Goal: Task Accomplishment & Management: Use online tool/utility

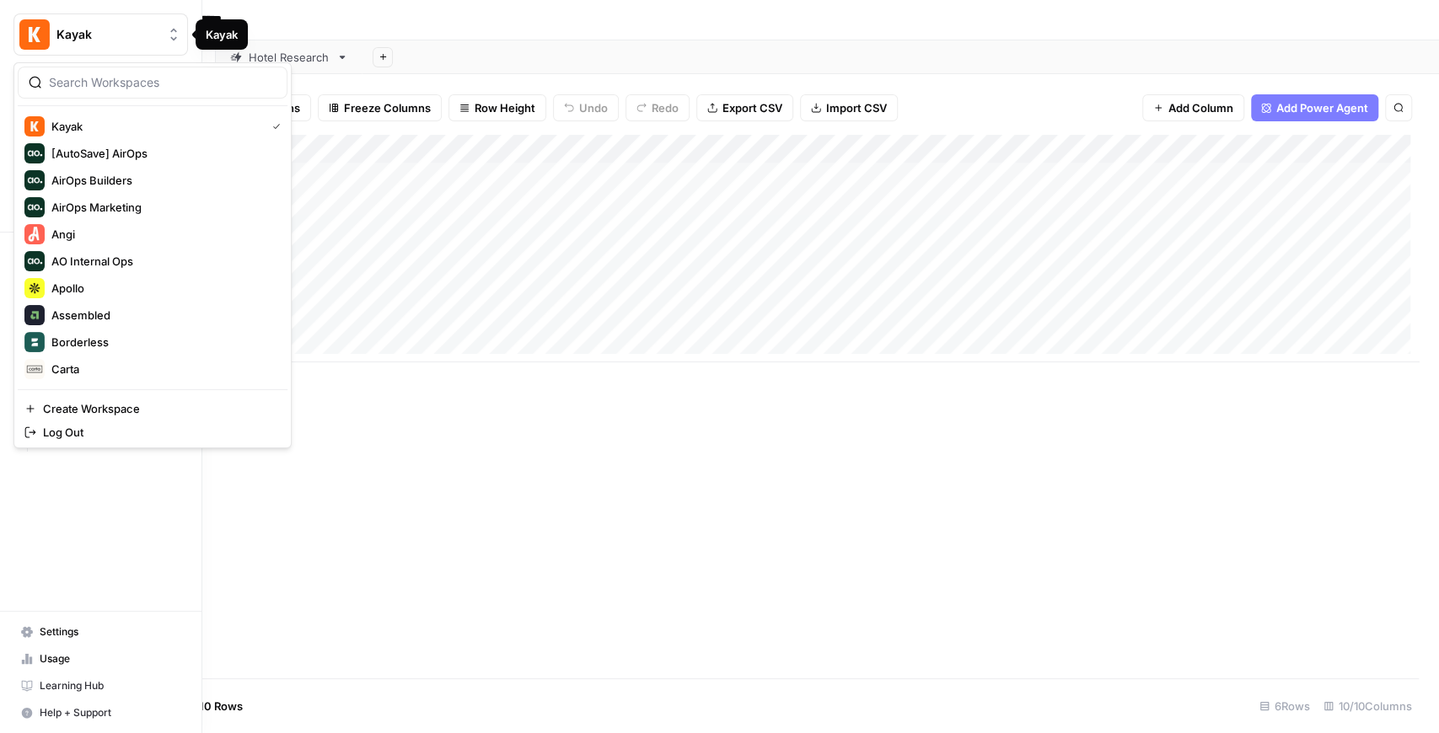
click at [62, 47] on button "Kayak" at bounding box center [100, 34] width 175 height 42
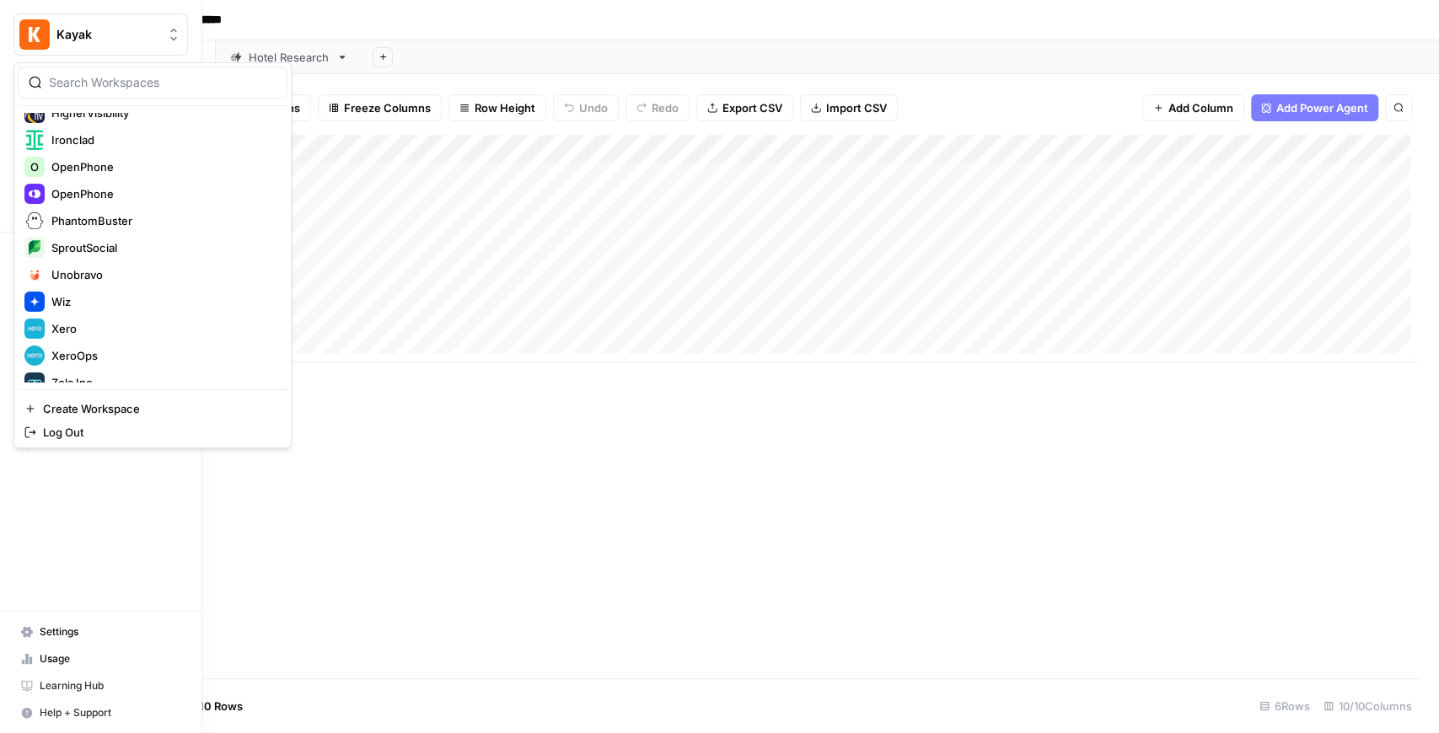
scroll to position [405, 0]
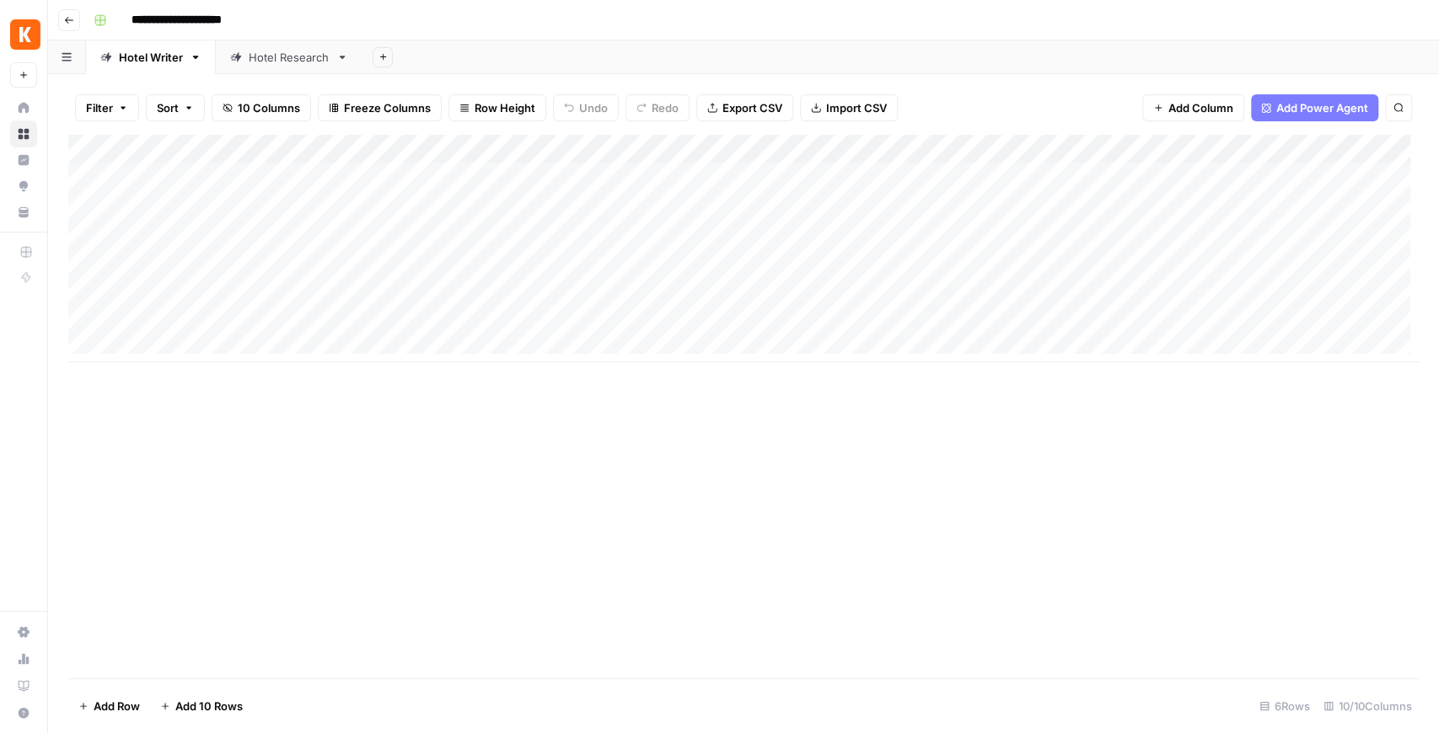
click at [604, 388] on div "Add Column" at bounding box center [743, 407] width 1351 height 544
click at [1297, 229] on div "Add Column" at bounding box center [743, 249] width 1351 height 228
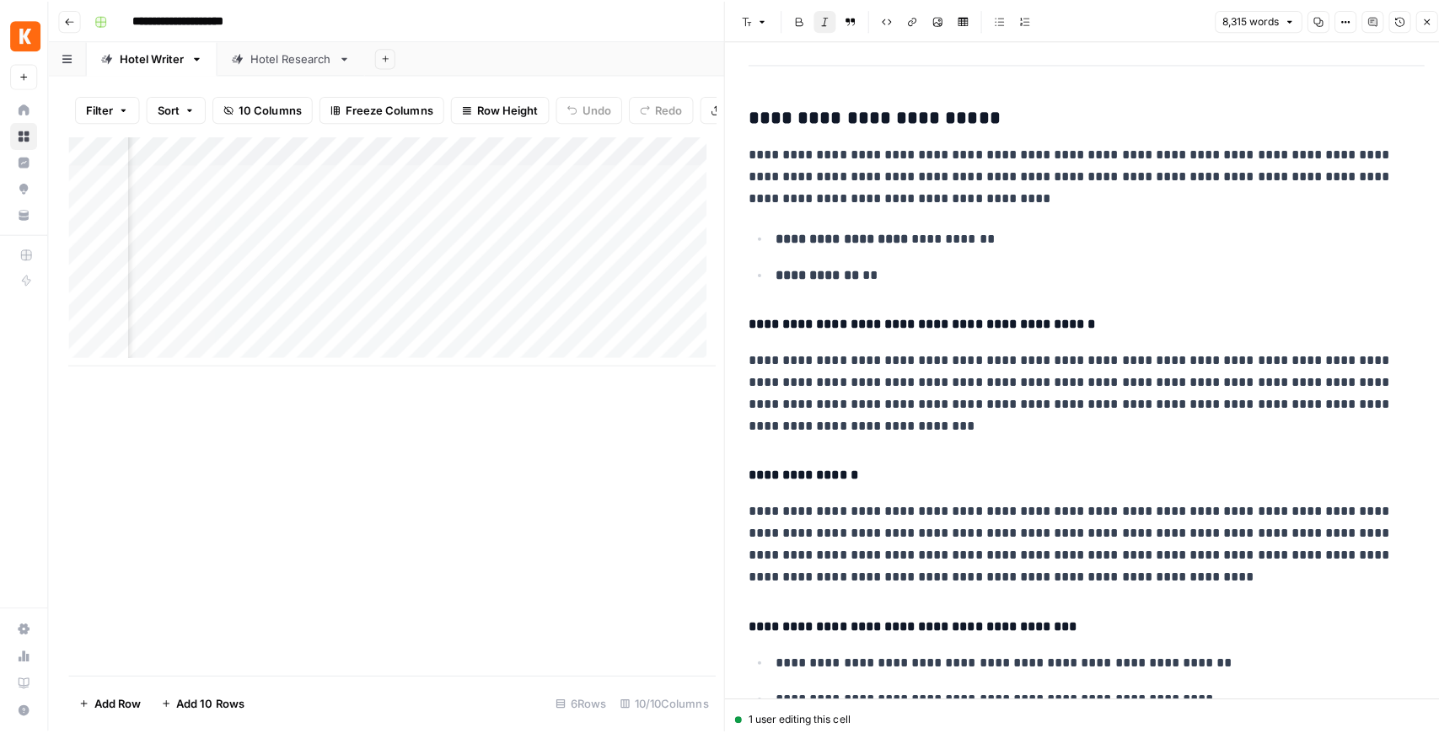
scroll to position [6239, 0]
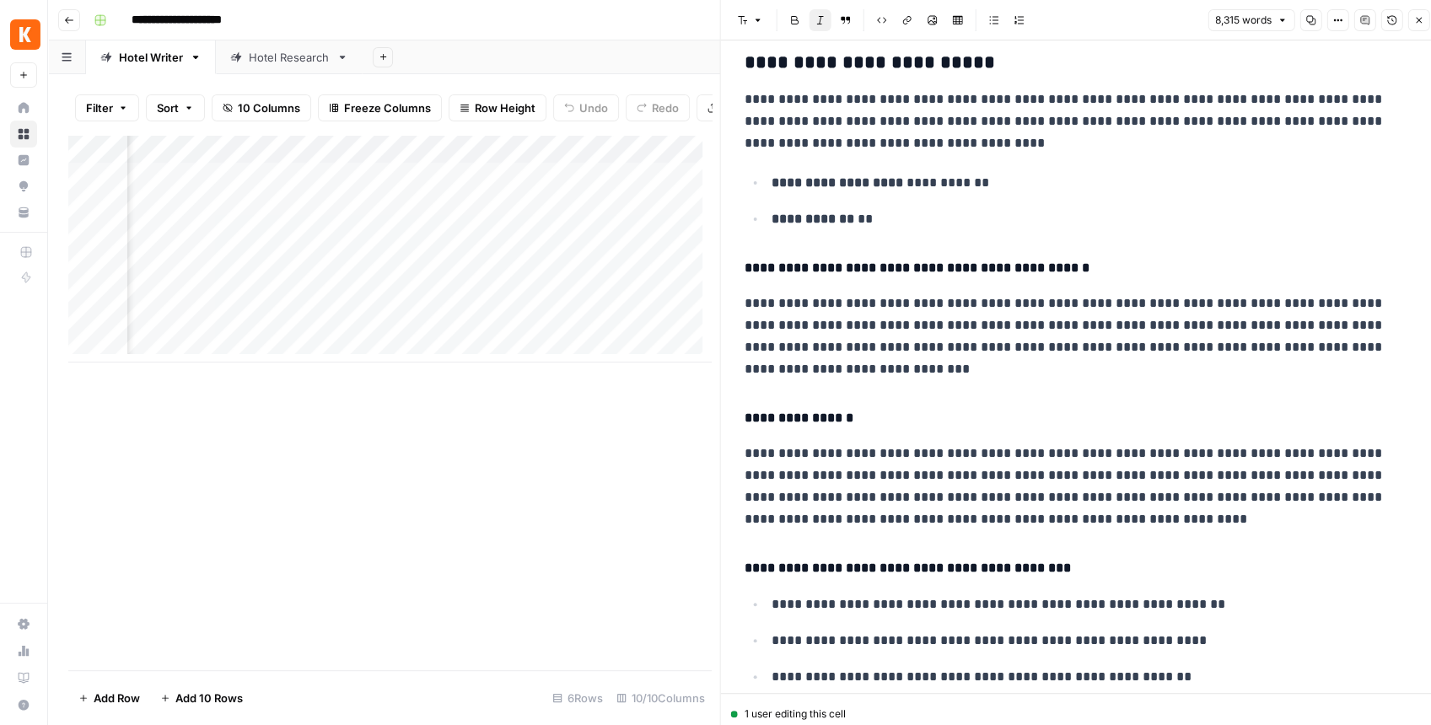
click at [1407, 23] on button "Close" at bounding box center [1418, 20] width 22 height 22
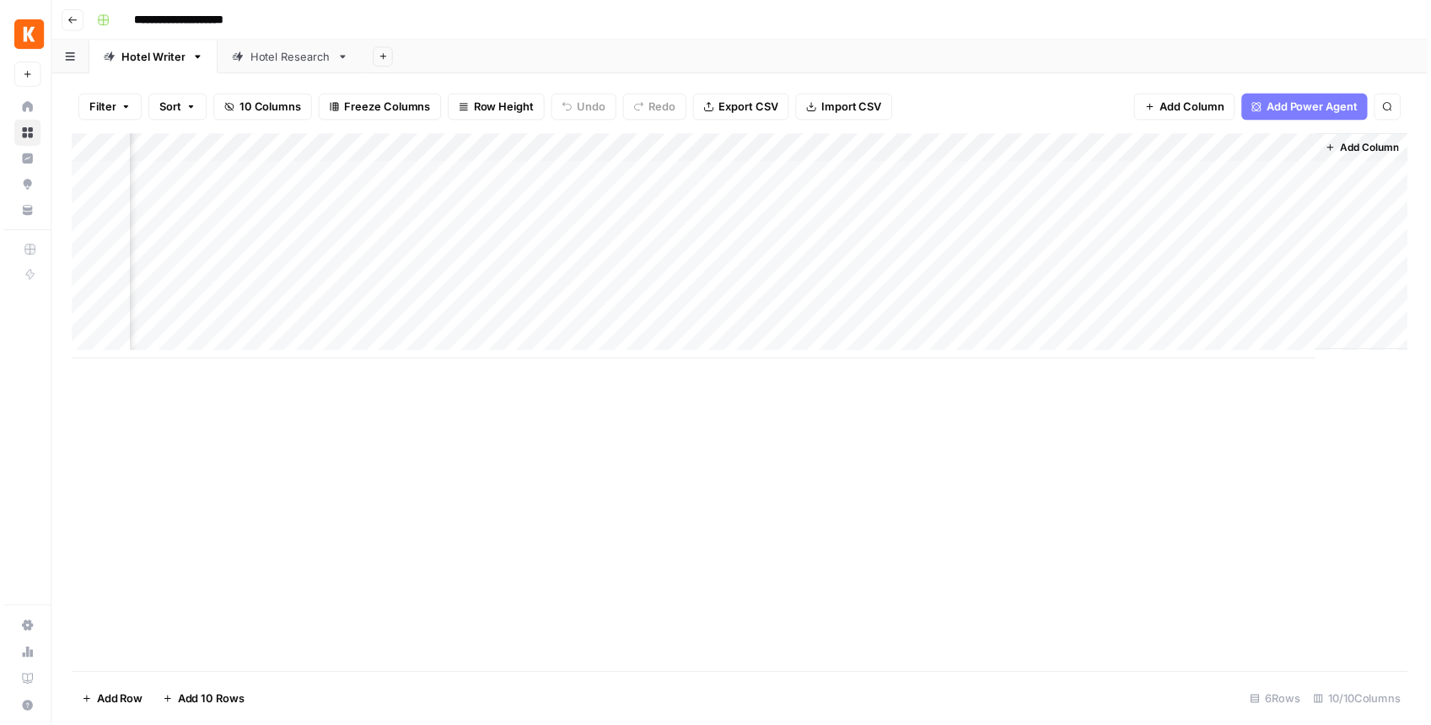
scroll to position [0, 406]
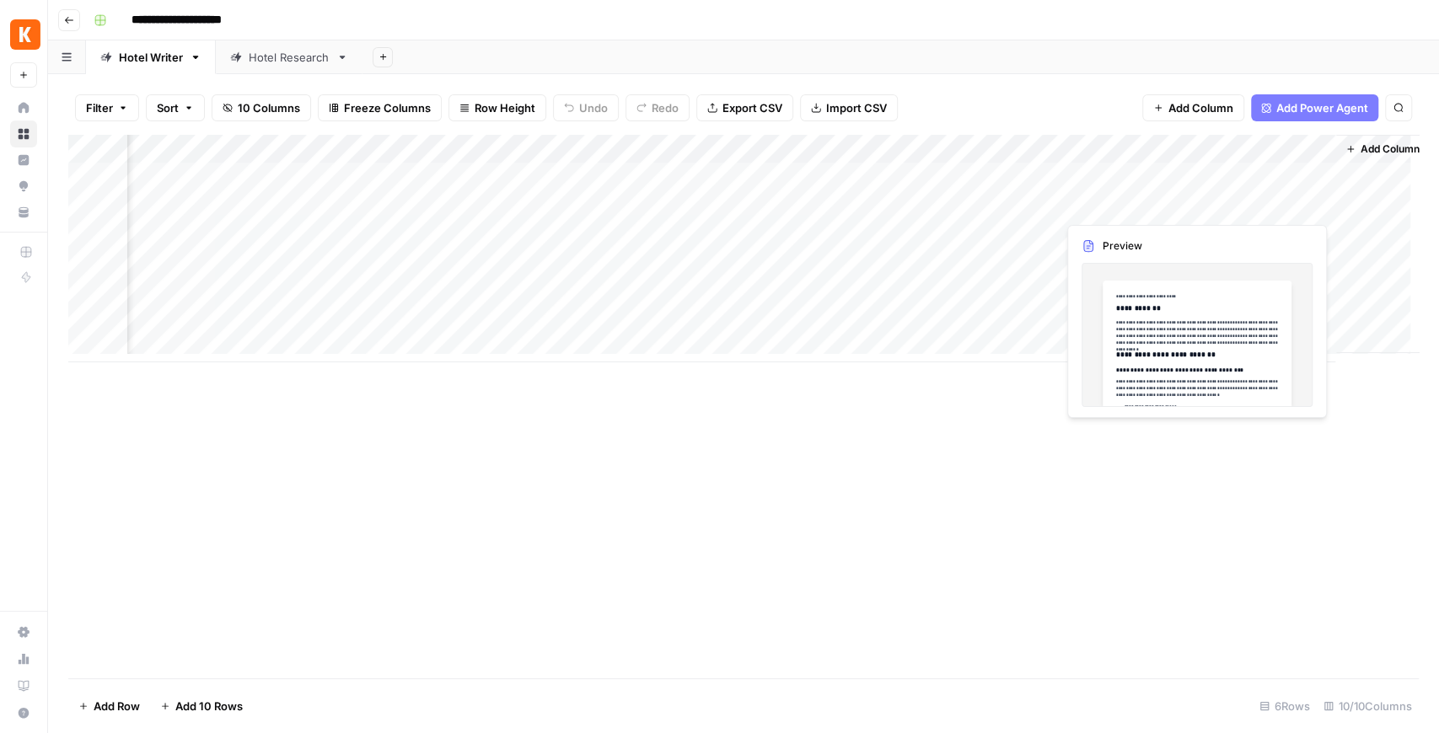
click at [1322, 196] on div "Add Column" at bounding box center [743, 249] width 1351 height 228
click at [1321, 204] on div "Add Column" at bounding box center [743, 249] width 1351 height 228
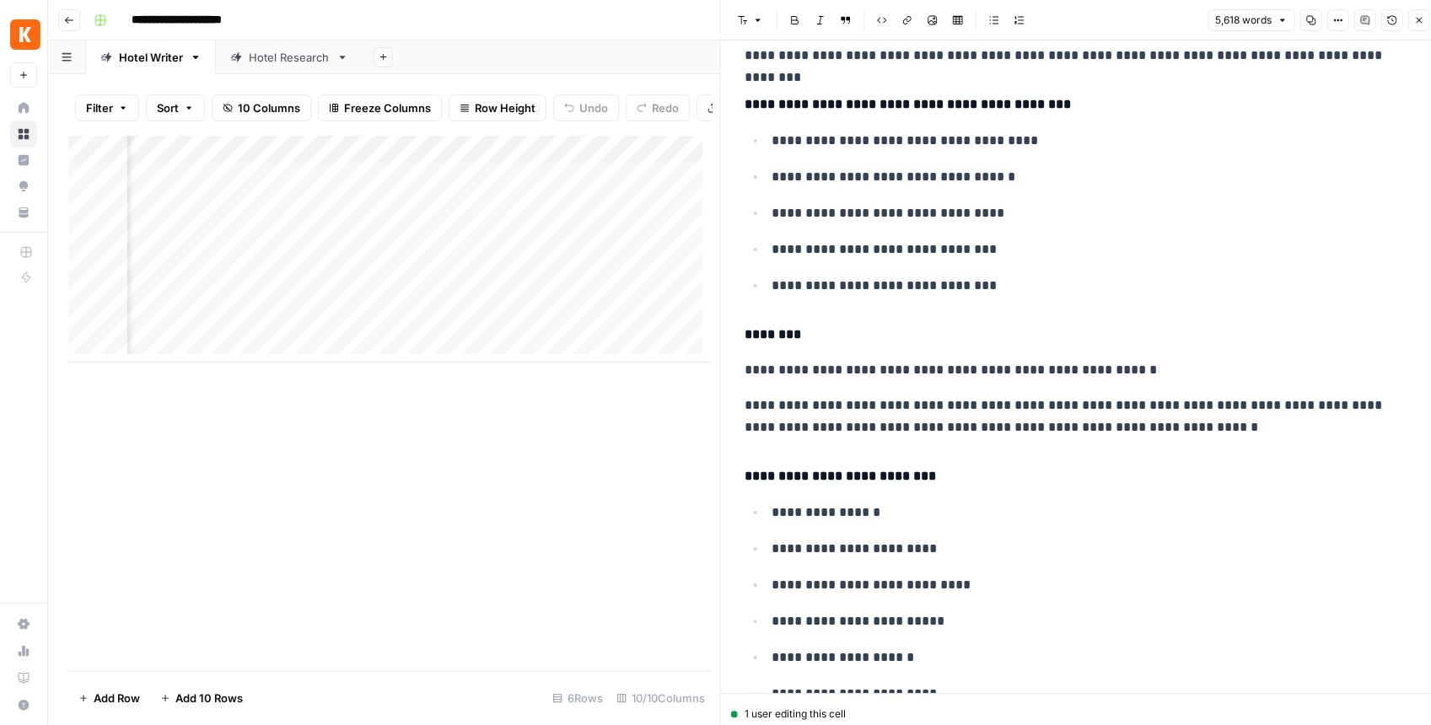
scroll to position [3596, 0]
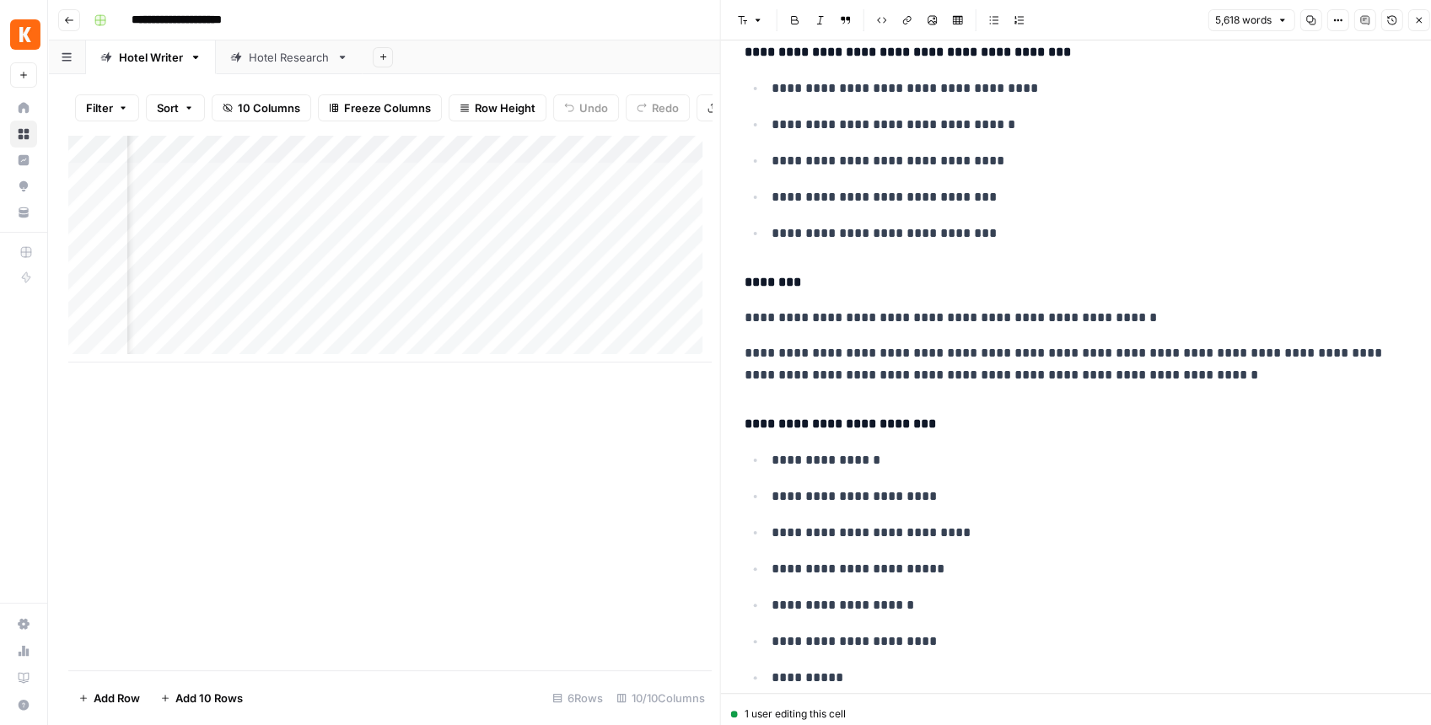
click at [1420, 30] on button "Close" at bounding box center [1418, 20] width 22 height 22
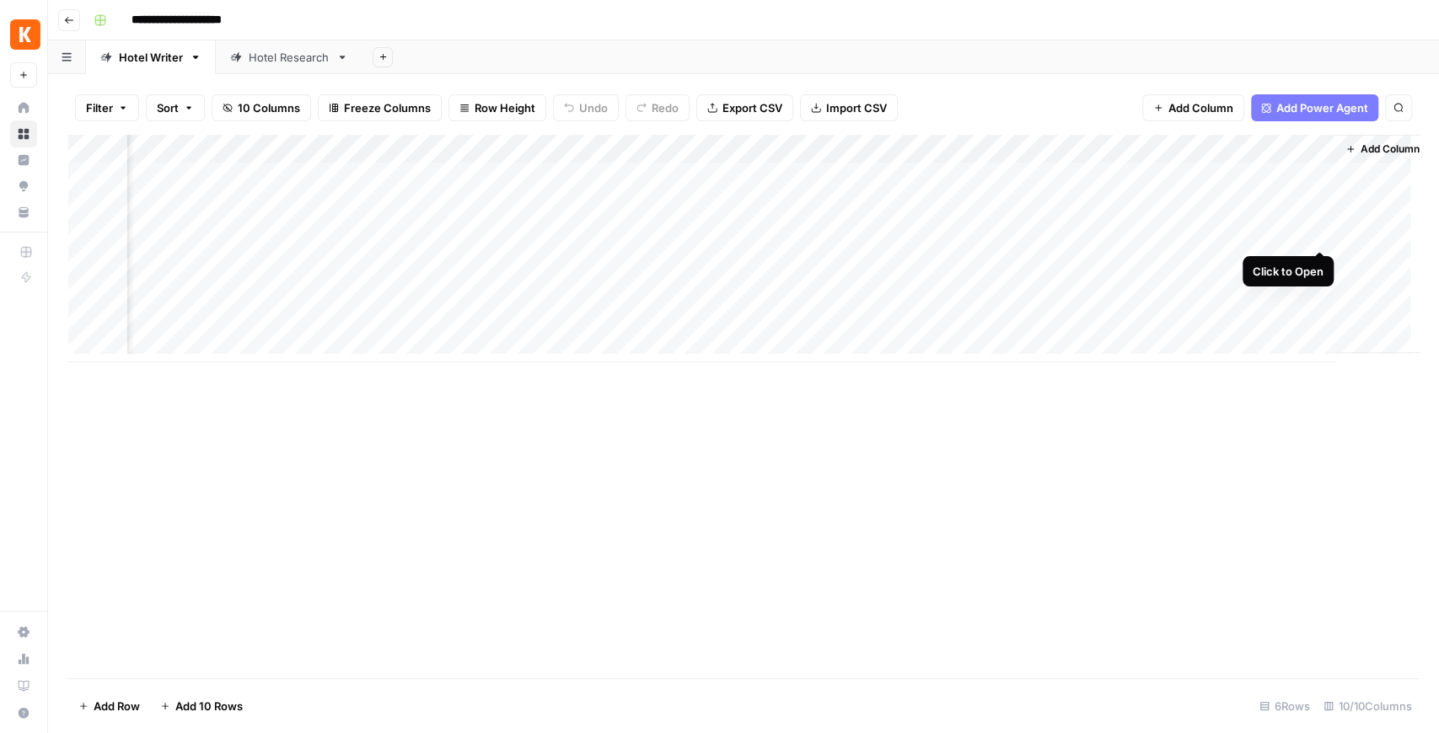
click at [1319, 237] on div "Add Column" at bounding box center [743, 249] width 1351 height 228
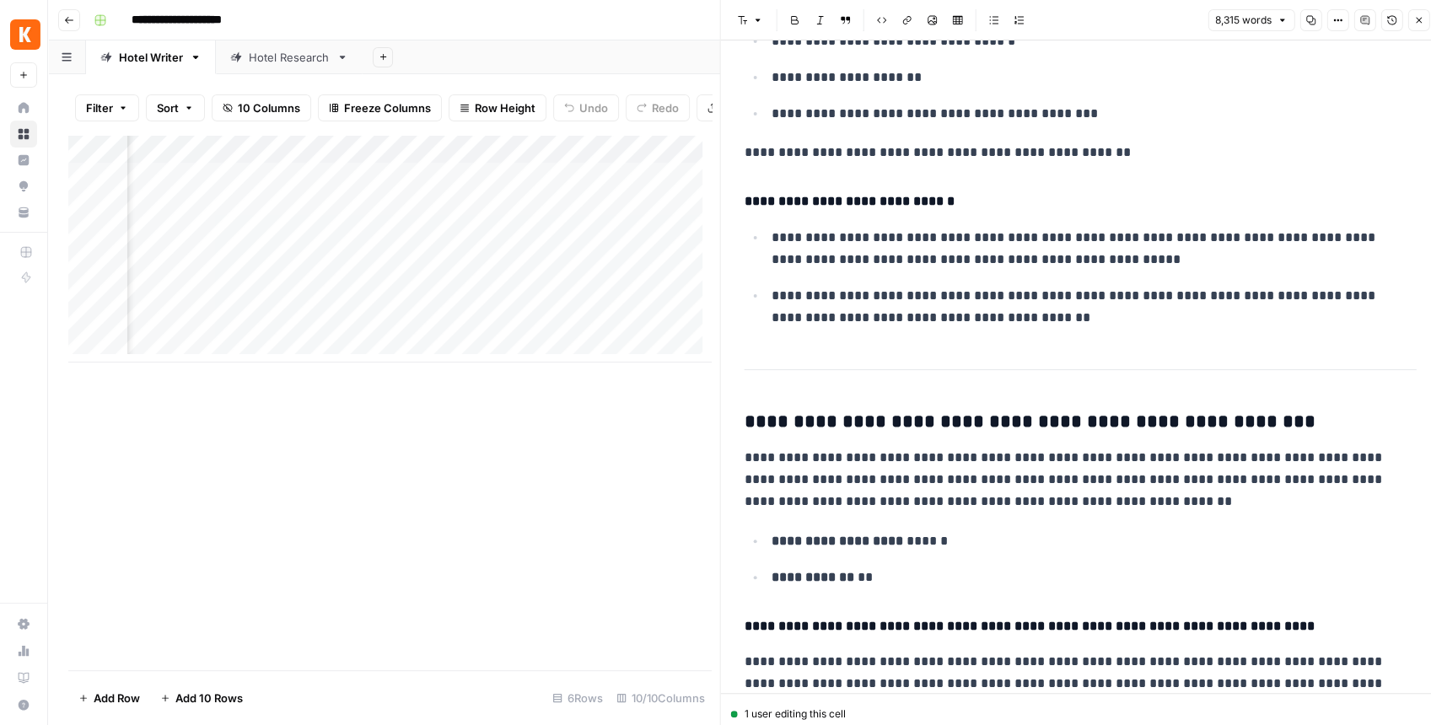
scroll to position [2922, 0]
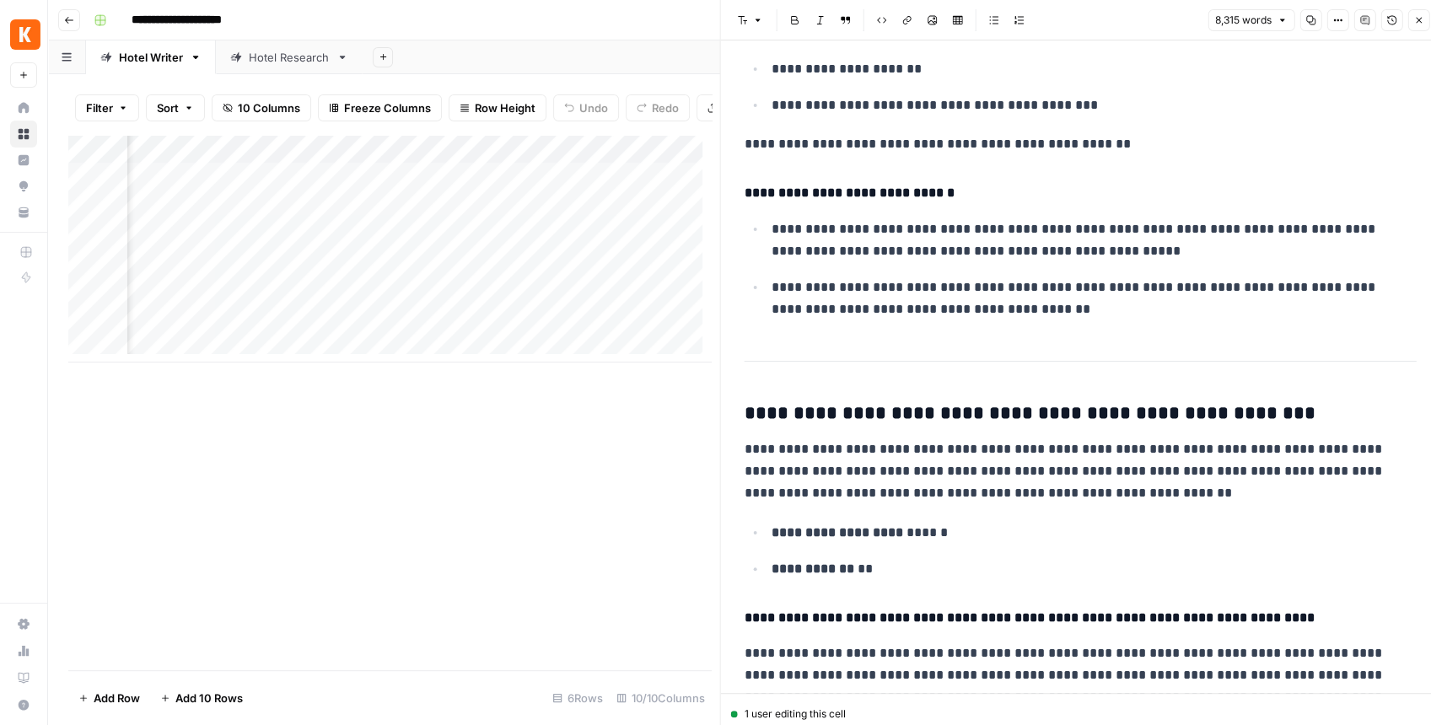
click at [1416, 23] on icon "button" at bounding box center [1418, 20] width 10 height 10
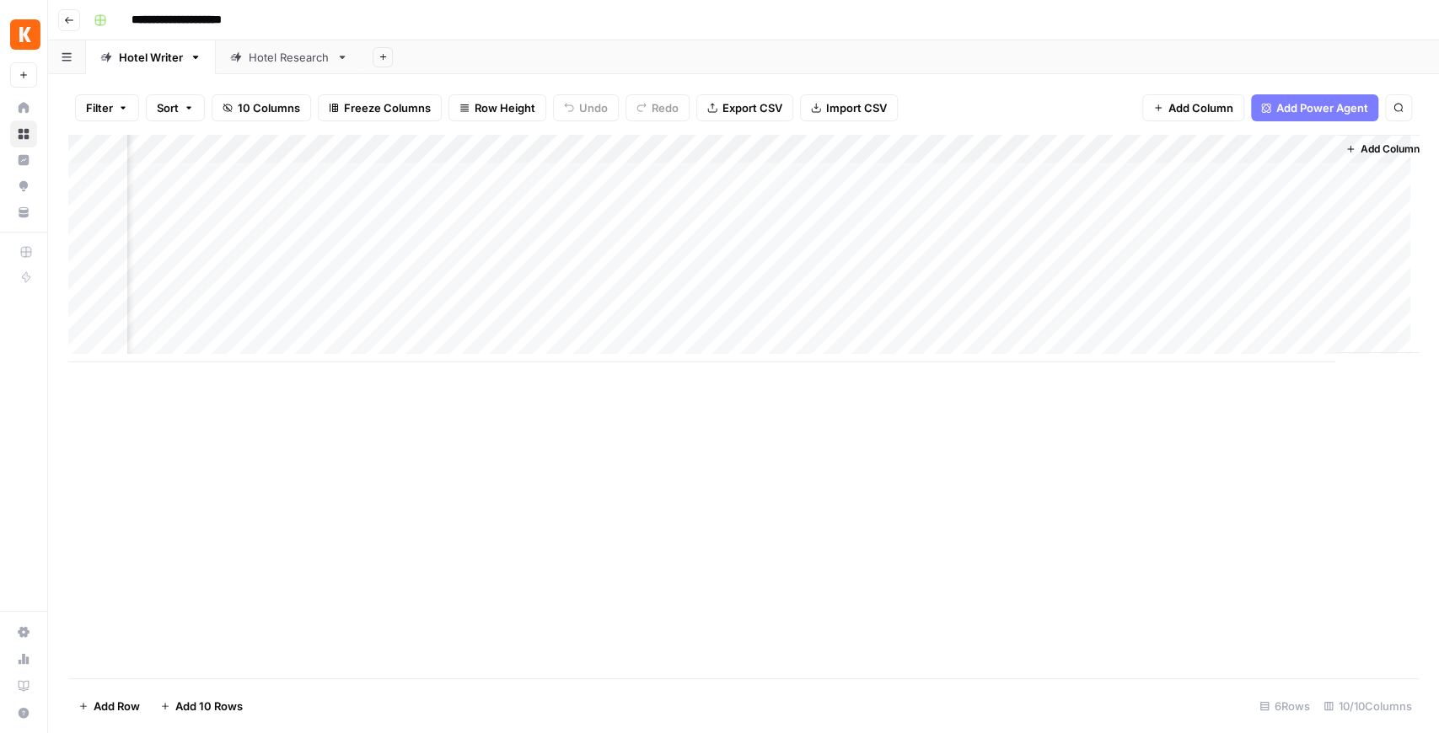
click at [1322, 263] on div "Add Column" at bounding box center [743, 249] width 1351 height 228
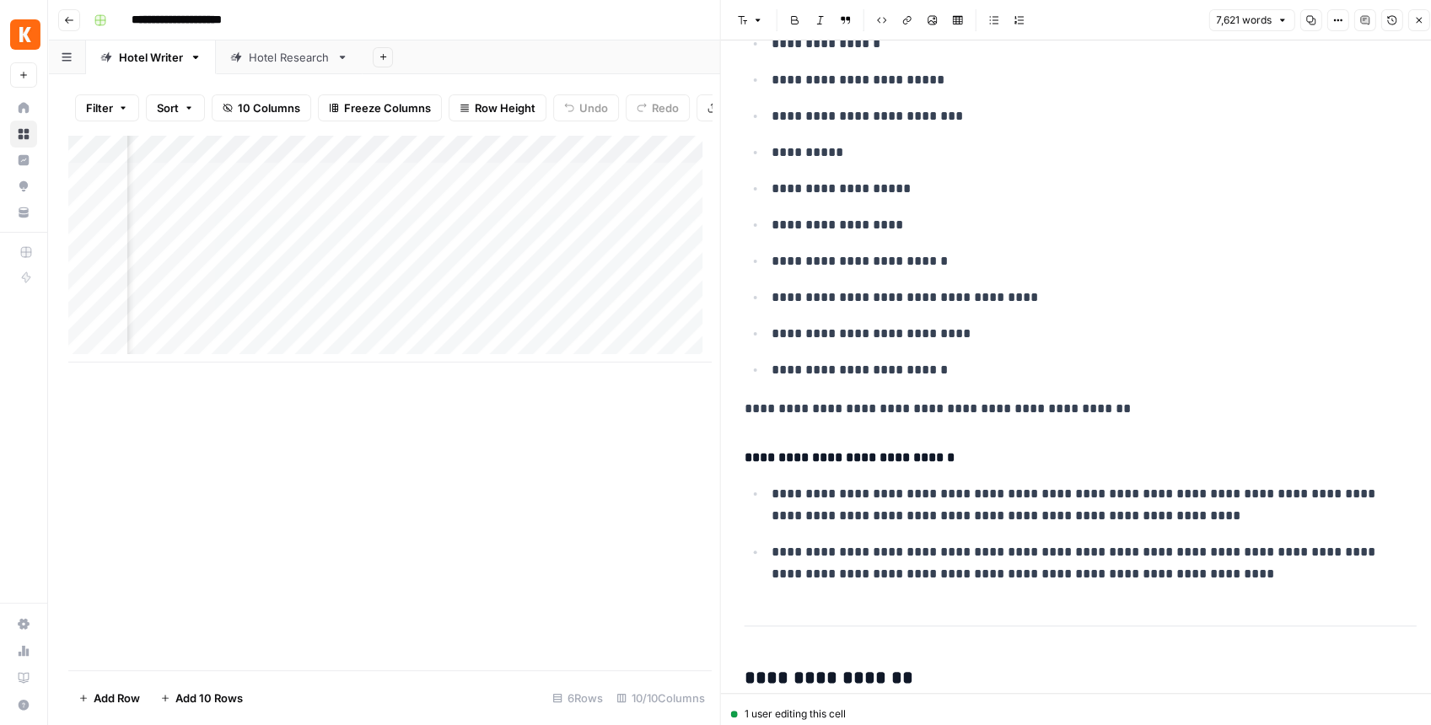
scroll to position [7531, 0]
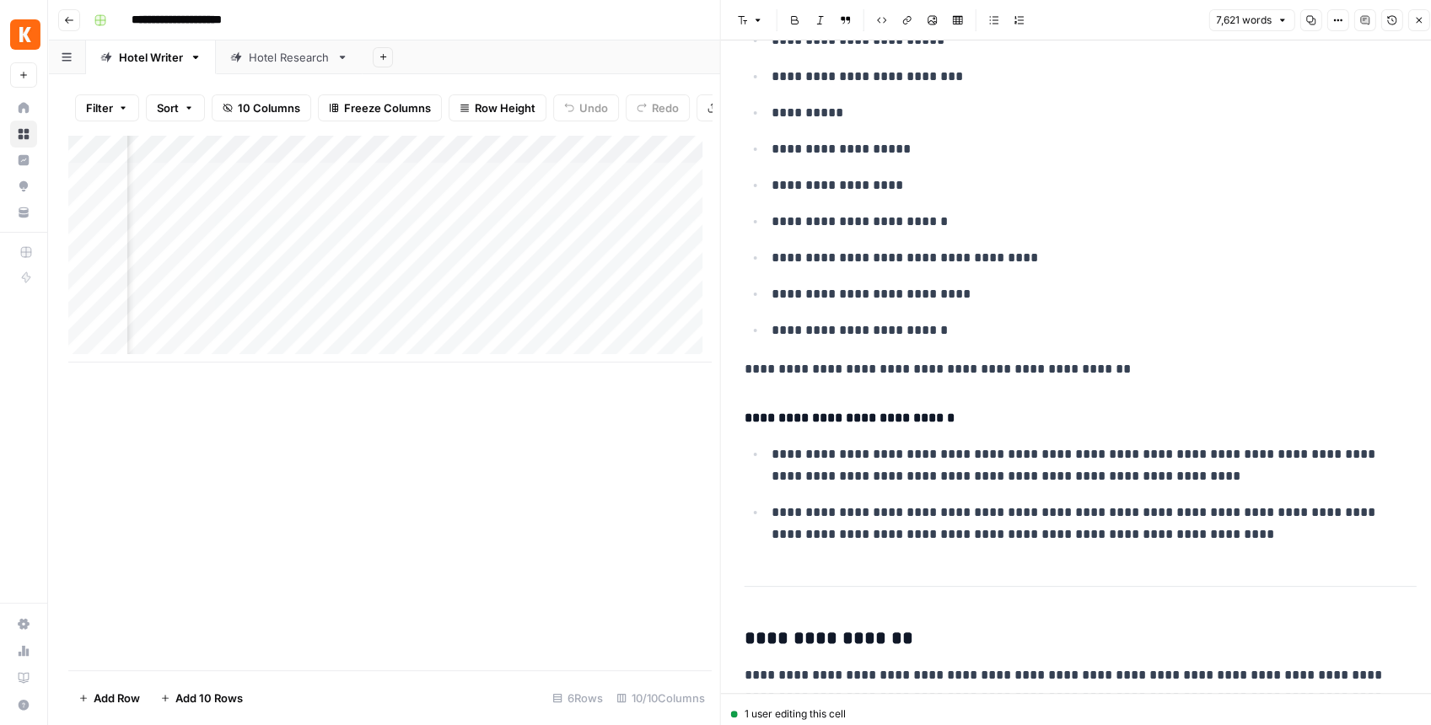
click at [1421, 24] on icon "button" at bounding box center [1418, 20] width 10 height 10
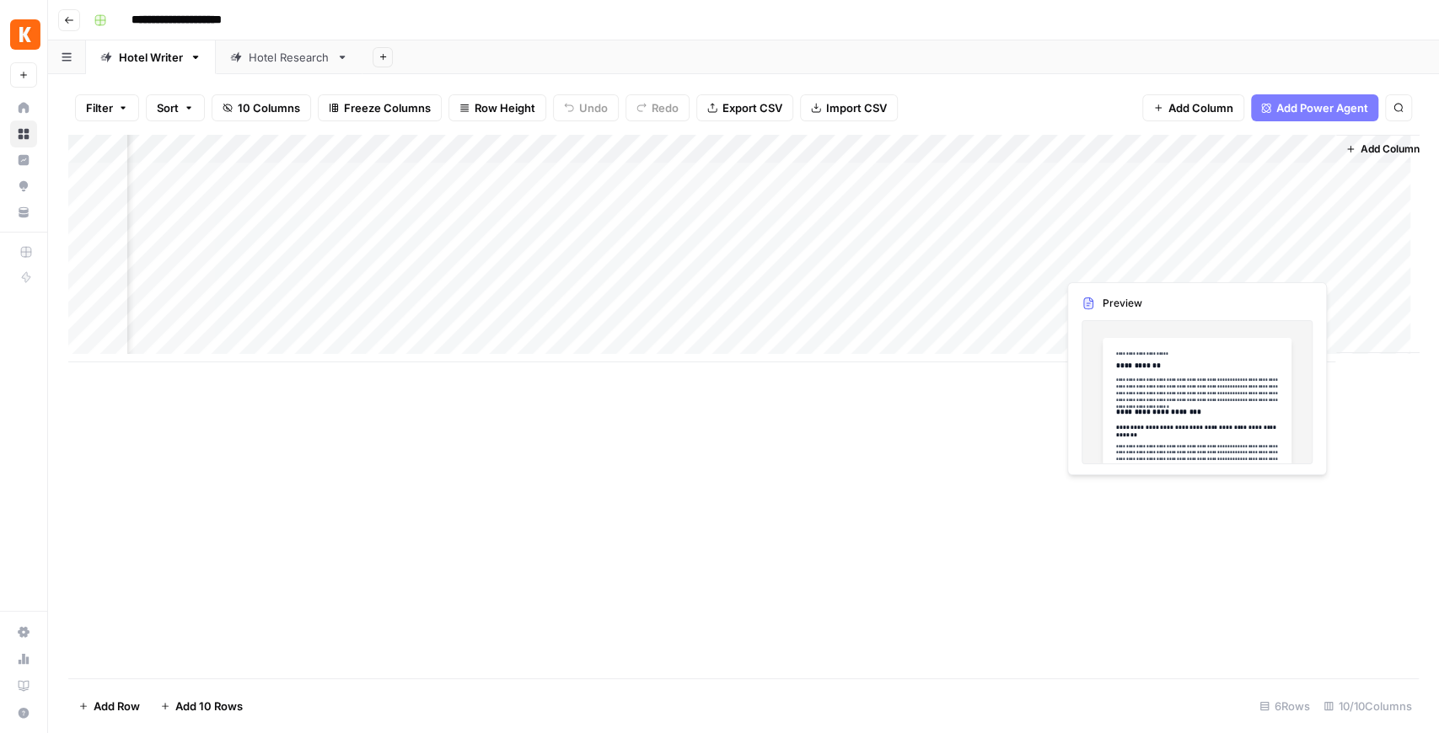
click at [1204, 260] on div "Add Column" at bounding box center [743, 249] width 1351 height 228
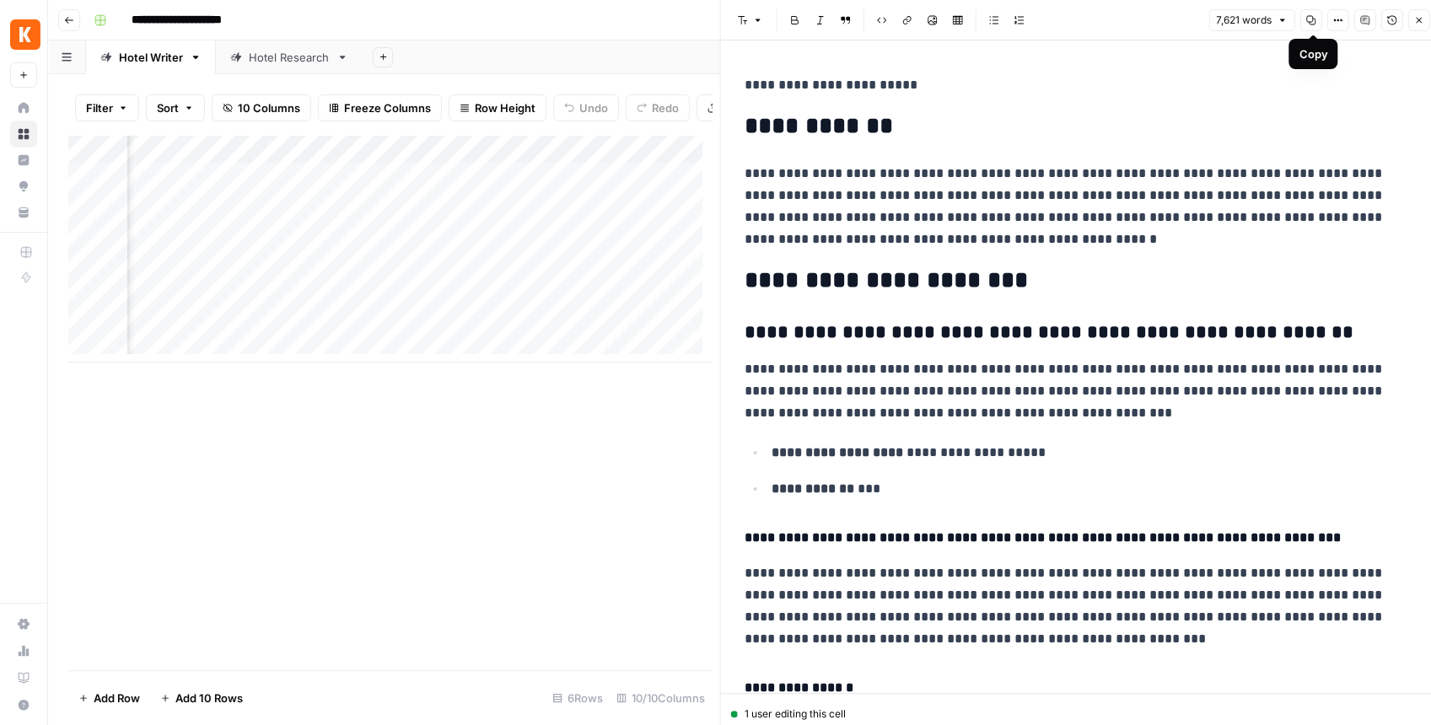
click at [1313, 20] on icon "button" at bounding box center [1310, 20] width 10 height 10
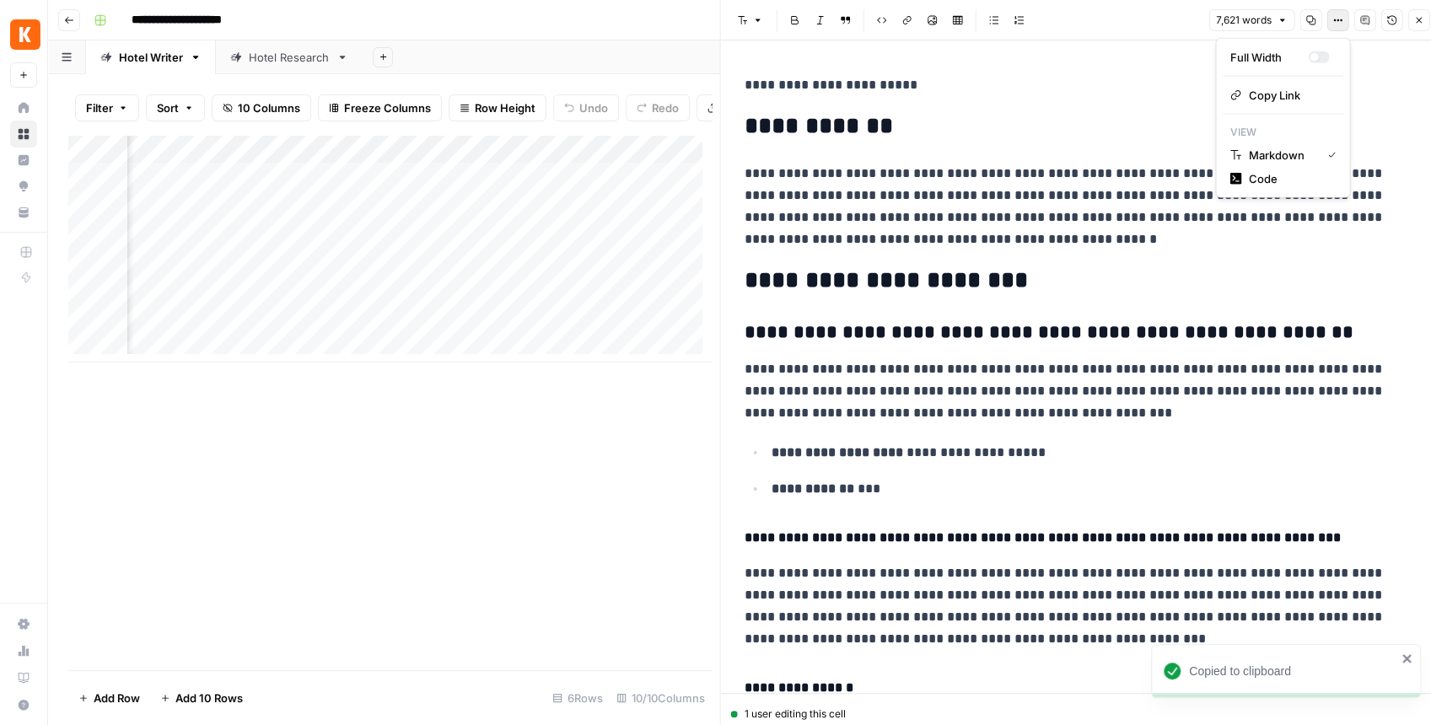
click at [1339, 20] on icon "button" at bounding box center [1337, 20] width 3 height 3
click at [1280, 173] on span "Code" at bounding box center [1288, 178] width 81 height 17
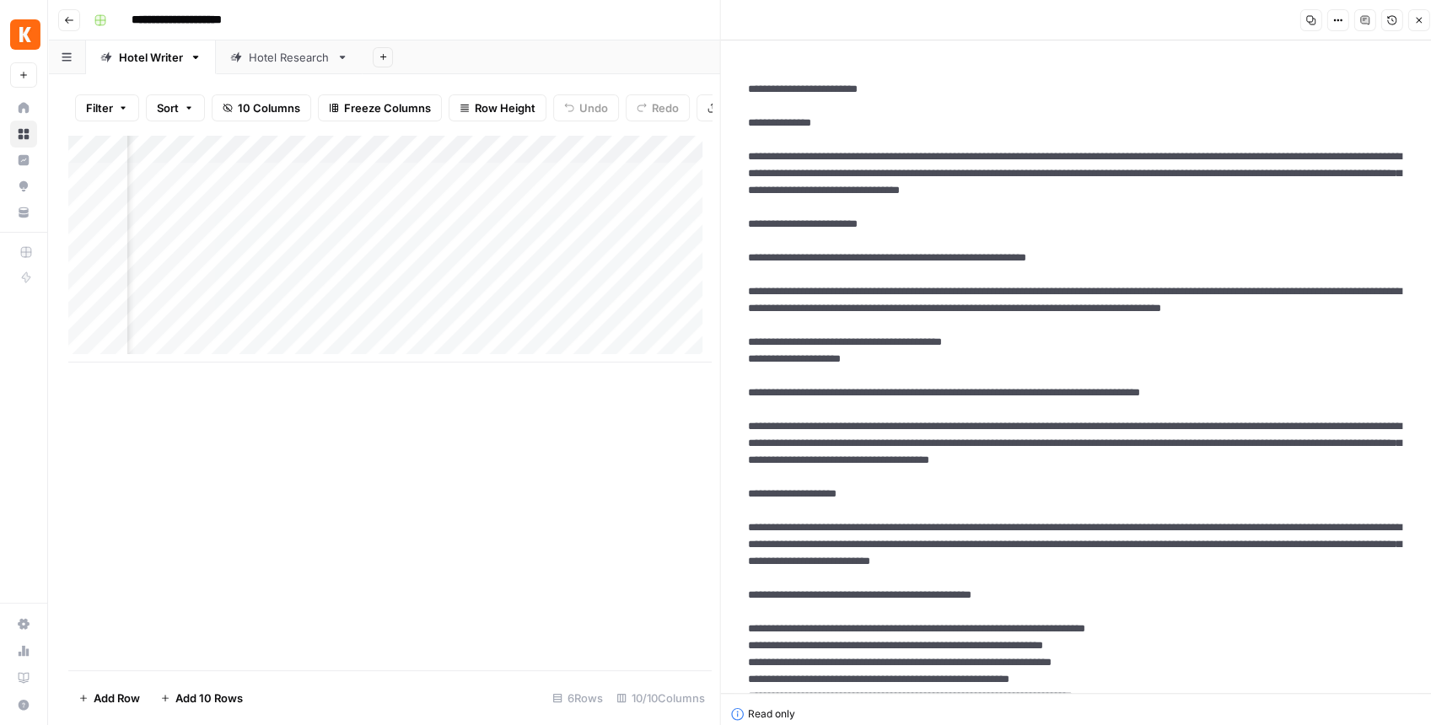
click at [1340, 28] on button "Options" at bounding box center [1337, 20] width 22 height 22
click at [1298, 117] on span "Markdown" at bounding box center [1288, 117] width 81 height 17
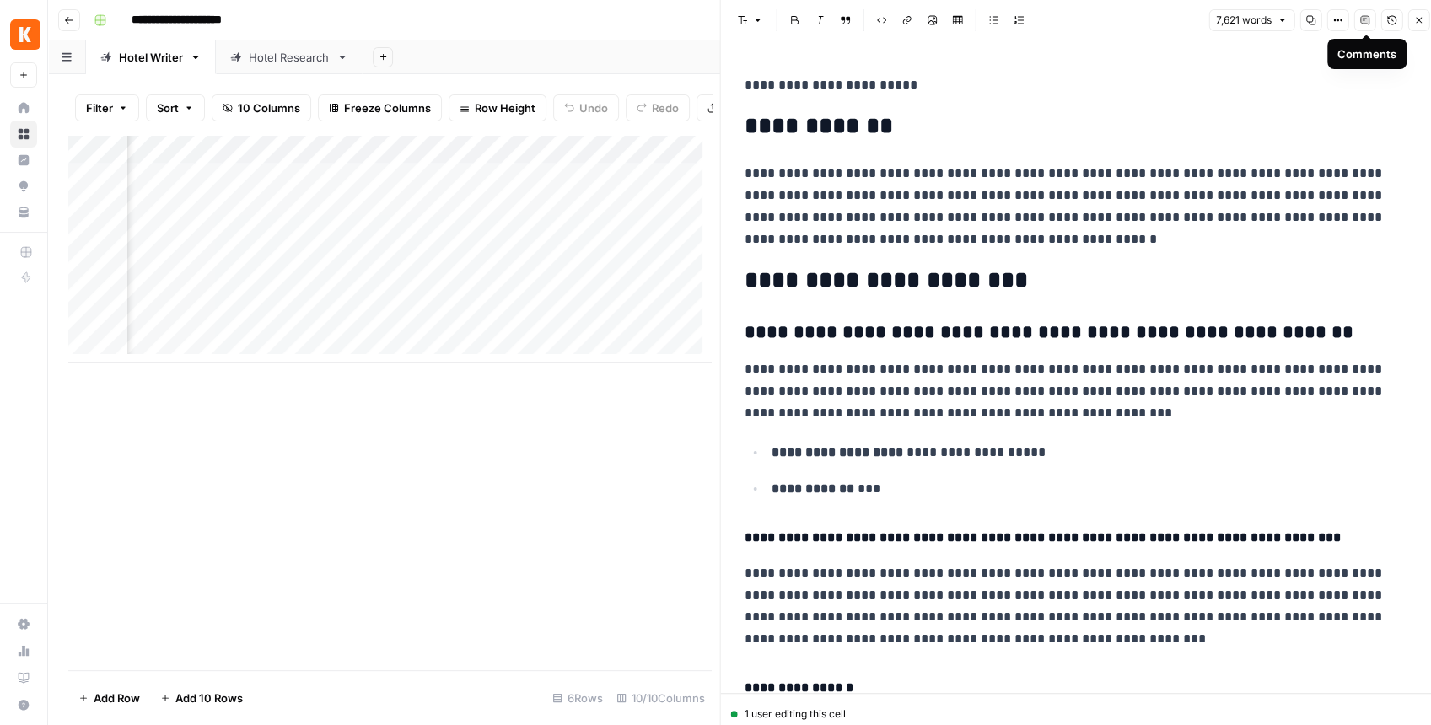
click at [1367, 27] on button "Comments" at bounding box center [1364, 20] width 22 height 22
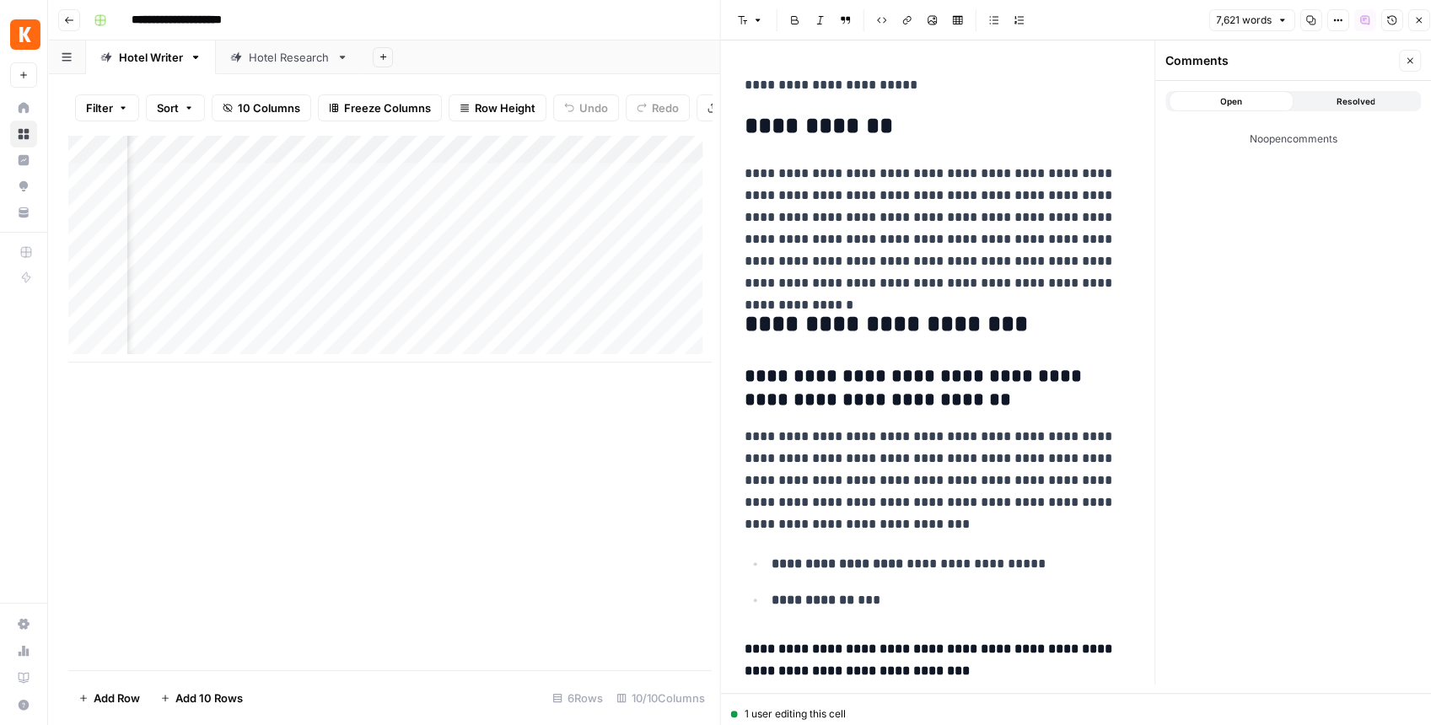
click at [1023, 206] on p "**********" at bounding box center [937, 229] width 387 height 132
click at [1386, 22] on icon "button" at bounding box center [1391, 20] width 10 height 10
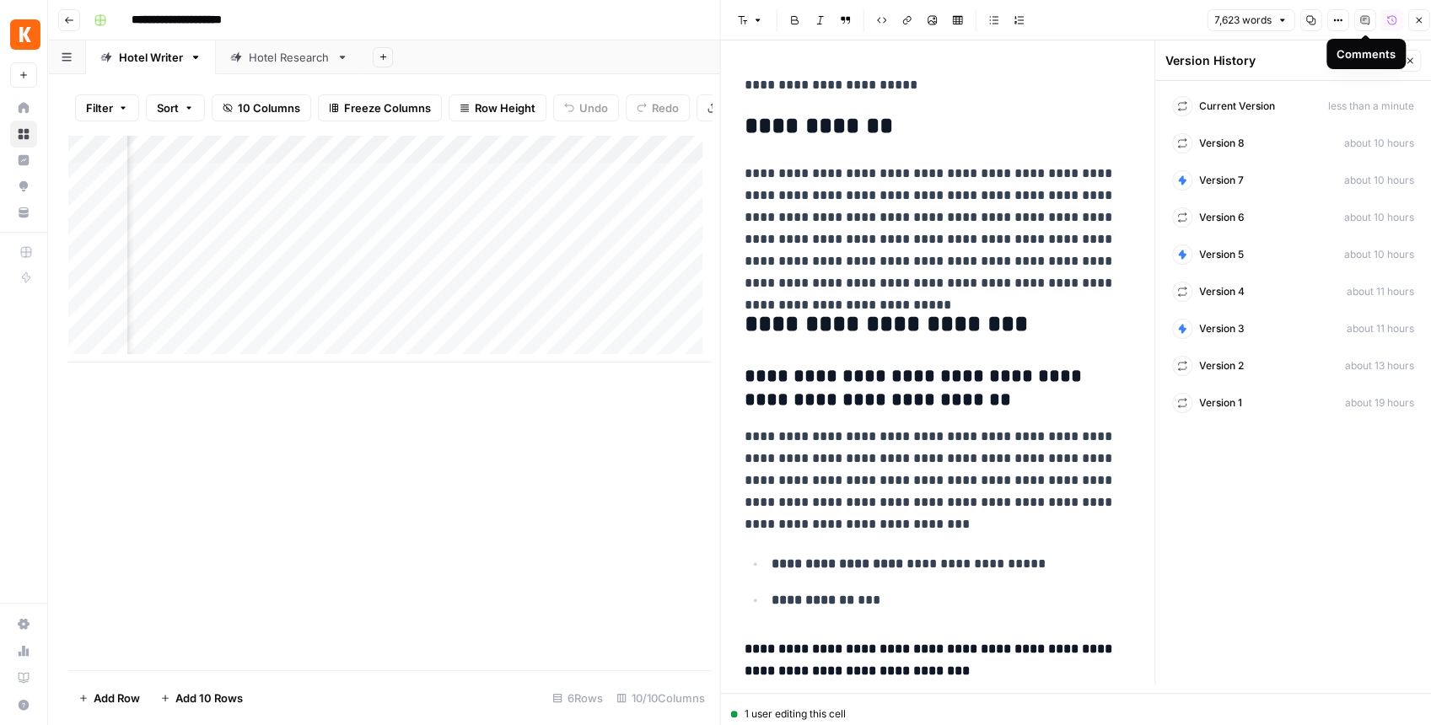
click at [1374, 24] on button "Comments" at bounding box center [1364, 20] width 22 height 22
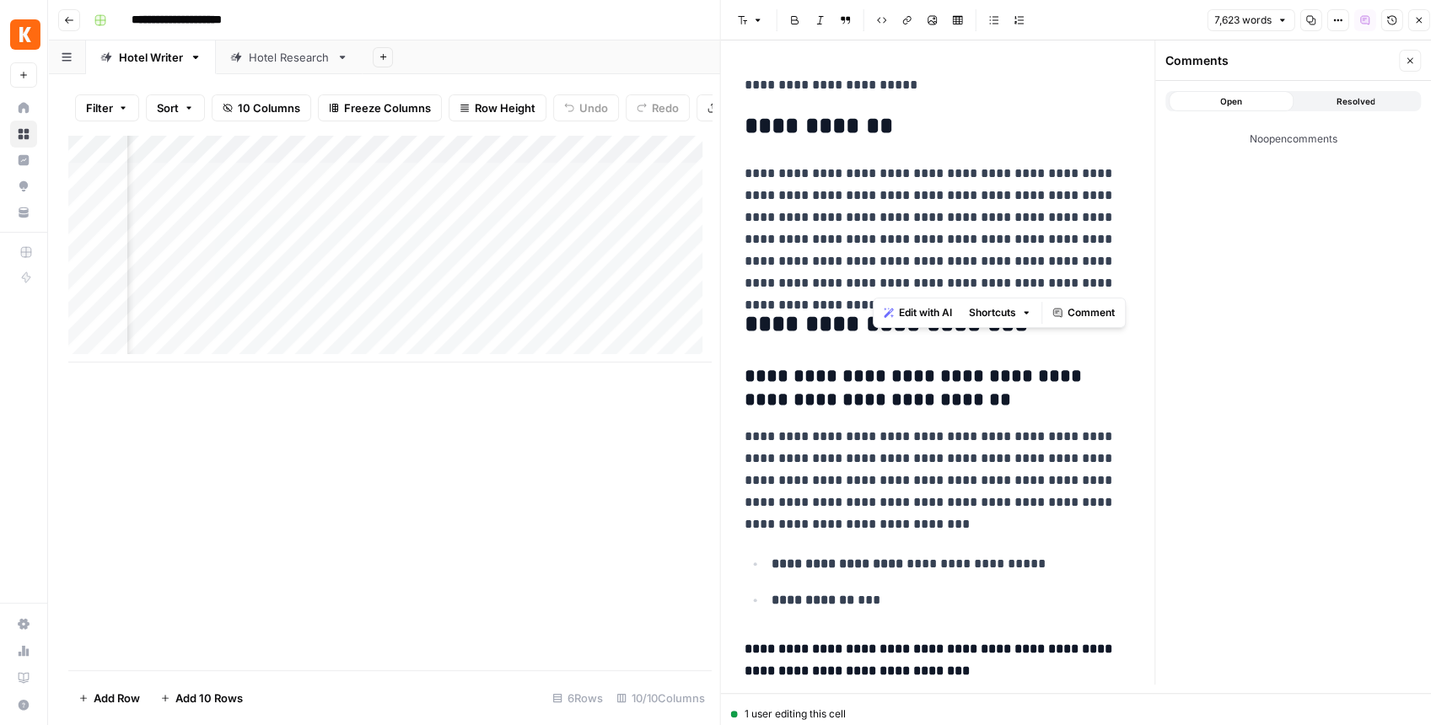
drag, startPoint x: 1066, startPoint y: 283, endPoint x: 976, endPoint y: 287, distance: 89.5
click at [976, 287] on p "**********" at bounding box center [937, 229] width 387 height 132
drag, startPoint x: 976, startPoint y: 287, endPoint x: 982, endPoint y: 266, distance: 21.9
click at [982, 266] on p "**********" at bounding box center [937, 229] width 387 height 132
click at [1410, 62] on icon "button" at bounding box center [1410, 61] width 6 height 6
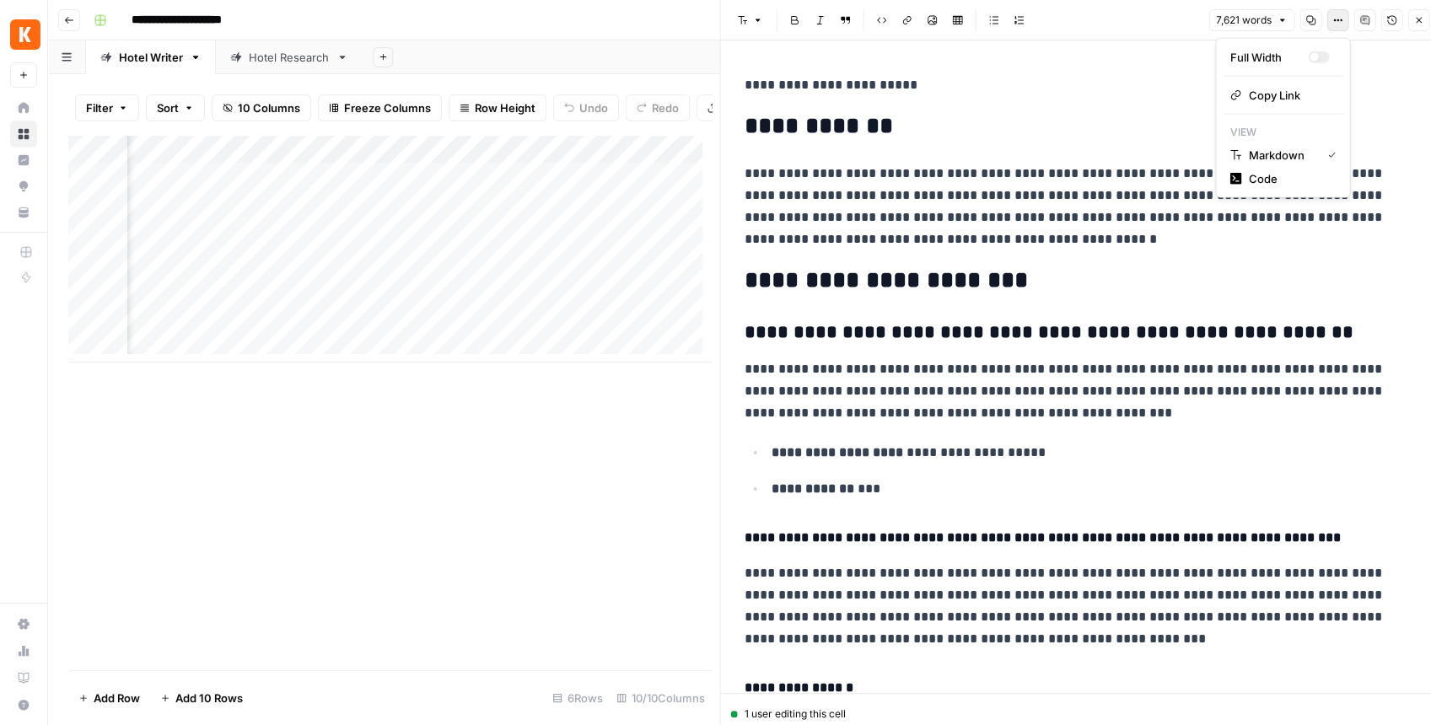
click at [1340, 29] on button "Options" at bounding box center [1337, 20] width 22 height 22
click at [1361, 19] on icon "button" at bounding box center [1364, 20] width 8 height 8
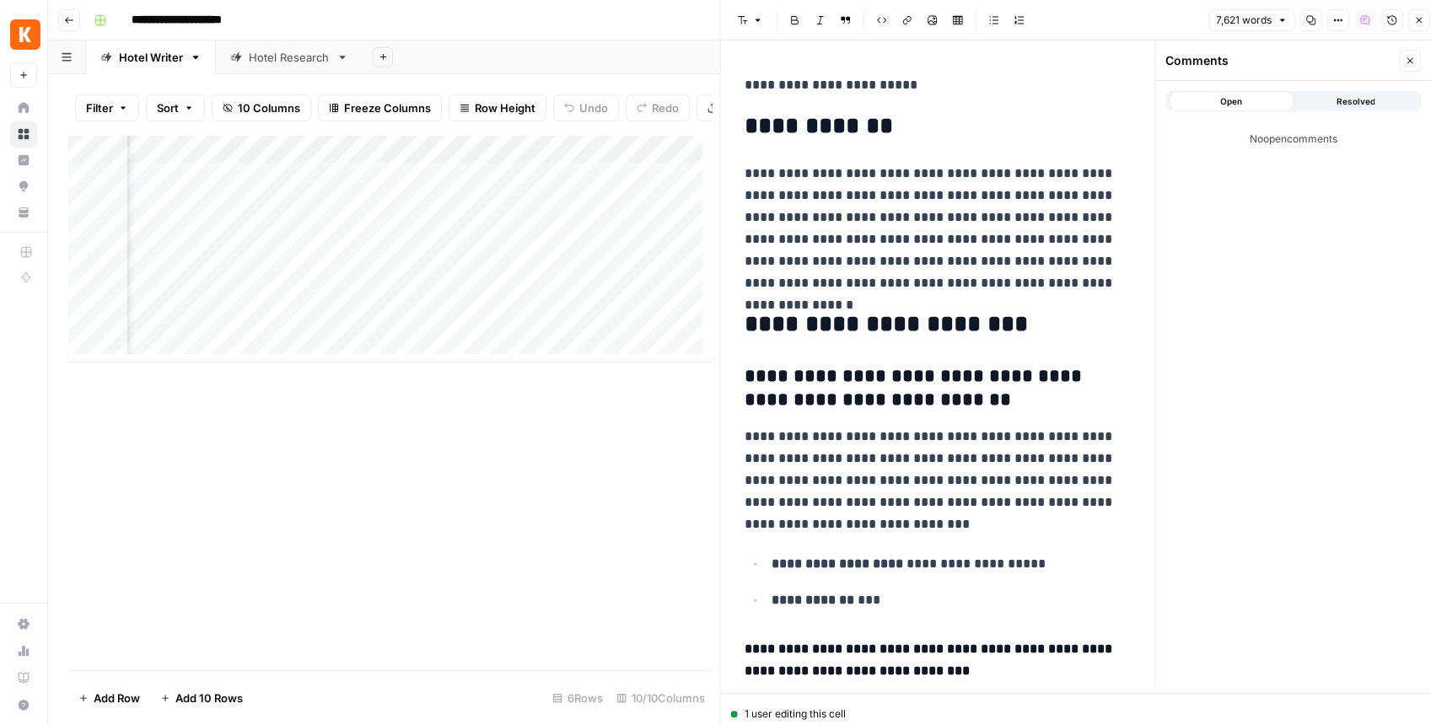
click at [1278, 167] on div "Open Resolved No open comments" at bounding box center [1293, 383] width 276 height 604
click at [1327, 105] on button "Resolved" at bounding box center [1355, 101] width 125 height 20
click at [1268, 106] on button "Open" at bounding box center [1230, 101] width 125 height 20
click at [1013, 163] on p "**********" at bounding box center [937, 229] width 387 height 132
click at [991, 163] on p "**********" at bounding box center [937, 229] width 387 height 132
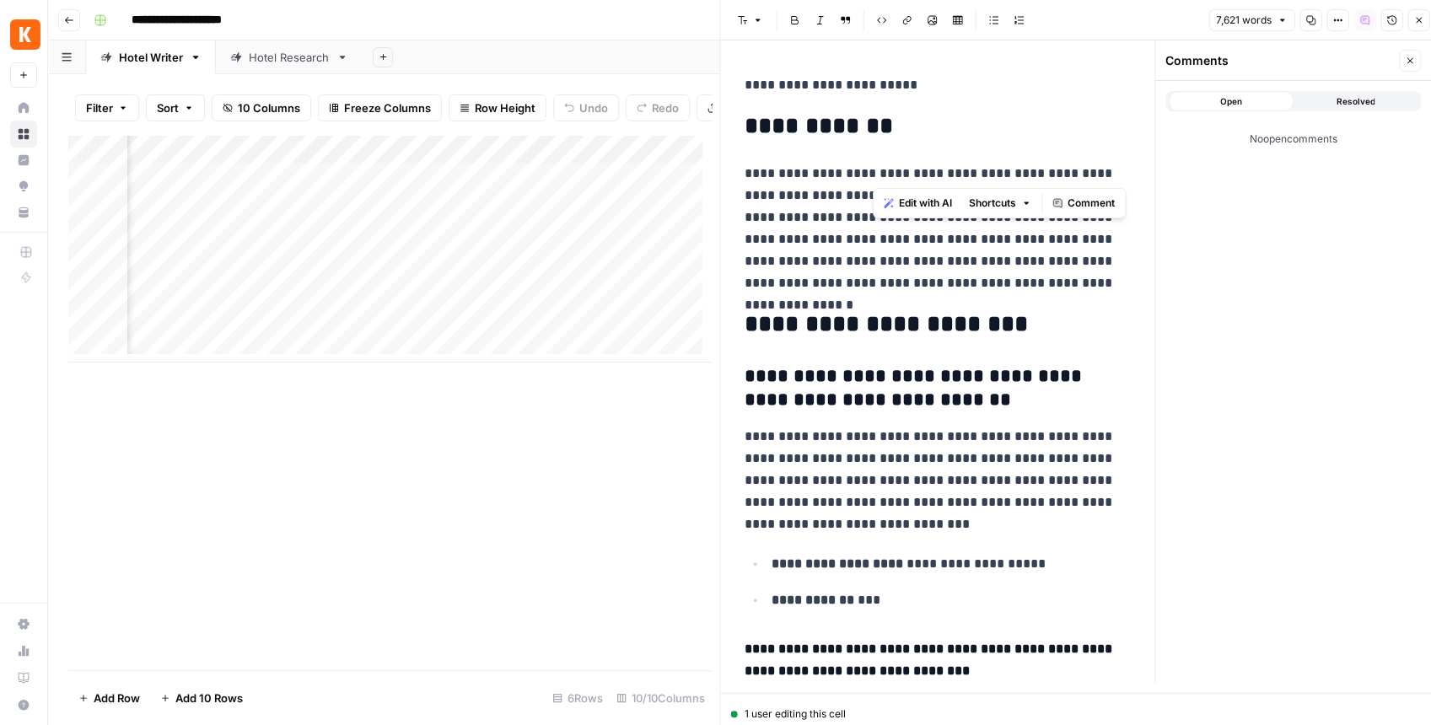
click at [991, 163] on p "**********" at bounding box center [937, 229] width 387 height 132
click at [1416, 16] on icon "button" at bounding box center [1418, 20] width 10 height 10
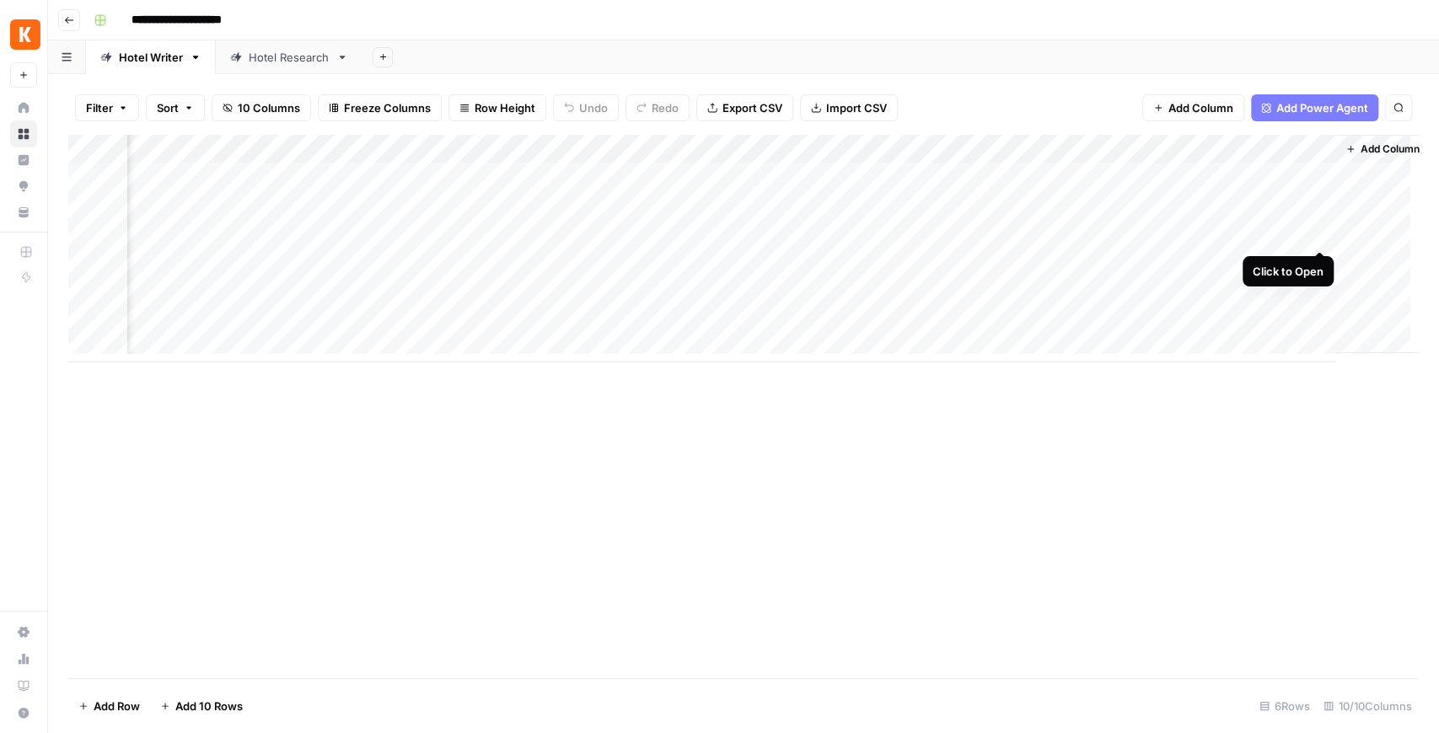
click at [1324, 236] on div "Add Column" at bounding box center [743, 249] width 1351 height 228
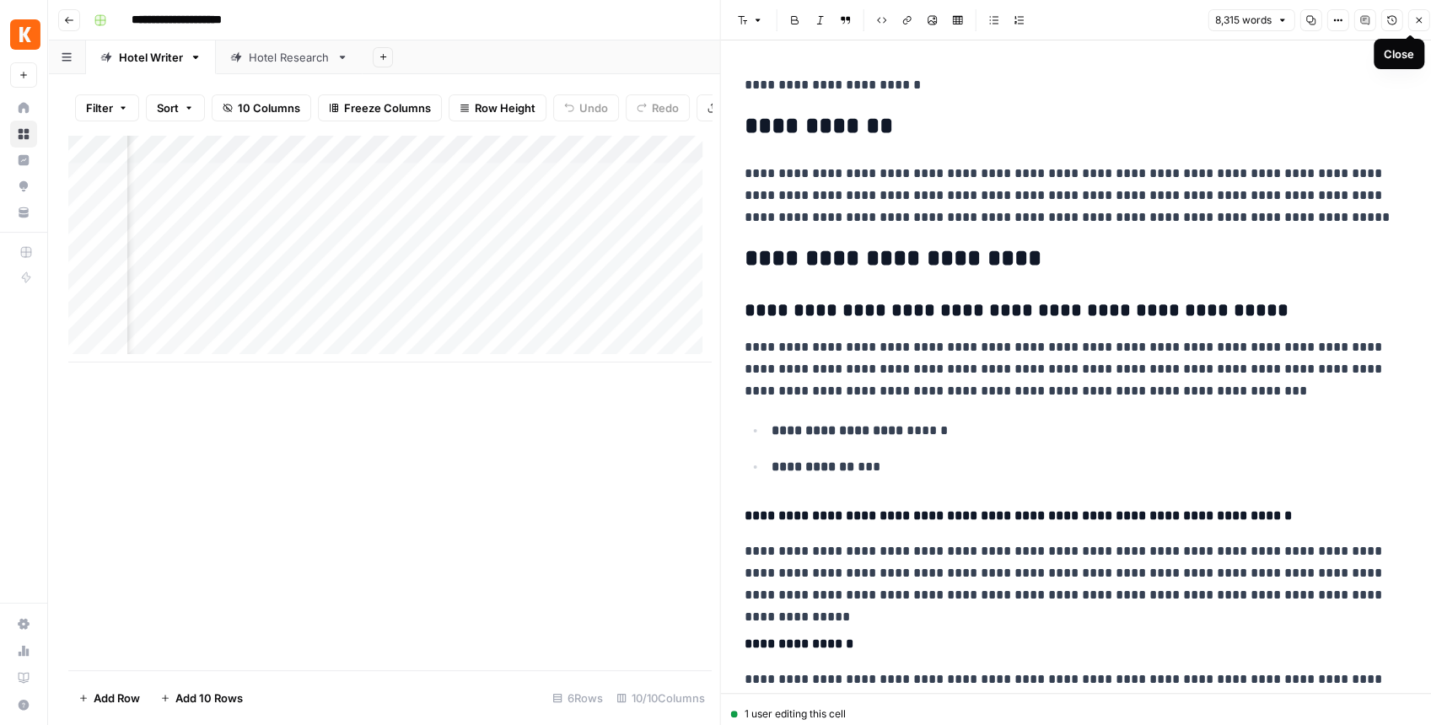
click at [1412, 24] on button "Close" at bounding box center [1418, 20] width 22 height 22
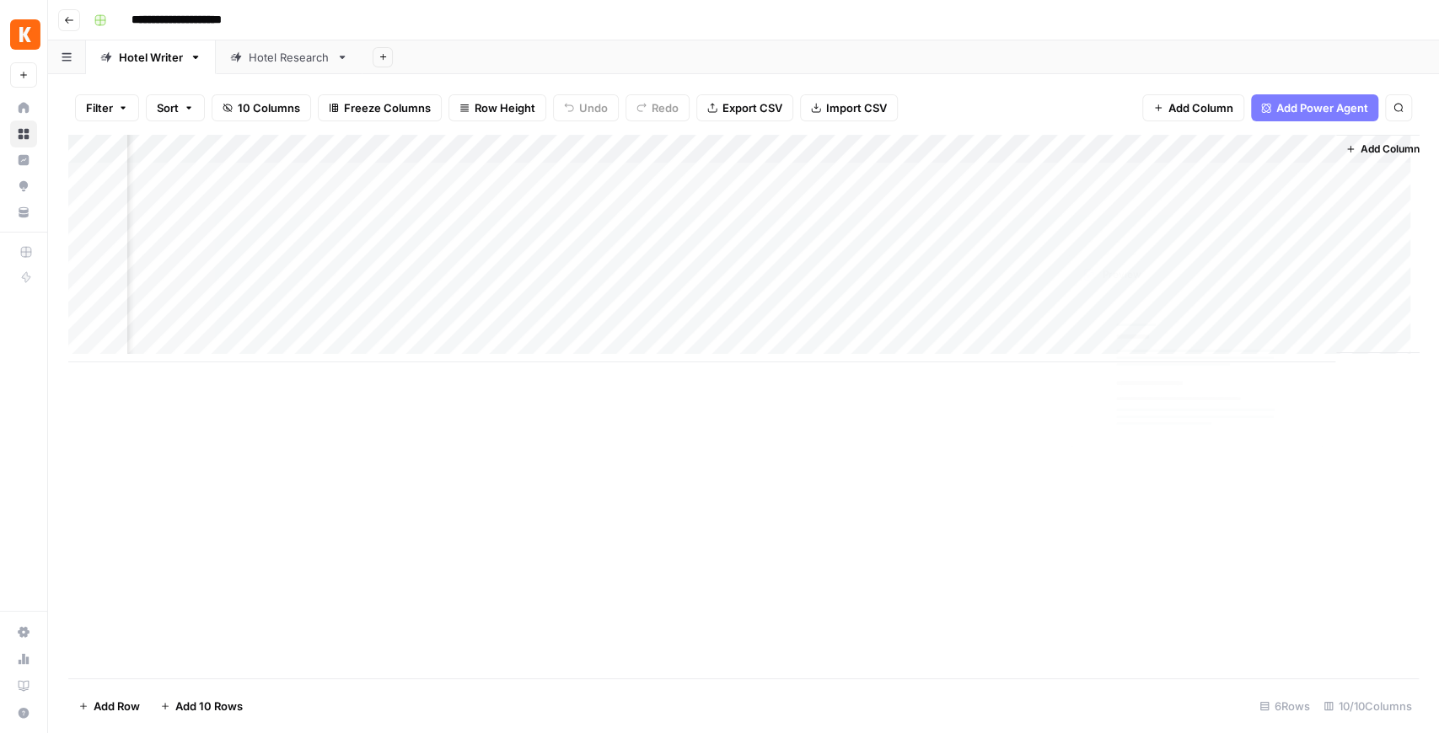
click at [1318, 207] on div "Add Column" at bounding box center [743, 249] width 1351 height 228
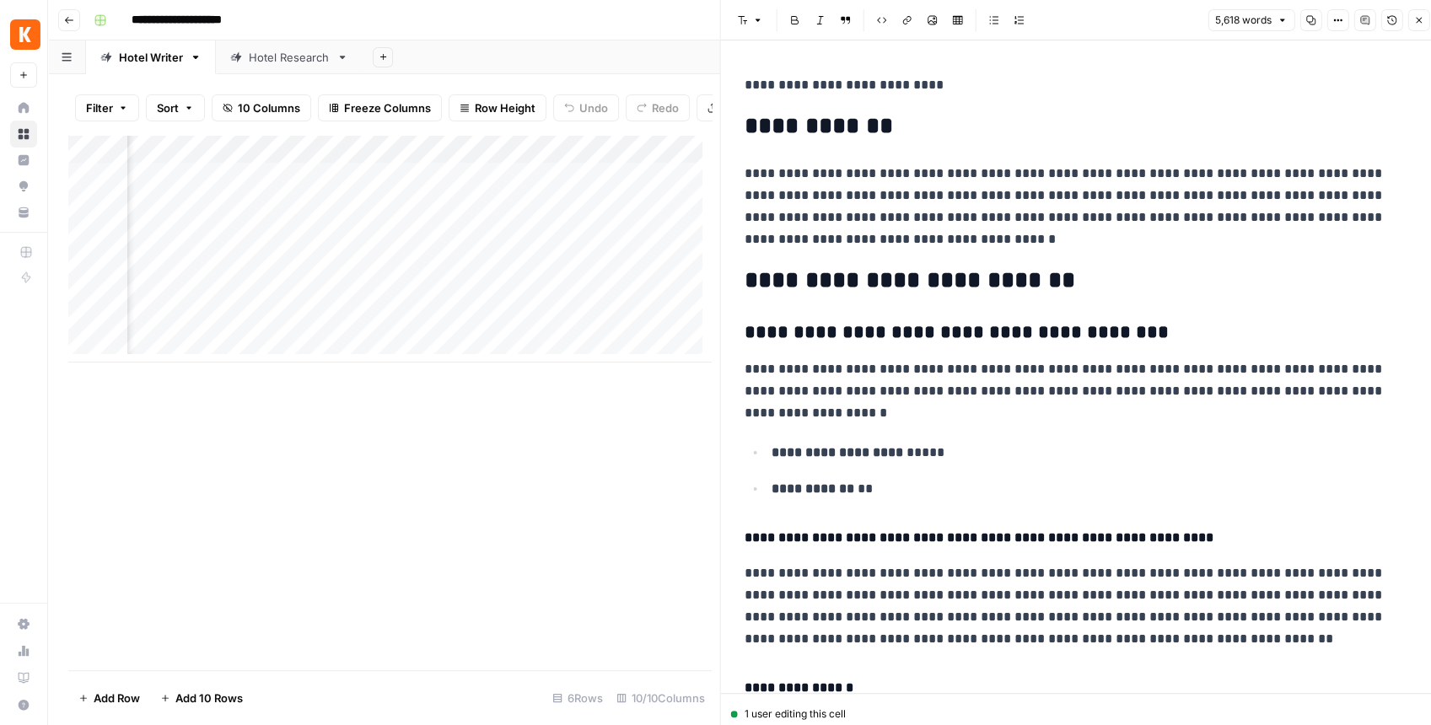
click at [1410, 25] on button "Close" at bounding box center [1418, 20] width 22 height 22
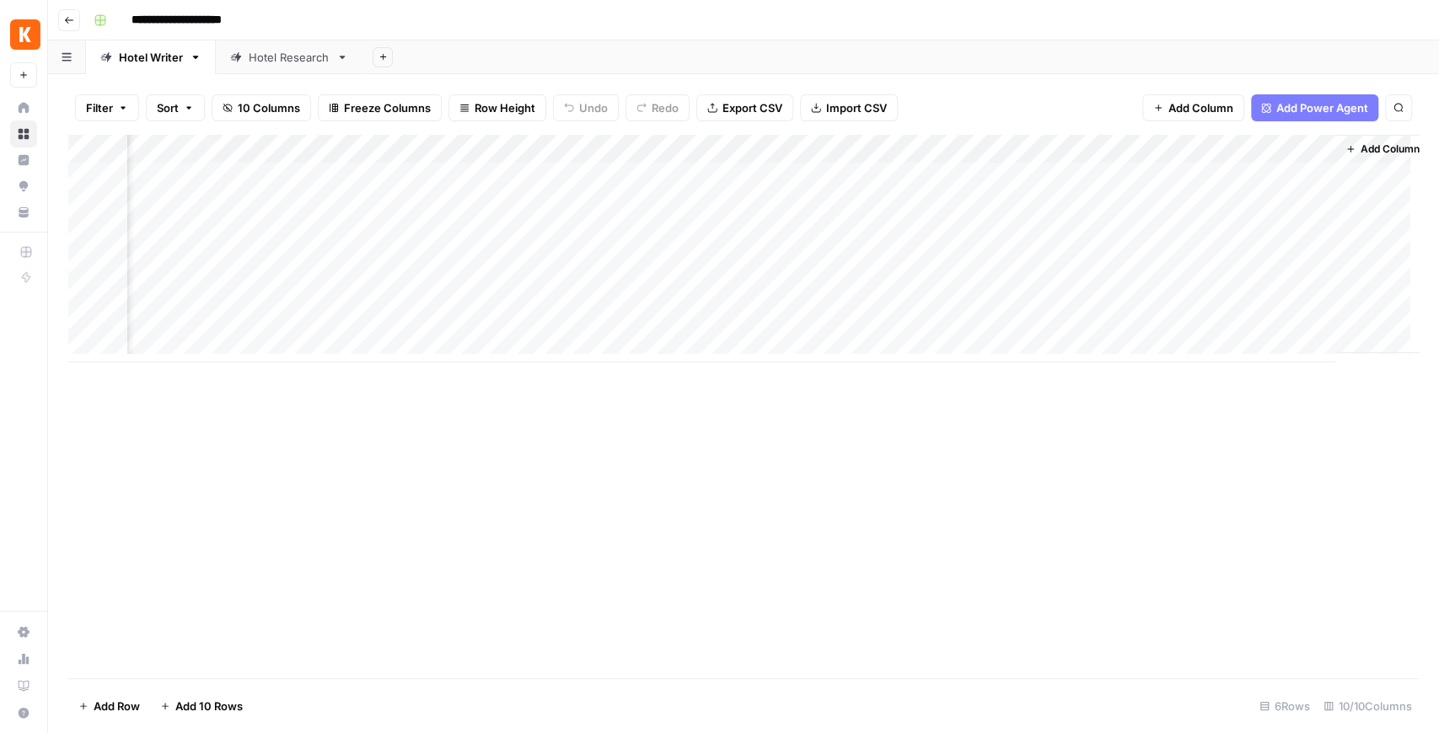
click at [1317, 174] on div "Add Column" at bounding box center [743, 249] width 1351 height 228
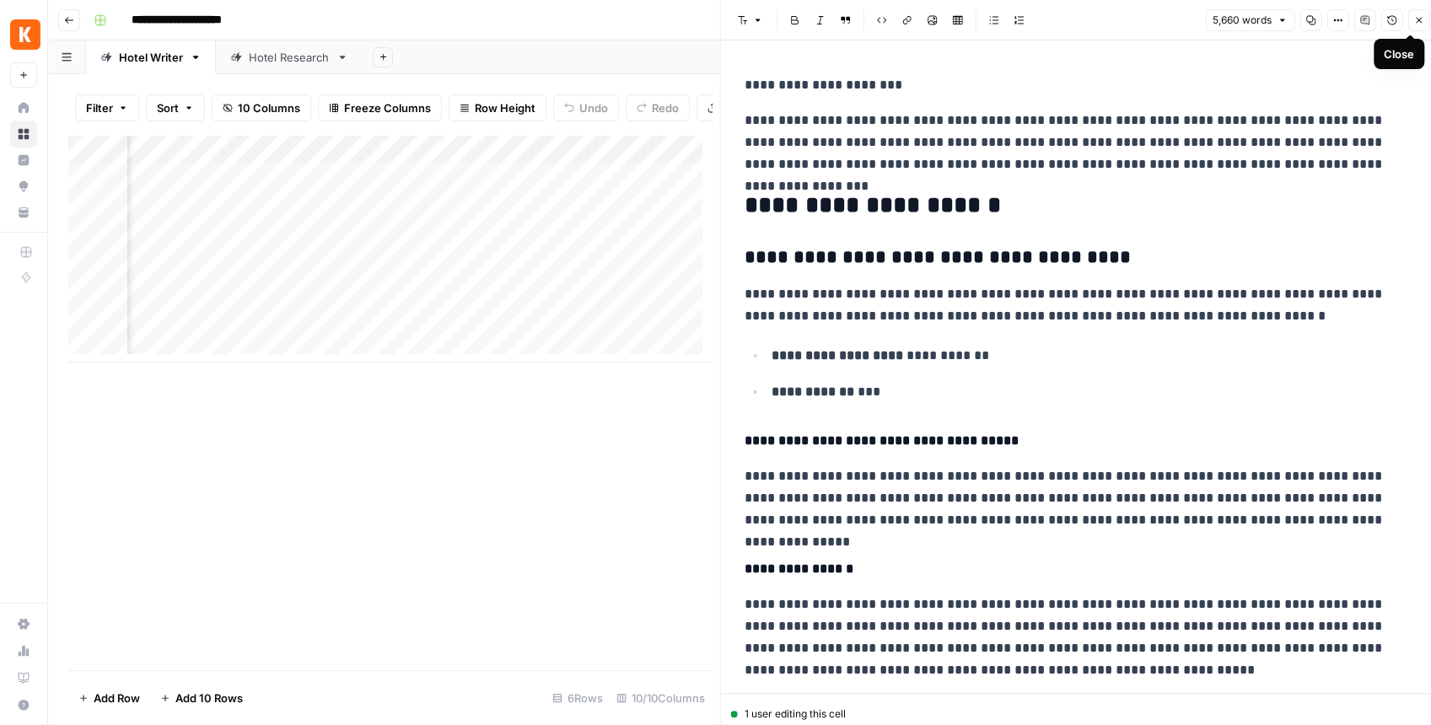
click at [1413, 22] on icon "button" at bounding box center [1418, 20] width 10 height 10
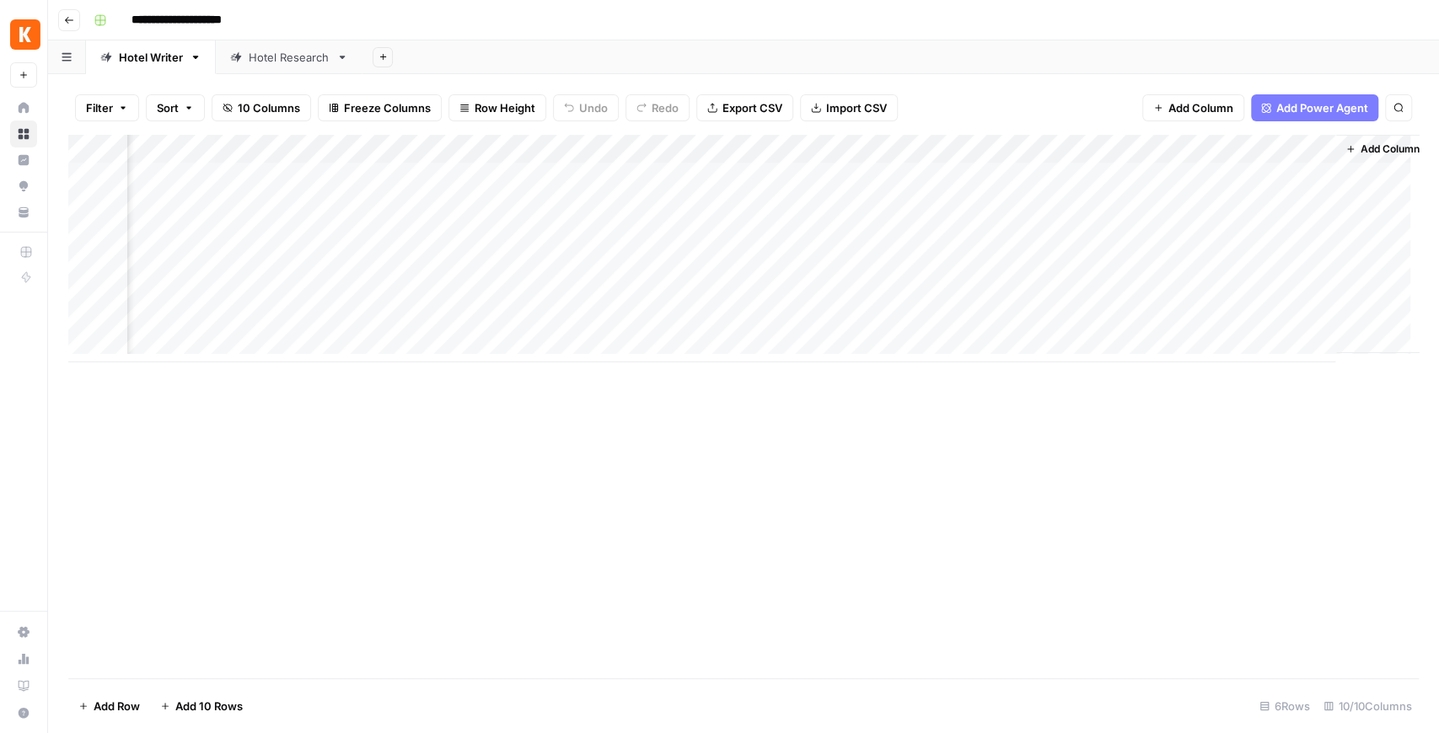
click at [1322, 231] on div "Add Column" at bounding box center [743, 249] width 1351 height 228
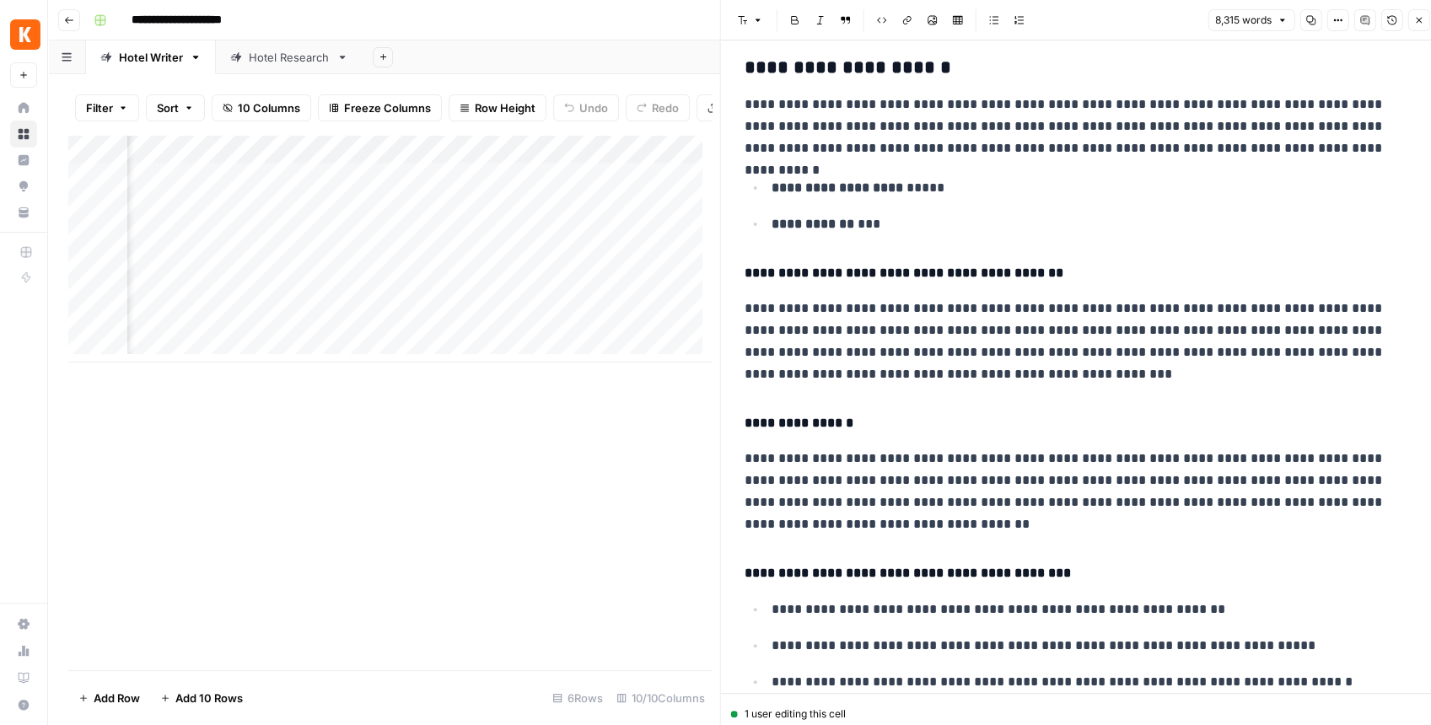
scroll to position [9217, 0]
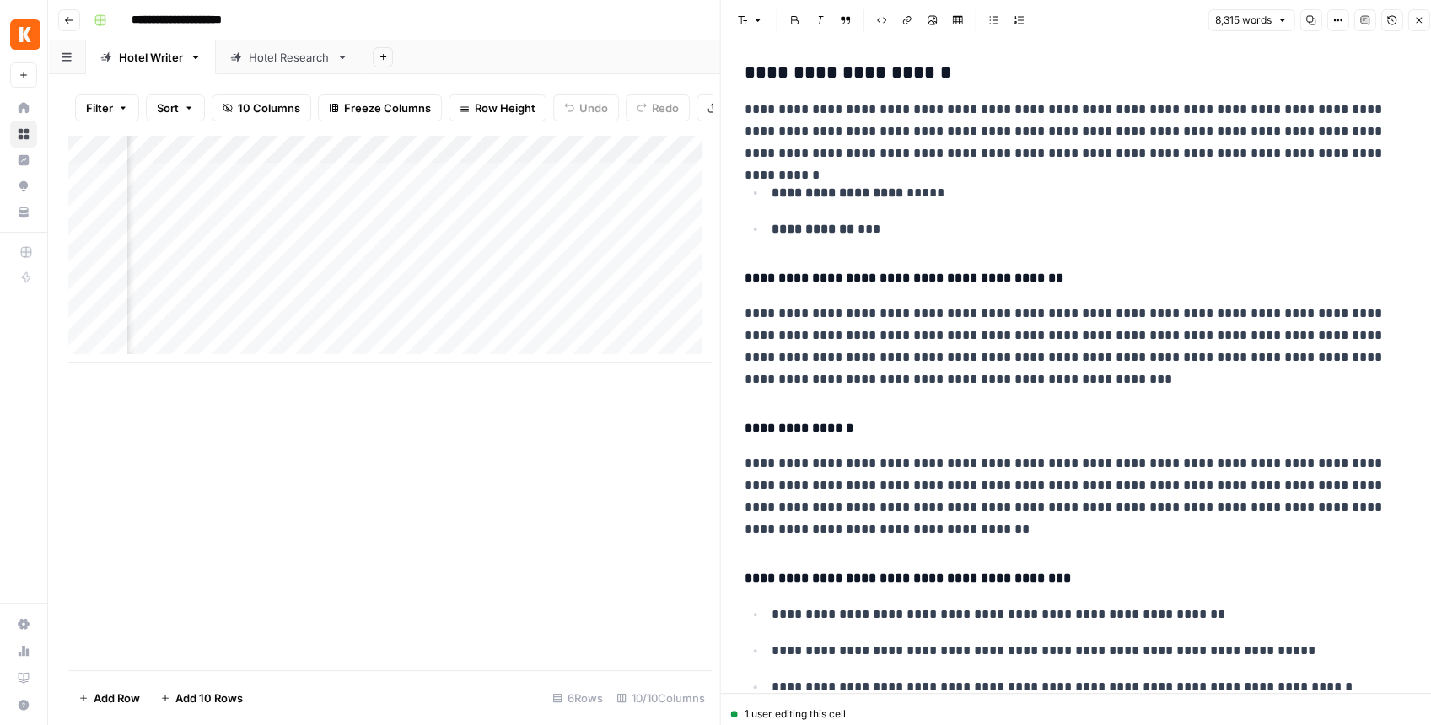
click at [1416, 19] on icon "button" at bounding box center [1418, 21] width 6 height 6
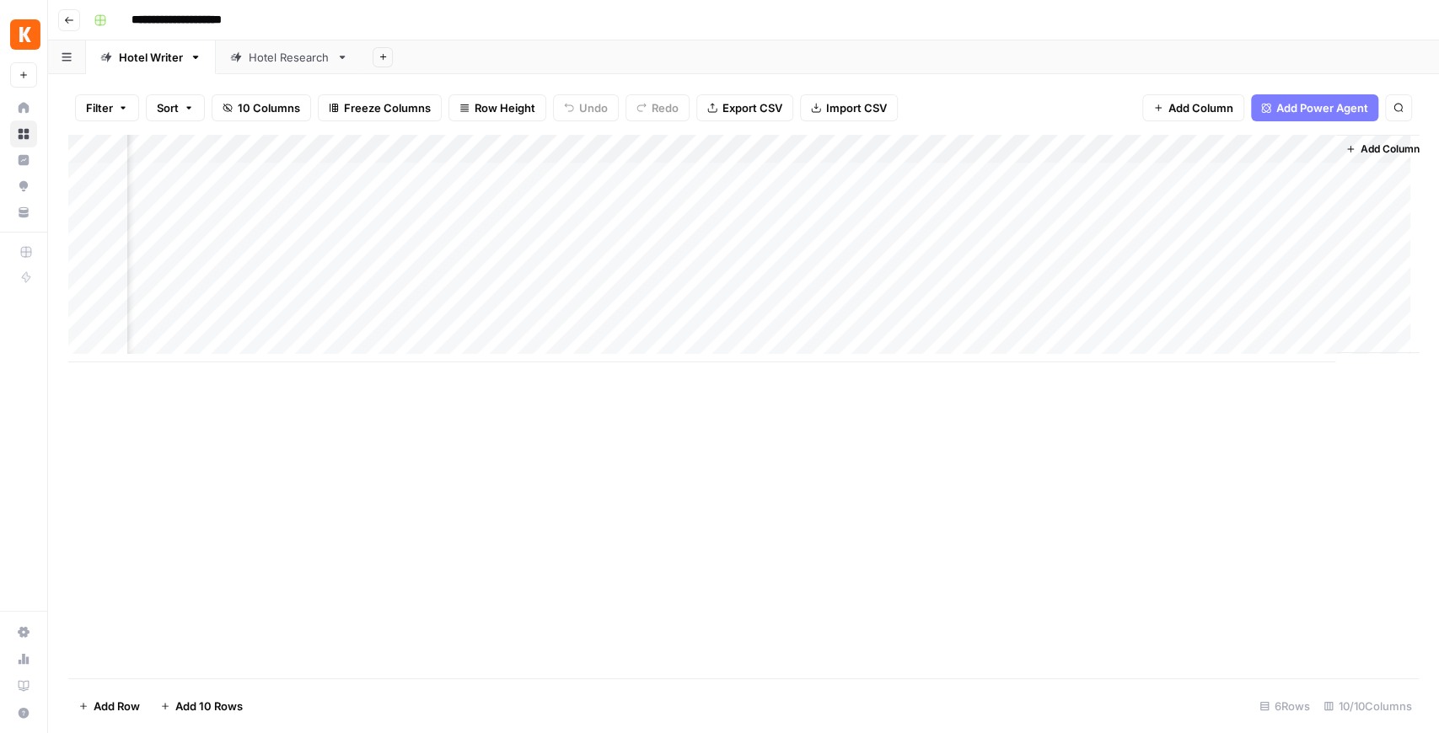
click at [1317, 172] on div "Add Column" at bounding box center [743, 249] width 1351 height 228
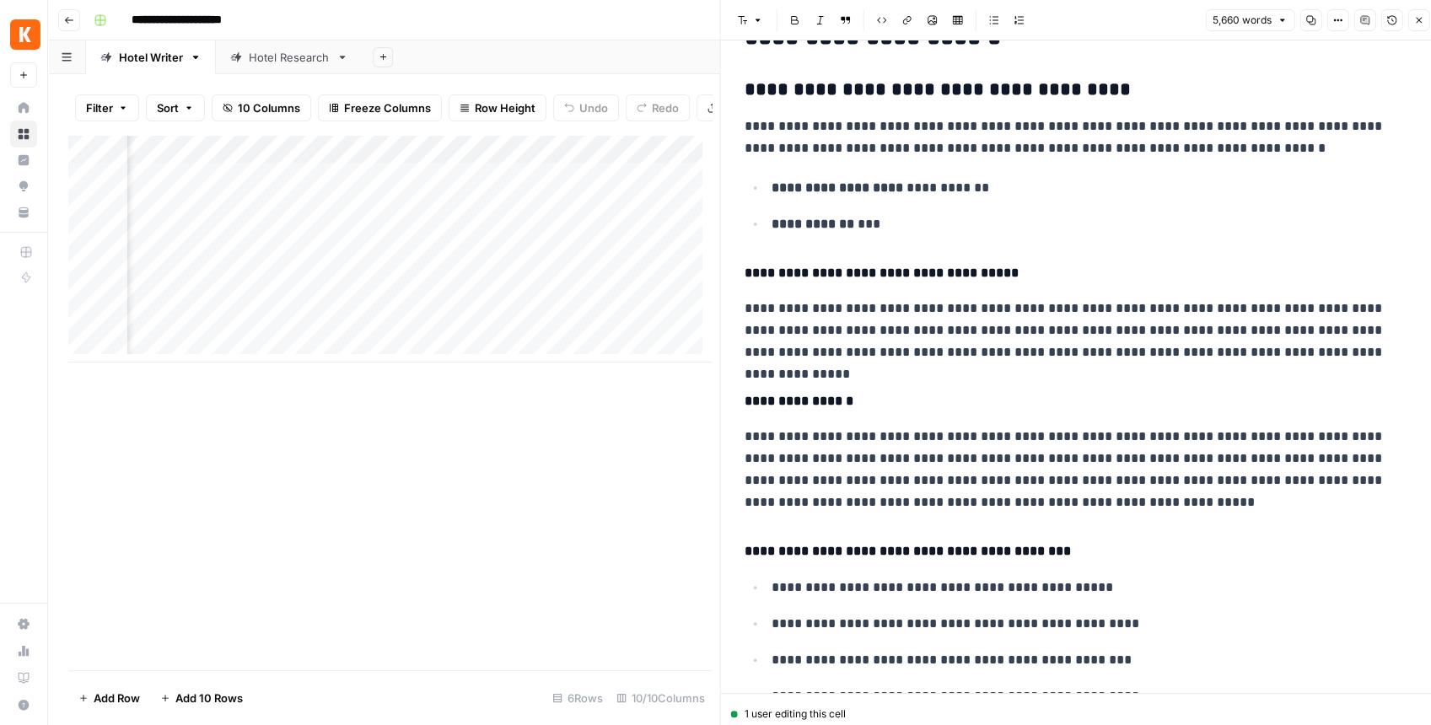
scroll to position [169, 0]
click at [1418, 13] on button "Close" at bounding box center [1418, 20] width 22 height 22
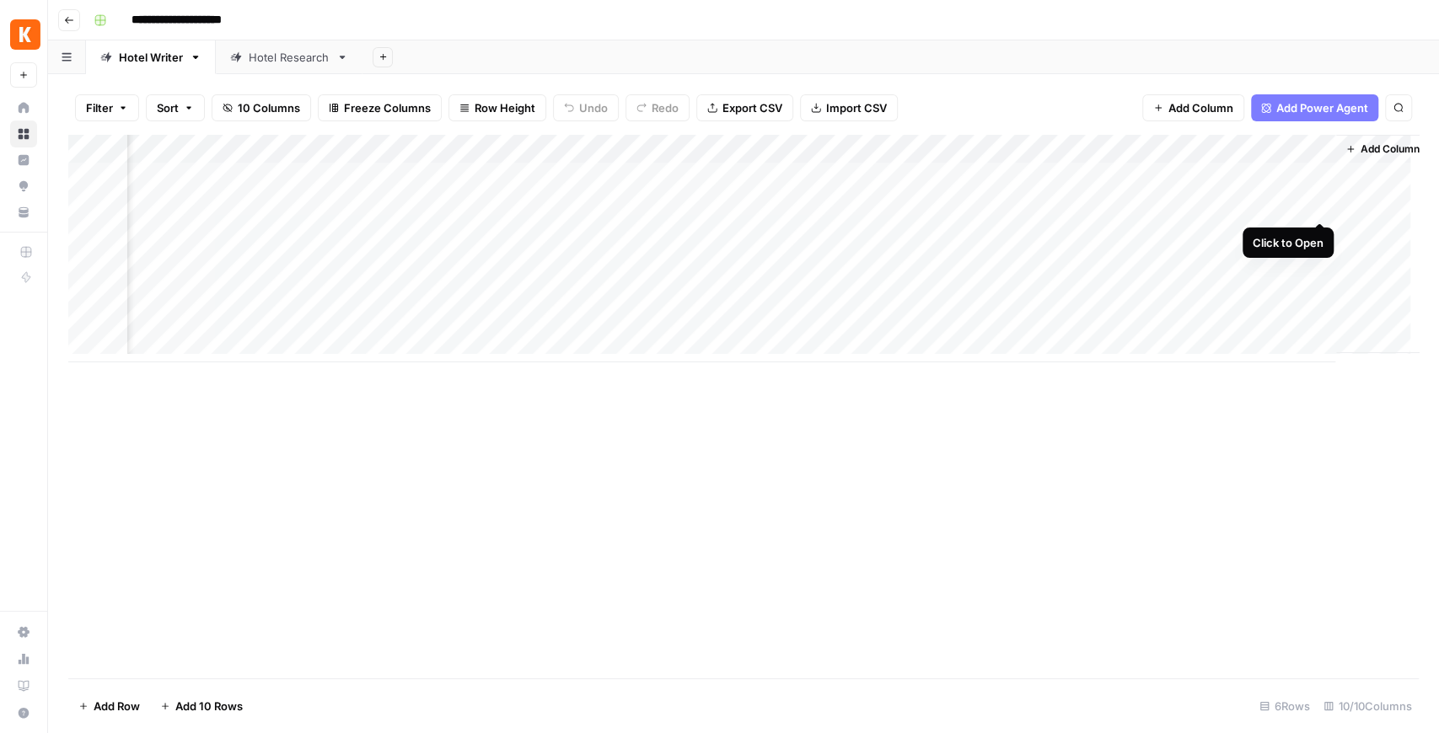
click at [1317, 199] on div "Add Column" at bounding box center [743, 249] width 1351 height 228
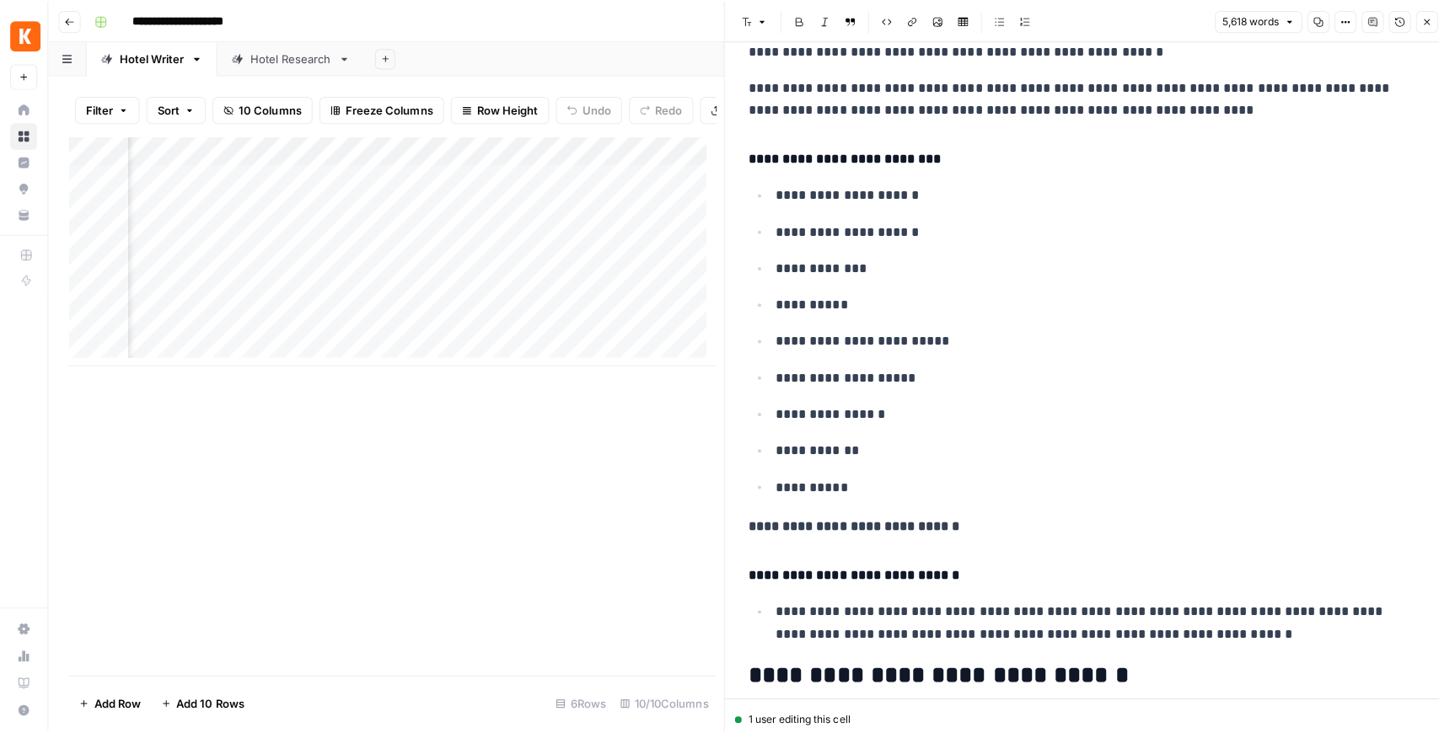
scroll to position [27158, 0]
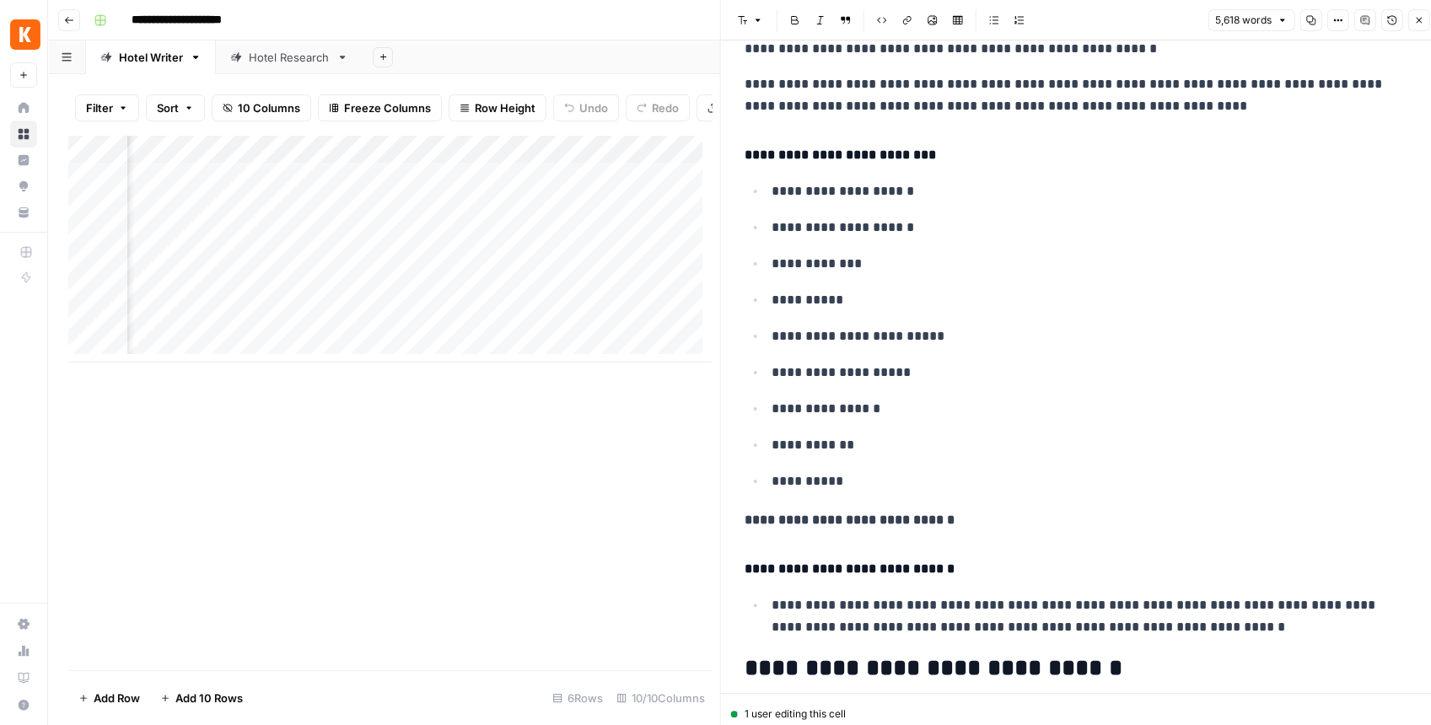
click at [283, 62] on div "Hotel Research" at bounding box center [289, 57] width 81 height 17
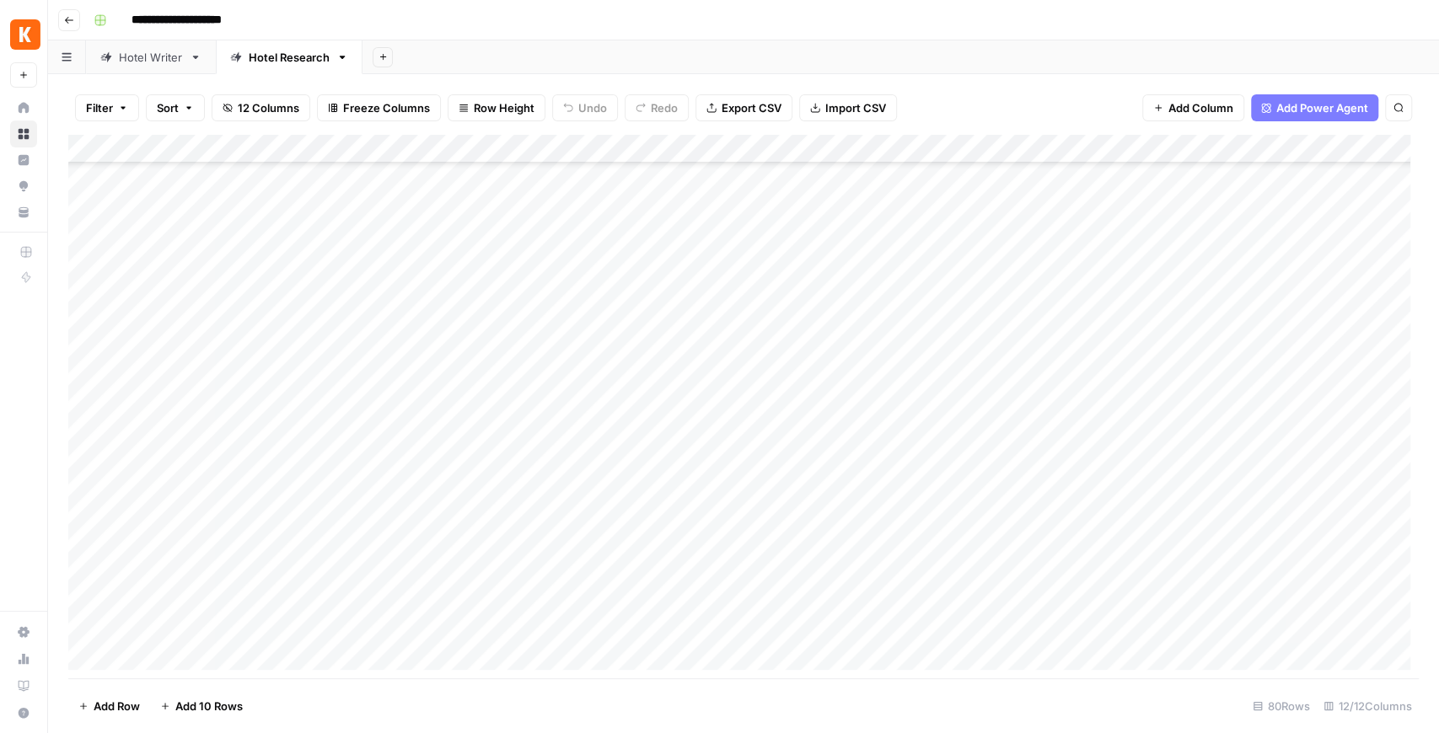
scroll to position [1012, 0]
click at [172, 60] on div "Hotel Writer" at bounding box center [151, 57] width 64 height 17
click at [1297, 232] on div "Add Column" at bounding box center [743, 249] width 1351 height 228
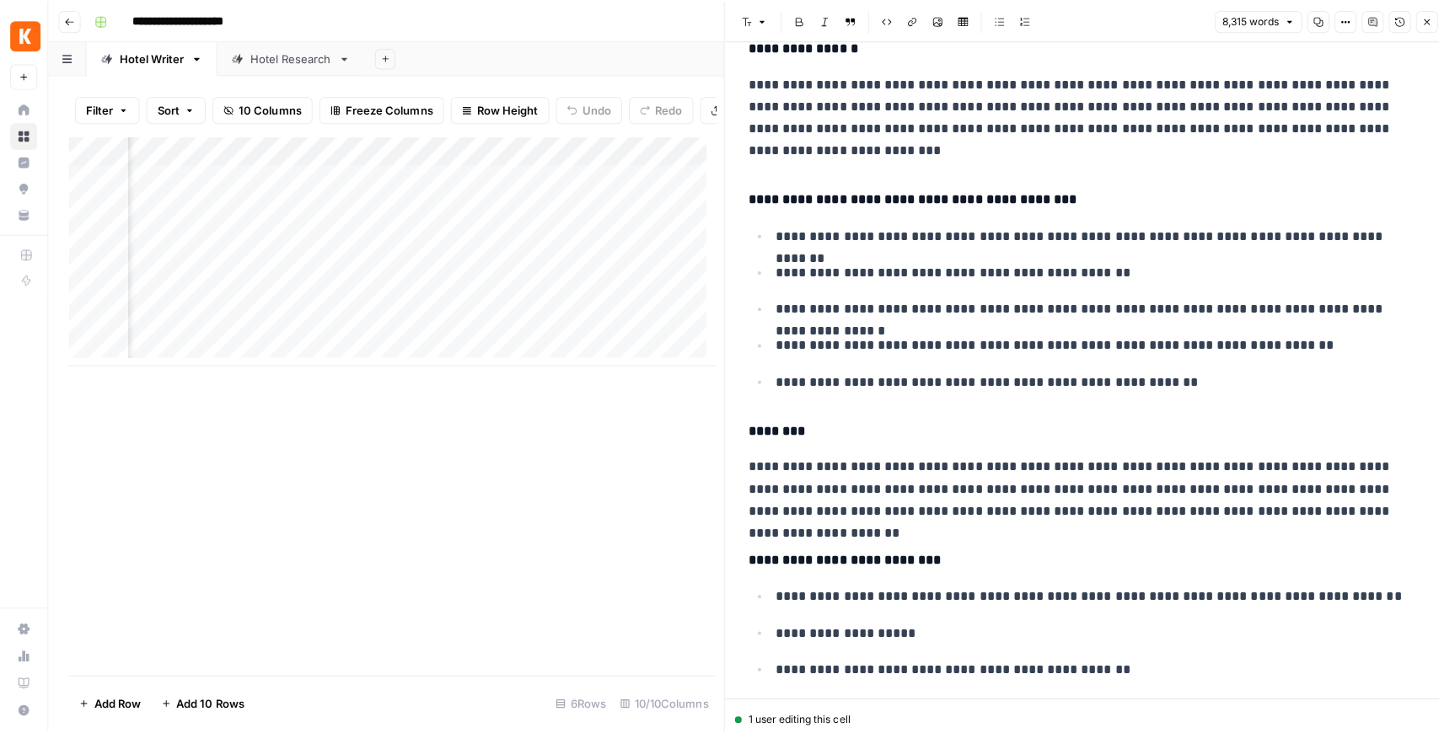
scroll to position [24770, 0]
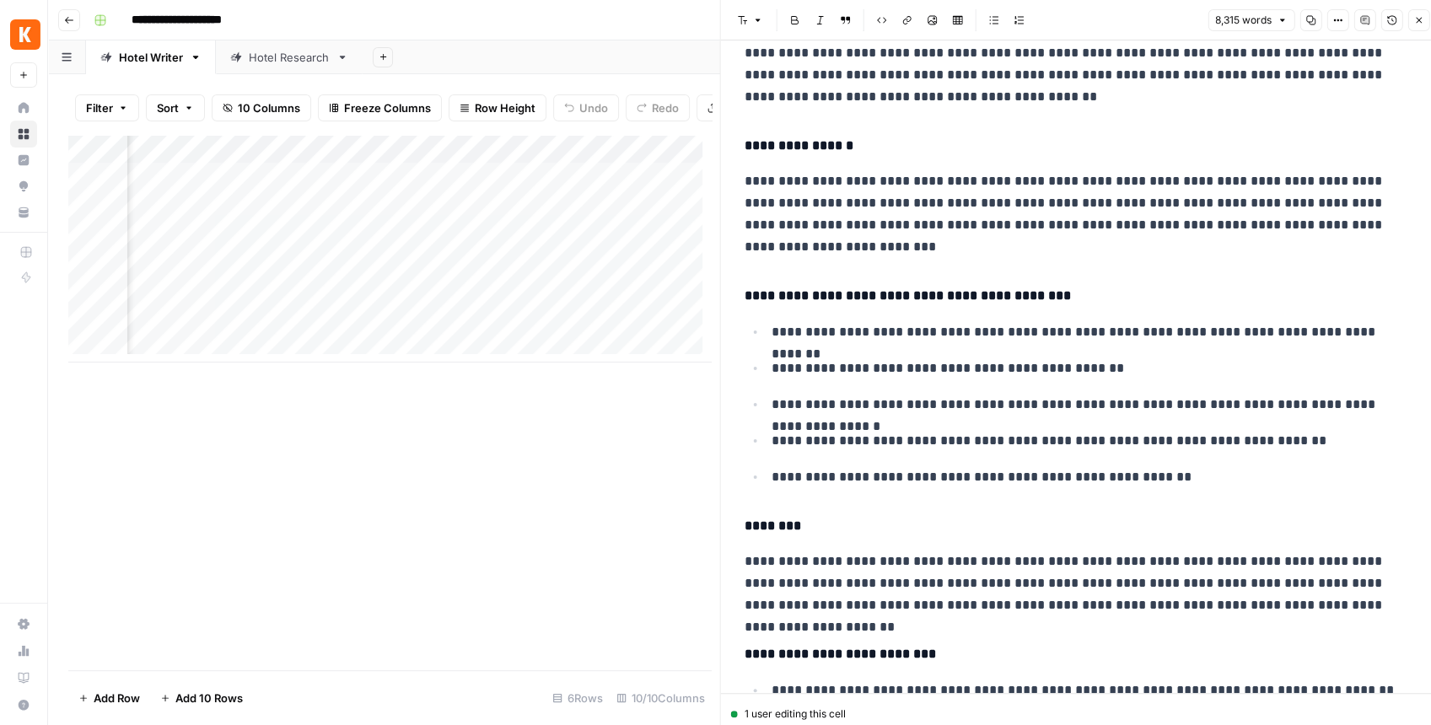
click at [1416, 27] on button "Close" at bounding box center [1418, 20] width 22 height 22
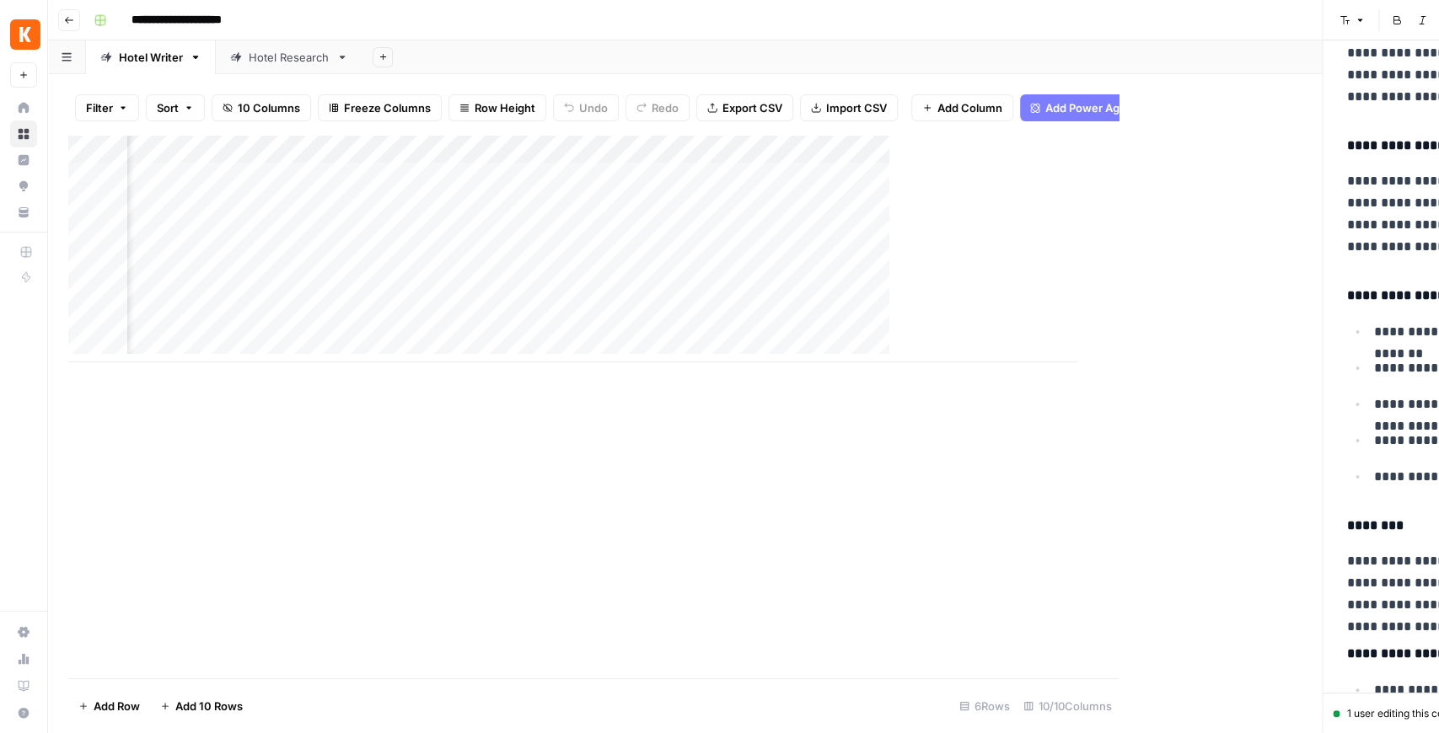
scroll to position [0, 406]
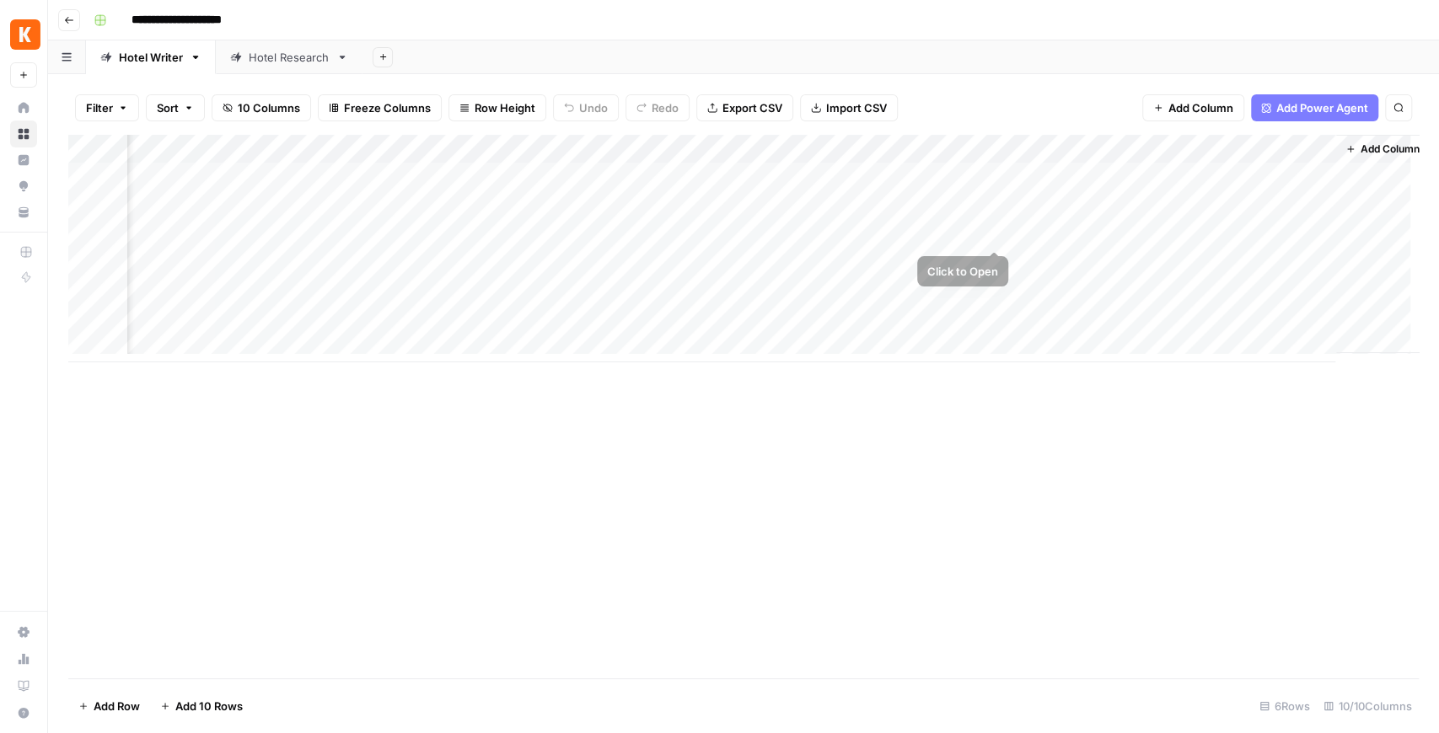
click at [998, 233] on div "Add Column" at bounding box center [743, 249] width 1351 height 228
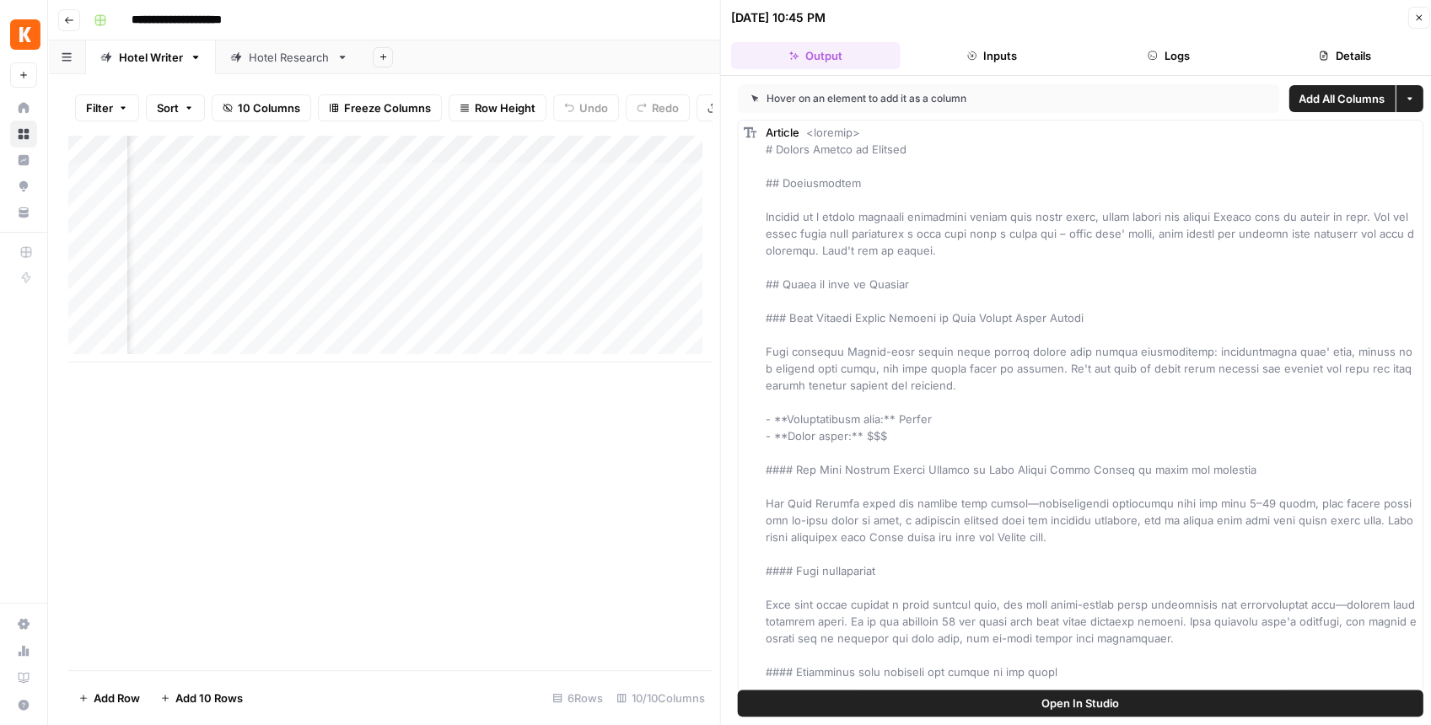
click at [1121, 698] on button "Open In Studio" at bounding box center [1080, 703] width 685 height 27
click at [278, 66] on link "Hotel Research" at bounding box center [289, 57] width 147 height 34
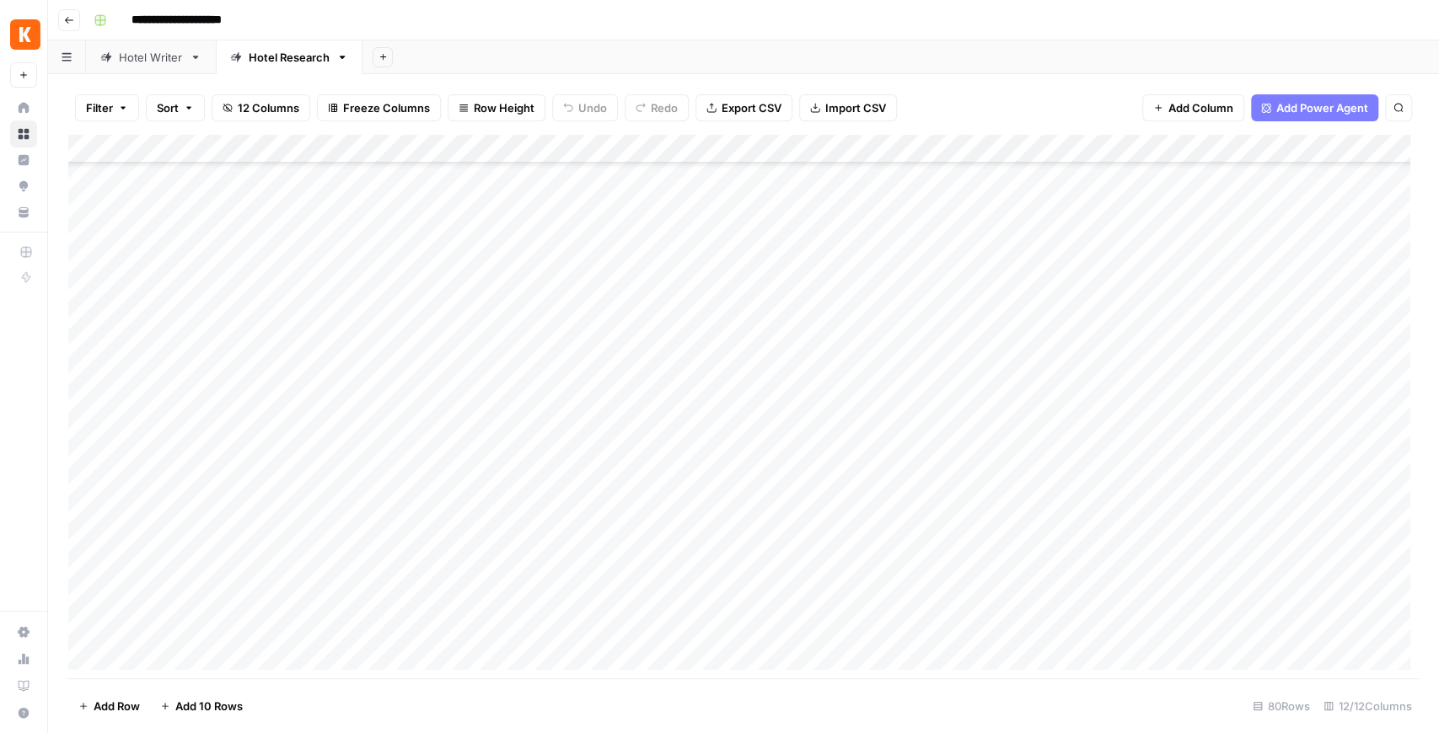
scroll to position [1349, 0]
click at [497, 496] on div "Add Column" at bounding box center [743, 407] width 1351 height 544
click at [506, 470] on div "Add Column" at bounding box center [743, 407] width 1351 height 544
click at [169, 56] on div "Hotel Writer" at bounding box center [151, 57] width 64 height 17
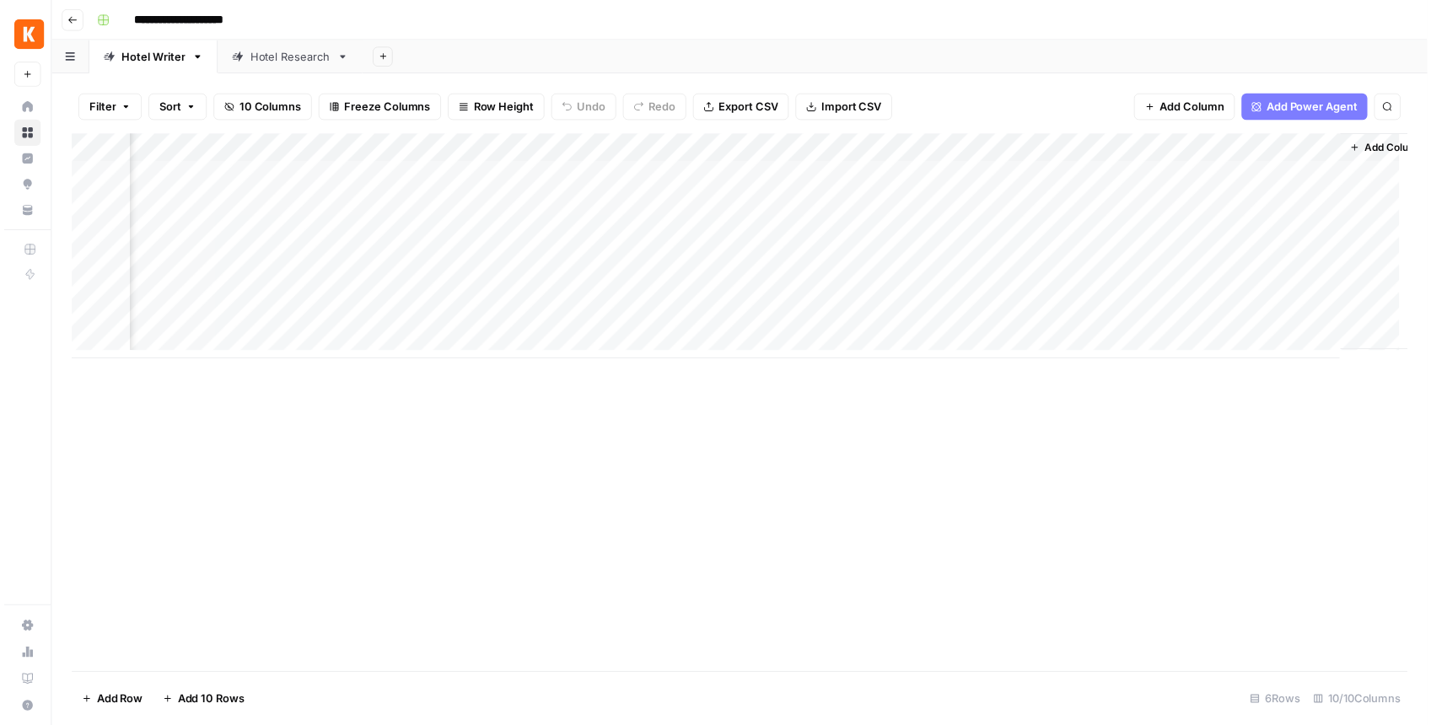
scroll to position [0, 427]
click at [1298, 233] on div "Add Column" at bounding box center [743, 249] width 1351 height 228
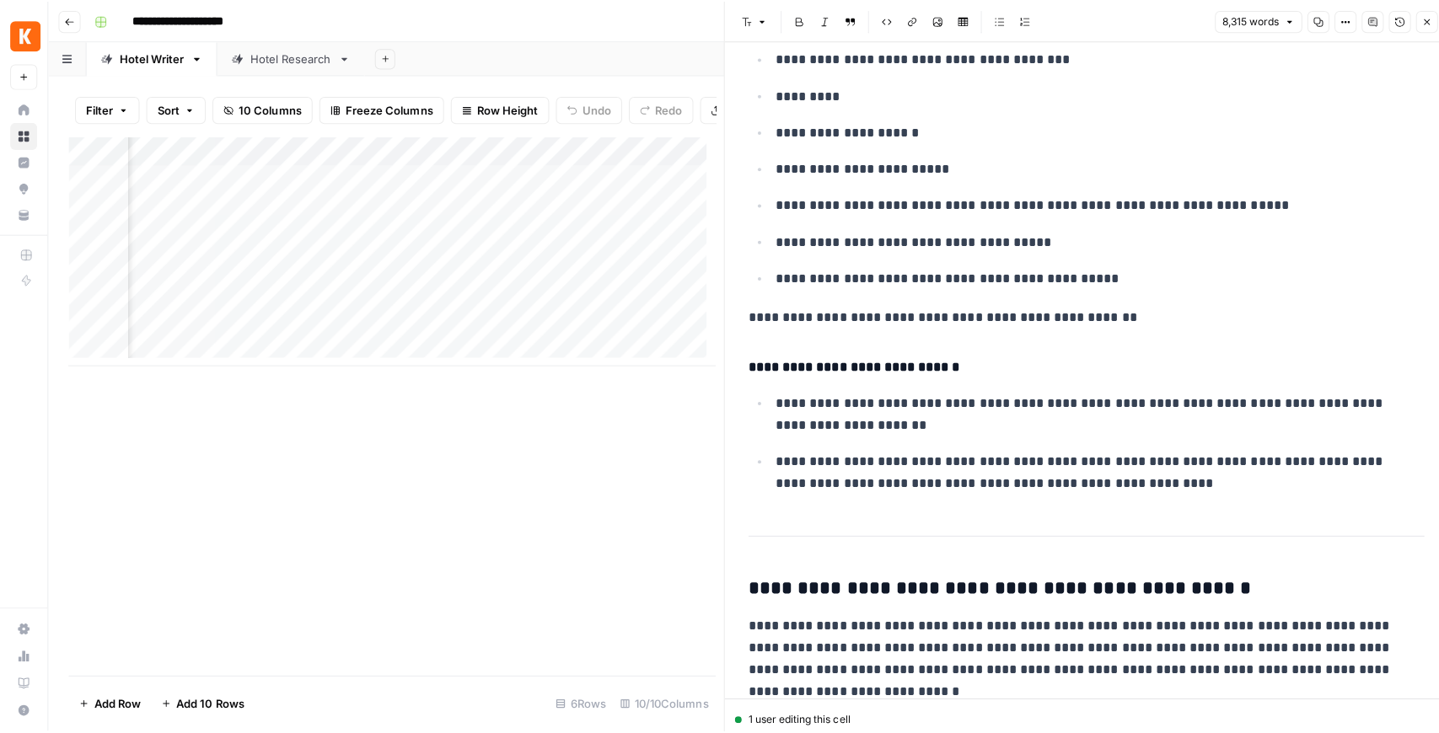
scroll to position [24392, 0]
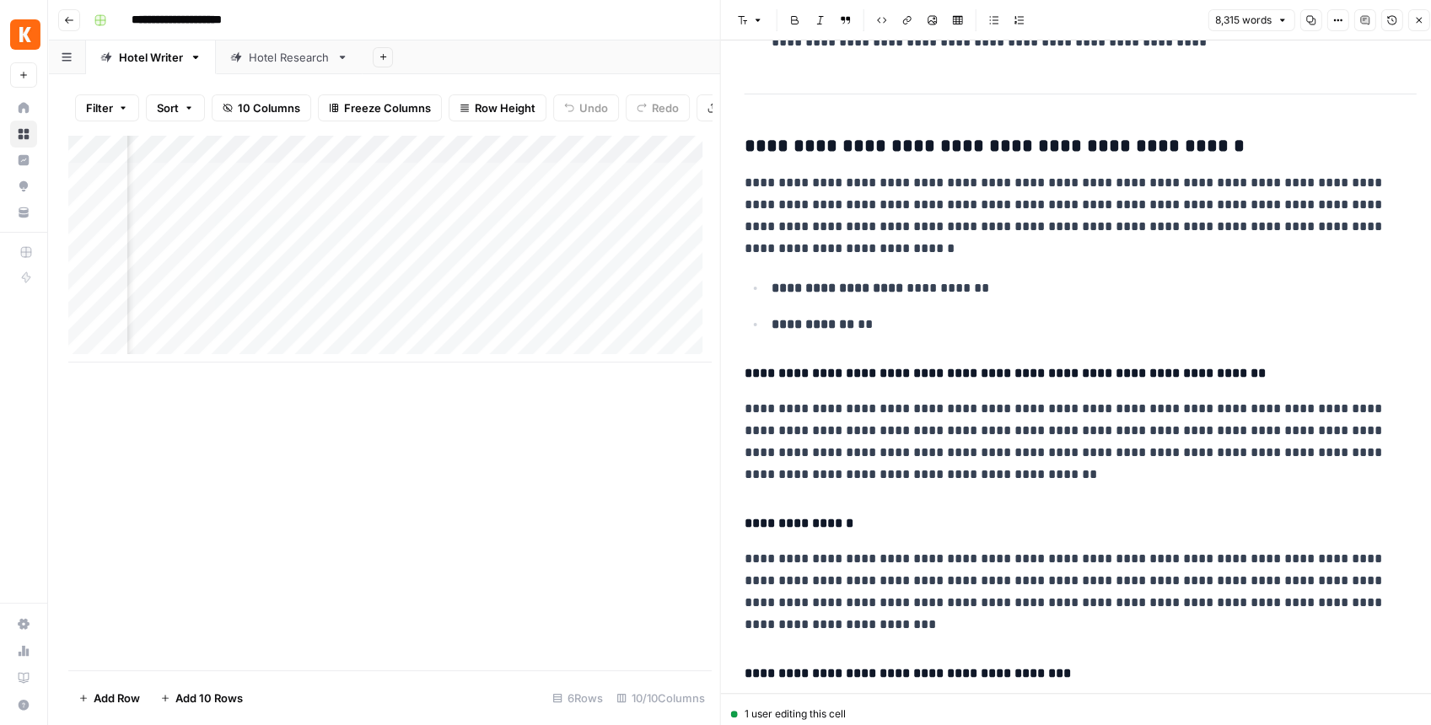
click at [1408, 27] on button "Close" at bounding box center [1418, 20] width 22 height 22
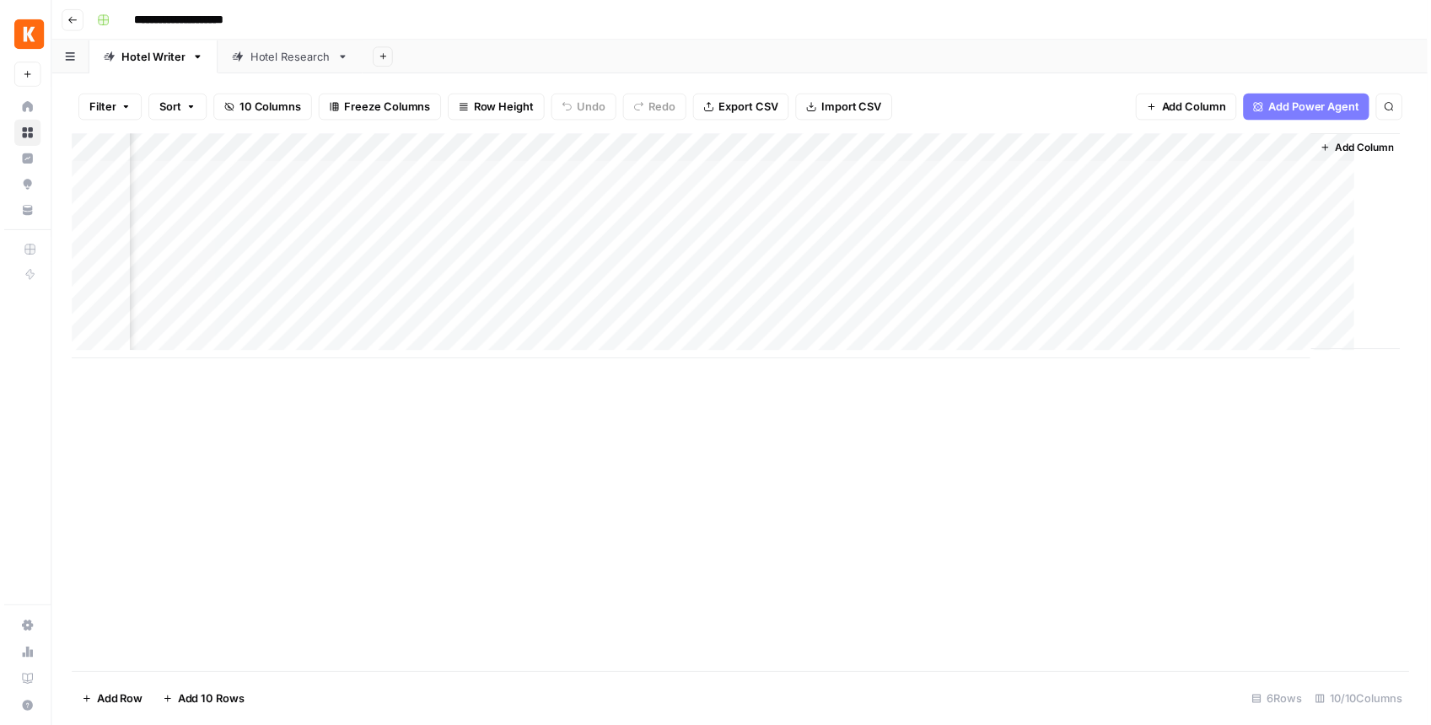
scroll to position [0, 406]
click at [1324, 261] on div "Add Column" at bounding box center [743, 249] width 1351 height 228
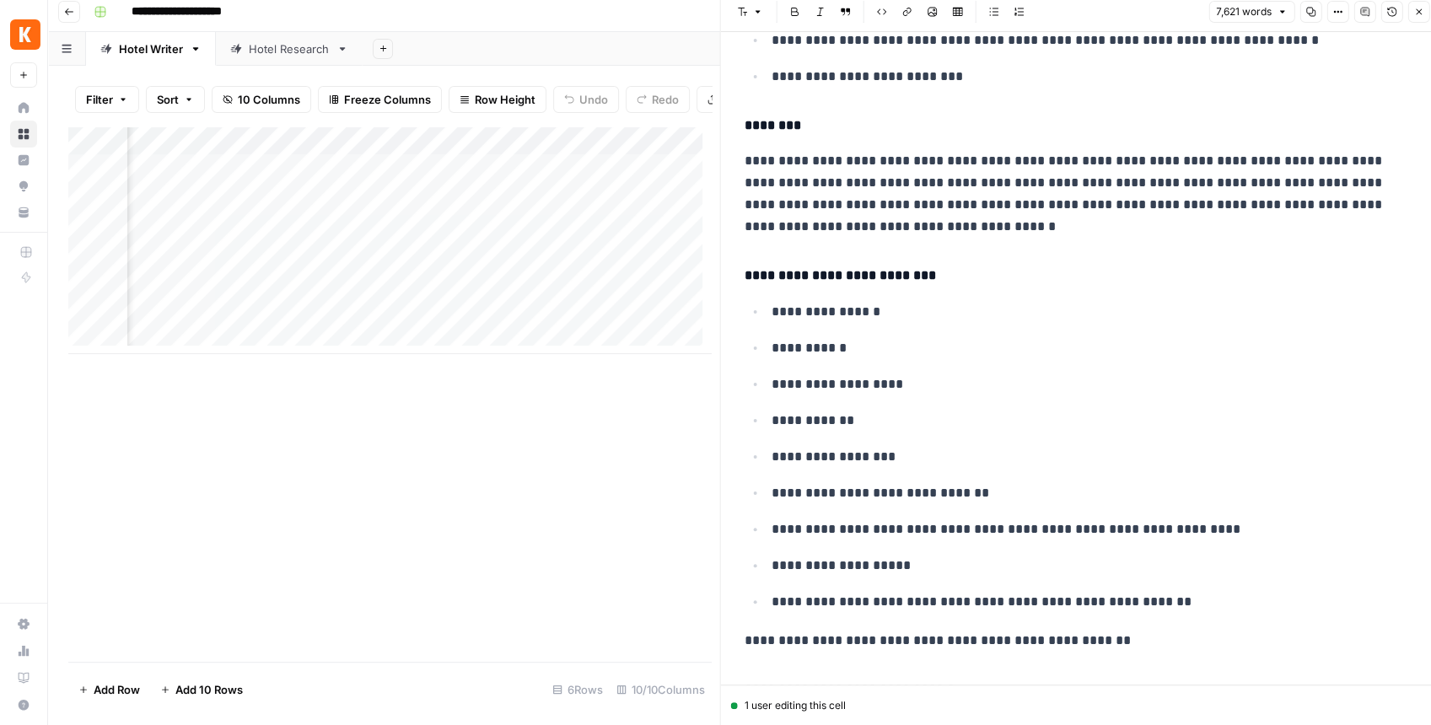
scroll to position [30247, 0]
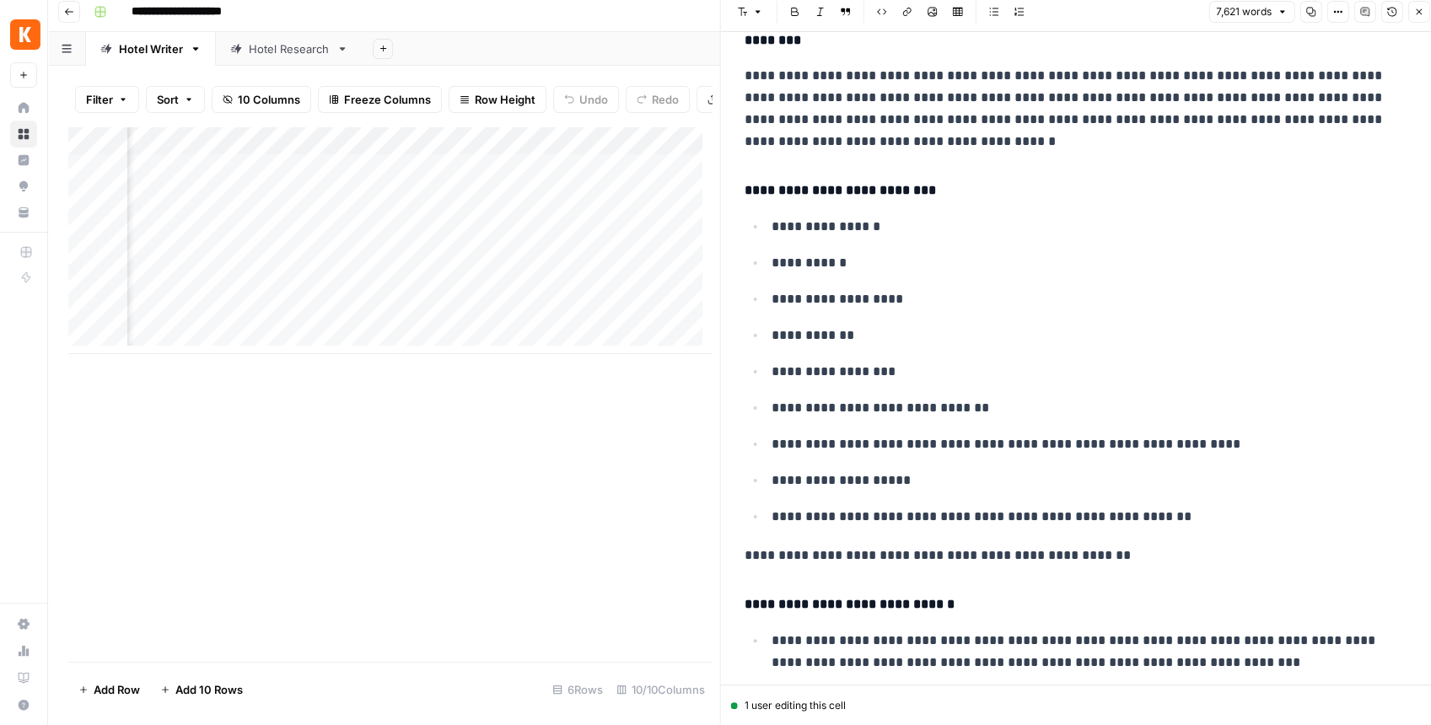
click at [1416, 15] on icon "button" at bounding box center [1418, 12] width 10 height 10
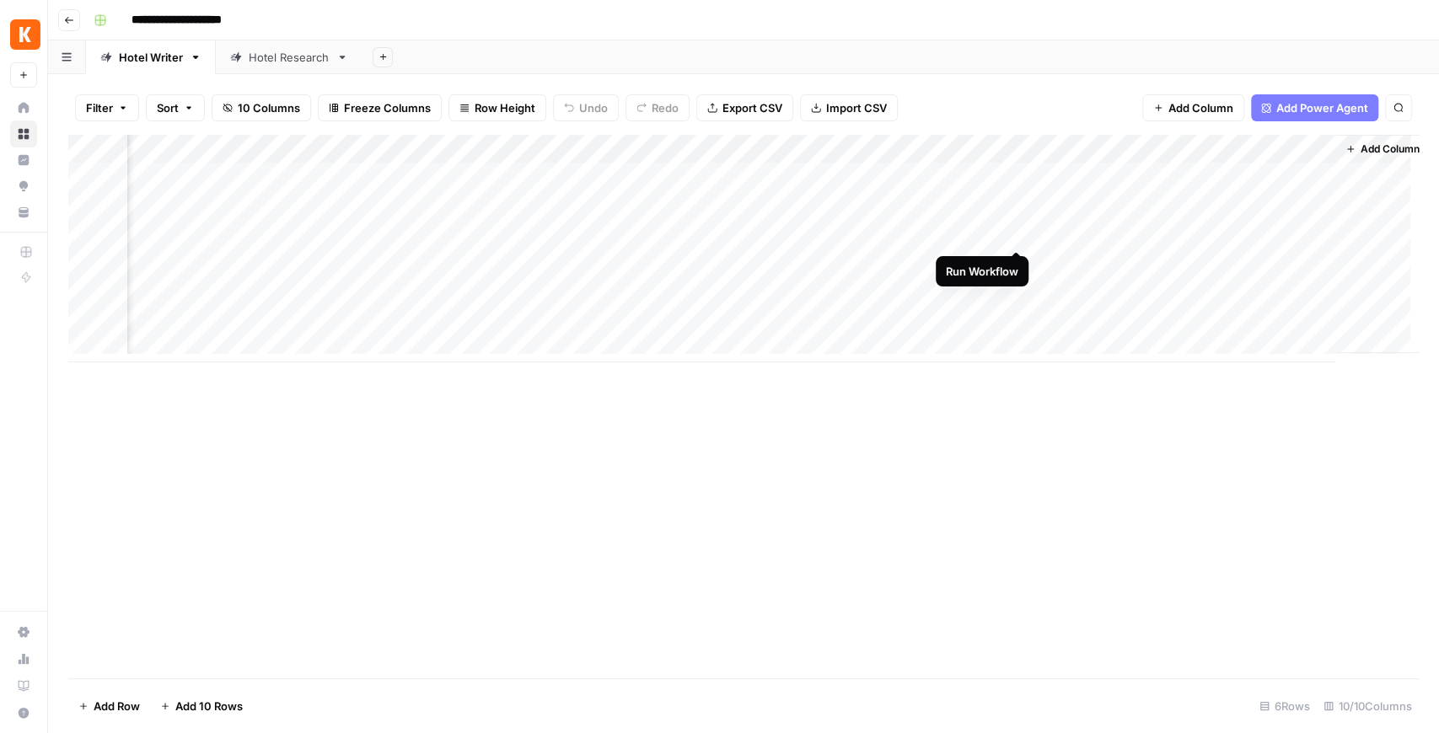
click at [1017, 232] on div "Add Column" at bounding box center [743, 249] width 1351 height 228
click at [1317, 205] on div "Add Column" at bounding box center [743, 249] width 1351 height 228
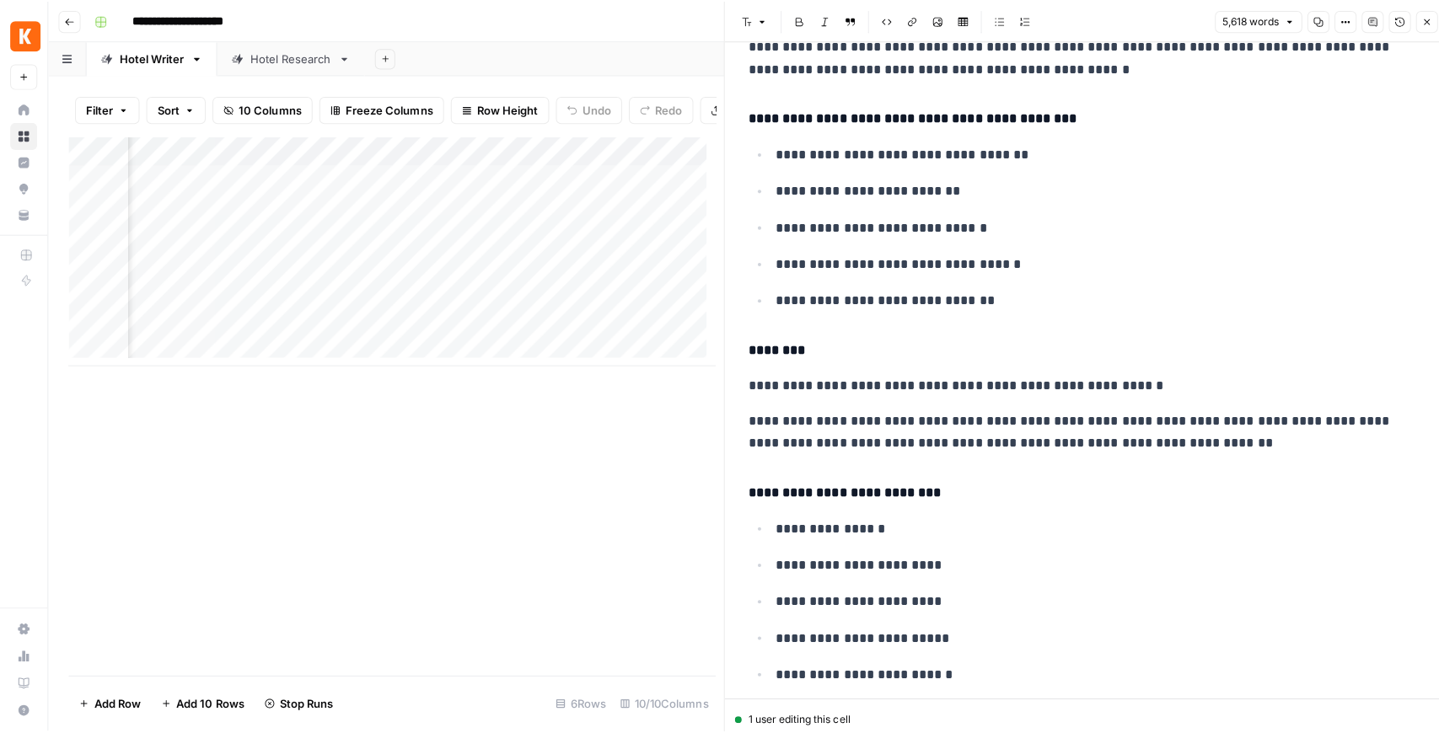
scroll to position [7700, 0]
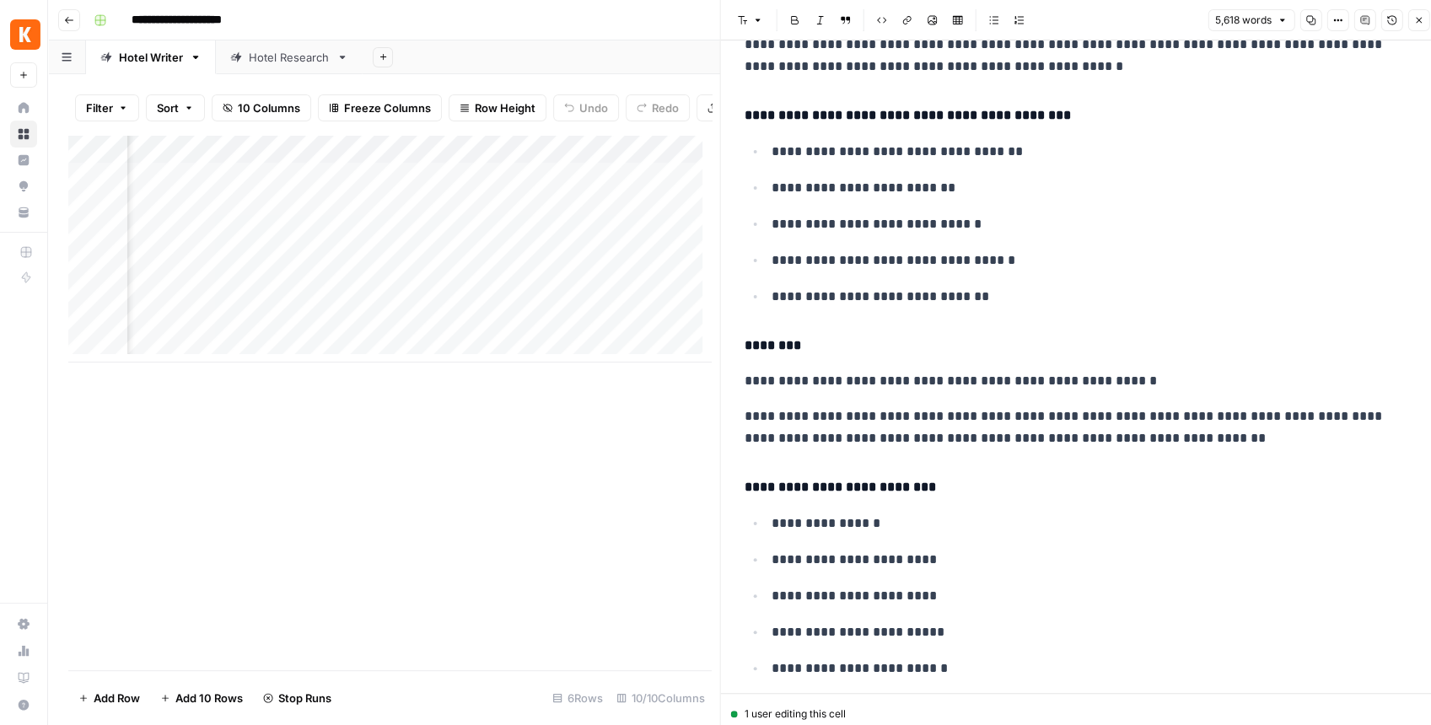
click at [1421, 25] on icon "button" at bounding box center [1418, 20] width 10 height 10
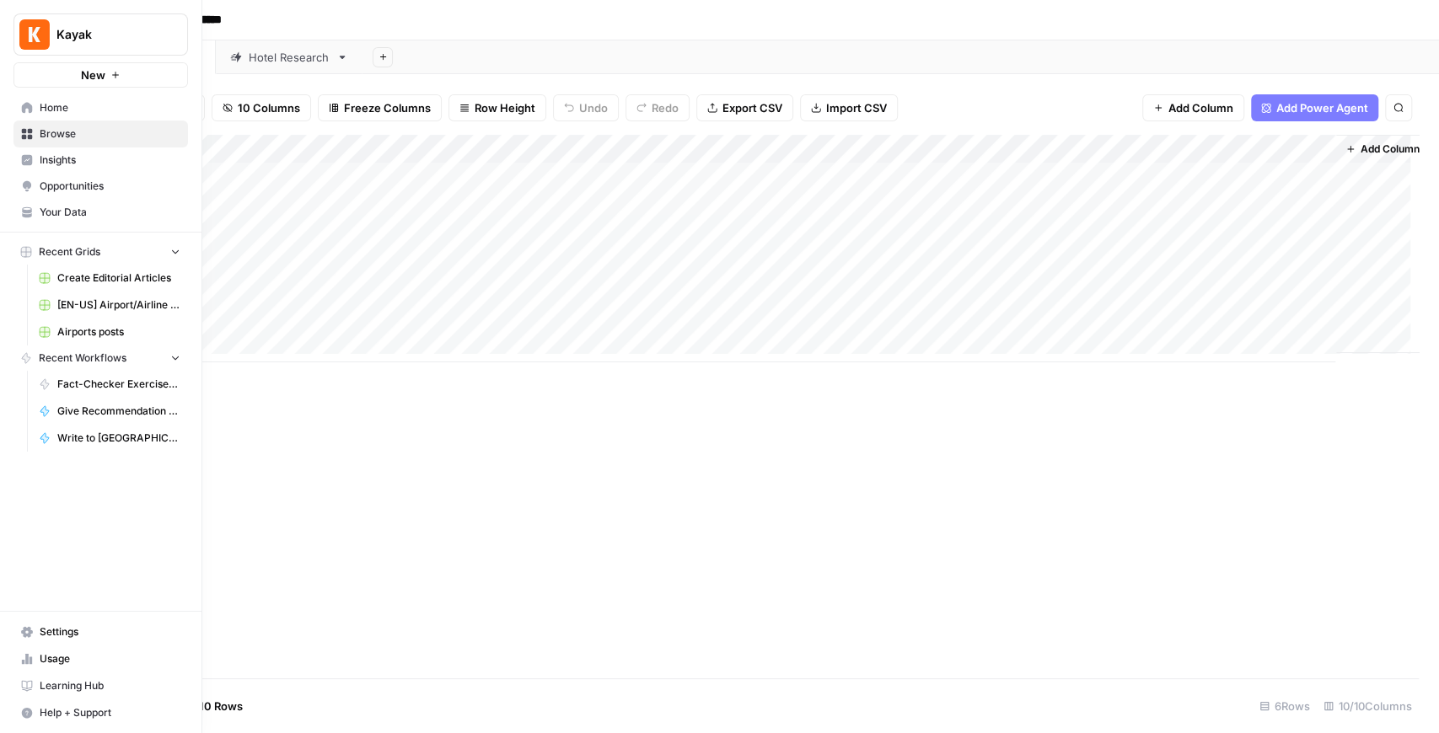
click at [99, 304] on span "[EN-US] Airport/Airline Content Refresh" at bounding box center [118, 305] width 123 height 15
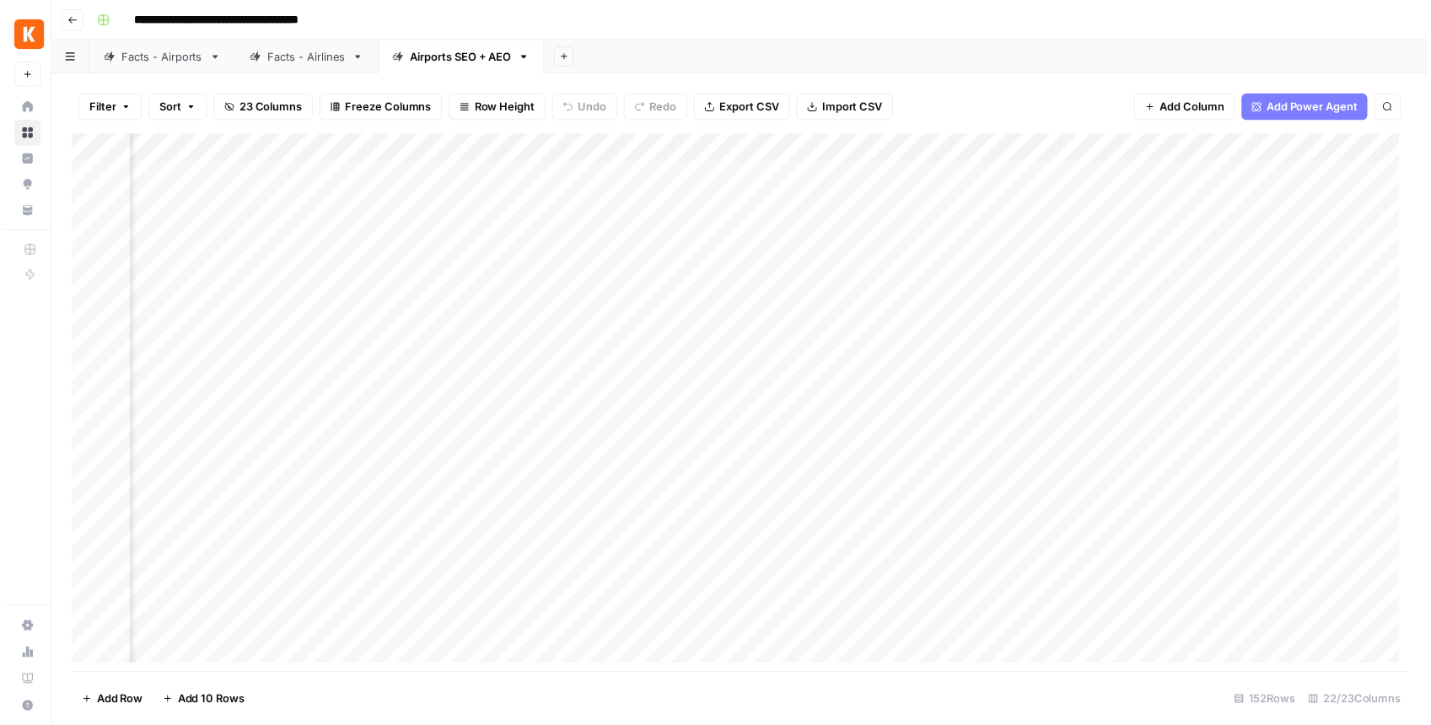
scroll to position [0, 2256]
click at [1144, 204] on div "Add Column" at bounding box center [743, 407] width 1351 height 544
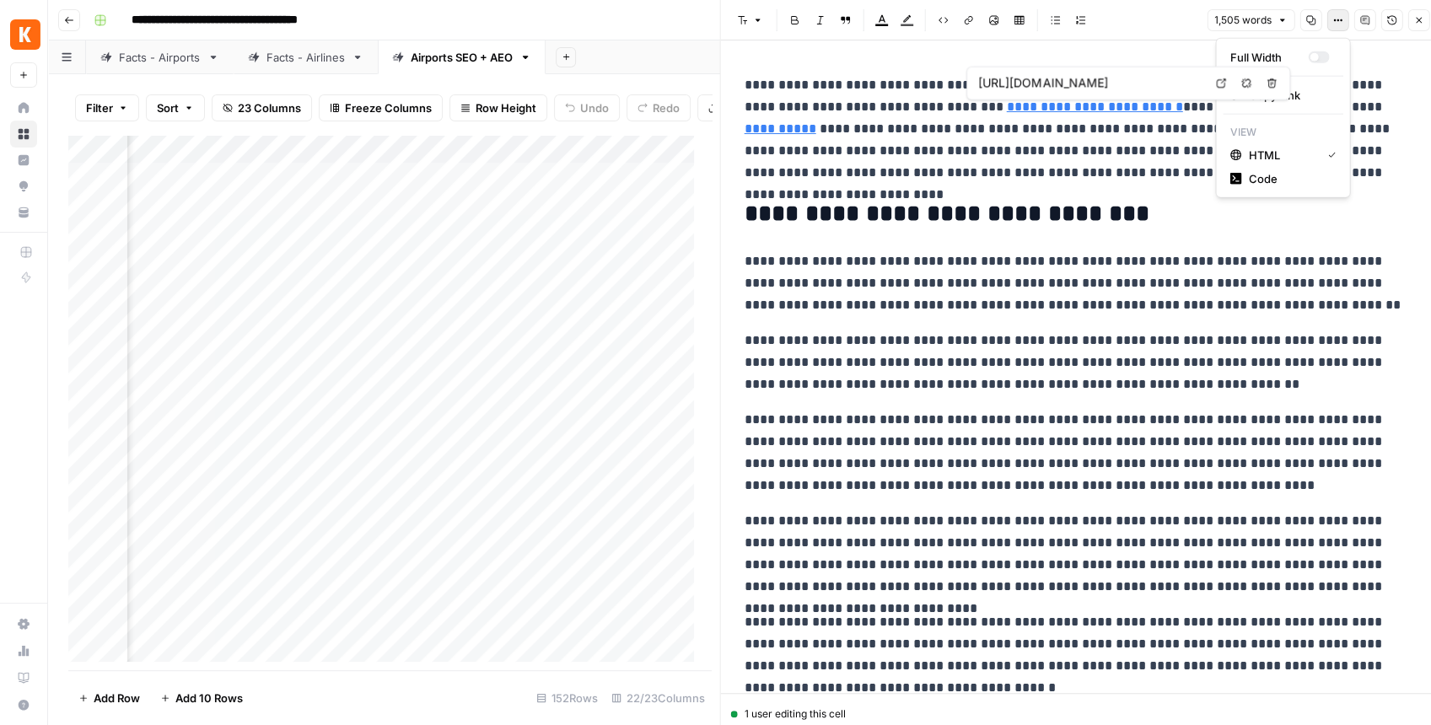
click at [1334, 24] on icon "button" at bounding box center [1337, 20] width 10 height 10
click at [1277, 174] on span "Code" at bounding box center [1288, 178] width 81 height 17
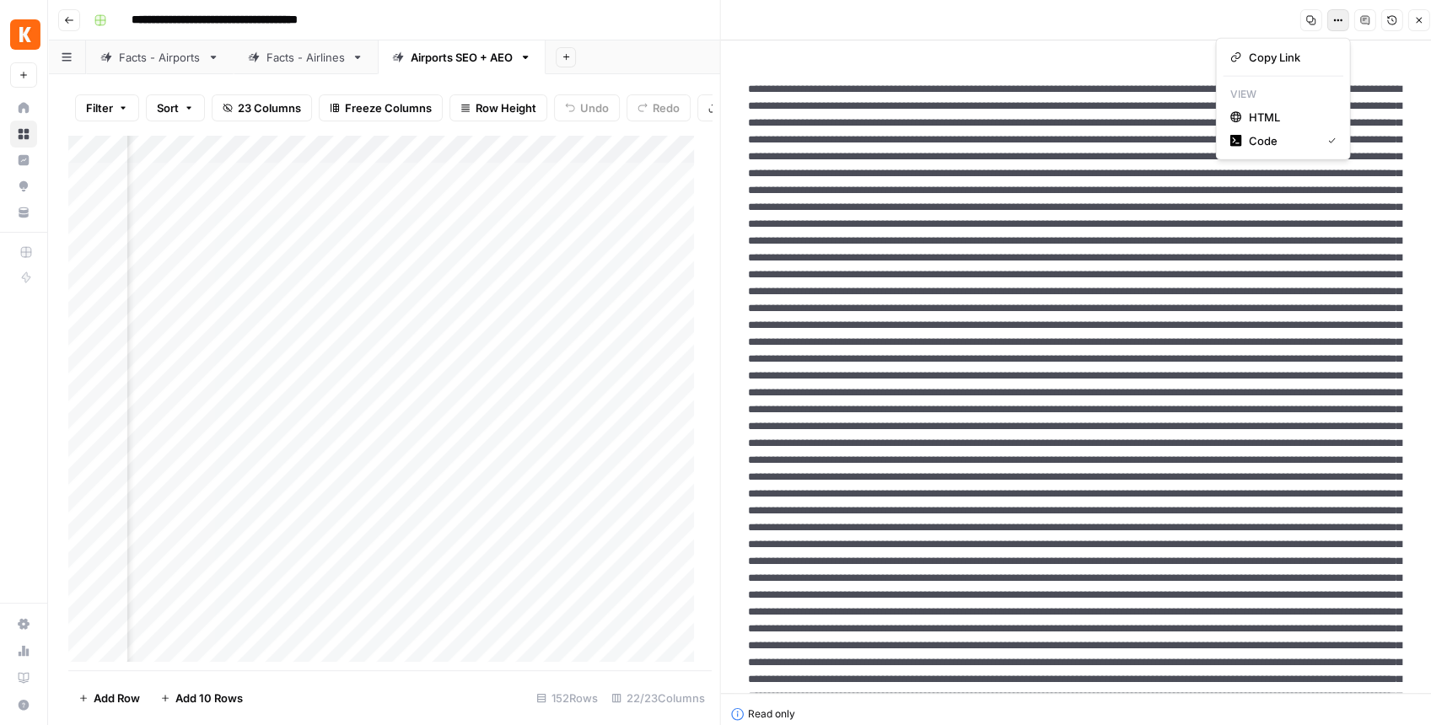
click at [1340, 19] on icon "button" at bounding box center [1337, 20] width 10 height 10
click at [1286, 115] on span "HTML" at bounding box center [1288, 117] width 81 height 17
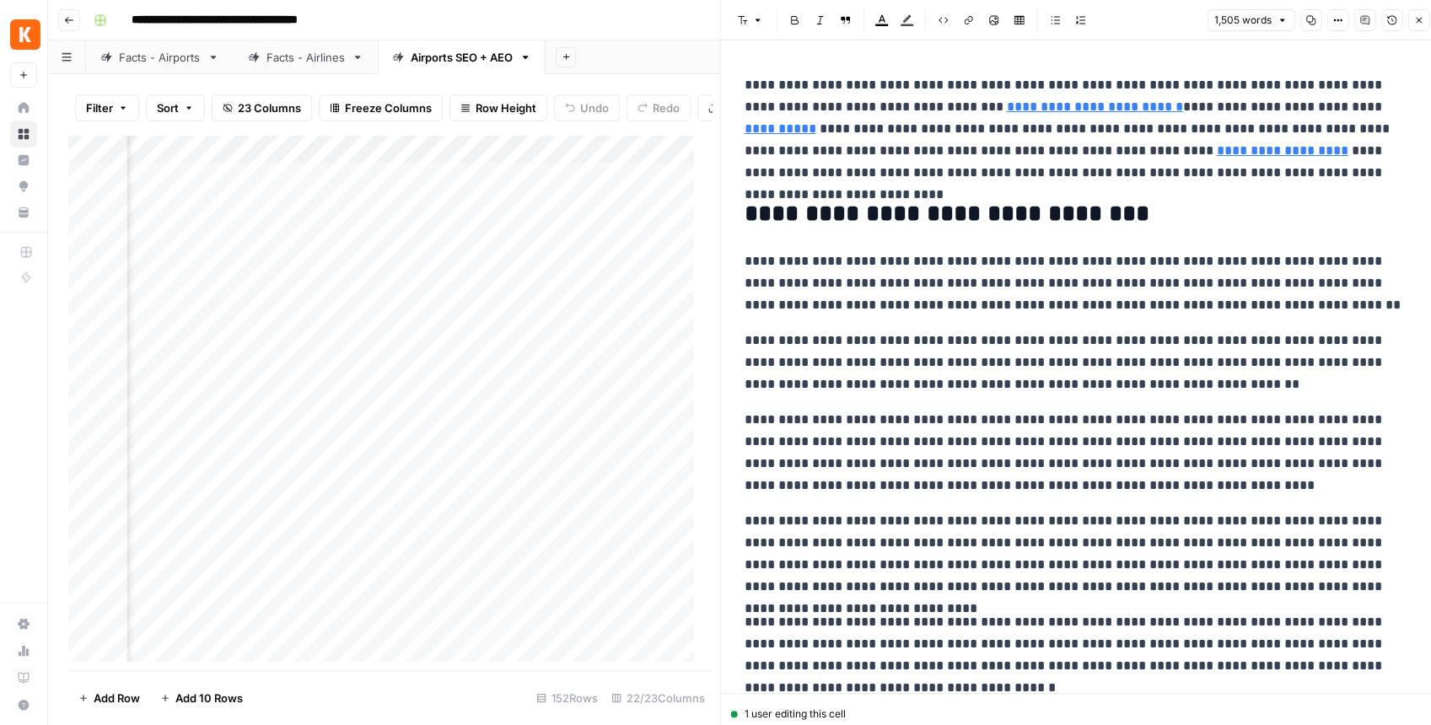
click at [1416, 26] on button "Close" at bounding box center [1418, 20] width 22 height 22
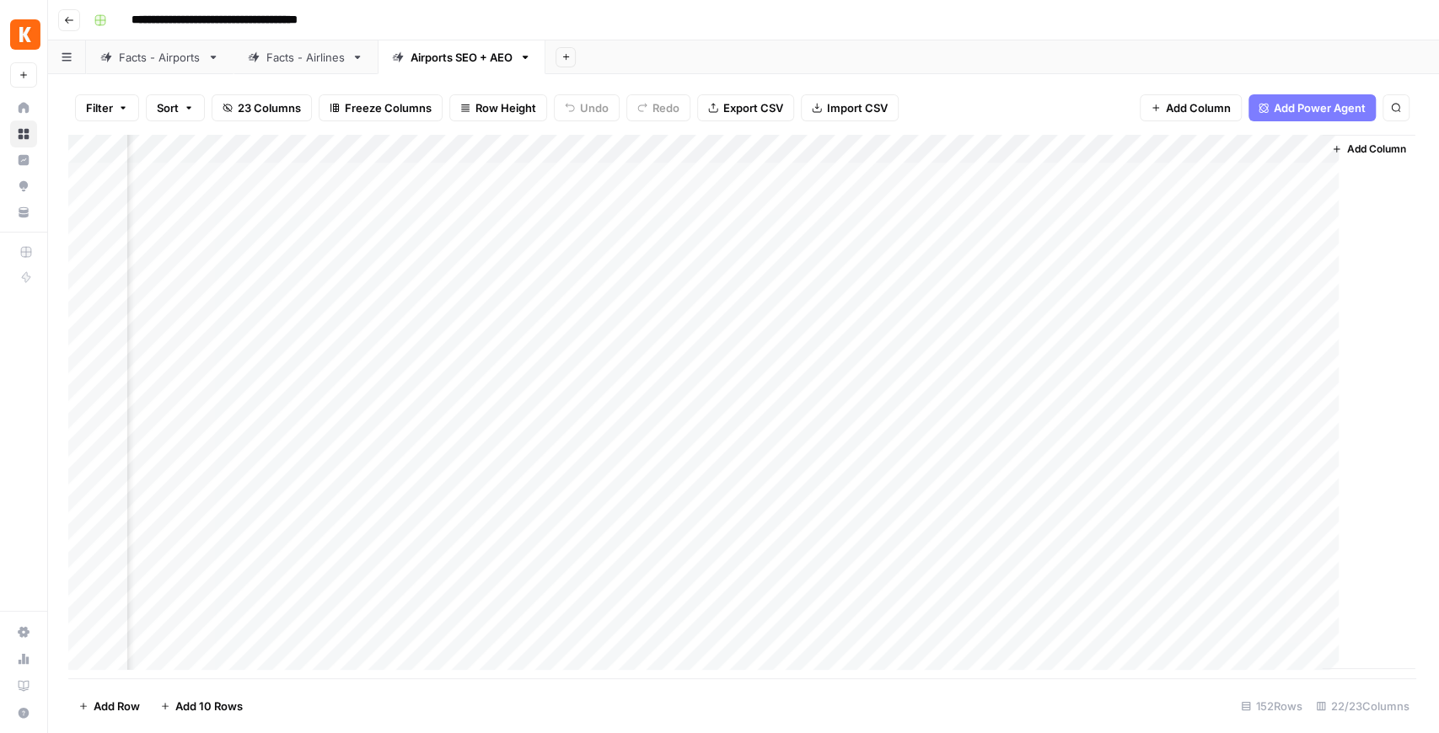
scroll to position [0, 2236]
click at [970, 41] on div "Add Sheet" at bounding box center [992, 57] width 894 height 34
click at [147, 59] on div "Facts - Airports" at bounding box center [160, 57] width 82 height 17
click at [305, 56] on div "Facts - Airlines" at bounding box center [305, 57] width 78 height 17
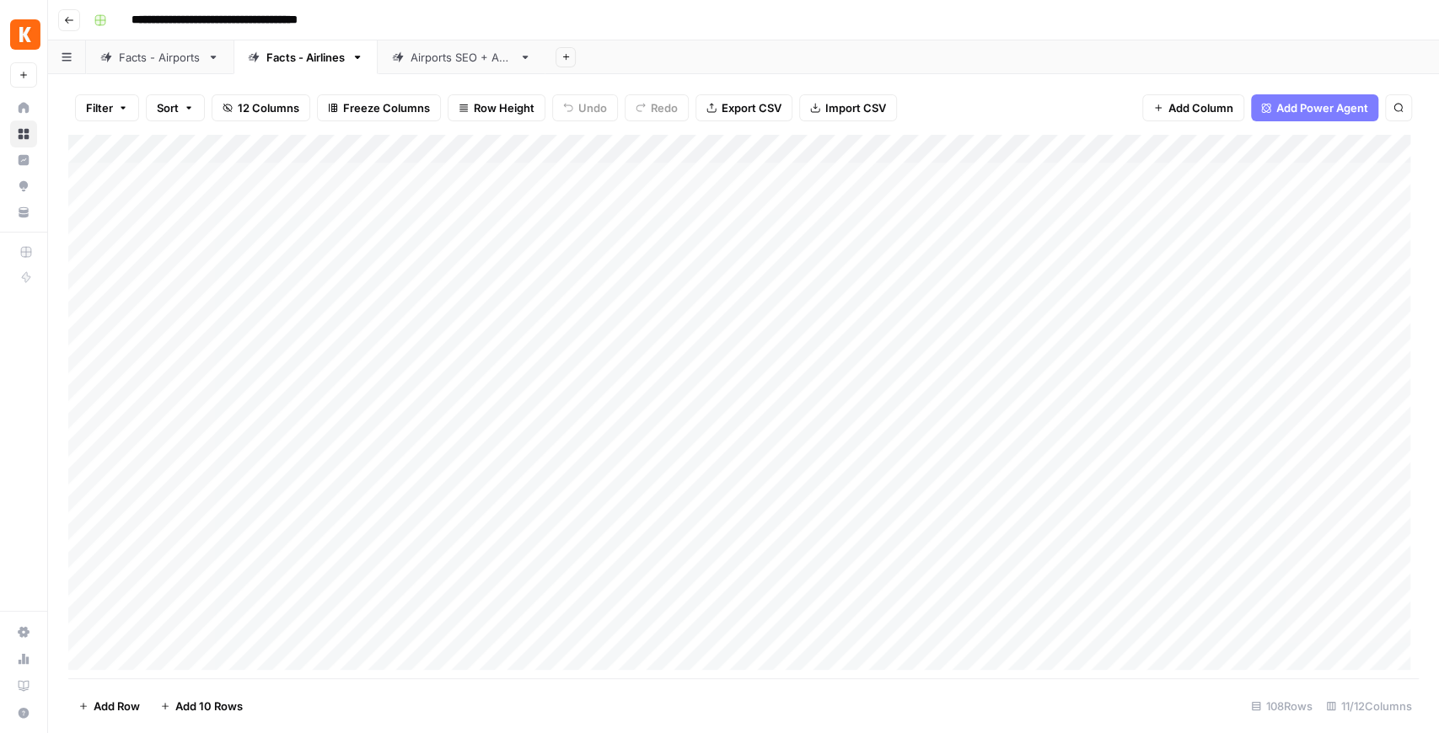
click at [460, 56] on div "Airports SEO + AEO" at bounding box center [462, 57] width 102 height 17
click at [433, 260] on div "Add Column" at bounding box center [743, 407] width 1351 height 544
click at [861, 256] on div "Add Column" at bounding box center [743, 407] width 1351 height 544
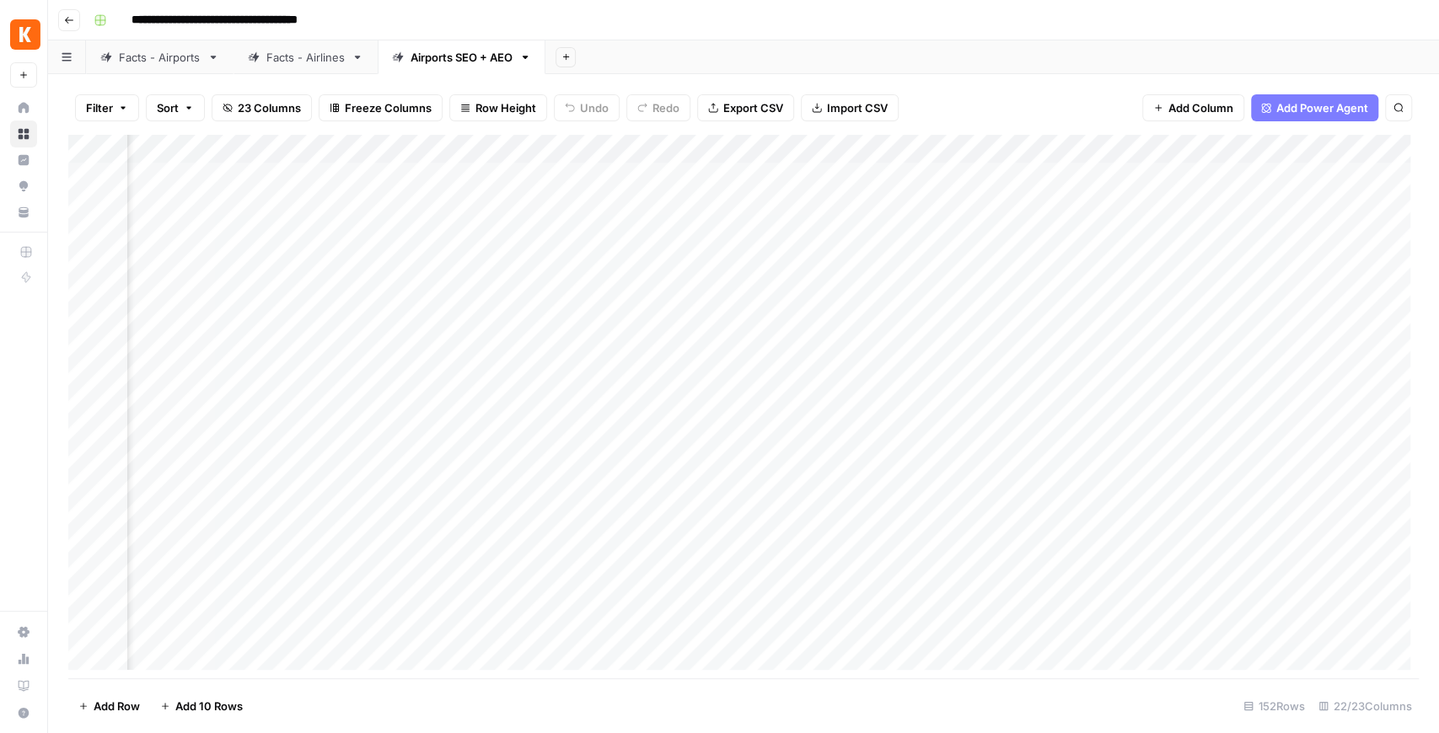
click at [613, 260] on div "Add Column" at bounding box center [743, 407] width 1351 height 544
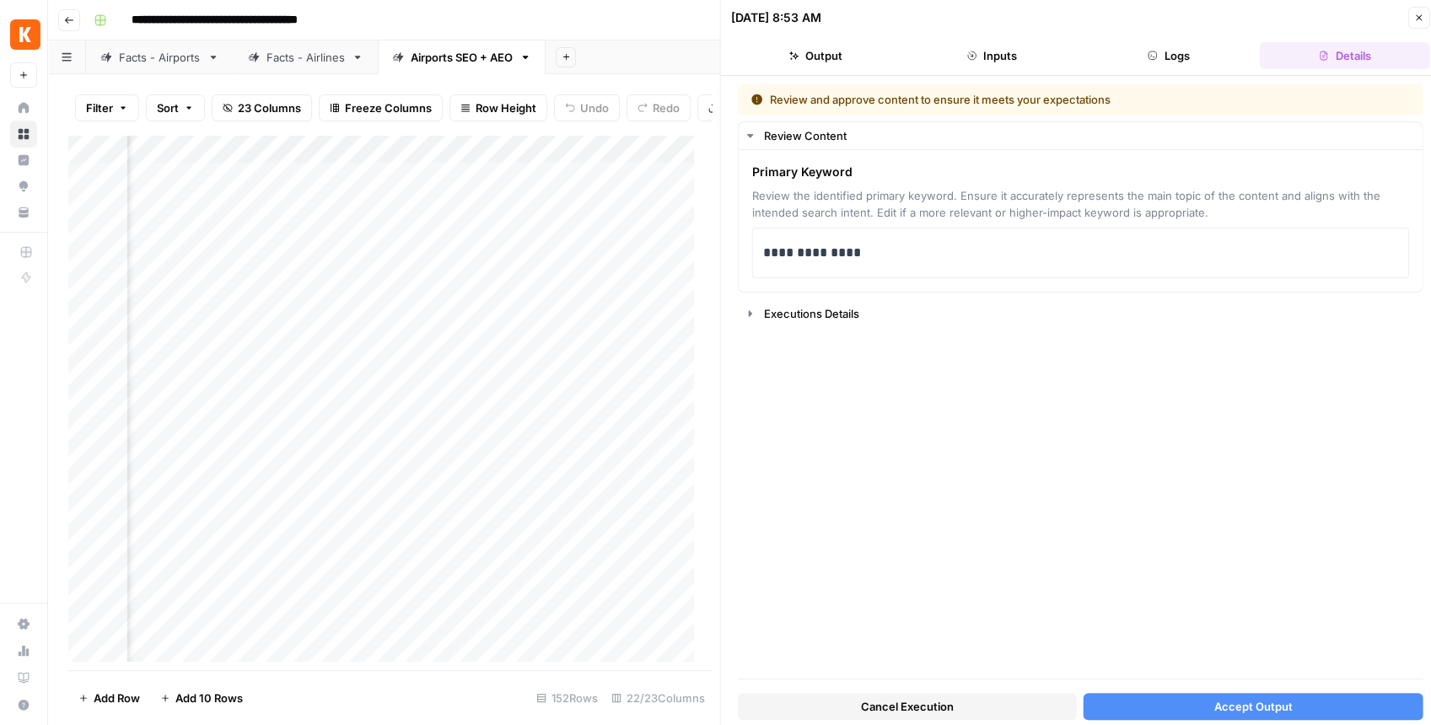
scroll to position [0, 256]
click at [473, 271] on div "Add Column" at bounding box center [385, 402] width 634 height 535
click at [556, 309] on div "Add Column" at bounding box center [385, 402] width 634 height 535
click at [577, 277] on div "Add Column" at bounding box center [385, 402] width 634 height 535
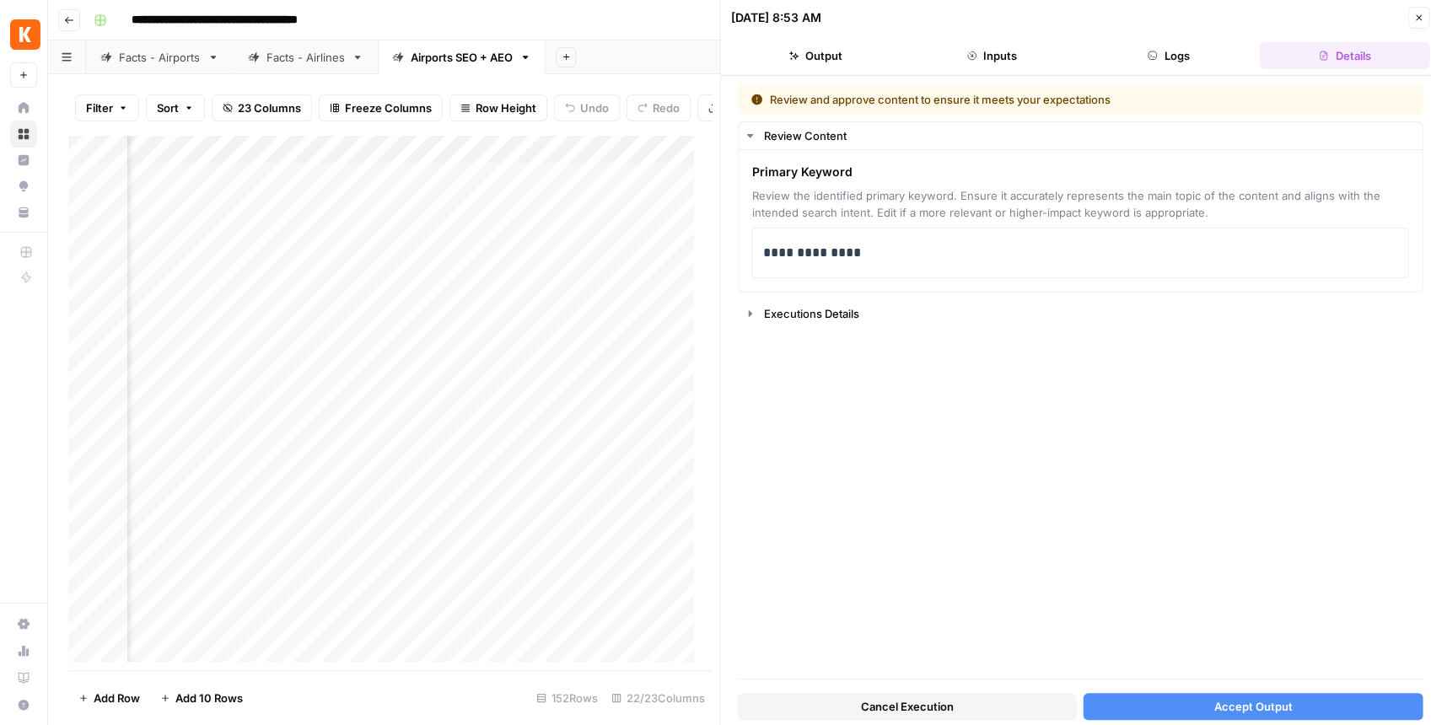
click at [577, 277] on div "Add Column" at bounding box center [385, 402] width 634 height 535
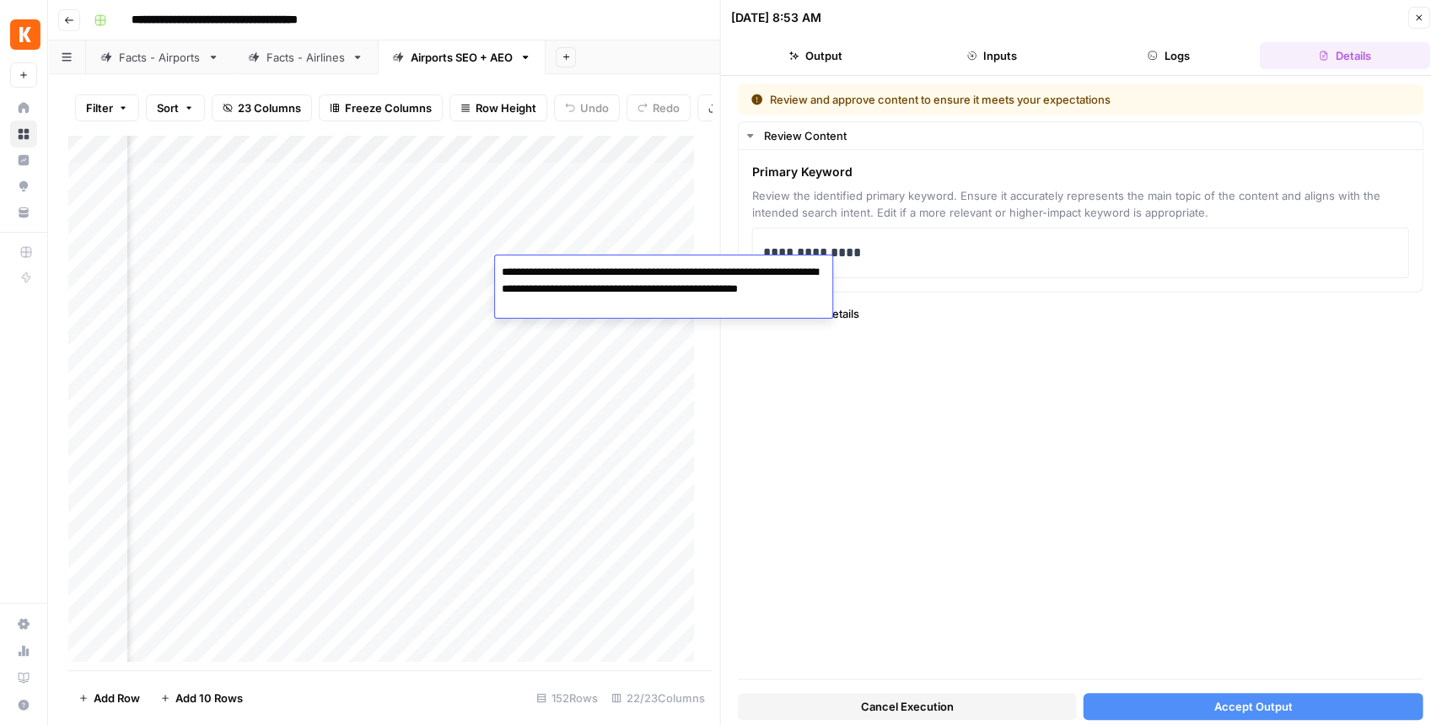
click at [548, 349] on div "Add Column" at bounding box center [385, 402] width 634 height 535
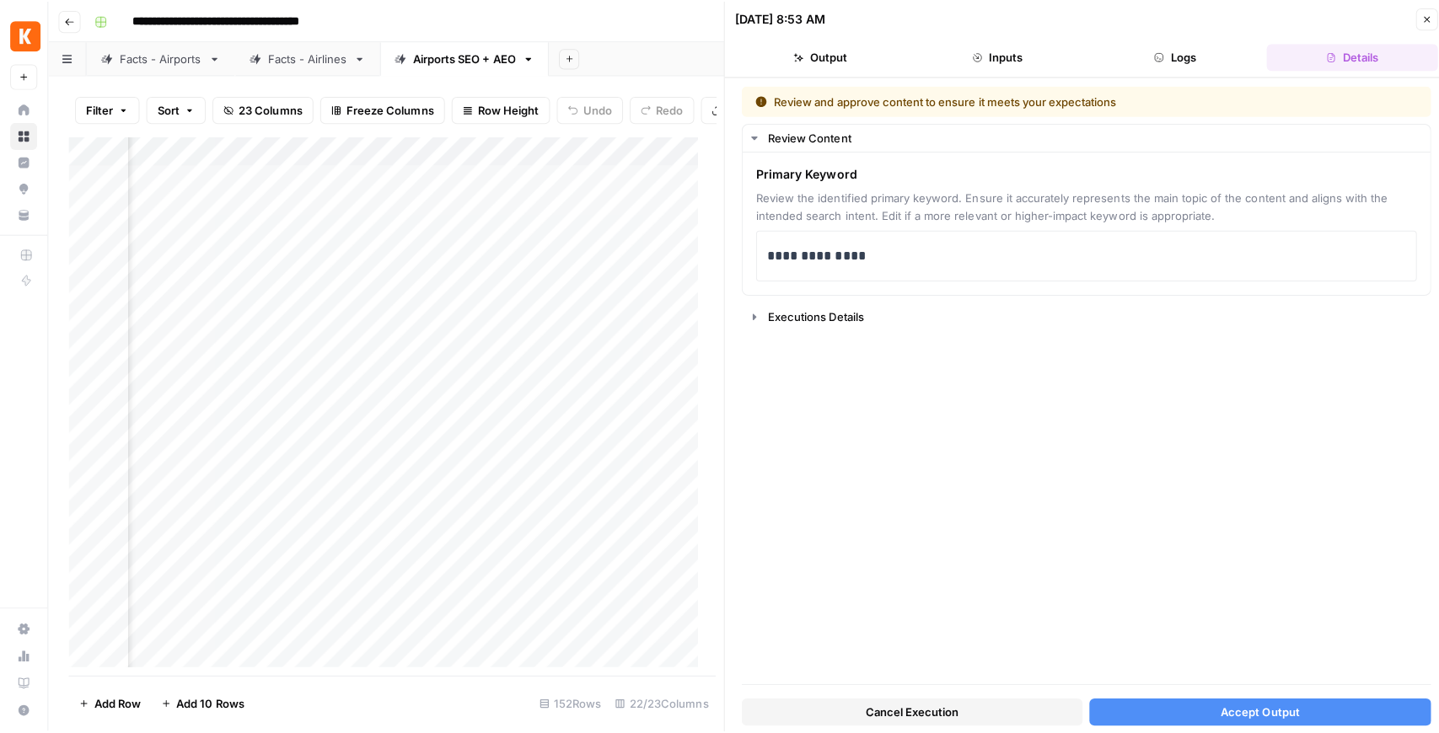
scroll to position [0, 647]
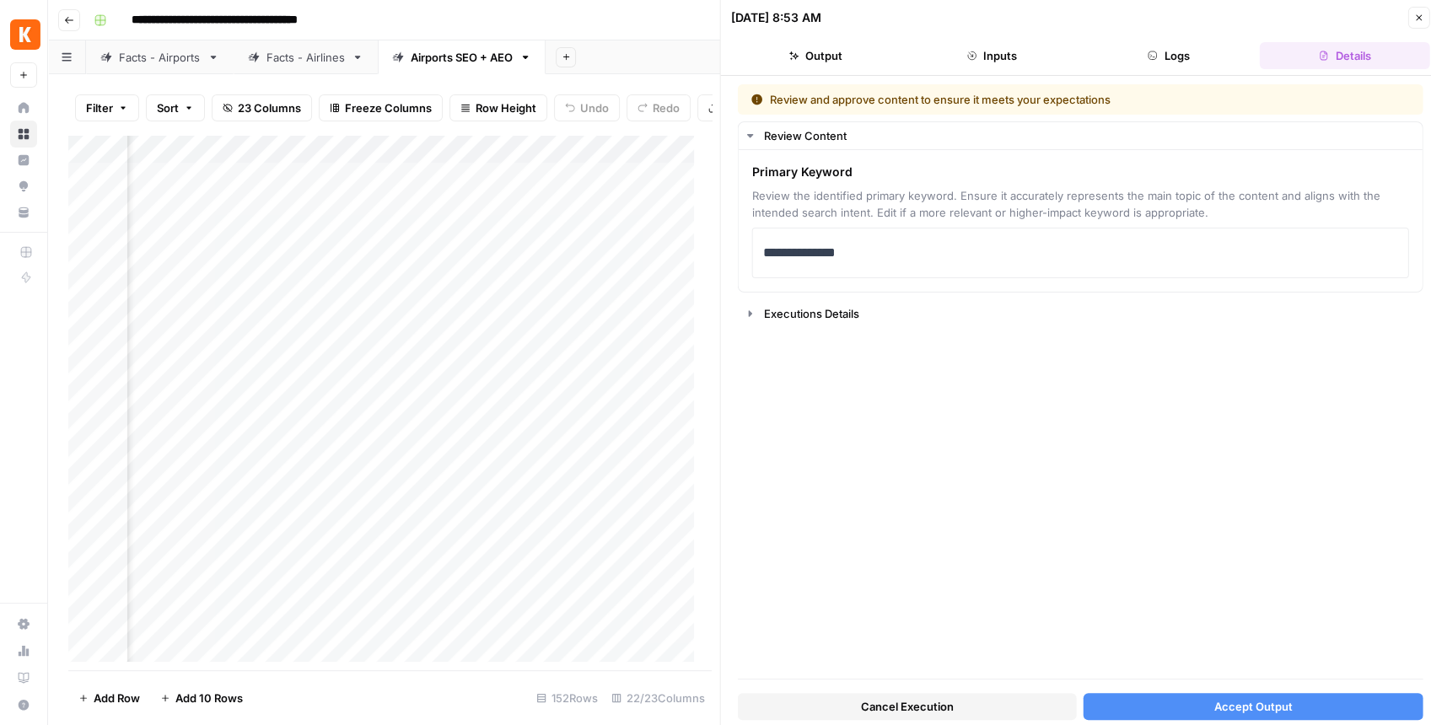
click at [1193, 706] on button "Accept Output" at bounding box center [1252, 706] width 339 height 27
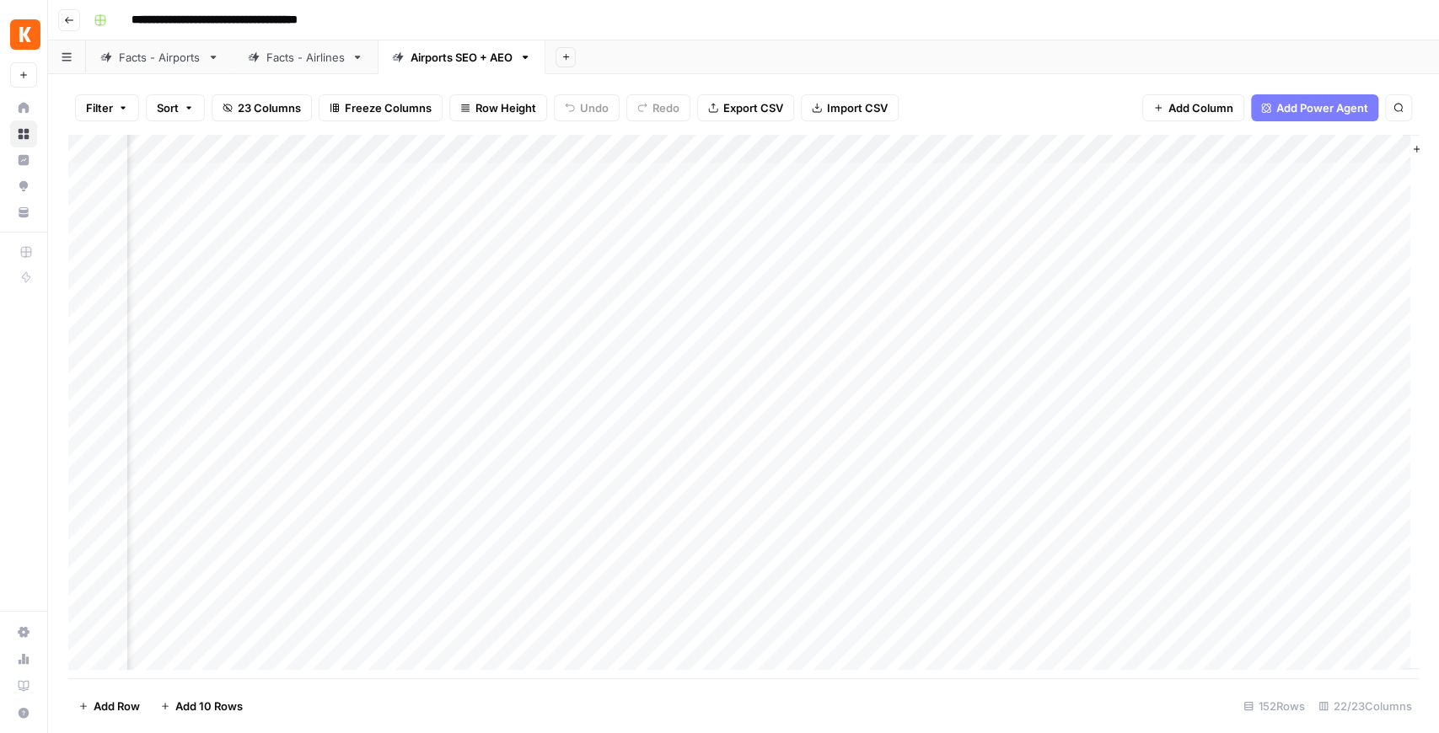
scroll to position [0, 2256]
click at [978, 207] on div "Add Column" at bounding box center [743, 407] width 1351 height 544
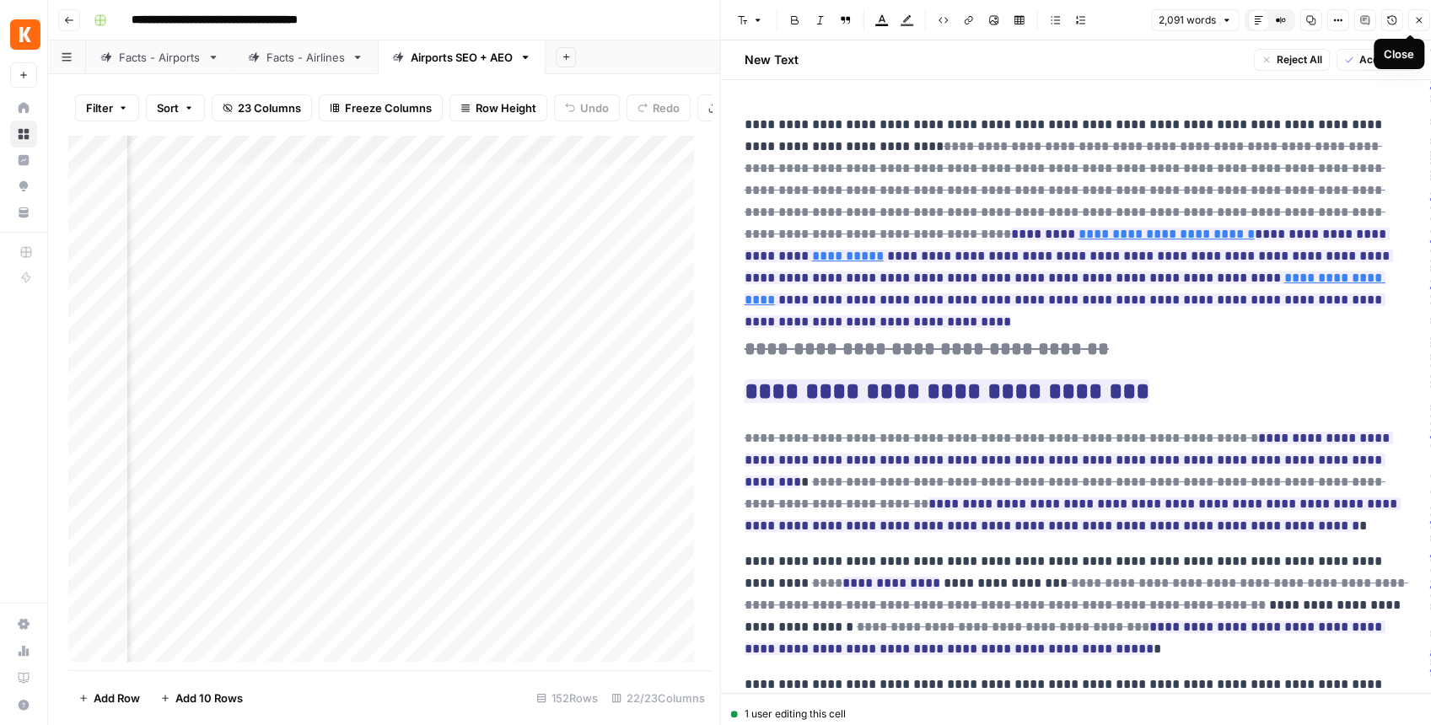
click at [1416, 25] on icon "button" at bounding box center [1418, 20] width 10 height 10
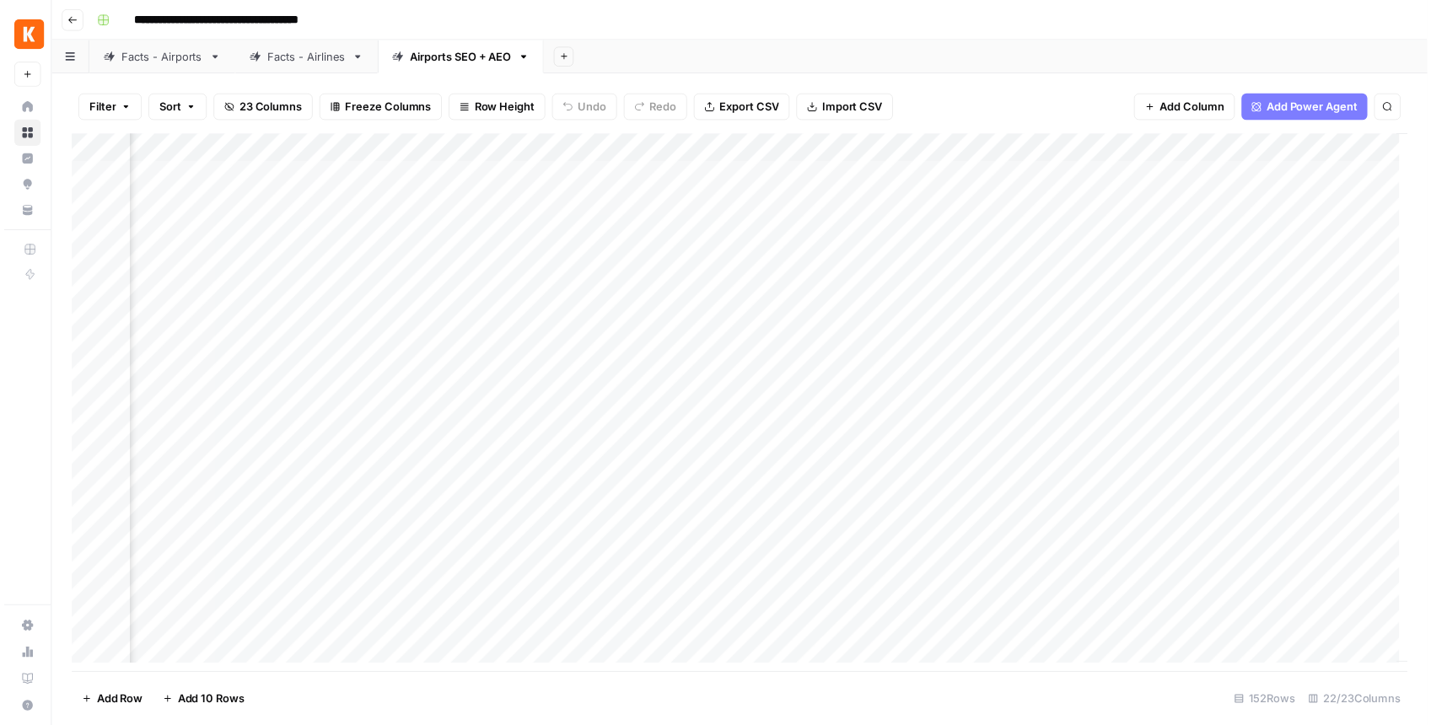
scroll to position [0, 2256]
click at [1251, 154] on div "Add Column" at bounding box center [743, 407] width 1351 height 544
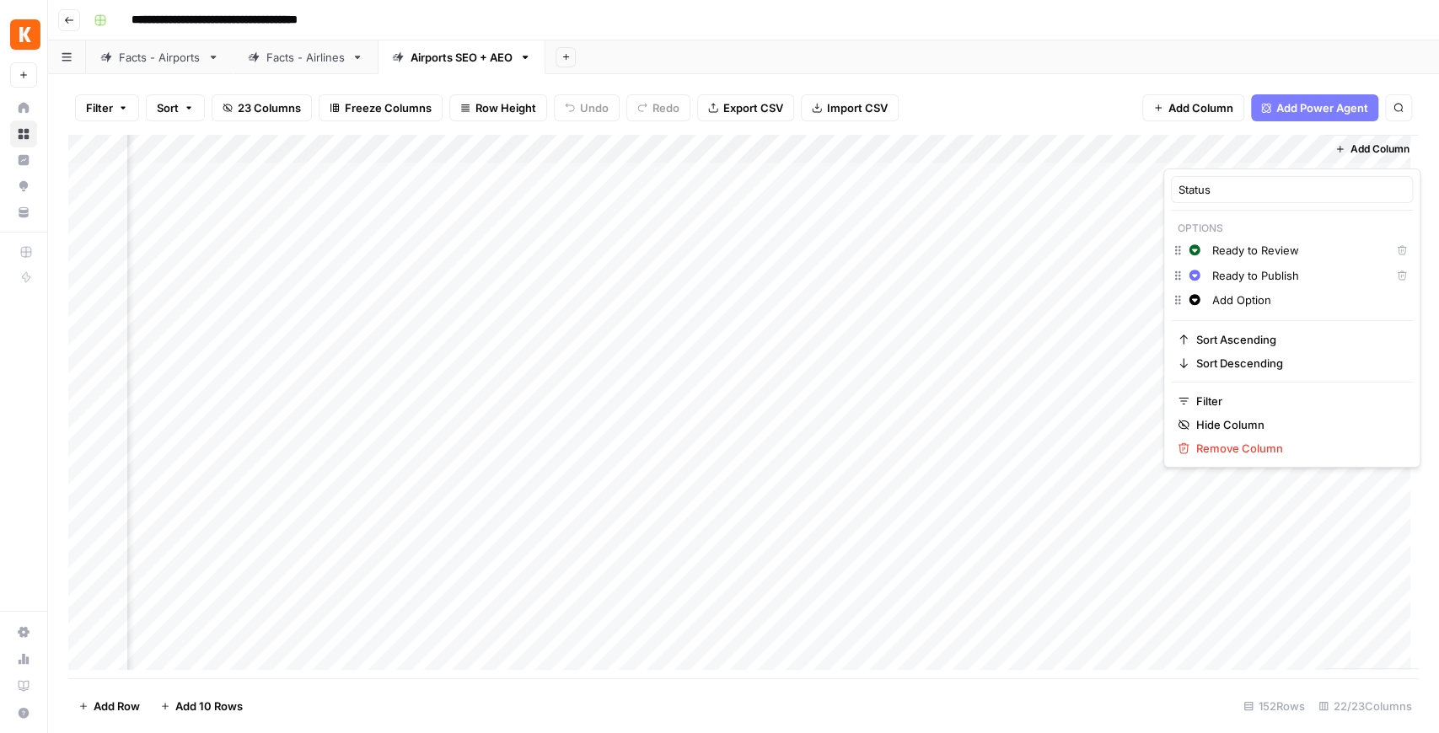
click at [1221, 298] on input "Add Option" at bounding box center [1308, 300] width 193 height 17
drag, startPoint x: 1274, startPoint y: 300, endPoint x: 1214, endPoint y: 297, distance: 60.0
click at [1214, 297] on input "Add Option" at bounding box center [1308, 300] width 193 height 17
click at [1196, 302] on icon "button" at bounding box center [1195, 299] width 11 height 11
click at [1256, 444] on span "Orange" at bounding box center [1290, 445] width 110 height 17
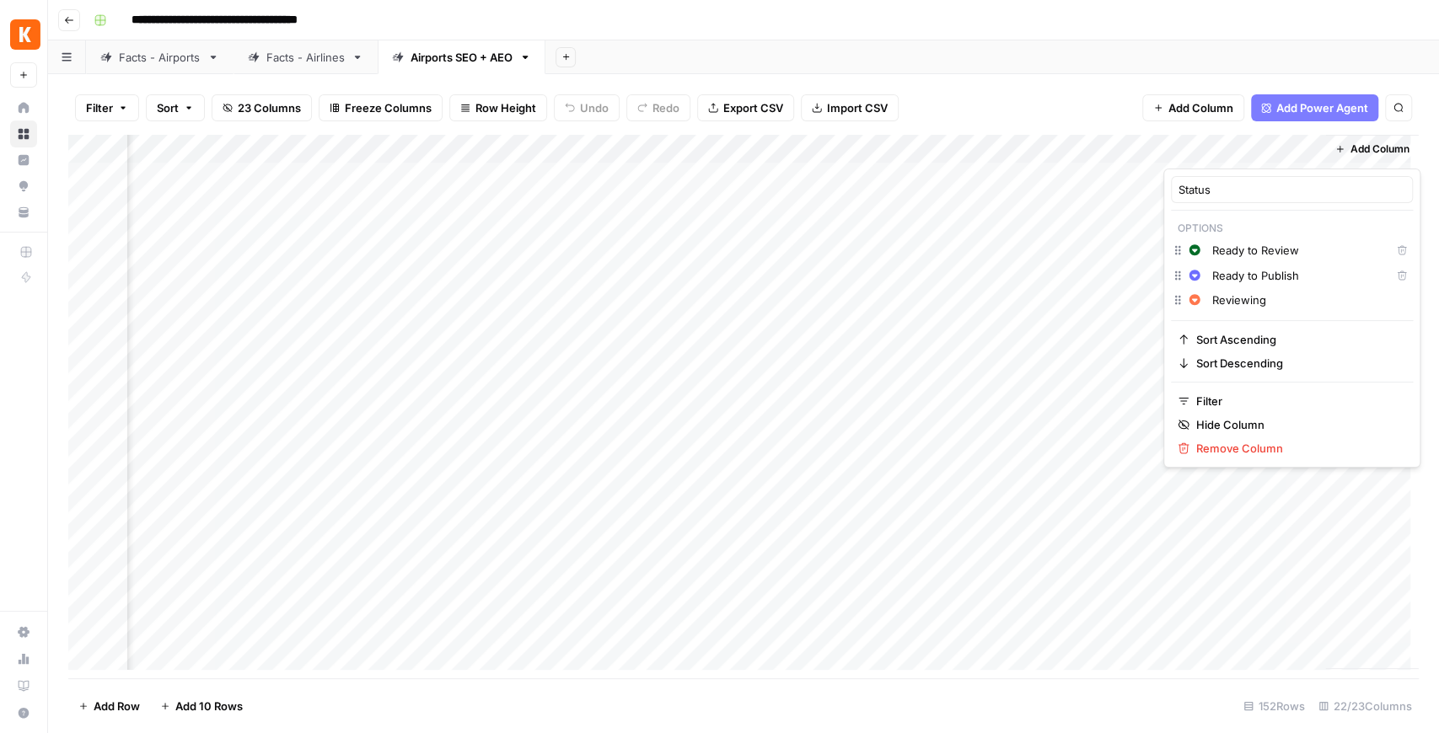
drag, startPoint x: 1178, startPoint y: 300, endPoint x: 1179, endPoint y: 272, distance: 27.8
click at [1179, 272] on div "Status Options Change color Ready to Review Delete Change color Ready to Publis…" at bounding box center [1291, 318] width 257 height 299
drag, startPoint x: 1178, startPoint y: 275, endPoint x: 1179, endPoint y: 309, distance: 33.7
click at [1273, 298] on input "Reviewing" at bounding box center [1308, 300] width 193 height 17
type input "Reviewing"
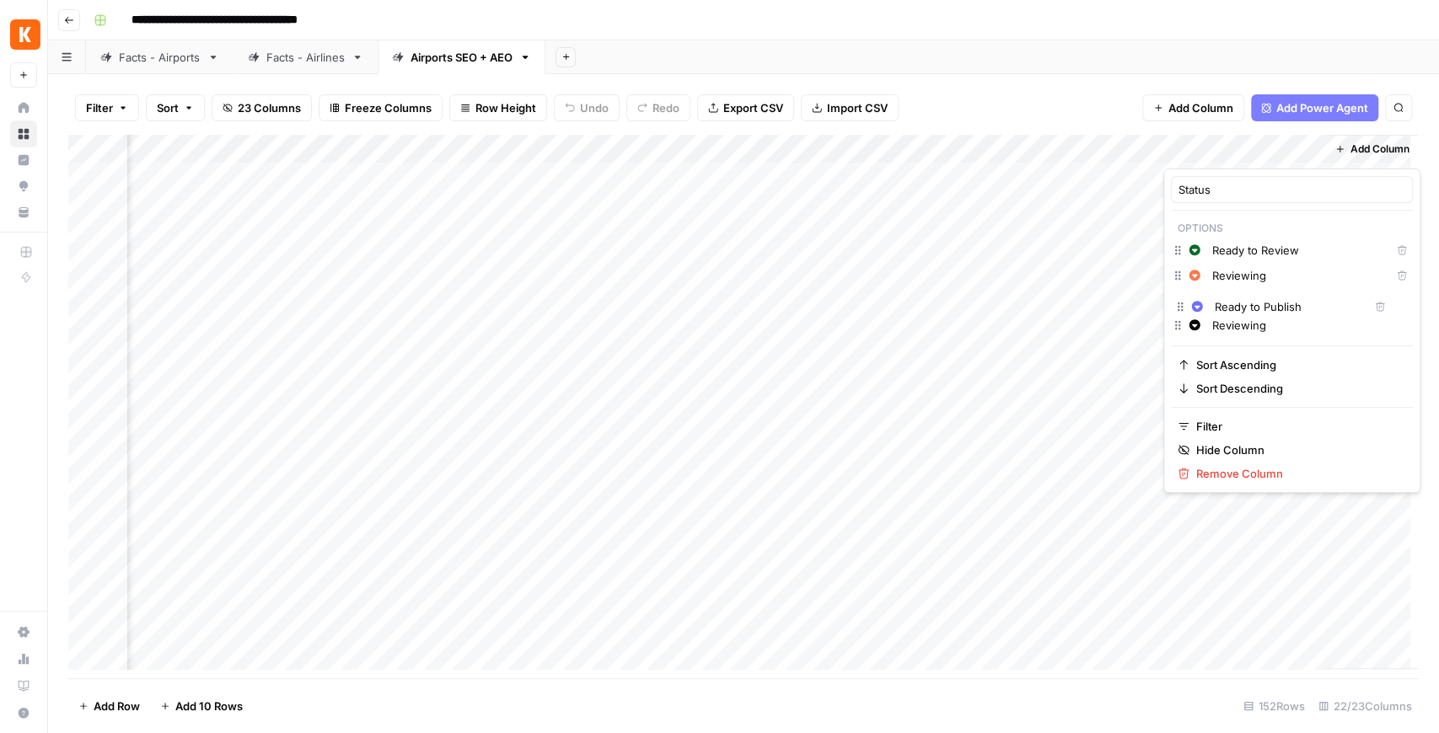
drag, startPoint x: 1176, startPoint y: 277, endPoint x: 1179, endPoint y: 312, distance: 35.5
drag, startPoint x: 1175, startPoint y: 254, endPoint x: 1167, endPoint y: 258, distance: 9.4
click at [1193, 255] on icon "button" at bounding box center [1195, 250] width 12 height 12
click at [1254, 320] on span "Red" at bounding box center [1290, 324] width 110 height 17
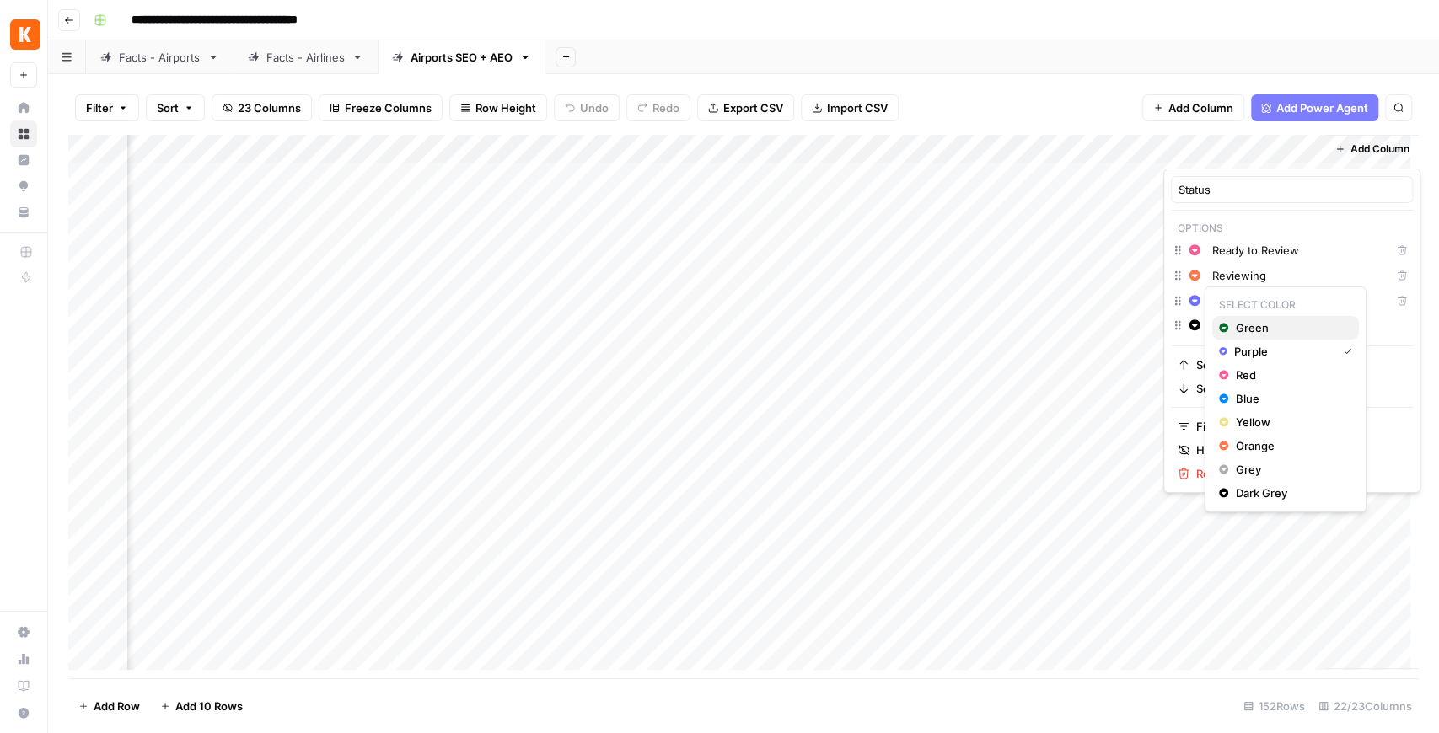
click at [1246, 331] on span "Green" at bounding box center [1290, 328] width 110 height 17
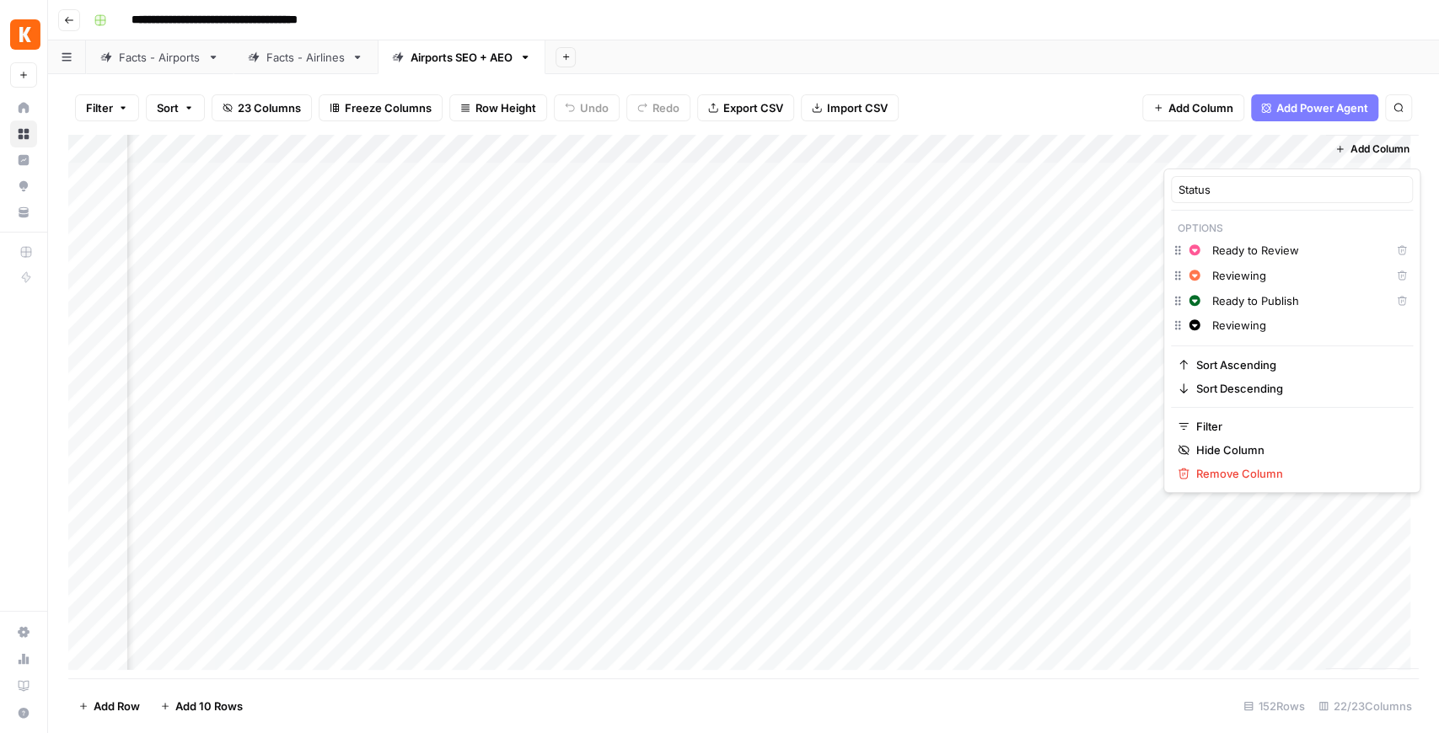
click at [1233, 252] on input "Ready to Review" at bounding box center [1297, 250] width 171 height 17
click at [1087, 116] on div "Filter Sort 23 Columns Freeze Columns Row Height Undo Redo Export CSV Import CS…" at bounding box center [743, 108] width 1351 height 54
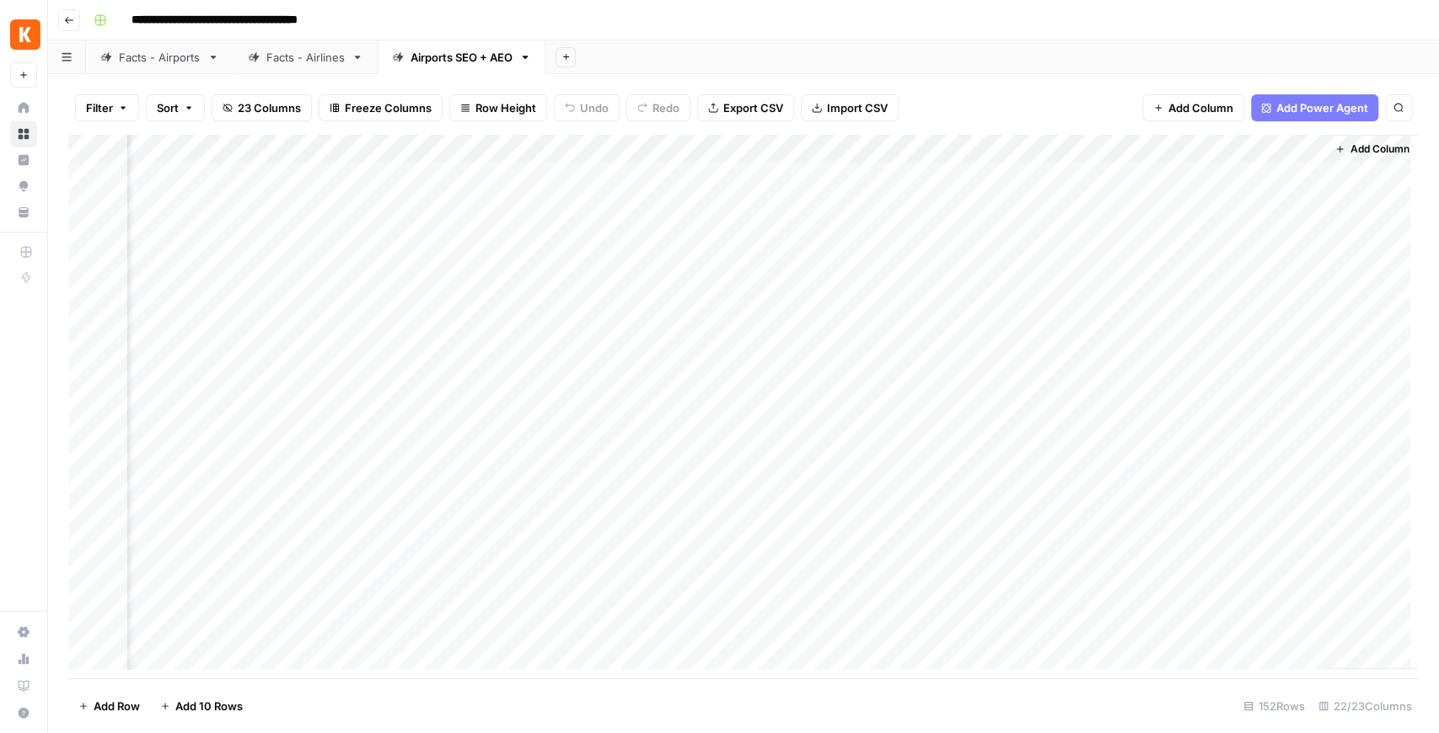
click at [1212, 201] on div "Add Column" at bounding box center [743, 407] width 1351 height 544
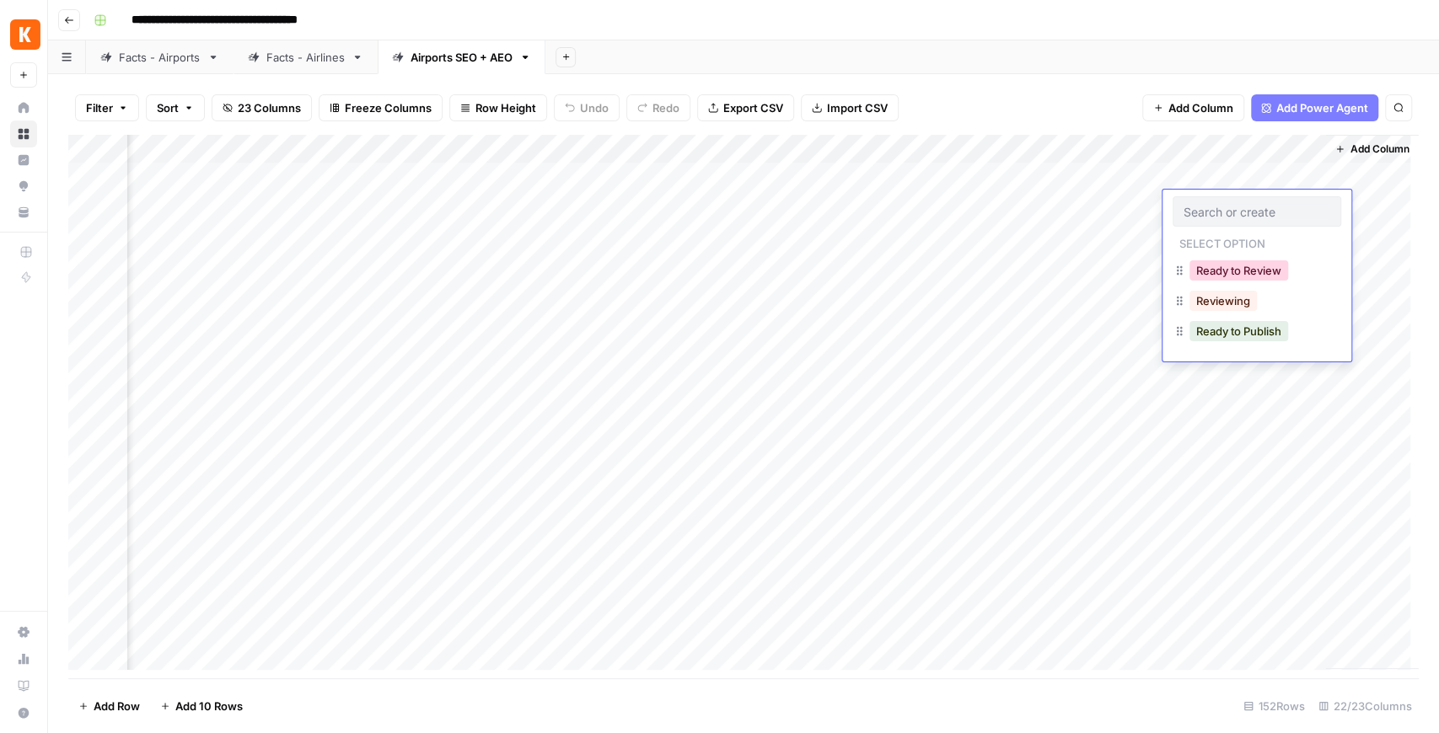
click at [1226, 266] on button "Ready to Review" at bounding box center [1239, 271] width 99 height 20
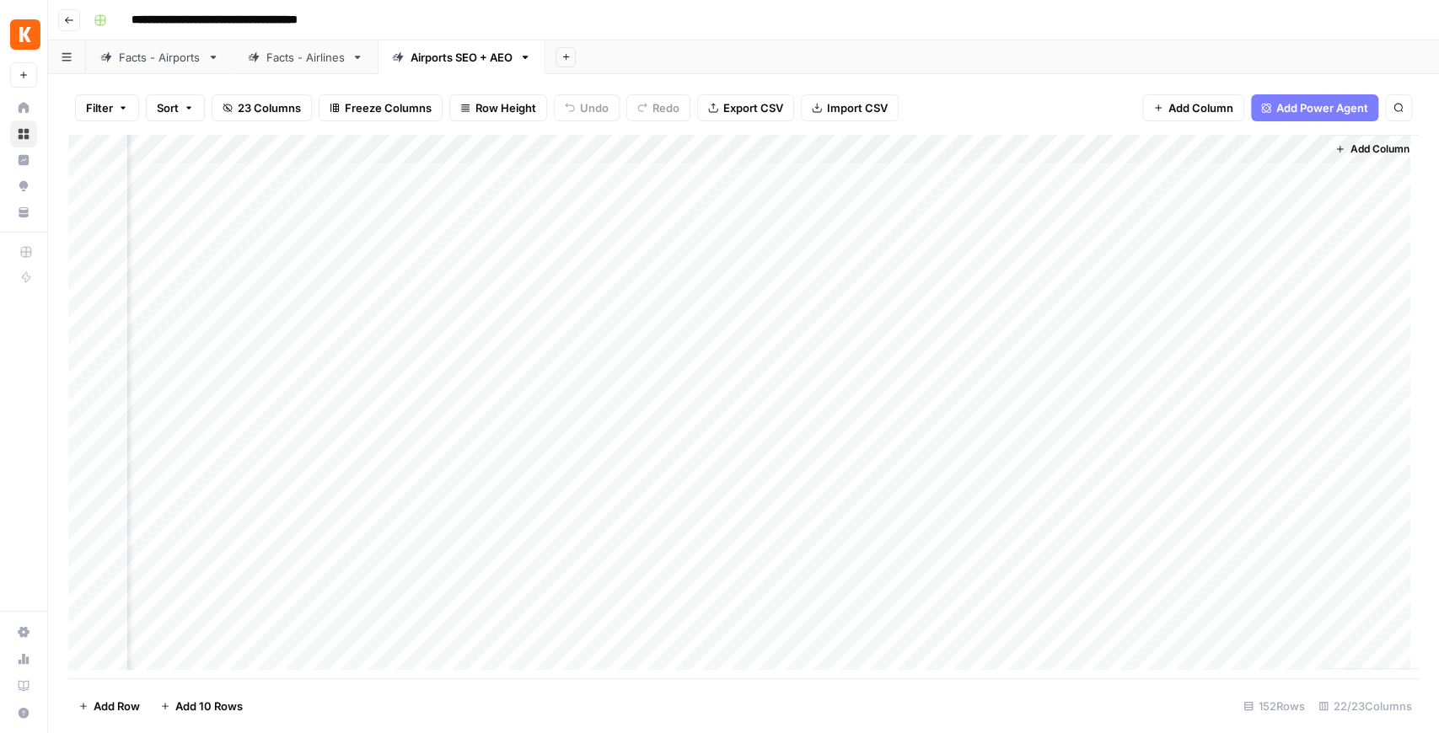
click at [1219, 246] on div "Add Column" at bounding box center [743, 407] width 1351 height 544
click at [1147, 207] on div "Add Column" at bounding box center [743, 407] width 1351 height 544
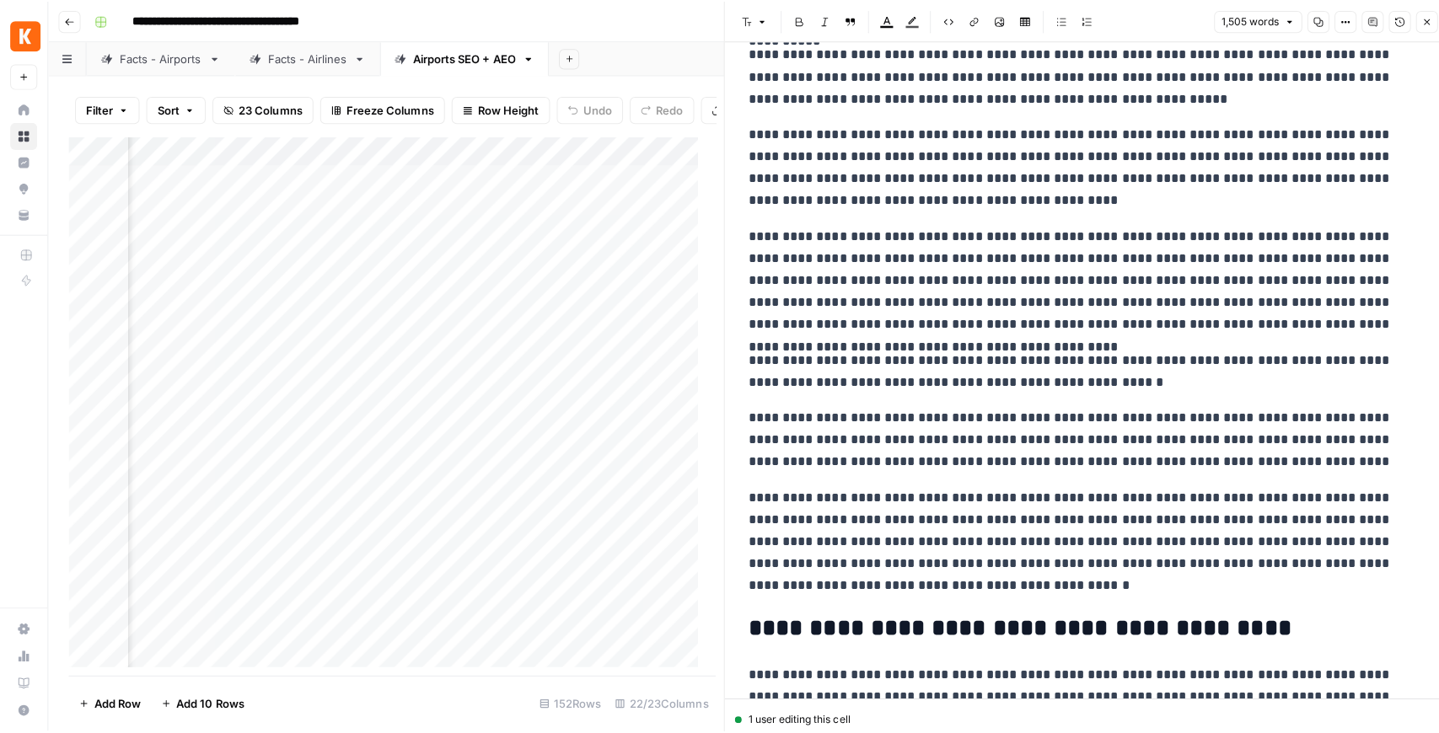
scroll to position [1855, 0]
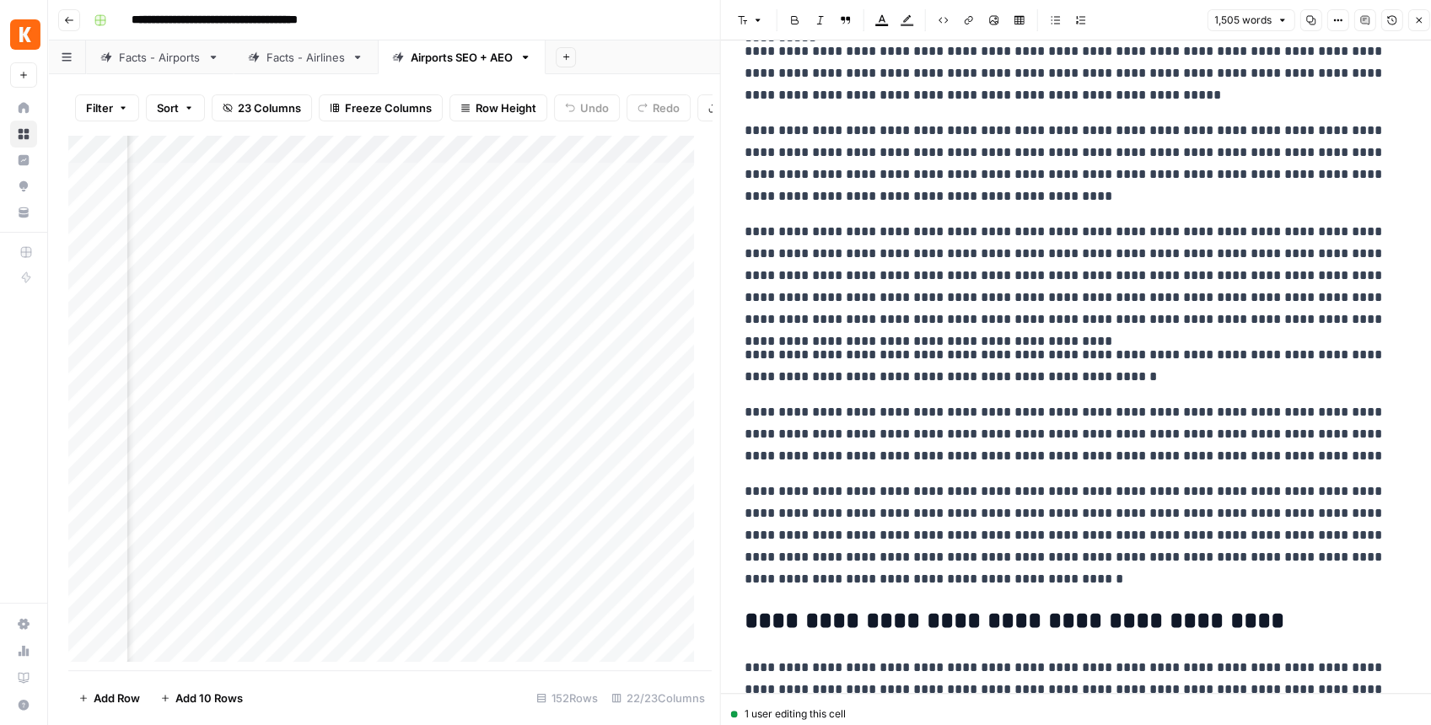
click at [1415, 20] on icon "button" at bounding box center [1418, 20] width 10 height 10
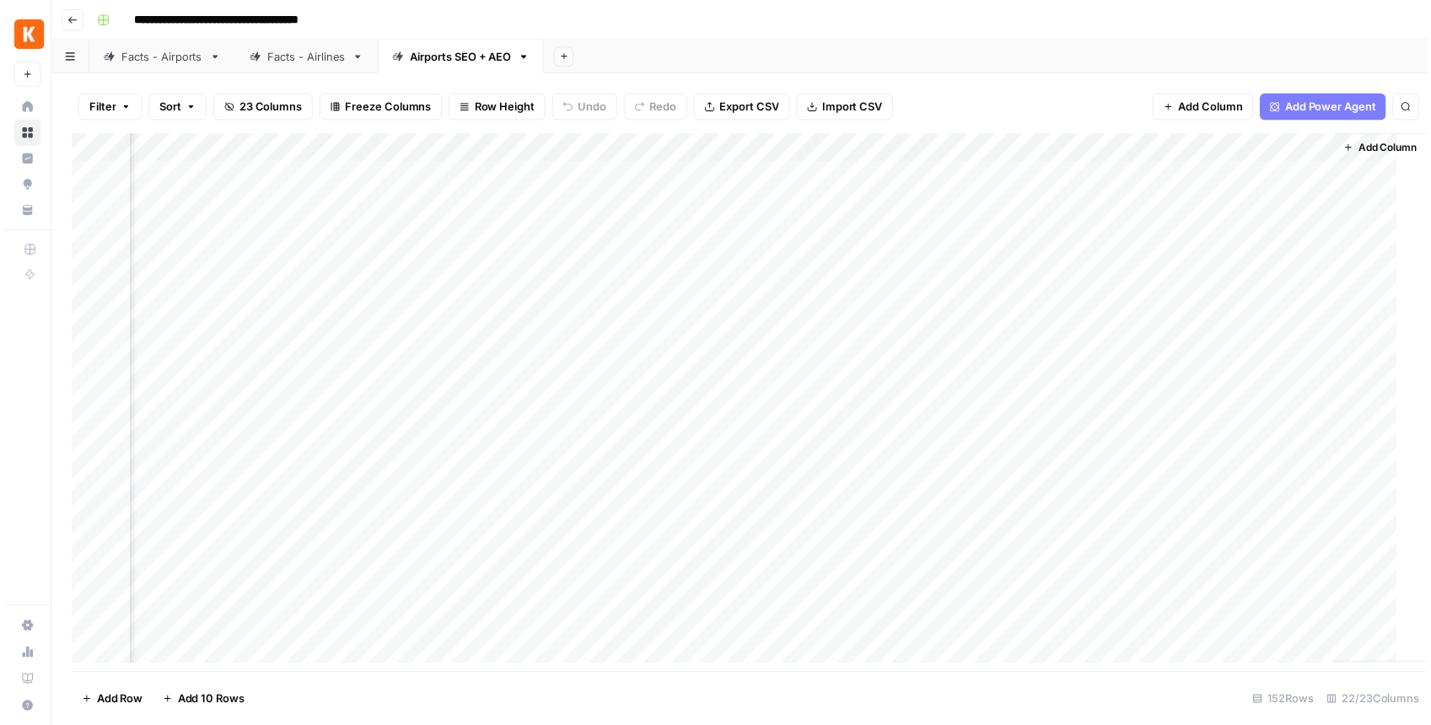
scroll to position [0, 2236]
click at [338, 207] on div "Add Column" at bounding box center [743, 407] width 1351 height 544
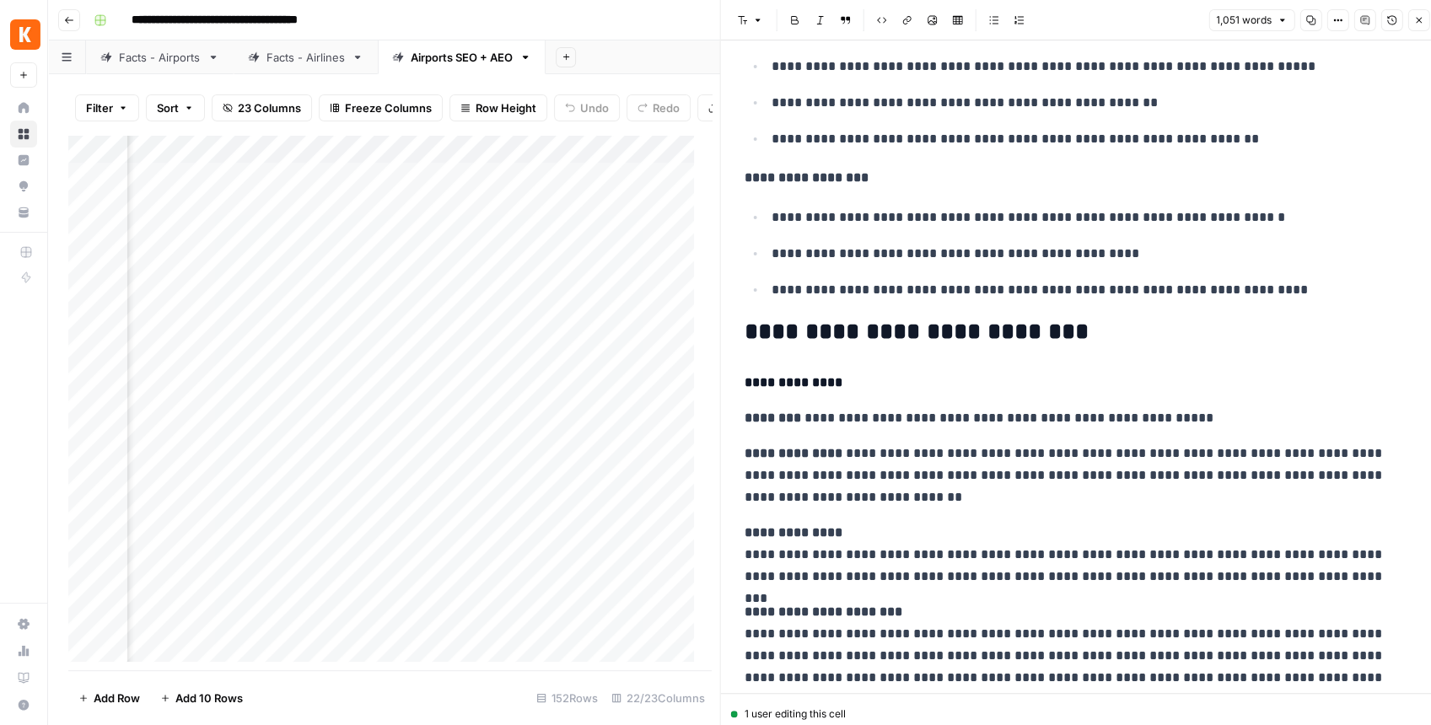
scroll to position [1292, 0]
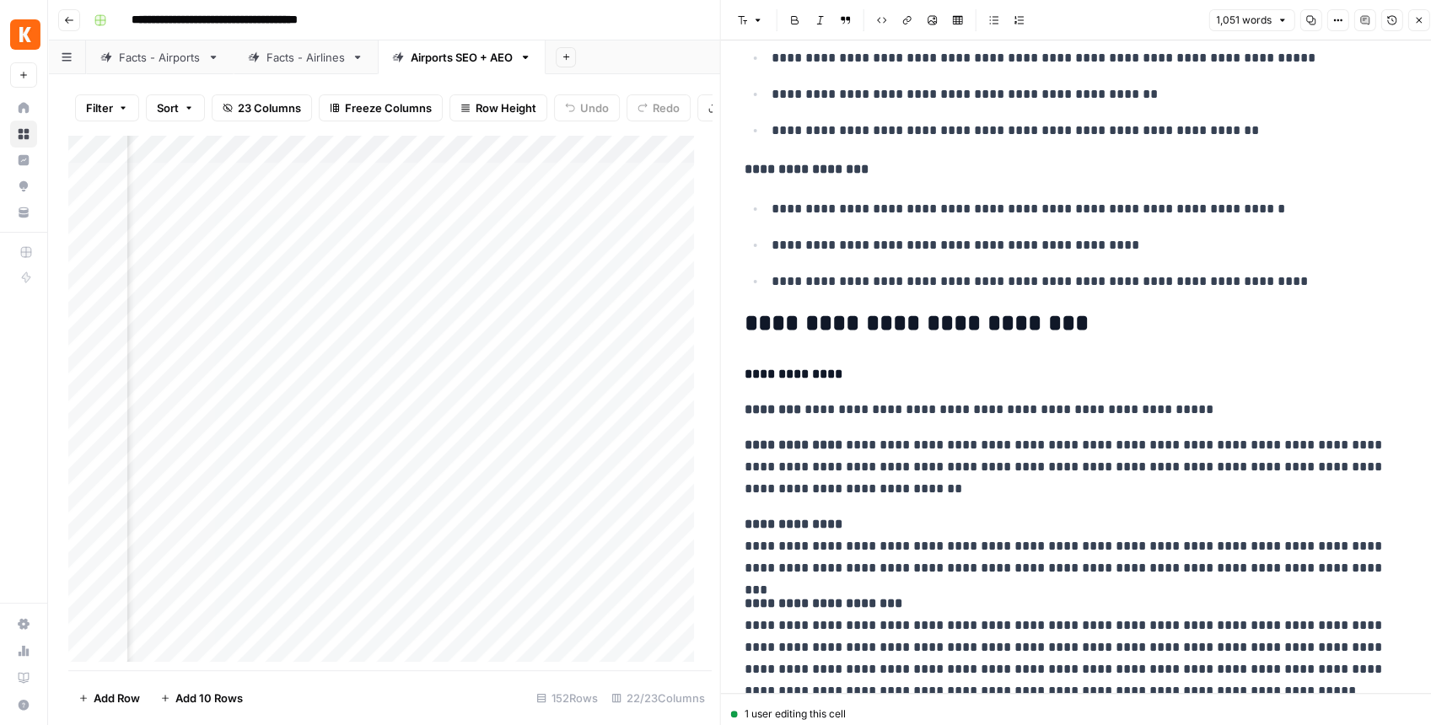
click at [1421, 20] on icon "button" at bounding box center [1418, 20] width 10 height 10
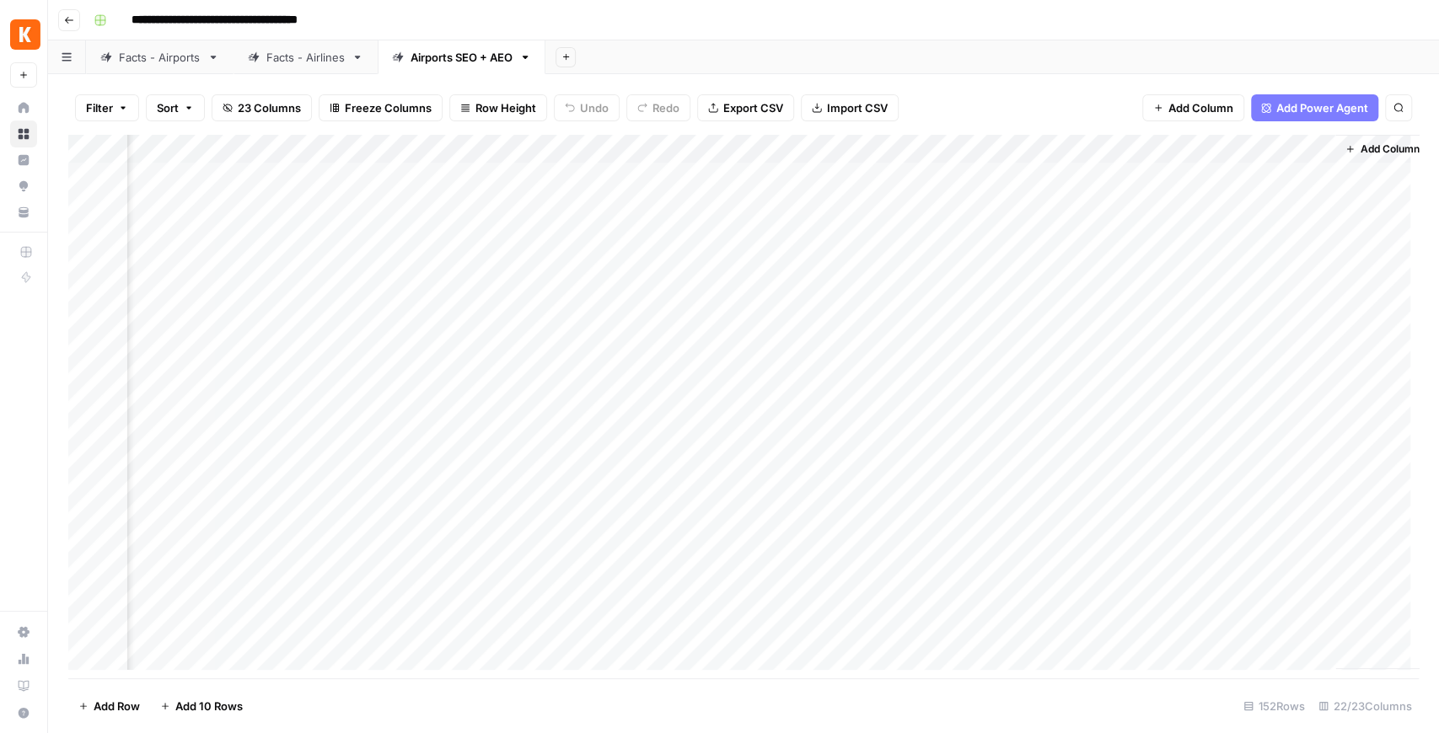
click at [709, 179] on div "Add Column" at bounding box center [743, 407] width 1351 height 544
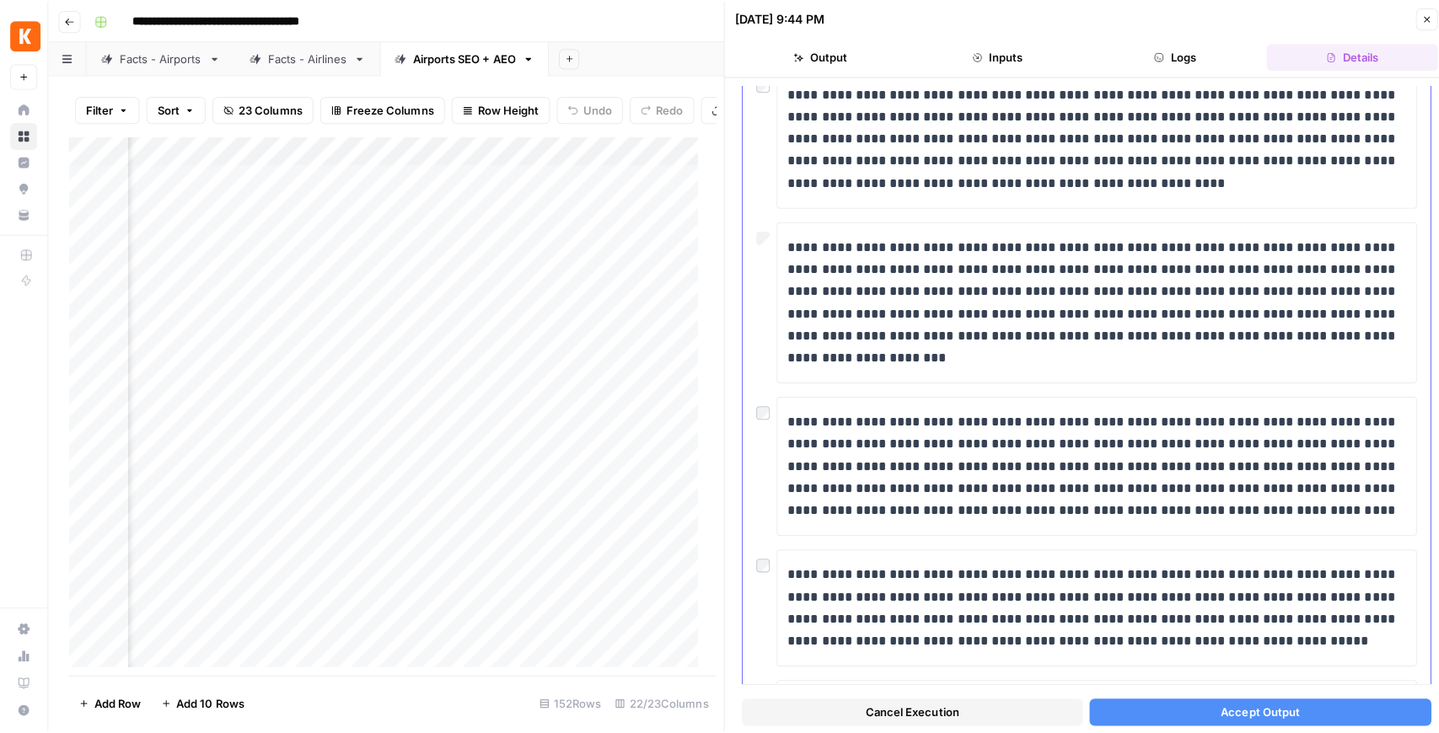
scroll to position [449, 0]
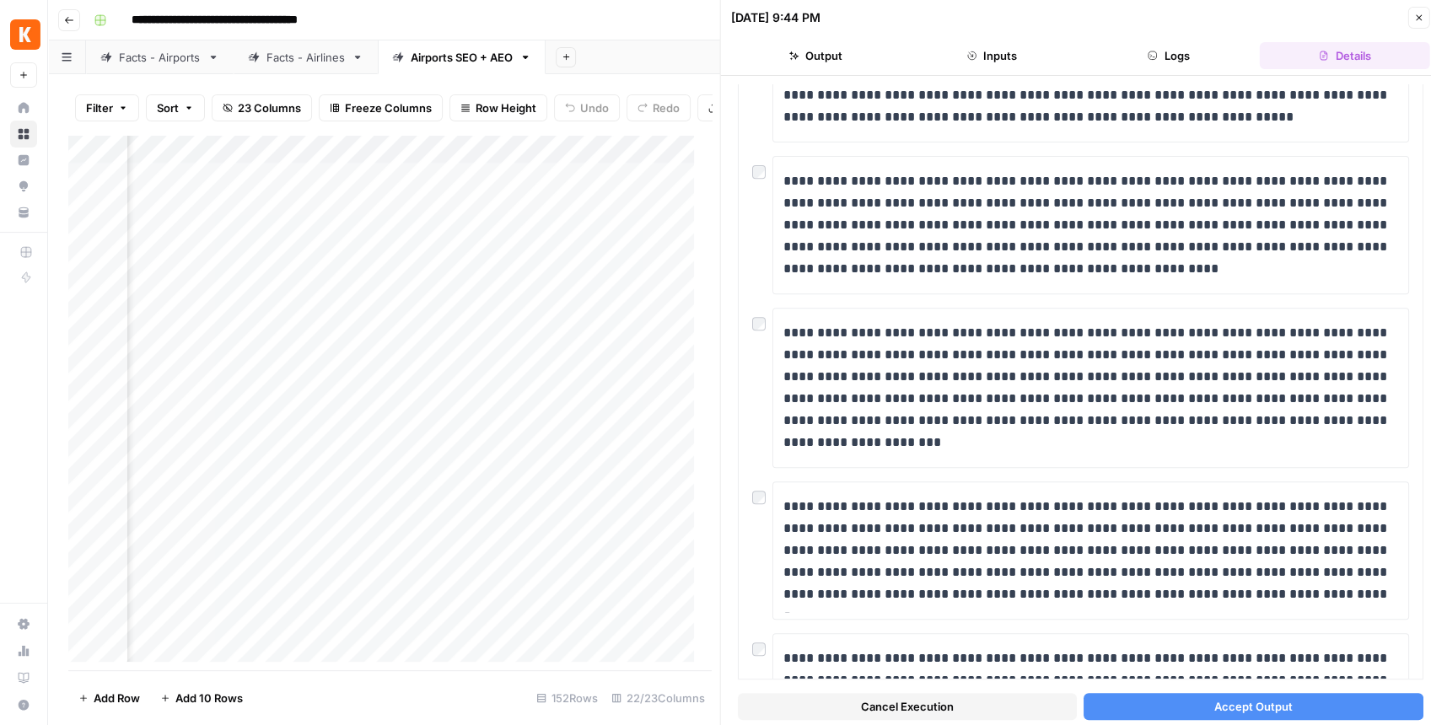
click at [1203, 710] on button "Accept Output" at bounding box center [1252, 706] width 339 height 27
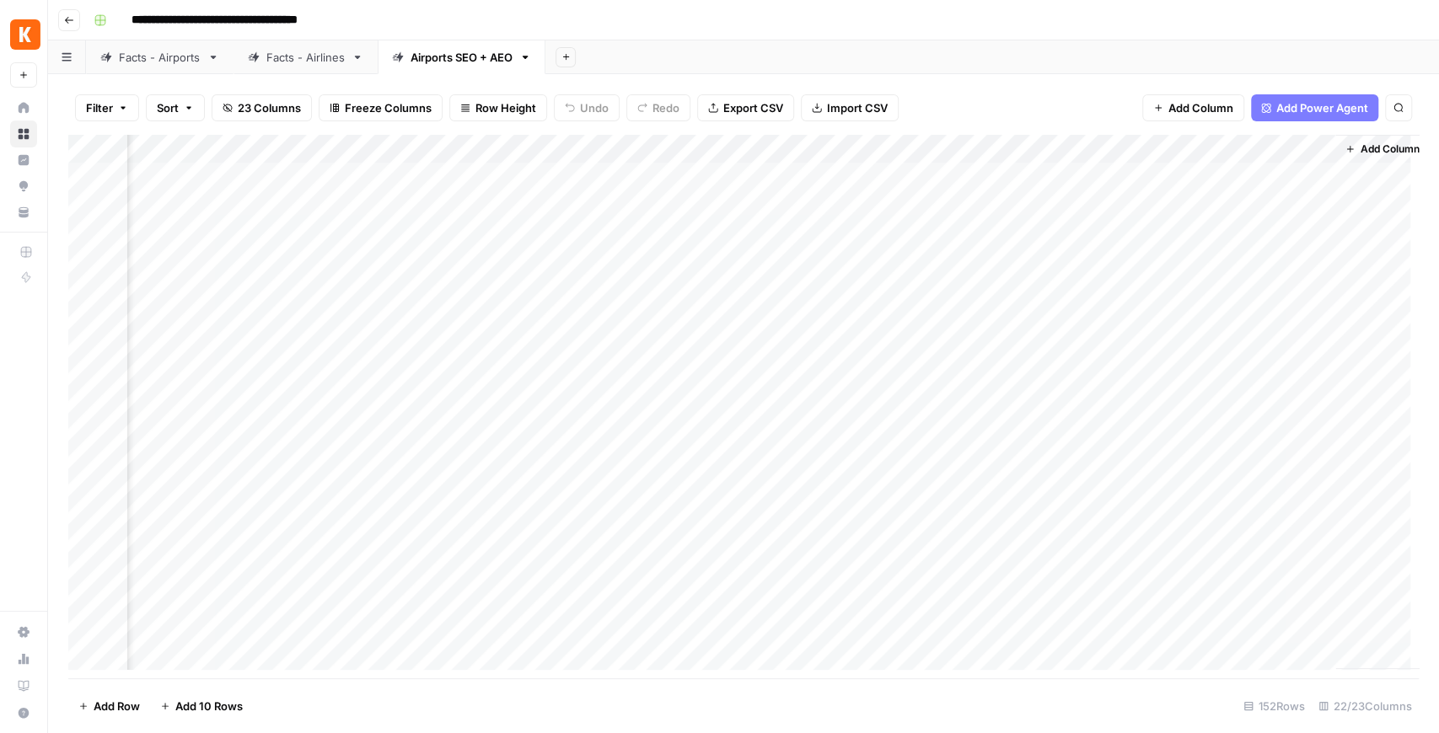
scroll to position [0, 2256]
click at [1351, 153] on span "Add Column" at bounding box center [1380, 149] width 59 height 15
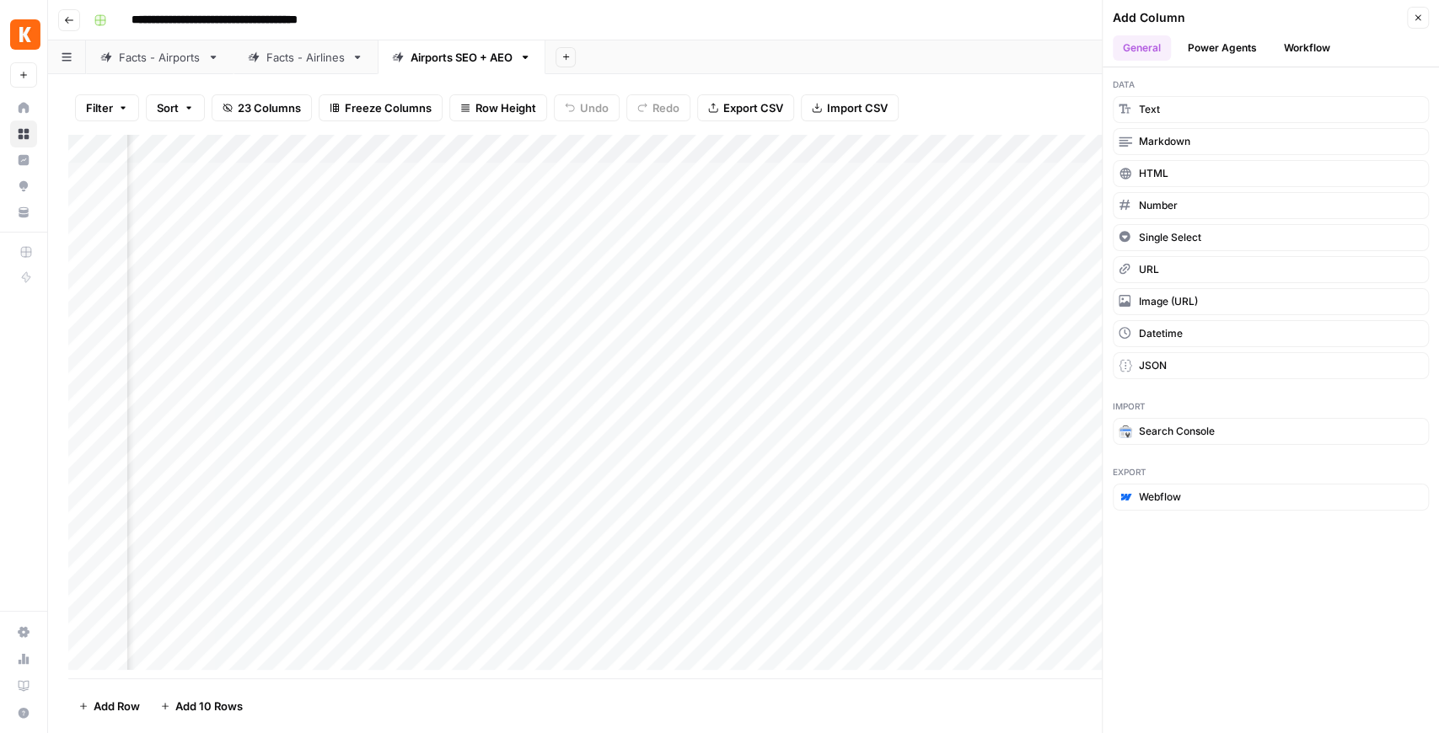
click at [1308, 49] on button "Workflow" at bounding box center [1307, 47] width 67 height 25
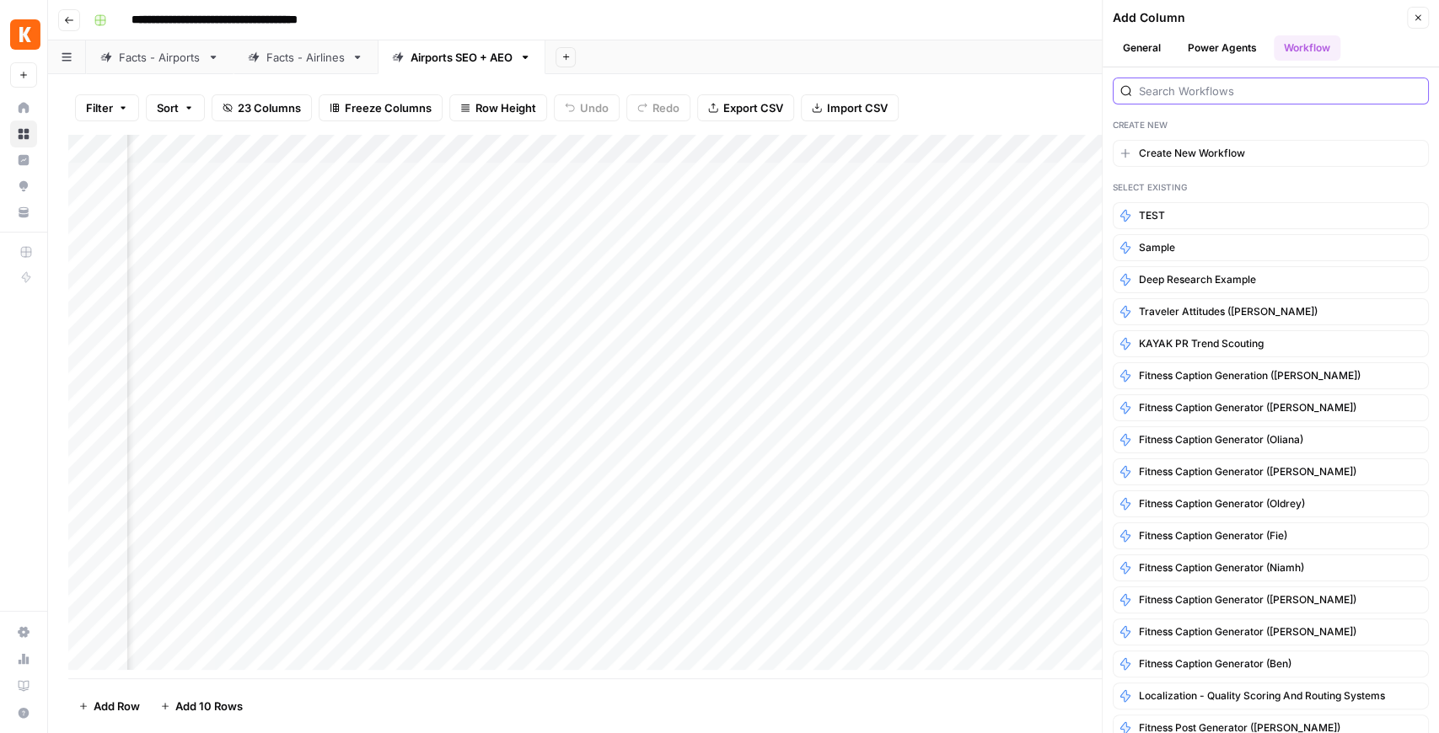
click at [1222, 95] on input "search" at bounding box center [1280, 91] width 282 height 17
click at [1201, 142] on button "Create New Workflow" at bounding box center [1271, 153] width 316 height 27
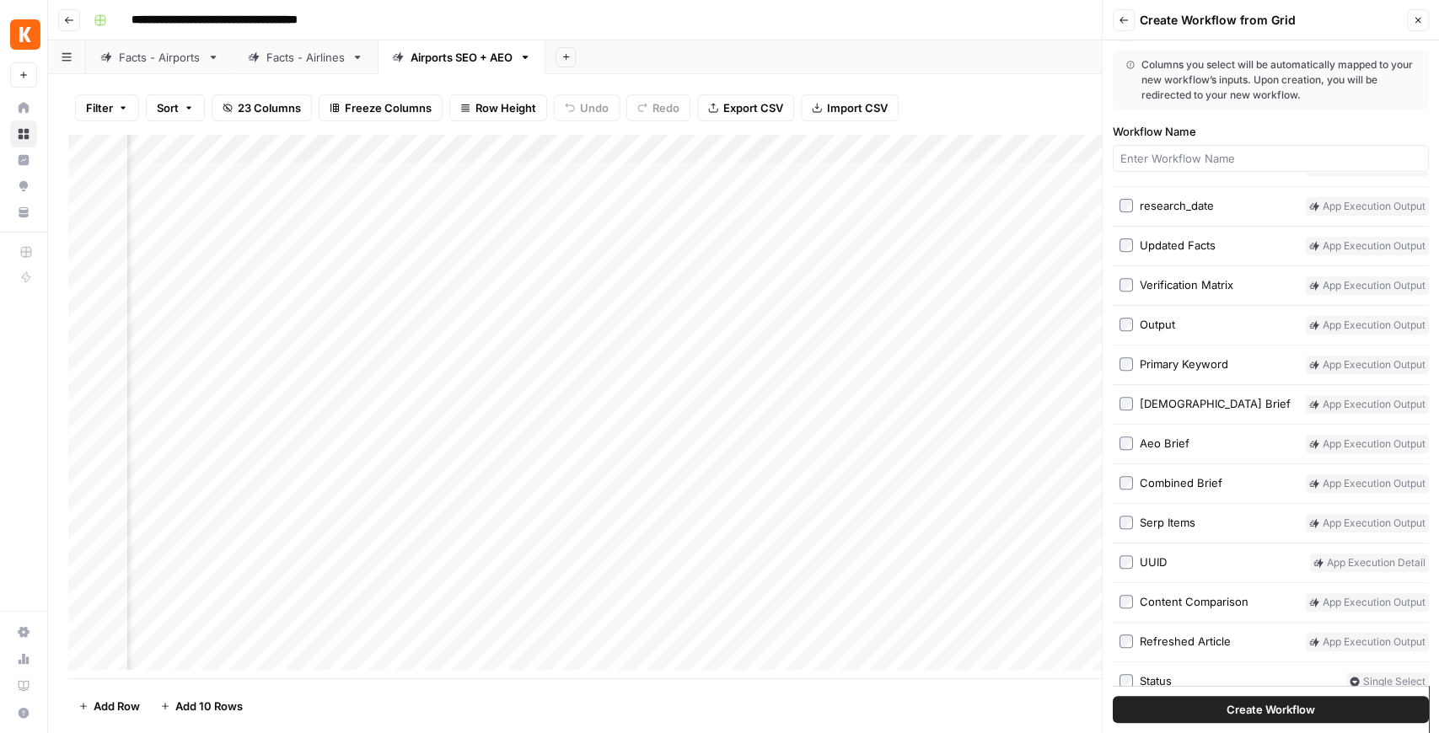
scroll to position [342, 0]
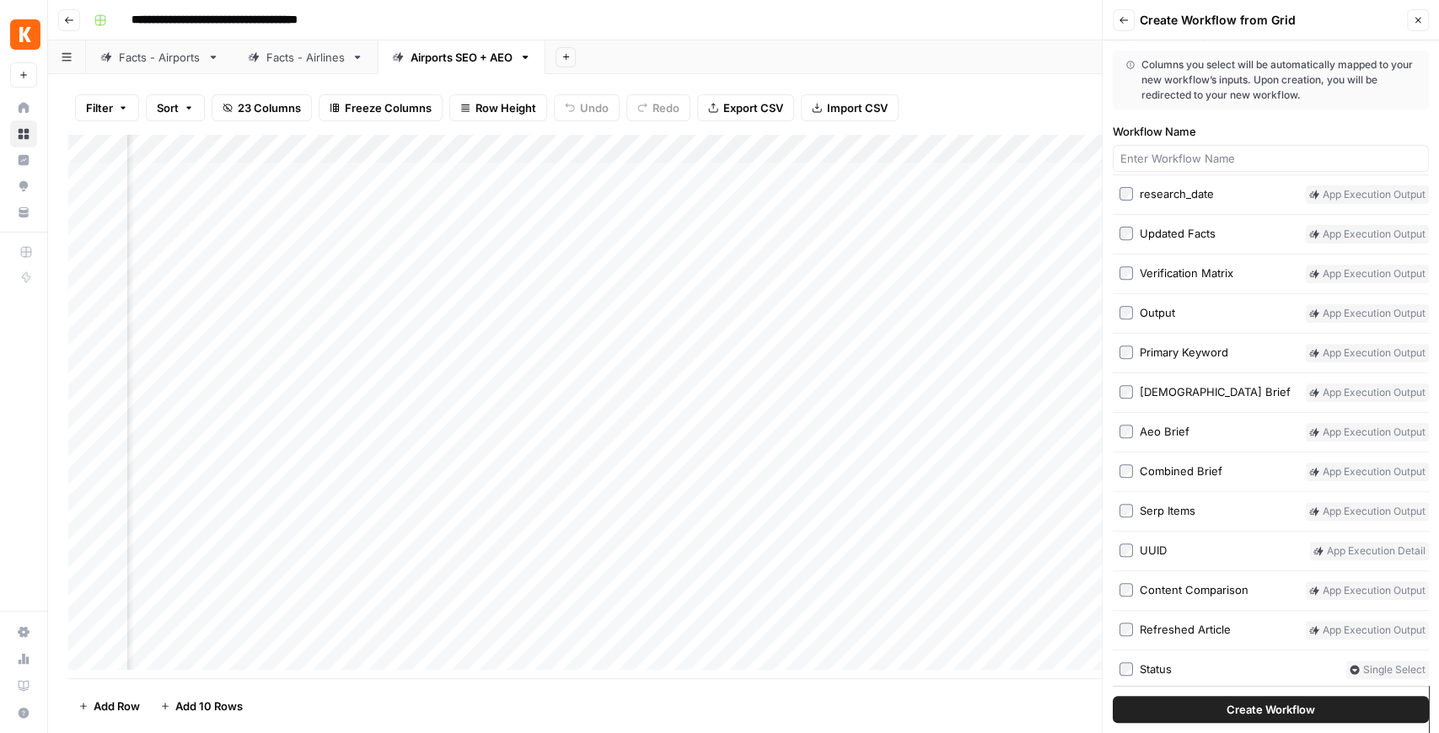
click at [1423, 14] on button "Close" at bounding box center [1418, 20] width 22 height 22
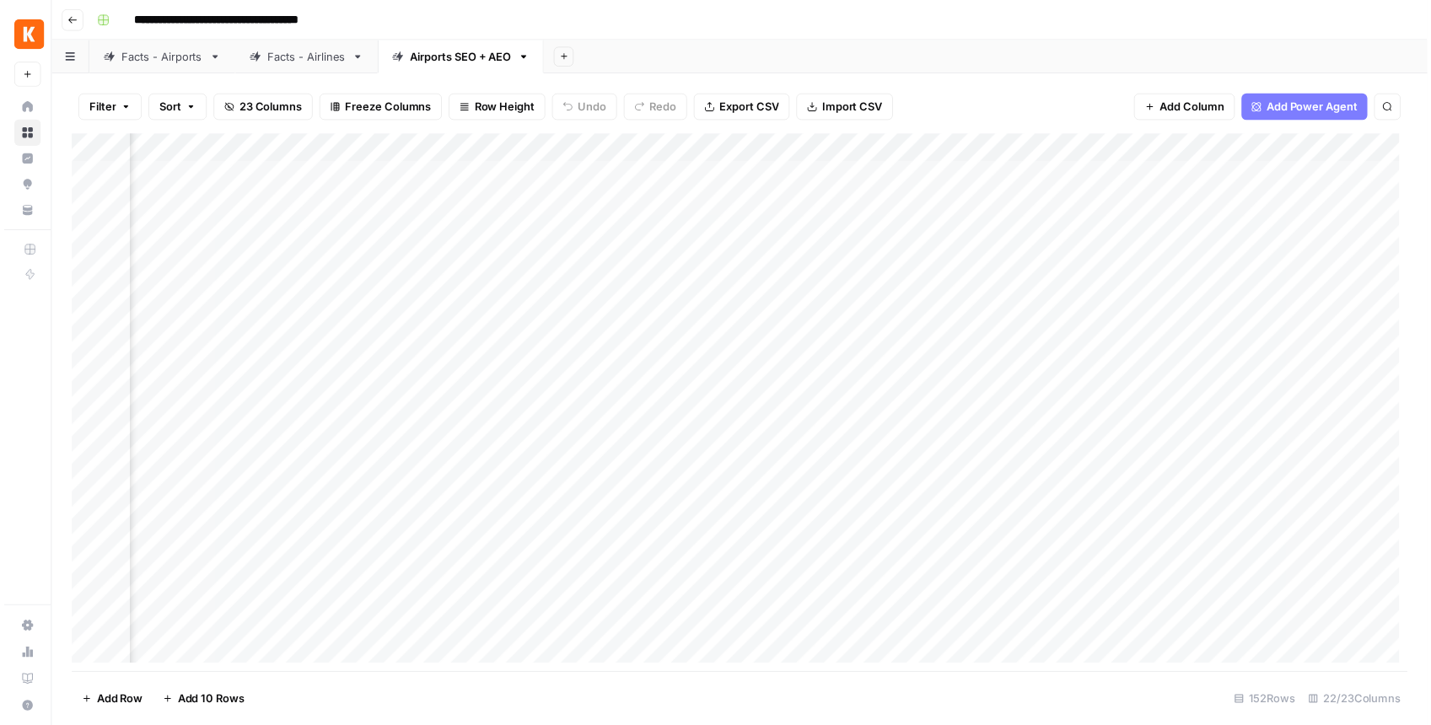
scroll to position [0, 1201]
click at [747, 175] on div "Add Column" at bounding box center [743, 407] width 1351 height 544
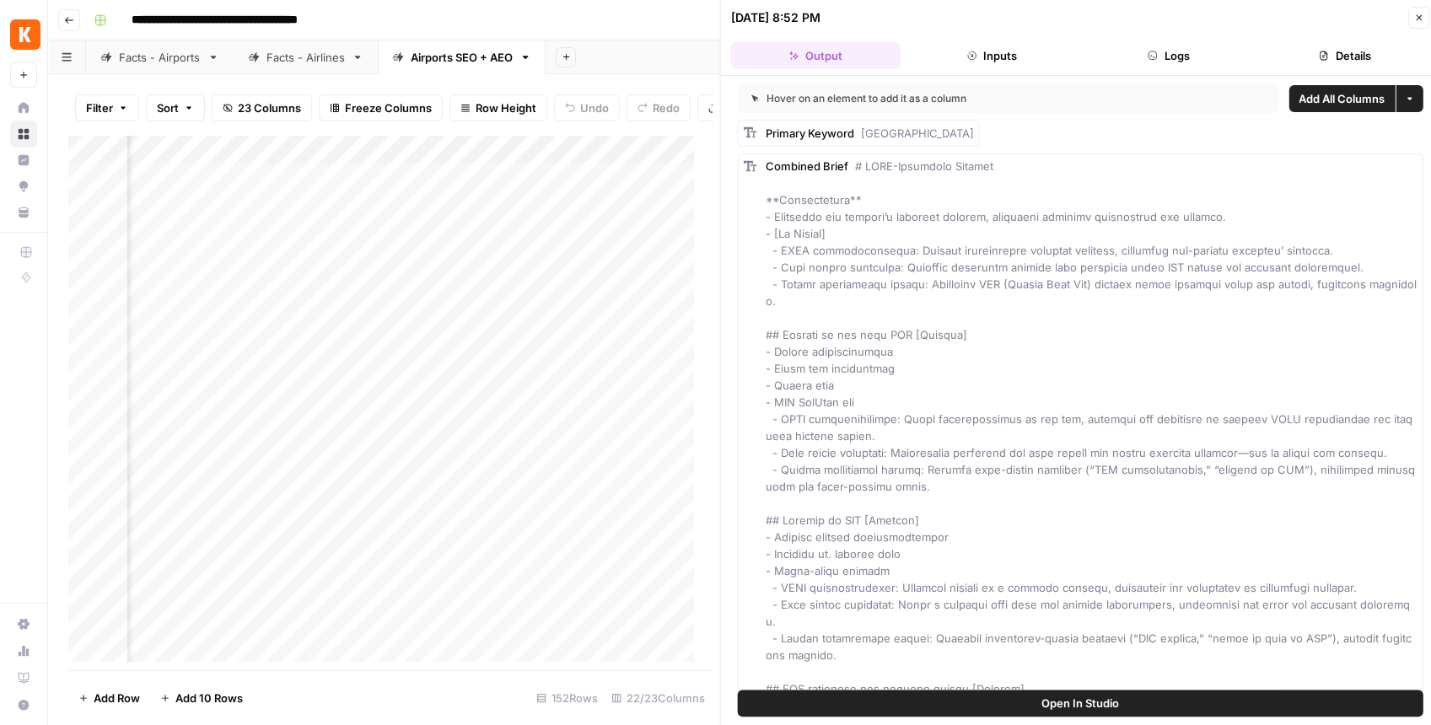
click at [1303, 49] on button "Details" at bounding box center [1344, 55] width 169 height 27
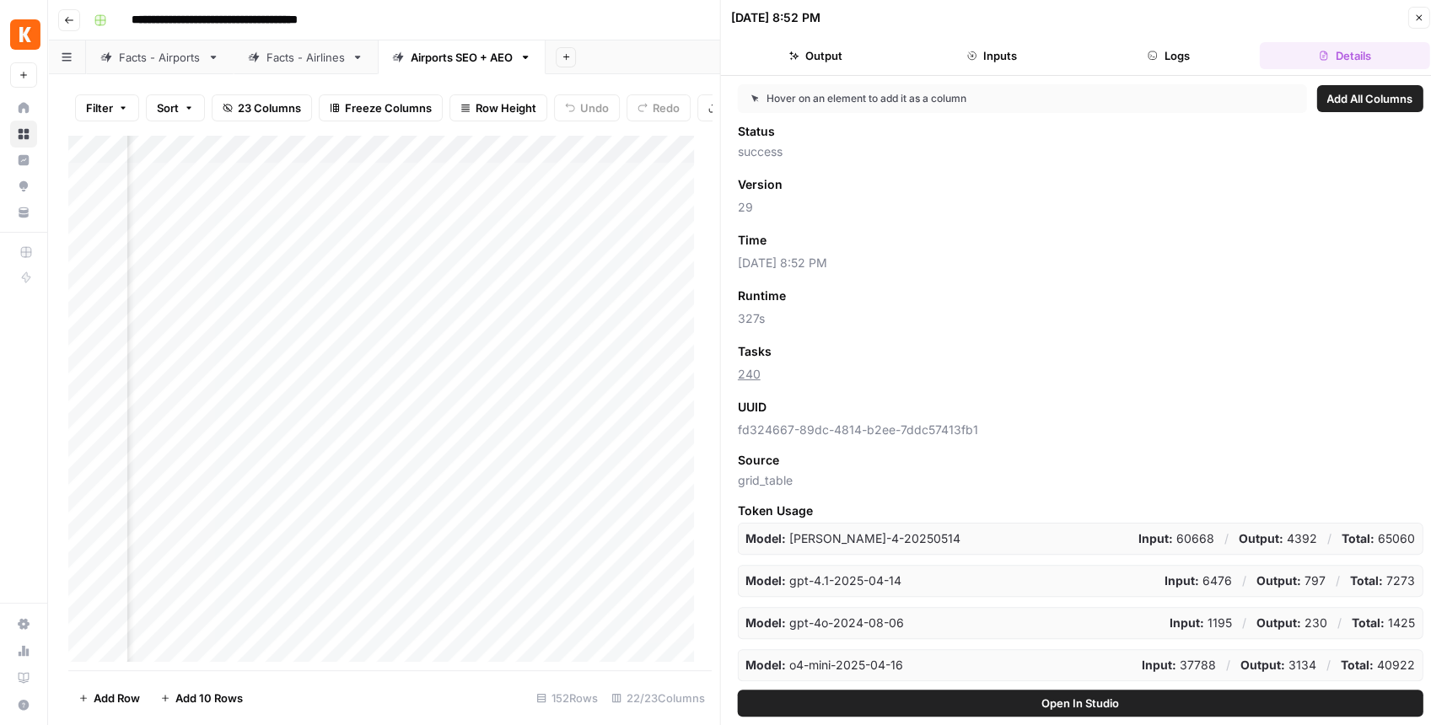
scroll to position [8, 0]
click at [1411, 24] on button "Close" at bounding box center [1418, 18] width 22 height 22
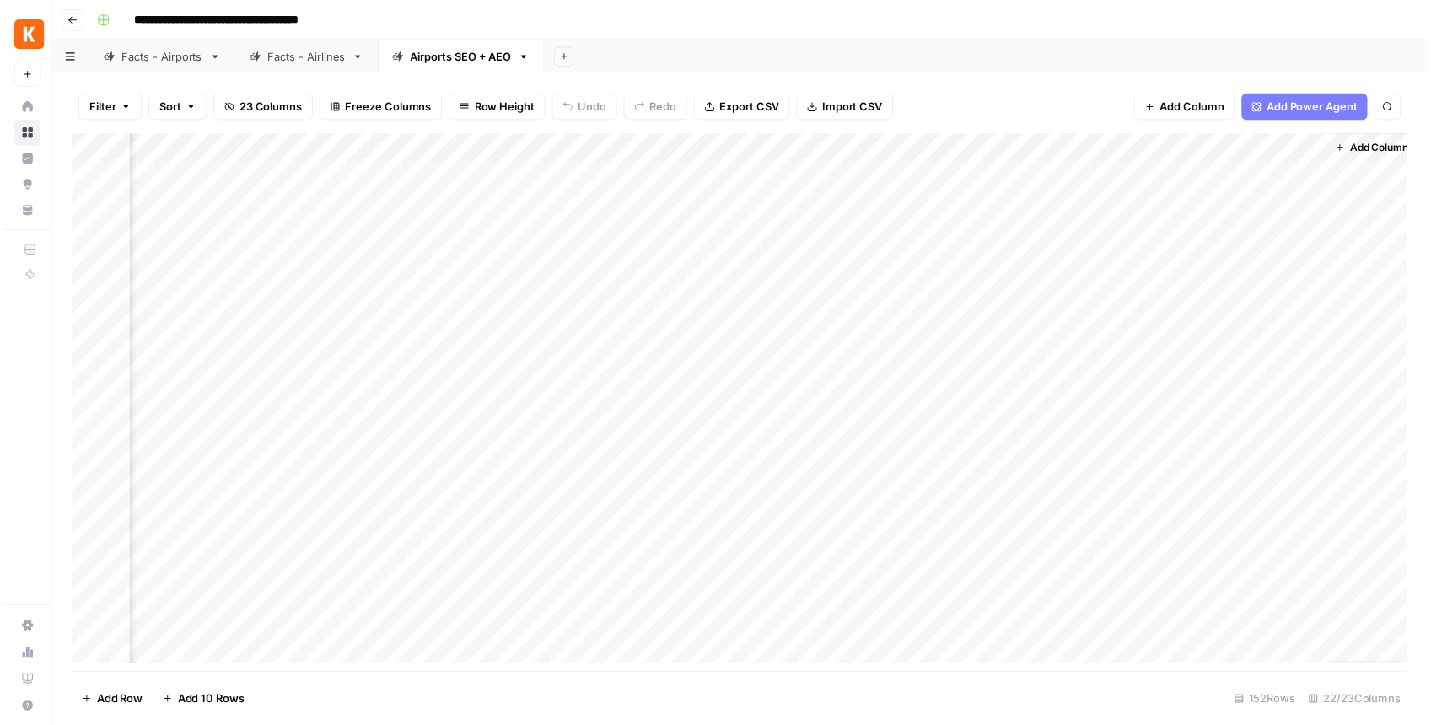
scroll to position [0, 2236]
click at [690, 204] on div "Add Column" at bounding box center [743, 407] width 1351 height 544
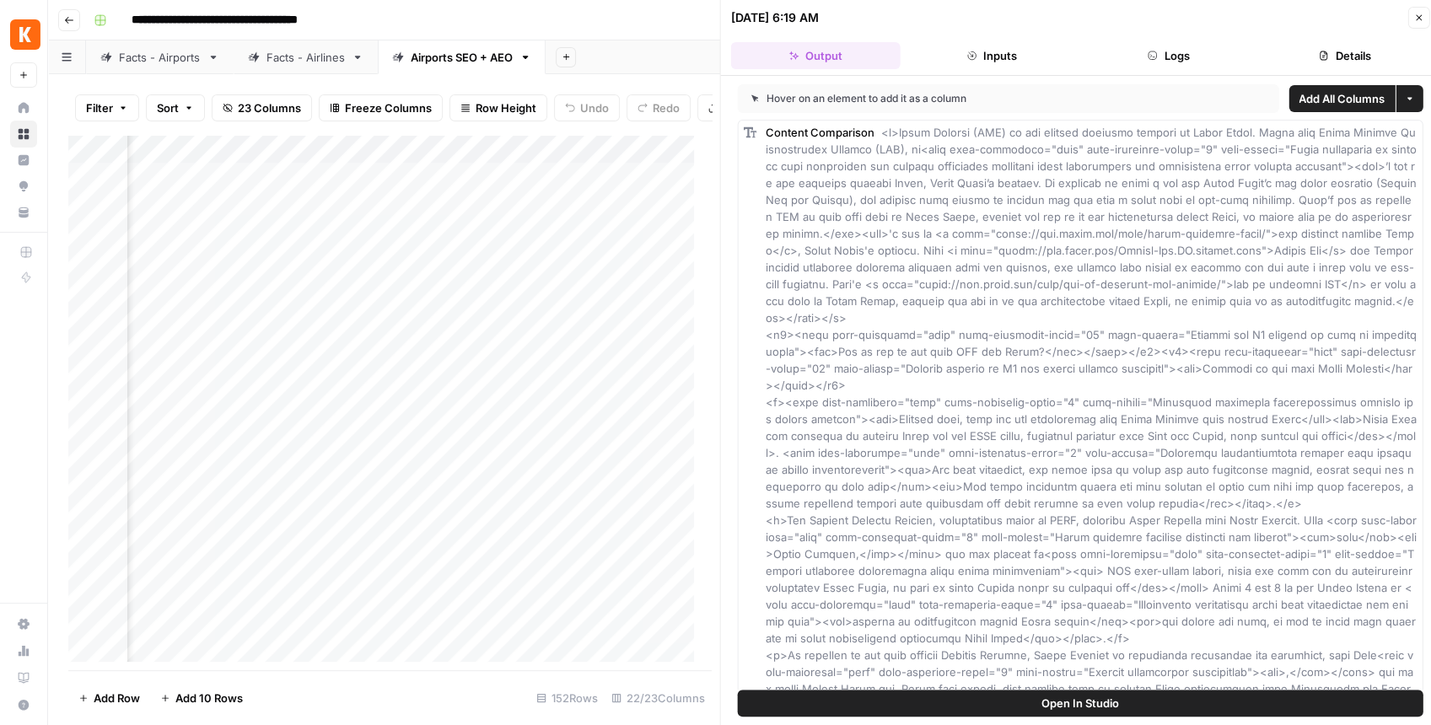
click at [1302, 54] on button "Details" at bounding box center [1344, 55] width 169 height 27
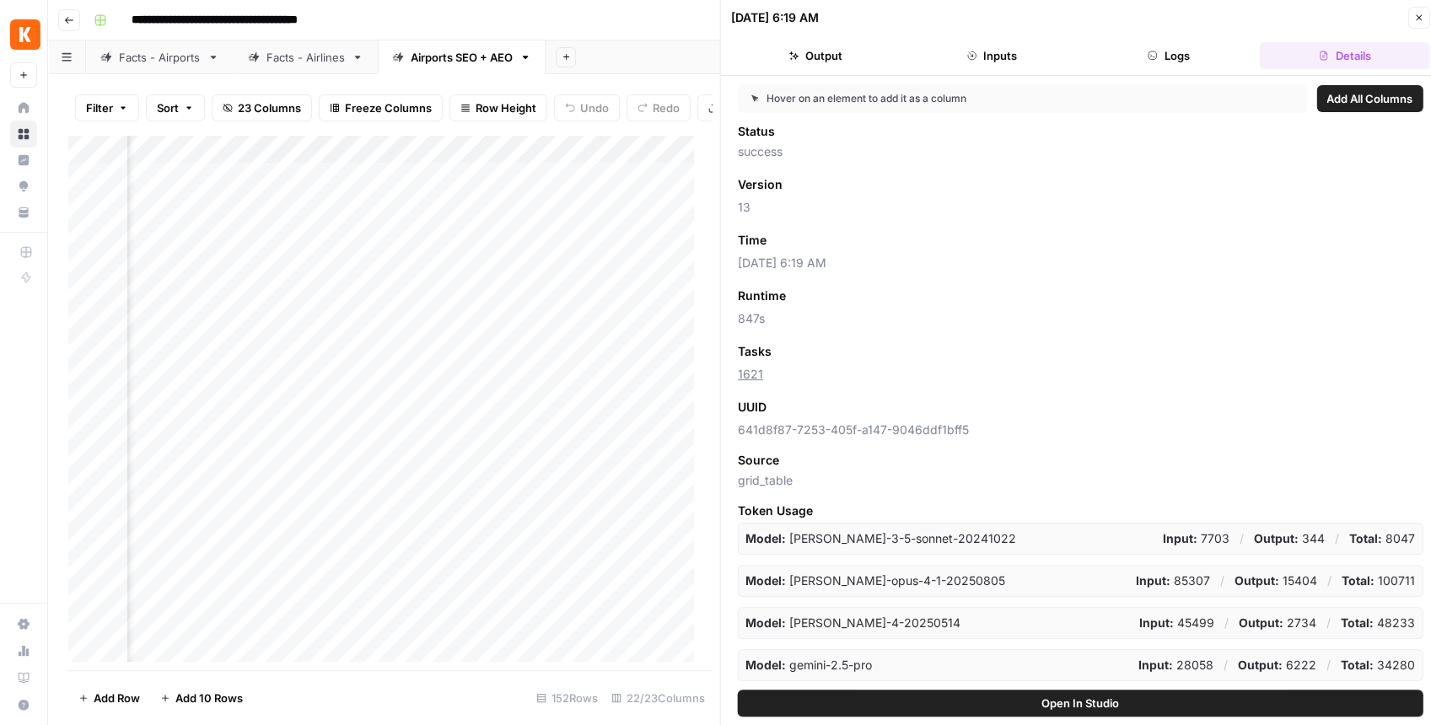
click at [1410, 24] on button "Close" at bounding box center [1418, 18] width 22 height 22
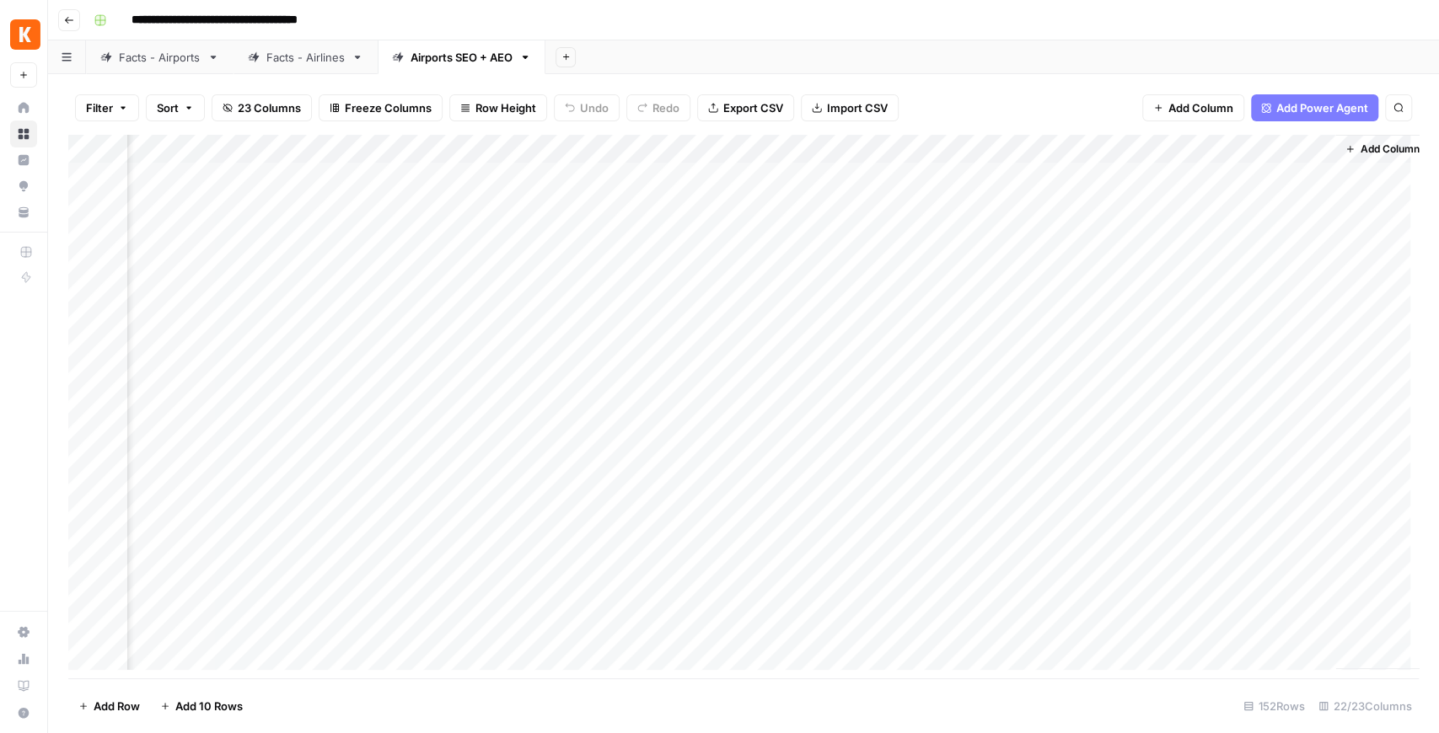
click at [1161, 174] on div "Add Column" at bounding box center [743, 407] width 1351 height 544
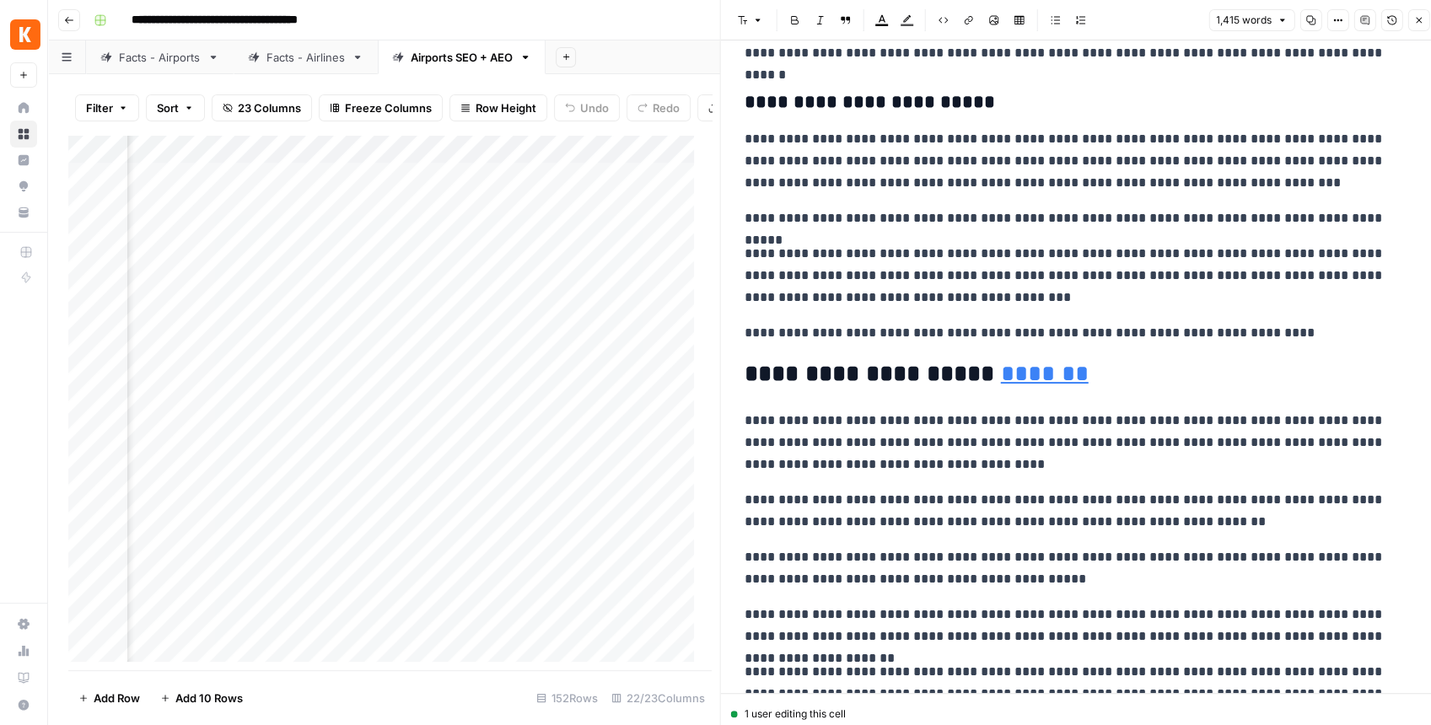
scroll to position [1539, 0]
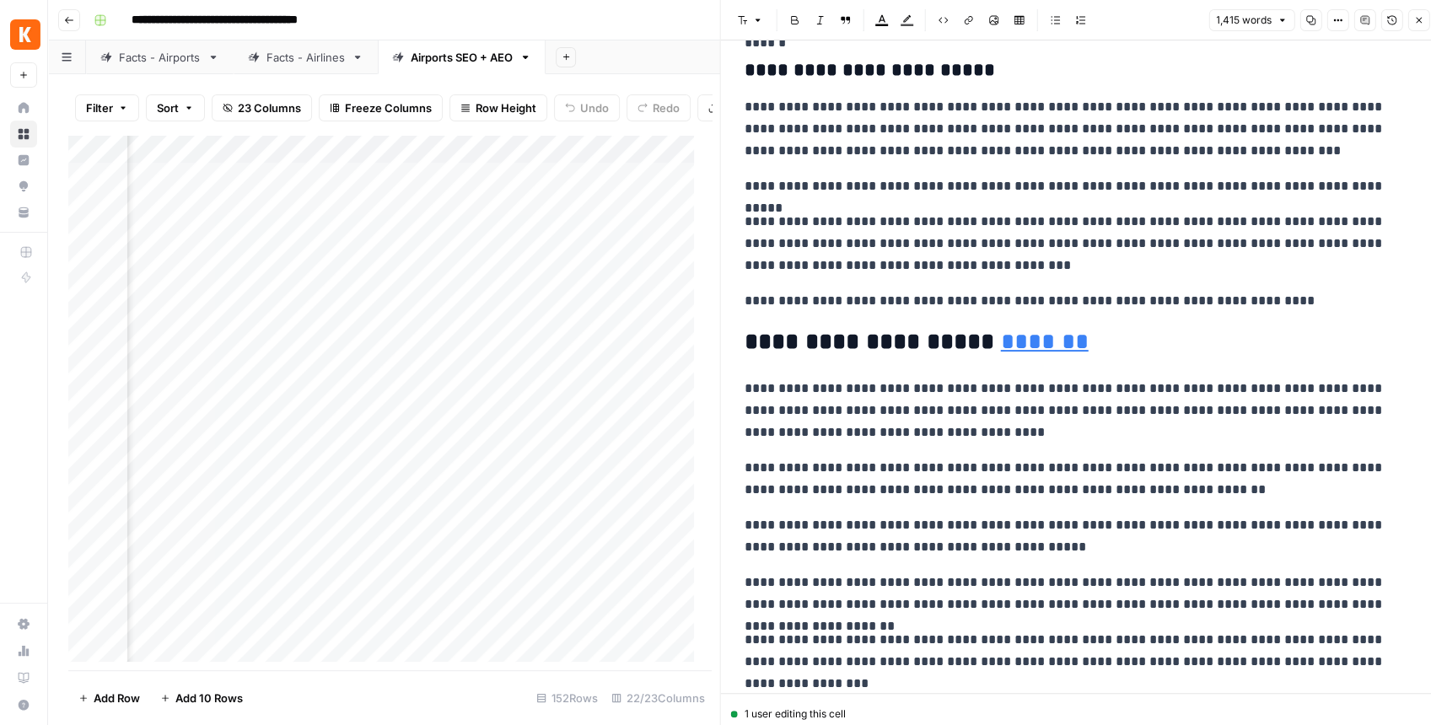
click at [1412, 24] on button "Close" at bounding box center [1418, 20] width 22 height 22
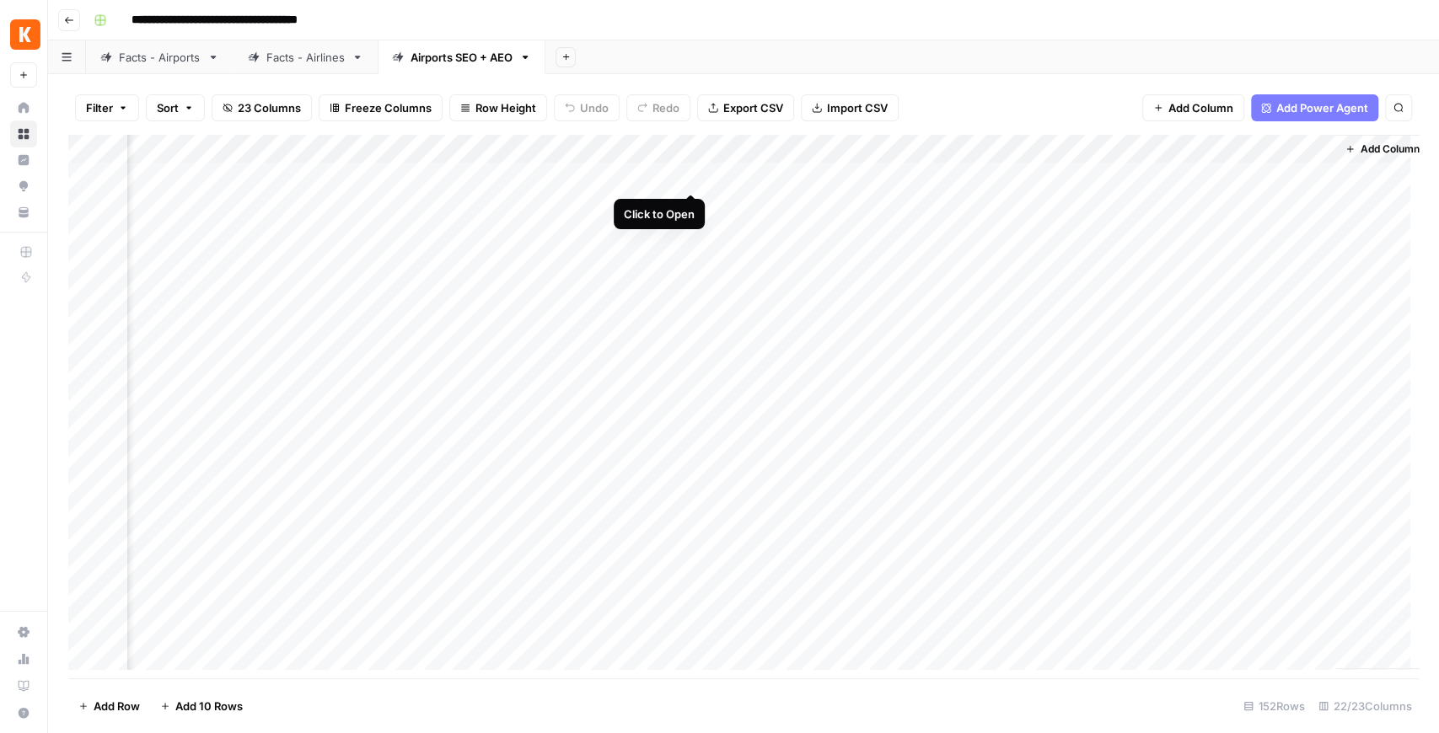
click at [688, 176] on div "Add Column" at bounding box center [743, 407] width 1351 height 544
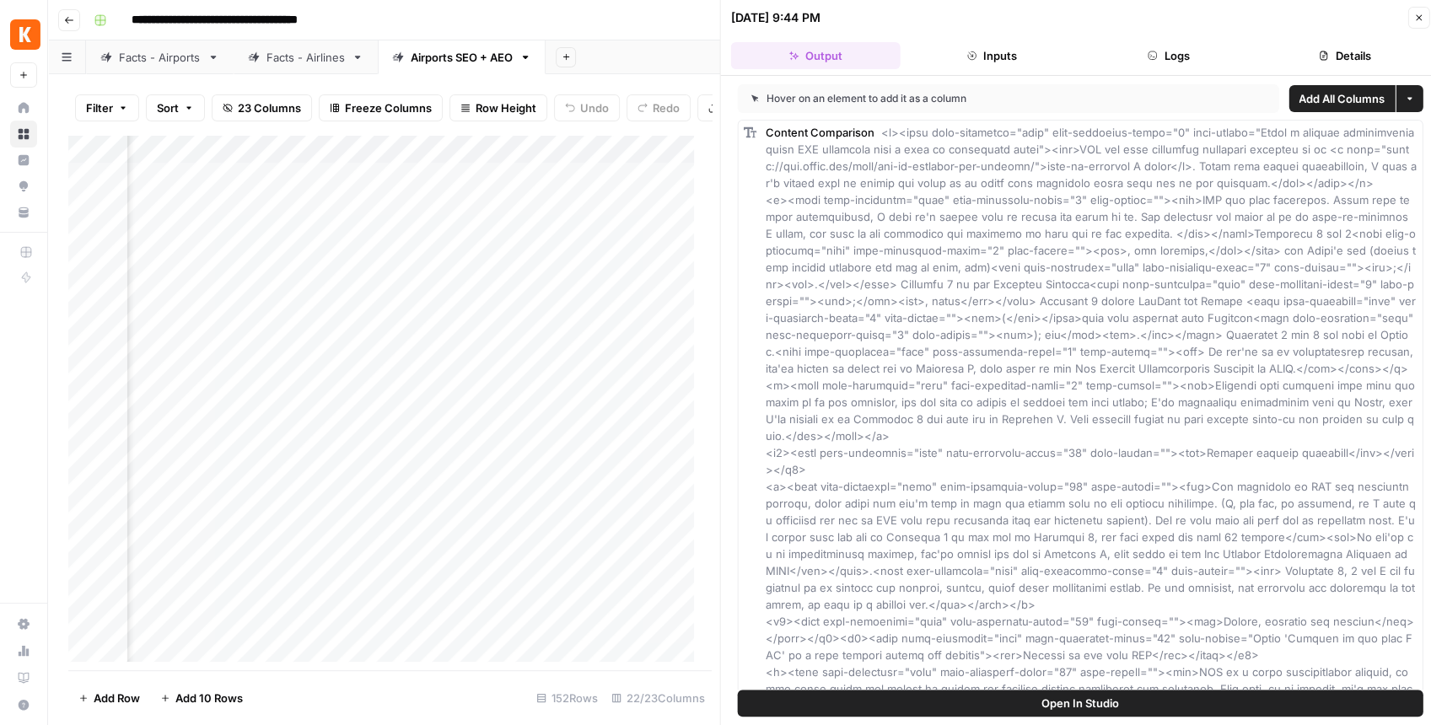
click at [1011, 697] on button "Open In Studio" at bounding box center [1080, 703] width 685 height 27
click at [815, 711] on button "Open In Studio" at bounding box center [1080, 703] width 685 height 27
click at [449, 181] on div "Add Column" at bounding box center [385, 402] width 634 height 535
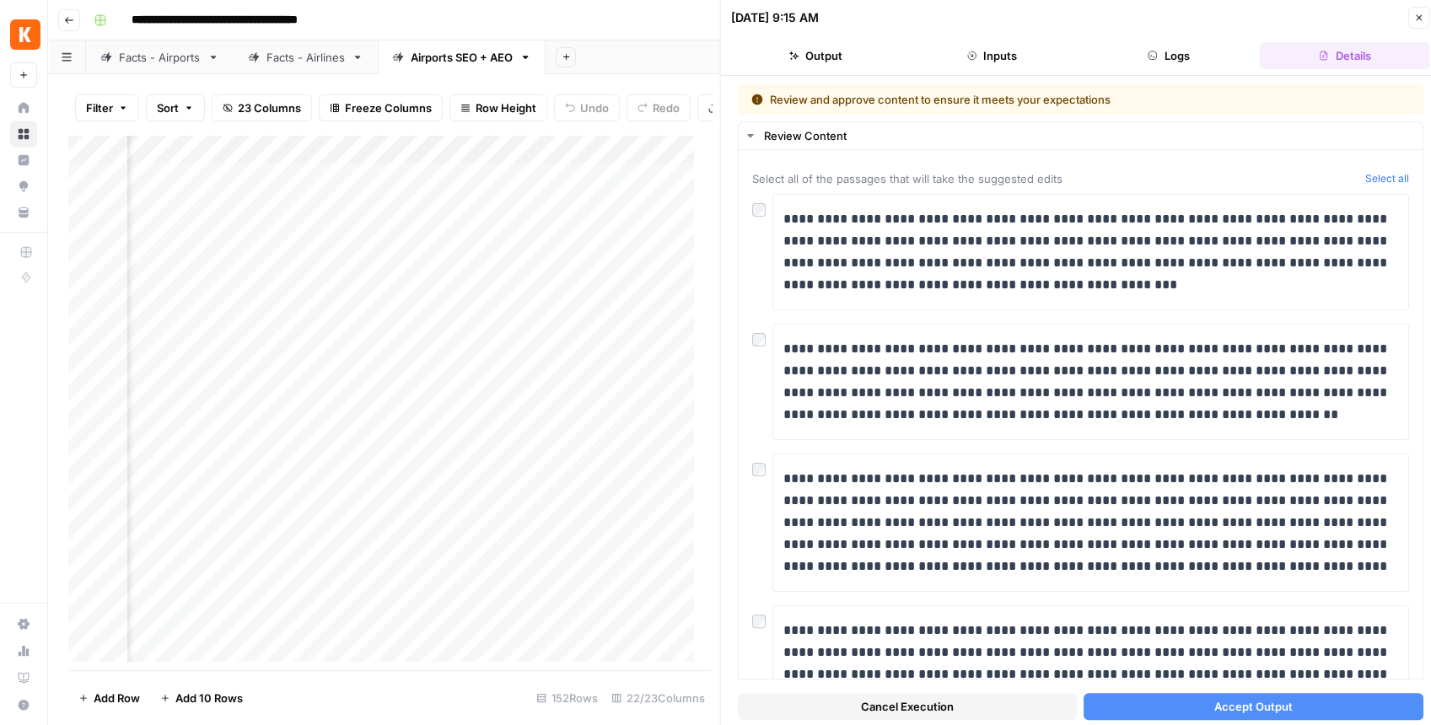
click at [1410, 15] on button "Close" at bounding box center [1418, 18] width 22 height 22
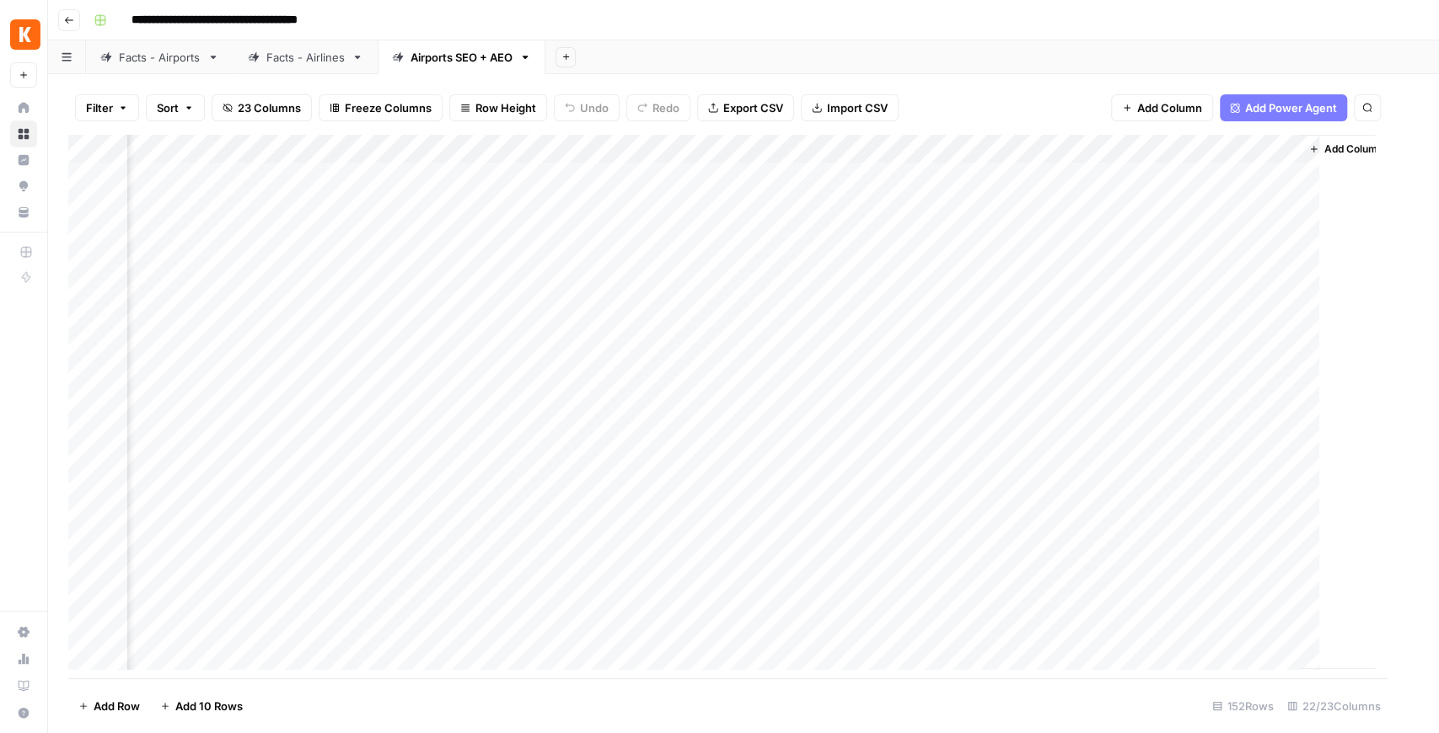
scroll to position [0, 2236]
click at [812, 180] on div "Add Column" at bounding box center [743, 407] width 1351 height 544
click at [1209, 153] on div "Add Column" at bounding box center [743, 407] width 1351 height 544
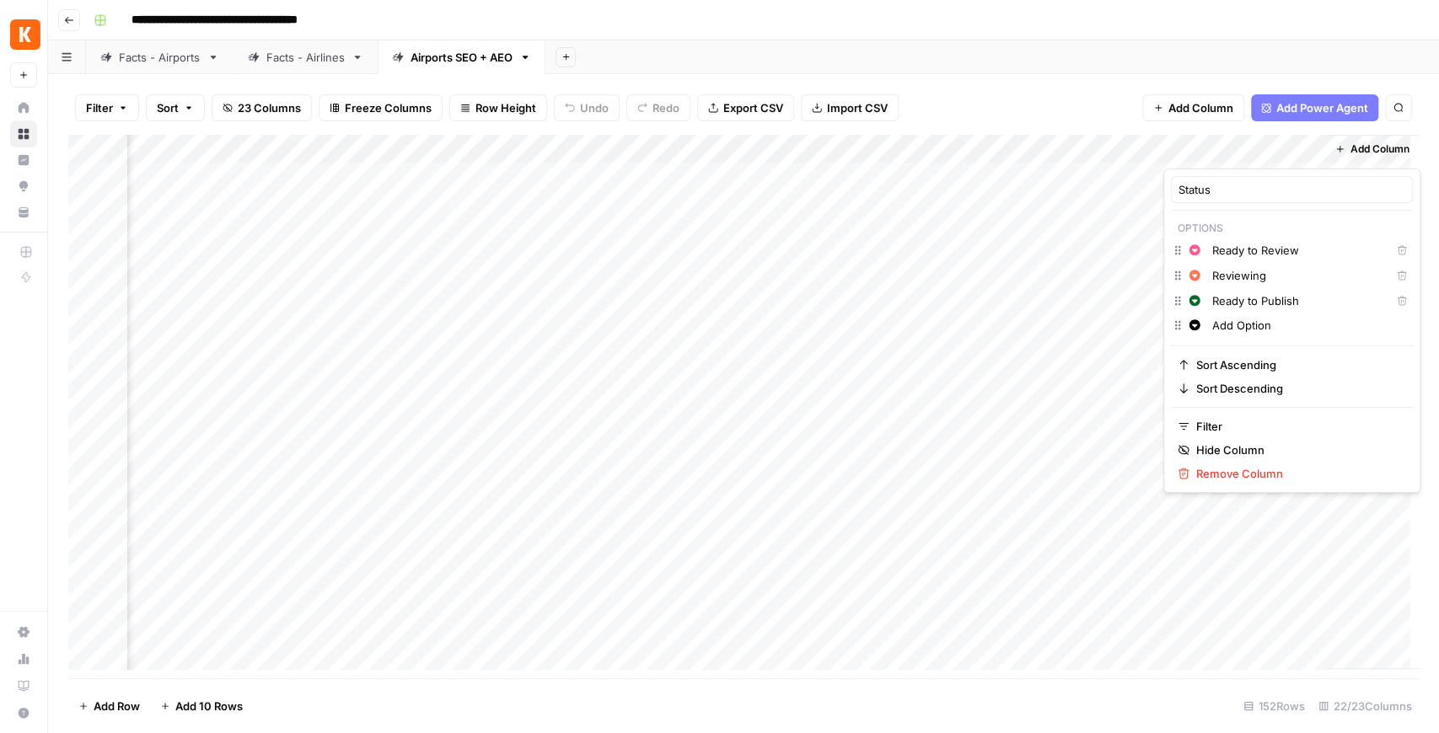
click at [1209, 152] on div at bounding box center [1239, 152] width 153 height 34
click at [1115, 123] on div "Filter Sort 23 Columns Freeze Columns Row Height Undo Redo Export CSV Import CS…" at bounding box center [743, 108] width 1351 height 54
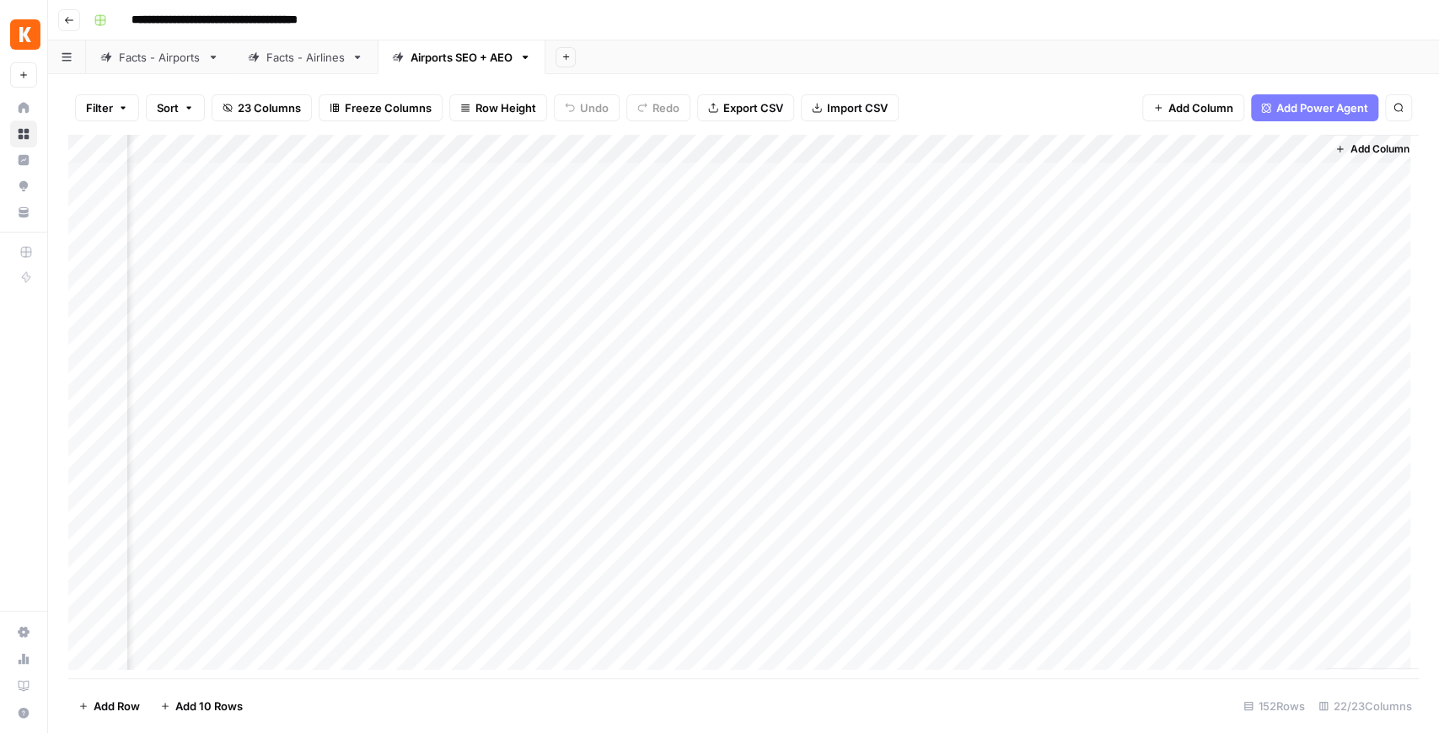
click at [1211, 180] on div "Add Column" at bounding box center [743, 407] width 1351 height 544
click at [1221, 176] on div "Add Column" at bounding box center [743, 407] width 1351 height 544
click at [1202, 379] on div "Add Column" at bounding box center [743, 407] width 1351 height 544
click at [1214, 174] on div "Add Column" at bounding box center [743, 407] width 1351 height 544
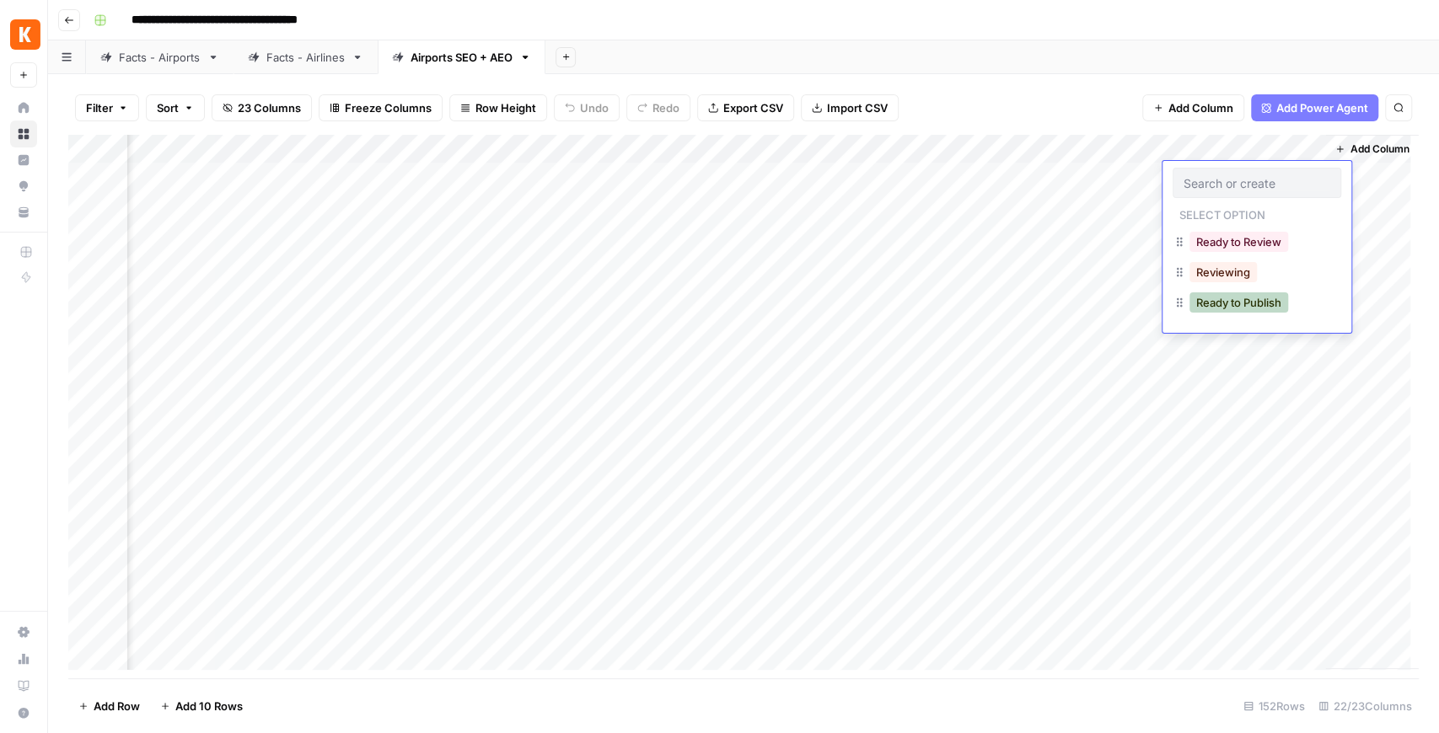
click at [1233, 302] on button "Ready to Publish" at bounding box center [1239, 303] width 99 height 20
drag, startPoint x: 953, startPoint y: 679, endPoint x: 941, endPoint y: 674, distance: 13.6
click at [943, 676] on div "Filter Sort 23 Columns Freeze Columns Row Height Undo Redo Export CSV Import CS…" at bounding box center [743, 403] width 1391 height 659
click at [1392, 146] on span "Add Column" at bounding box center [1380, 149] width 59 height 15
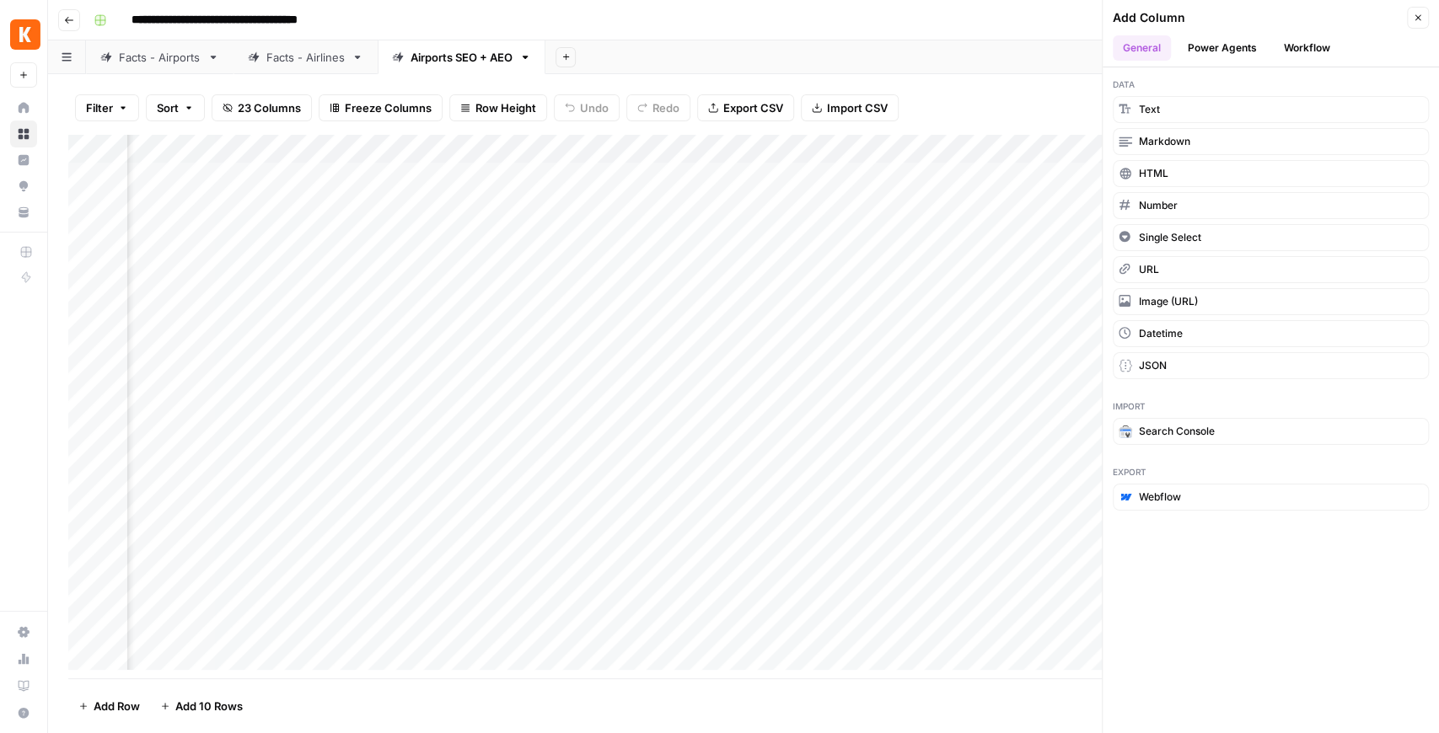
click at [669, 145] on div "Add Column" at bounding box center [743, 407] width 1351 height 544
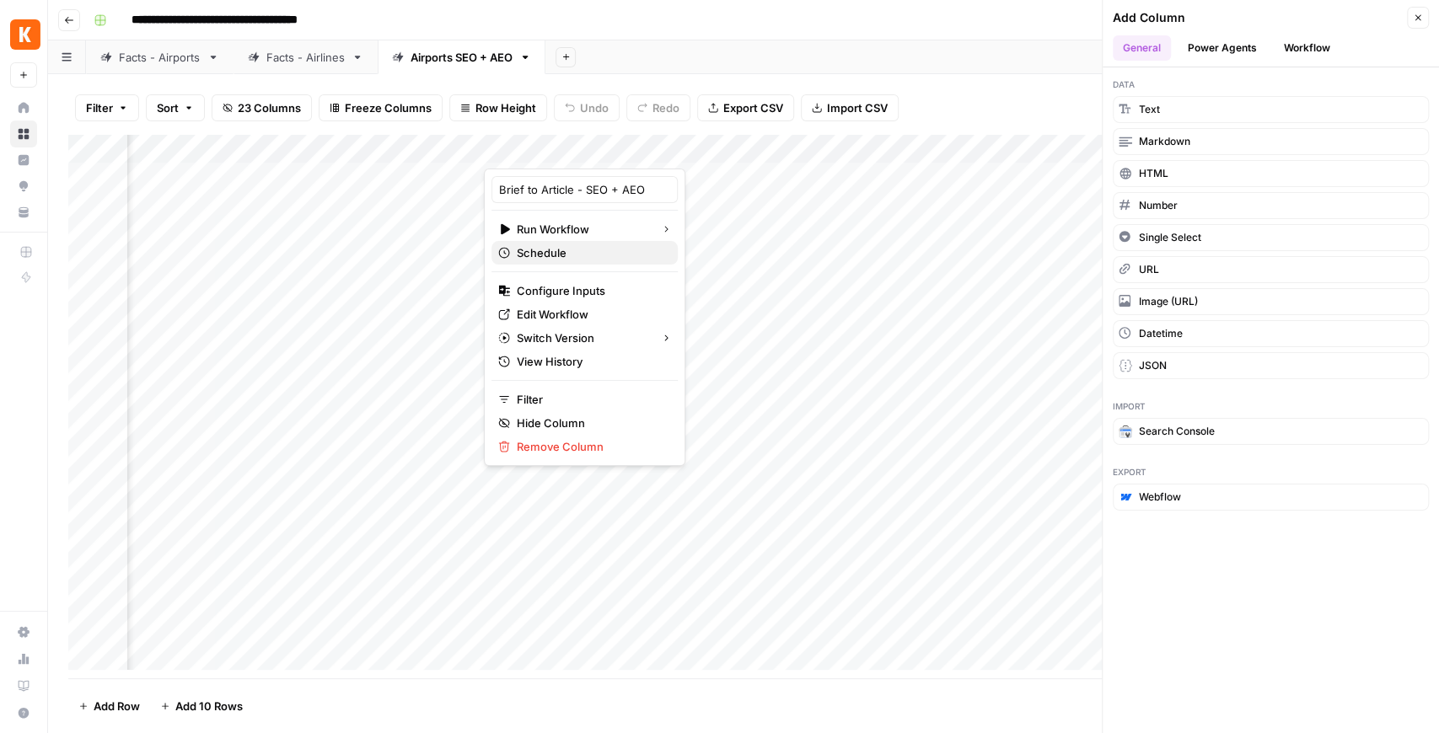
click at [581, 255] on span "Schedule" at bounding box center [591, 252] width 148 height 17
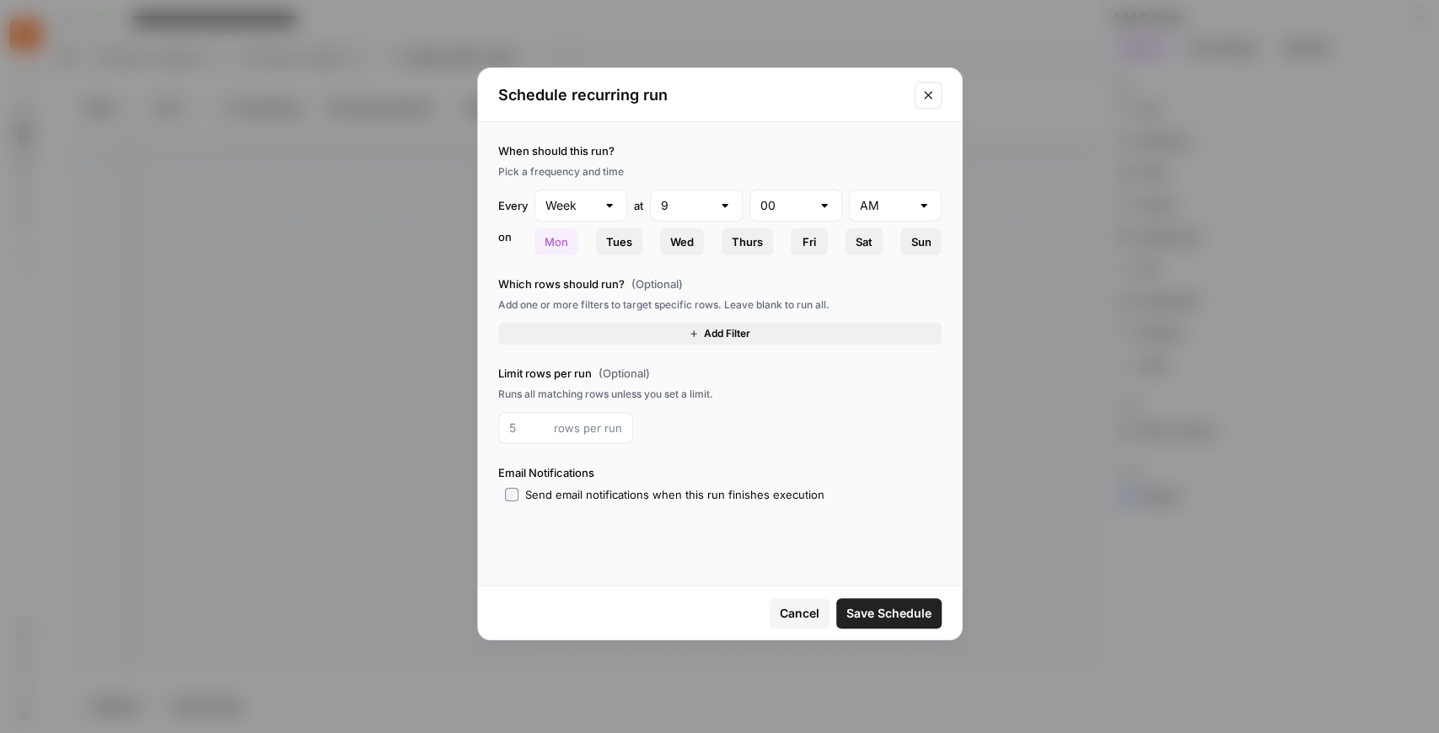
click at [929, 98] on icon "Close modal" at bounding box center [927, 95] width 13 height 13
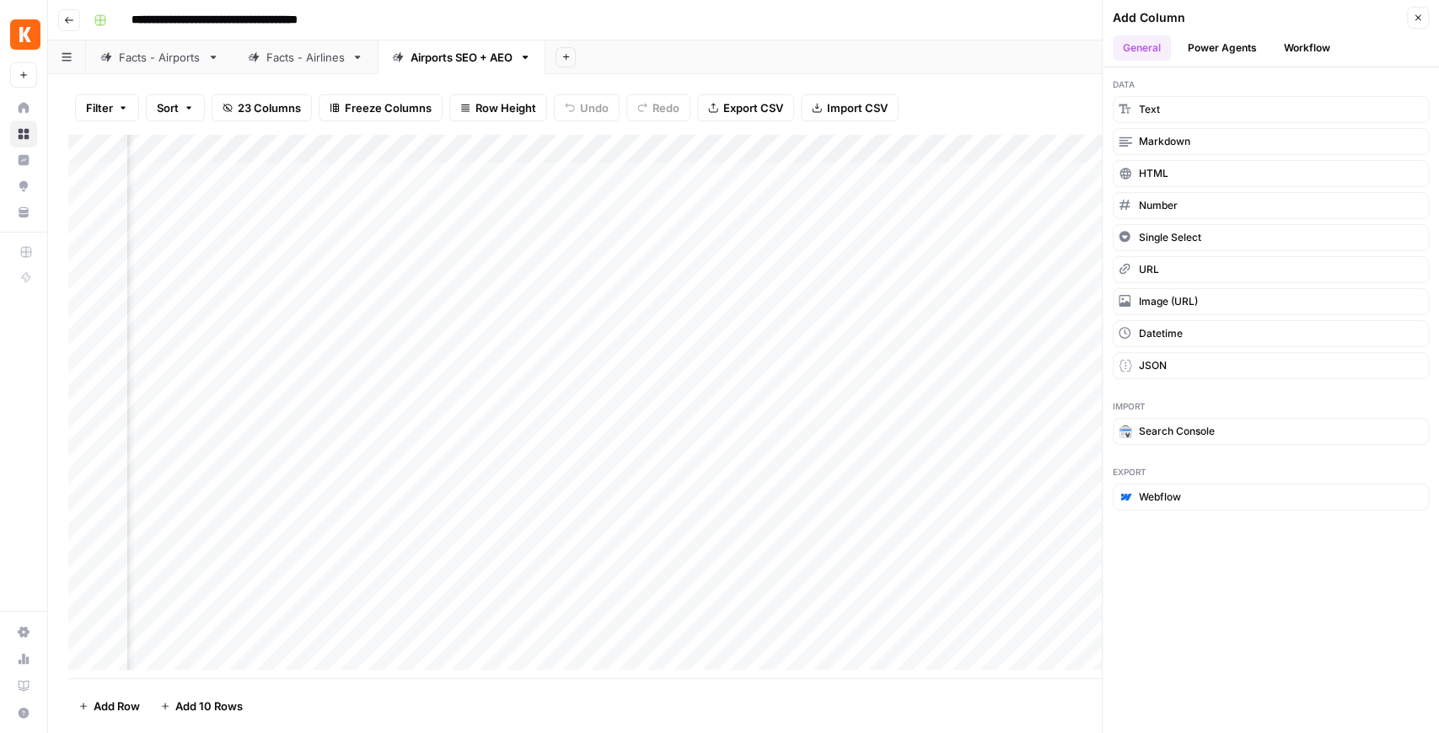
click at [1416, 24] on button "Close" at bounding box center [1418, 18] width 22 height 22
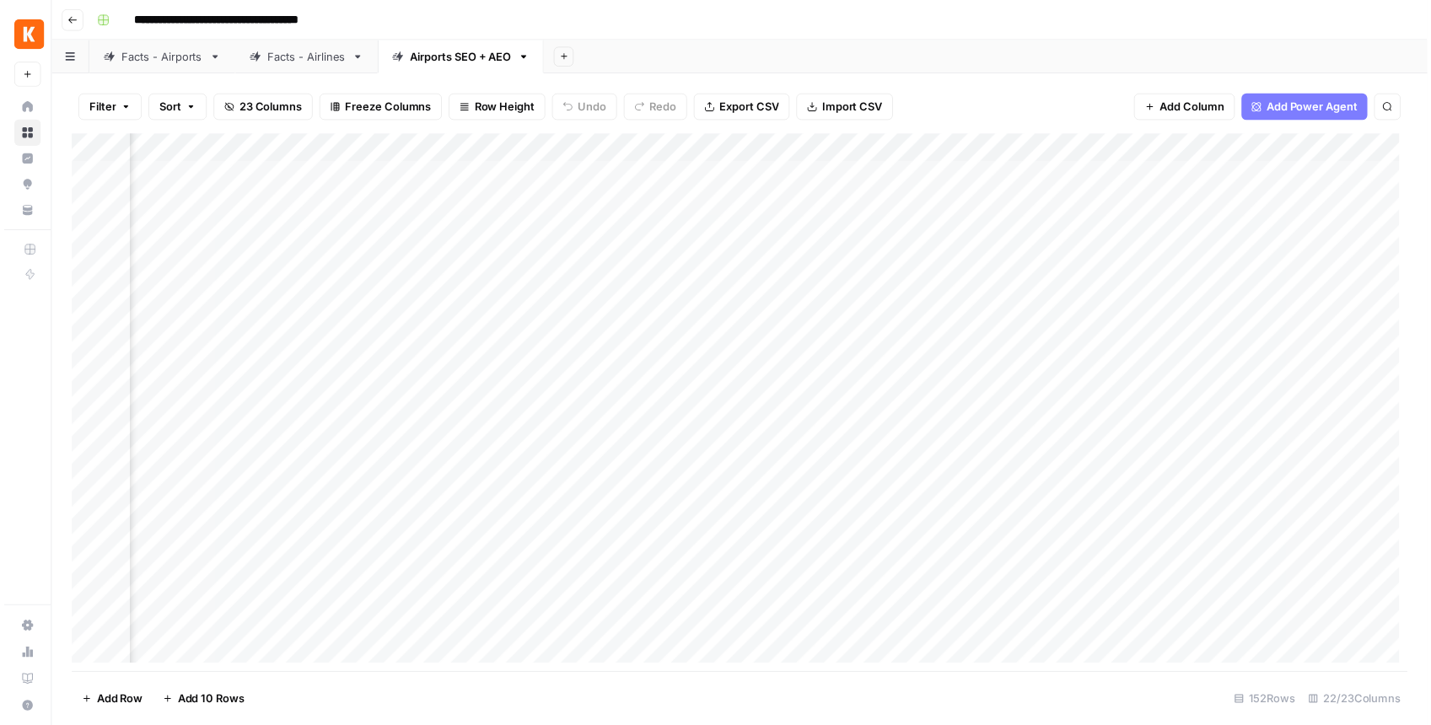
scroll to position [0, 2007]
click at [940, 173] on div "Add Column" at bounding box center [743, 407] width 1351 height 544
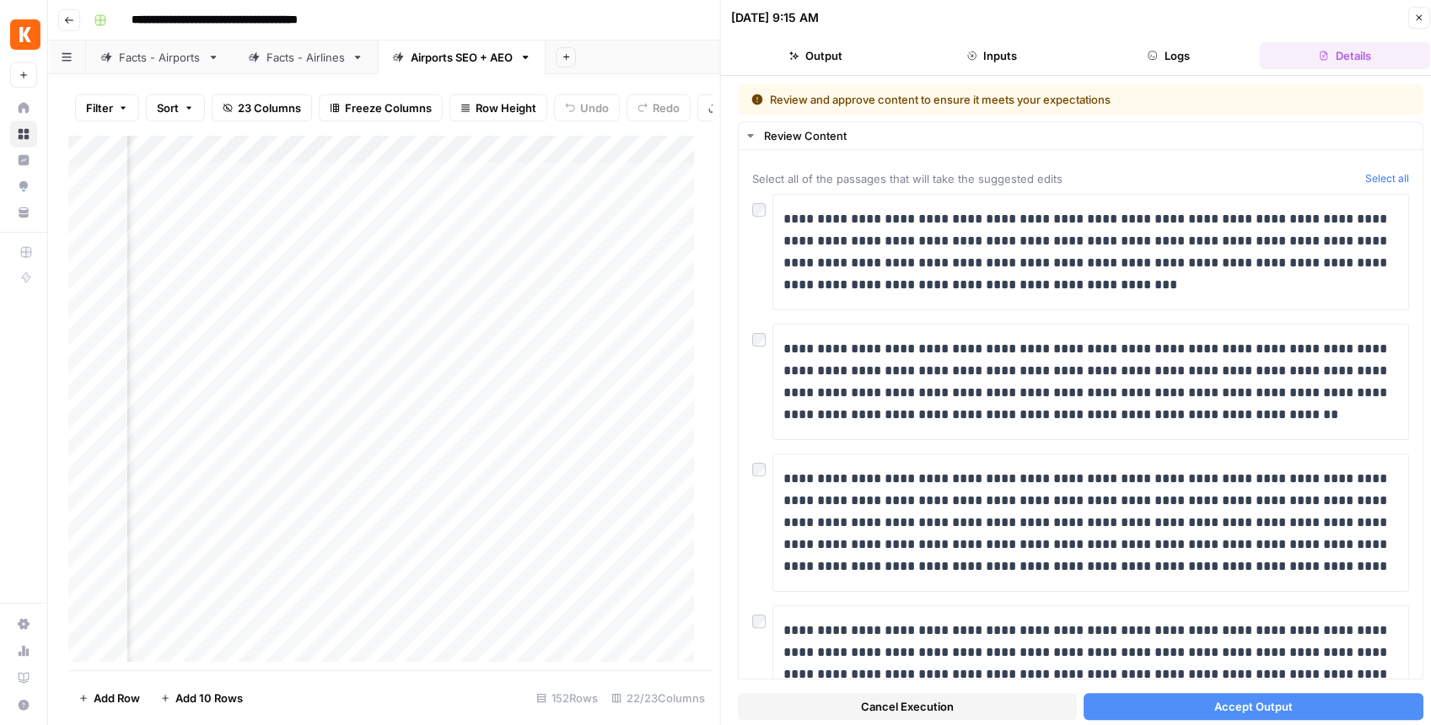
click at [1413, 29] on header "10/09/25 at 9:15 AM Close Output Inputs Logs Details" at bounding box center [1080, 38] width 719 height 76
click at [1418, 25] on button "Close" at bounding box center [1418, 18] width 22 height 22
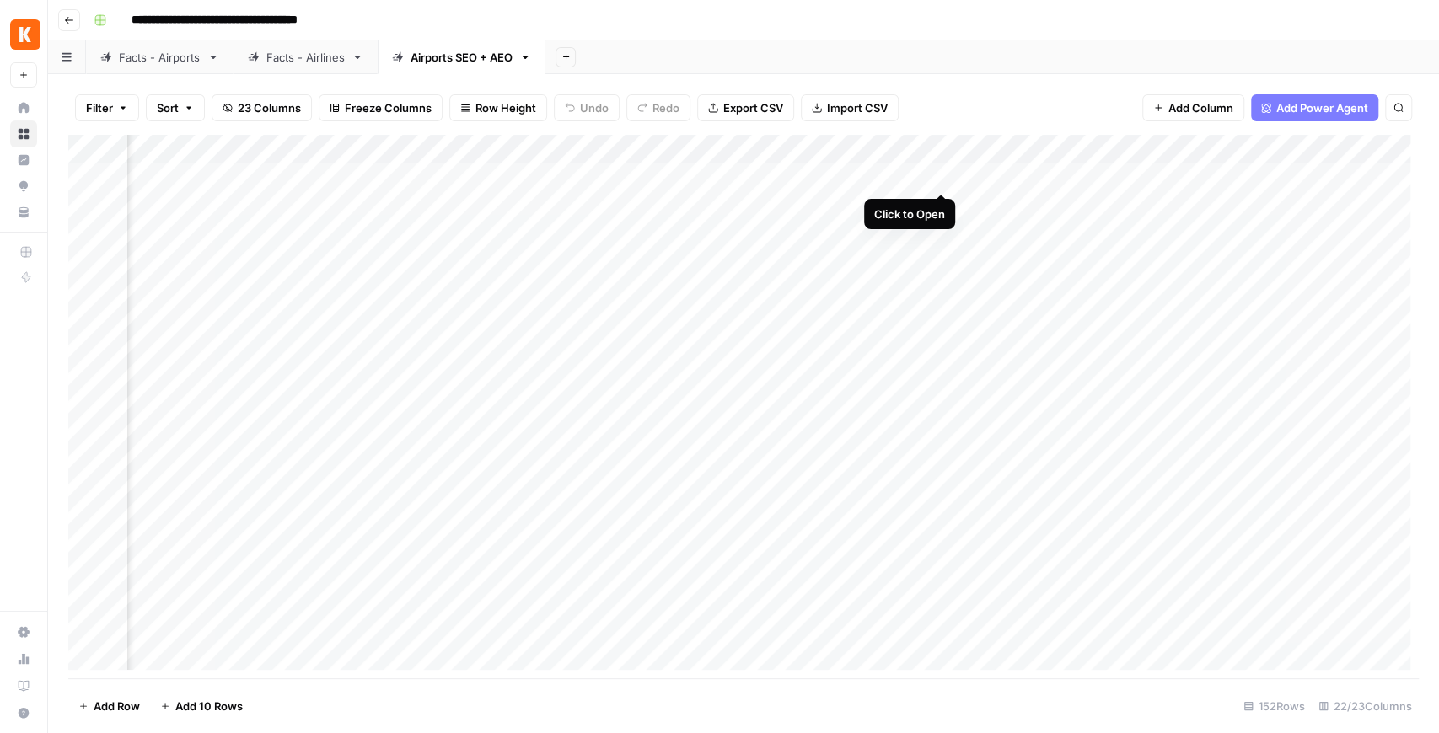
click at [939, 175] on div "Add Column" at bounding box center [743, 407] width 1351 height 544
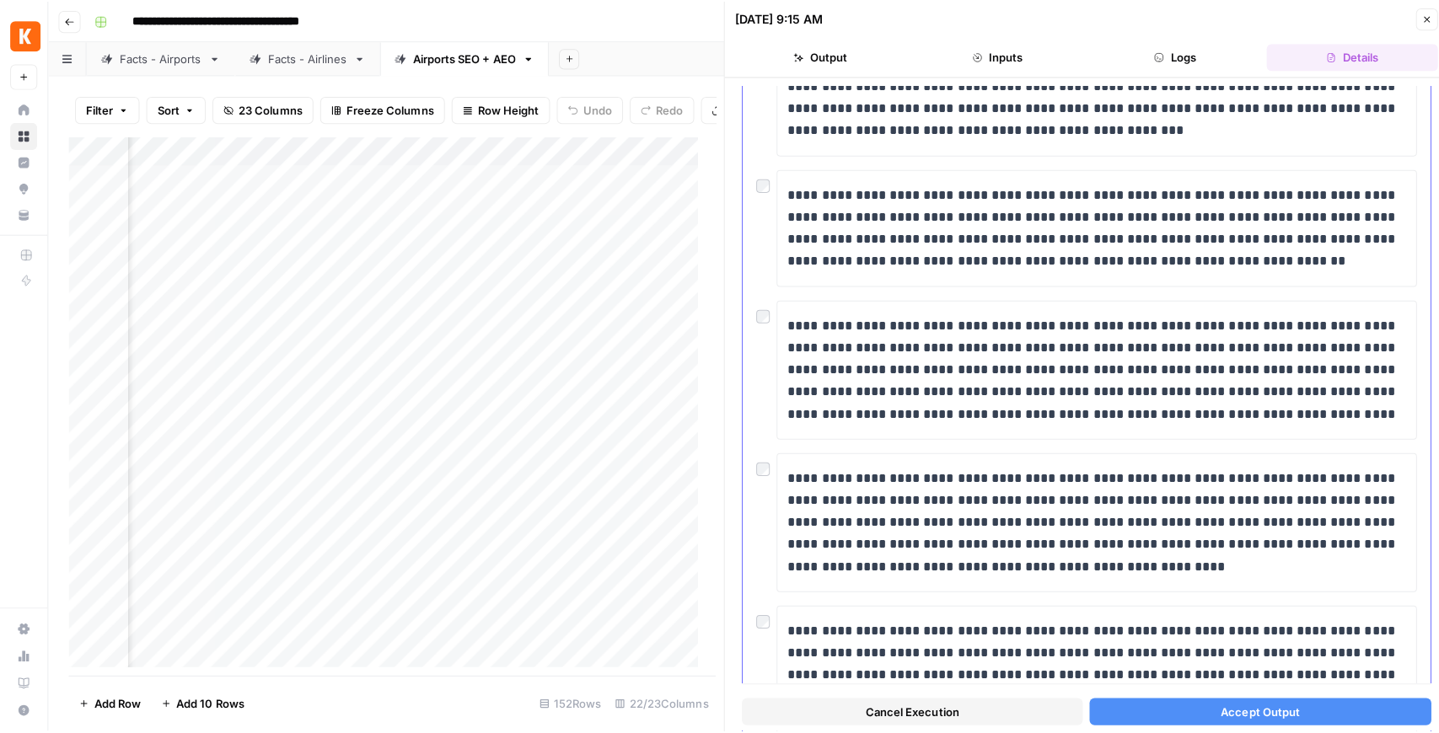
scroll to position [281, 0]
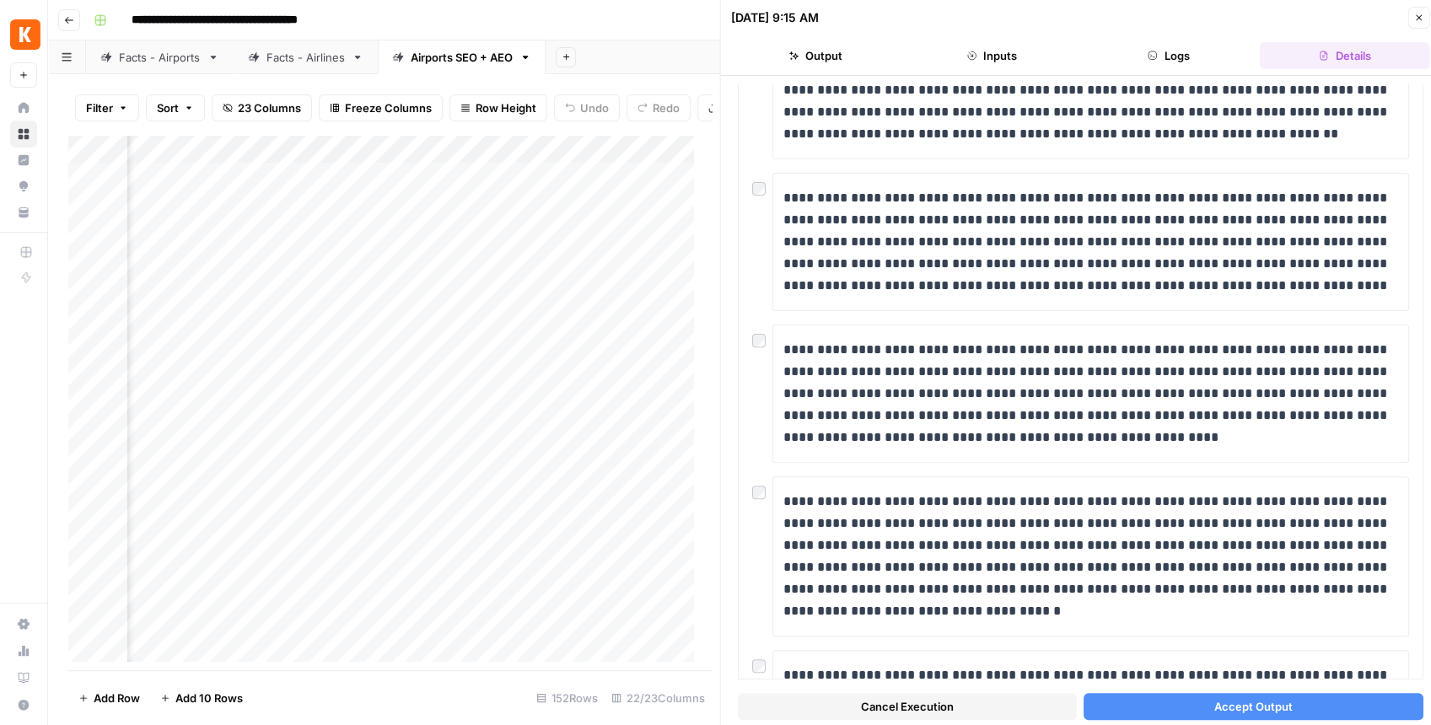
drag, startPoint x: 1412, startPoint y: 17, endPoint x: 1403, endPoint y: 22, distance: 10.6
click at [1413, 17] on button "Close" at bounding box center [1418, 18] width 22 height 22
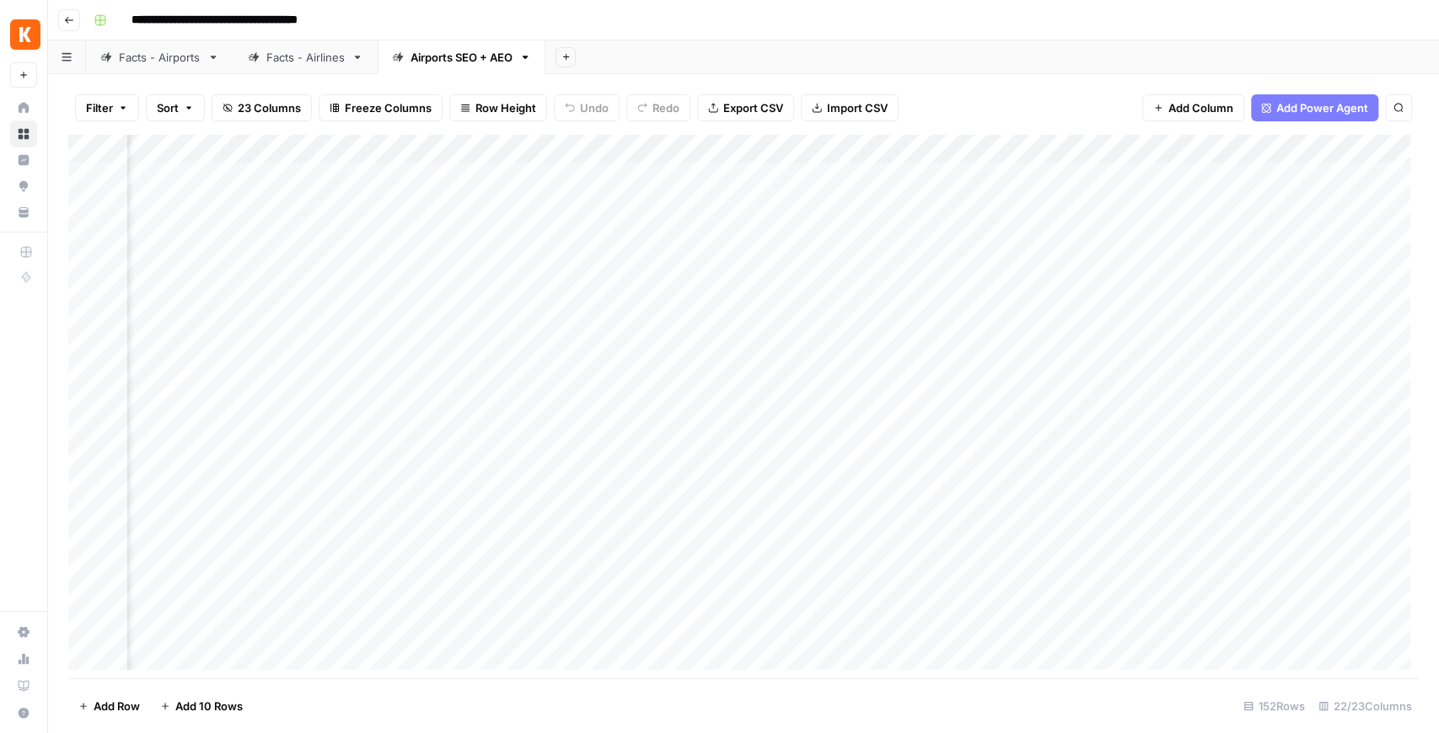
click at [169, 60] on div "Facts - Airports" at bounding box center [160, 57] width 82 height 17
click at [481, 62] on div "Airports SEO + AEO" at bounding box center [462, 57] width 102 height 17
click at [951, 179] on div "Add Column" at bounding box center [743, 407] width 1351 height 544
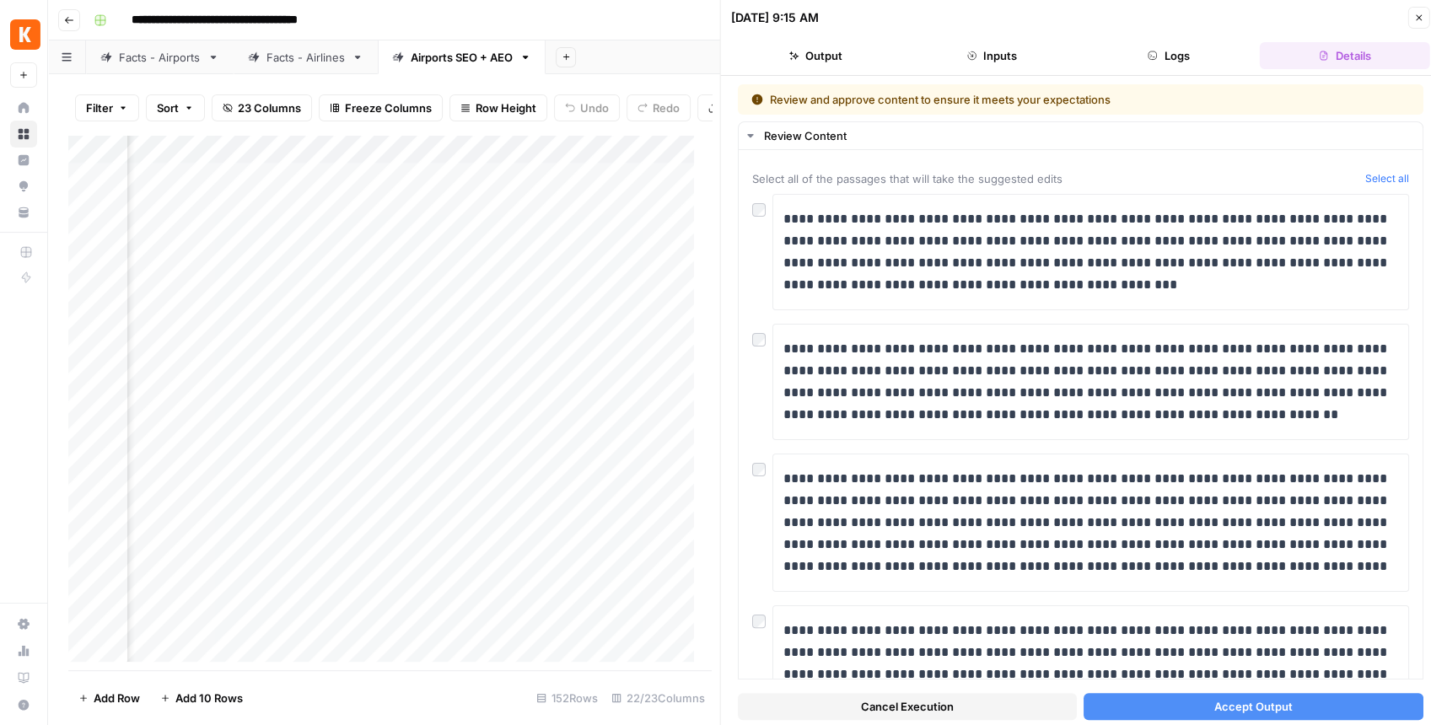
click at [1410, 16] on button "Close" at bounding box center [1418, 18] width 22 height 22
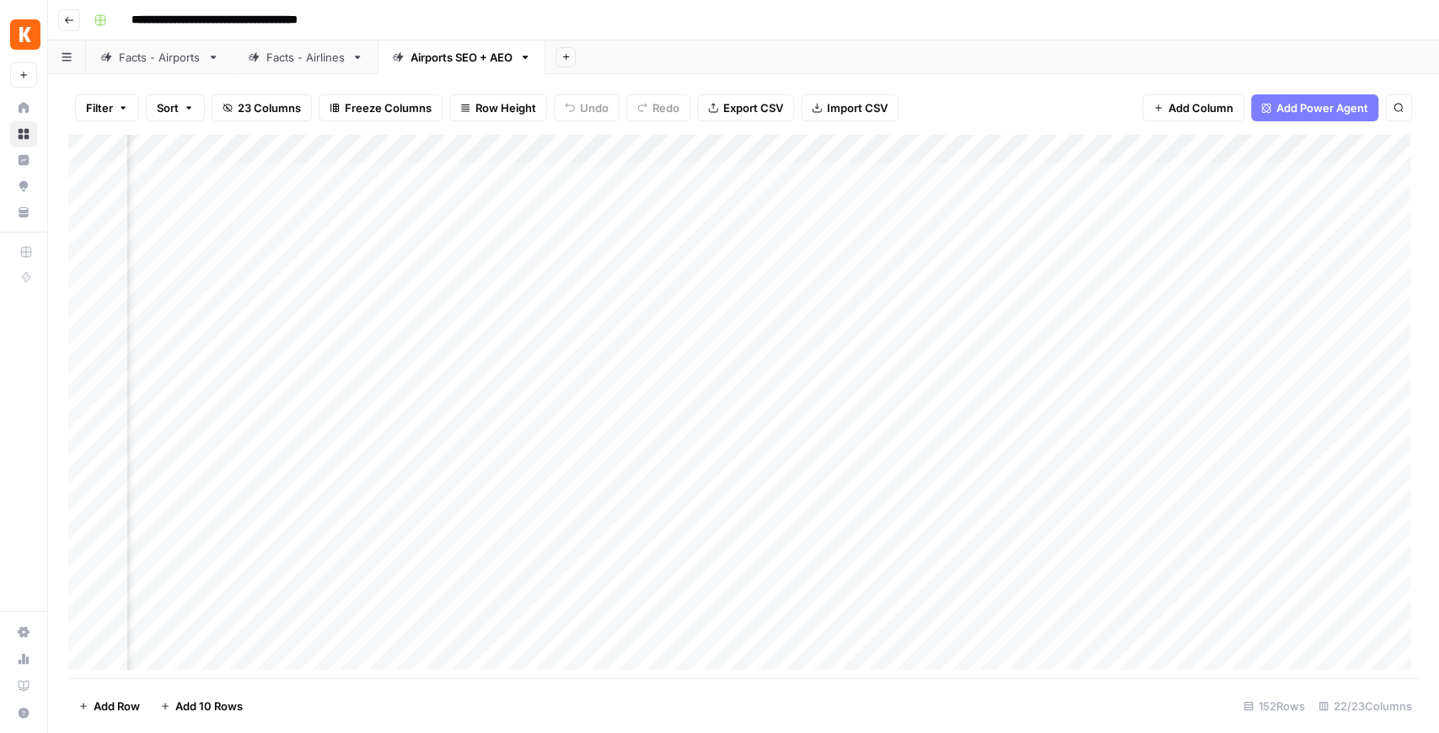
scroll to position [0, 2256]
click at [1142, 204] on div "Add Column" at bounding box center [743, 407] width 1351 height 544
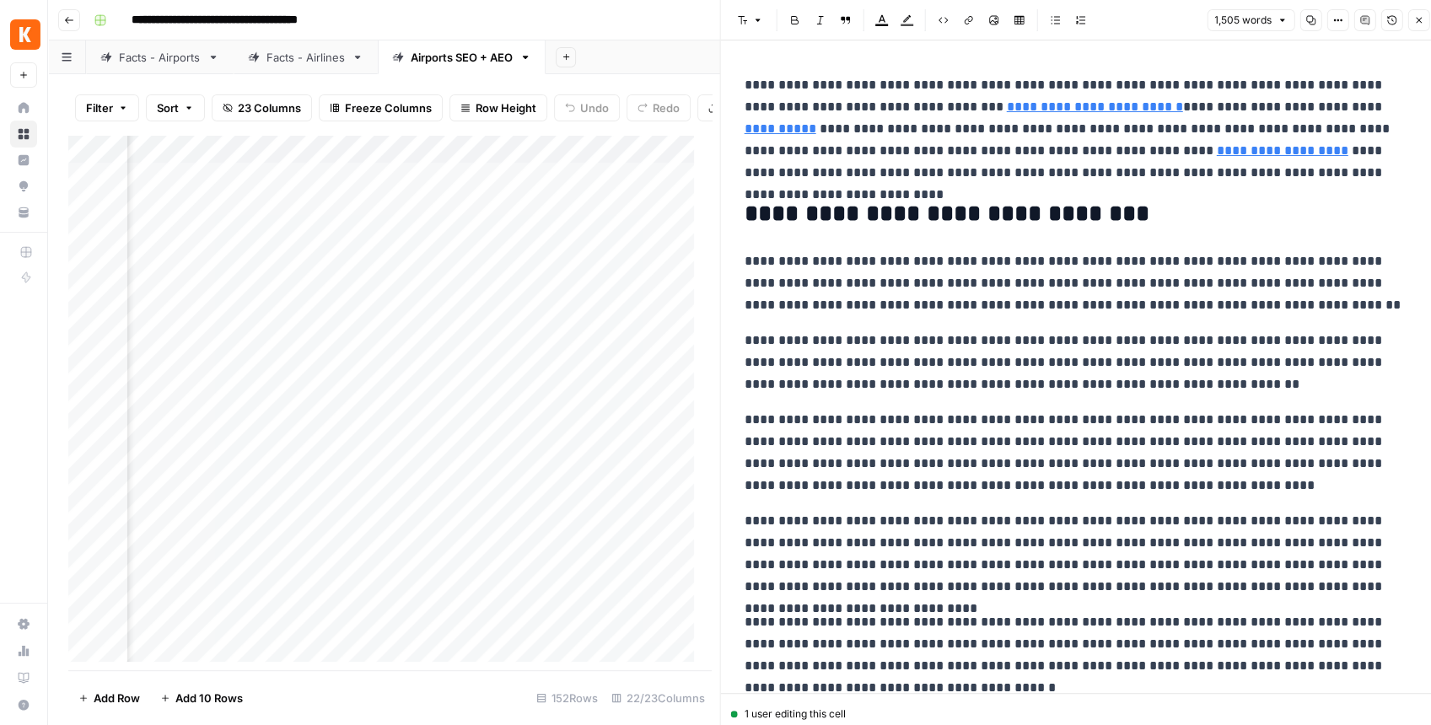
click at [1364, 15] on icon "button" at bounding box center [1364, 20] width 10 height 10
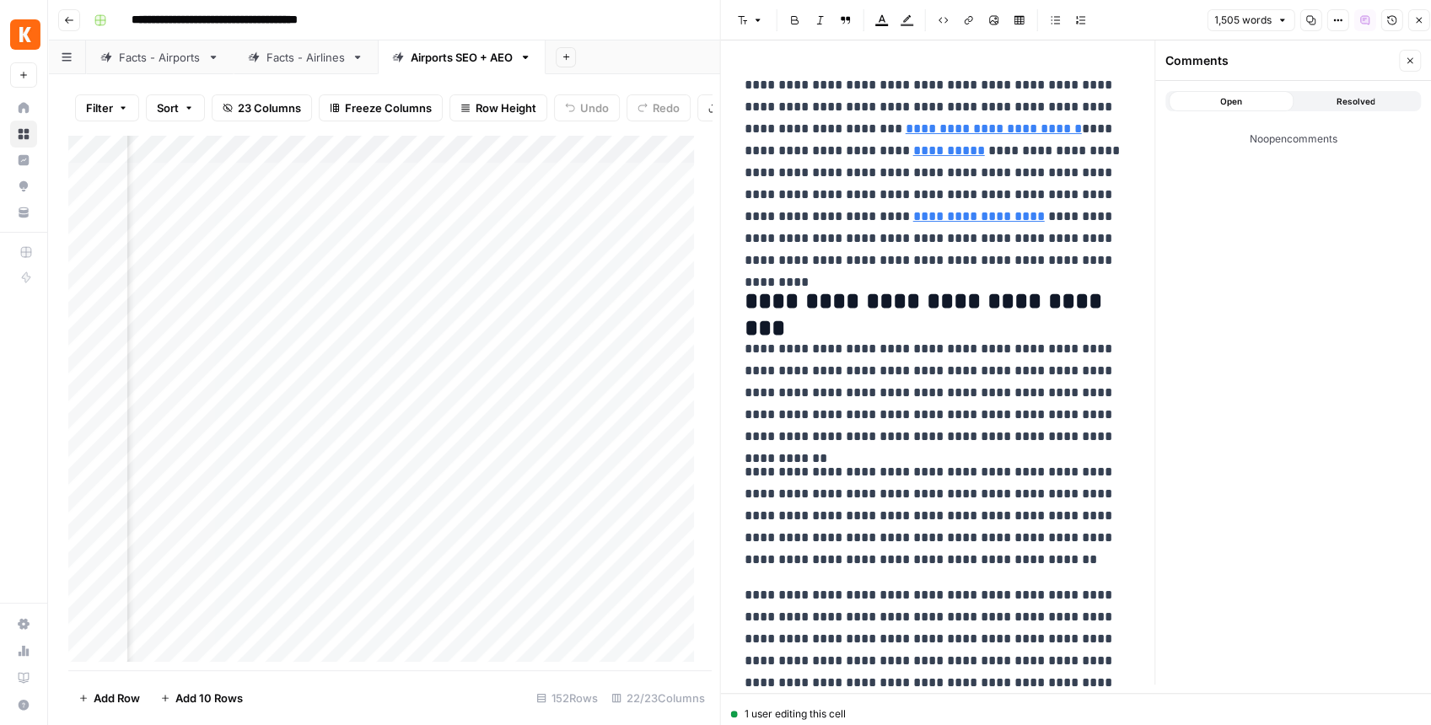
click at [937, 167] on p "**********" at bounding box center [937, 172] width 387 height 197
click at [936, 167] on p "**********" at bounding box center [937, 172] width 387 height 197
click at [1413, 19] on button "Close" at bounding box center [1418, 20] width 22 height 22
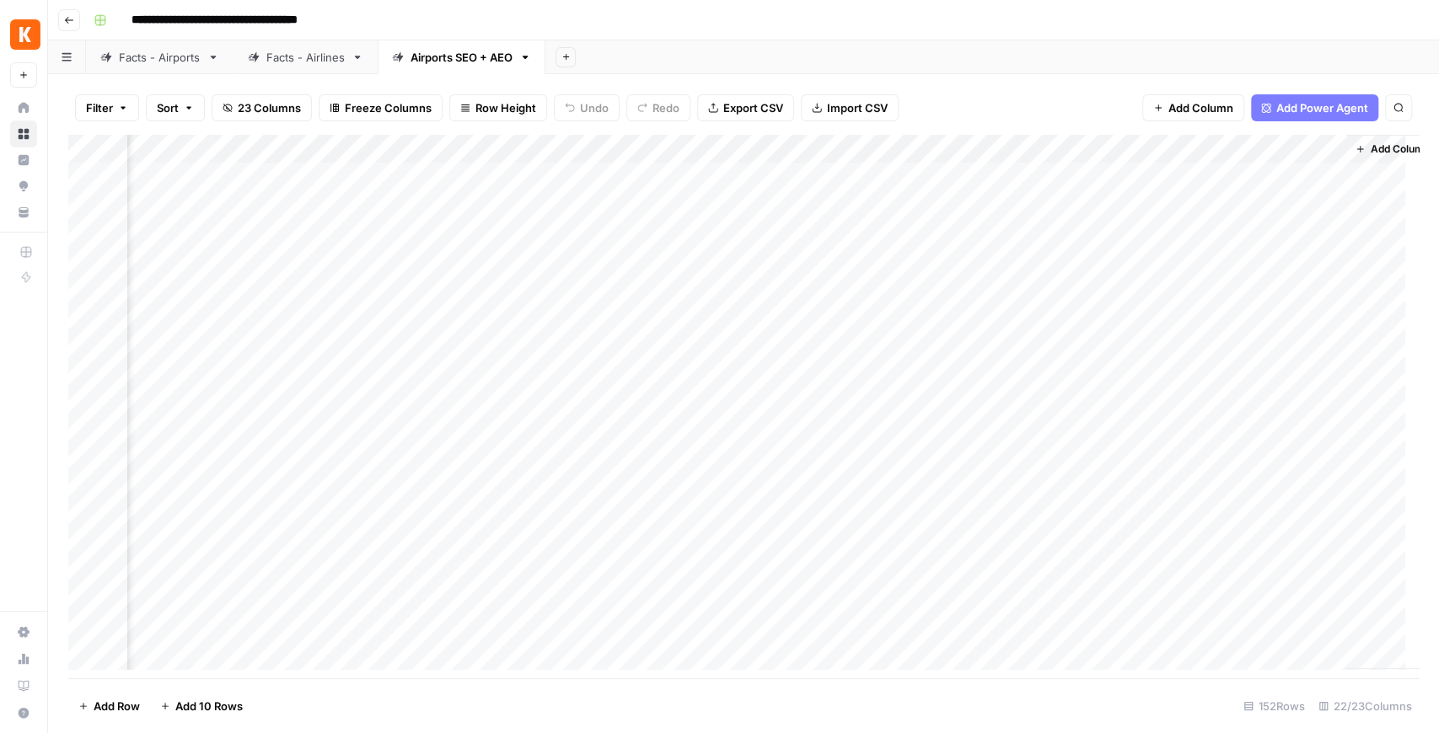
scroll to position [0, 2236]
click at [1168, 207] on div "Add Column" at bounding box center [743, 407] width 1351 height 544
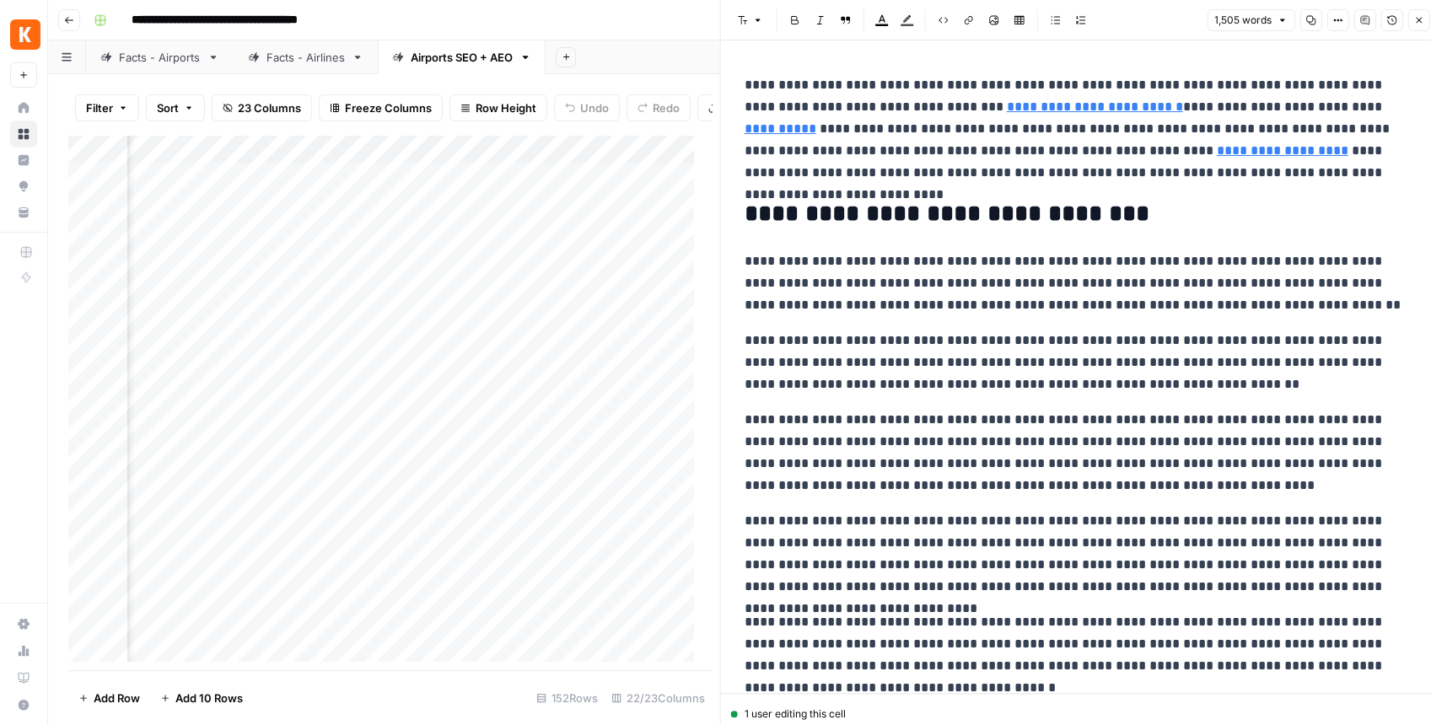
click at [1022, 261] on p "**********" at bounding box center [1075, 283] width 663 height 66
click at [1213, 292] on span "Comment" at bounding box center [1233, 290] width 47 height 15
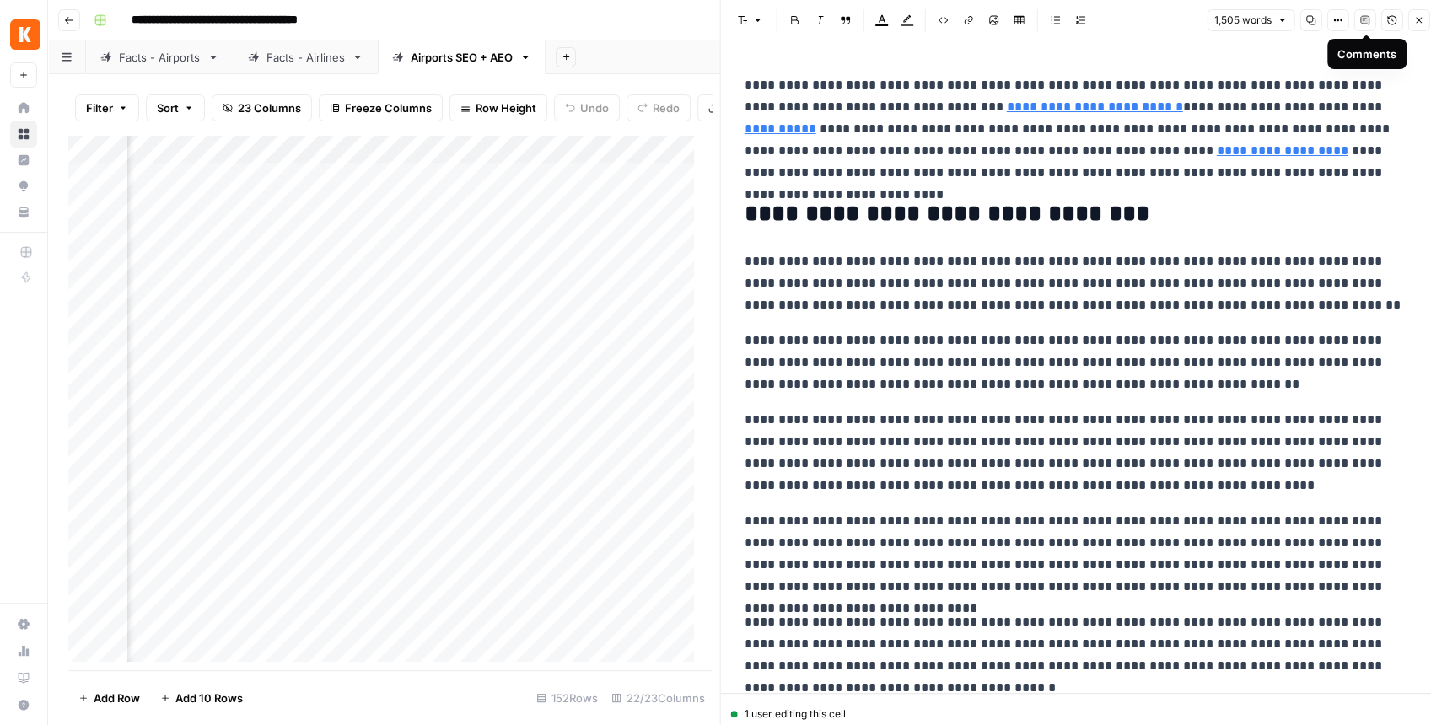
click at [1364, 24] on icon "button" at bounding box center [1364, 20] width 8 height 8
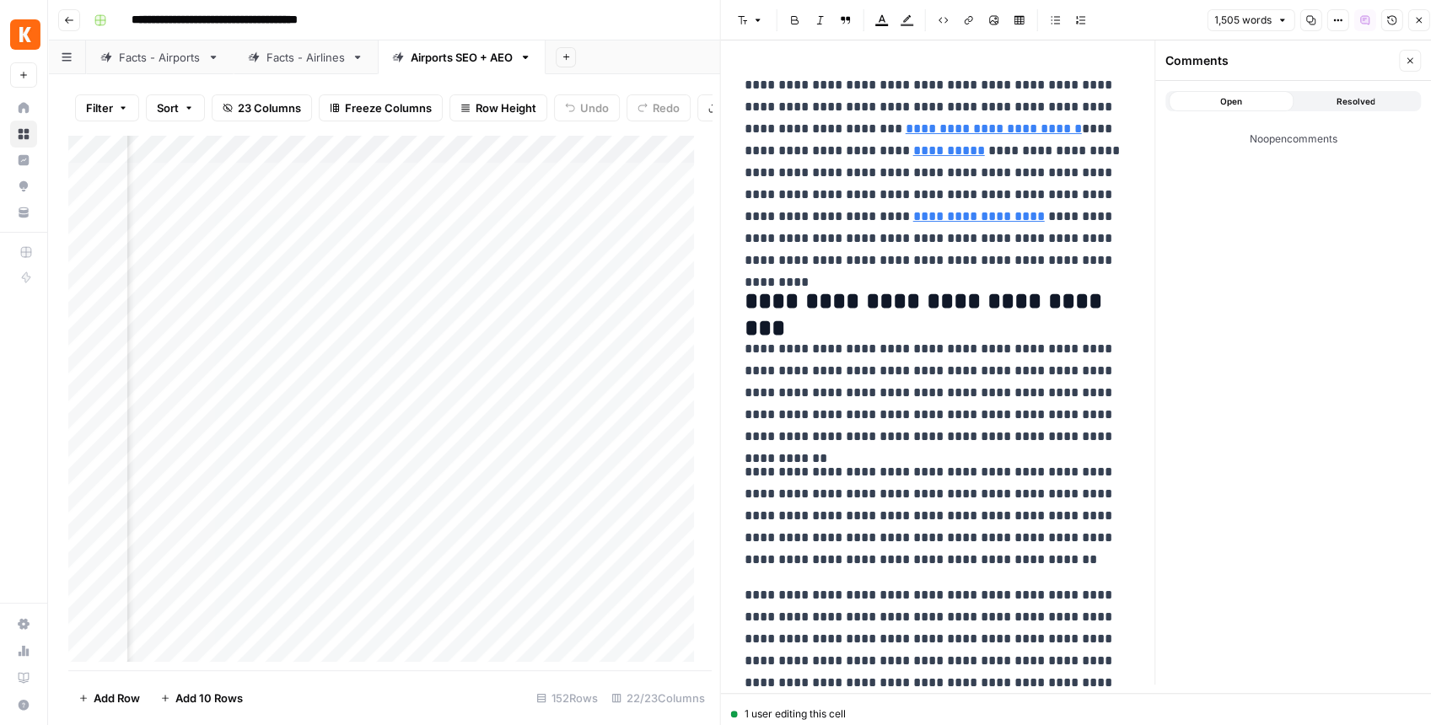
click at [1364, 101] on span "Resolved" at bounding box center [1354, 100] width 39 height 13
click at [1389, 19] on icon "button" at bounding box center [1391, 20] width 10 height 10
click at [1363, 20] on icon "button" at bounding box center [1364, 20] width 8 height 8
click at [1422, 20] on span "Close" at bounding box center [1422, 20] width 1 height 1
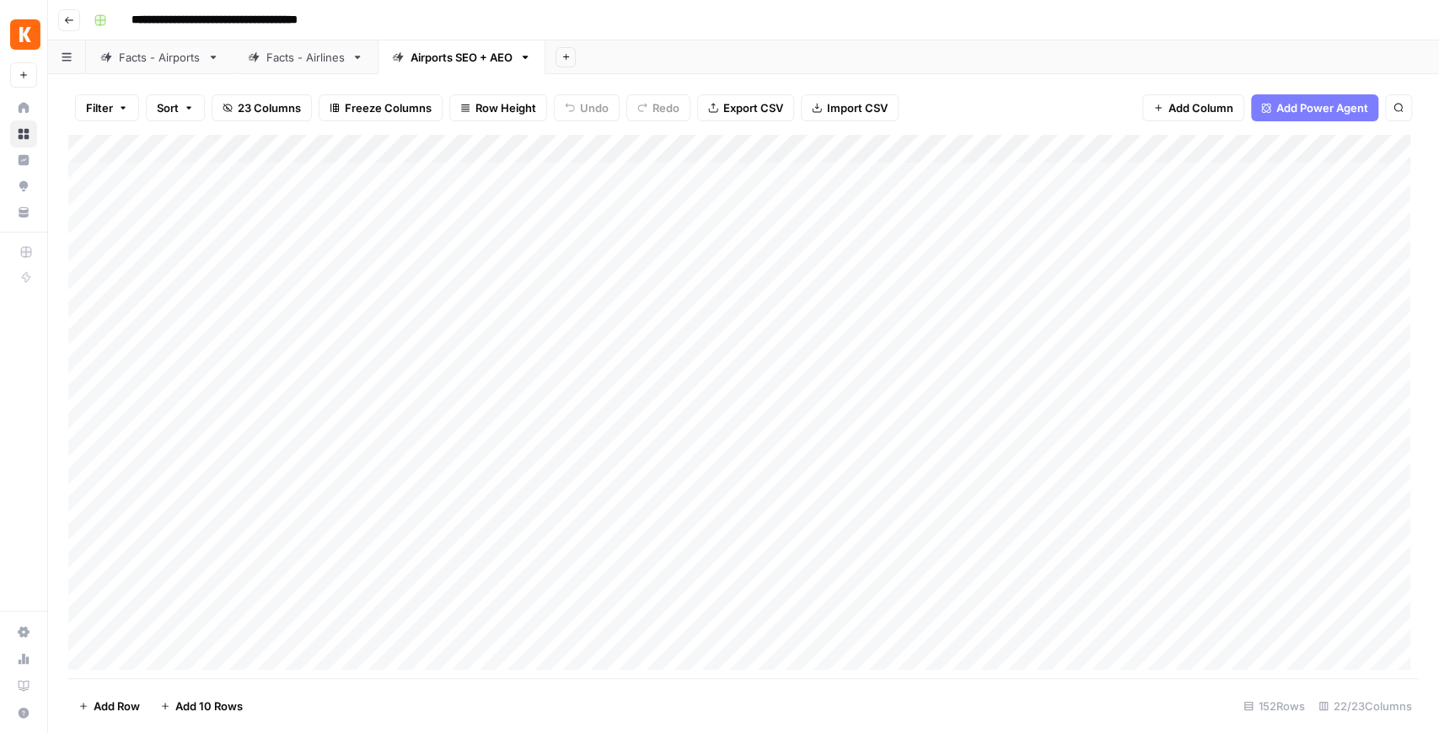
click at [164, 43] on link "Facts - Airports" at bounding box center [160, 57] width 148 height 34
click at [1142, 293] on div "Add Column" at bounding box center [743, 407] width 1351 height 544
click at [1118, 322] on div "Add Column" at bounding box center [743, 407] width 1351 height 544
click at [1120, 342] on div "Add Column" at bounding box center [743, 407] width 1351 height 544
click at [1110, 373] on div "Add Column" at bounding box center [743, 407] width 1351 height 544
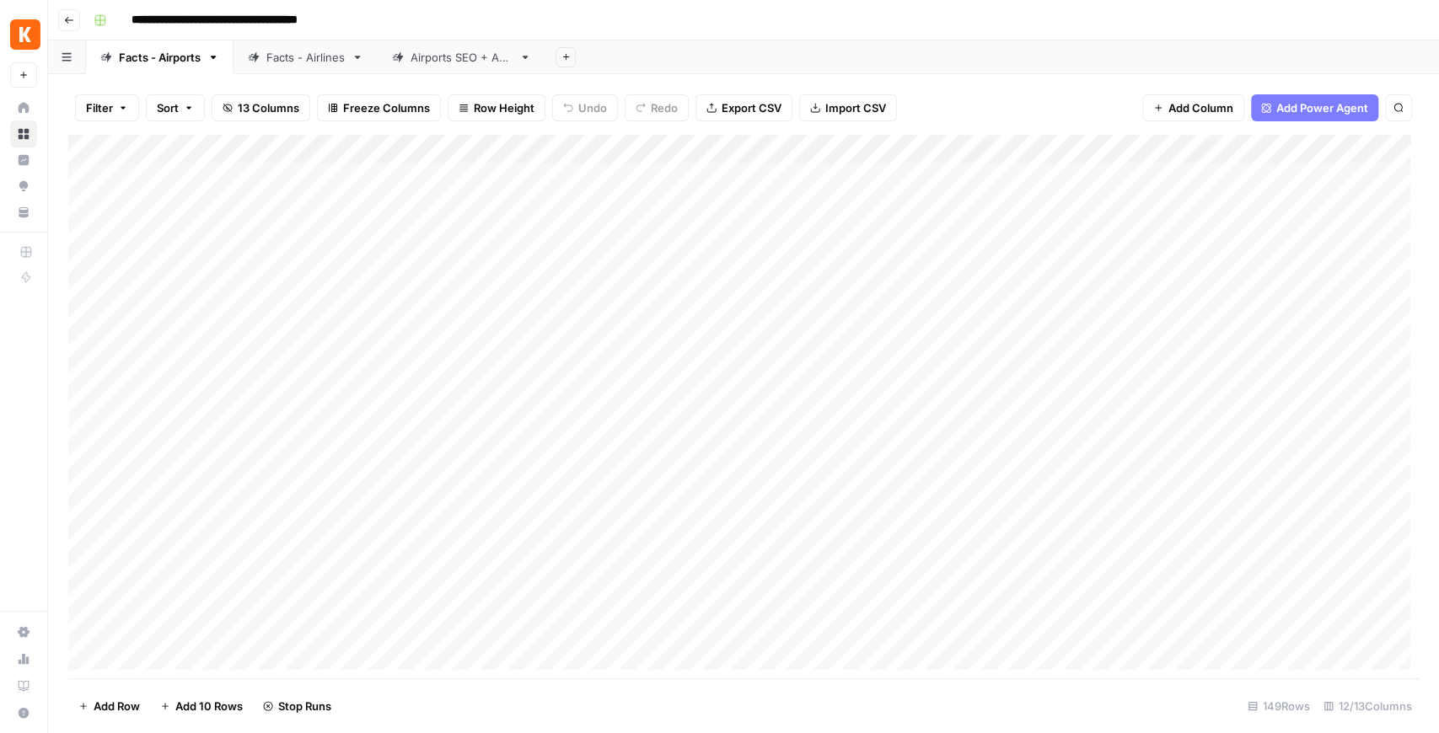
click at [1109, 410] on div "Add Column" at bounding box center [743, 407] width 1351 height 544
click at [1109, 438] on div "Add Column" at bounding box center [743, 407] width 1351 height 544
drag, startPoint x: 1105, startPoint y: 463, endPoint x: 1106, endPoint y: 475, distance: 12.7
click at [1105, 464] on div "Add Column" at bounding box center [743, 407] width 1351 height 544
click at [1103, 499] on div "Add Column" at bounding box center [743, 407] width 1351 height 544
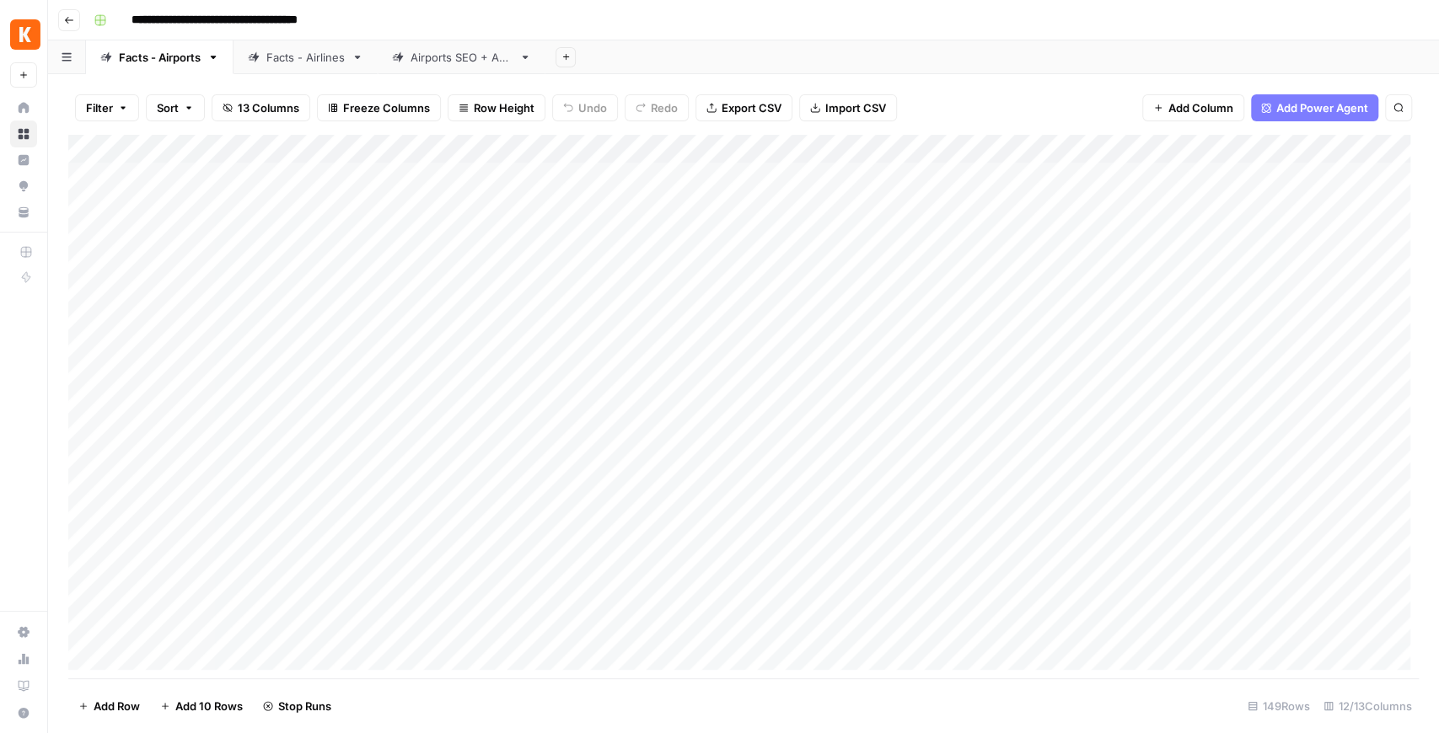
click at [1104, 527] on div "Add Column" at bounding box center [743, 407] width 1351 height 544
click at [1142, 151] on div "Add Column" at bounding box center [743, 407] width 1351 height 544
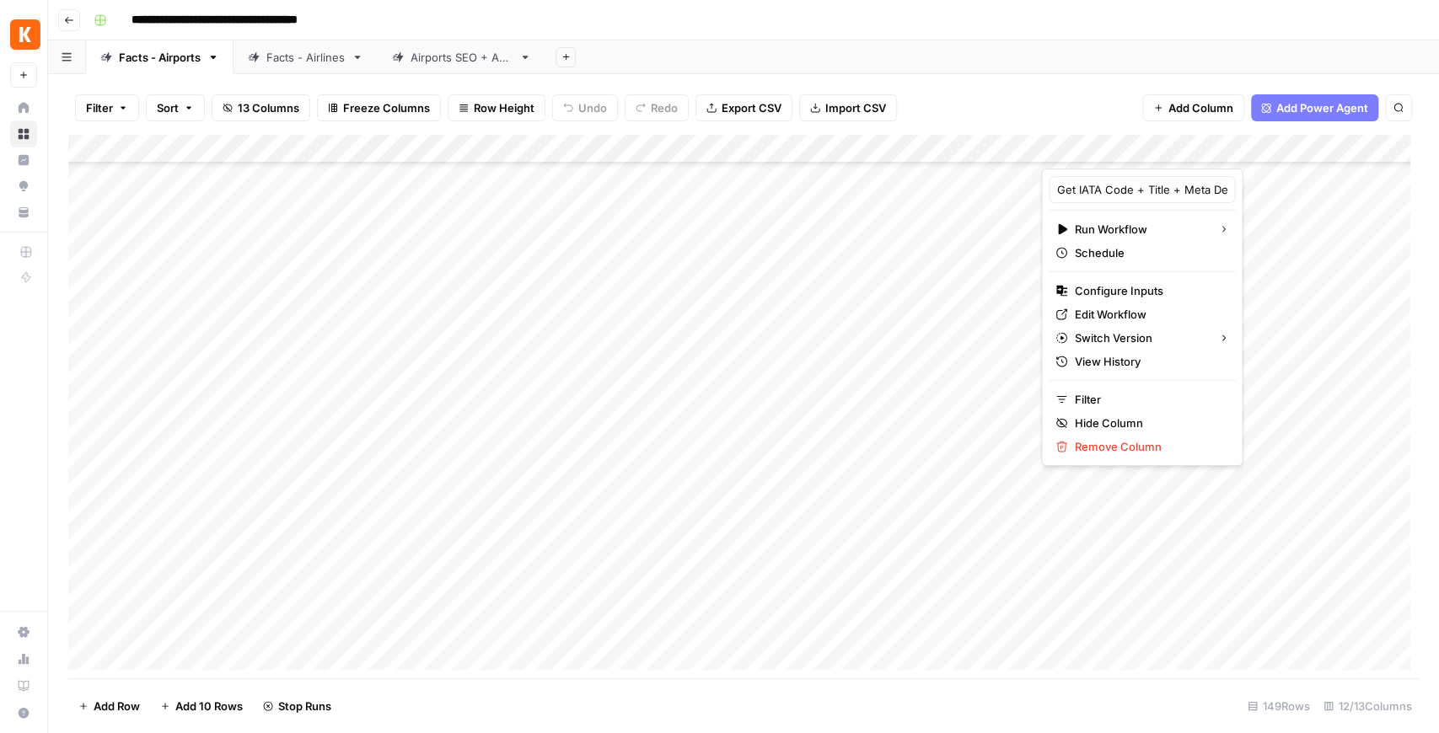
click at [1284, 439] on div "Add Column" at bounding box center [743, 407] width 1351 height 544
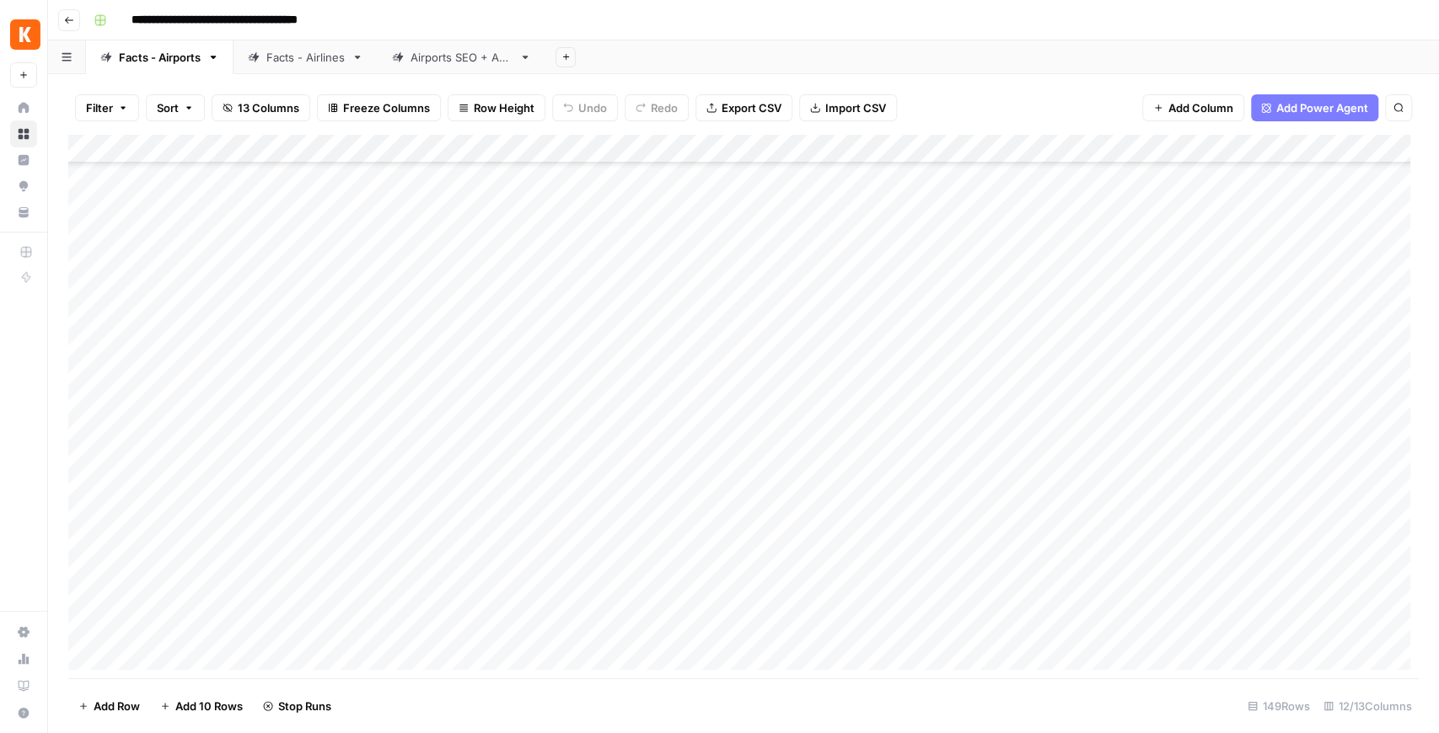
click at [1115, 449] on div "Add Column" at bounding box center [743, 407] width 1351 height 544
click at [1112, 464] on div "Add Column" at bounding box center [743, 407] width 1351 height 544
click at [1107, 492] on div "Add Column" at bounding box center [743, 407] width 1351 height 544
click at [1104, 525] on div "Add Column" at bounding box center [743, 407] width 1351 height 544
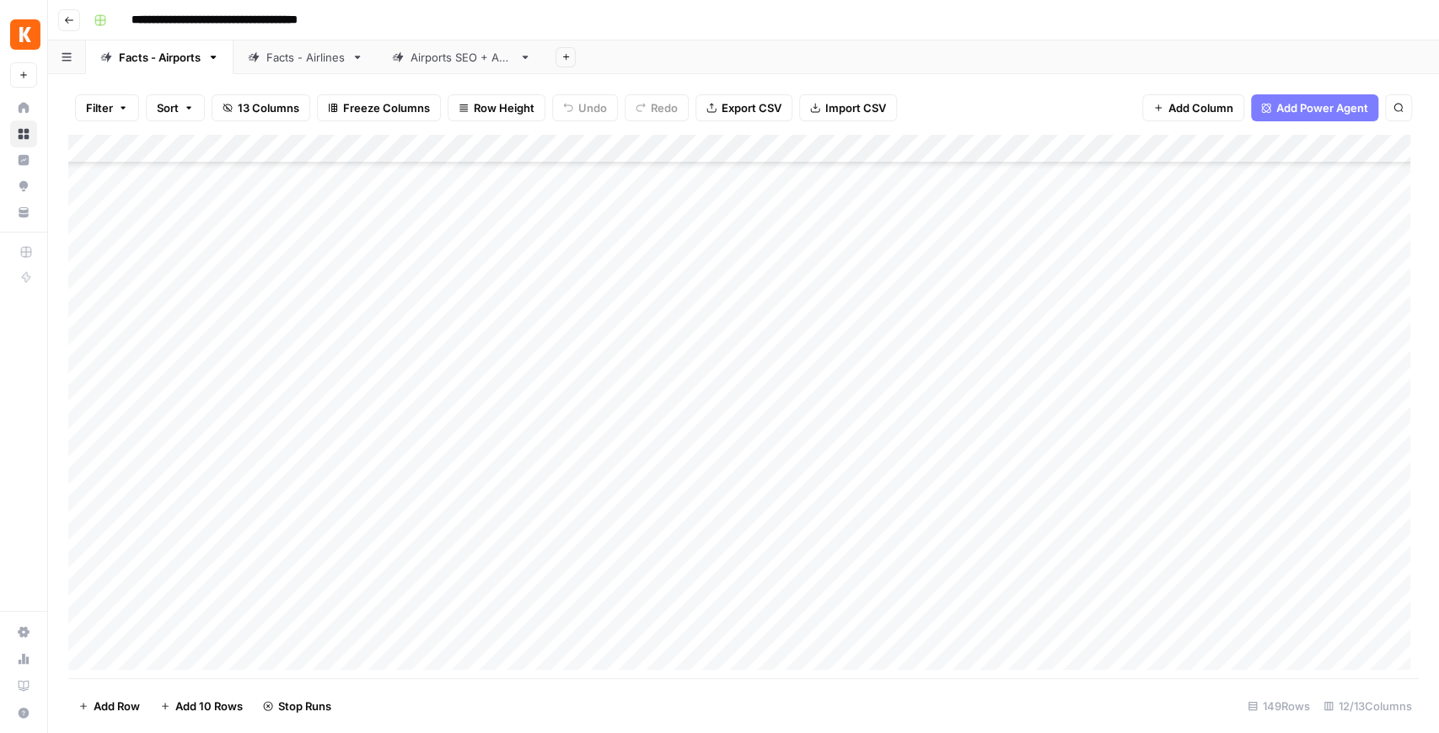
click at [1115, 442] on div "Add Column" at bounding box center [743, 407] width 1351 height 544
click at [1104, 470] on div "Add Column" at bounding box center [743, 407] width 1351 height 544
click at [1103, 492] on div "Add Column" at bounding box center [743, 407] width 1351 height 544
click at [1104, 526] on div "Add Column" at bounding box center [743, 407] width 1351 height 544
click at [1104, 556] on div "Add Column" at bounding box center [743, 407] width 1351 height 544
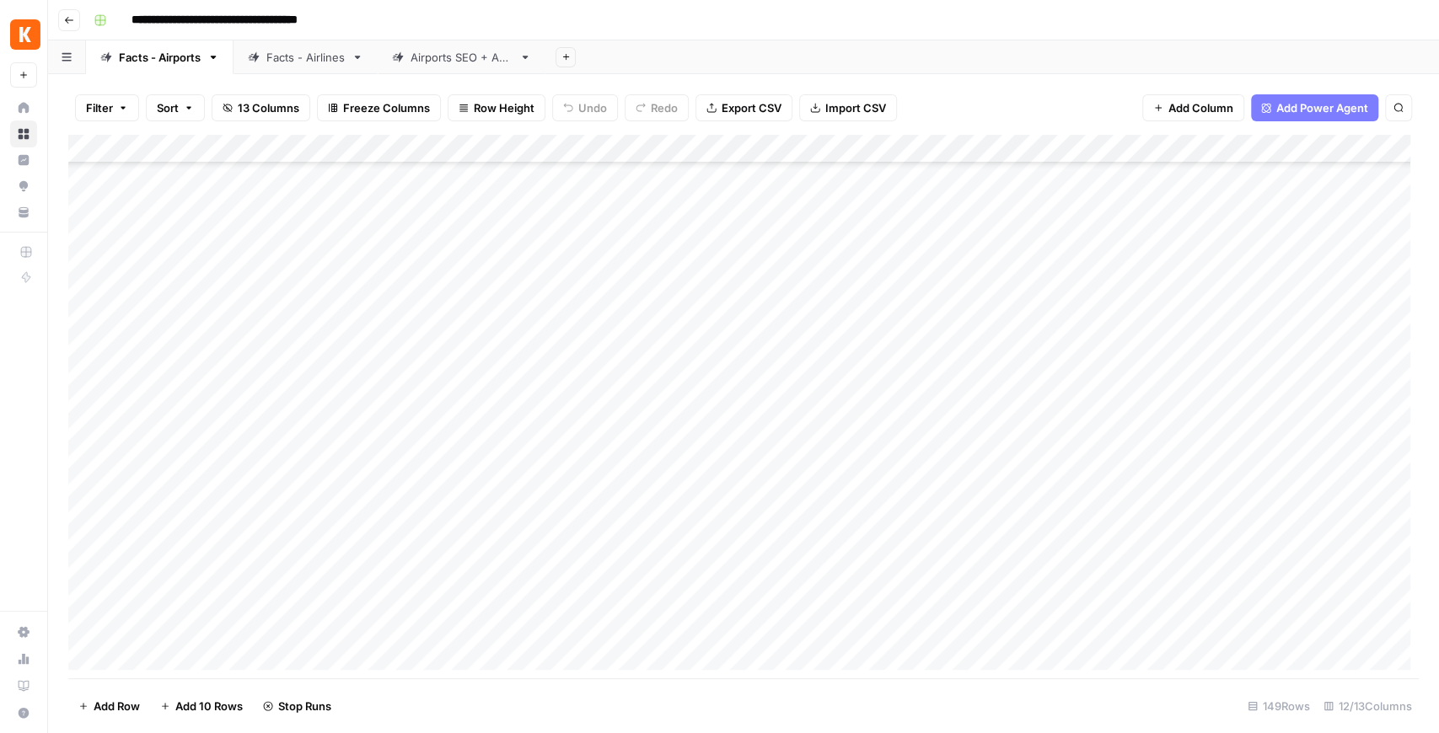
click at [1099, 584] on div "Add Column" at bounding box center [743, 407] width 1351 height 544
click at [1101, 620] on div "Add Column" at bounding box center [743, 407] width 1351 height 544
click at [1094, 577] on div "Add Column" at bounding box center [743, 407] width 1351 height 544
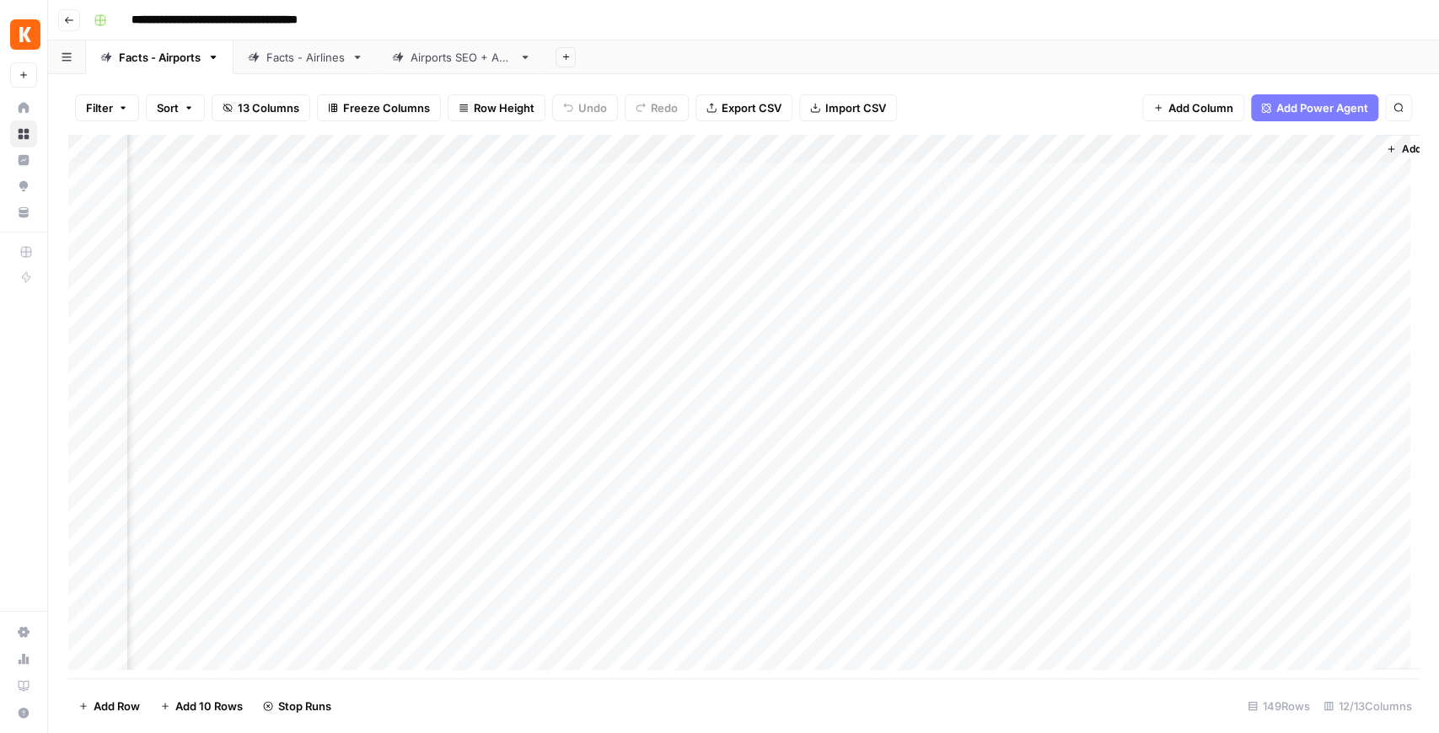
click at [860, 229] on div "Add Column" at bounding box center [743, 407] width 1351 height 544
click at [843, 263] on div "Add Column" at bounding box center [743, 407] width 1351 height 544
click at [848, 293] on div "Add Column" at bounding box center [743, 407] width 1351 height 544
click at [845, 322] on div "Add Column" at bounding box center [743, 407] width 1351 height 544
click at [840, 352] on div "Add Column" at bounding box center [743, 407] width 1351 height 544
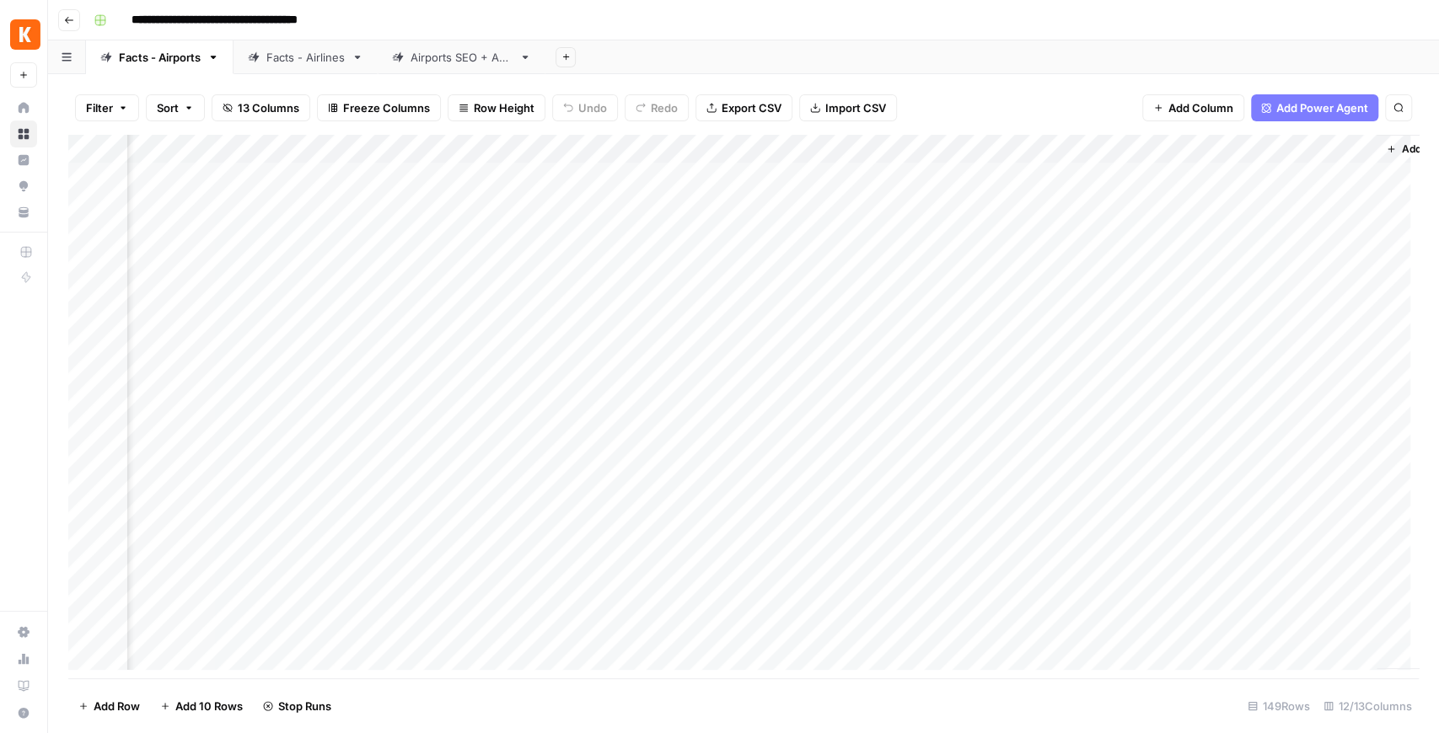
click at [841, 371] on div "Add Column" at bounding box center [743, 407] width 1351 height 544
click at [840, 406] on div "Add Column" at bounding box center [743, 407] width 1351 height 544
click at [836, 443] on div "Add Column" at bounding box center [743, 407] width 1351 height 544
click at [830, 474] on div "Add Column" at bounding box center [743, 407] width 1351 height 544
click at [831, 501] on div "Add Column" at bounding box center [743, 407] width 1351 height 544
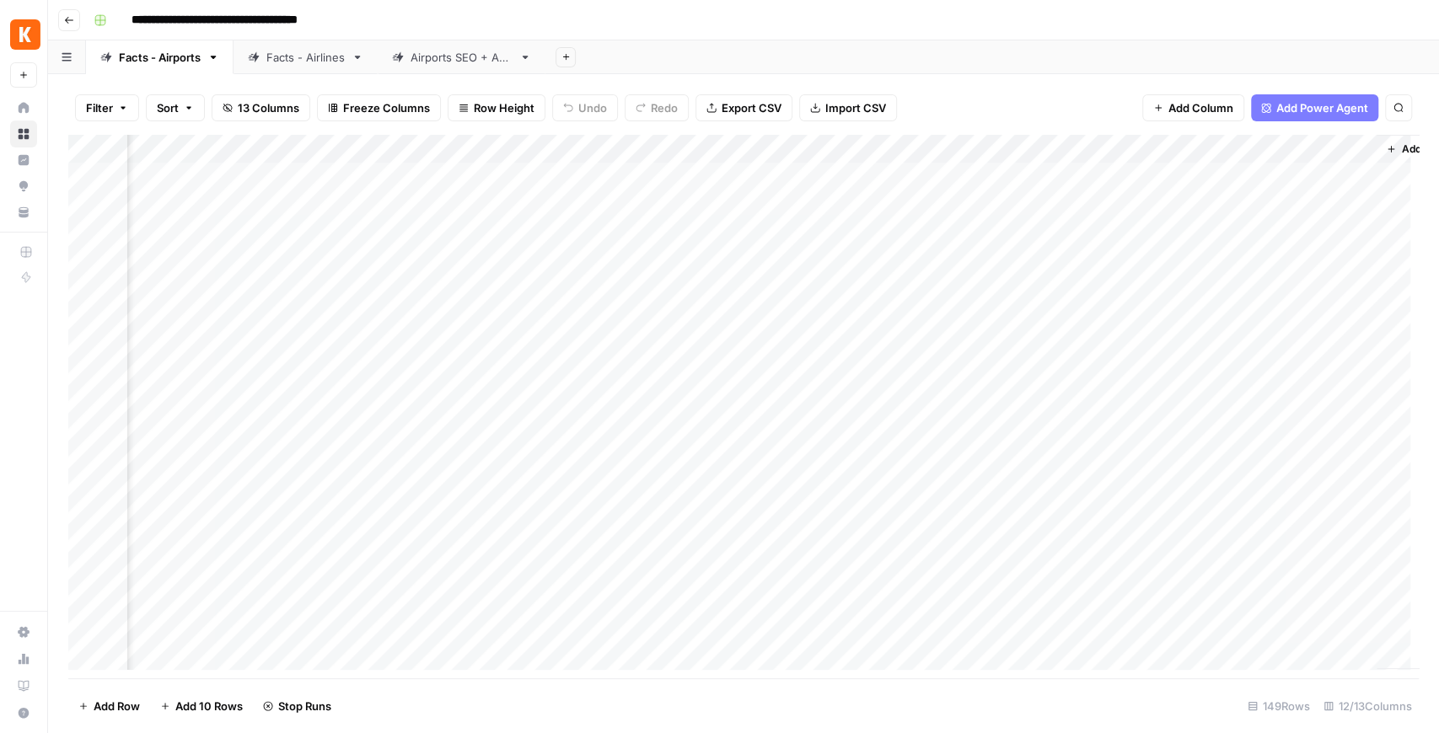
click at [831, 467] on div "Add Column" at bounding box center [743, 407] width 1351 height 544
click at [835, 516] on div "Add Column" at bounding box center [743, 407] width 1351 height 544
click at [837, 443] on div "Add Column" at bounding box center [743, 407] width 1351 height 544
click at [841, 465] on div "Add Column" at bounding box center [743, 407] width 1351 height 544
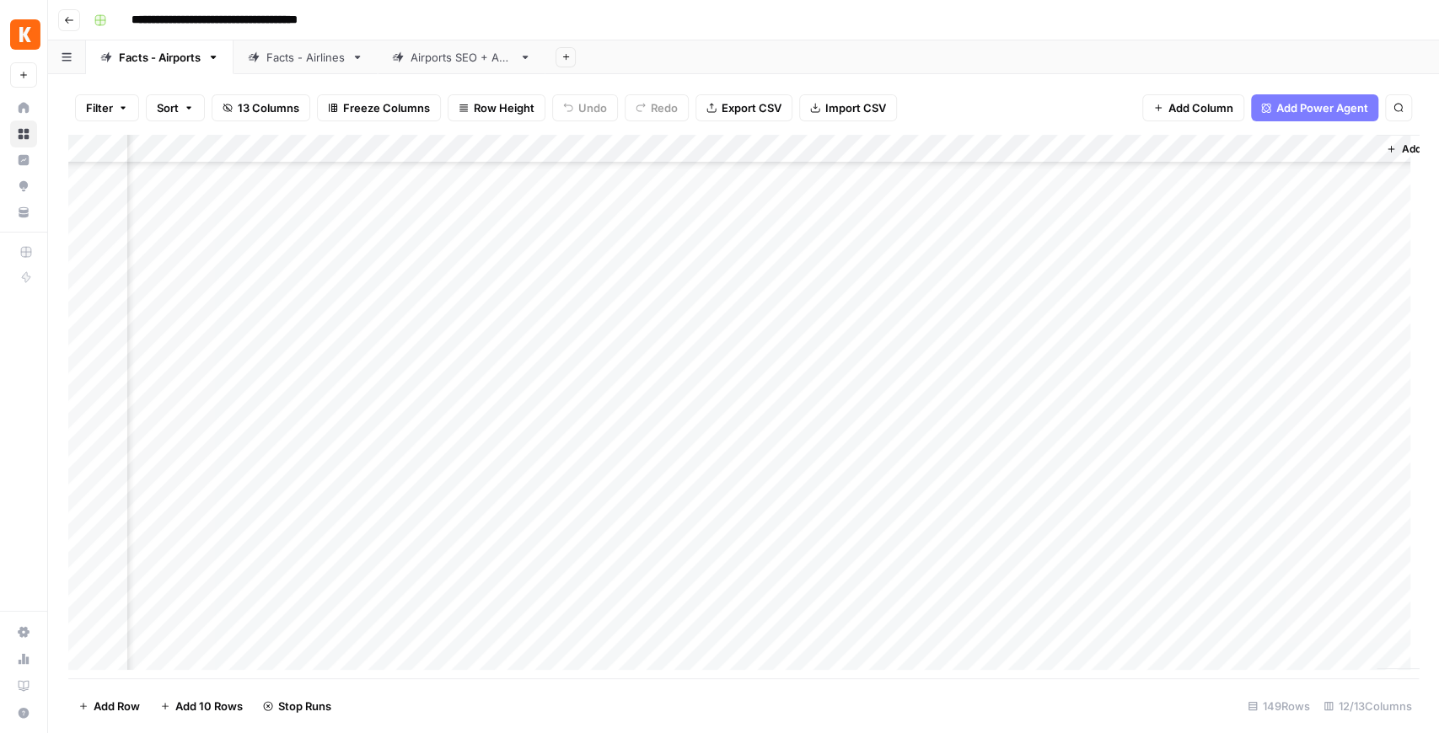
click at [838, 499] on div "Add Column" at bounding box center [743, 407] width 1351 height 544
click at [833, 531] on div "Add Column" at bounding box center [743, 407] width 1351 height 544
click at [828, 559] on div "Add Column" at bounding box center [743, 407] width 1351 height 544
click at [825, 583] on div "Add Column" at bounding box center [743, 407] width 1351 height 544
click at [819, 604] on div "Add Column" at bounding box center [743, 407] width 1351 height 544
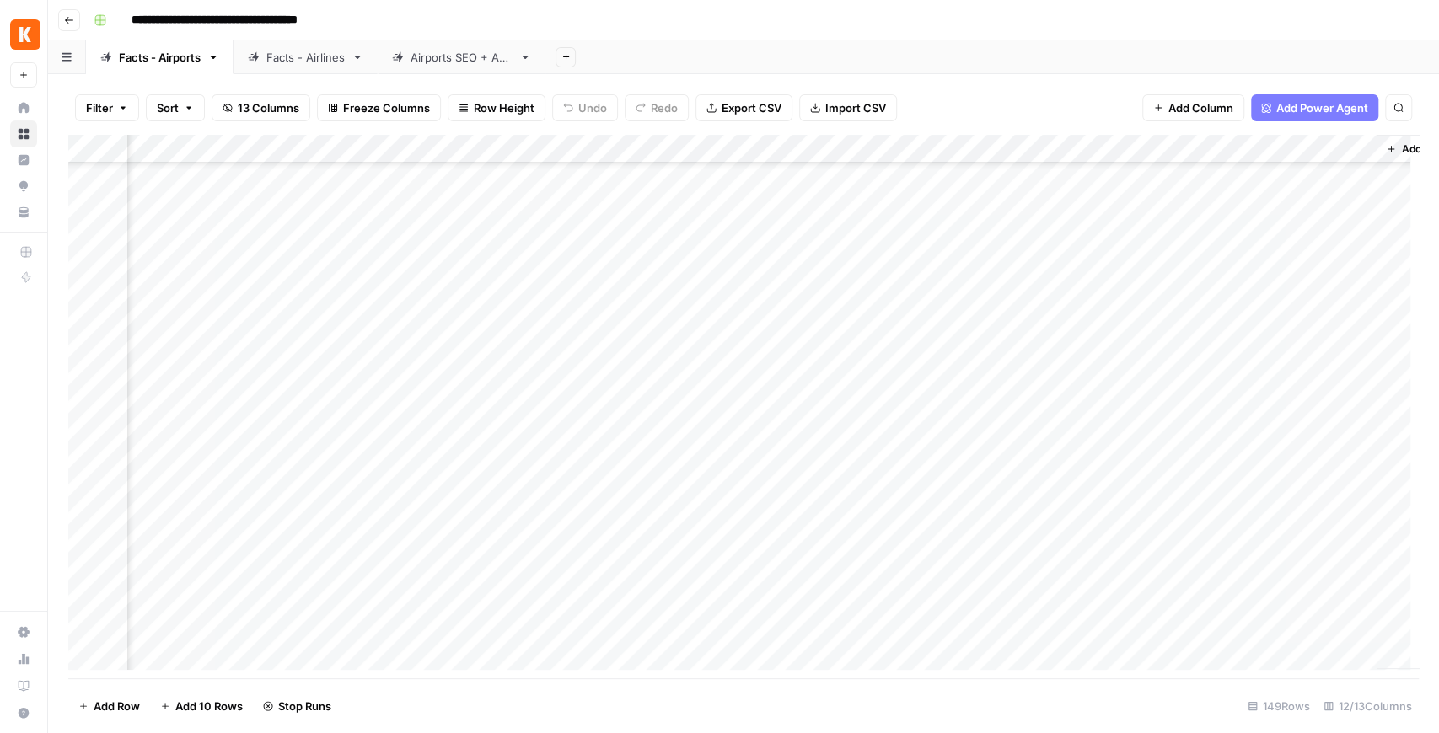
click at [840, 546] on div "Add Column" at bounding box center [743, 407] width 1351 height 544
click at [822, 473] on div "Add Column" at bounding box center [743, 407] width 1351 height 544
click at [825, 499] on div "Add Column" at bounding box center [743, 407] width 1351 height 544
click at [830, 473] on div "Add Column" at bounding box center [743, 407] width 1351 height 544
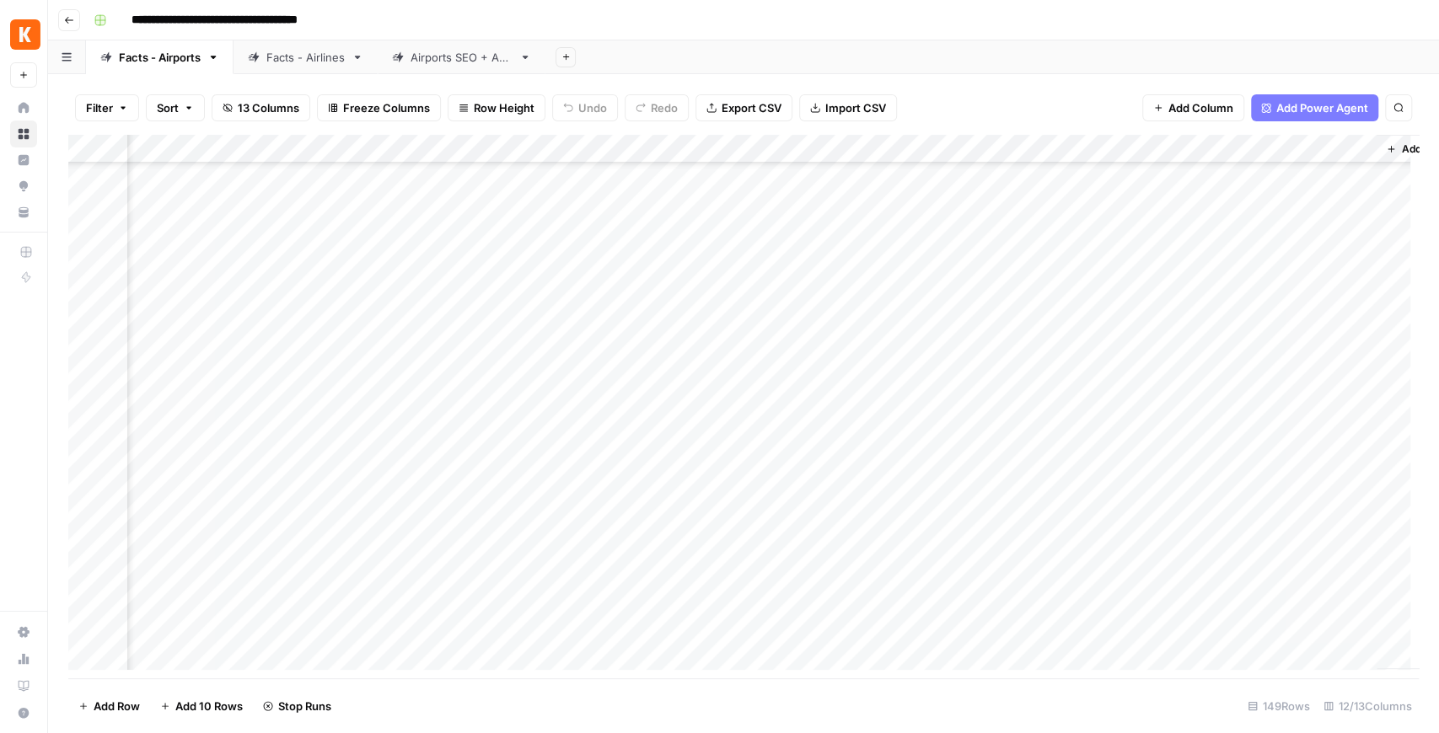
click at [830, 519] on div "Add Column" at bounding box center [743, 407] width 1351 height 544
click at [835, 551] on div "Add Column" at bounding box center [743, 407] width 1351 height 544
click at [835, 585] on div "Add Column" at bounding box center [743, 407] width 1351 height 544
click at [1361, 201] on div "Add Column" at bounding box center [743, 407] width 1351 height 544
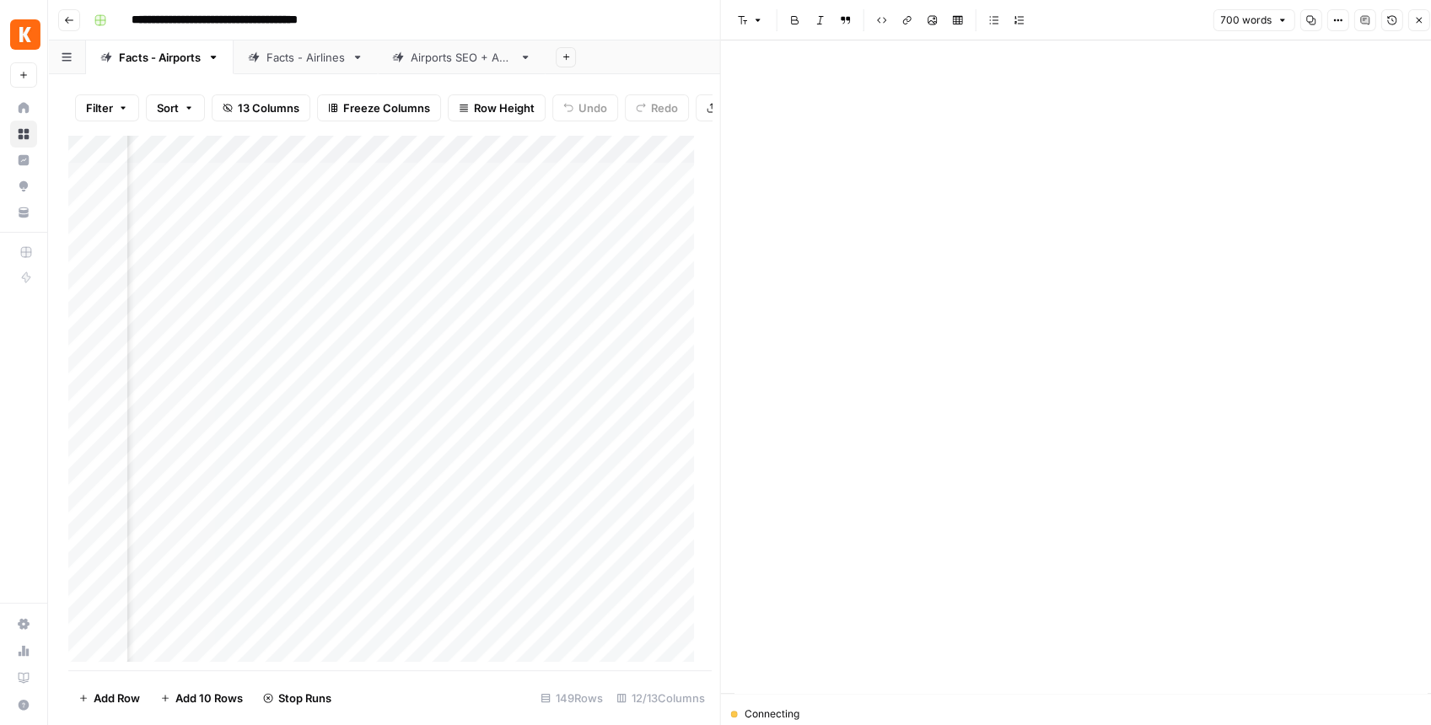
scroll to position [618, 0]
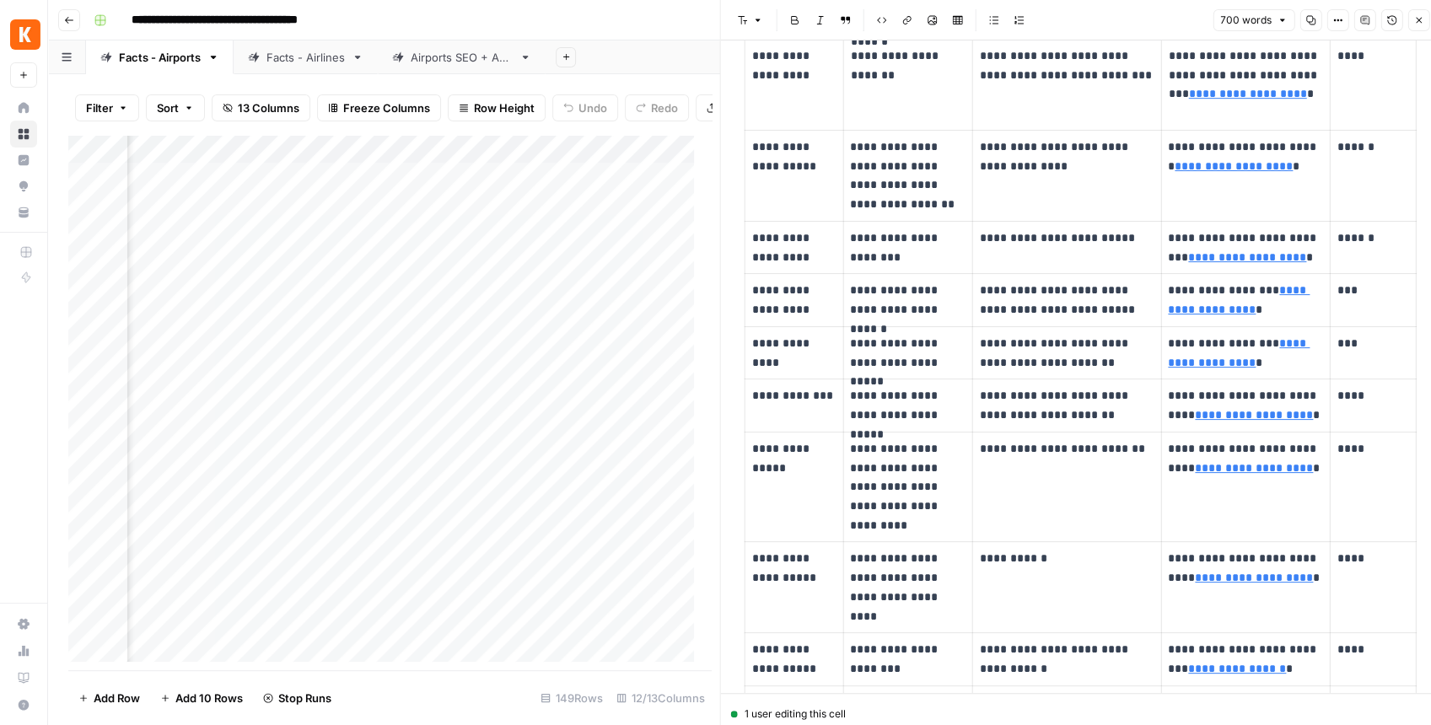
click at [1415, 25] on icon "button" at bounding box center [1418, 20] width 10 height 10
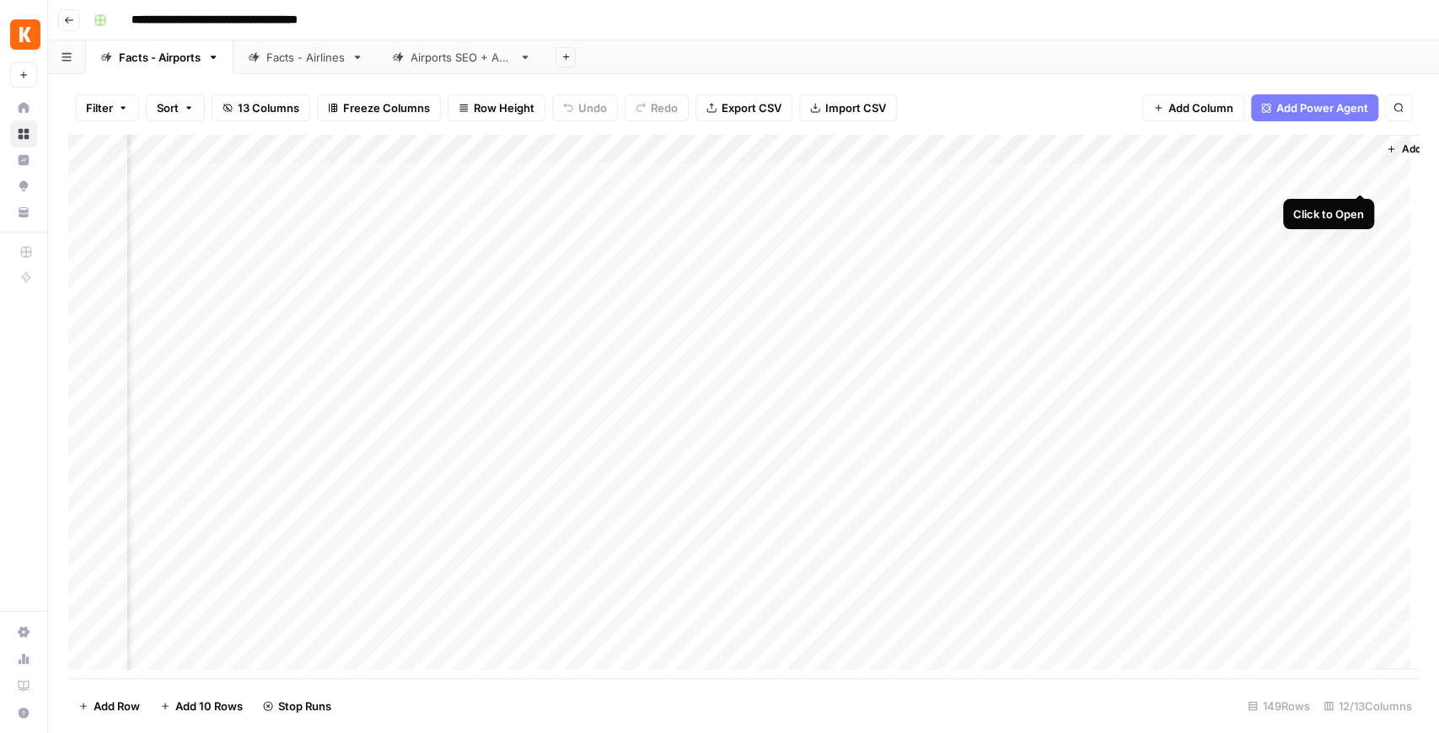
click at [1360, 182] on div "Add Column" at bounding box center [743, 407] width 1351 height 544
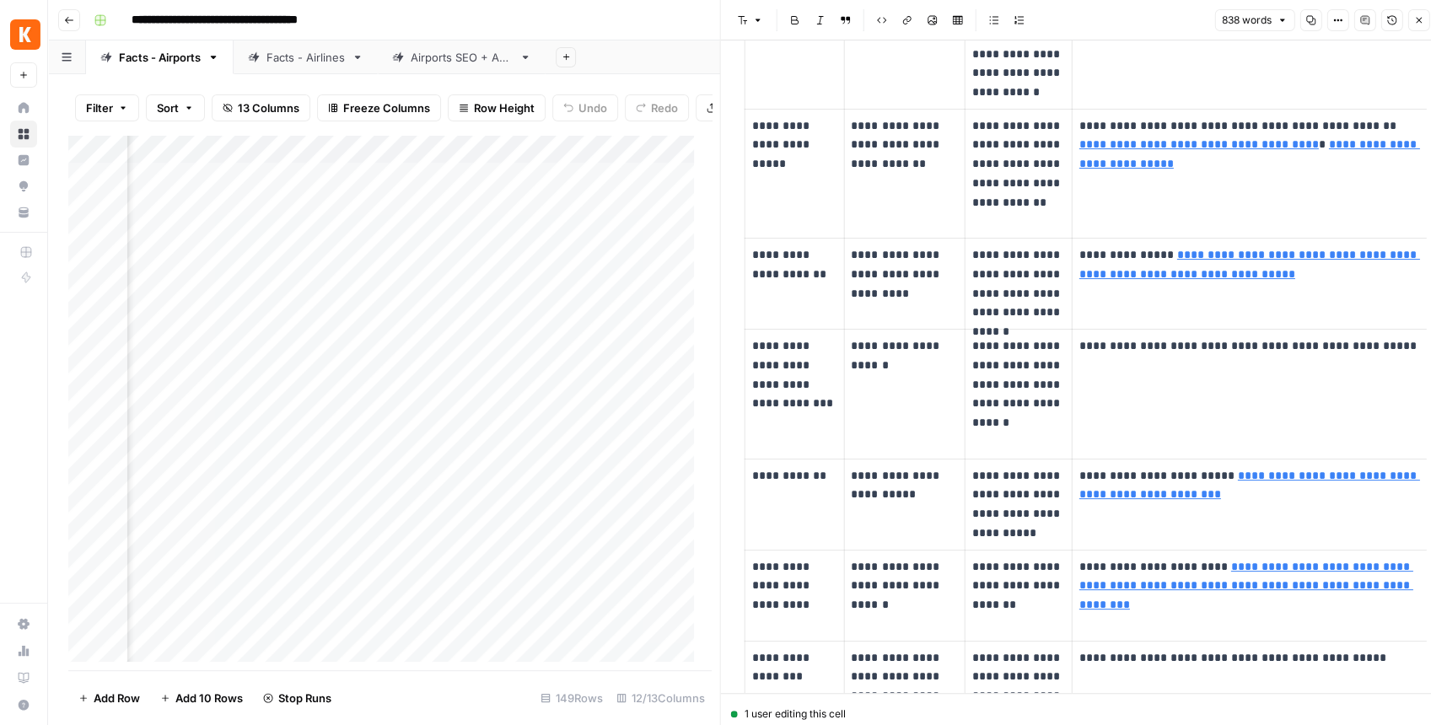
scroll to position [281, 0]
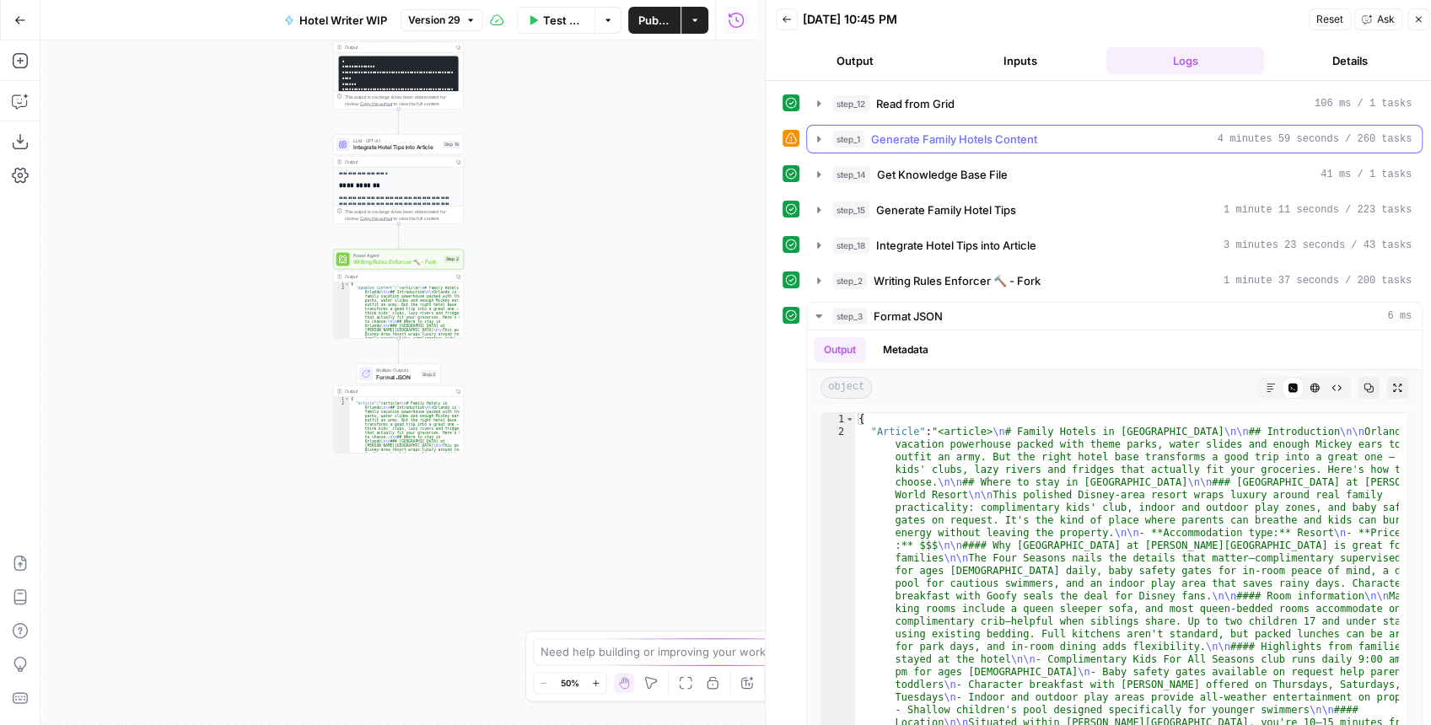
click at [821, 142] on icon "button" at bounding box center [818, 138] width 13 height 13
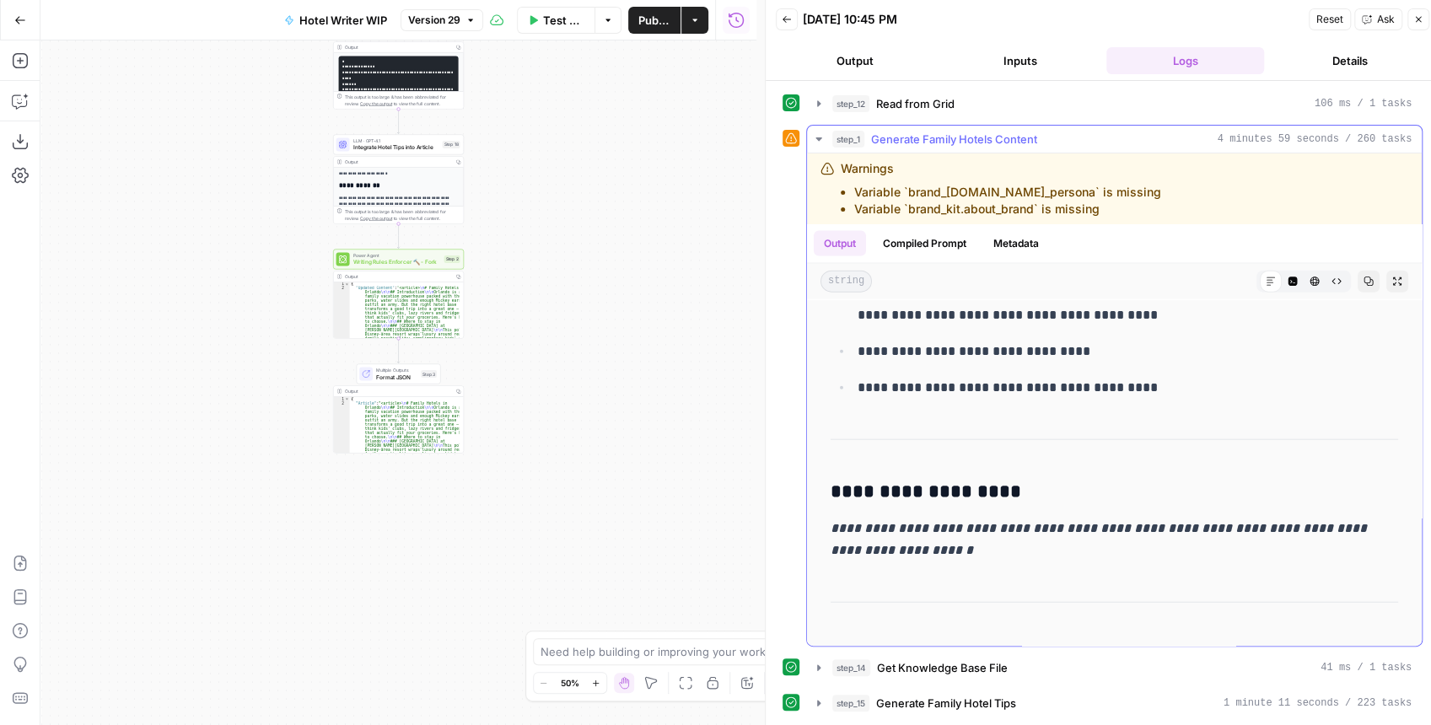
scroll to position [28439, 0]
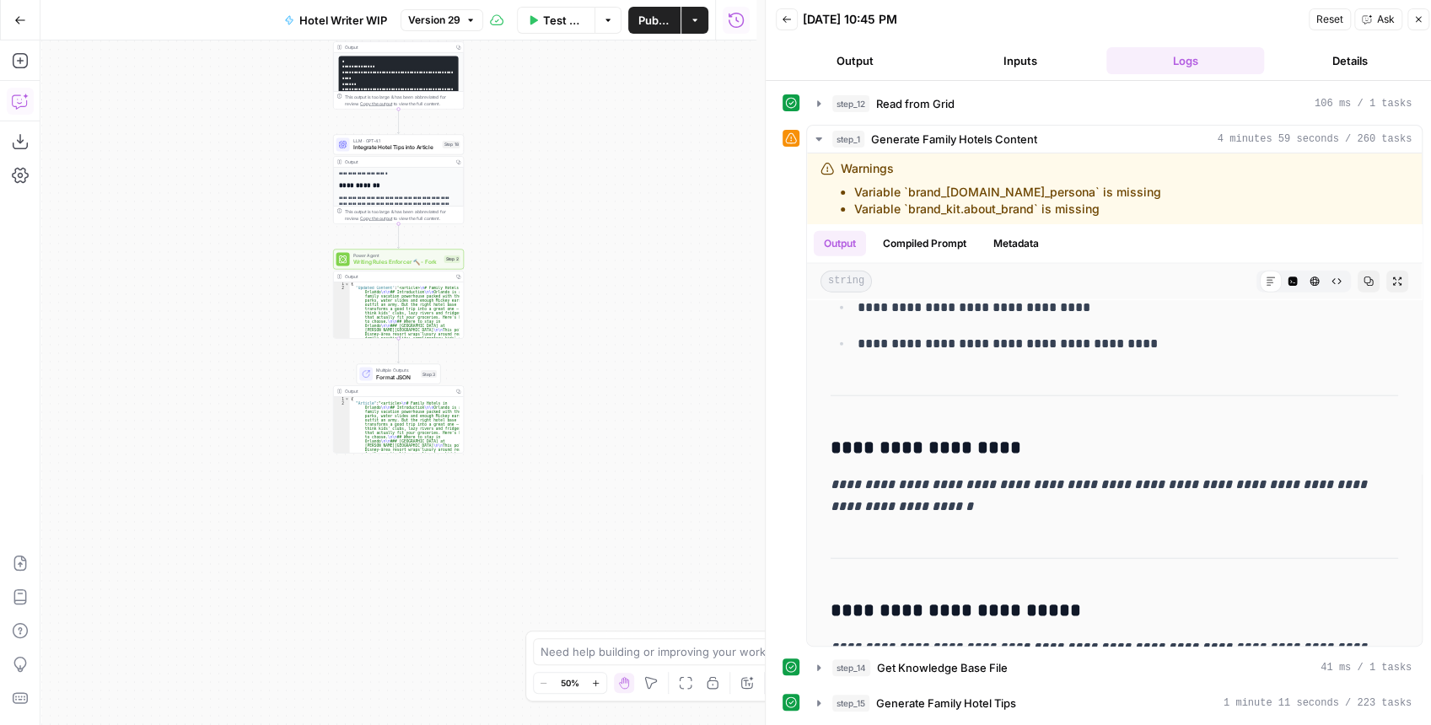
click at [18, 98] on icon "button" at bounding box center [20, 101] width 17 height 17
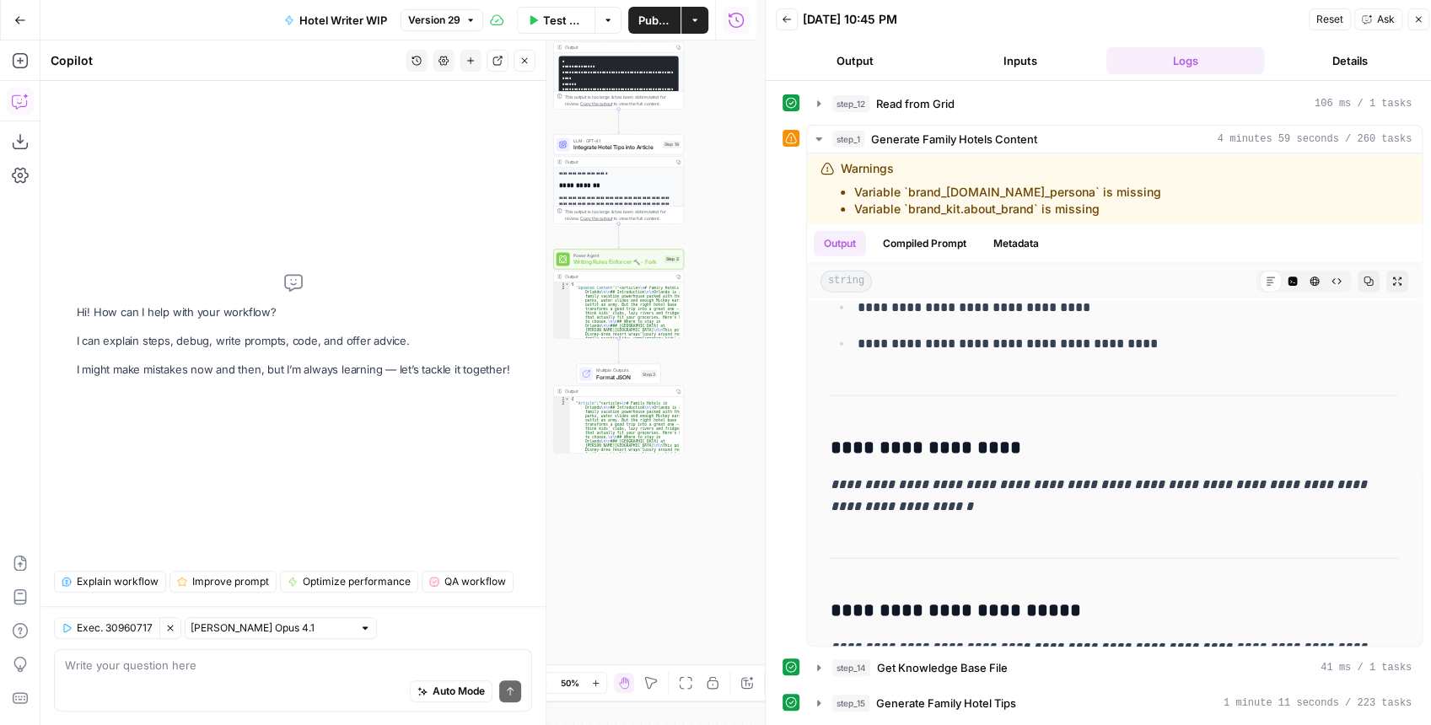
click at [117, 654] on div "Write your question here Auto Mode Send" at bounding box center [293, 680] width 478 height 62
type textarea "What is adding all those extra hotels at the end with the Note:"
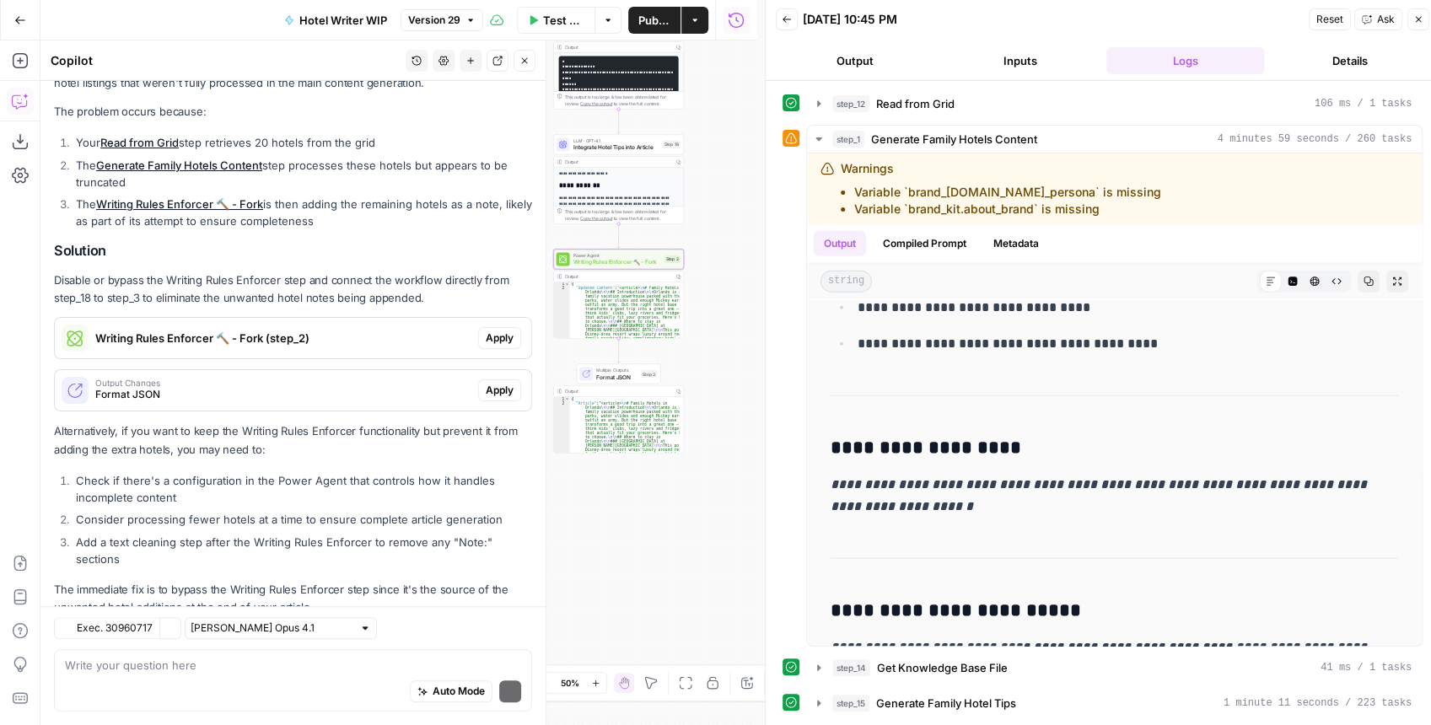
scroll to position [227, 0]
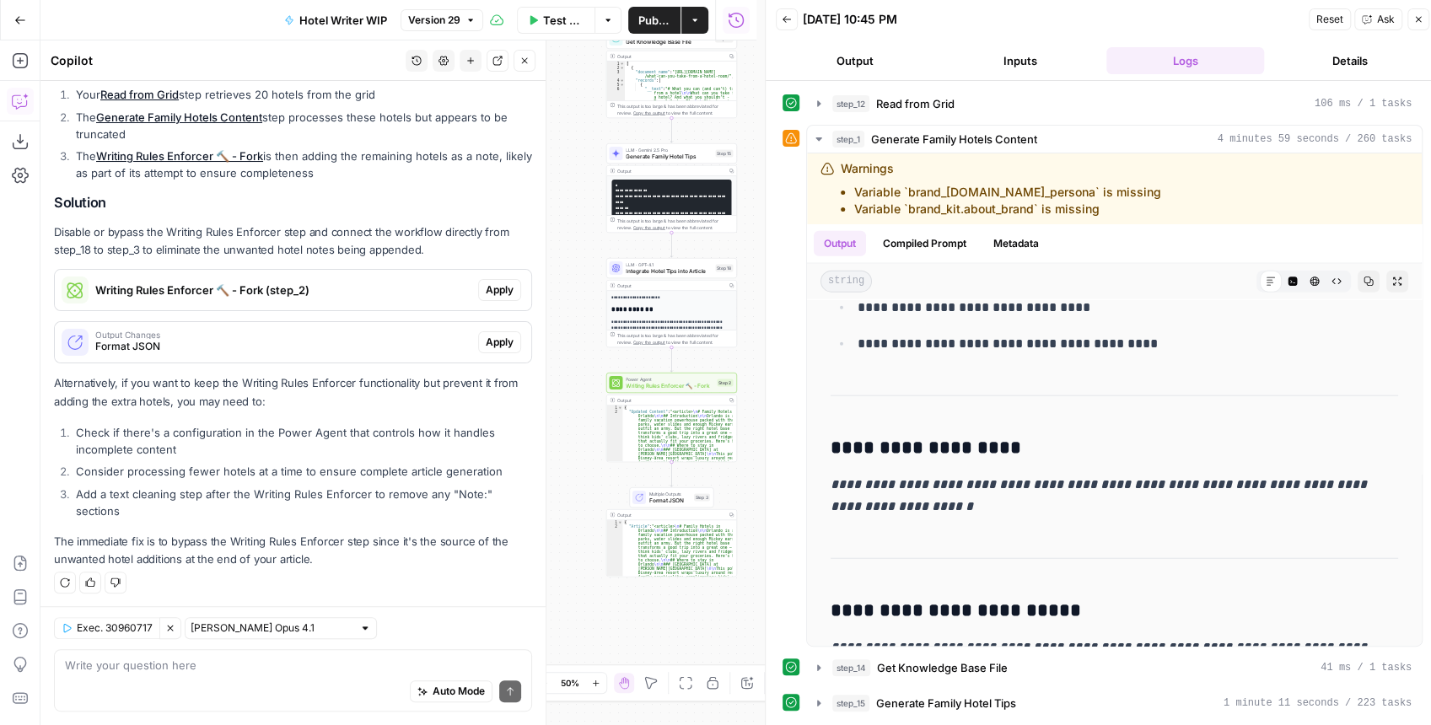
click at [521, 60] on icon "button" at bounding box center [524, 61] width 10 height 10
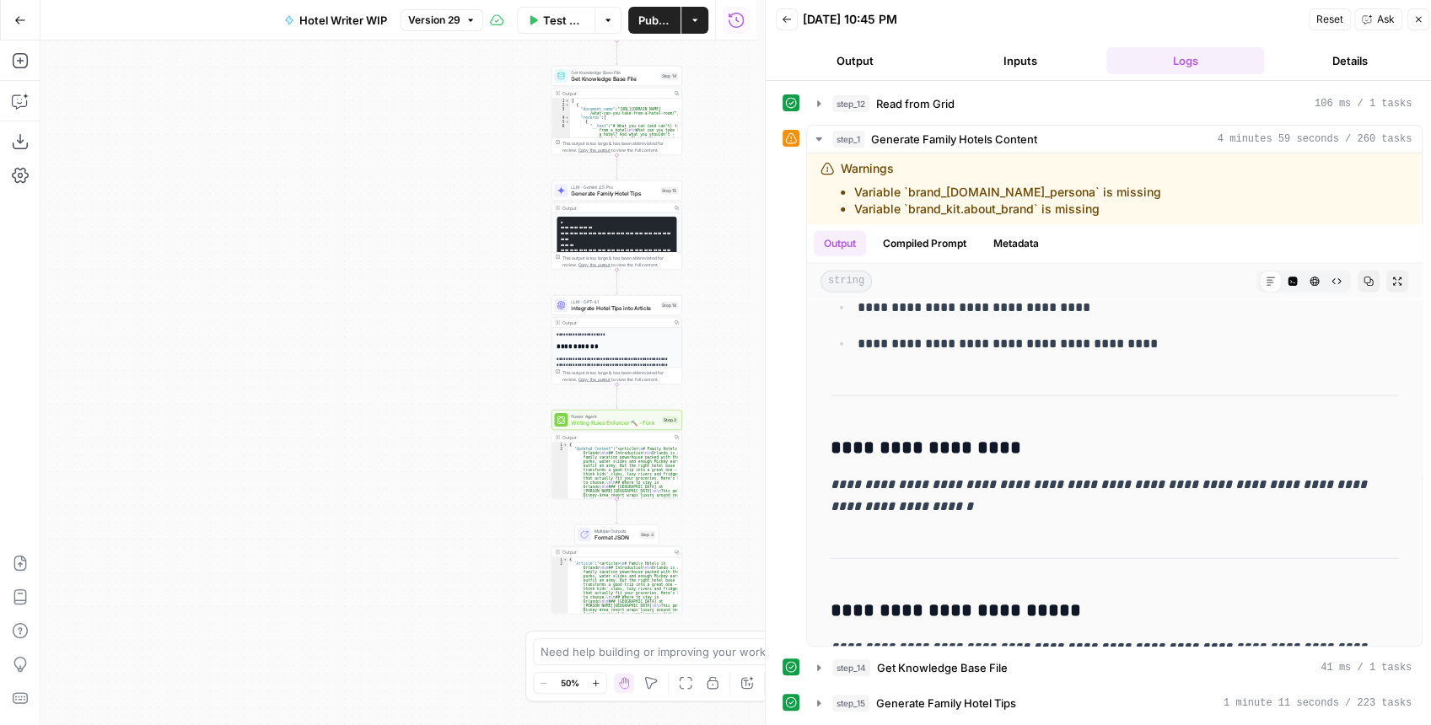
drag, startPoint x: 494, startPoint y: 148, endPoint x: 432, endPoint y: 191, distance: 75.3
click at [435, 188] on div "Workflow Input Settings Inputs Loop - Disabled Iteration Iterate Through Hotels…" at bounding box center [398, 382] width 716 height 685
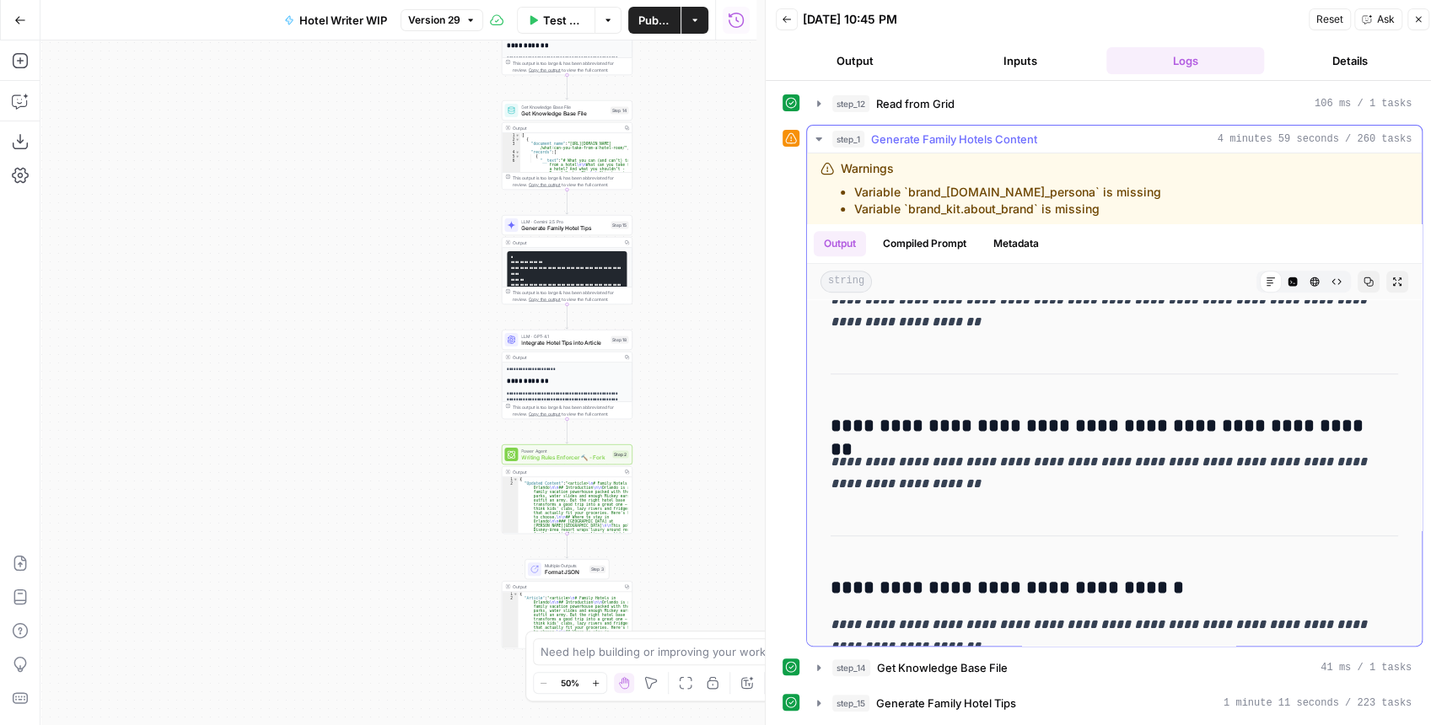
scroll to position [30824, 0]
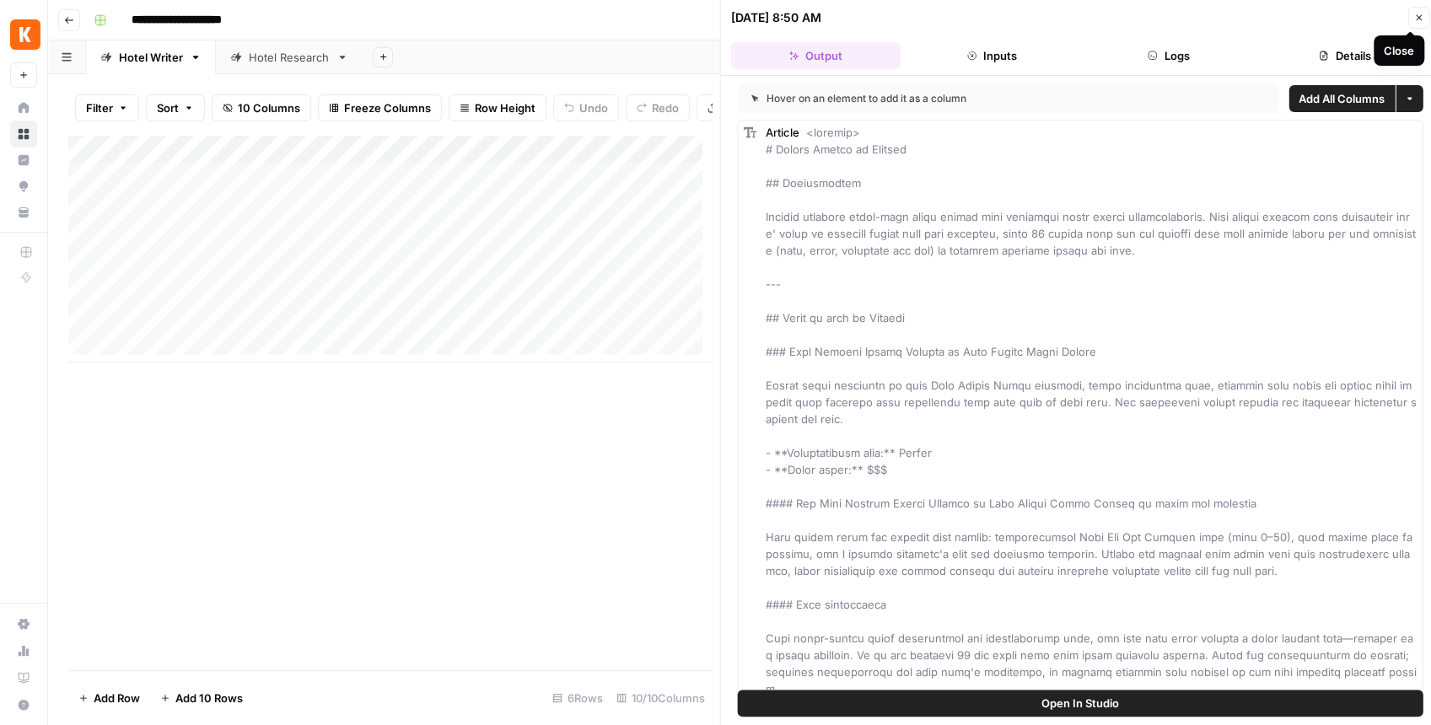
click at [1407, 22] on button "Close" at bounding box center [1418, 18] width 22 height 22
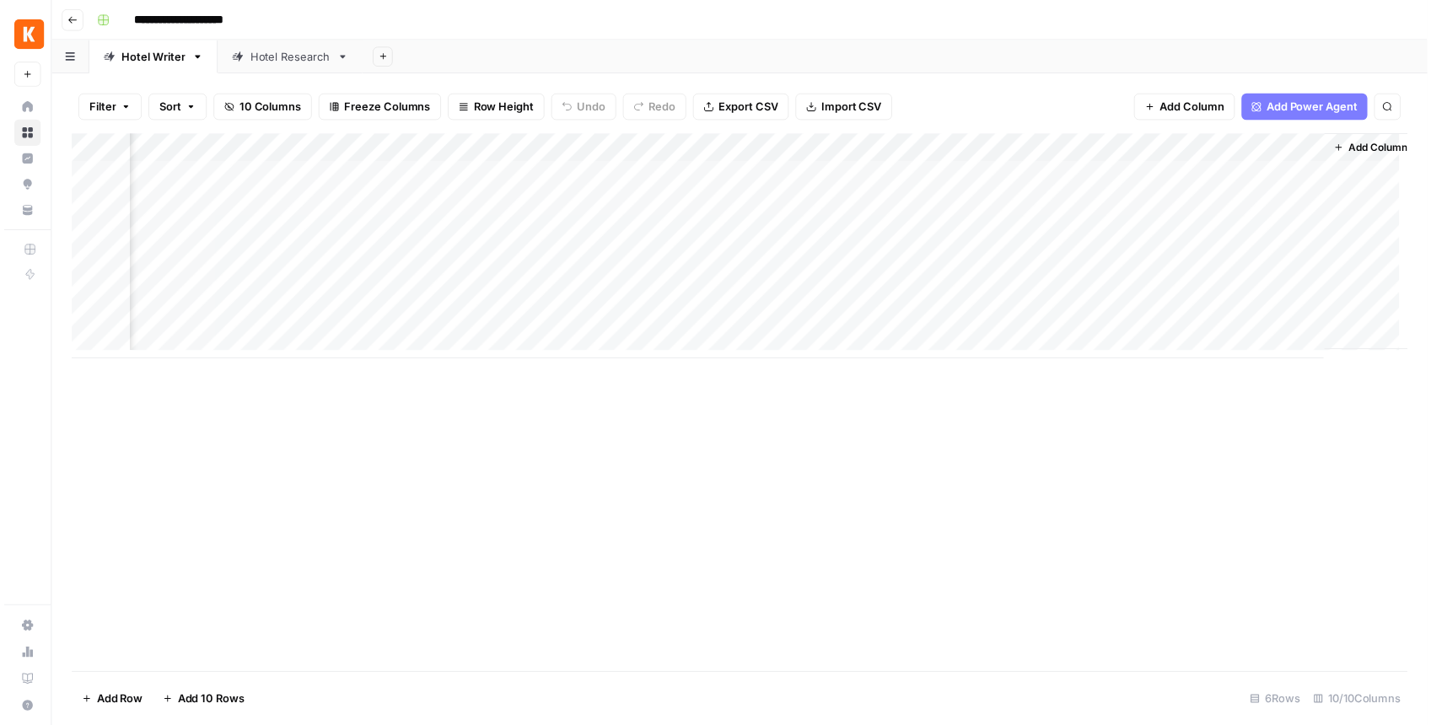
scroll to position [0, 427]
click at [1297, 239] on div "Add Column" at bounding box center [743, 249] width 1351 height 228
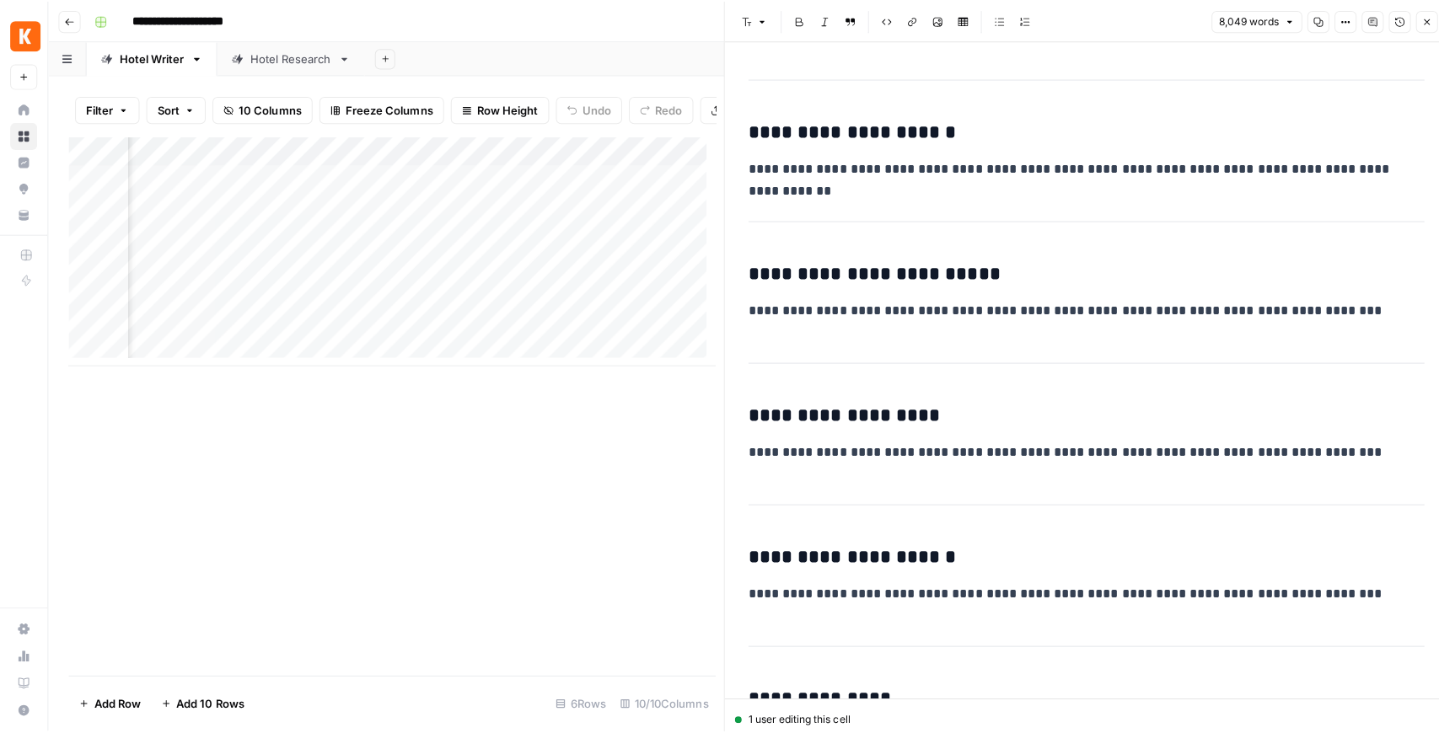
scroll to position [30462, 0]
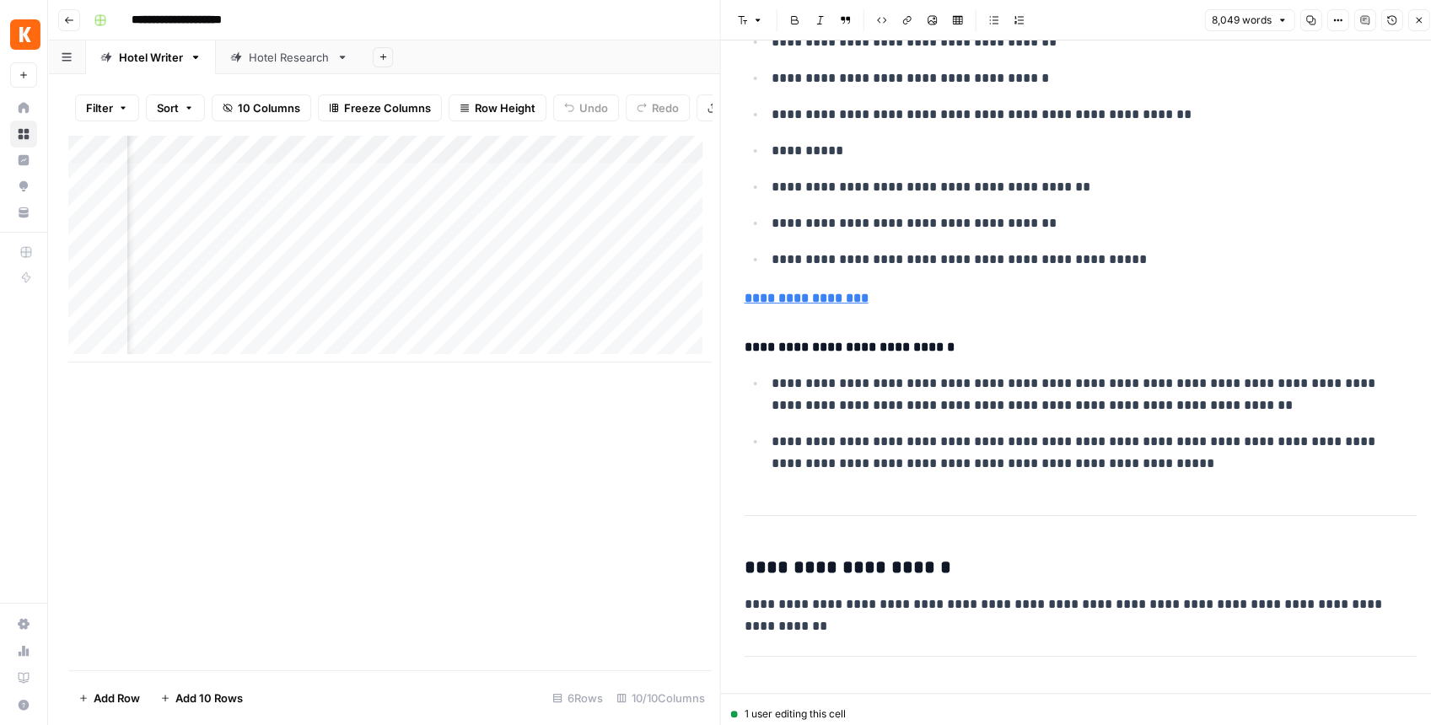
click at [1415, 21] on icon "button" at bounding box center [1418, 20] width 10 height 10
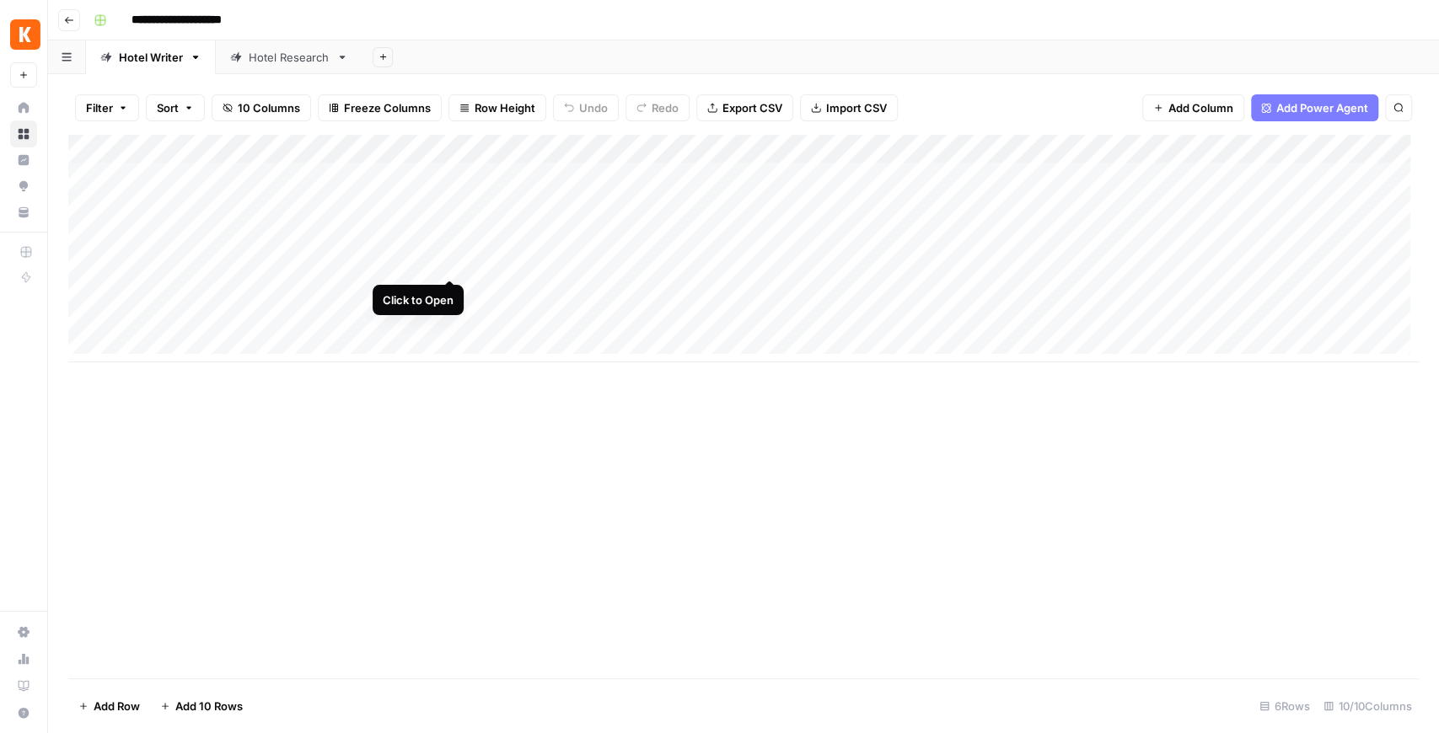
click at [447, 264] on div "Add Column" at bounding box center [743, 249] width 1351 height 228
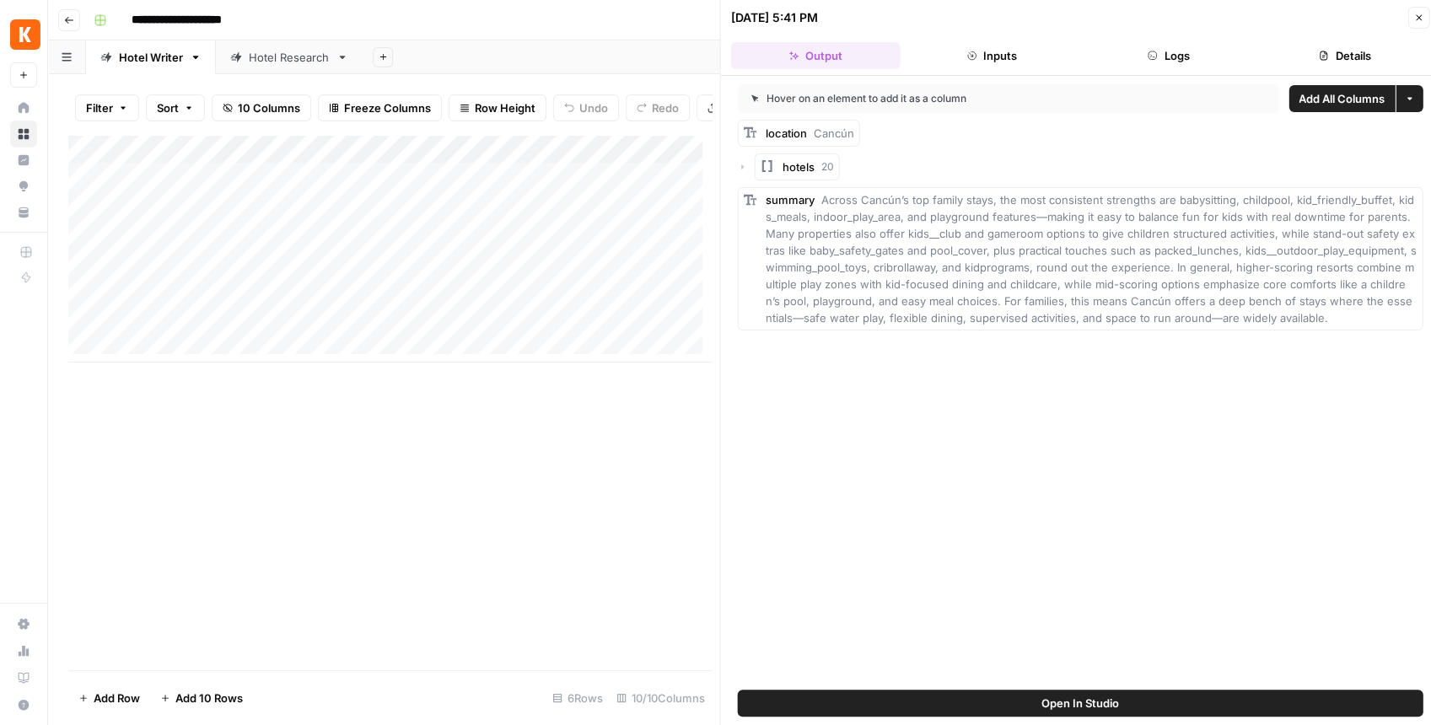
click at [1086, 700] on span "Open In Studio" at bounding box center [1080, 703] width 78 height 17
drag, startPoint x: 1415, startPoint y: 21, endPoint x: 1405, endPoint y: 22, distance: 10.2
click at [1415, 21] on icon "button" at bounding box center [1418, 18] width 10 height 10
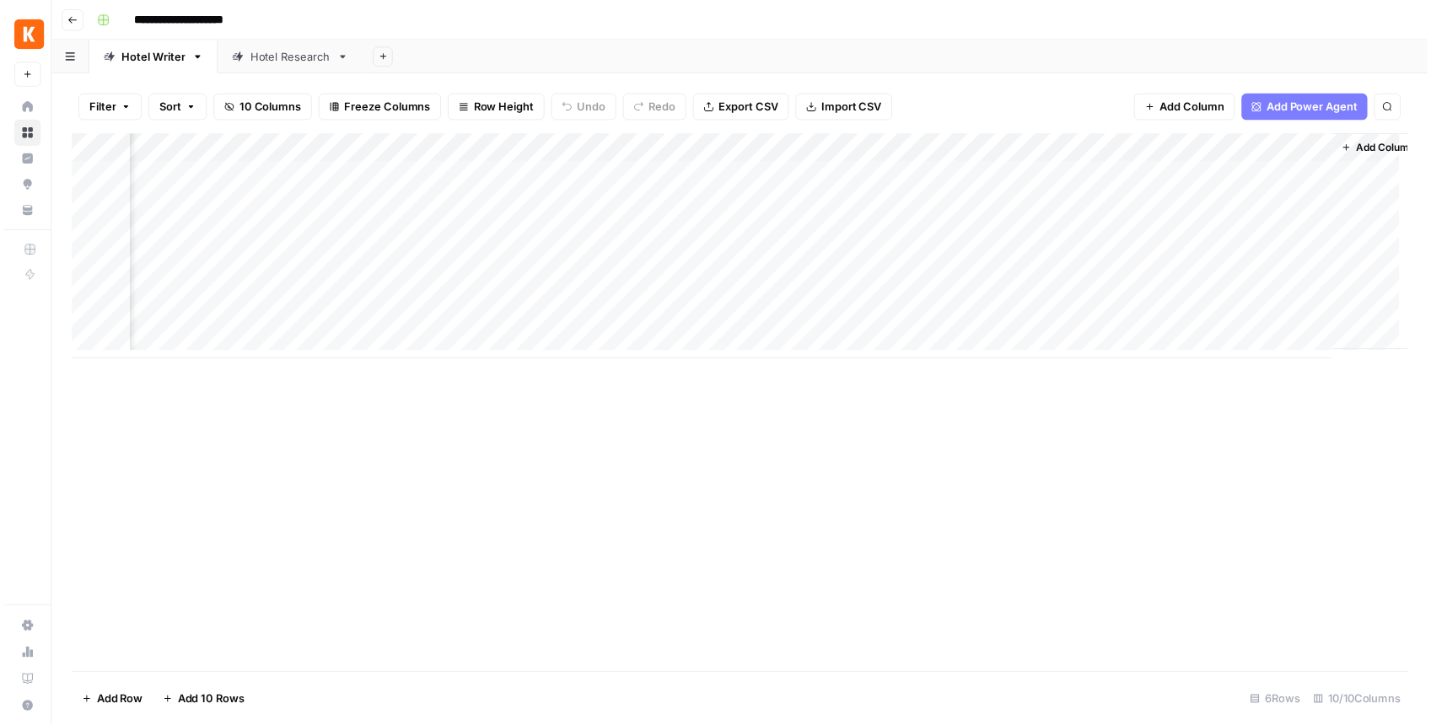
scroll to position [0, 427]
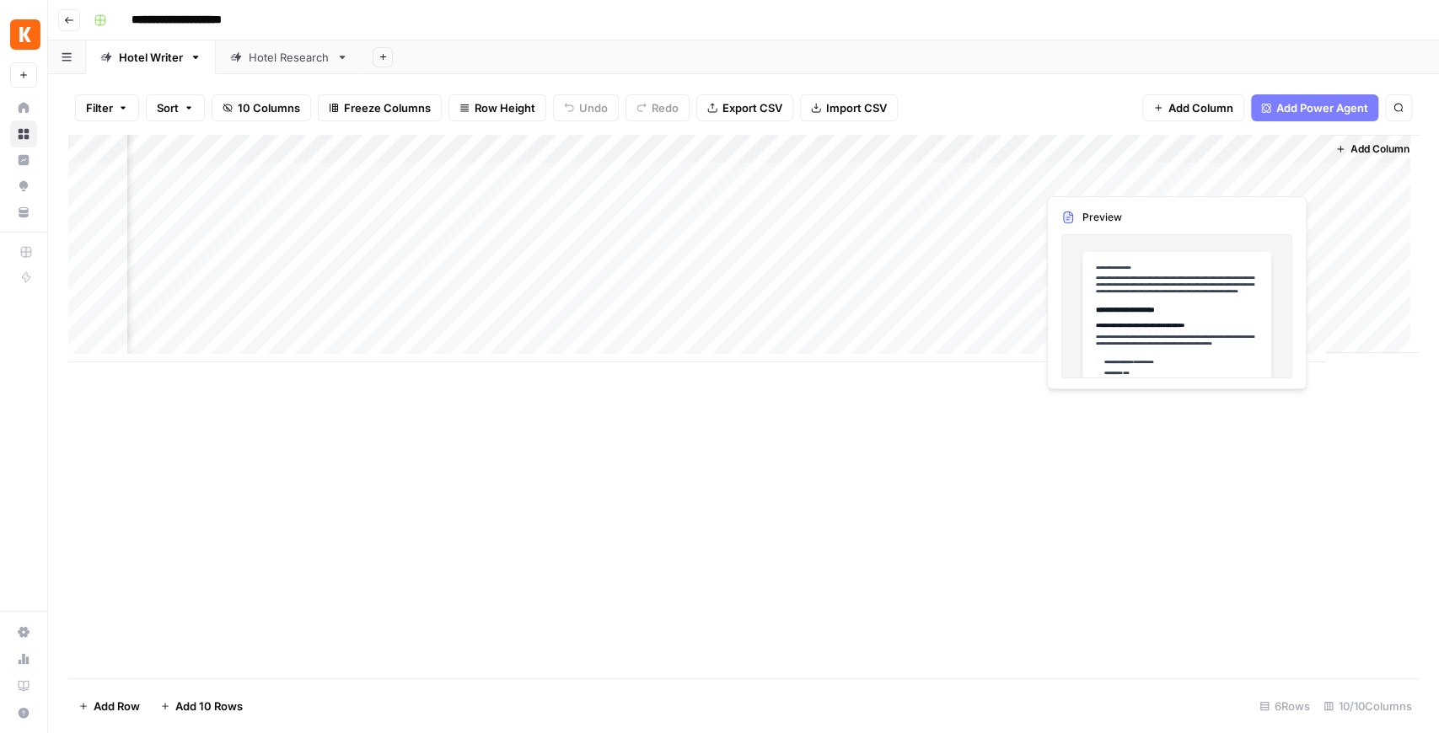
click at [1298, 180] on div "Add Column" at bounding box center [743, 249] width 1351 height 228
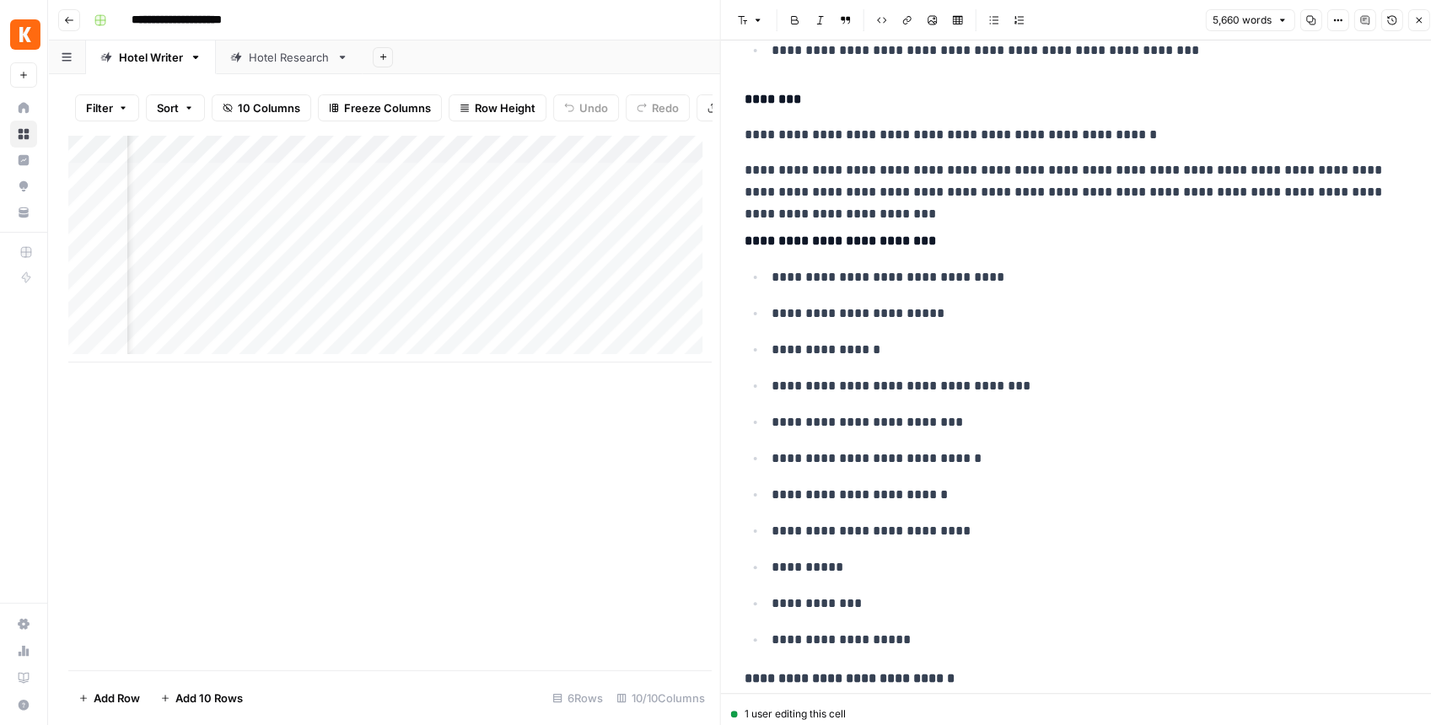
scroll to position [899, 0]
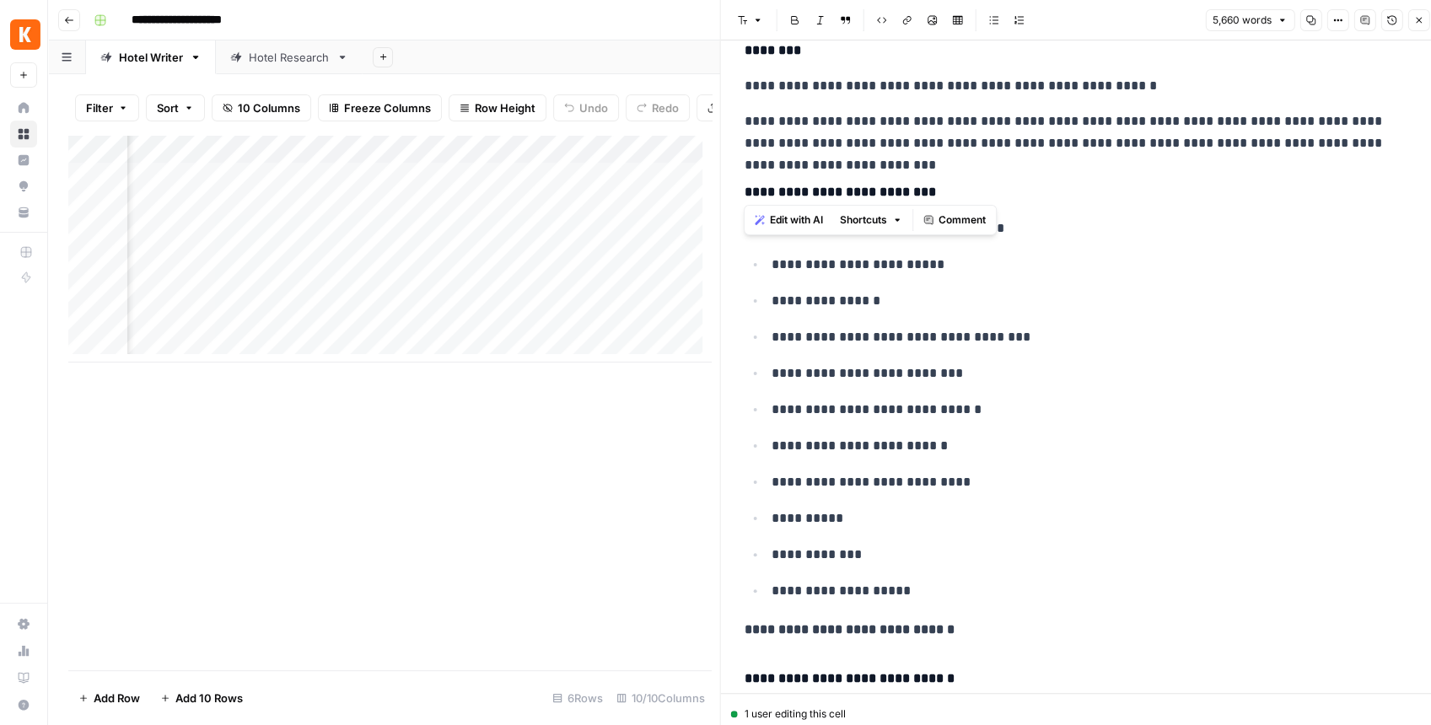
drag, startPoint x: 744, startPoint y: 186, endPoint x: 978, endPoint y: 186, distance: 234.4
click at [978, 186] on h4 "**********" at bounding box center [1075, 192] width 663 height 22
click at [824, 187] on h4 "**********" at bounding box center [1075, 192] width 663 height 22
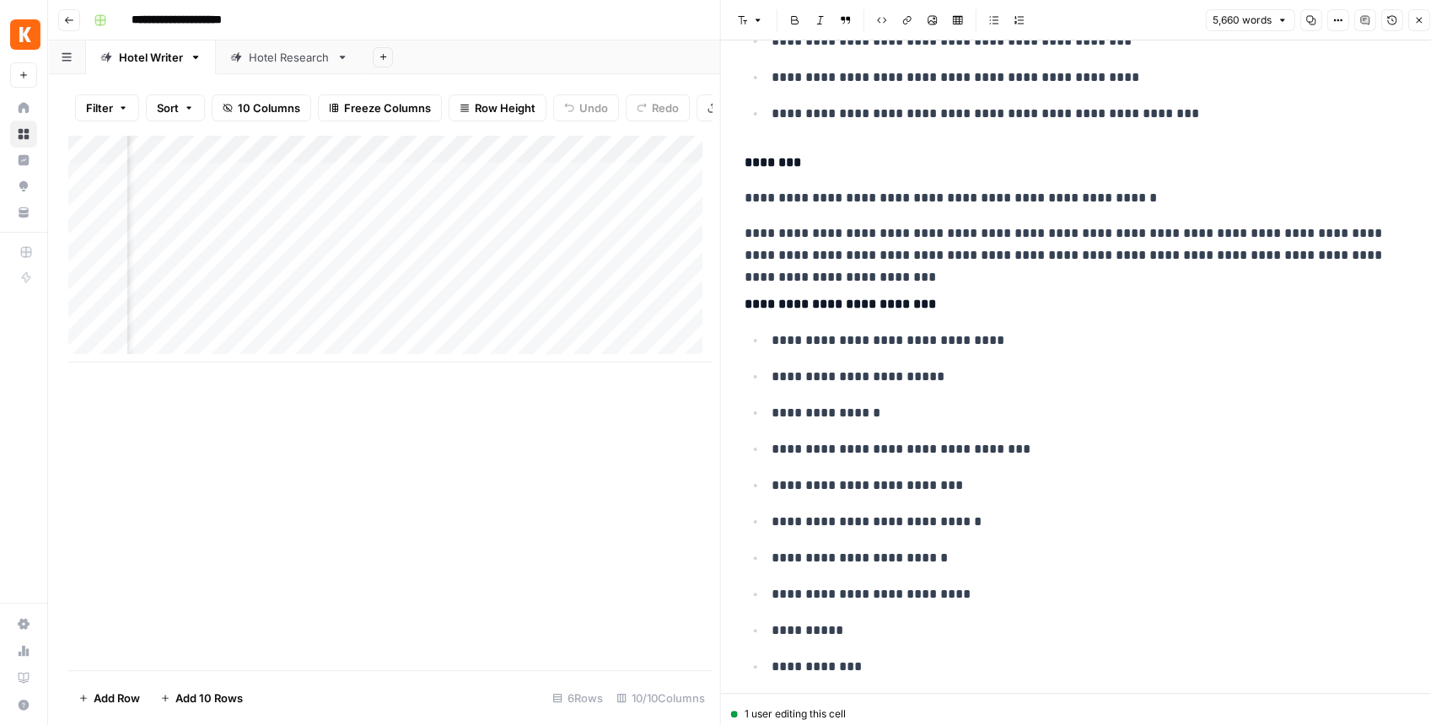
scroll to position [0, 1134]
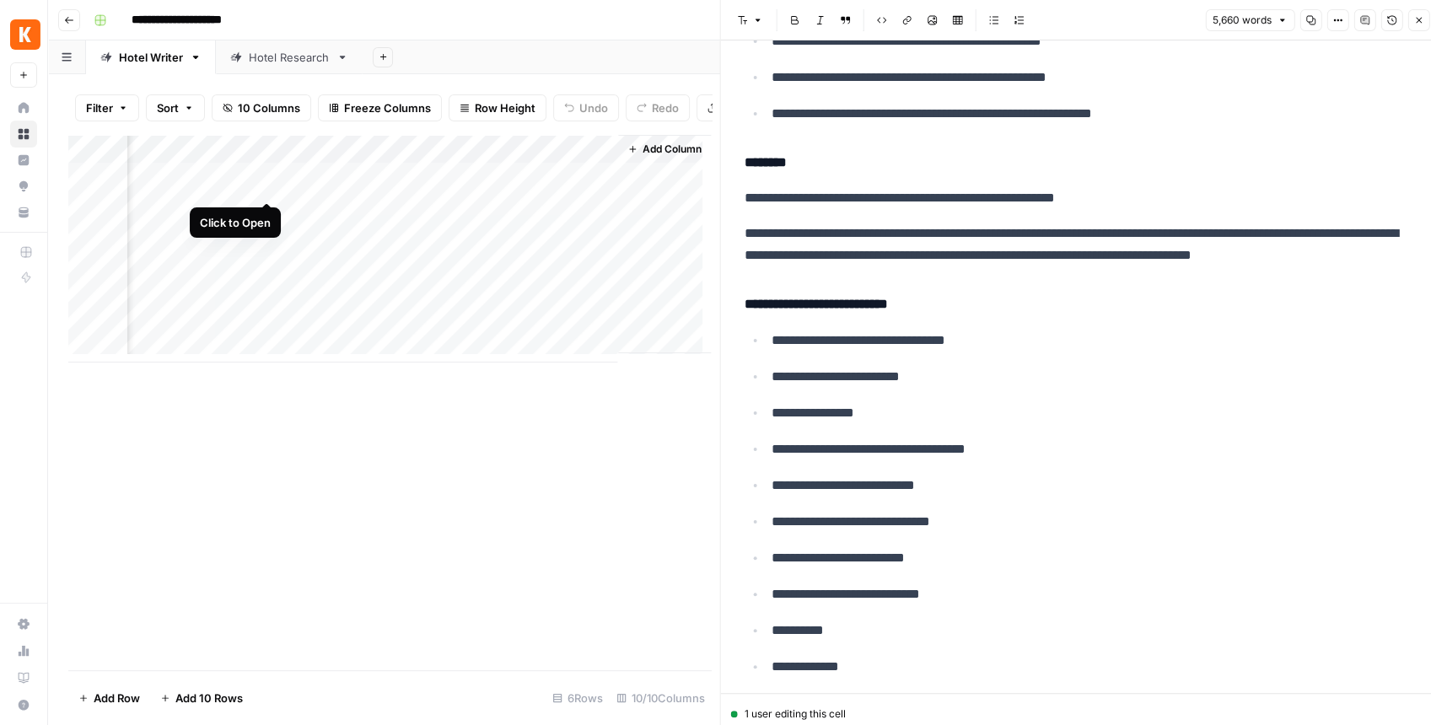
click at [266, 187] on div "Add Column" at bounding box center [389, 249] width 642 height 228
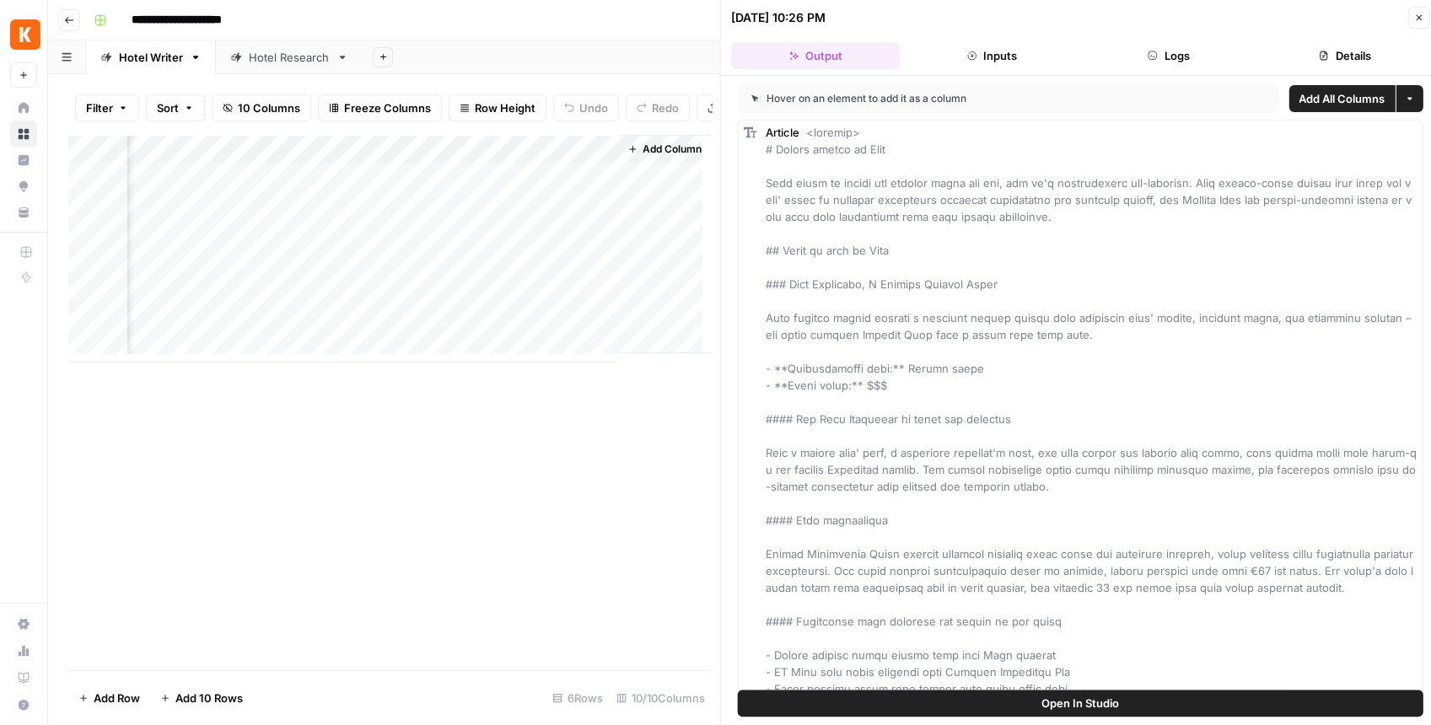
click at [1038, 703] on button "Open In Studio" at bounding box center [1080, 703] width 685 height 27
click at [591, 184] on div "Add Column" at bounding box center [389, 249] width 642 height 228
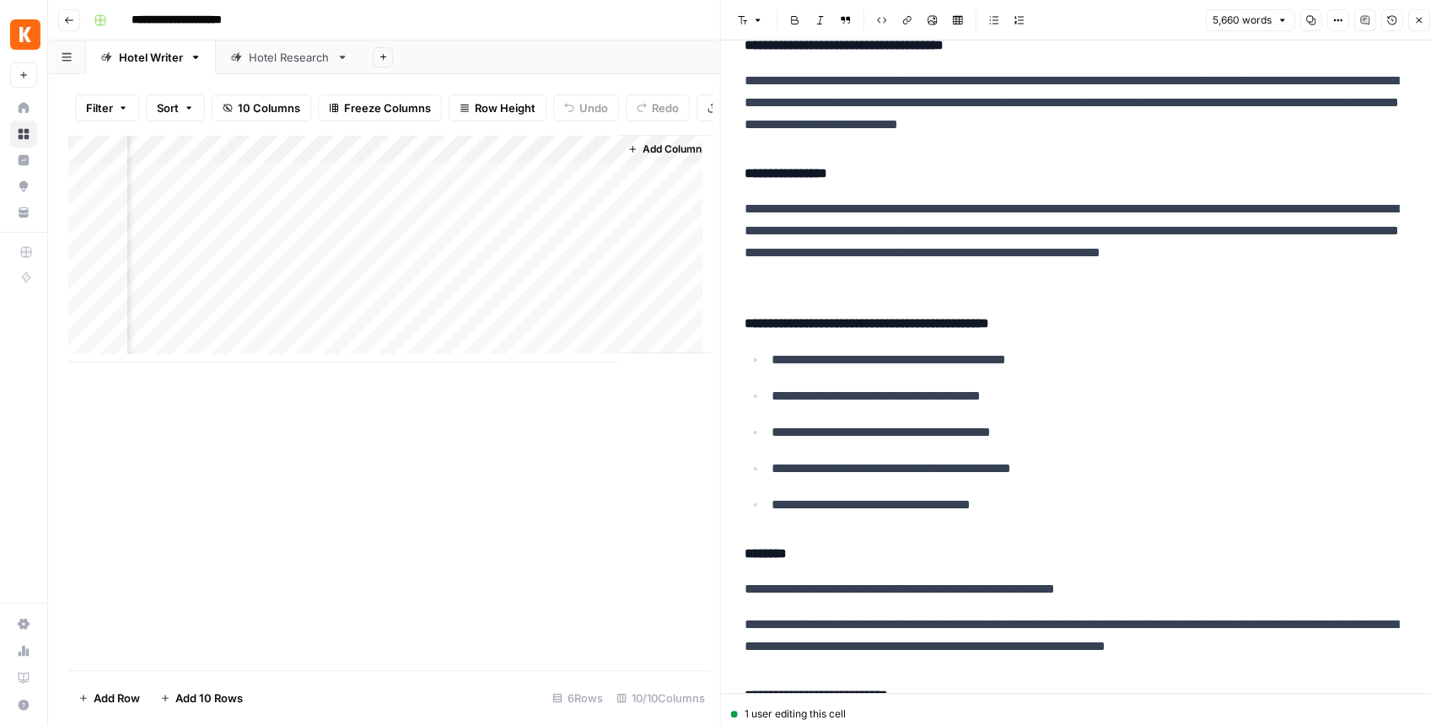
scroll to position [1910, 0]
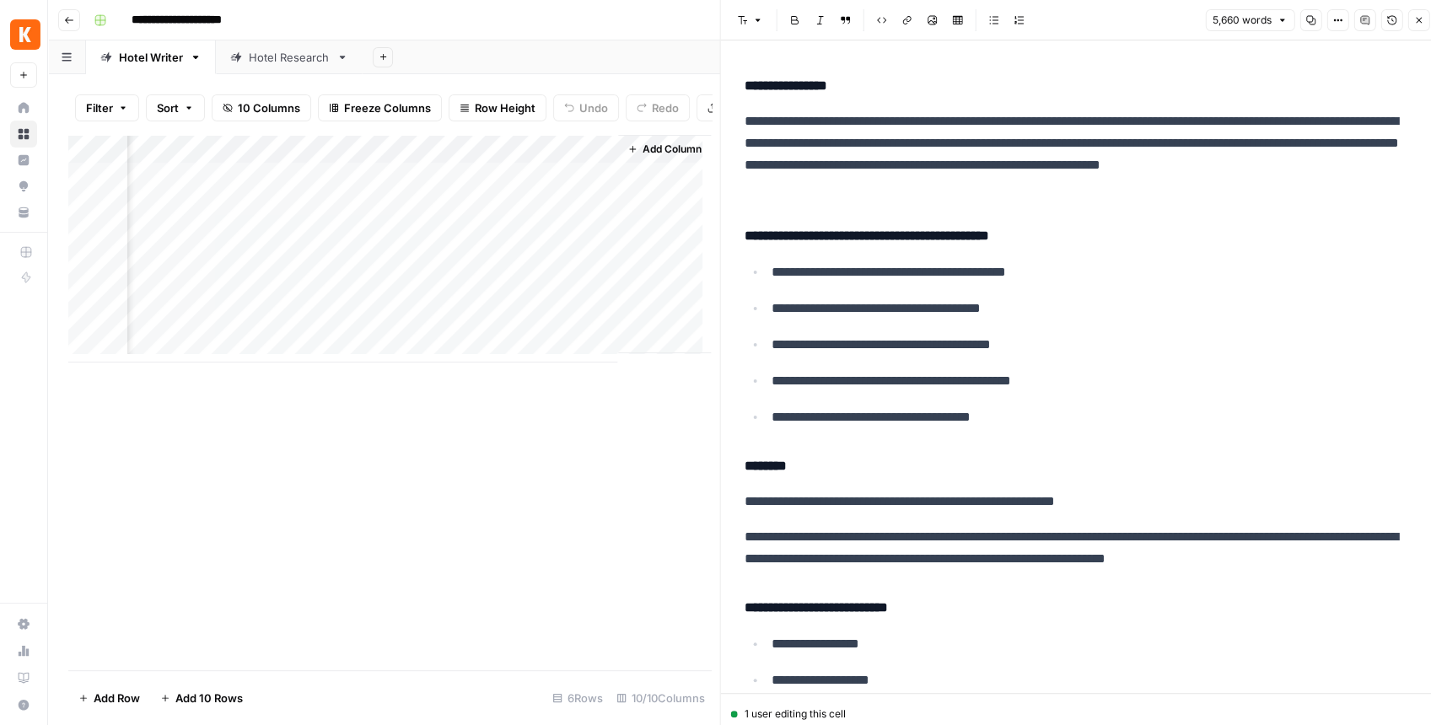
click at [1420, 25] on button "Close" at bounding box center [1418, 20] width 22 height 22
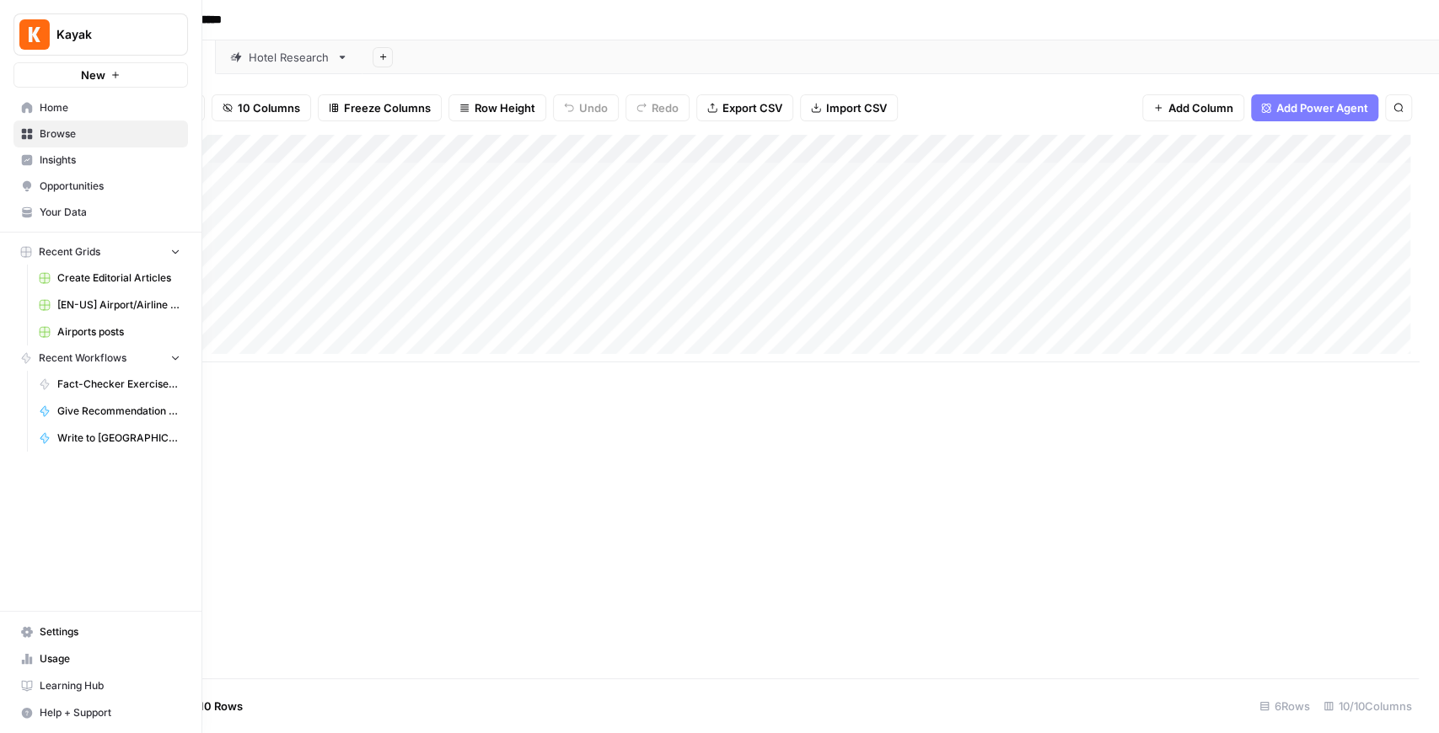
click at [126, 141] on span "Browse" at bounding box center [110, 133] width 141 height 15
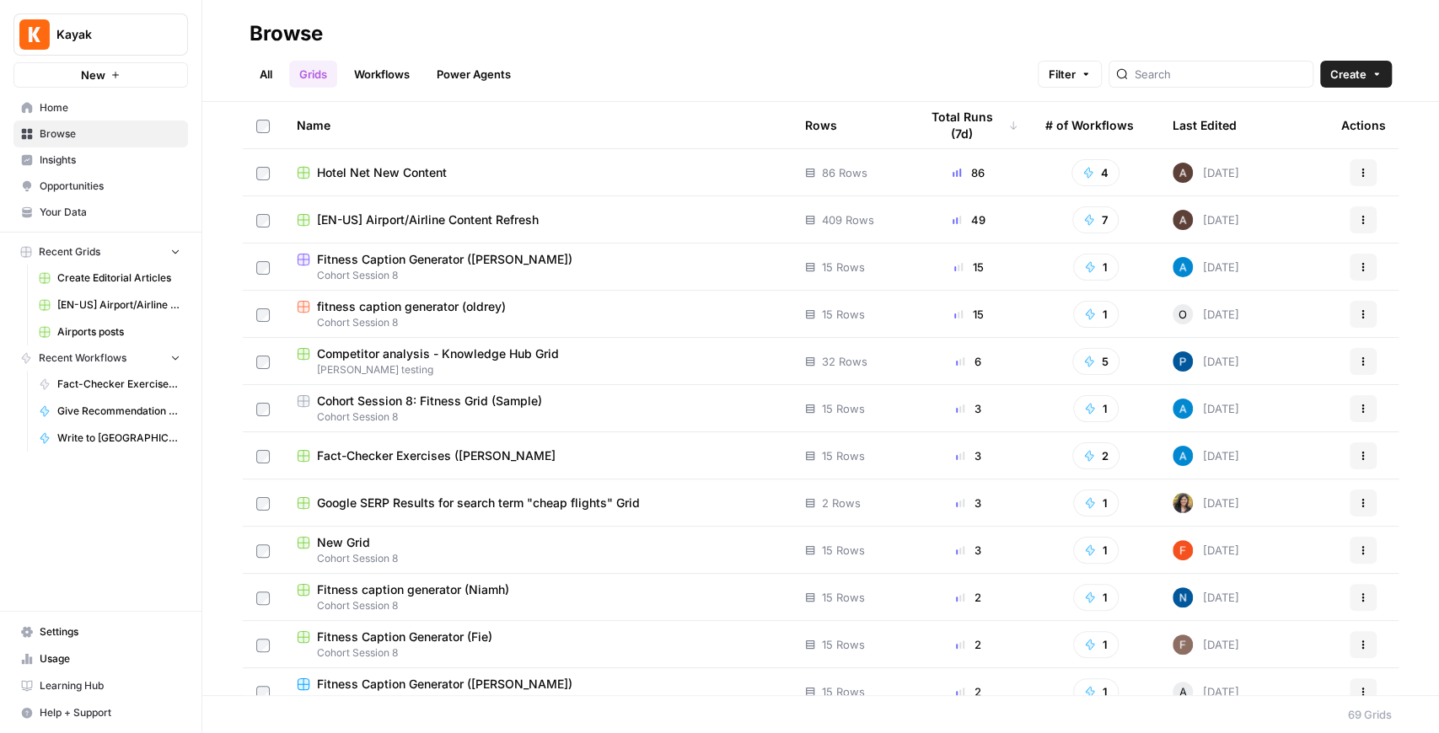
click at [76, 139] on span "Browse" at bounding box center [110, 133] width 141 height 15
click at [494, 215] on span "[EN-US] Airport/Airline Content Refresh" at bounding box center [428, 220] width 222 height 17
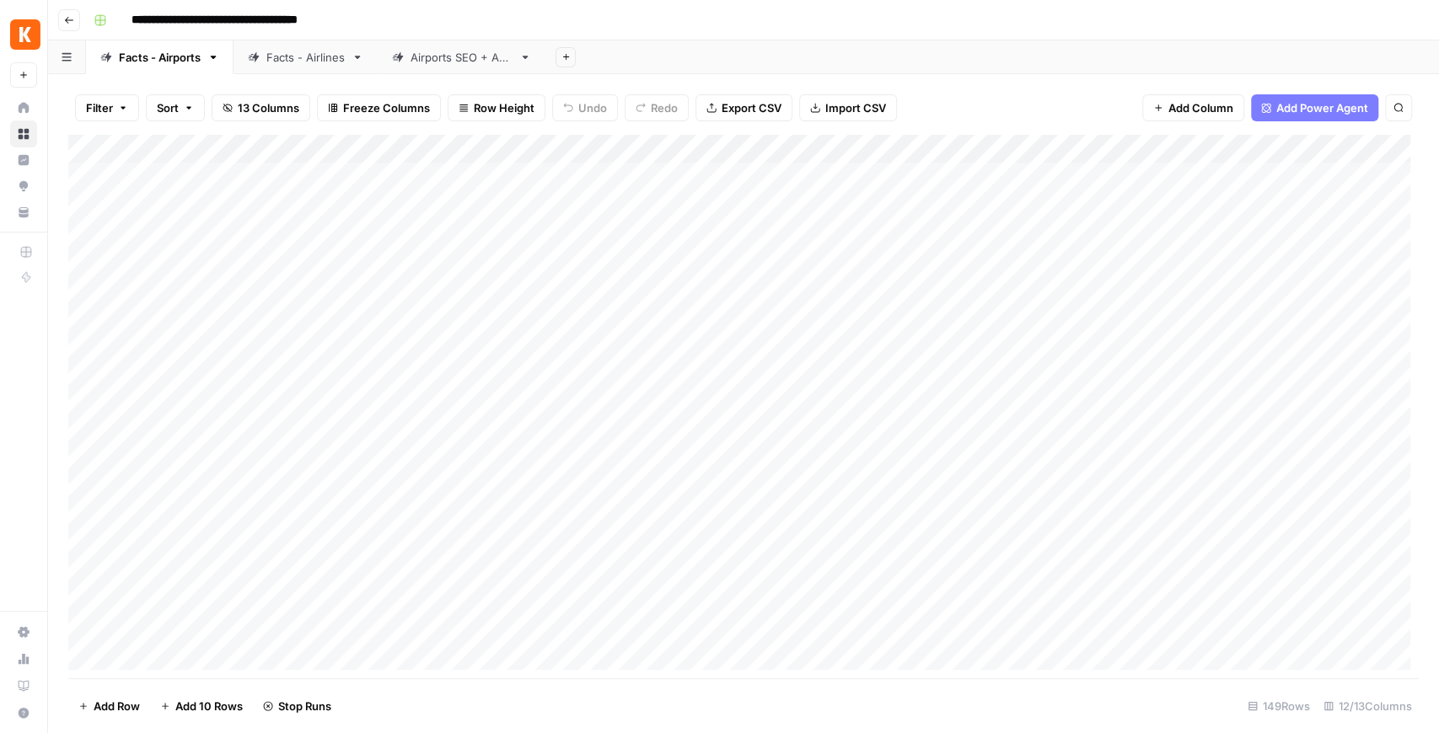
click at [310, 58] on div "Facts - Airlines" at bounding box center [305, 57] width 78 height 17
click at [1094, 232] on div "Add Column" at bounding box center [743, 407] width 1351 height 544
click at [1099, 263] on div "Add Column" at bounding box center [743, 407] width 1351 height 544
click at [1098, 292] on div "Add Column" at bounding box center [743, 407] width 1351 height 544
click at [1095, 327] on div "Add Column" at bounding box center [743, 407] width 1351 height 544
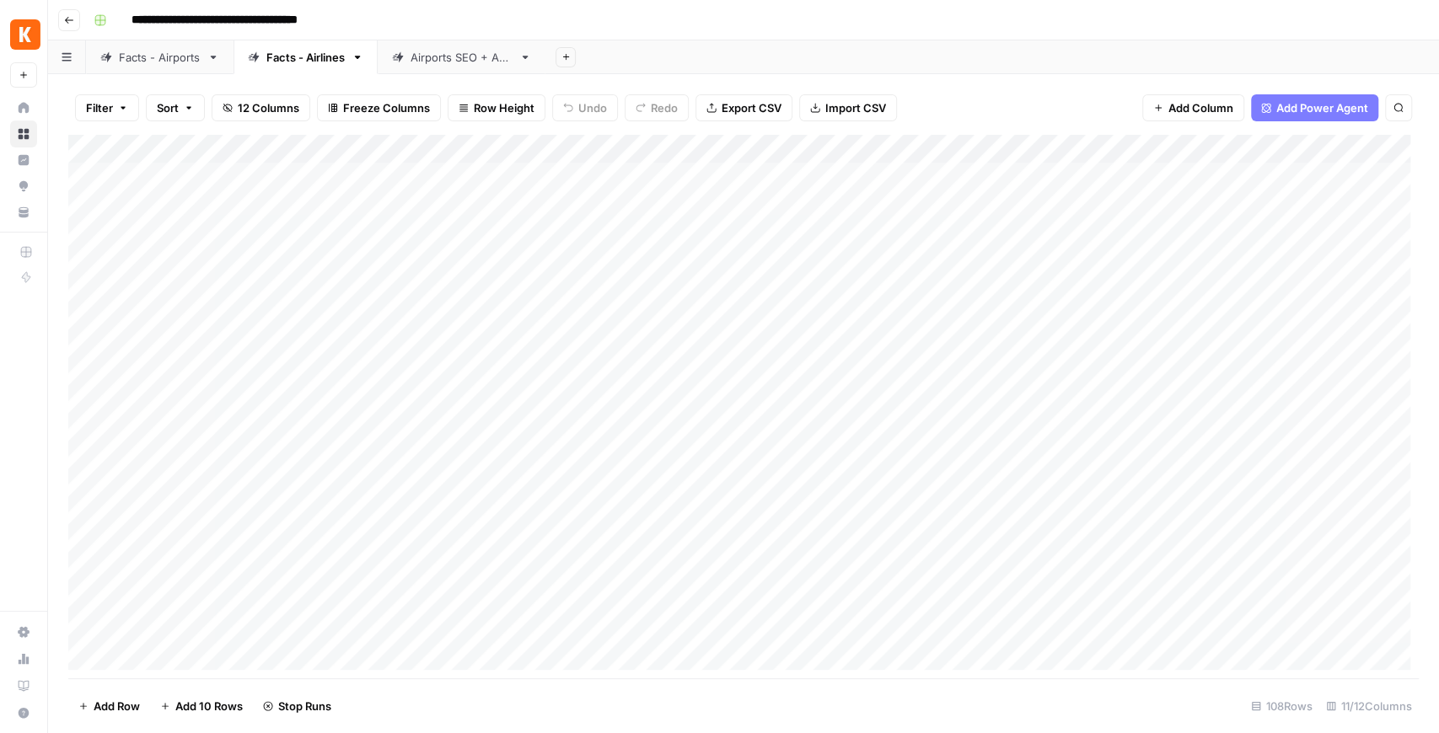
click at [1097, 346] on div "Add Column" at bounding box center [743, 407] width 1351 height 544
click at [1093, 376] on div "Add Column" at bounding box center [743, 407] width 1351 height 544
click at [1099, 405] on div "Add Column" at bounding box center [743, 407] width 1351 height 544
click at [1094, 434] on div "Add Column" at bounding box center [743, 407] width 1351 height 544
click at [1098, 464] on div "Add Column" at bounding box center [743, 407] width 1351 height 544
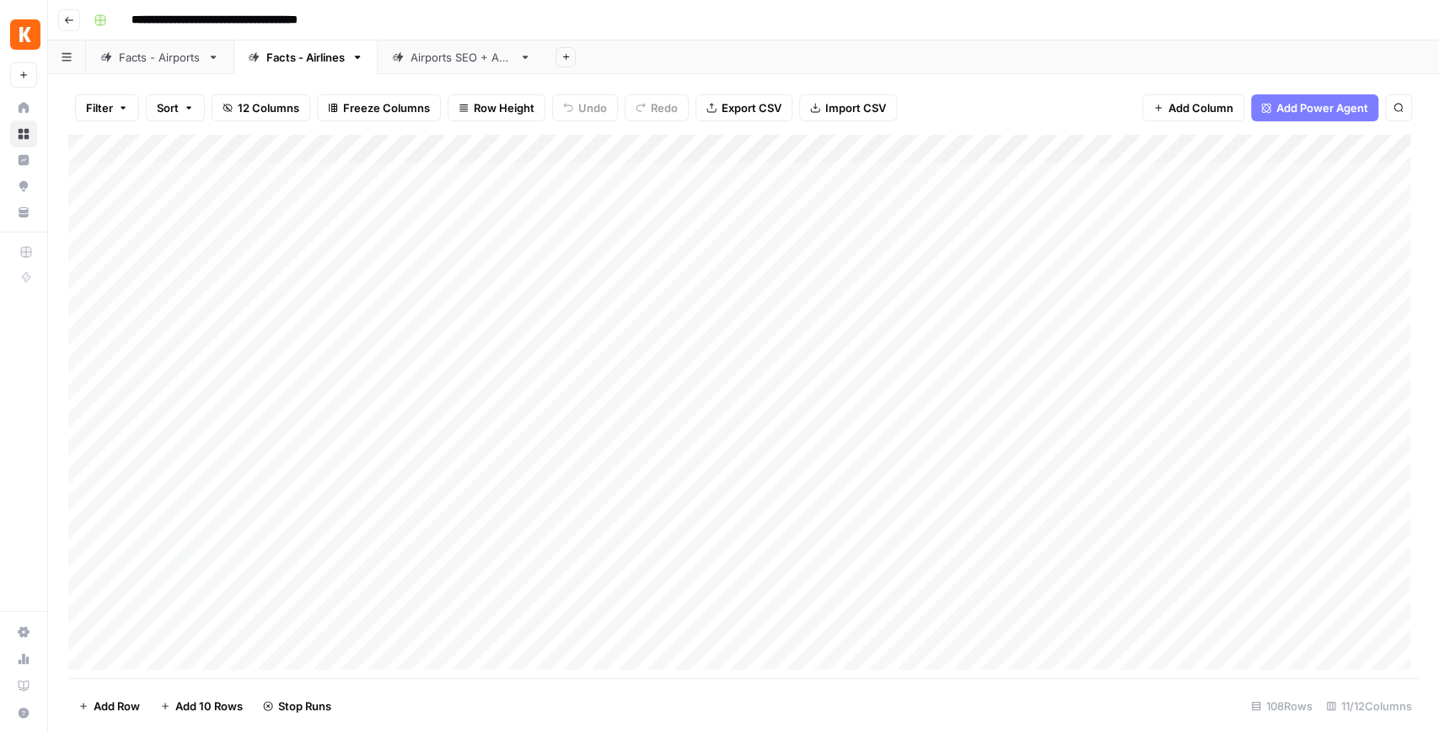
click at [1101, 499] on div "Add Column" at bounding box center [743, 407] width 1351 height 544
click at [1094, 465] on div "Add Column" at bounding box center [743, 407] width 1351 height 544
click at [1100, 523] on div "Add Column" at bounding box center [743, 407] width 1351 height 544
click at [1101, 556] on div "Add Column" at bounding box center [743, 407] width 1351 height 544
click at [1099, 592] on div "Add Column" at bounding box center [743, 407] width 1351 height 544
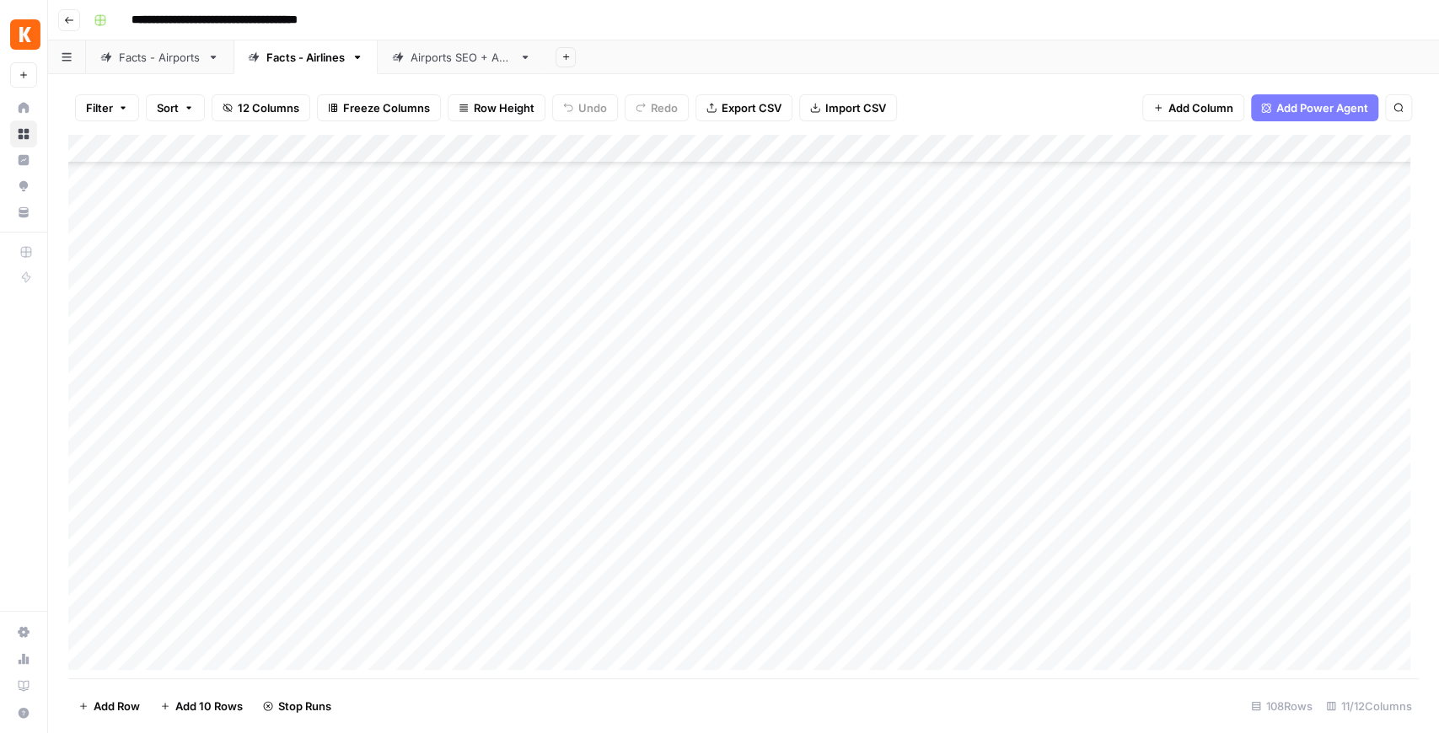
scroll to position [112, 0]
click at [1106, 489] on div "Add Column" at bounding box center [743, 407] width 1351 height 544
click at [1098, 532] on div "Add Column" at bounding box center [743, 407] width 1351 height 544
click at [1103, 561] on div "Add Column" at bounding box center [743, 407] width 1351 height 544
click at [1095, 588] on div "Add Column" at bounding box center [743, 407] width 1351 height 544
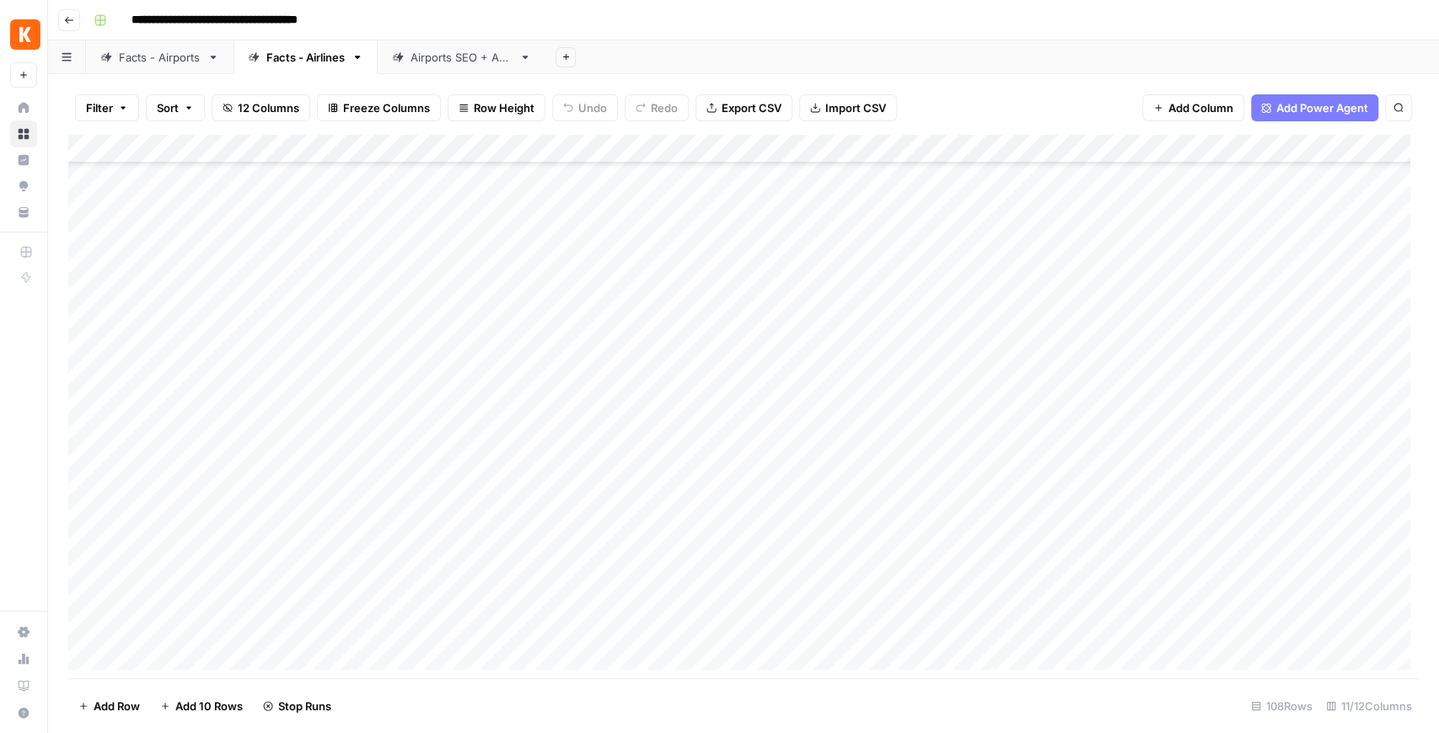
scroll to position [281, 0]
click at [1088, 445] on div "Add Column" at bounding box center [743, 407] width 1351 height 544
click at [1098, 470] on div "Add Column" at bounding box center [743, 407] width 1351 height 544
click at [1094, 493] on div "Add Column" at bounding box center [743, 407] width 1351 height 544
click at [1108, 529] on div "Add Column" at bounding box center [743, 407] width 1351 height 544
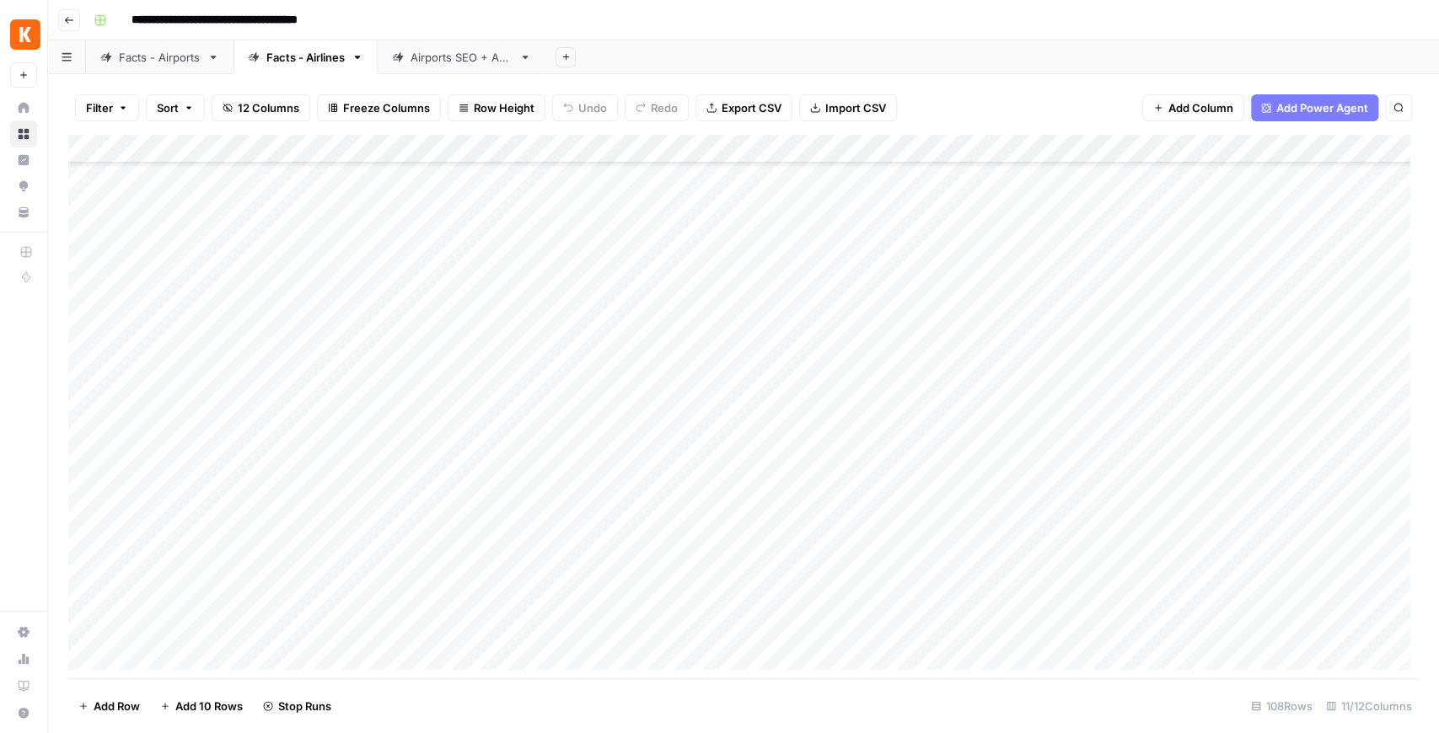
click at [1106, 560] on div "Add Column" at bounding box center [743, 407] width 1351 height 544
click at [1101, 596] on div "Add Column" at bounding box center [743, 407] width 1351 height 544
click at [1065, 201] on div "Add Column" at bounding box center [743, 407] width 1351 height 544
click at [180, 54] on div "Facts - Airports" at bounding box center [160, 57] width 82 height 17
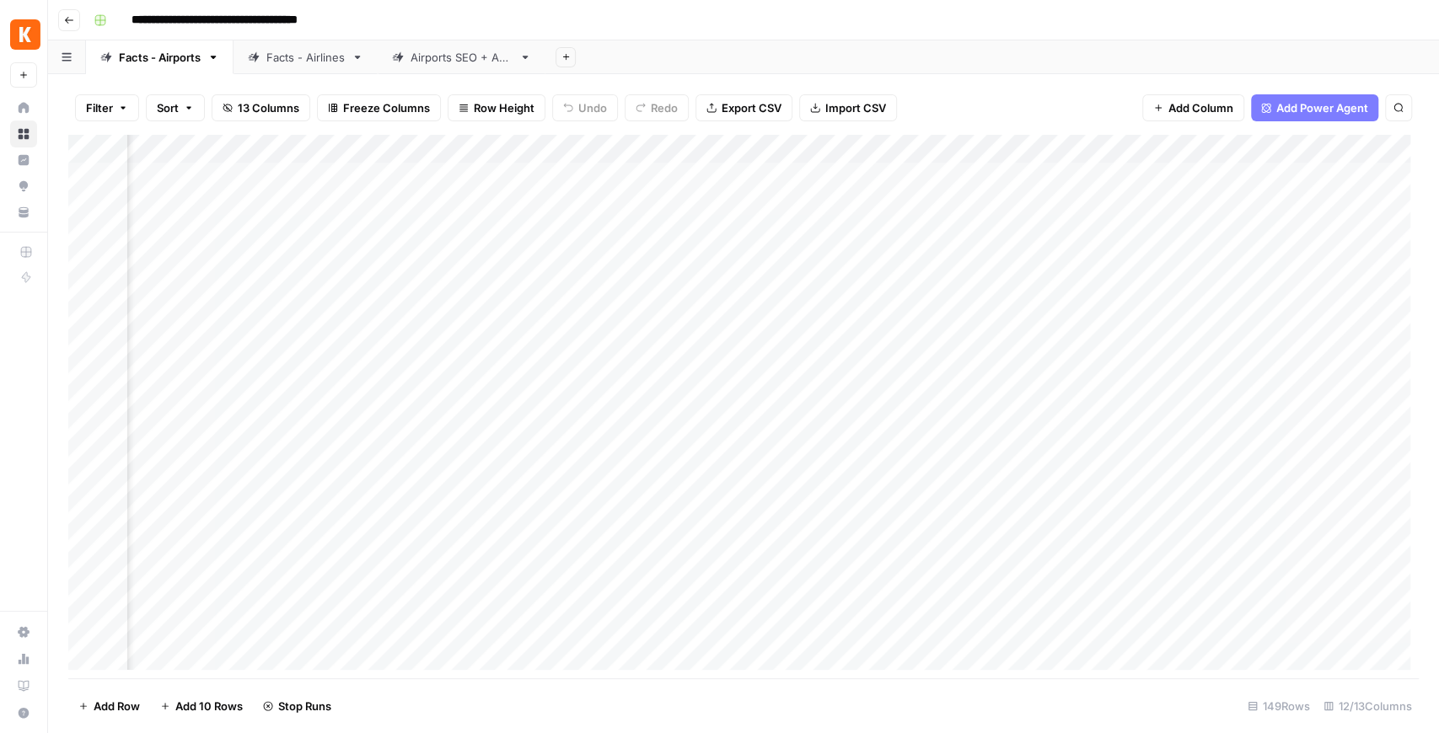
scroll to position [0, 922]
click at [1298, 209] on div "Add Column" at bounding box center [743, 407] width 1351 height 544
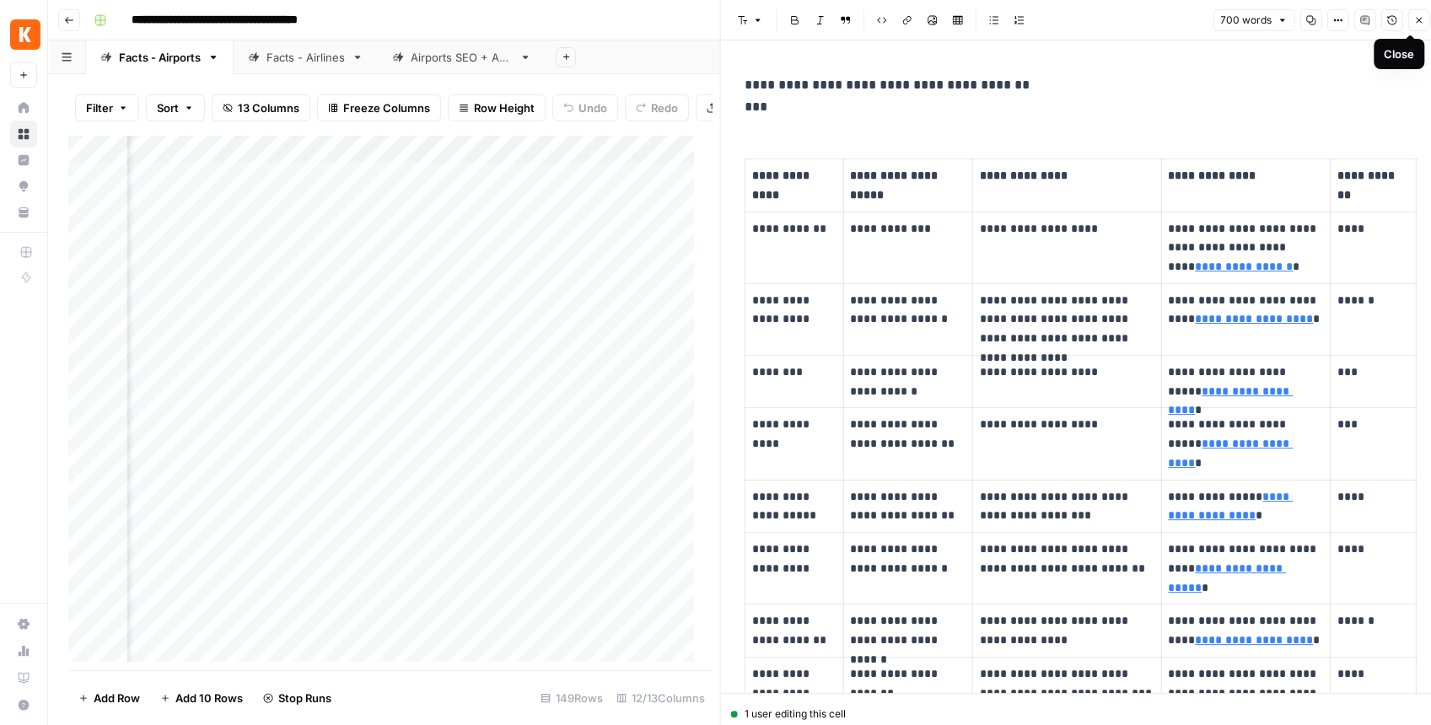
click at [1414, 27] on button "Close" at bounding box center [1418, 20] width 22 height 22
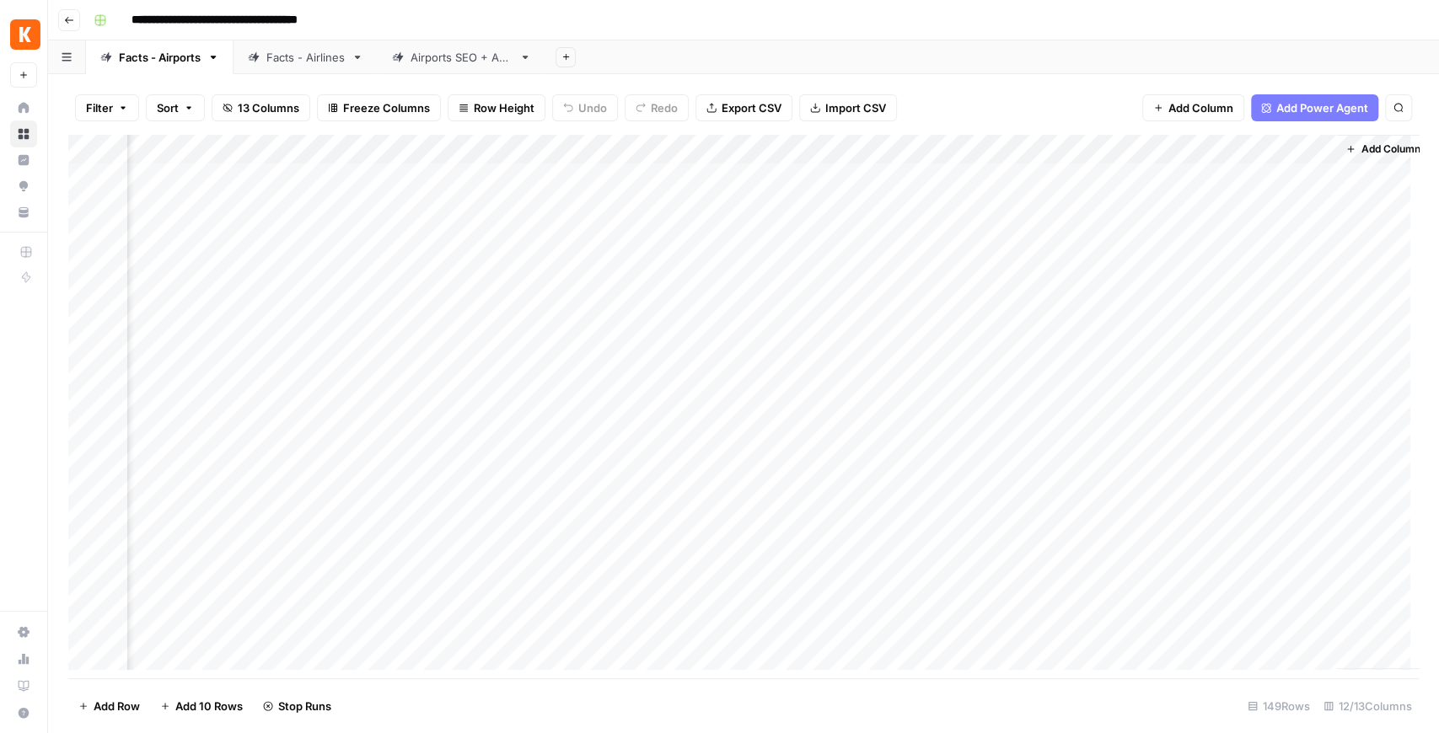
scroll to position [0, 902]
click at [1013, 95] on div "Filter Sort 13 Columns Freeze Columns Row Height Undo Redo Export CSV Import CS…" at bounding box center [743, 108] width 1351 height 54
click at [283, 63] on div "Facts - Airlines" at bounding box center [305, 57] width 78 height 17
click at [438, 62] on div "Airports SEO + AEO" at bounding box center [462, 57] width 102 height 17
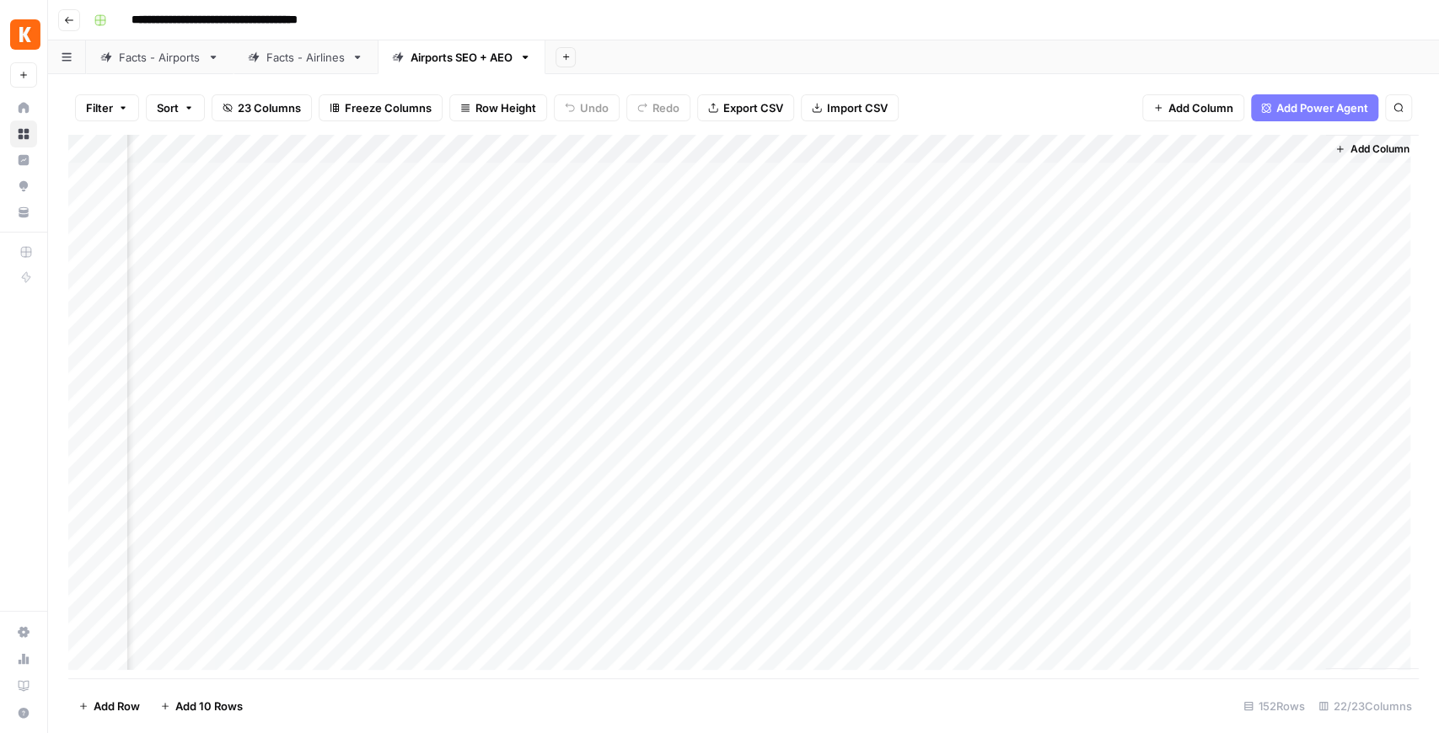
click at [1258, 175] on div "Add Column" at bounding box center [743, 407] width 1351 height 544
click at [1249, 185] on div "Add Column" at bounding box center [743, 407] width 1351 height 544
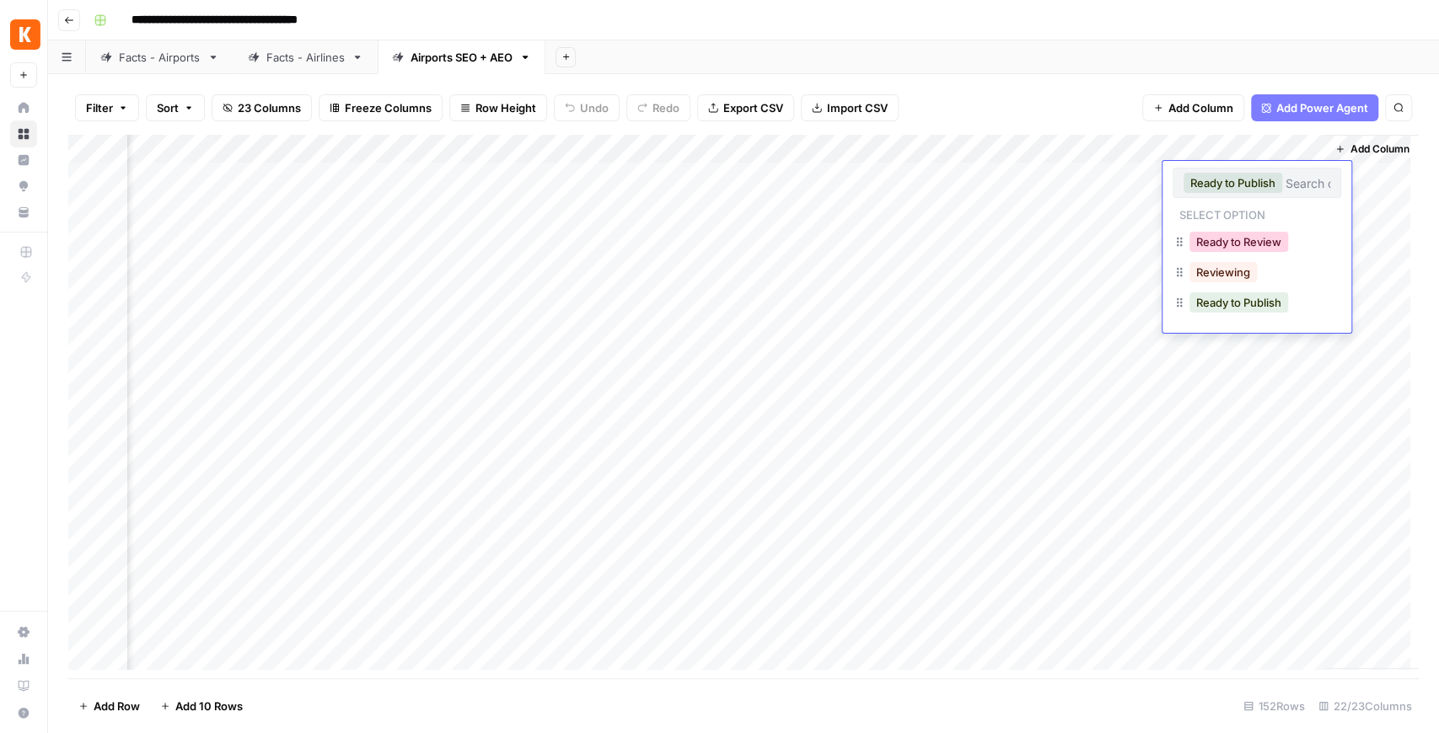
click at [1250, 250] on button "Ready to Review" at bounding box center [1239, 242] width 99 height 20
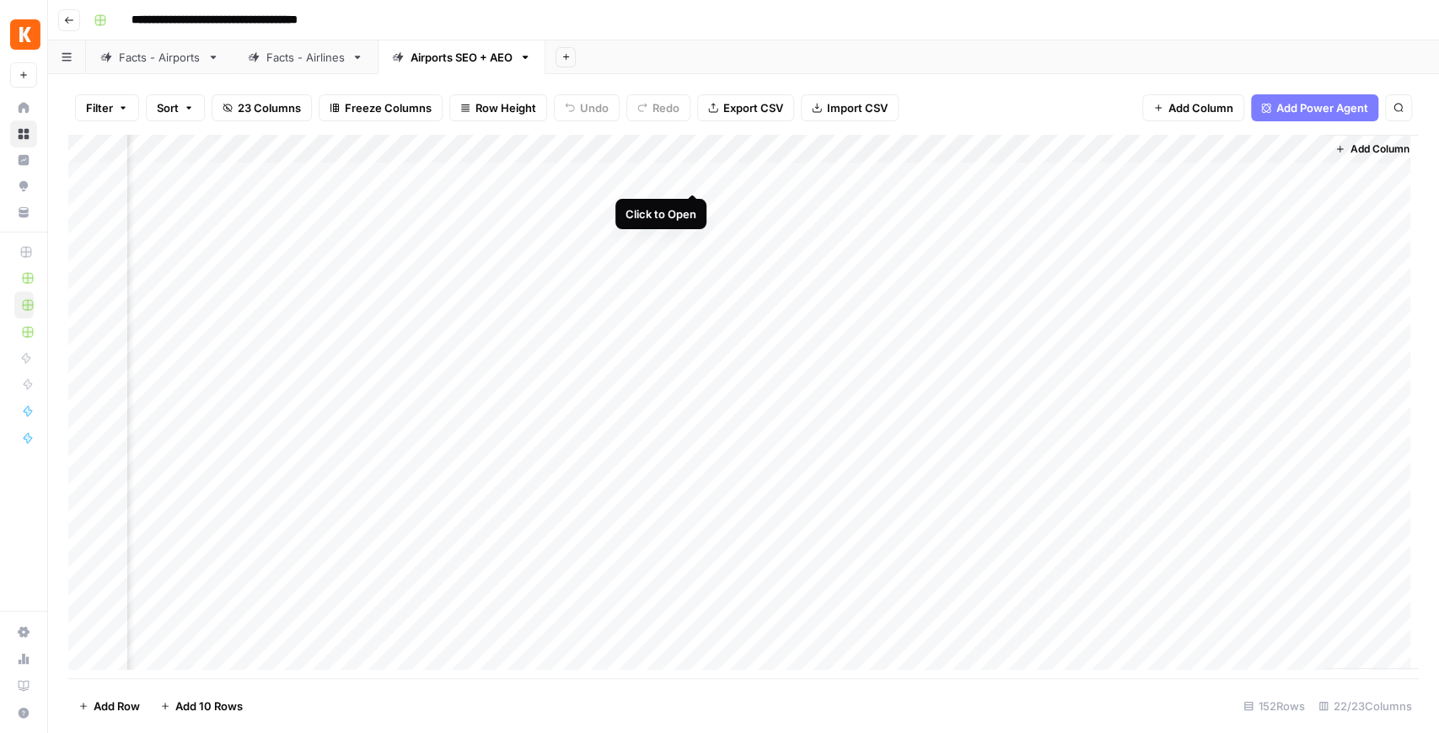
click at [687, 180] on div "Add Column" at bounding box center [743, 407] width 1351 height 544
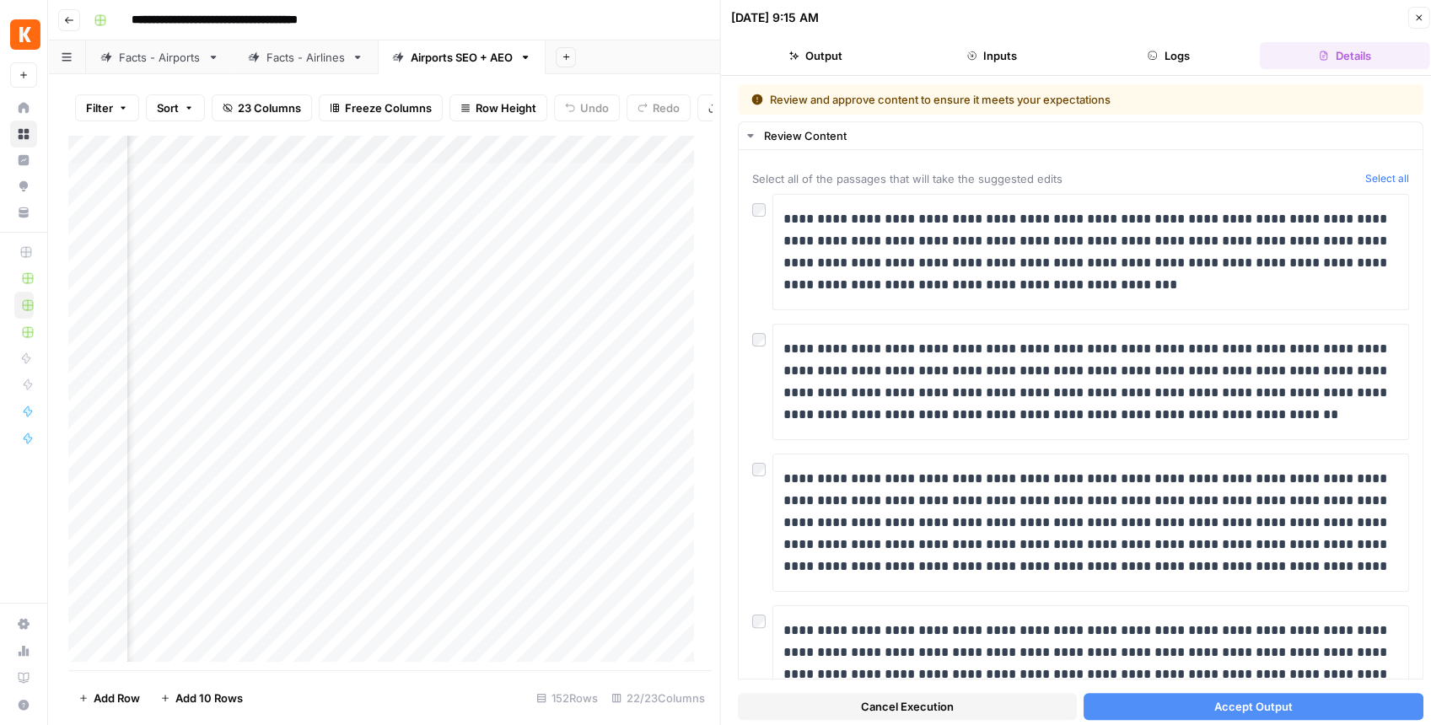
click at [1139, 713] on button "Accept Output" at bounding box center [1252, 706] width 339 height 27
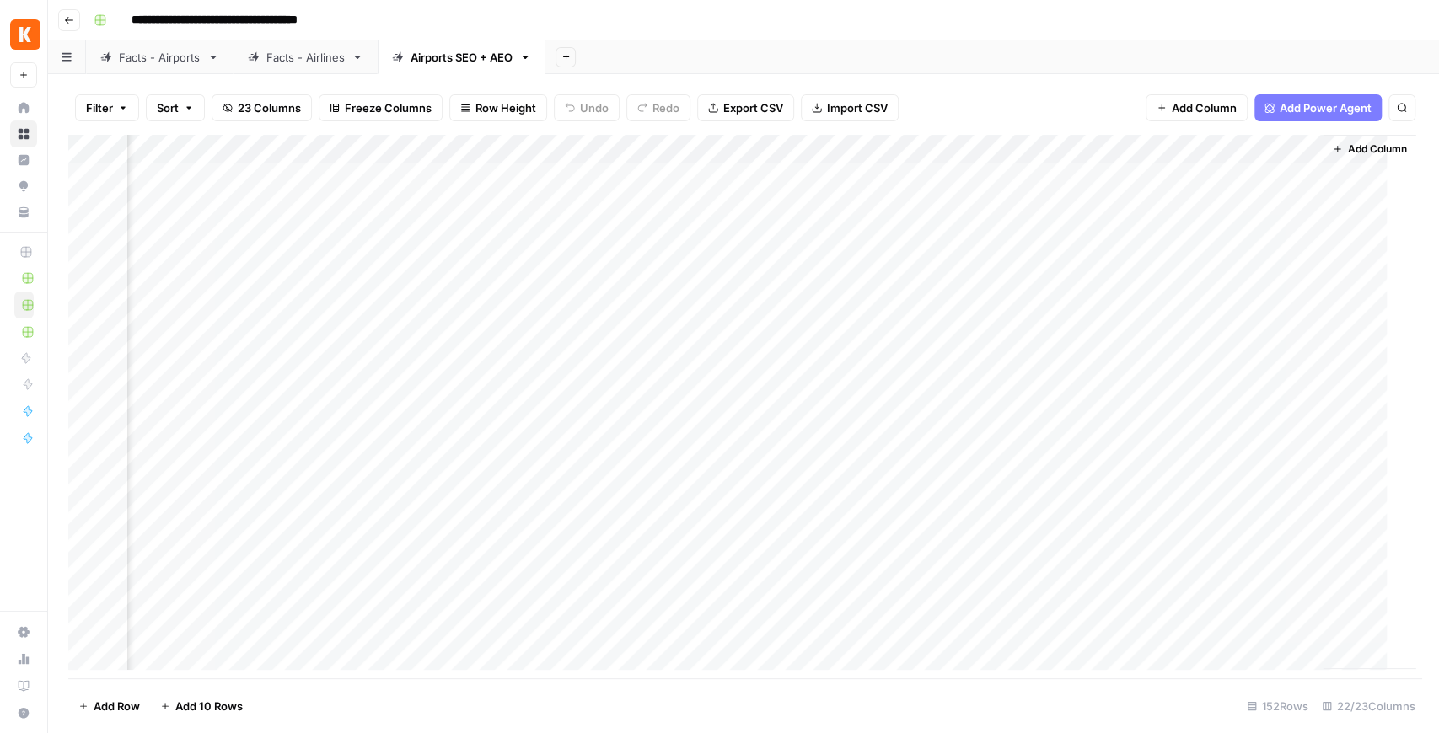
scroll to position [0, 2236]
click at [267, 66] on link "Facts - Airlines" at bounding box center [306, 57] width 144 height 34
click at [191, 62] on div "Facts - Airports" at bounding box center [160, 57] width 82 height 17
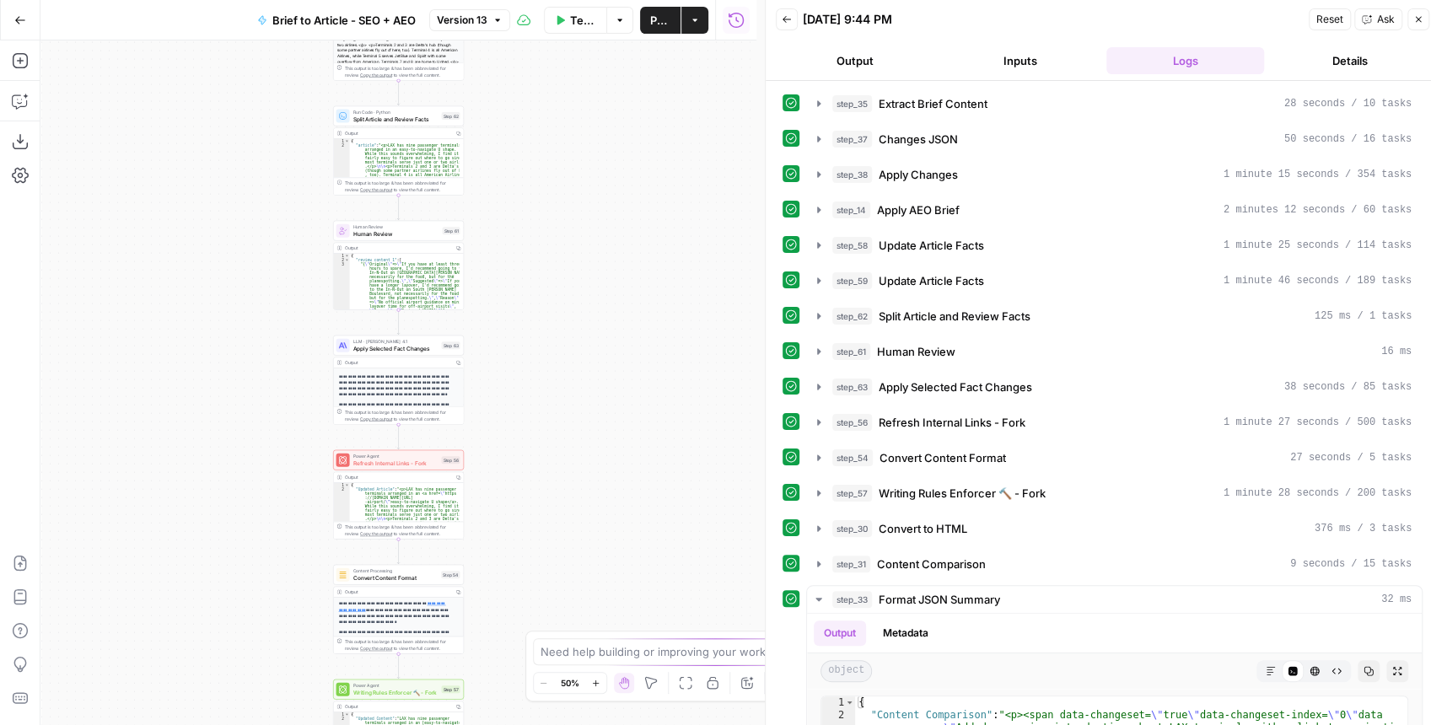
scroll to position [55, 0]
click at [378, 464] on span "Refresh Internal Links - Fork" at bounding box center [395, 463] width 85 height 8
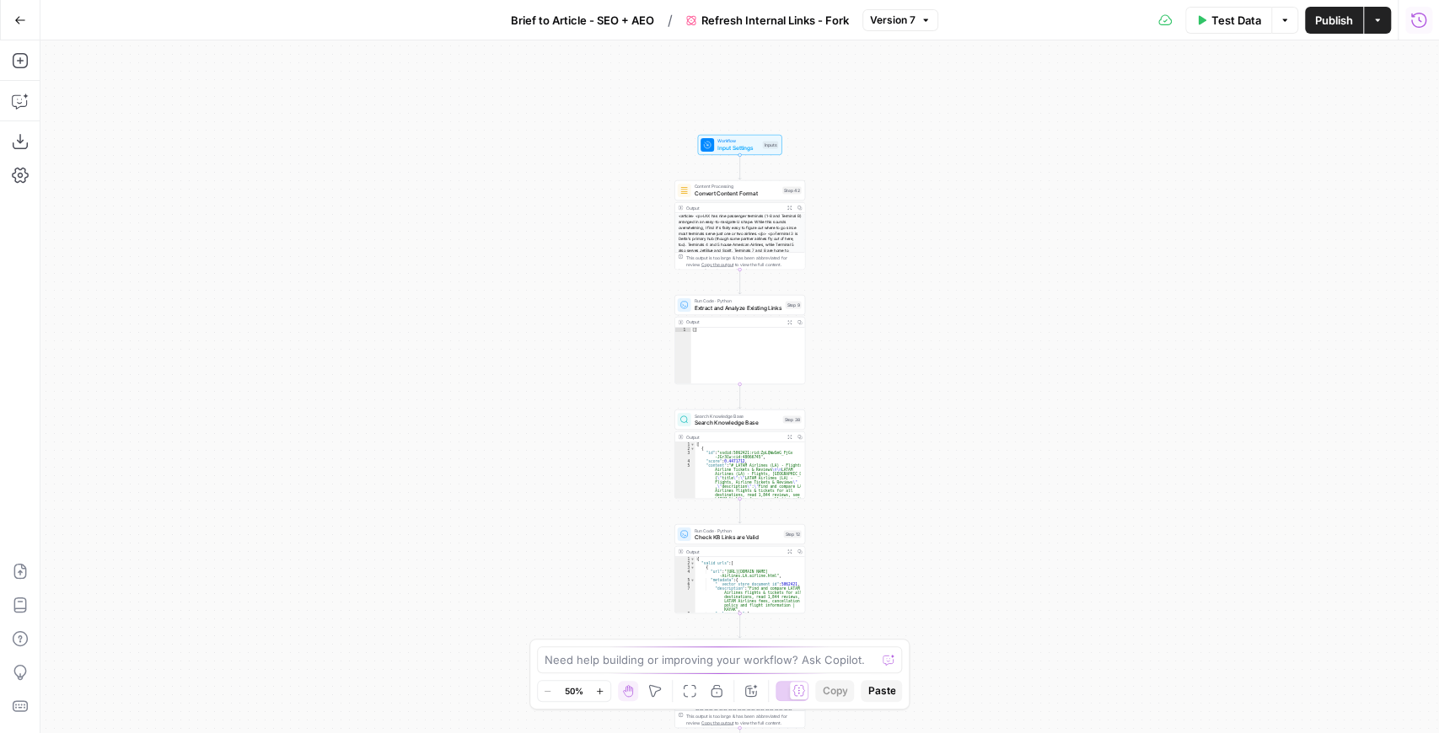
click at [1418, 24] on icon "button" at bounding box center [1418, 20] width 17 height 17
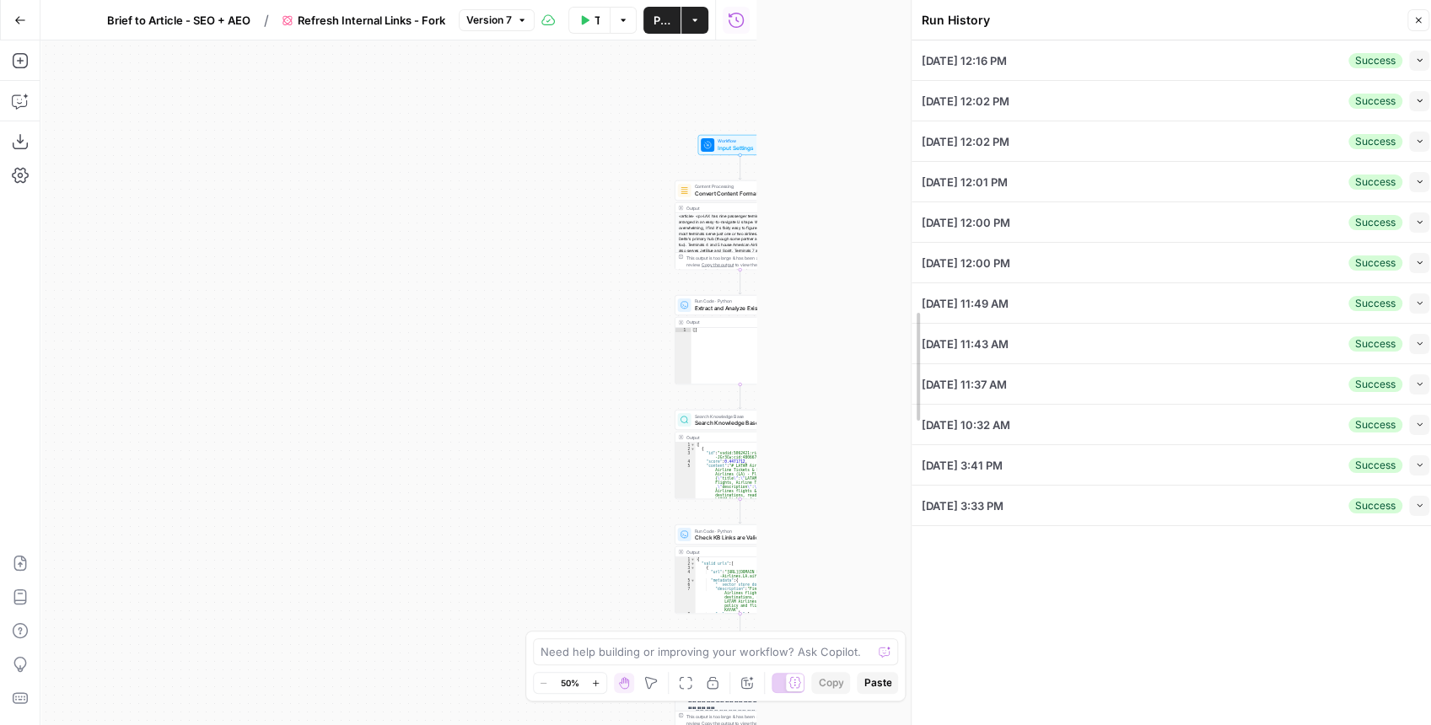
drag, startPoint x: 765, startPoint y: 119, endPoint x: 910, endPoint y: 114, distance: 145.9
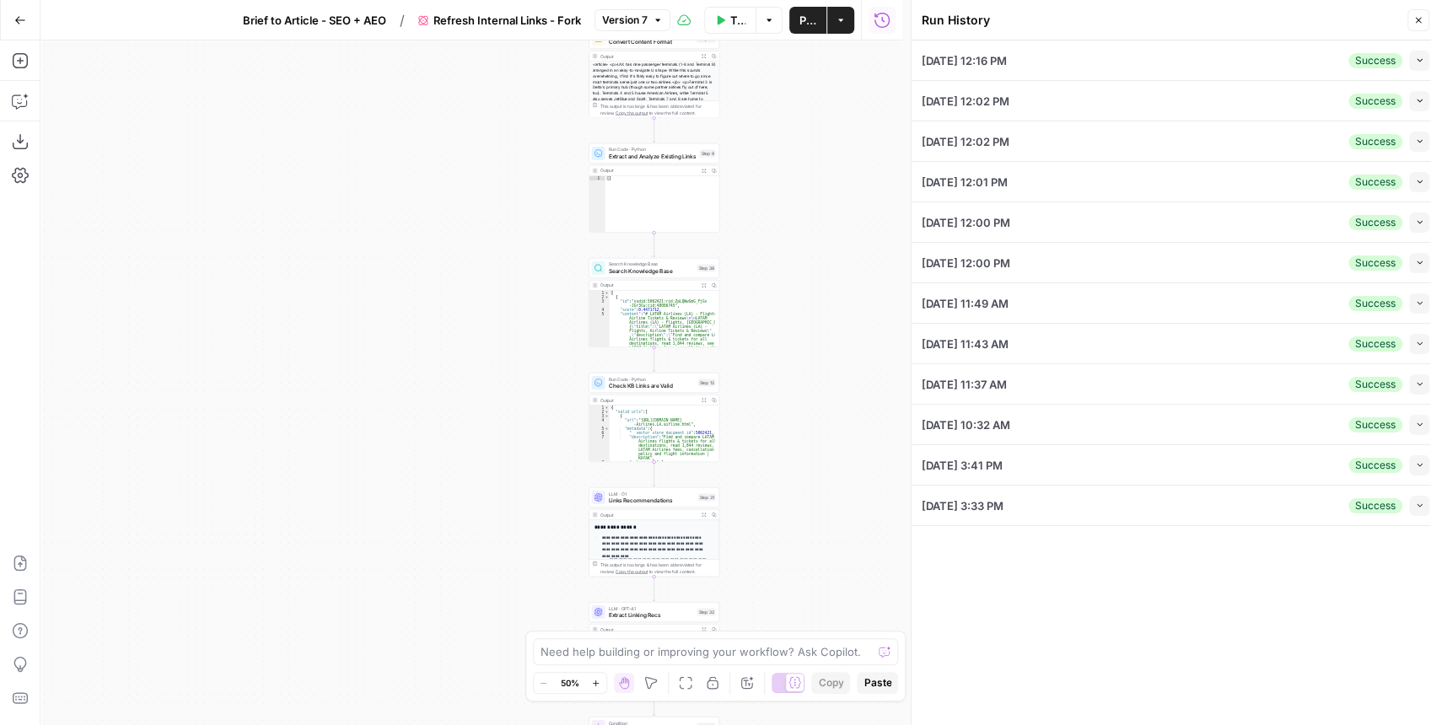
drag, startPoint x: 857, startPoint y: 239, endPoint x: 771, endPoint y: 88, distance: 174.4
click at [771, 88] on div "true false Workflow Input Settings Inputs Content Processing Convert Content Fo…" at bounding box center [471, 382] width 862 height 685
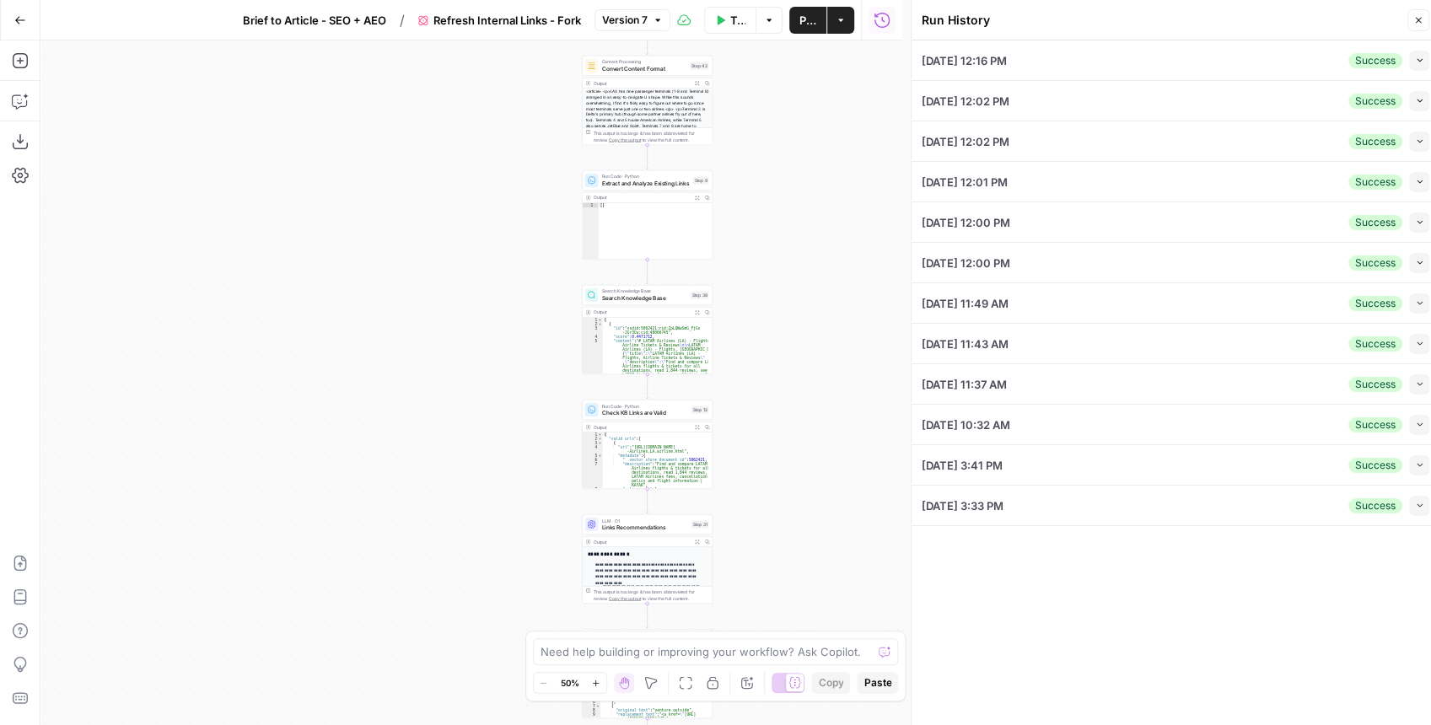
drag, startPoint x: 755, startPoint y: 137, endPoint x: 688, endPoint y: 266, distance: 145.6
click at [690, 265] on div "true false Workflow Input Settings Inputs Content Processing Convert Content Fo…" at bounding box center [471, 382] width 862 height 685
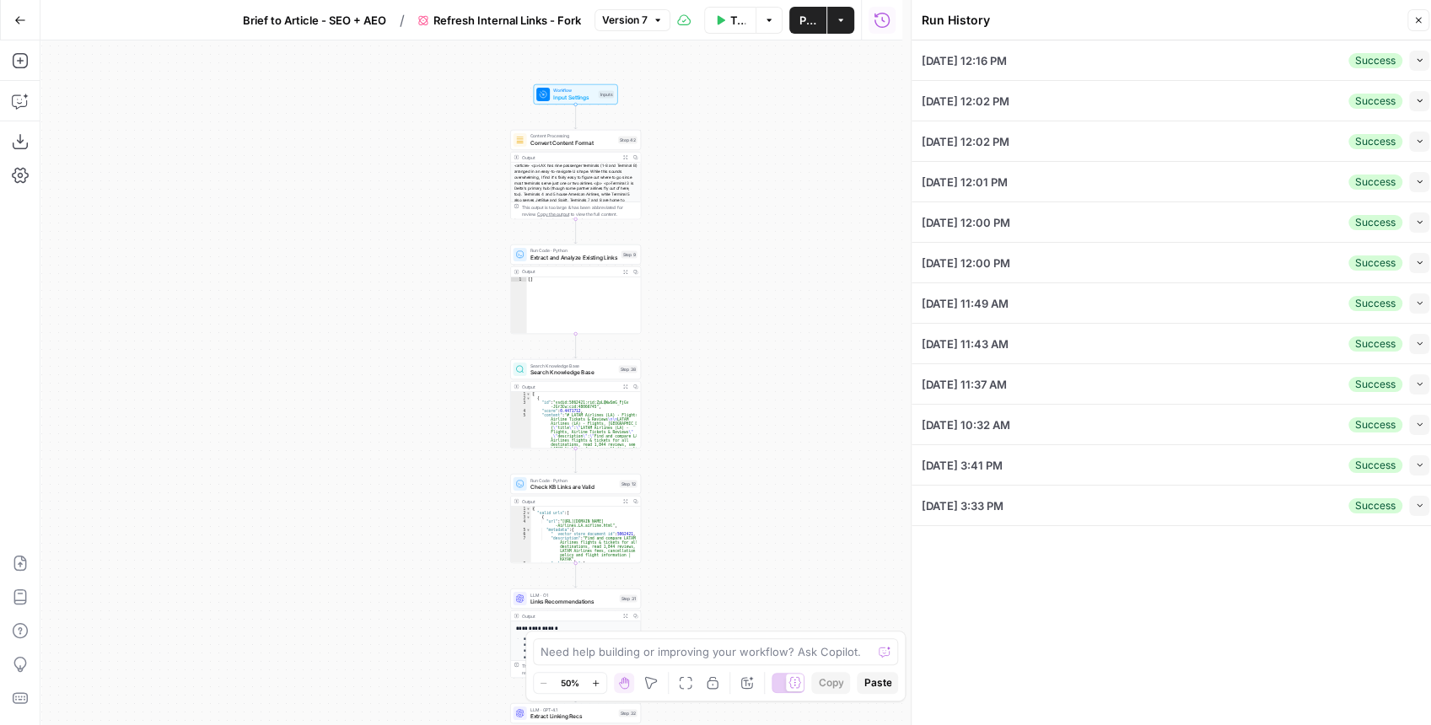
drag, startPoint x: 701, startPoint y: 289, endPoint x: 583, endPoint y: 117, distance: 208.1
click at [597, 131] on div "true false Workflow Input Settings Inputs Content Processing Convert Content Fo…" at bounding box center [471, 382] width 862 height 685
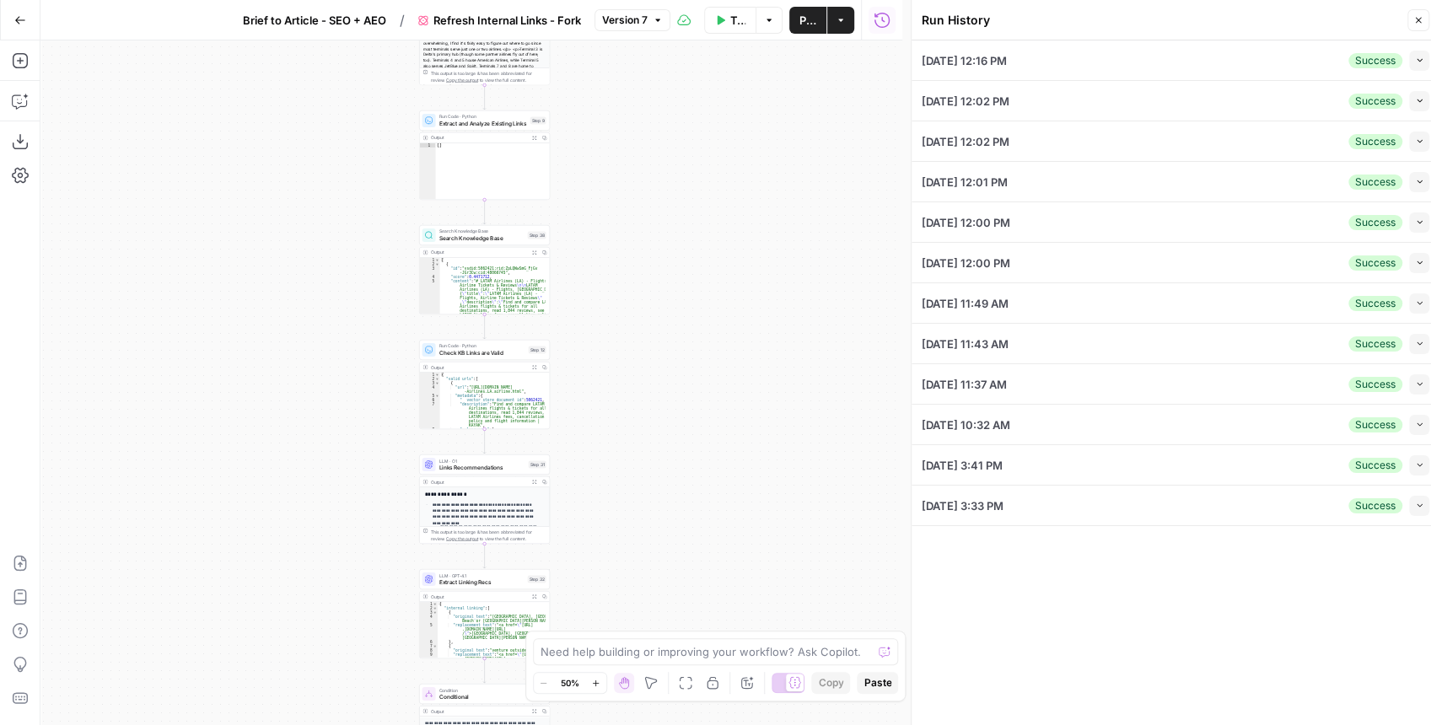
drag, startPoint x: 636, startPoint y: 121, endPoint x: 608, endPoint y: 244, distance: 125.4
click at [608, 244] on div "true false Workflow Input Settings Inputs Content Processing Convert Content Fo…" at bounding box center [471, 382] width 862 height 685
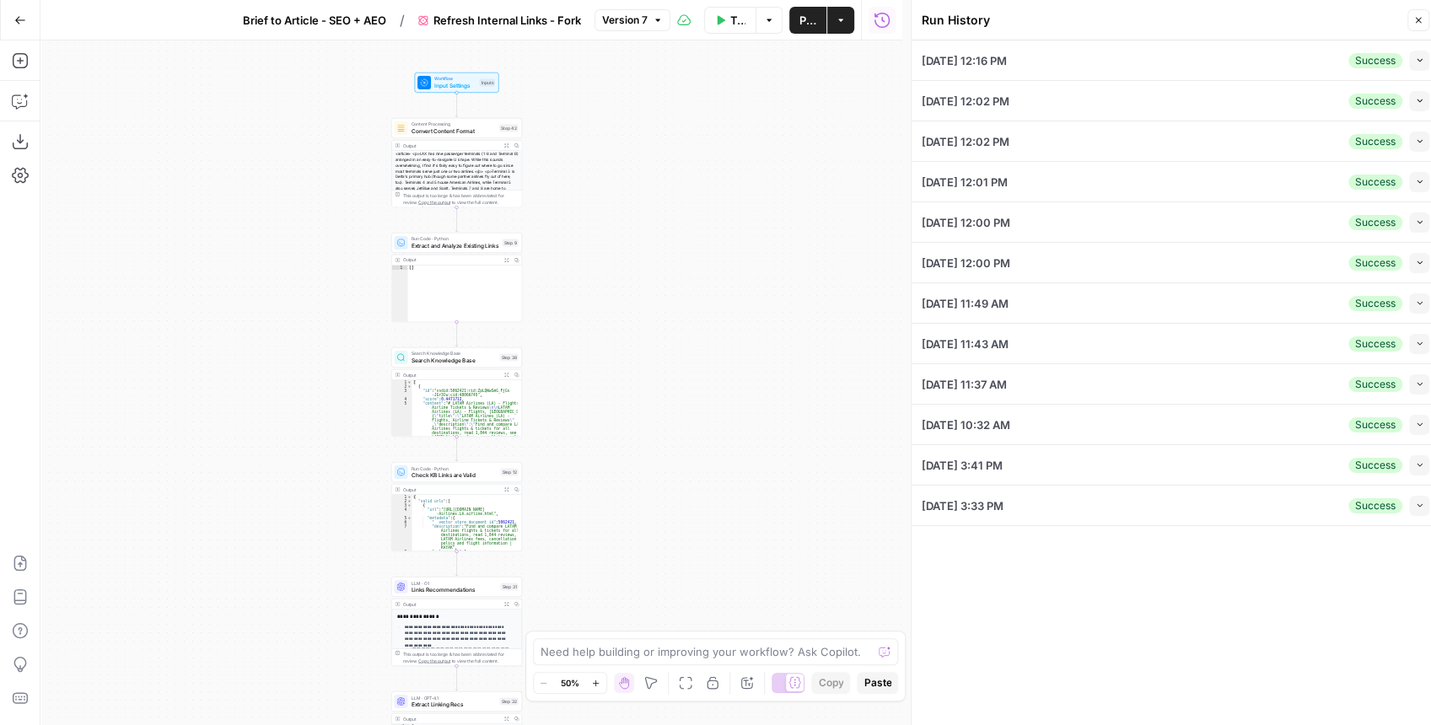
click at [733, 31] on button "Test Data" at bounding box center [730, 20] width 53 height 27
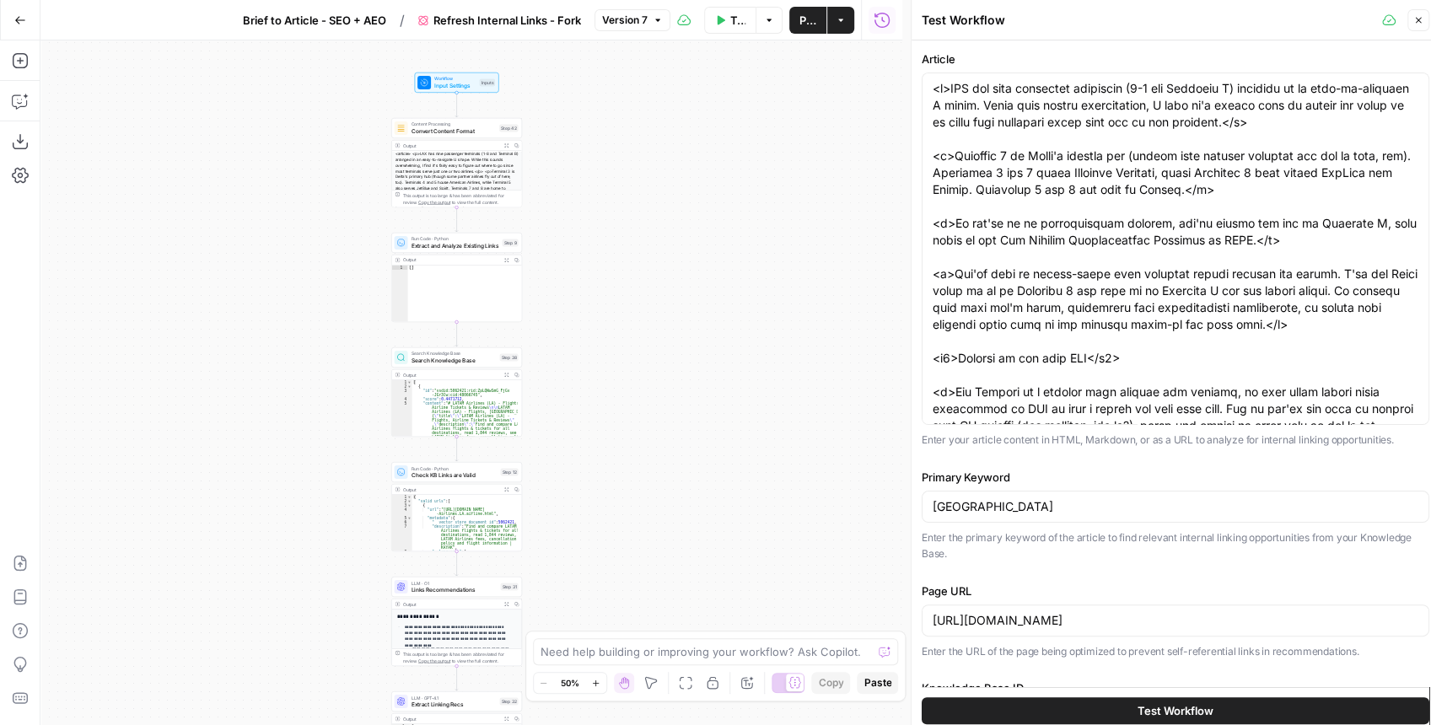
type input "[EN-US] - Kayak"
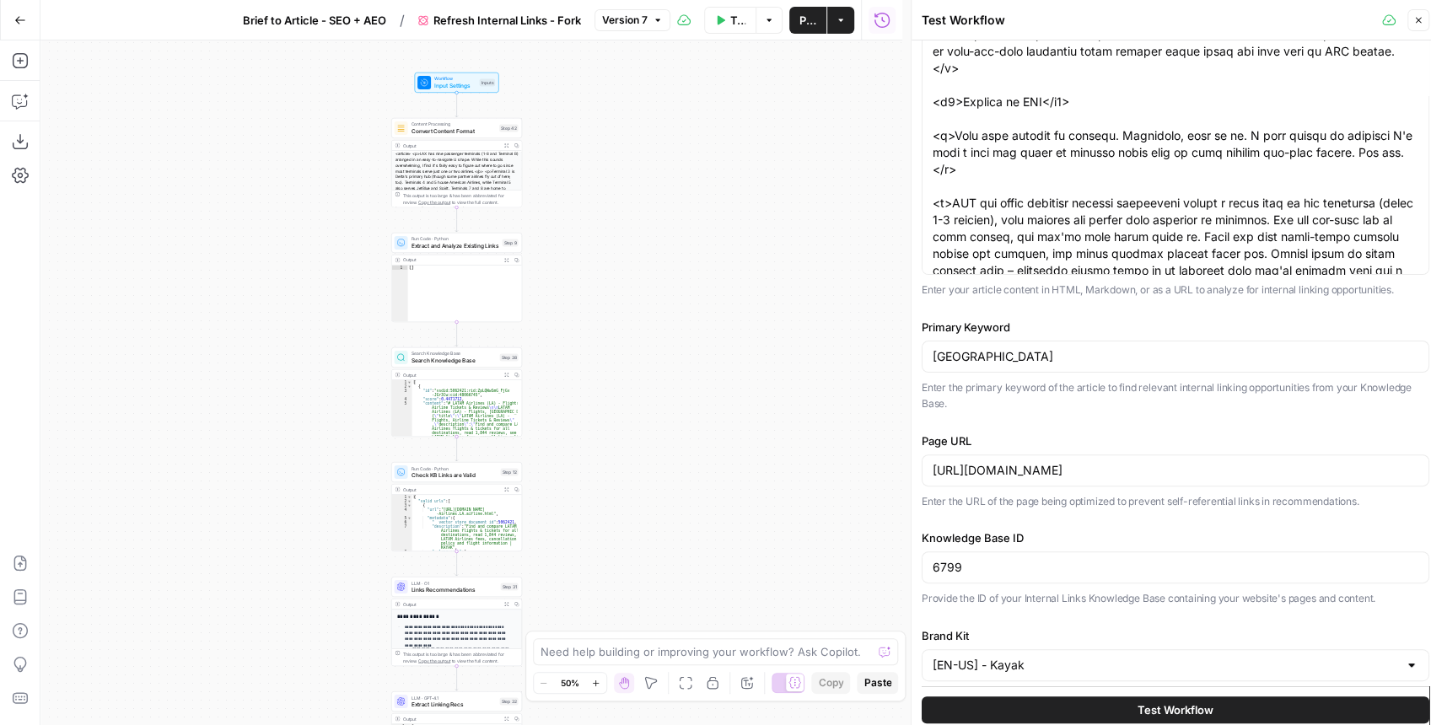
scroll to position [152, 0]
click at [1162, 145] on textarea "Article" at bounding box center [1175, 412] width 486 height 2765
paste textarea "arranged in an easy-to-navigate U shape. While this sounds overwhelming, I find…"
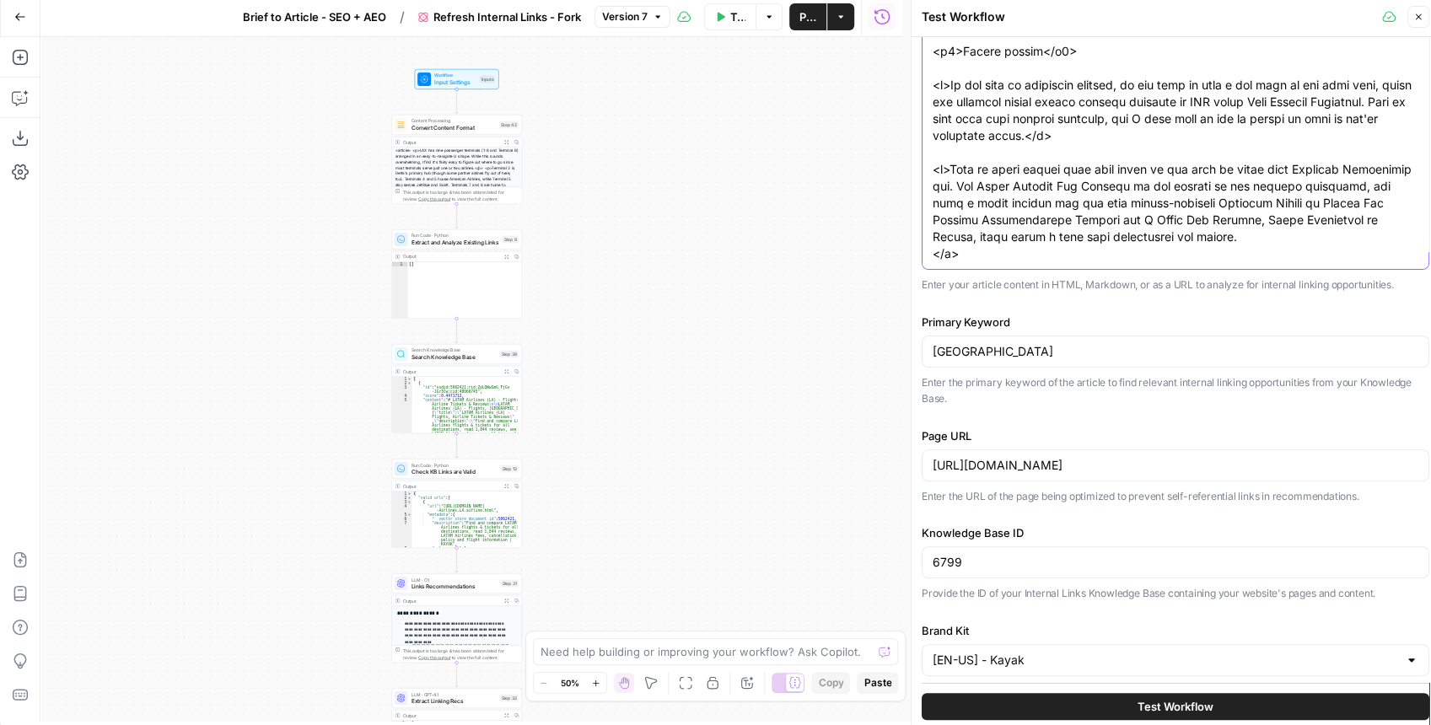
scroll to position [8, 0]
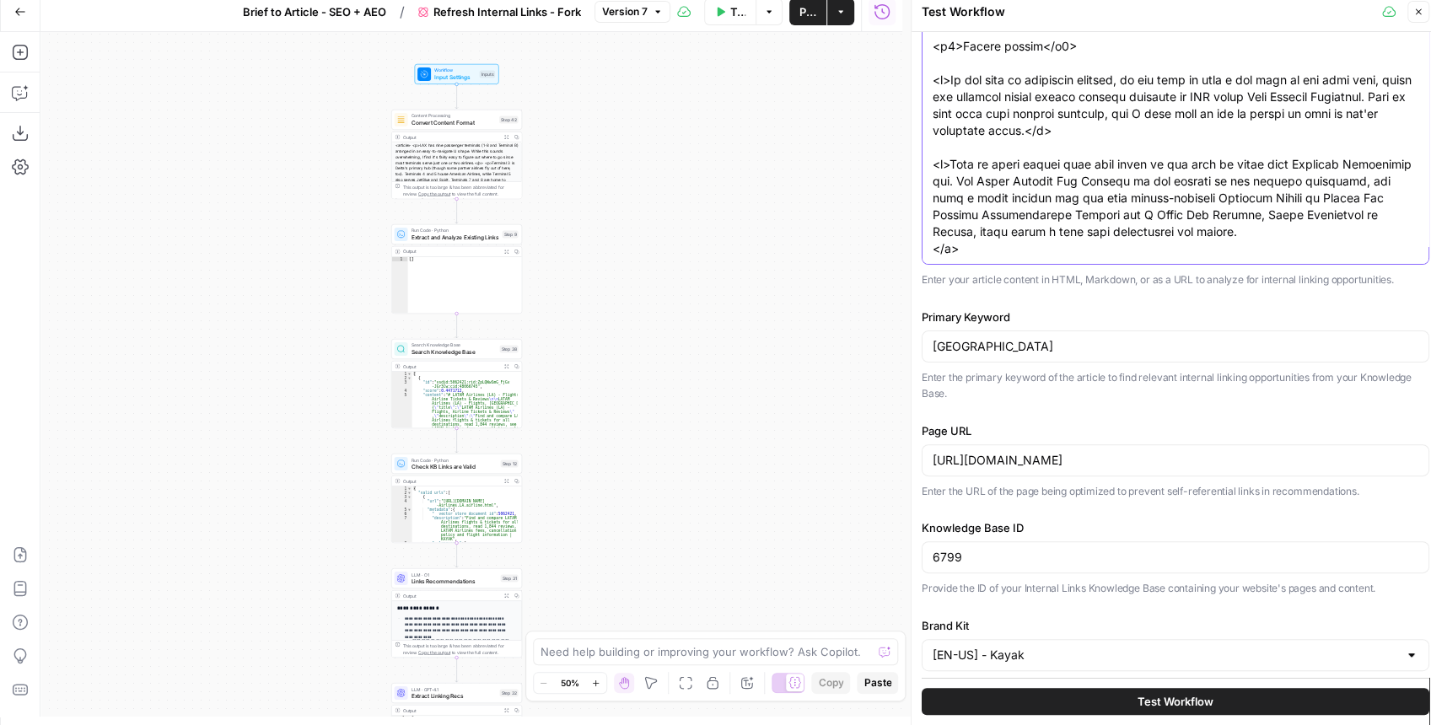
type textarea "<p>LAX has nine passenger terminals arranged in an easy-to-navigate U shape. Wh…"
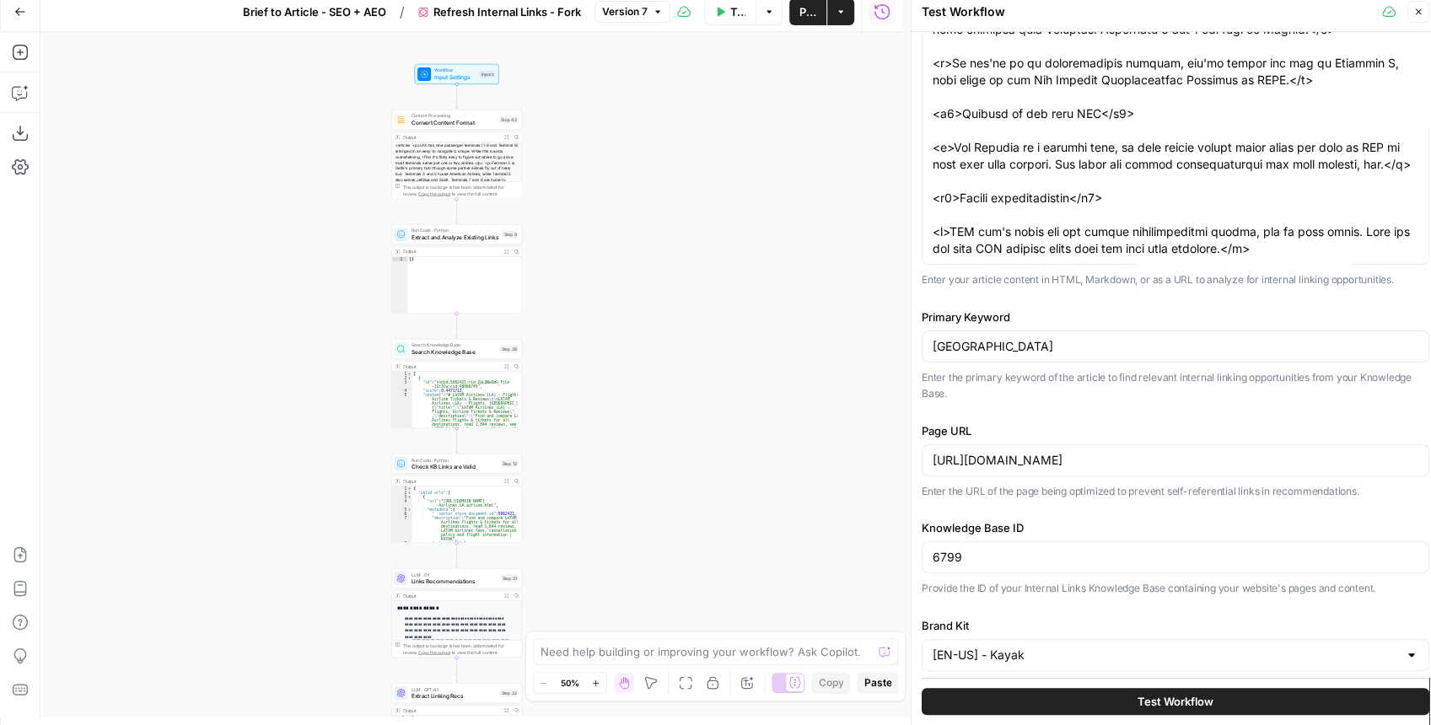
click at [1147, 703] on span "Test Workflow" at bounding box center [1175, 701] width 76 height 17
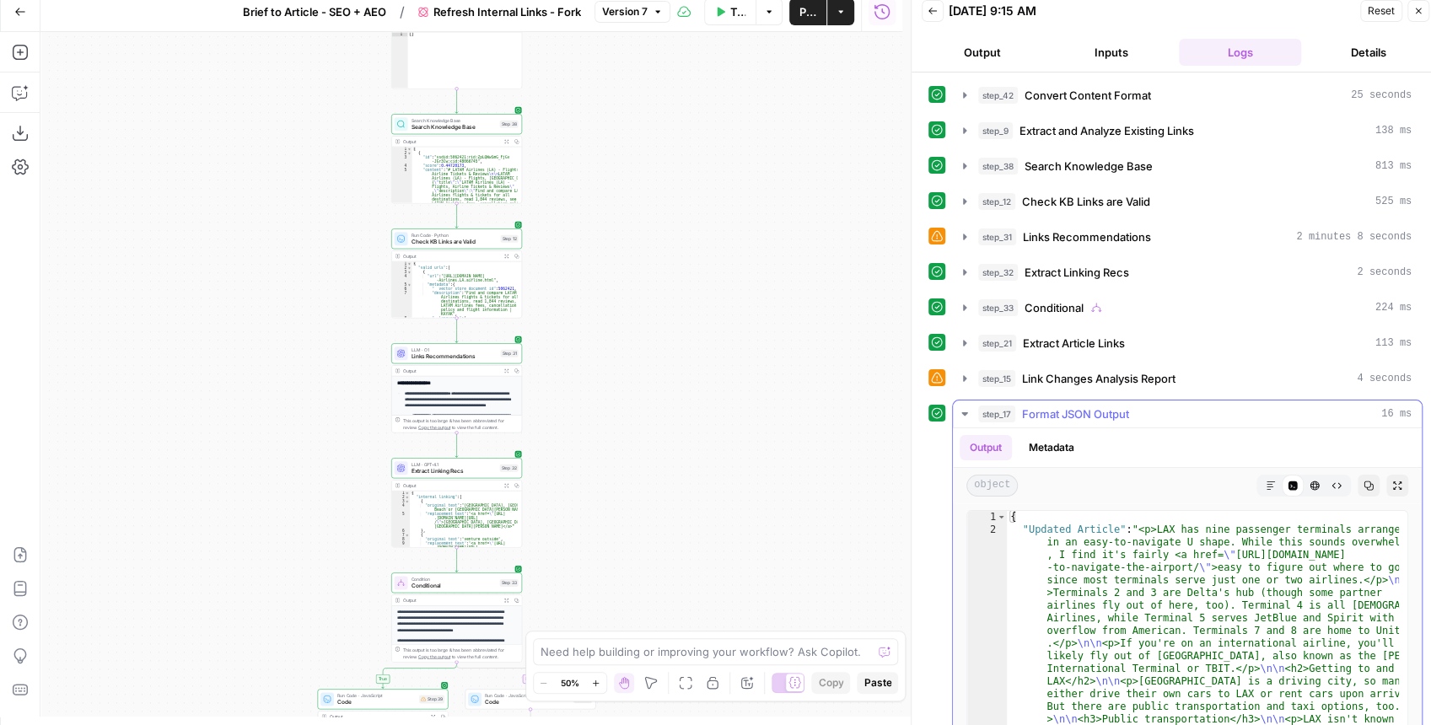
click at [1392, 481] on icon "button" at bounding box center [1397, 486] width 10 height 10
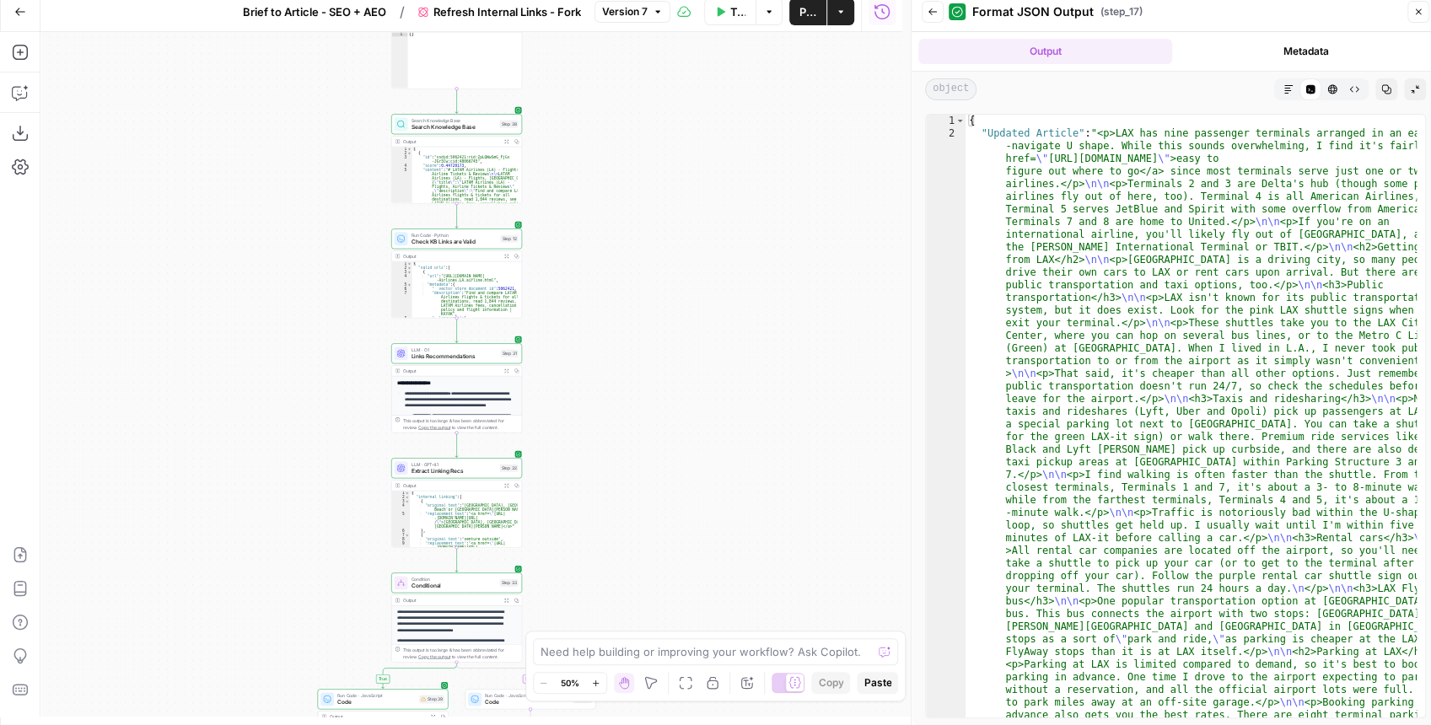
click at [1283, 94] on button "Markdown" at bounding box center [1288, 89] width 22 height 22
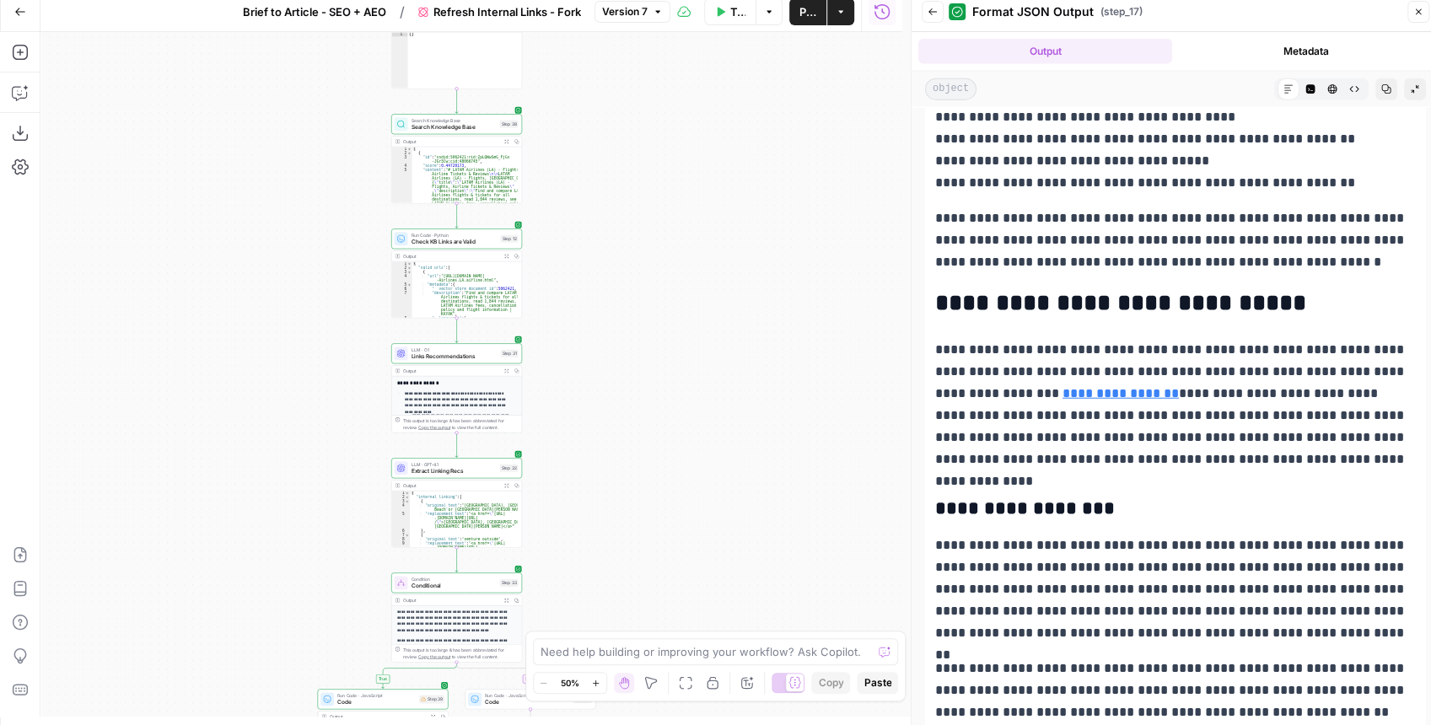
scroll to position [2698, 0]
drag, startPoint x: 617, startPoint y: 155, endPoint x: 647, endPoint y: 117, distance: 48.1
click at [647, 118] on div "true false Workflow Input Settings Inputs Content Processing Convert Content Fo…" at bounding box center [471, 374] width 862 height 685
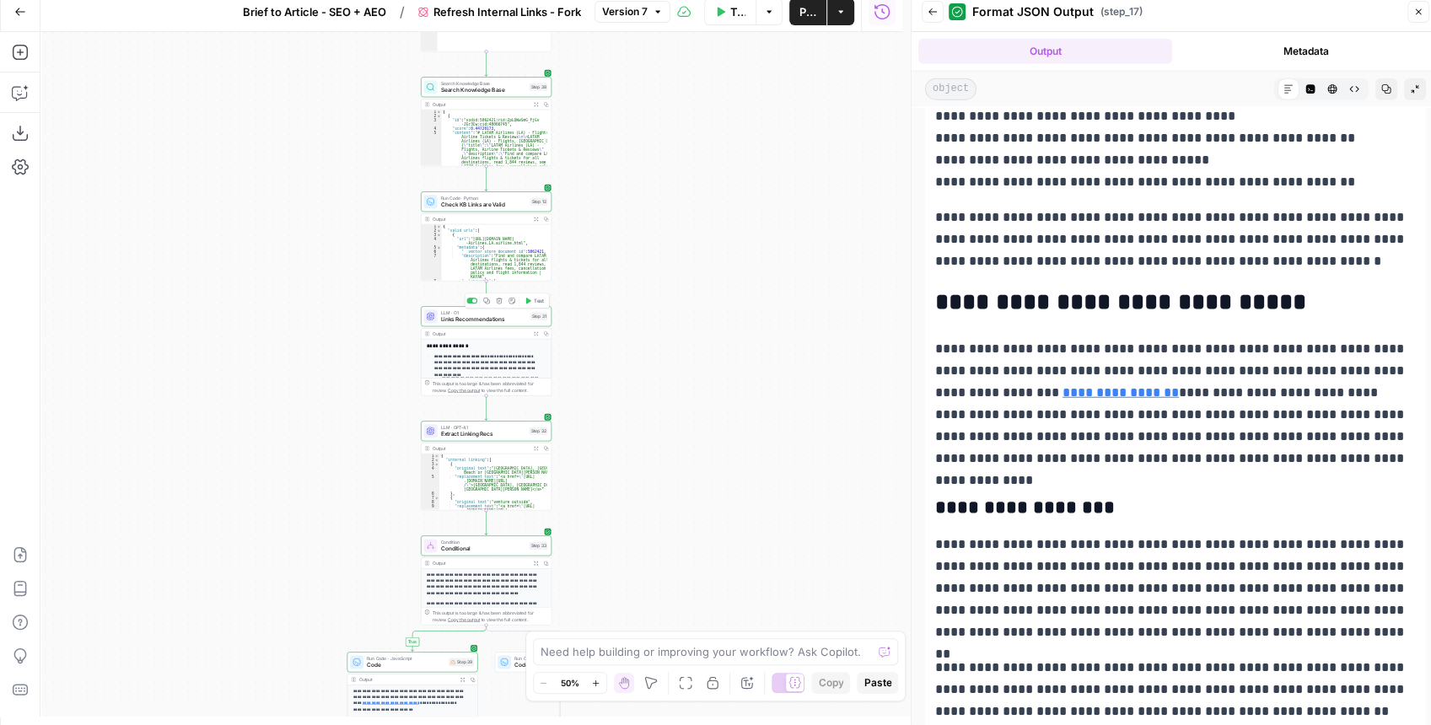
click at [491, 319] on span "Links Recommendations" at bounding box center [484, 319] width 86 height 8
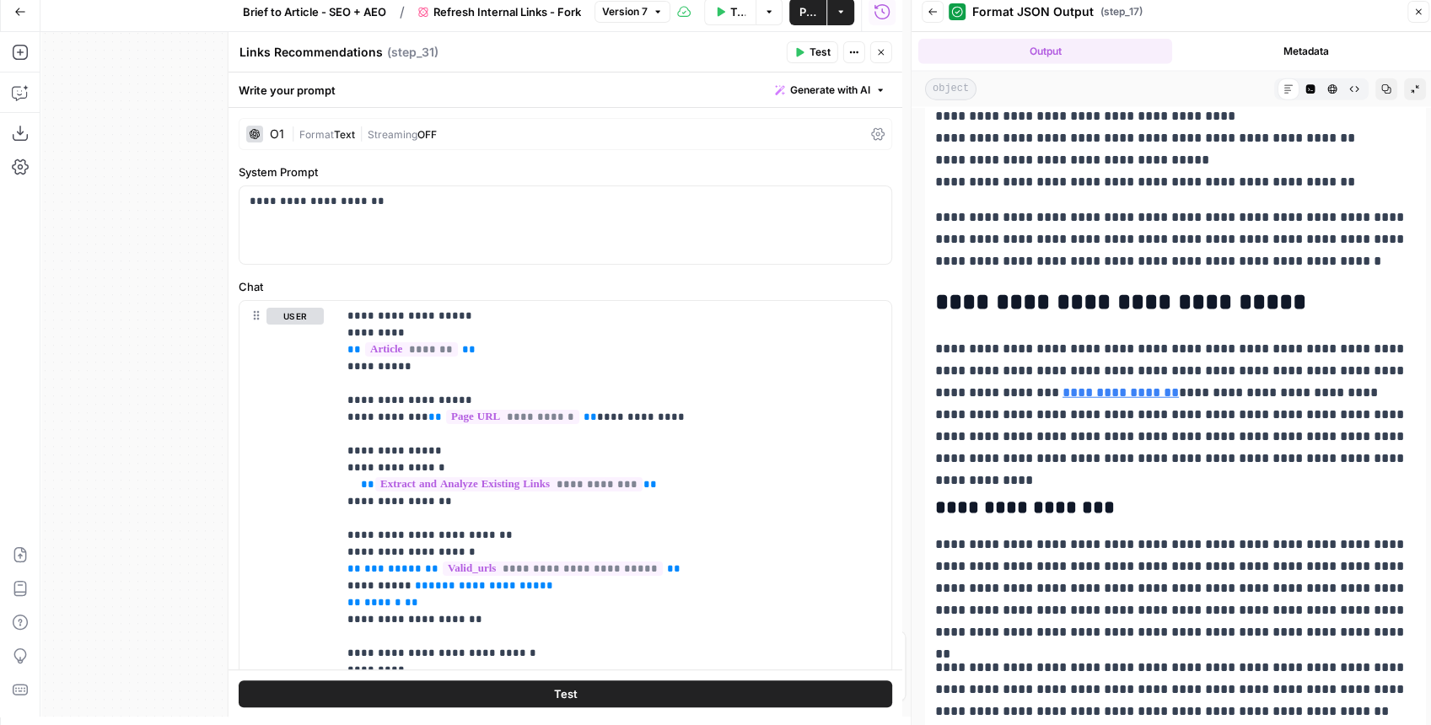
click at [280, 124] on div "O1 | Format Text | Streaming OFF" at bounding box center [565, 134] width 653 height 32
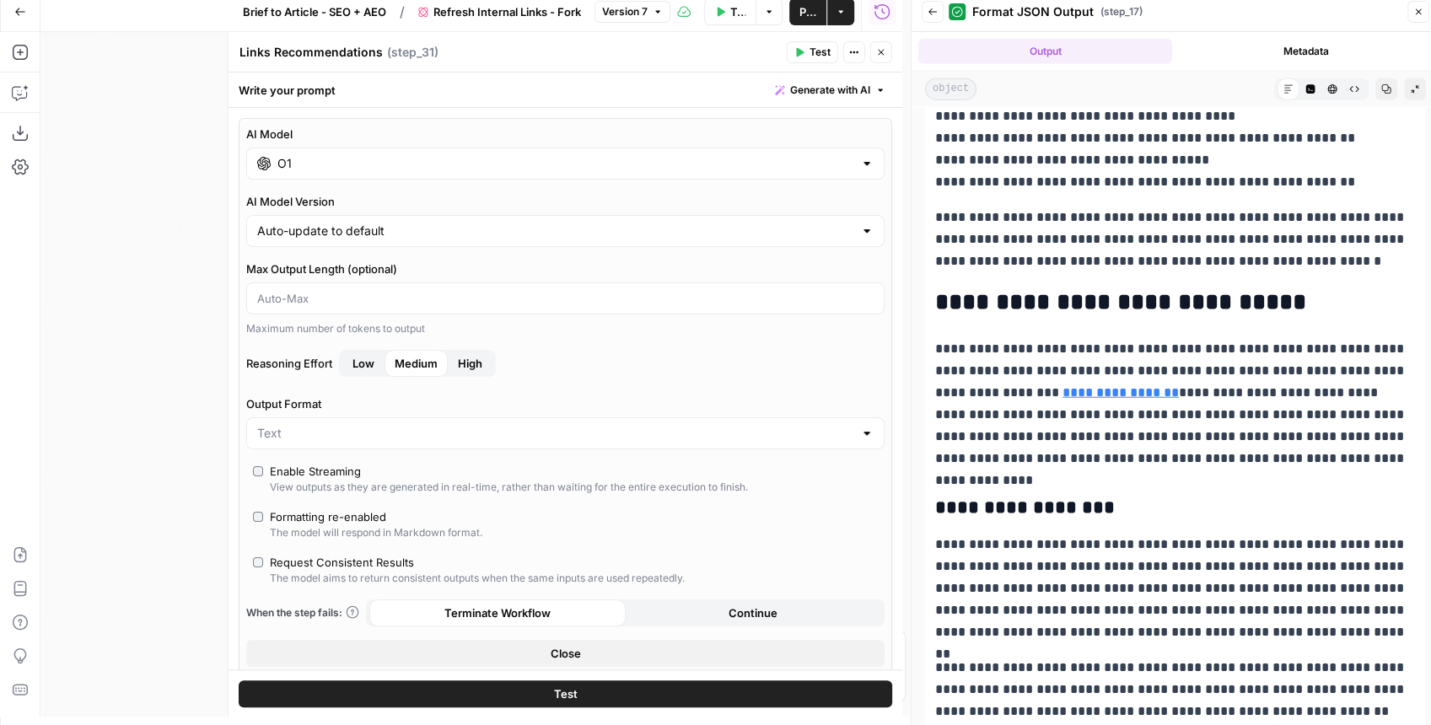
click at [331, 162] on input "O1" at bounding box center [565, 163] width 576 height 17
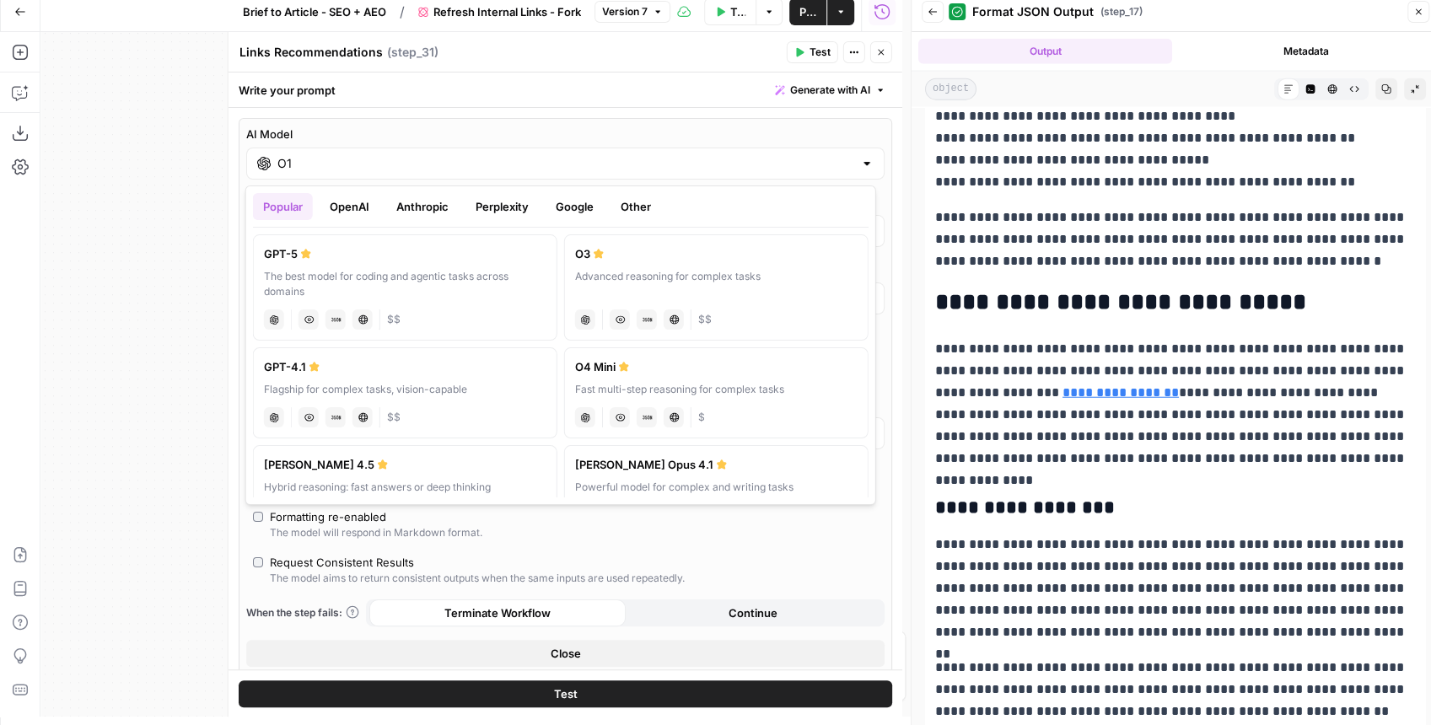
scroll to position [0, 0]
click at [355, 212] on button "OpenAI" at bounding box center [350, 206] width 60 height 27
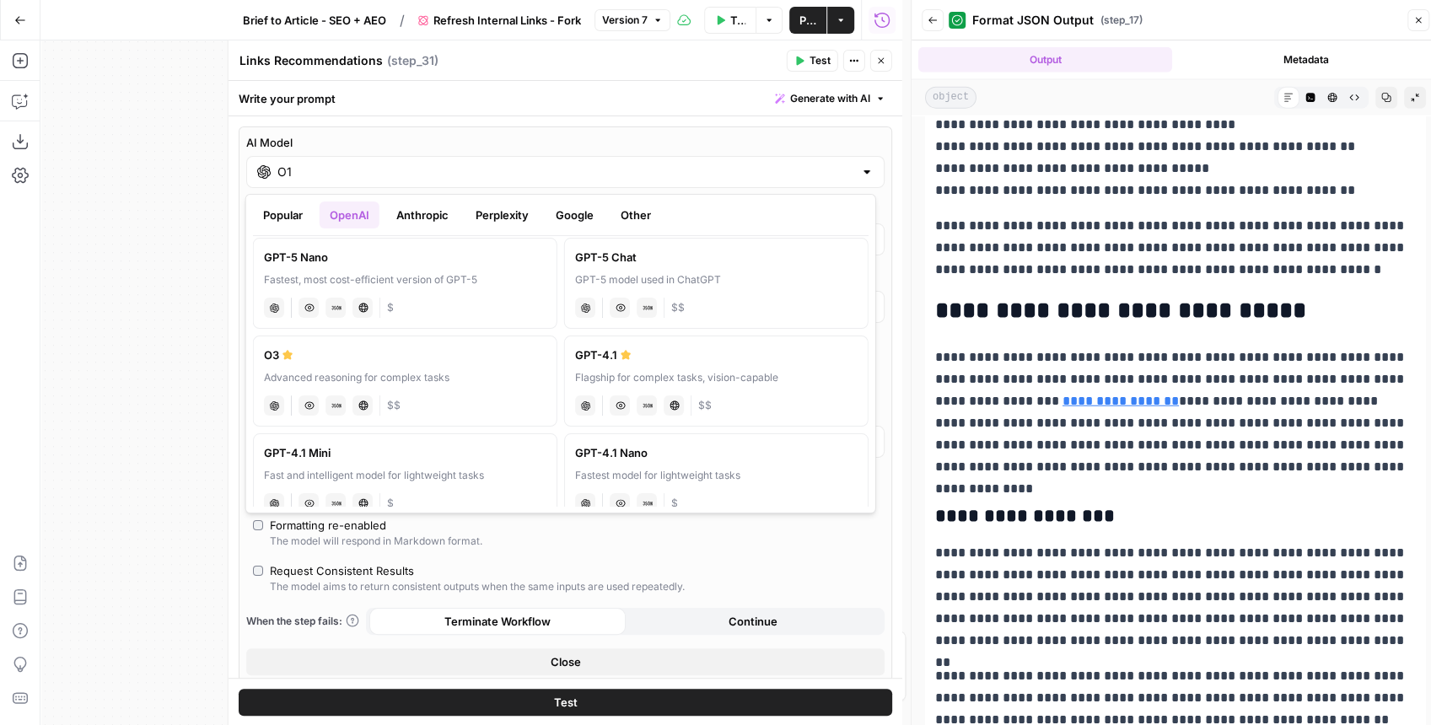
scroll to position [169, 0]
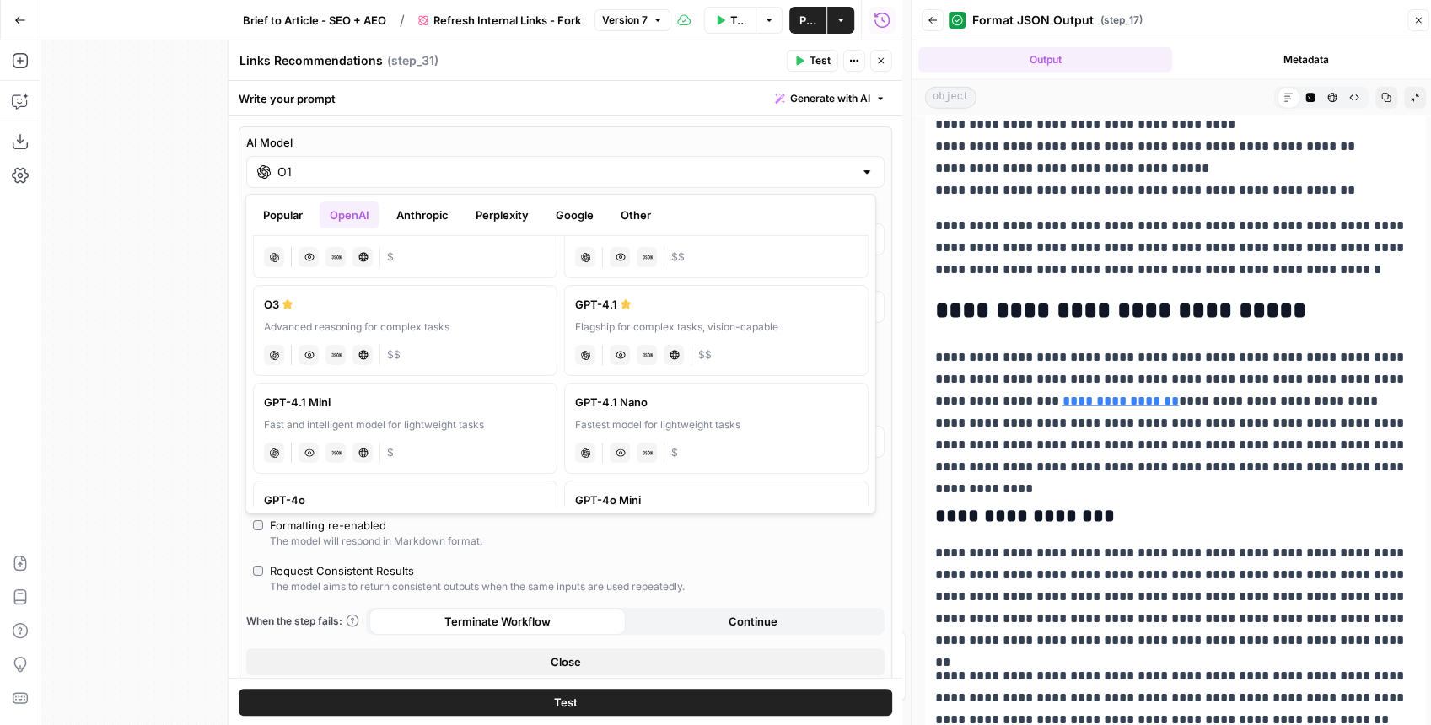
click at [475, 342] on div "chat Vision Capabilities JSON Mode Live Web Research $$" at bounding box center [405, 353] width 282 height 24
type input "O3"
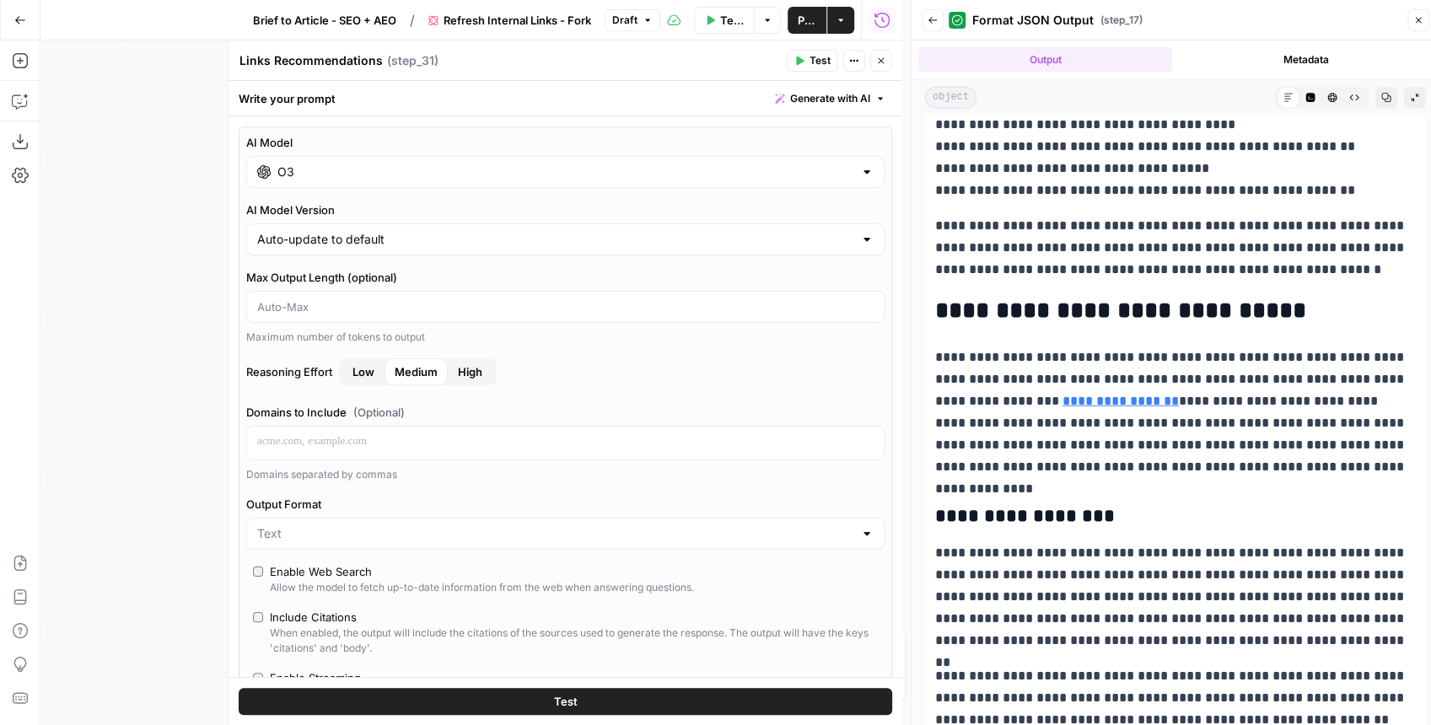
click at [814, 66] on span "Test" at bounding box center [819, 60] width 21 height 15
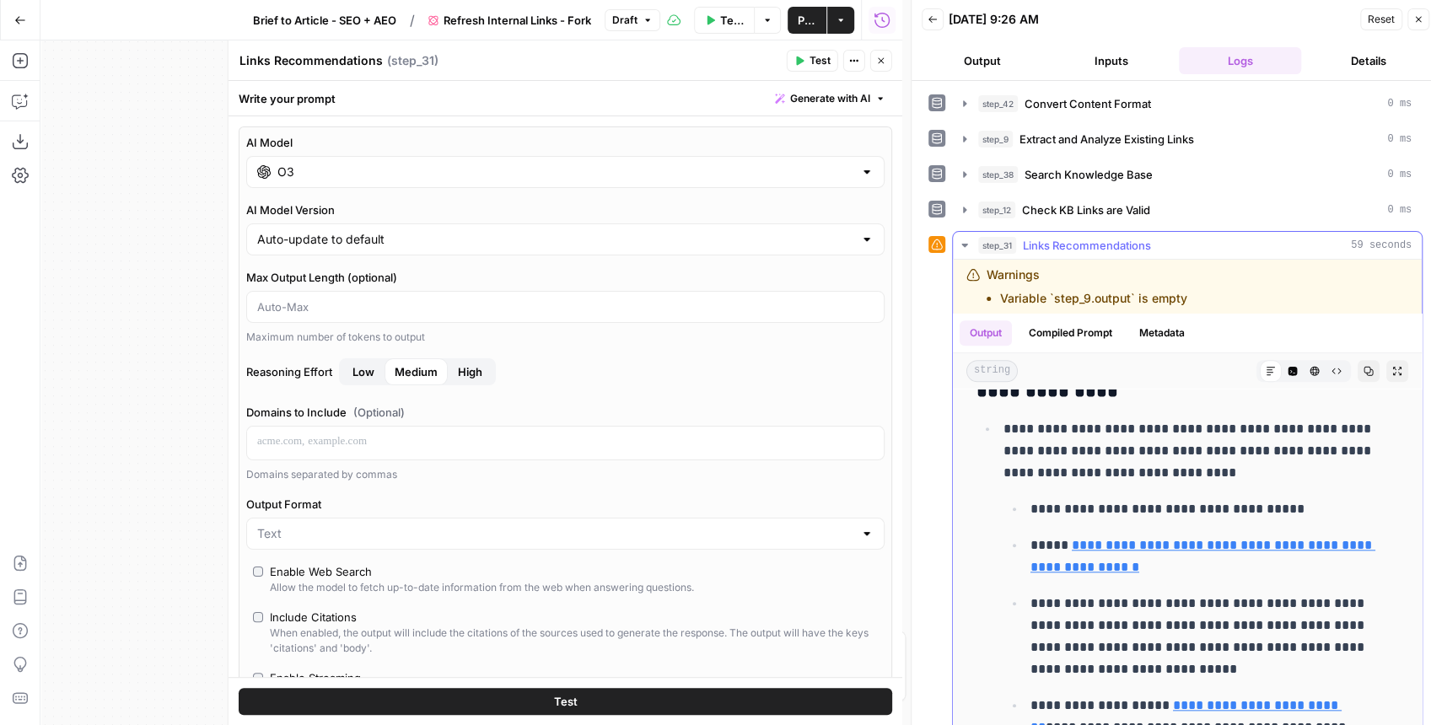
scroll to position [1154, 0]
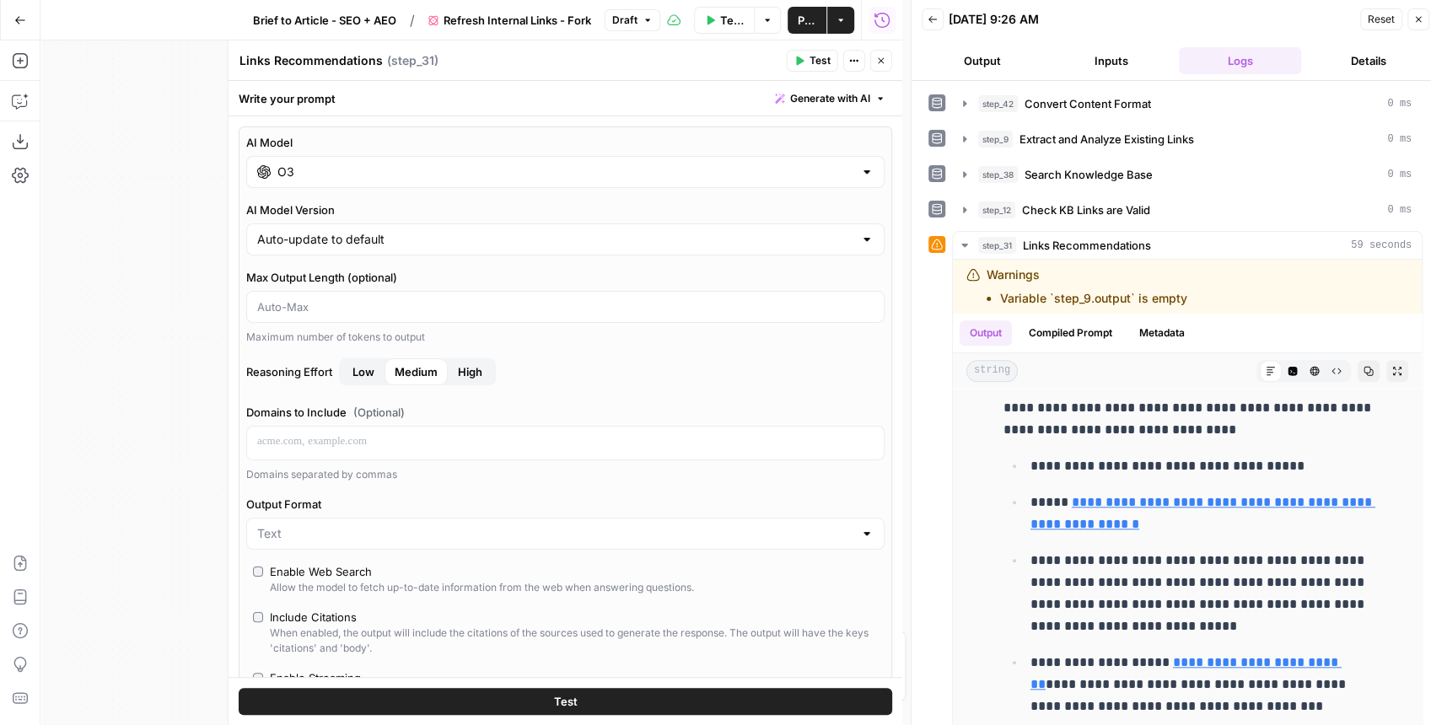
click at [878, 67] on button "Close" at bounding box center [881, 61] width 22 height 22
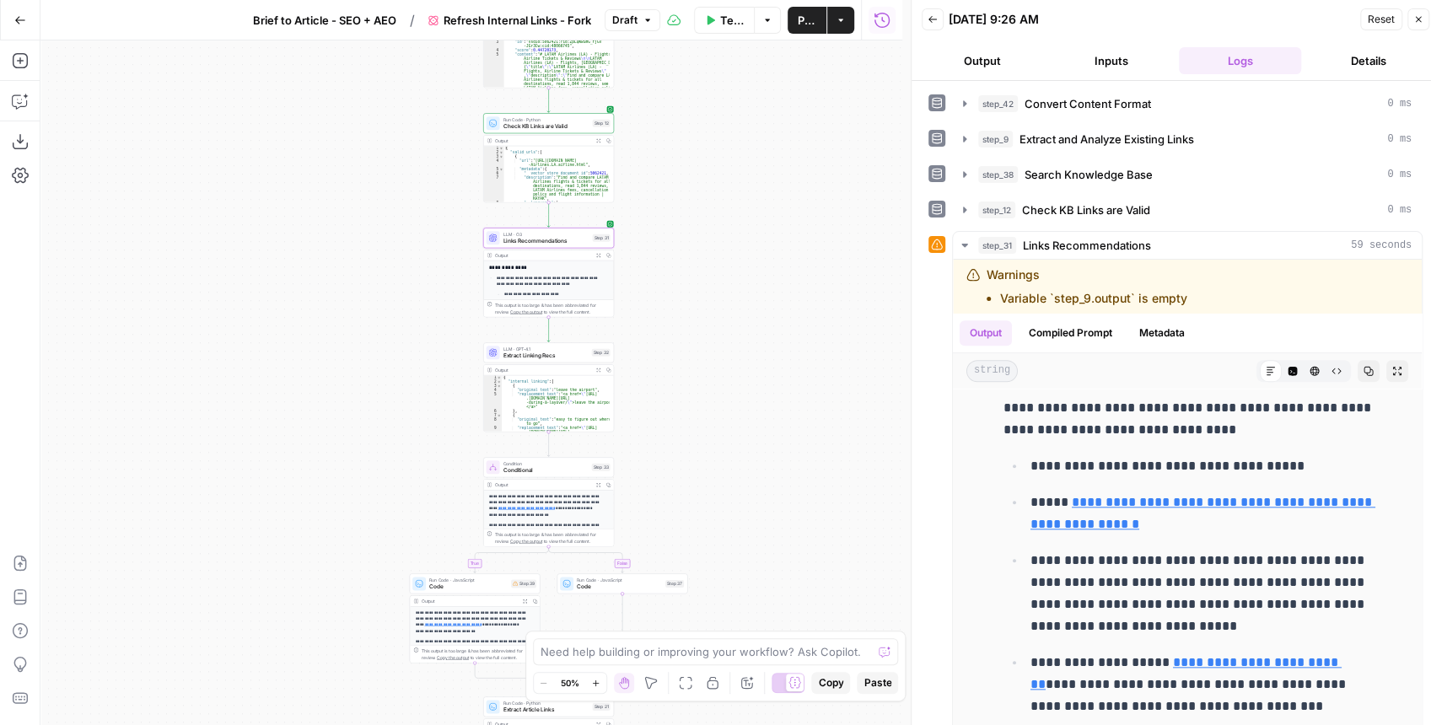
drag, startPoint x: 604, startPoint y: 400, endPoint x: 669, endPoint y: 305, distance: 115.8
click at [669, 305] on div "true false Workflow Input Settings Inputs Content Processing Convert Content Fo…" at bounding box center [471, 382] width 862 height 685
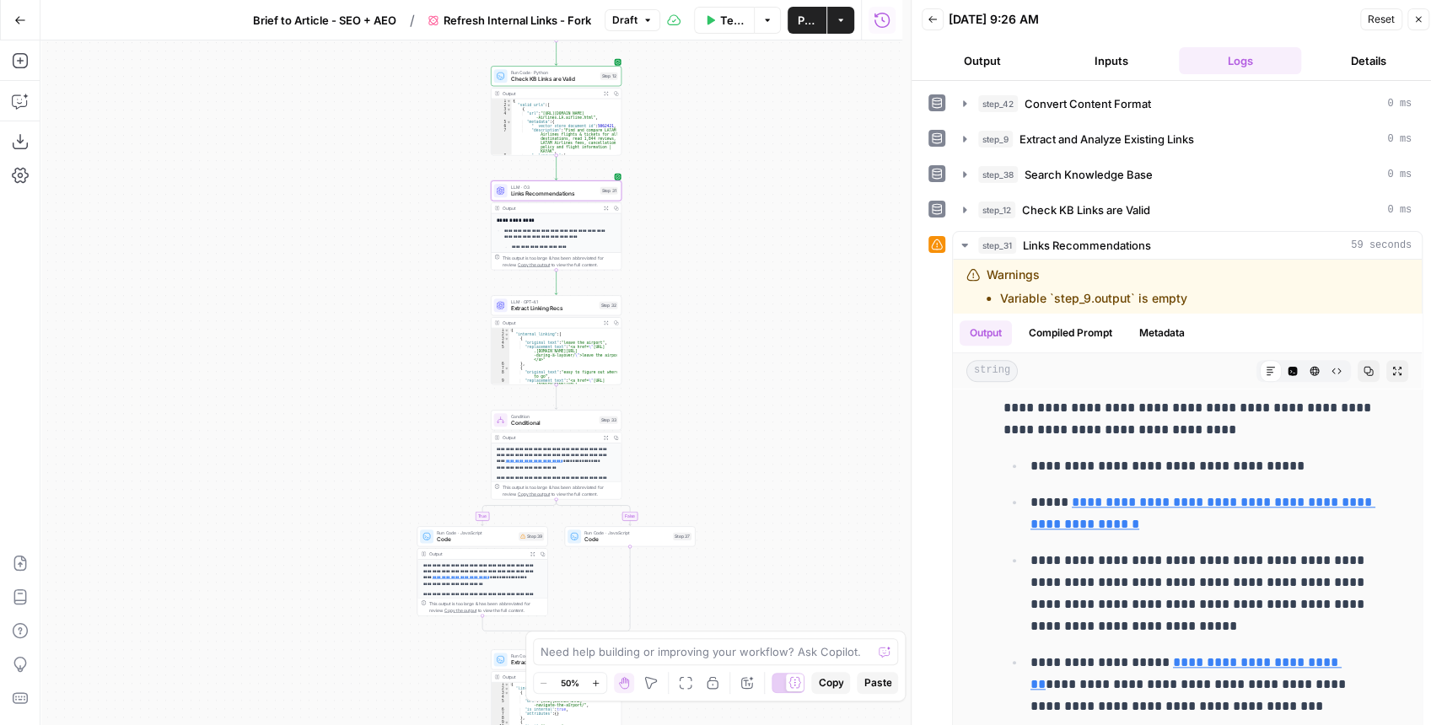
drag, startPoint x: 679, startPoint y: 386, endPoint x: 691, endPoint y: 250, distance: 137.1
click at [691, 256] on div "true false Workflow Input Settings Inputs Content Processing Convert Content Fo…" at bounding box center [471, 382] width 862 height 685
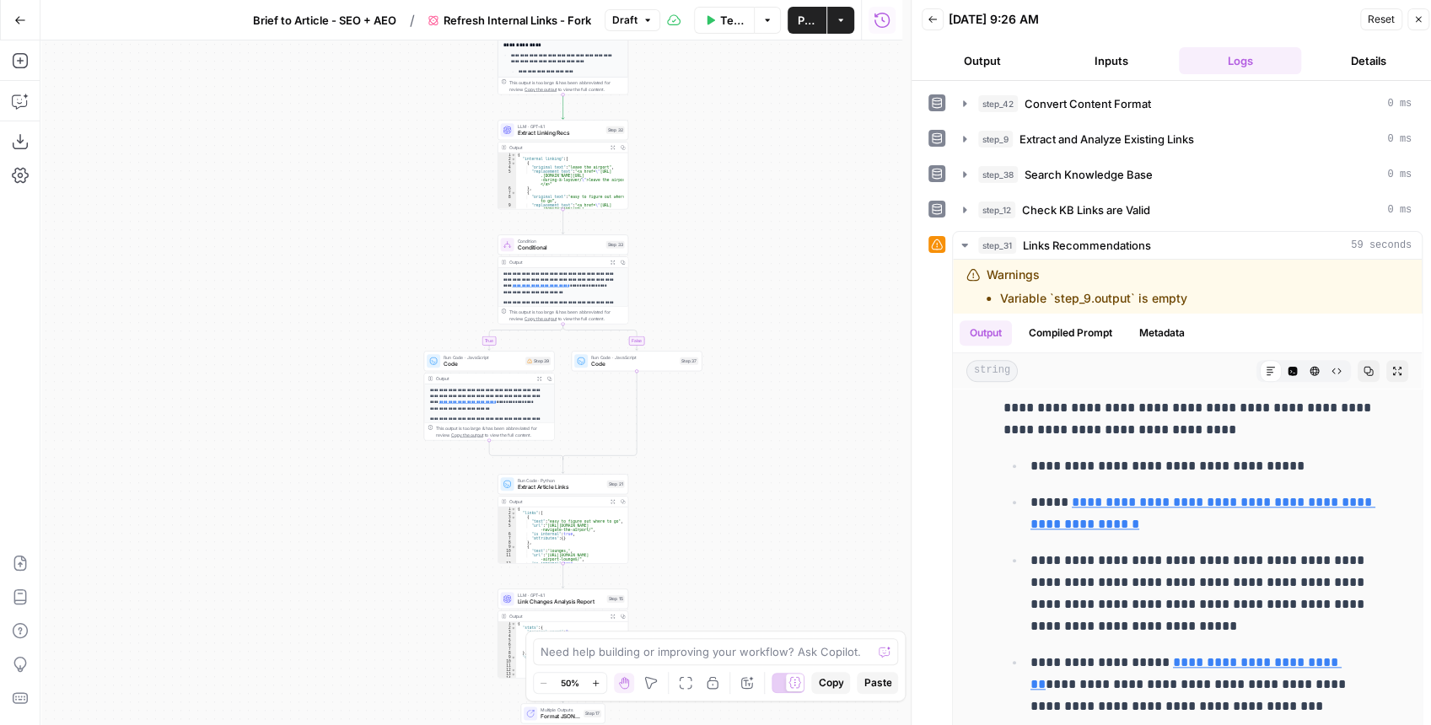
click at [798, 27] on span "Publish" at bounding box center [807, 20] width 19 height 17
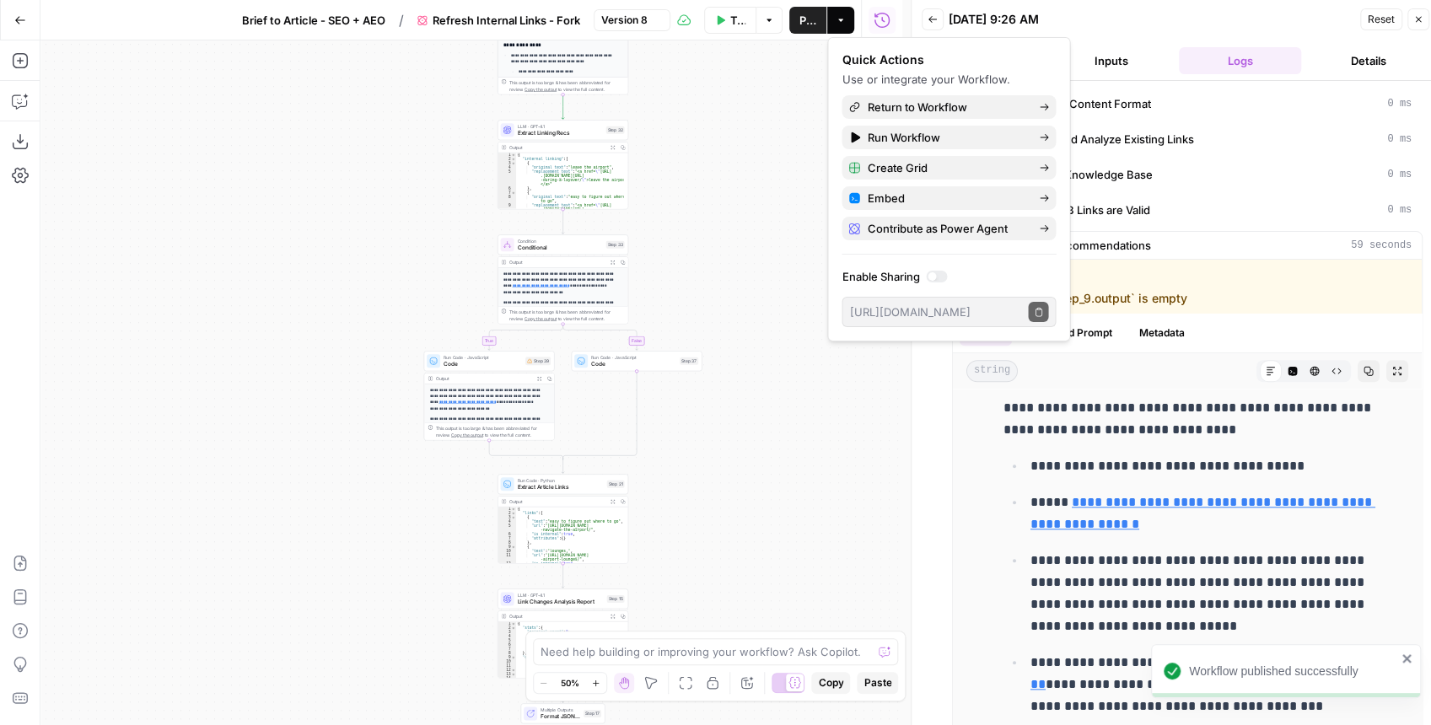
click at [717, 25] on button "Test Data" at bounding box center [730, 20] width 52 height 27
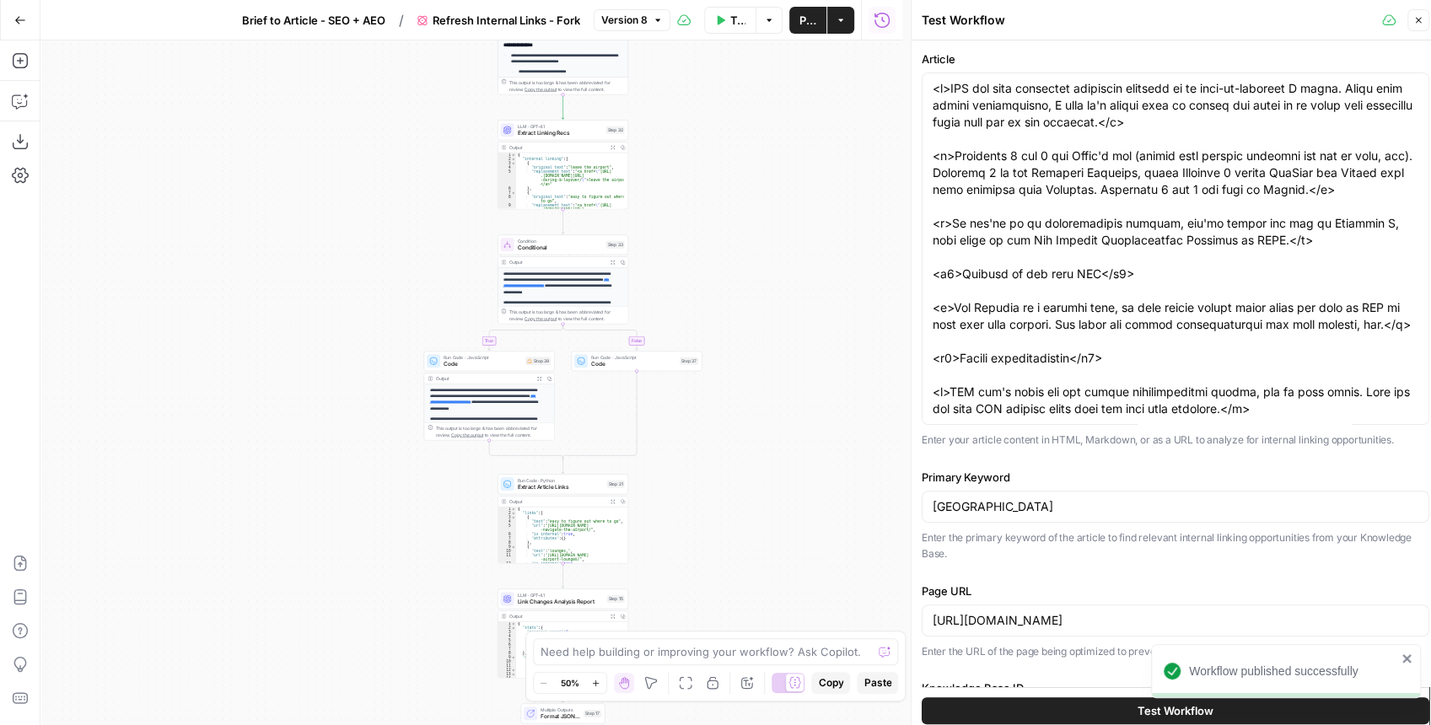
click at [1071, 705] on button "Test Workflow" at bounding box center [1175, 709] width 508 height 27
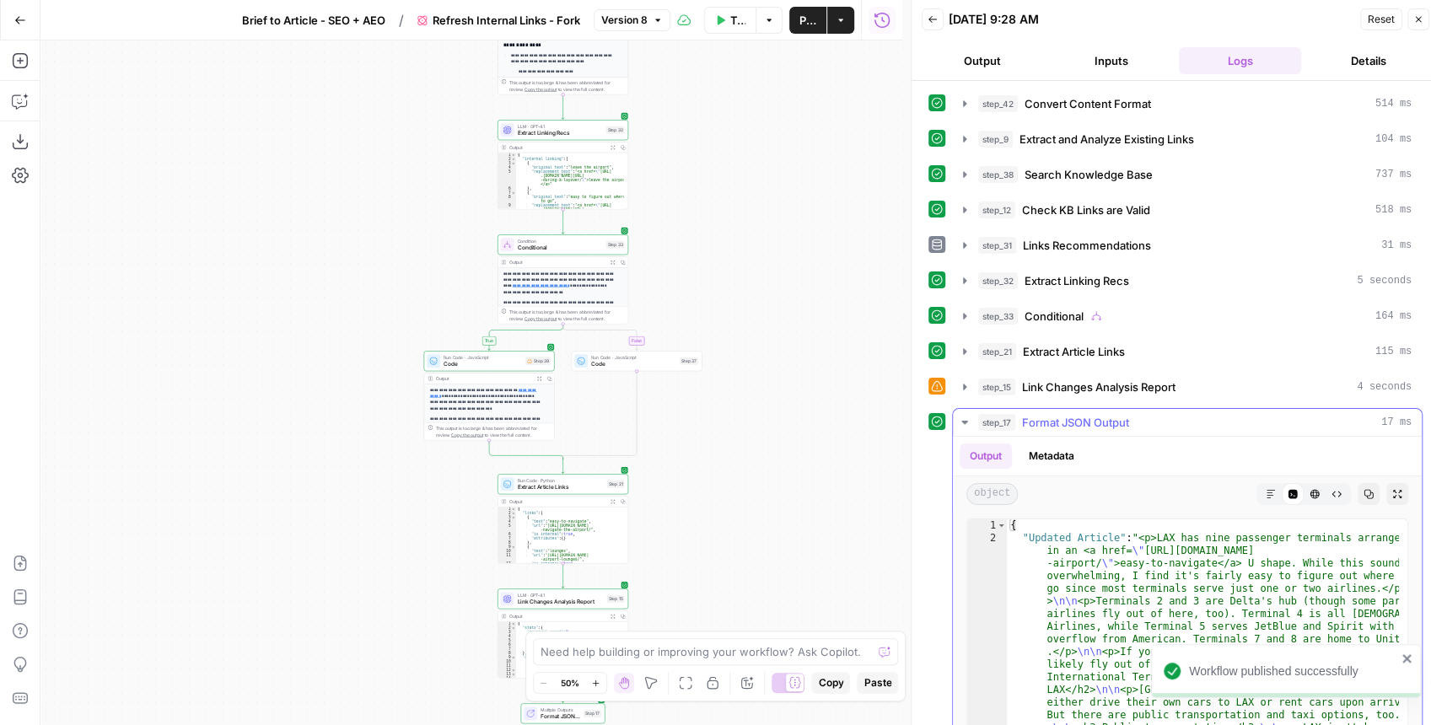
click at [1393, 490] on icon "button" at bounding box center [1397, 494] width 8 height 8
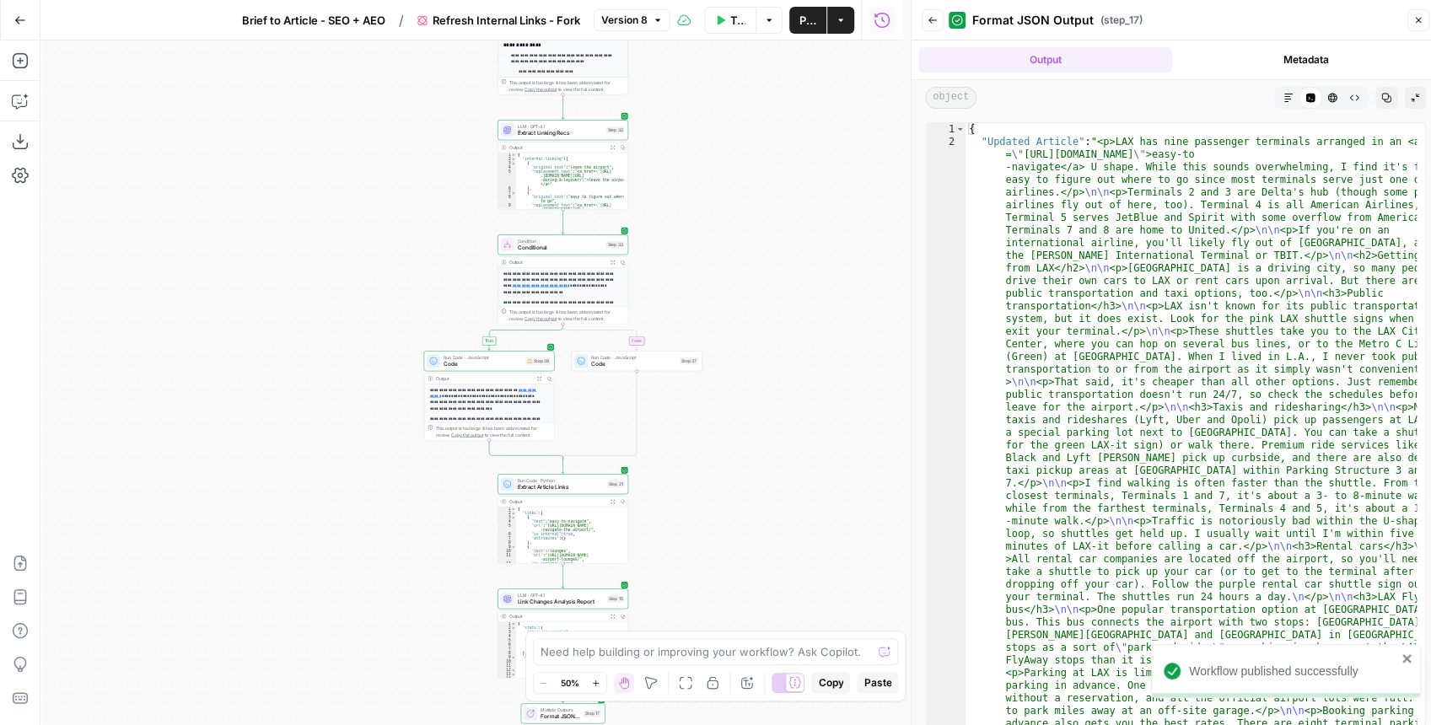
click at [1292, 91] on button "Markdown" at bounding box center [1288, 98] width 22 height 22
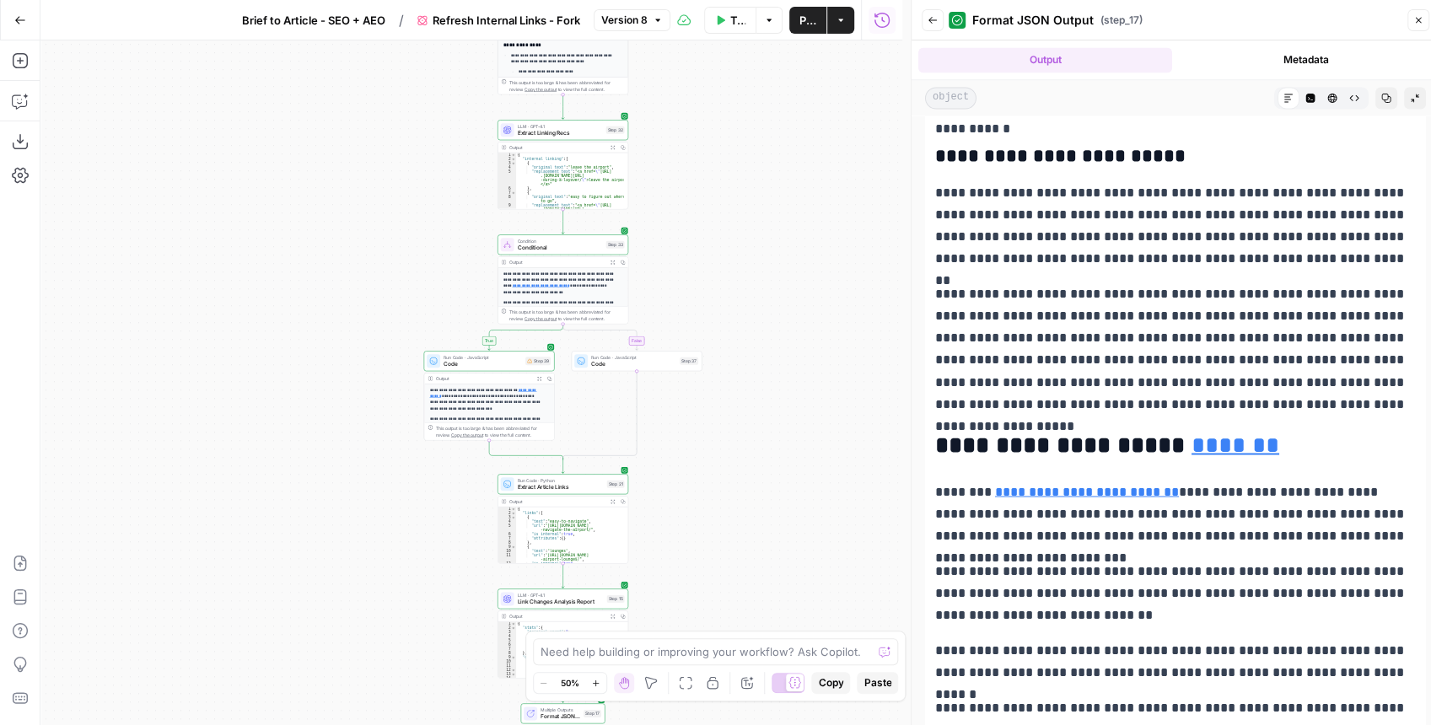
scroll to position [1855, 0]
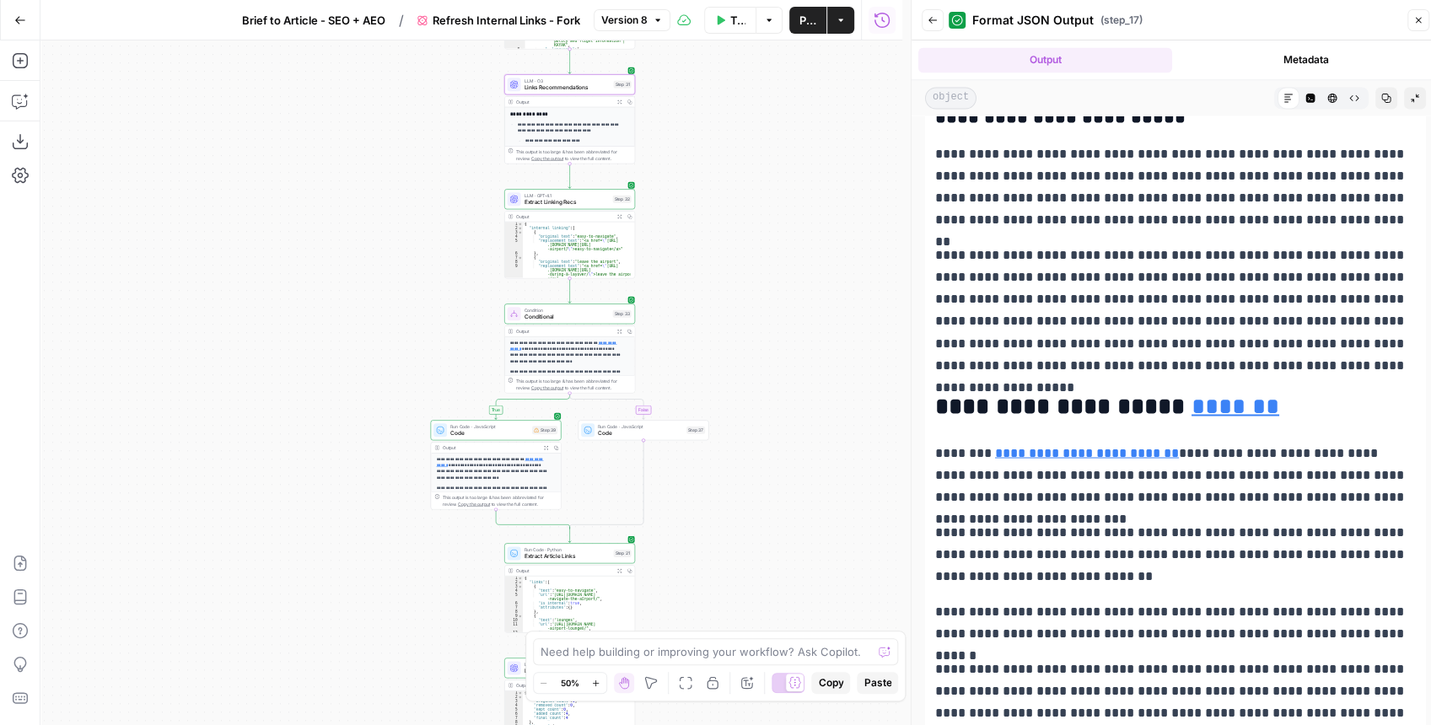
drag, startPoint x: 696, startPoint y: 155, endPoint x: 700, endPoint y: 289, distance: 134.1
click at [698, 270] on div "true false Workflow Input Settings Inputs Content Processing Convert Content Fo…" at bounding box center [471, 382] width 862 height 685
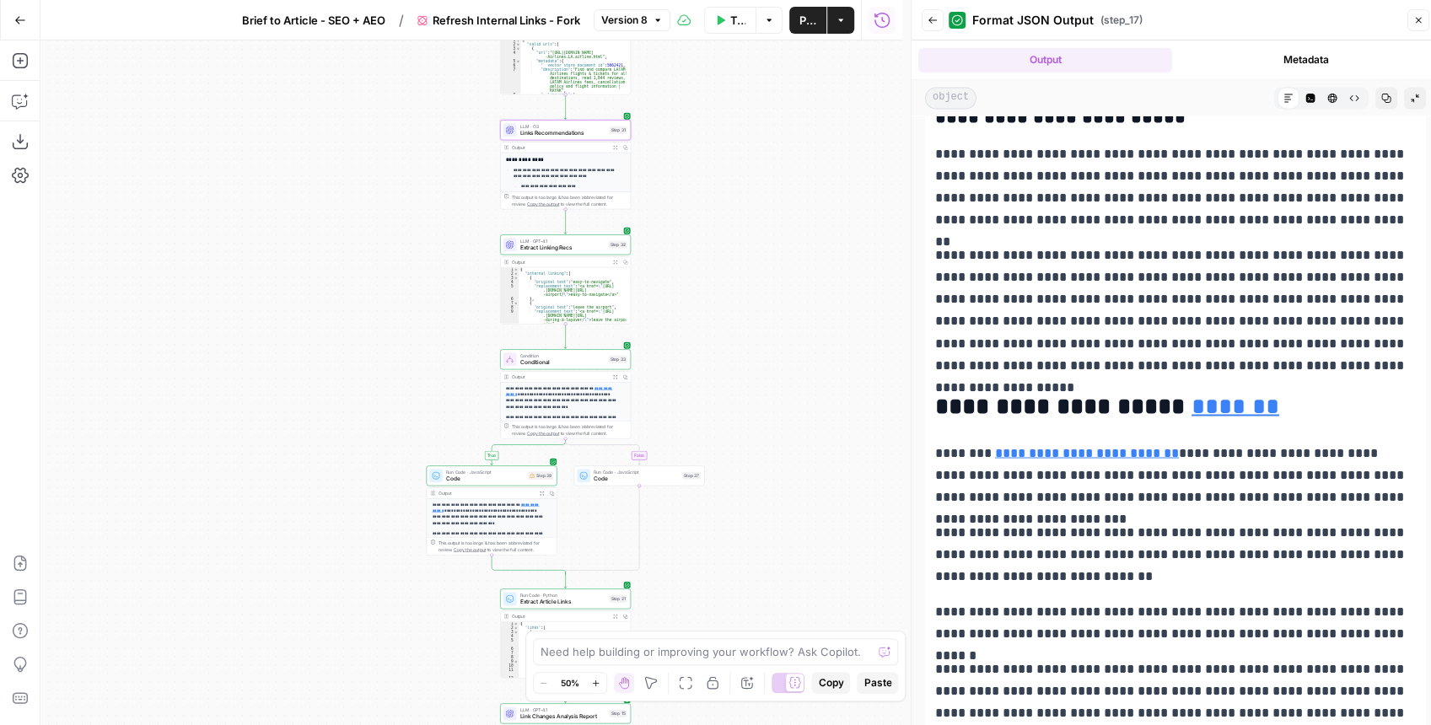
drag, startPoint x: 717, startPoint y: 265, endPoint x: 691, endPoint y: 320, distance: 60.4
click at [695, 315] on div "true false Workflow Input Settings Inputs Content Processing Convert Content Fo…" at bounding box center [471, 382] width 862 height 685
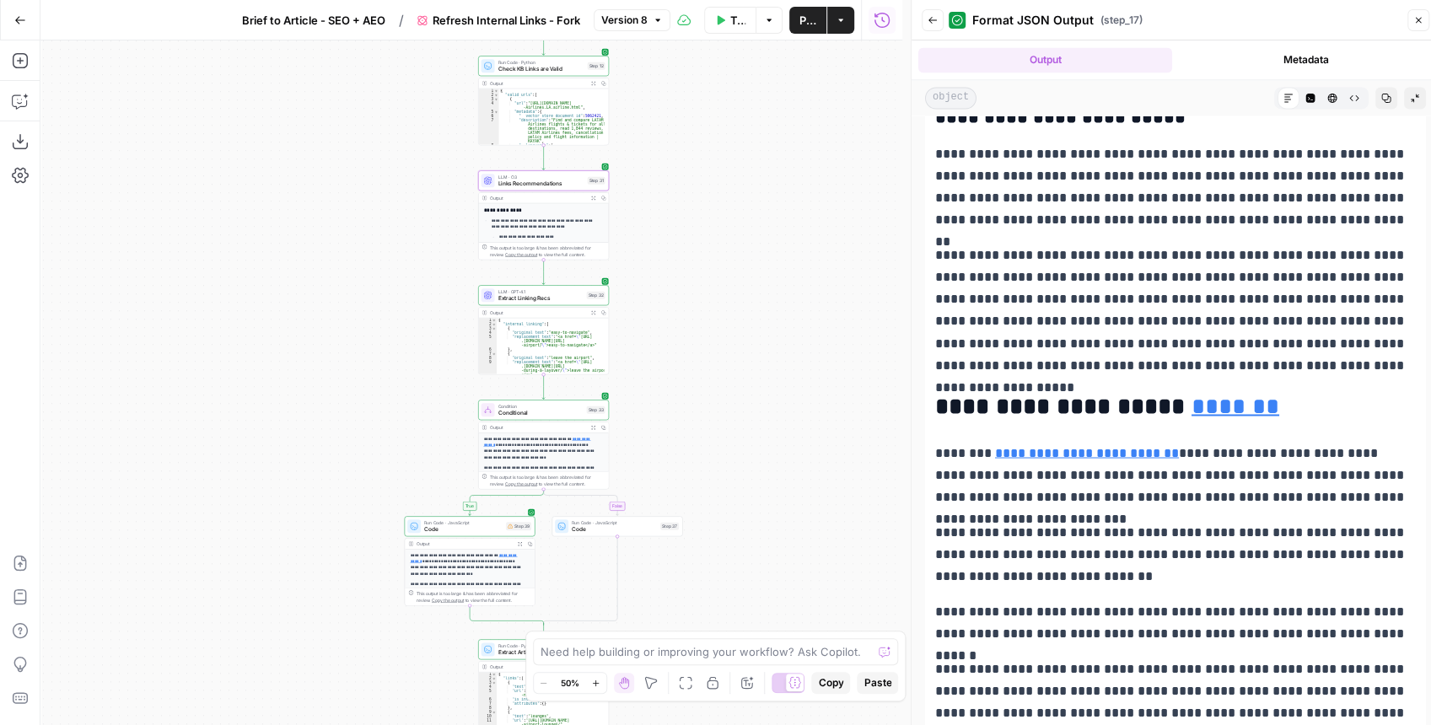
click at [544, 185] on span "Links Recommendations" at bounding box center [541, 184] width 86 height 8
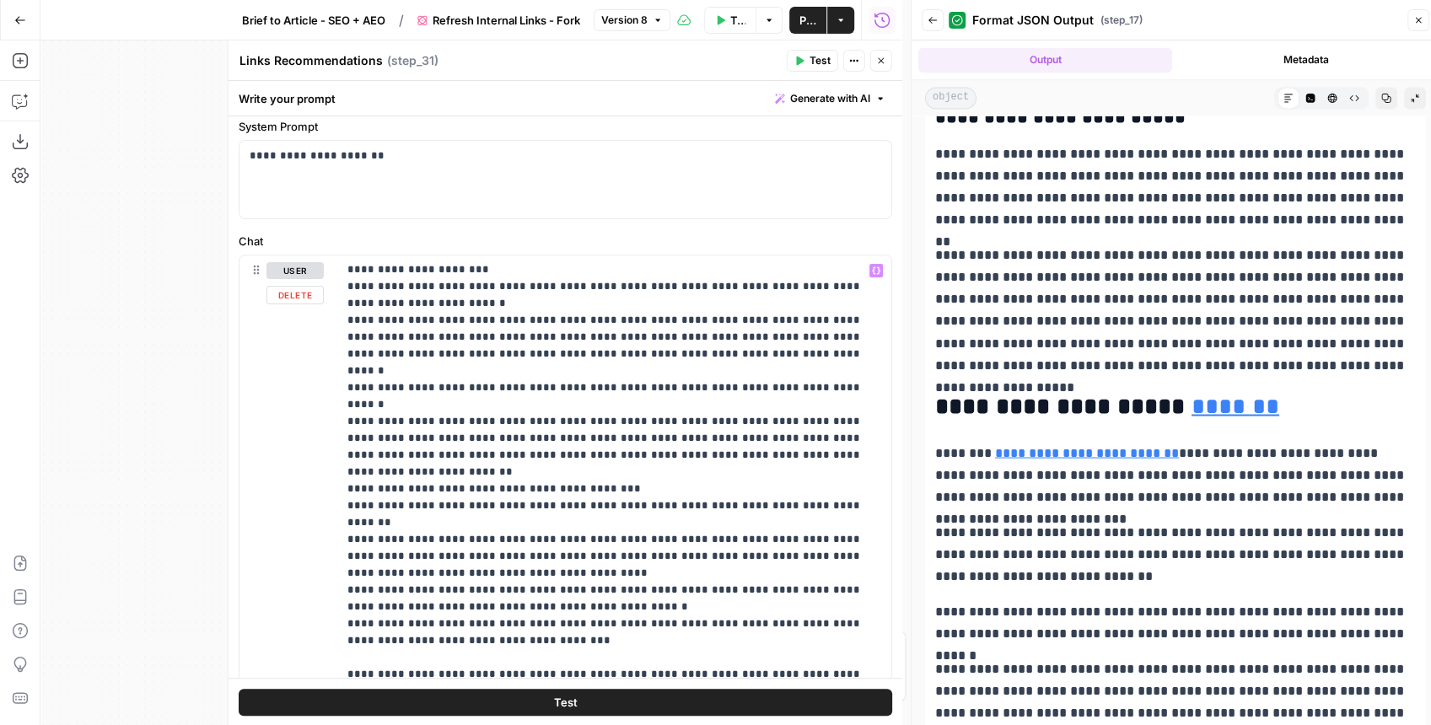
scroll to position [56, 0]
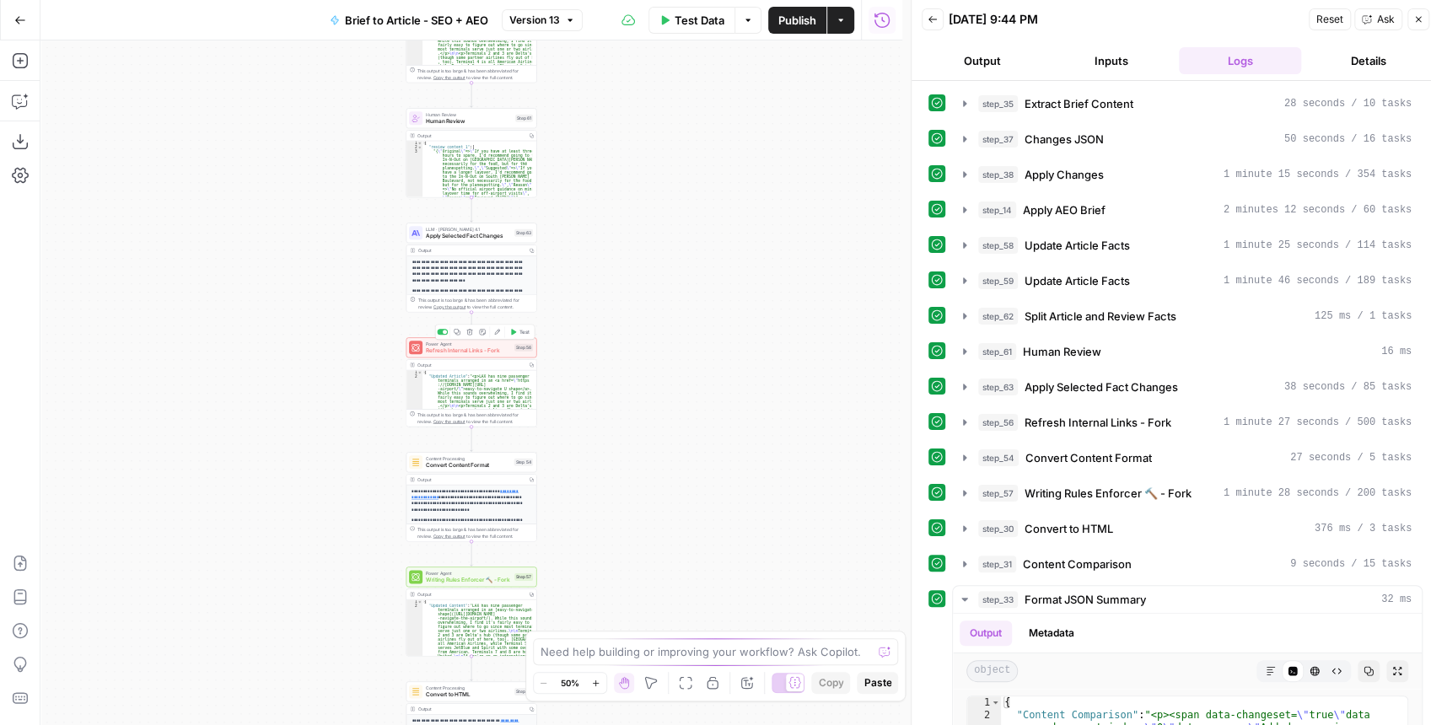
click at [484, 350] on span "Refresh Internal Links - Fork" at bounding box center [468, 350] width 85 height 8
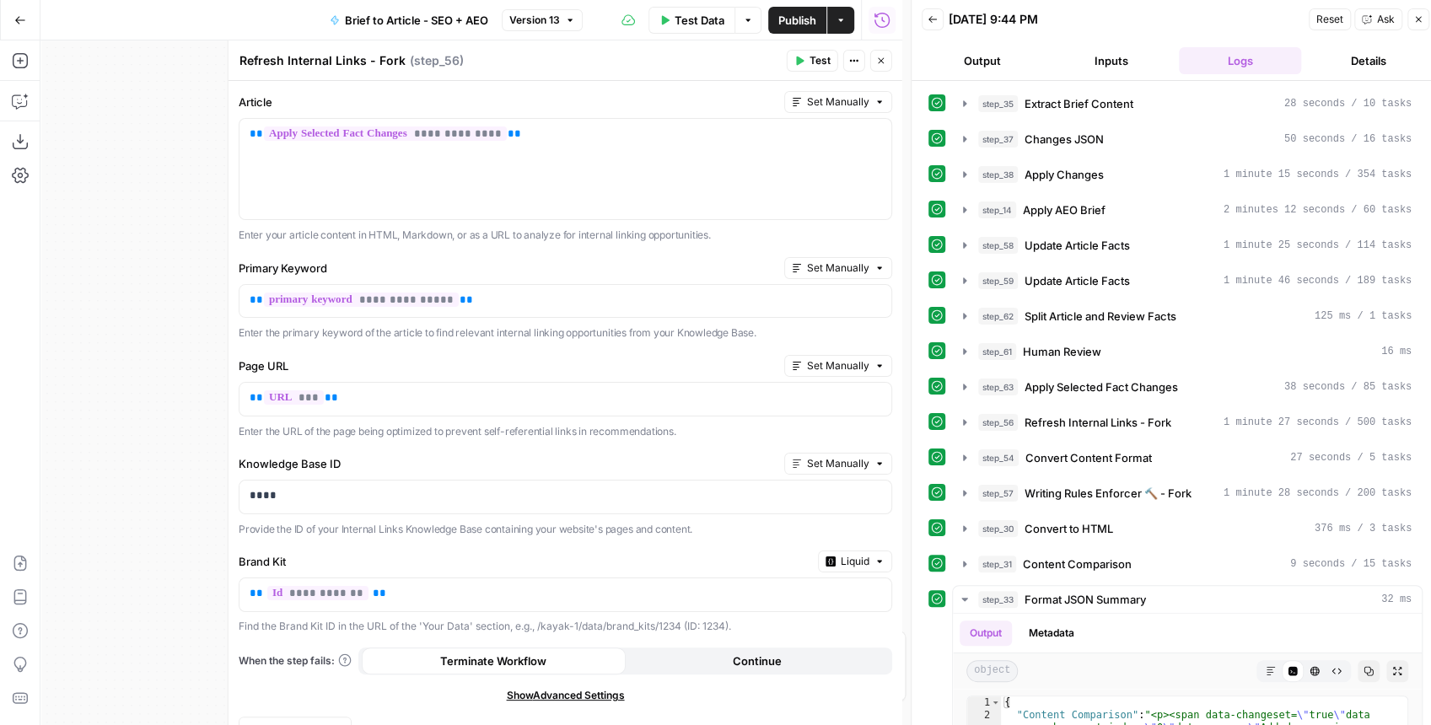
click at [881, 62] on icon "button" at bounding box center [881, 61] width 10 height 10
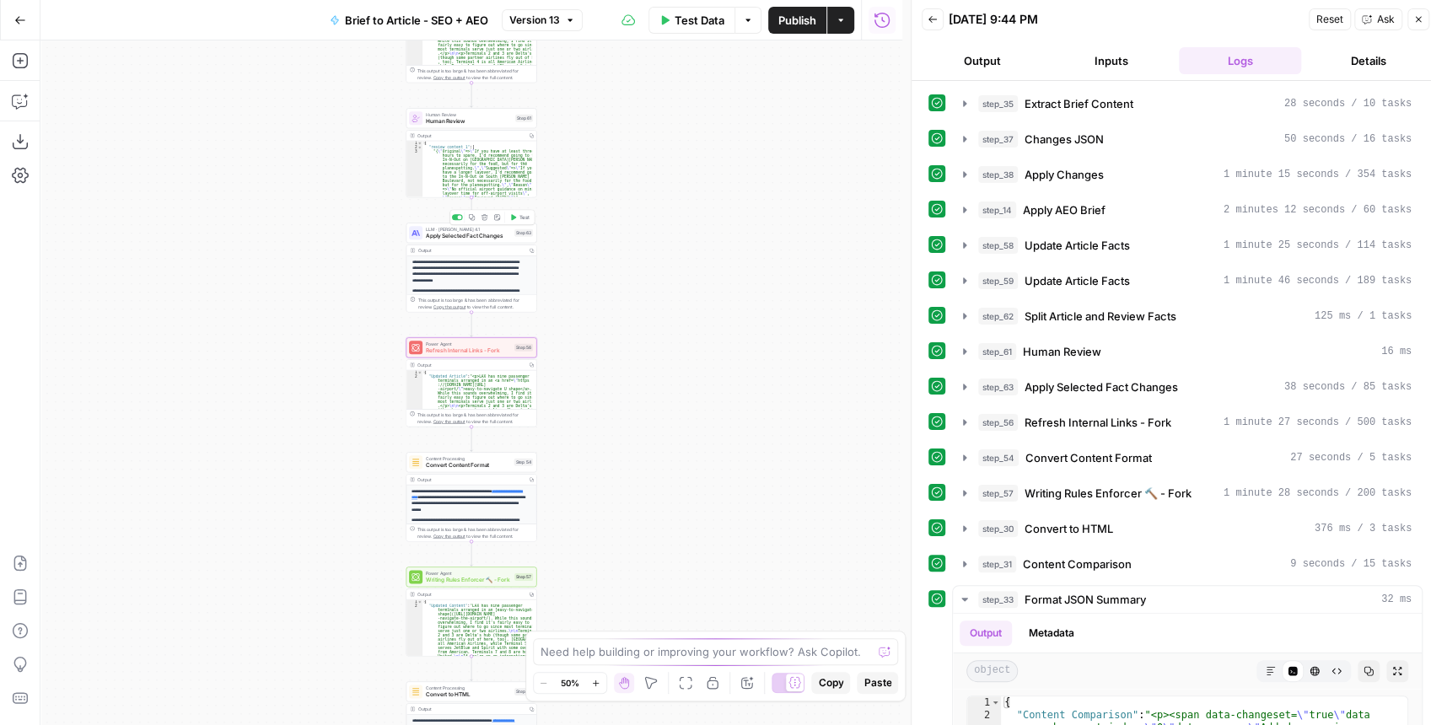
click at [452, 237] on span "Apply Selected Fact Changes" at bounding box center [468, 236] width 85 height 8
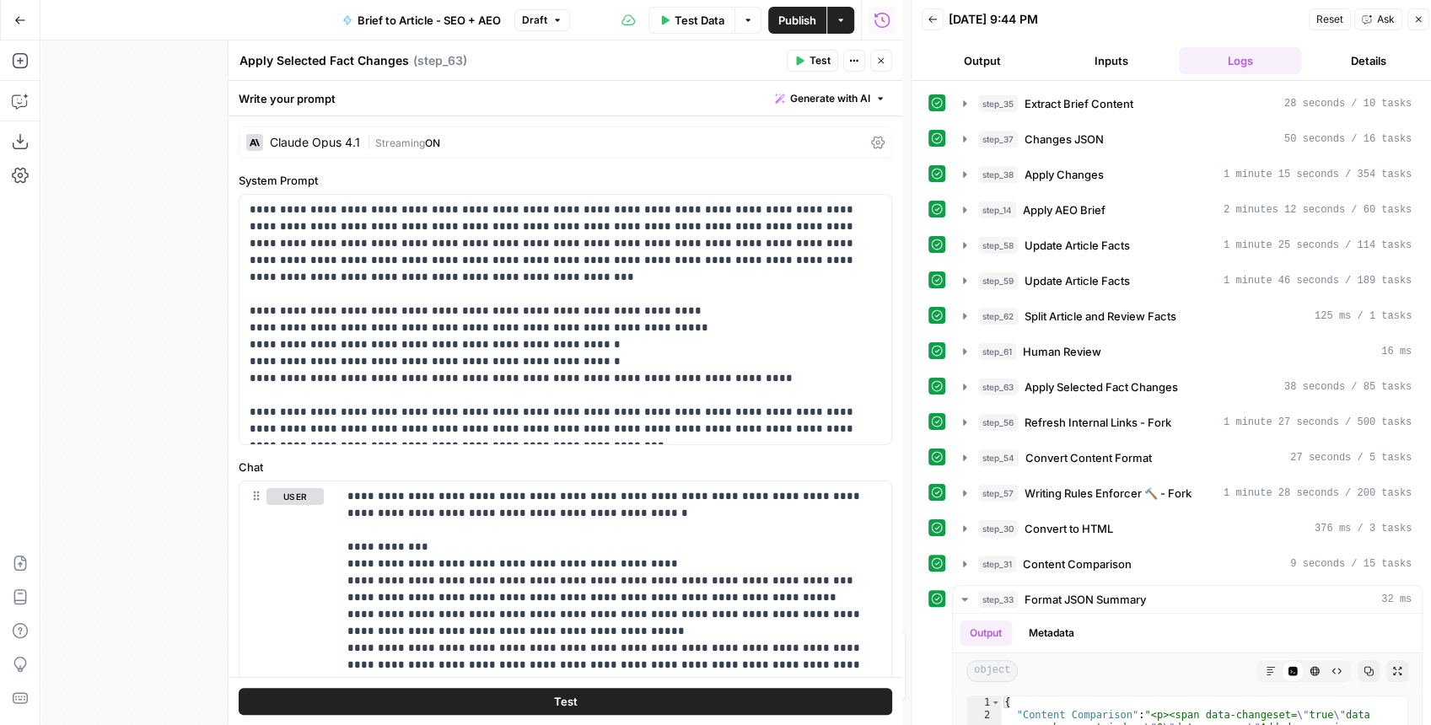
click at [884, 62] on icon "button" at bounding box center [881, 61] width 10 height 10
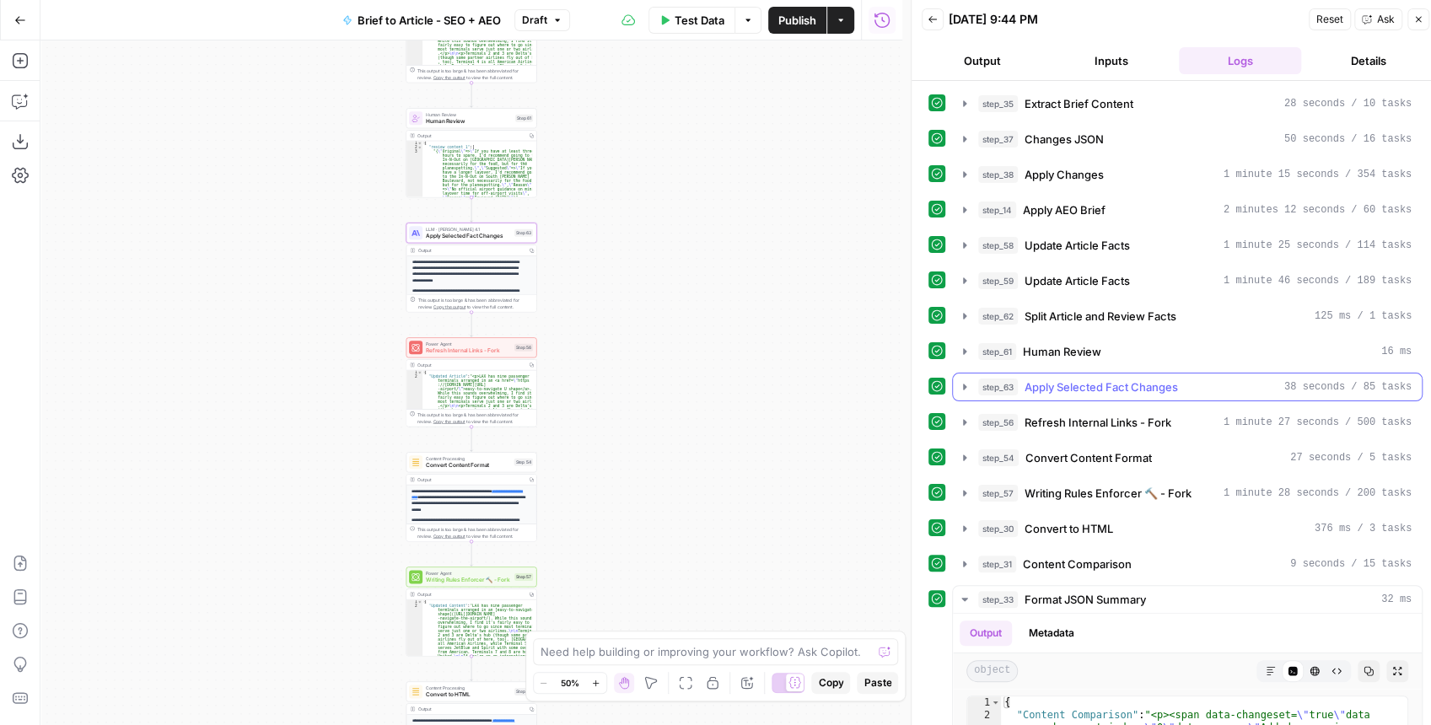
click at [958, 380] on icon "button" at bounding box center [964, 386] width 13 height 13
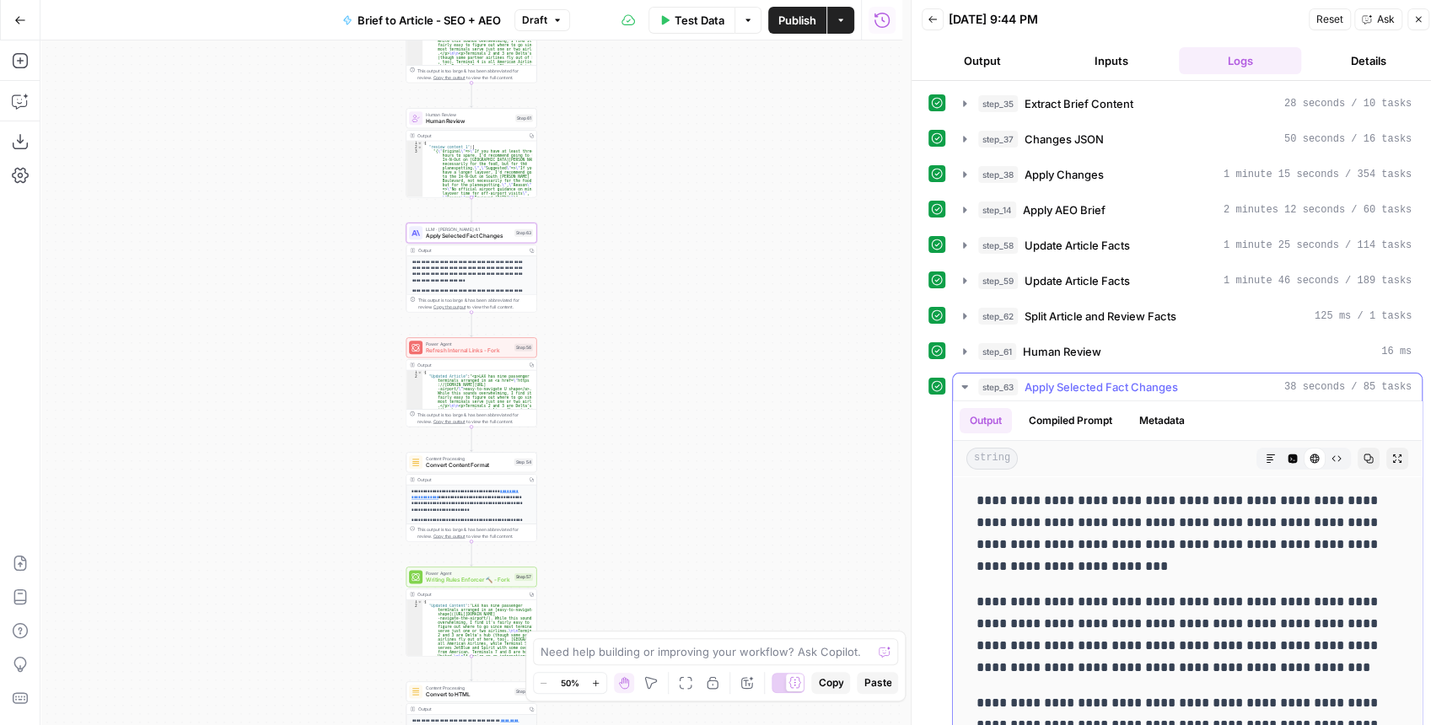
click at [1392, 454] on icon "button" at bounding box center [1397, 459] width 10 height 10
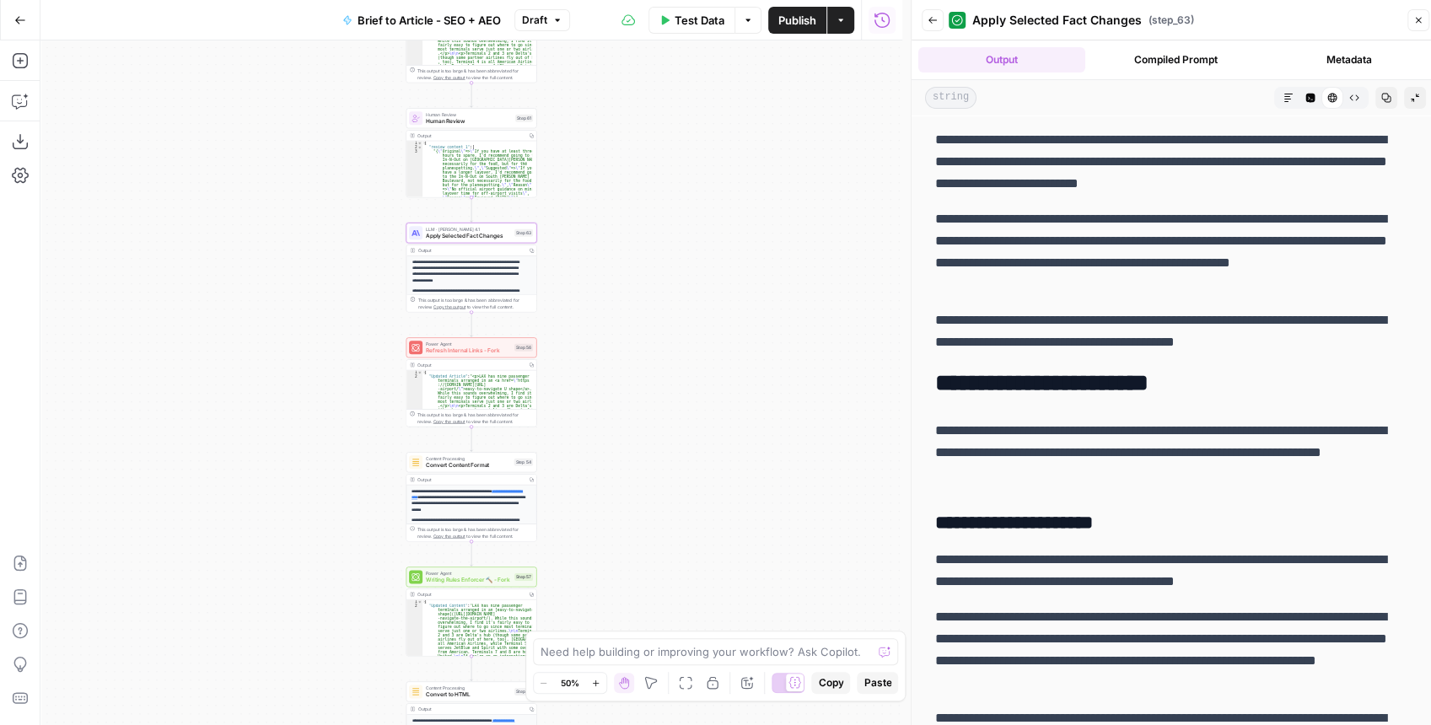
click at [1382, 99] on icon "button" at bounding box center [1386, 98] width 9 height 9
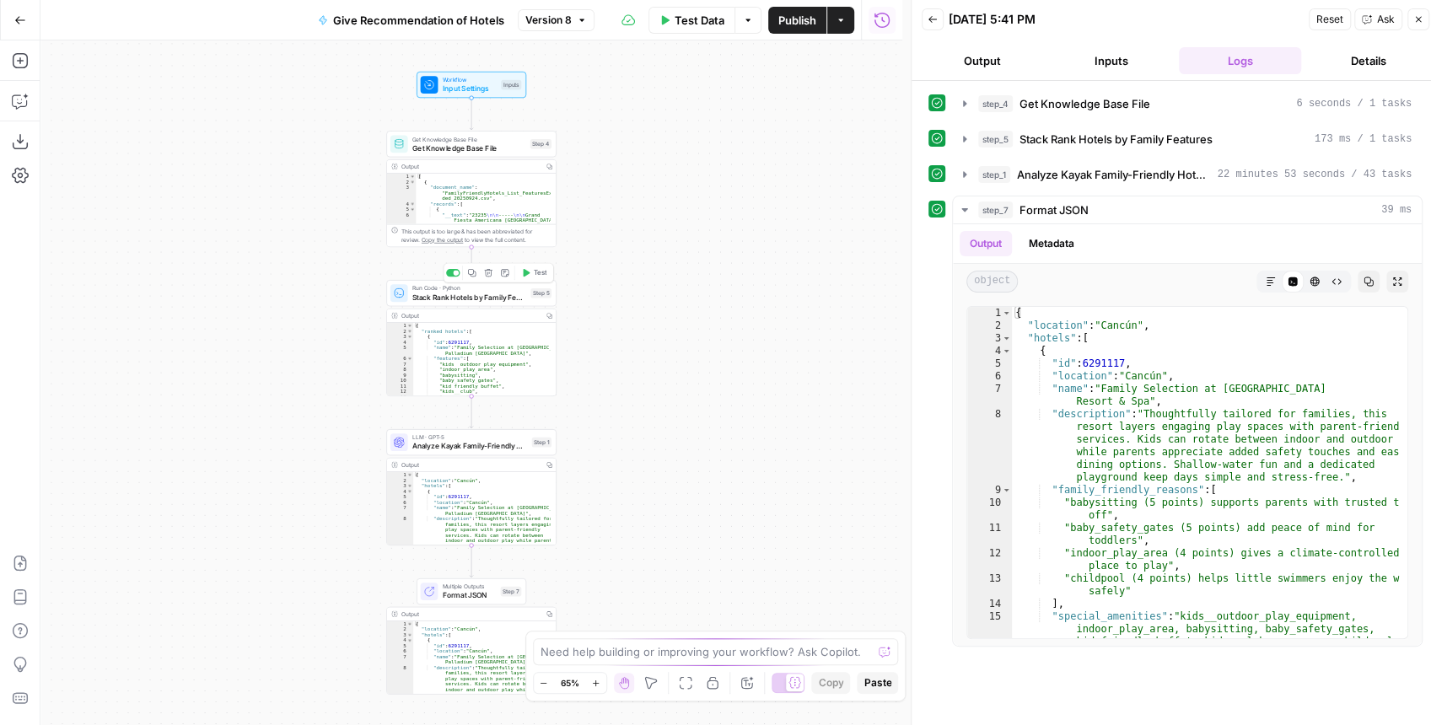
click at [482, 304] on div "Run Code · Python Stack Rank Hotels by Family Features Step 5 Copy step Delete …" at bounding box center [471, 293] width 170 height 26
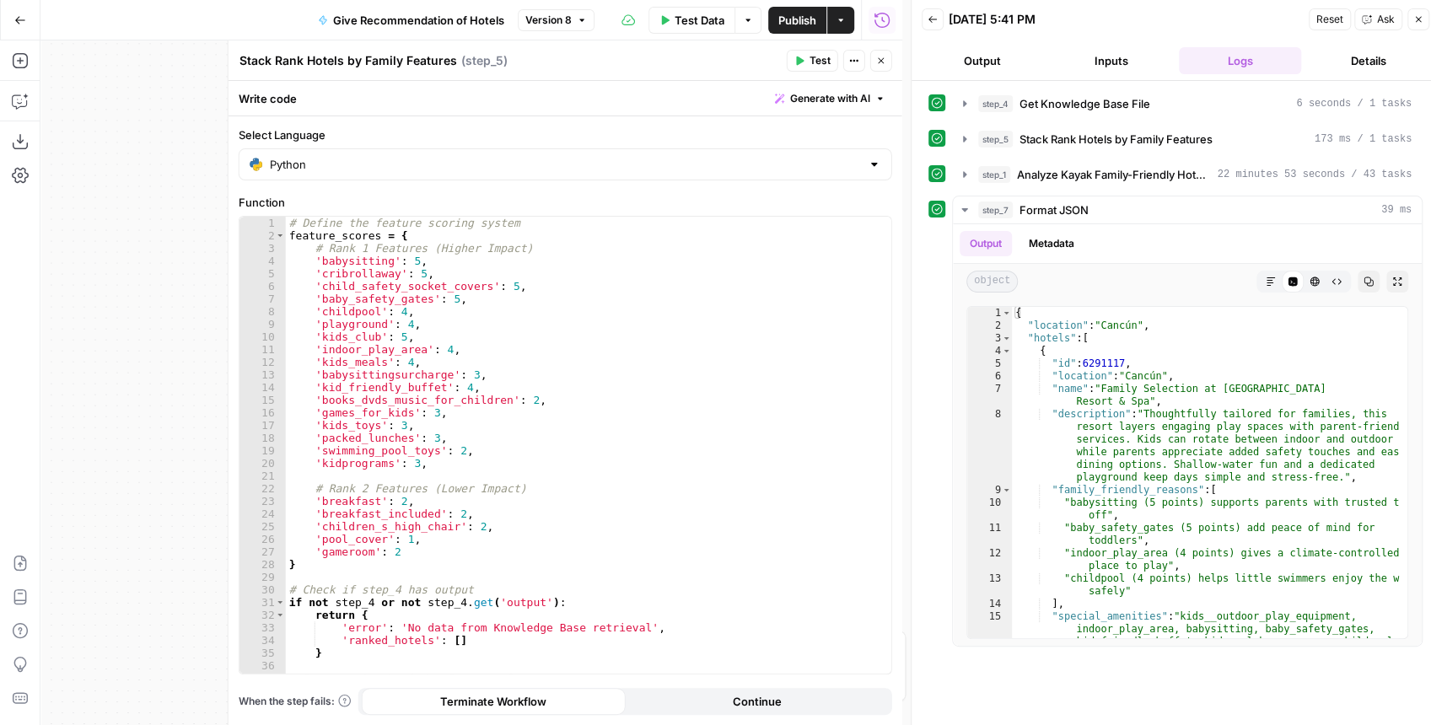
click at [885, 66] on icon "button" at bounding box center [881, 61] width 10 height 10
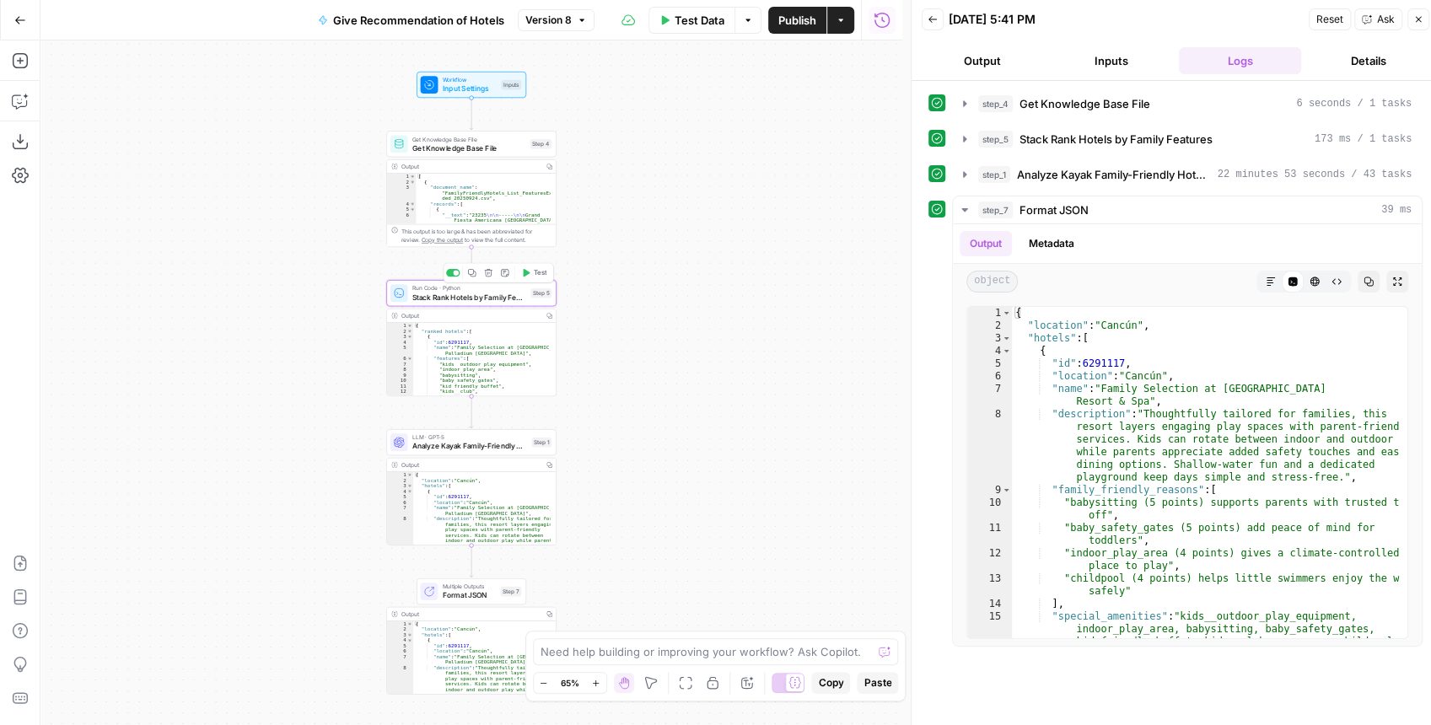
click at [450, 298] on span "Stack Rank Hotels by Family Features" at bounding box center [469, 297] width 114 height 11
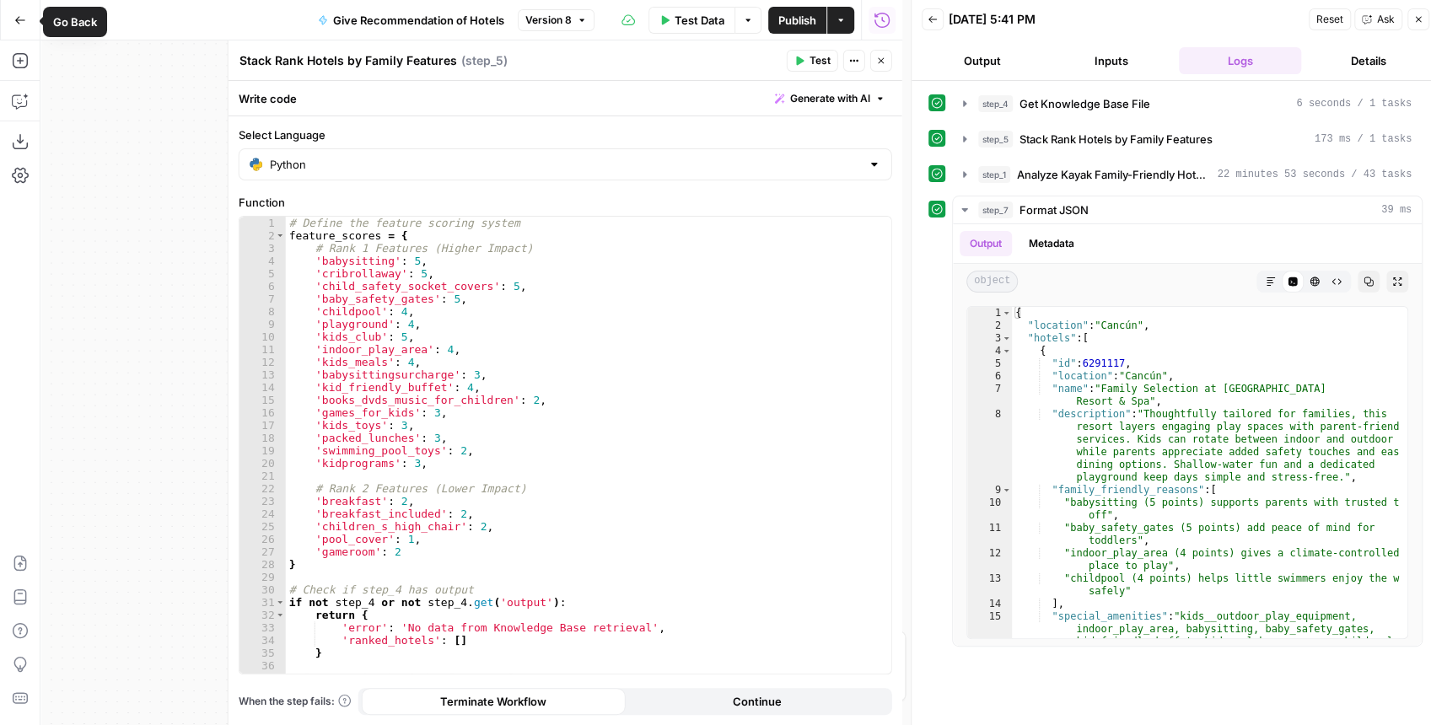
click at [26, 21] on button "Go Back" at bounding box center [20, 20] width 30 height 30
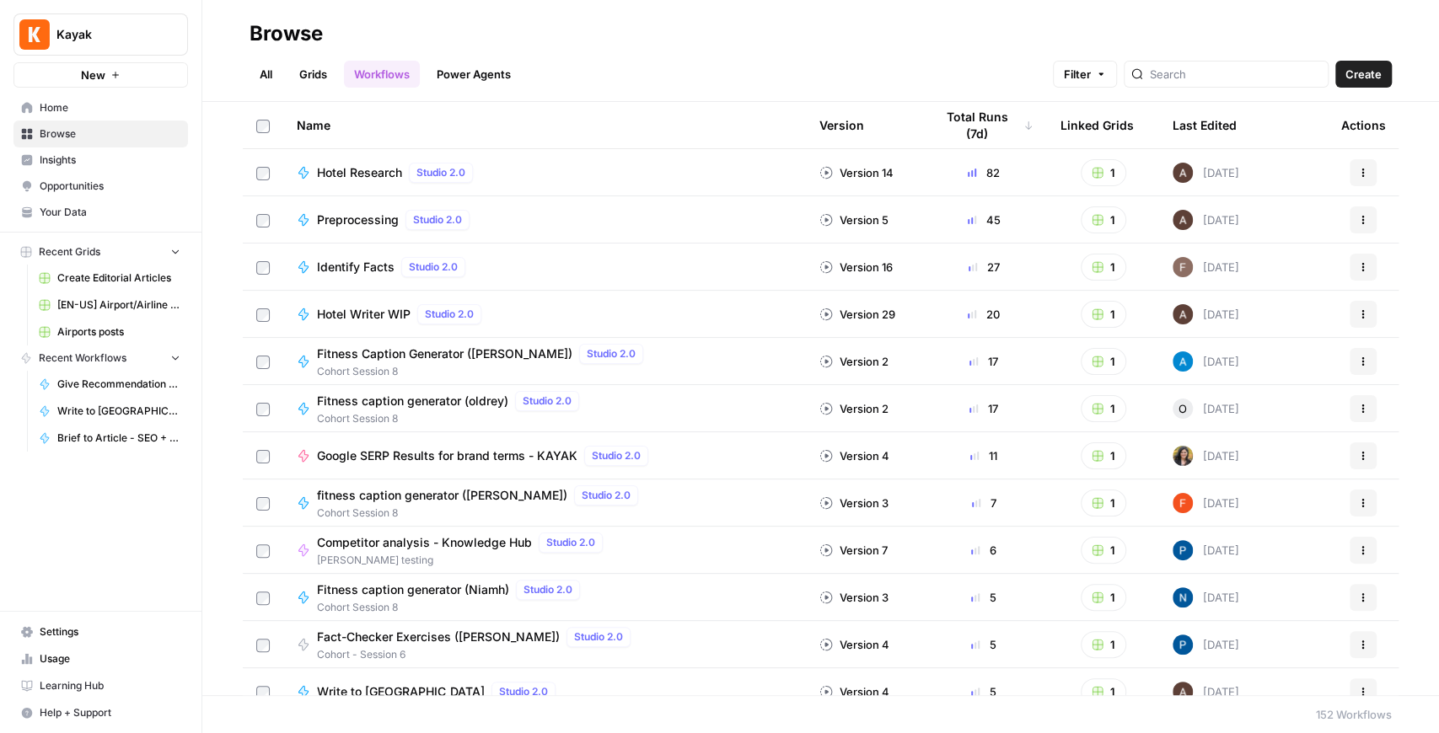
click at [365, 167] on span "Hotel Research" at bounding box center [359, 172] width 85 height 17
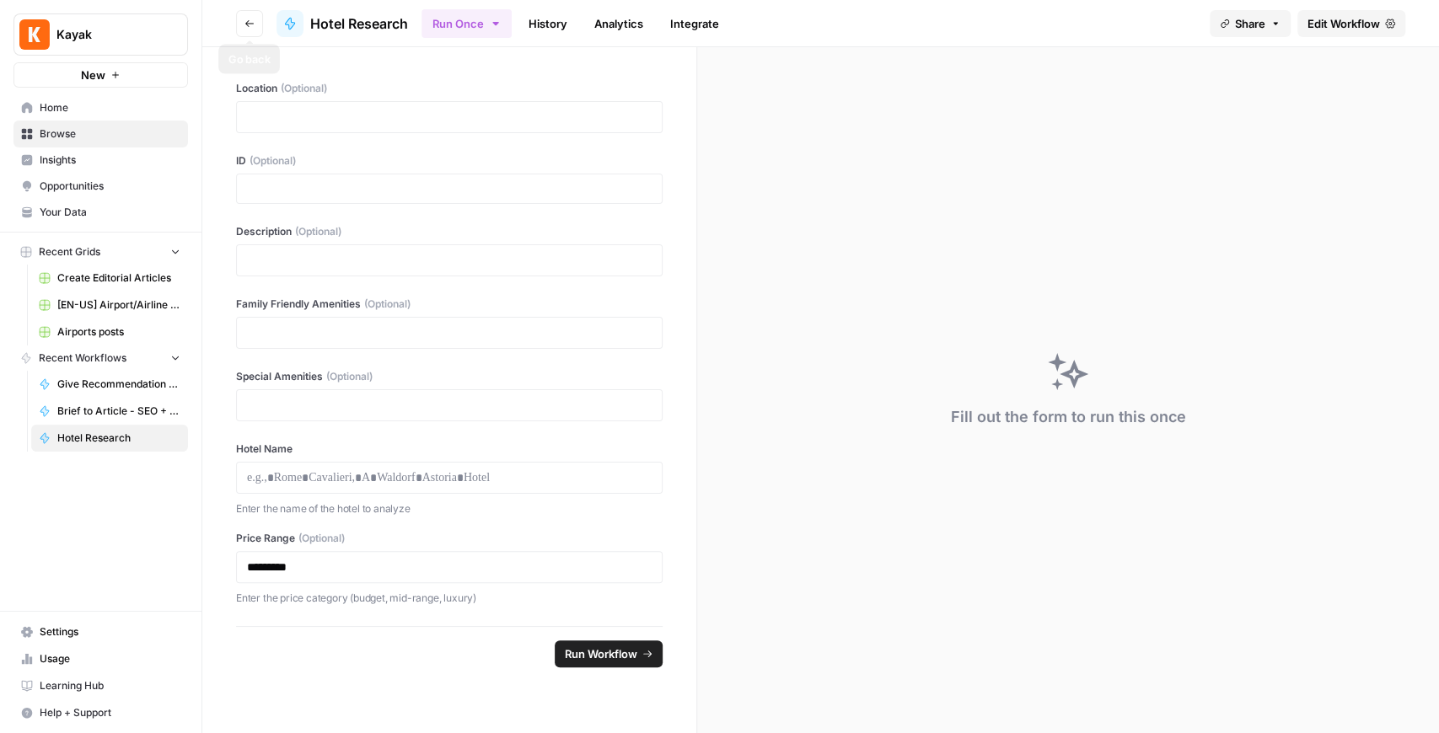
click at [244, 31] on button "Go back" at bounding box center [249, 23] width 27 height 27
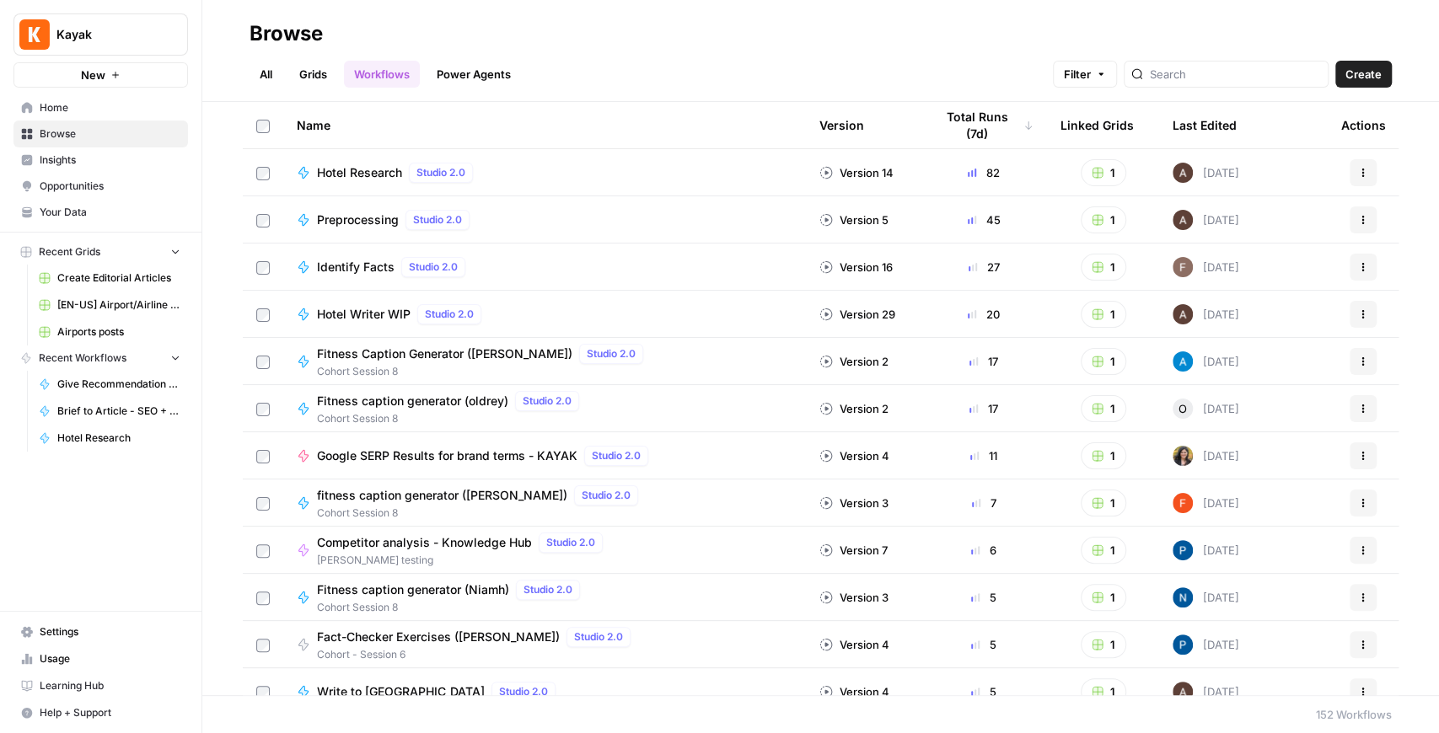
click at [325, 79] on link "Grids" at bounding box center [313, 74] width 48 height 27
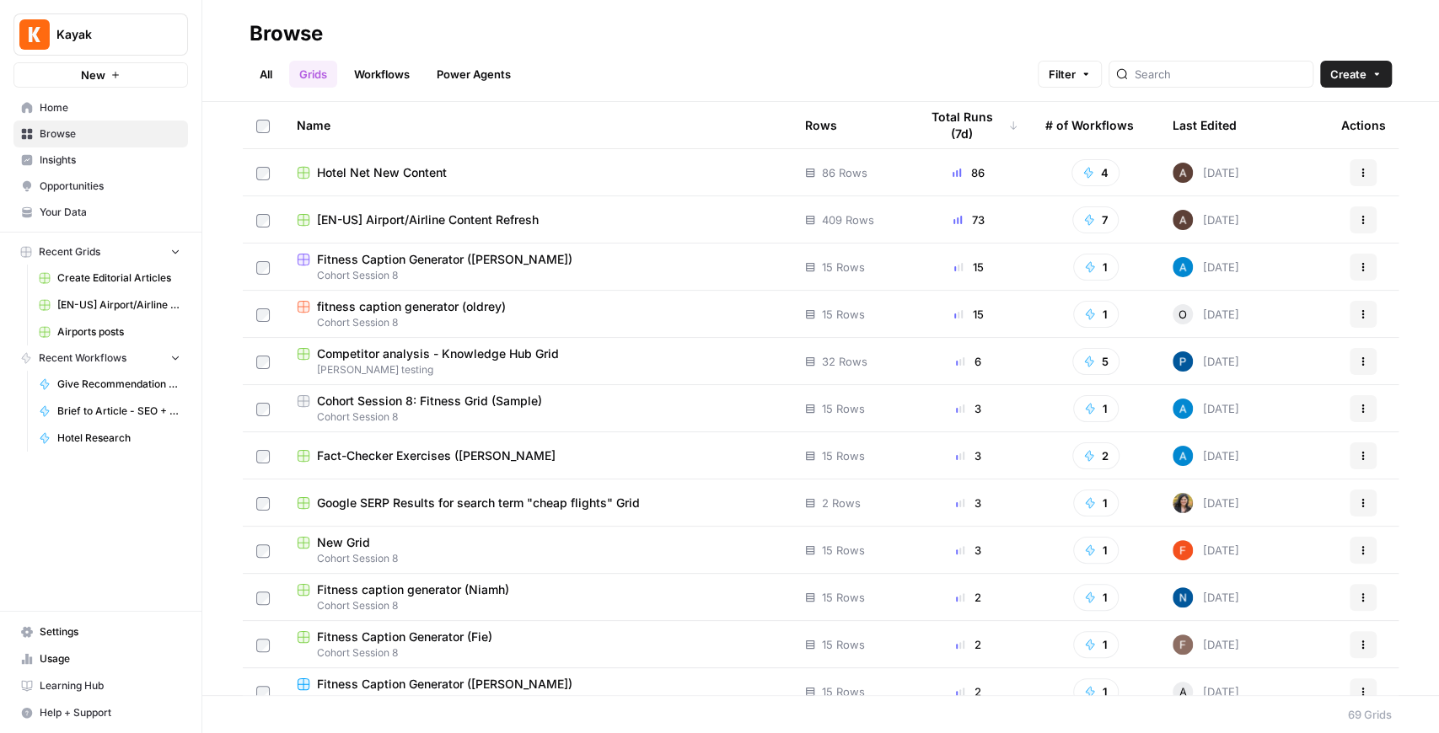
click at [371, 170] on span "Hotel Net New Content" at bounding box center [382, 172] width 130 height 17
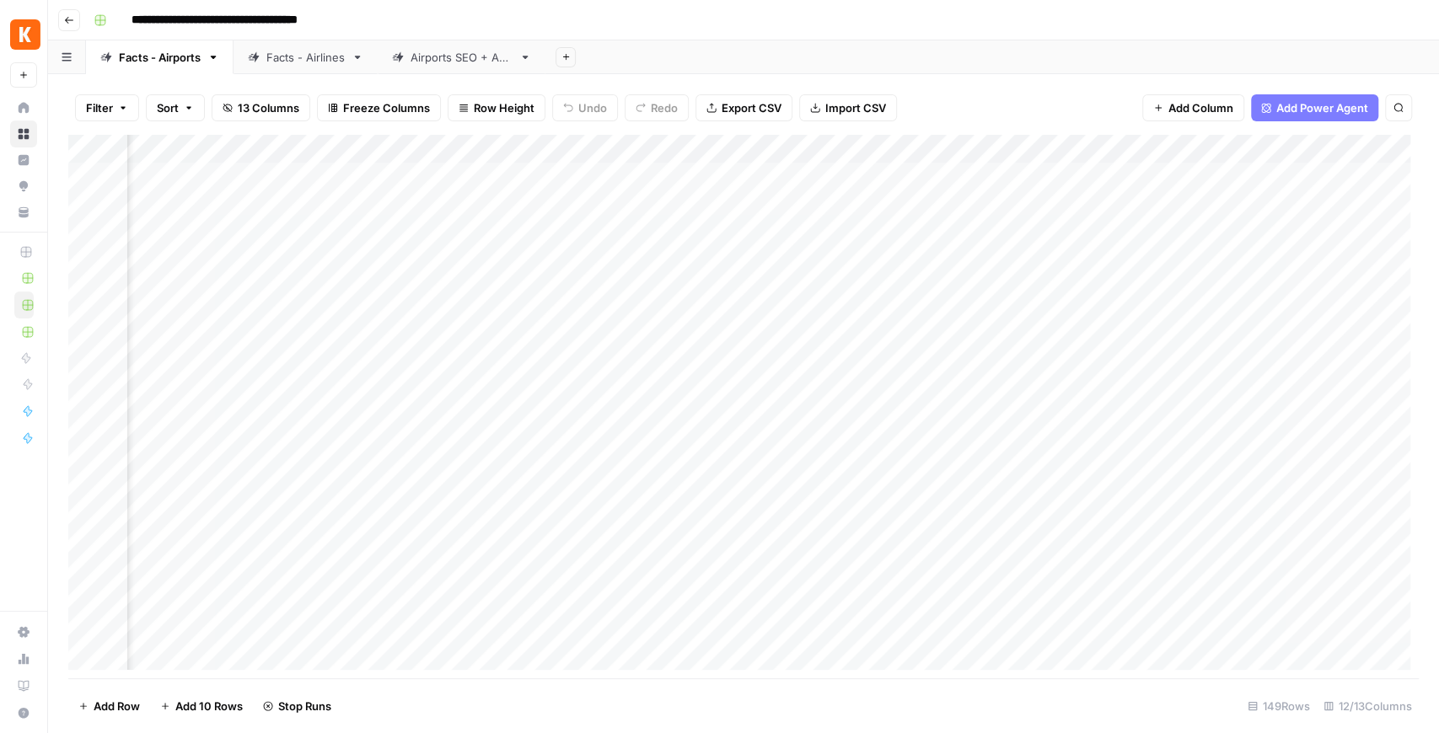
scroll to position [0, 876]
click at [444, 66] on link "Airports SEO + AEO" at bounding box center [462, 57] width 168 height 34
click at [1335, 152] on icon "button" at bounding box center [1340, 149] width 10 height 10
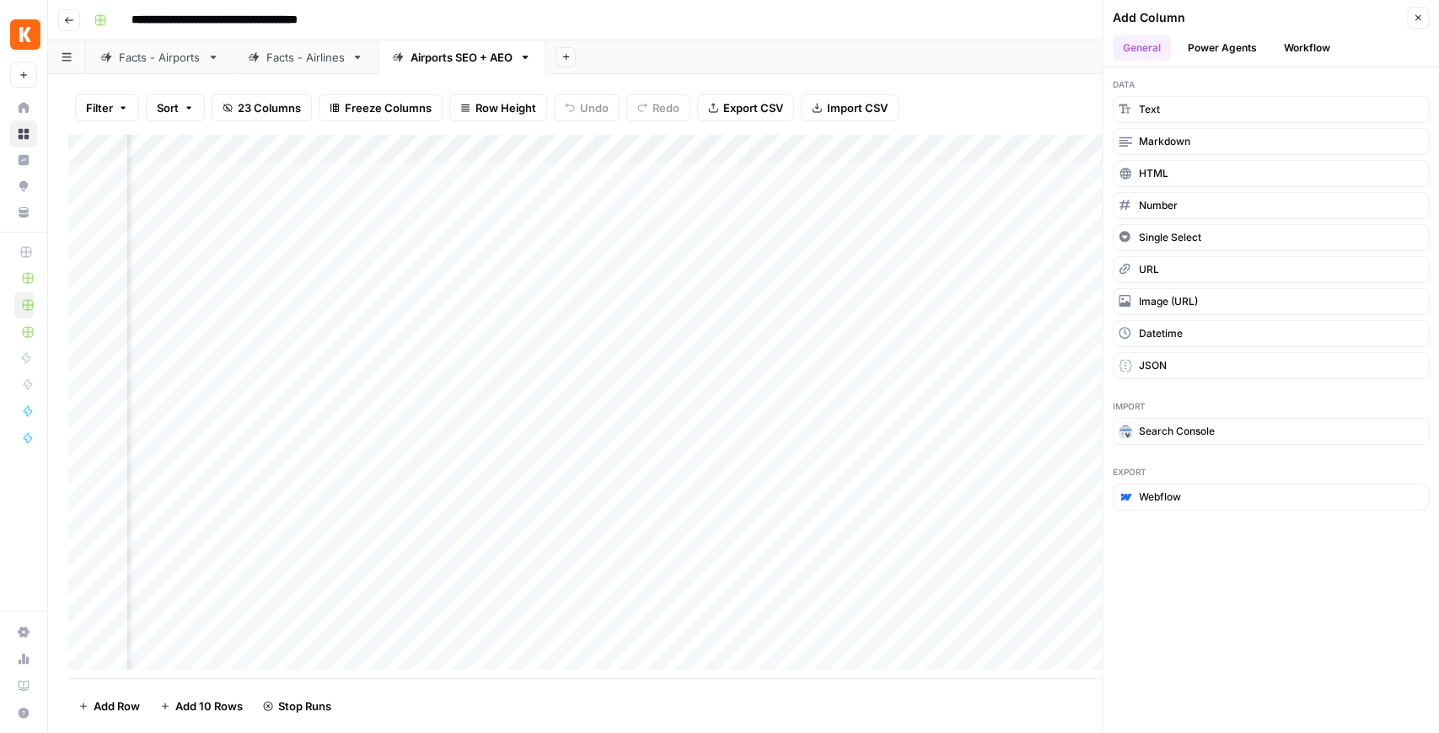
click at [1297, 46] on button "Workflow" at bounding box center [1307, 47] width 67 height 25
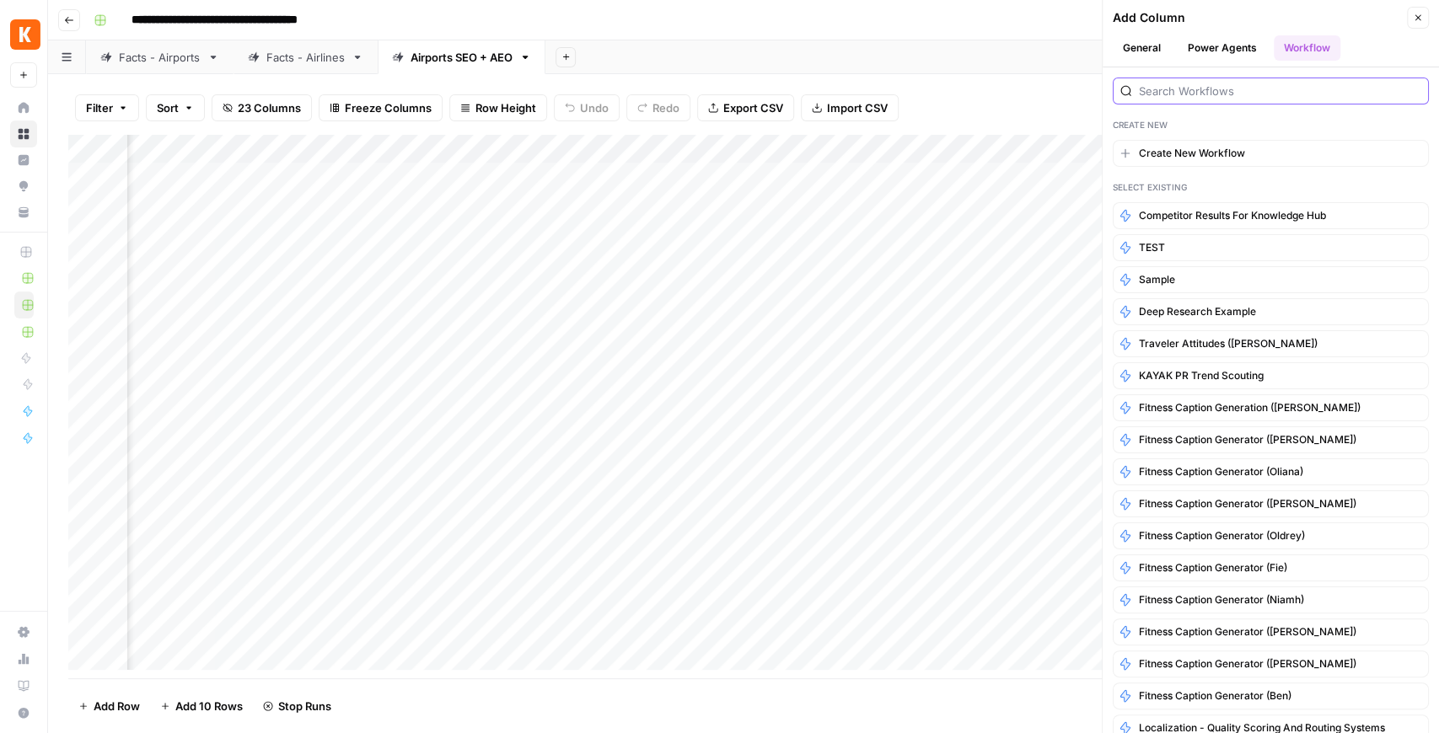
click at [1214, 98] on input "search" at bounding box center [1280, 91] width 282 height 17
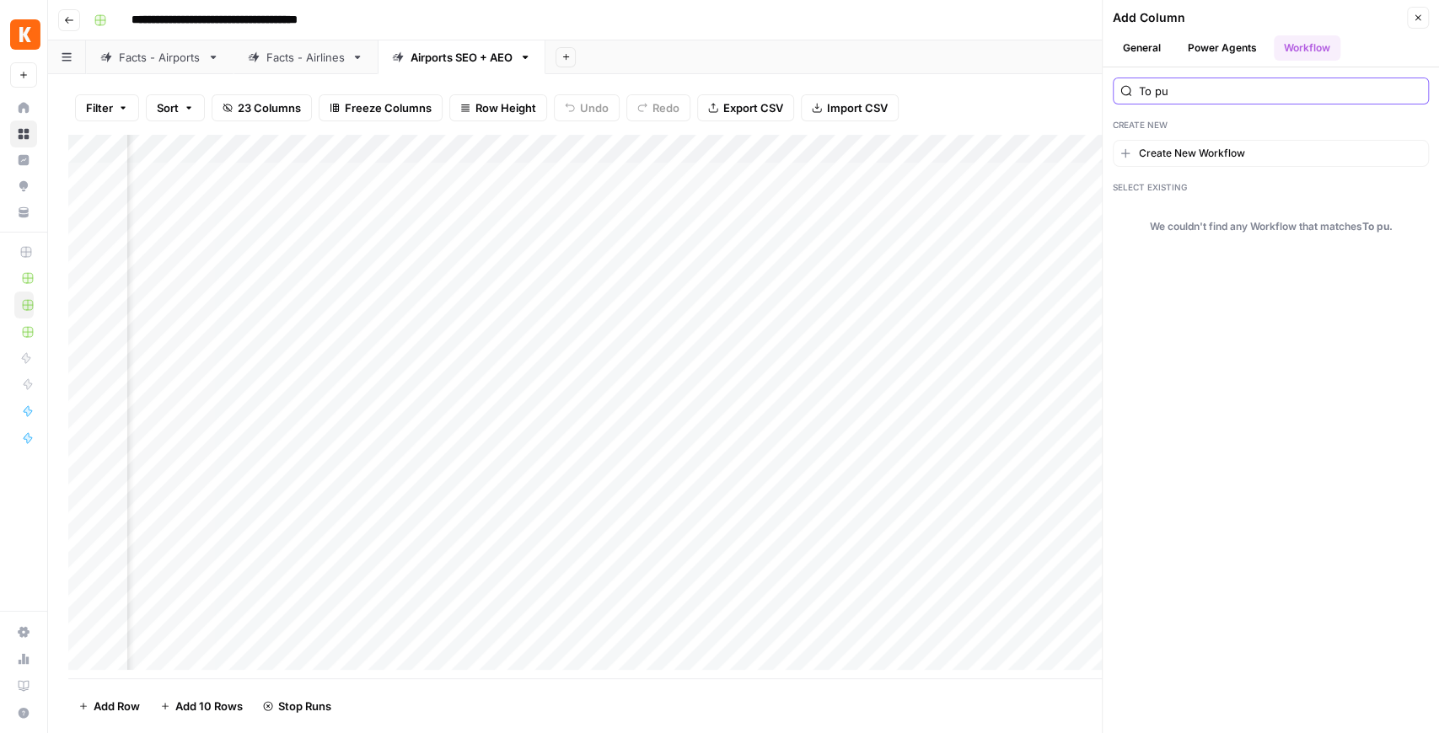
type input "To pu"
click at [1199, 142] on button "Create New Workflow" at bounding box center [1271, 153] width 316 height 27
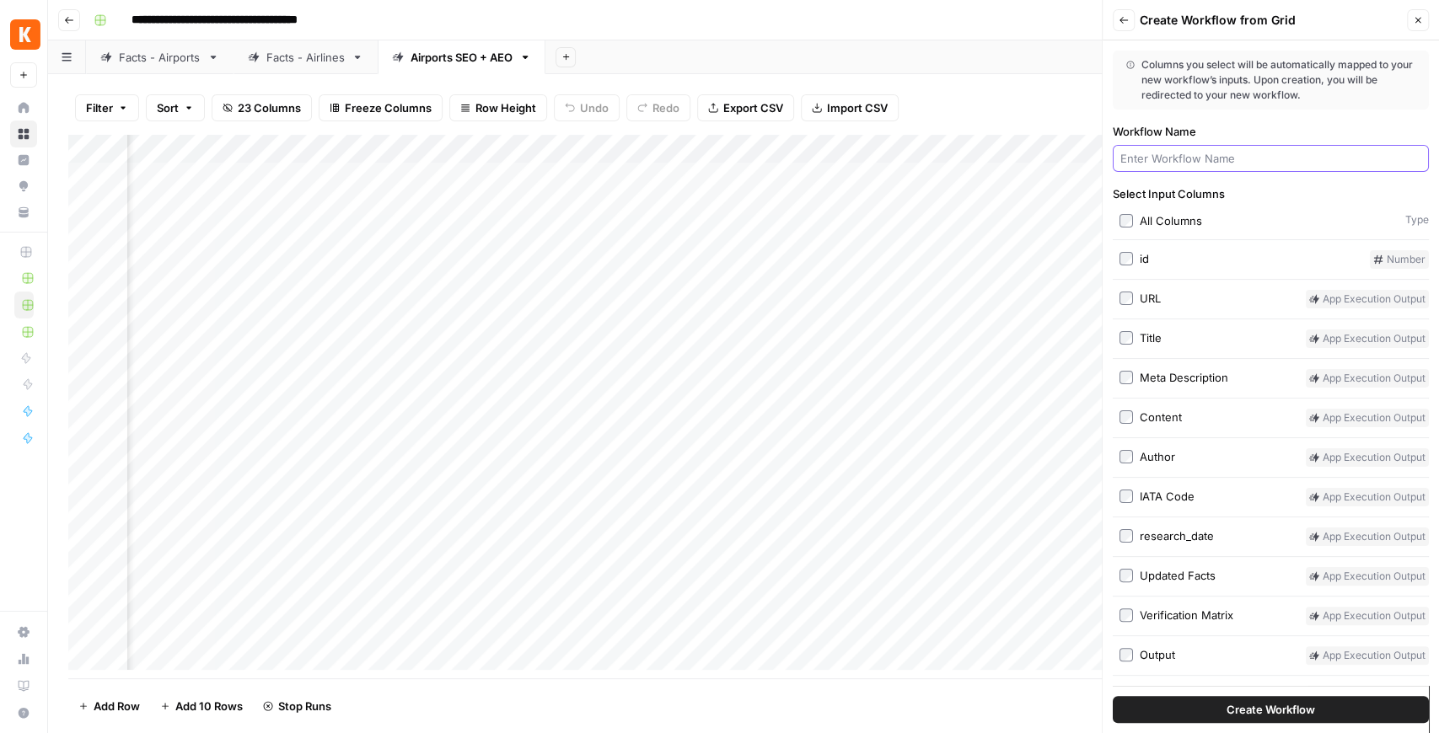
click at [1199, 157] on input "Workflow Name" at bounding box center [1270, 158] width 301 height 17
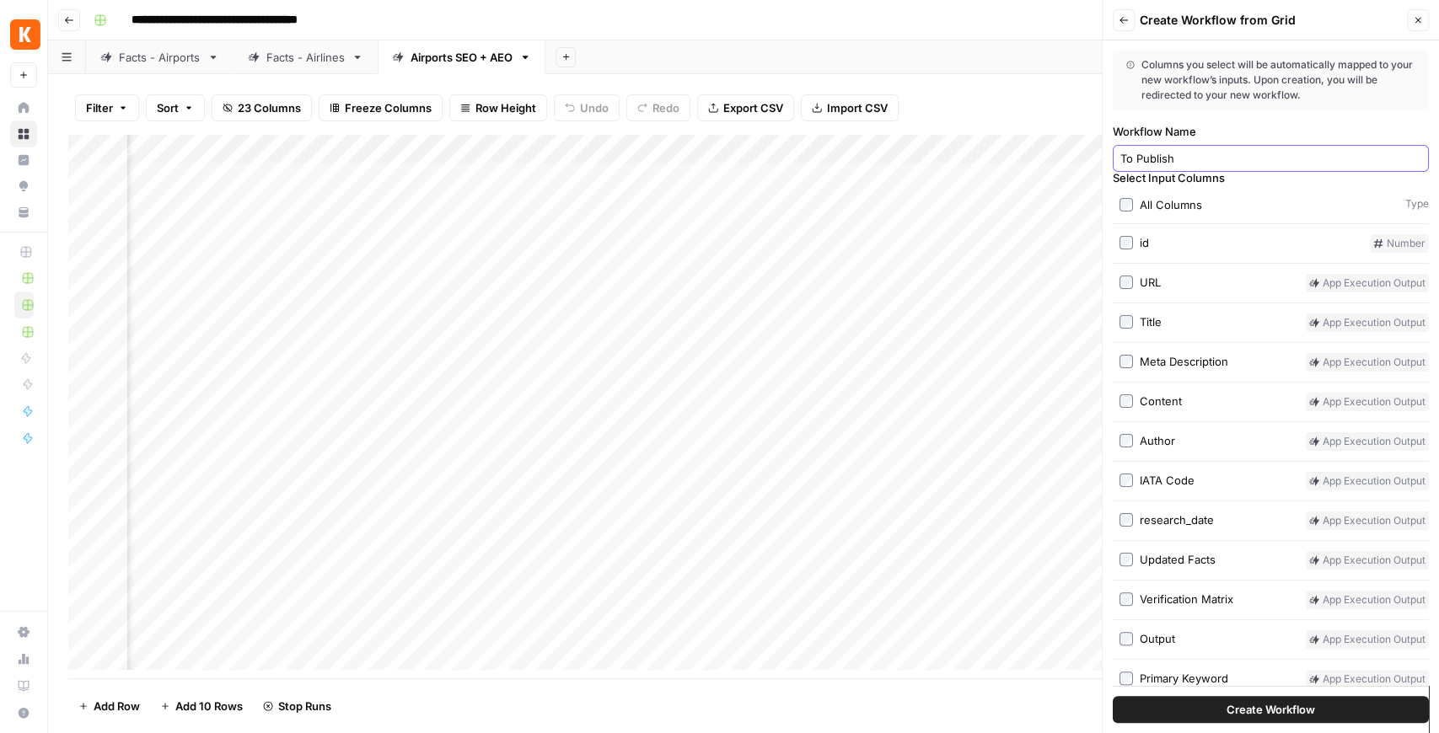
scroll to position [0, 0]
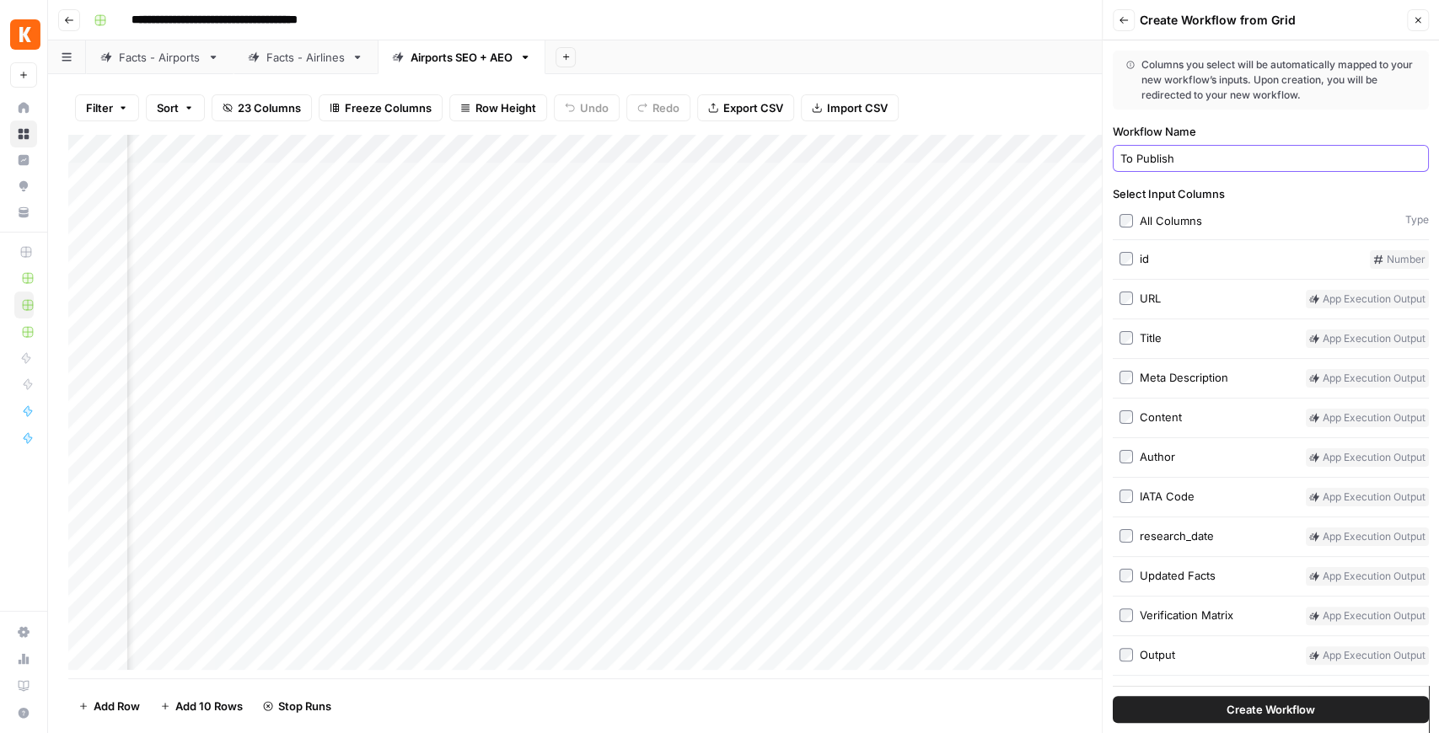
type input "To Publish"
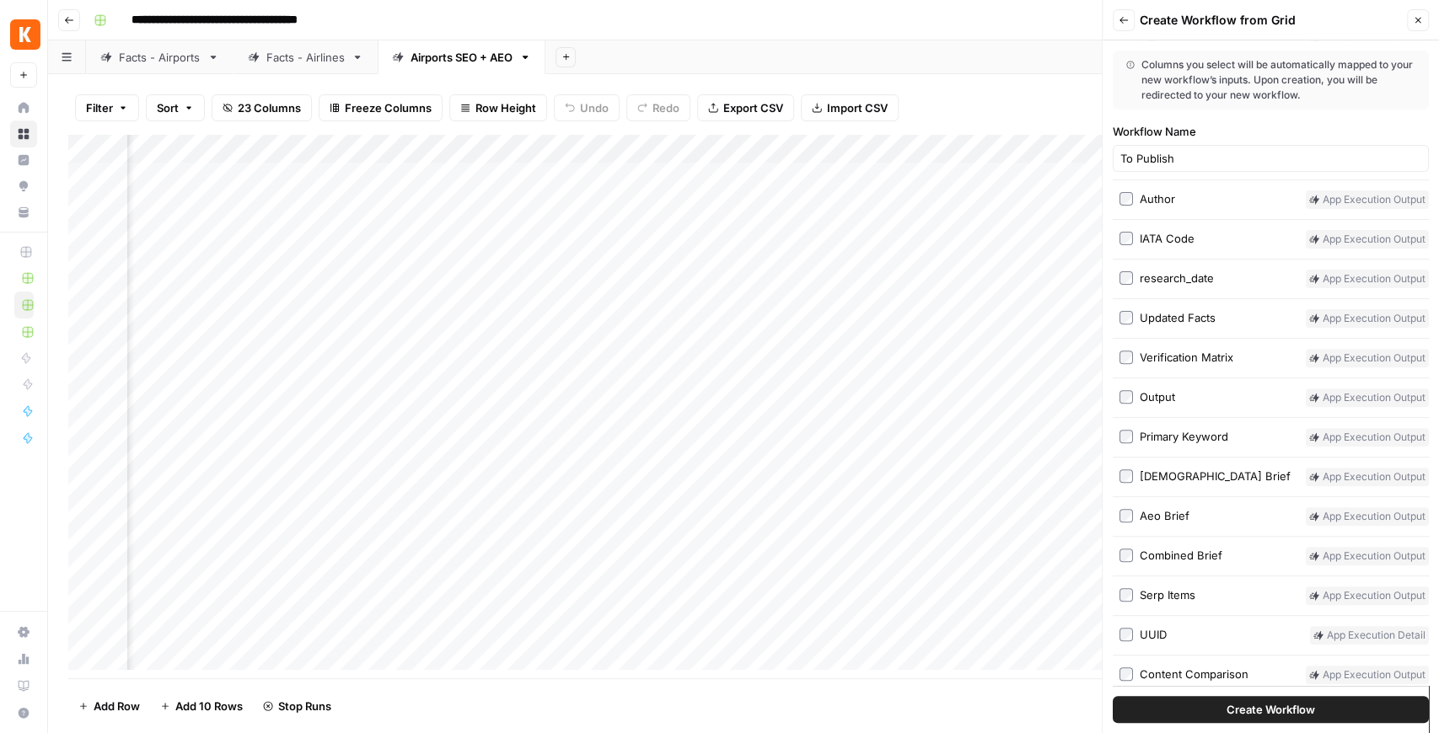
scroll to position [342, 0]
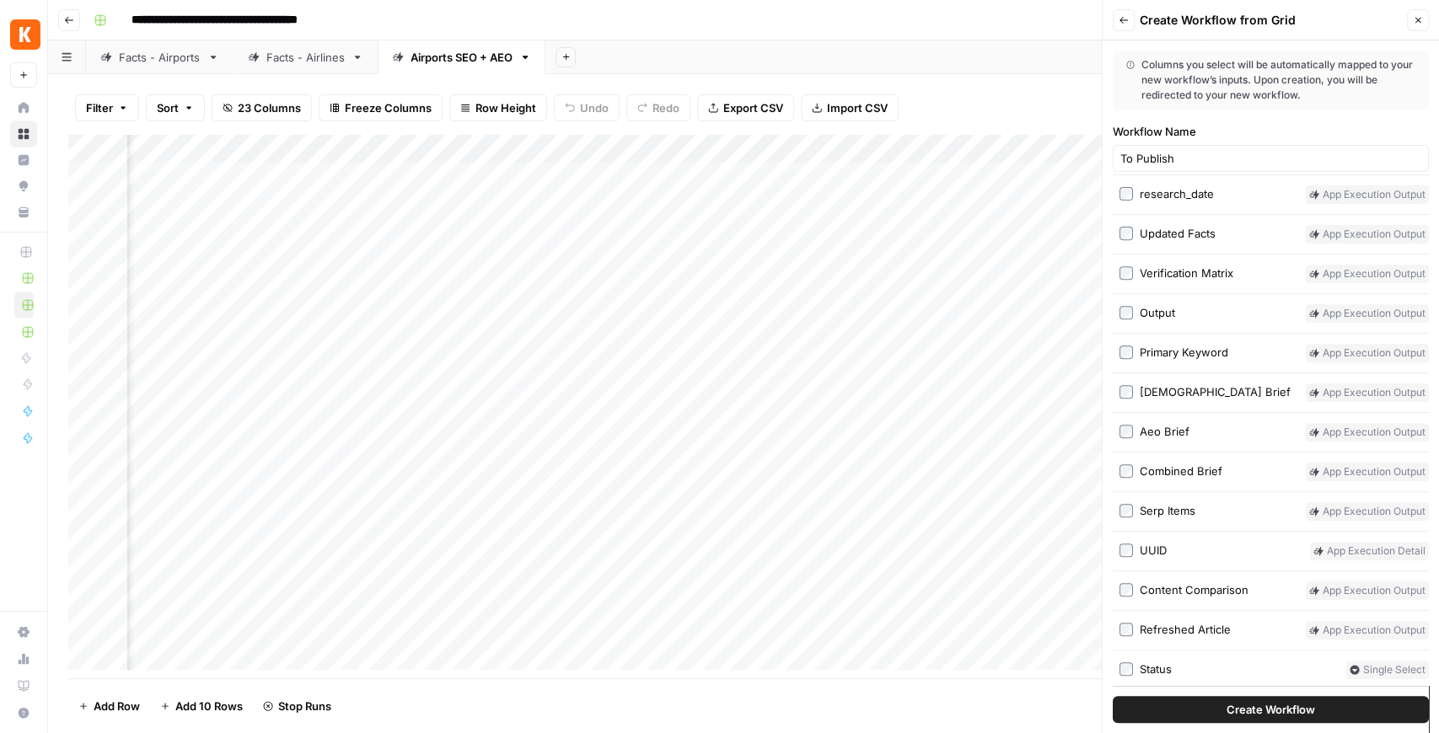
click at [1249, 718] on button "Create Workflow" at bounding box center [1271, 709] width 316 height 27
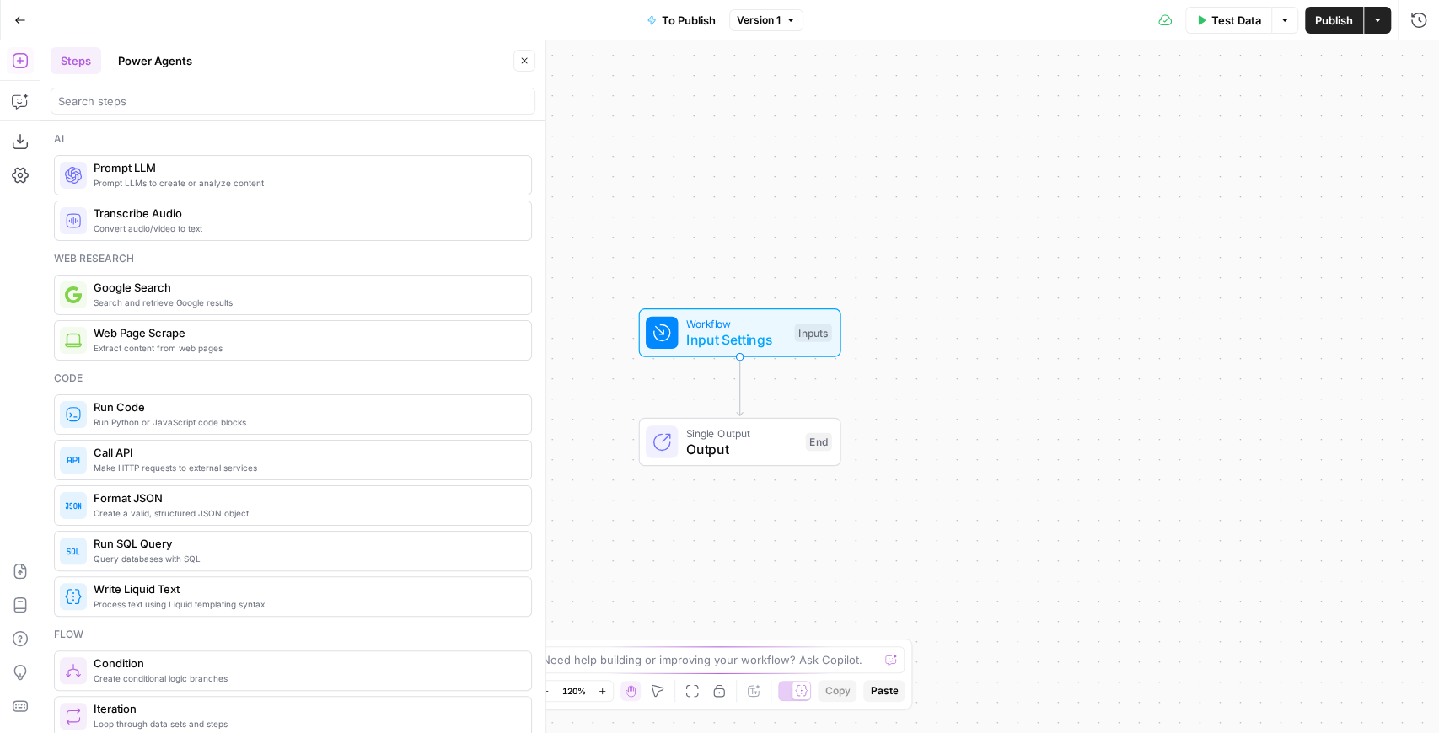
click at [158, 110] on div at bounding box center [293, 101] width 485 height 27
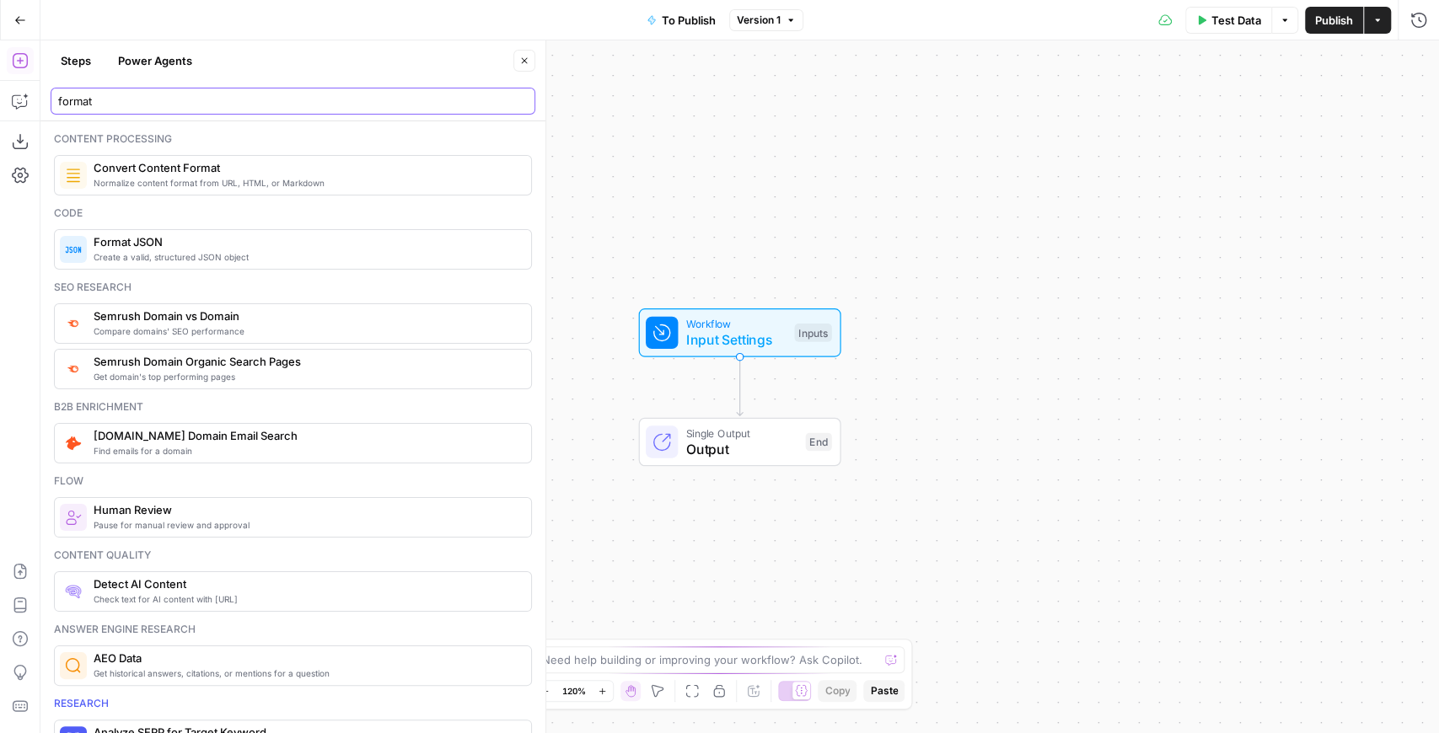
drag, startPoint x: 225, startPoint y: 110, endPoint x: 51, endPoint y: 107, distance: 174.5
click at [51, 107] on div "format" at bounding box center [293, 101] width 485 height 27
click at [737, 342] on span "Input Settings" at bounding box center [736, 340] width 100 height 20
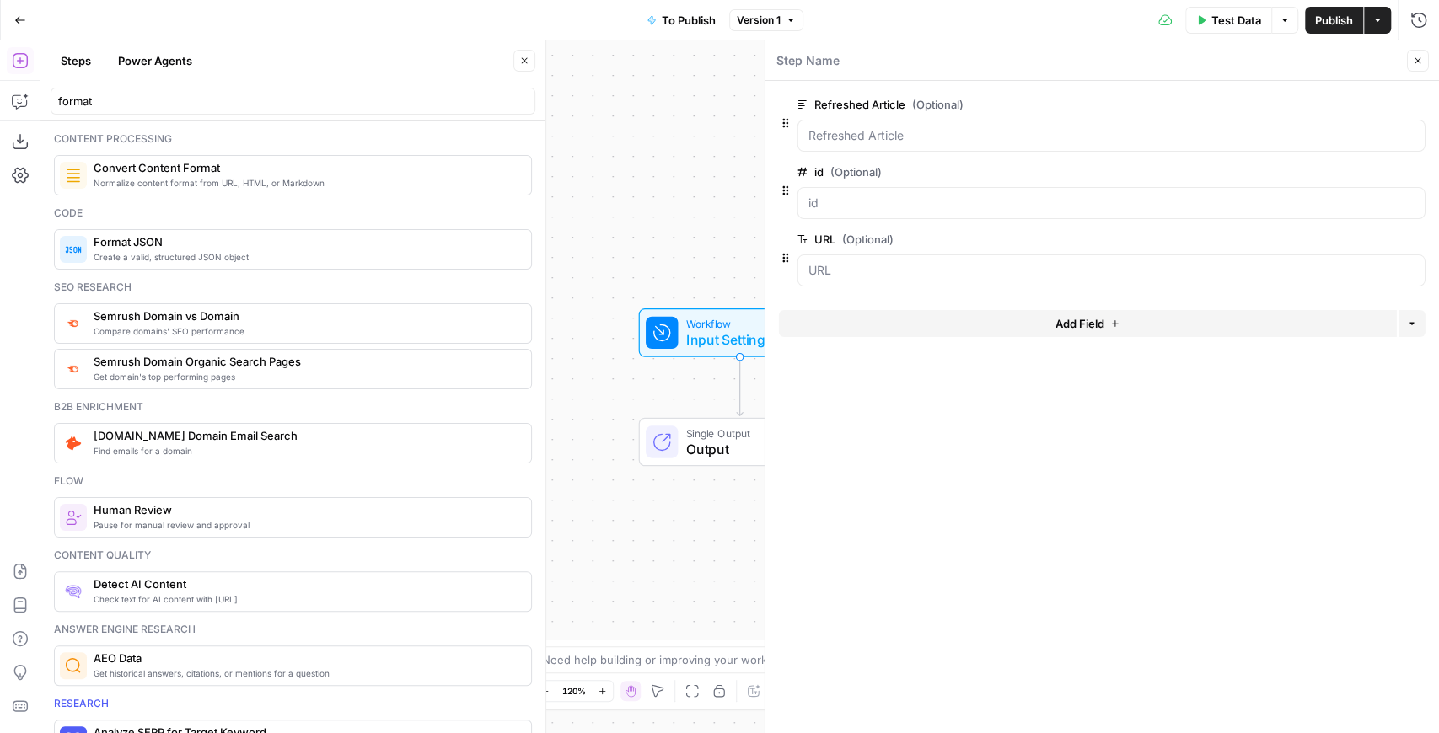
click at [169, 110] on div "format" at bounding box center [293, 101] width 485 height 27
click at [167, 106] on input "format" at bounding box center [293, 101] width 470 height 17
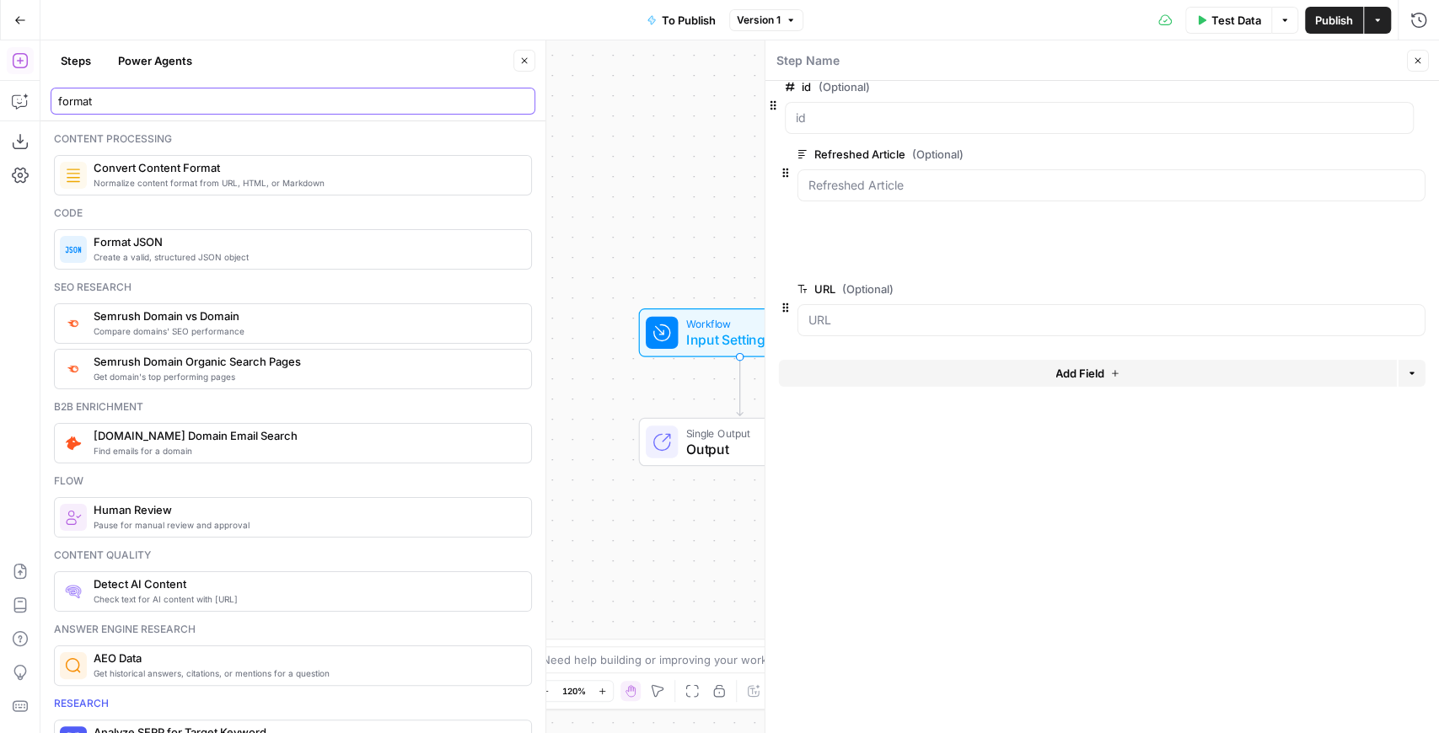
drag, startPoint x: 785, startPoint y: 194, endPoint x: 781, endPoint y: 120, distance: 74.3
drag, startPoint x: 781, startPoint y: 256, endPoint x: 771, endPoint y: 102, distance: 154.6
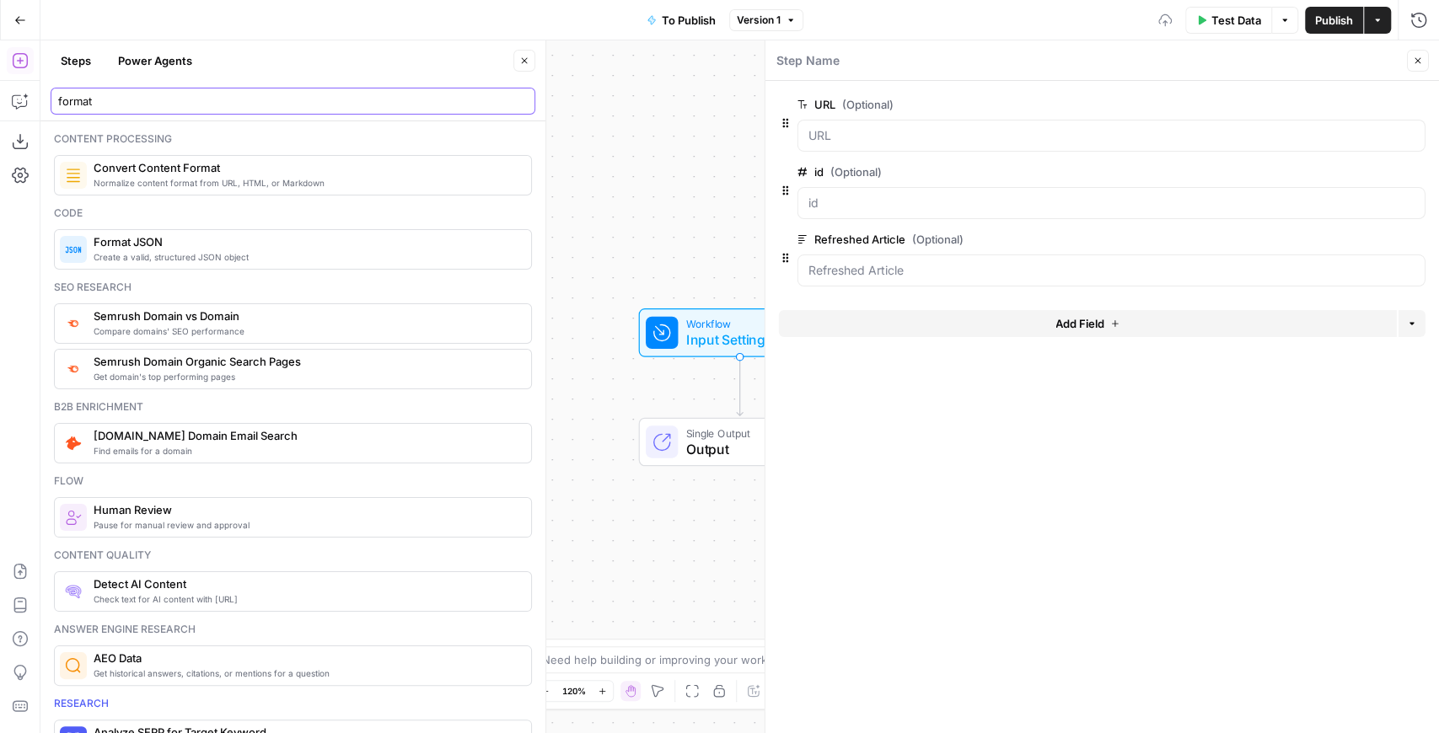
drag, startPoint x: 169, startPoint y: 105, endPoint x: 36, endPoint y: 100, distance: 133.3
click at [36, 100] on body "Kayak New Home Browse Insights Opportunities Your Data Recent Grids Create Edit…" at bounding box center [719, 366] width 1439 height 733
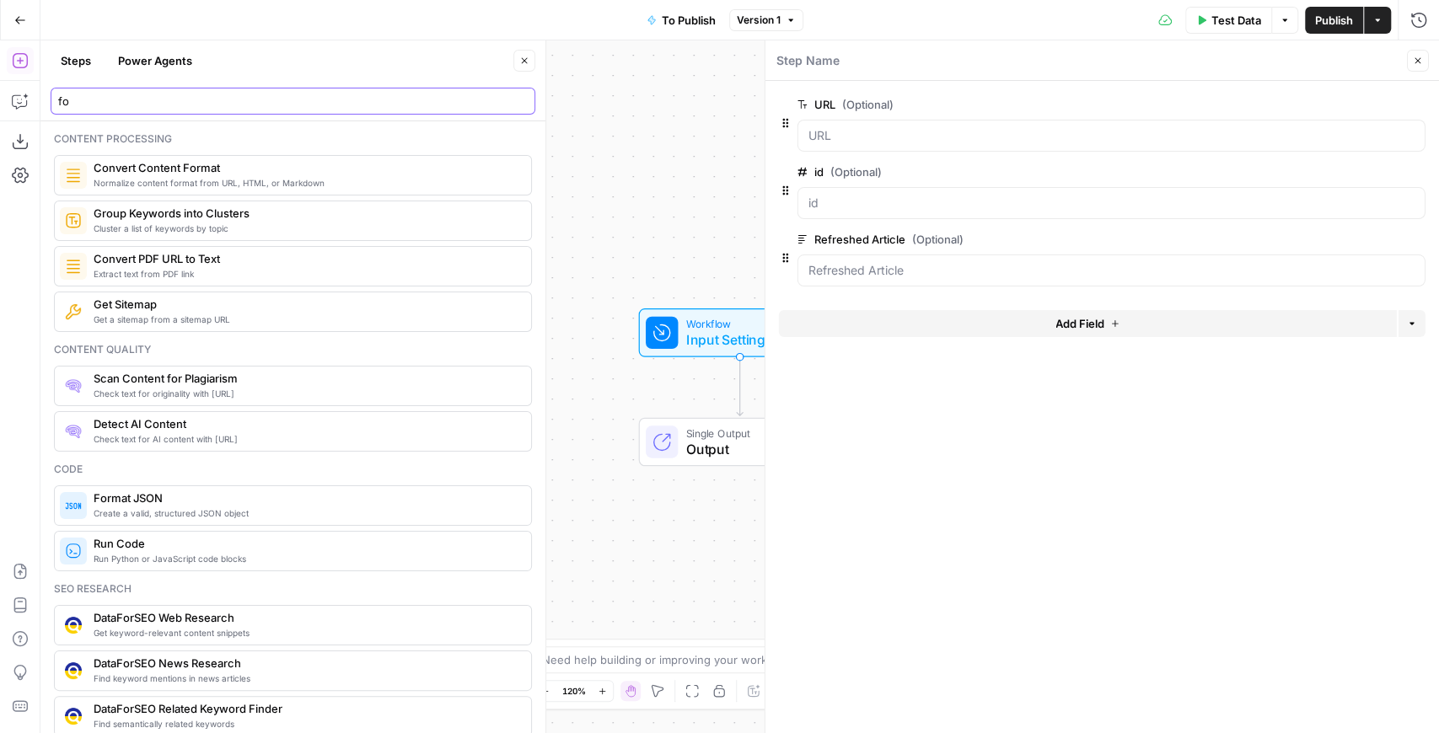
type input "f"
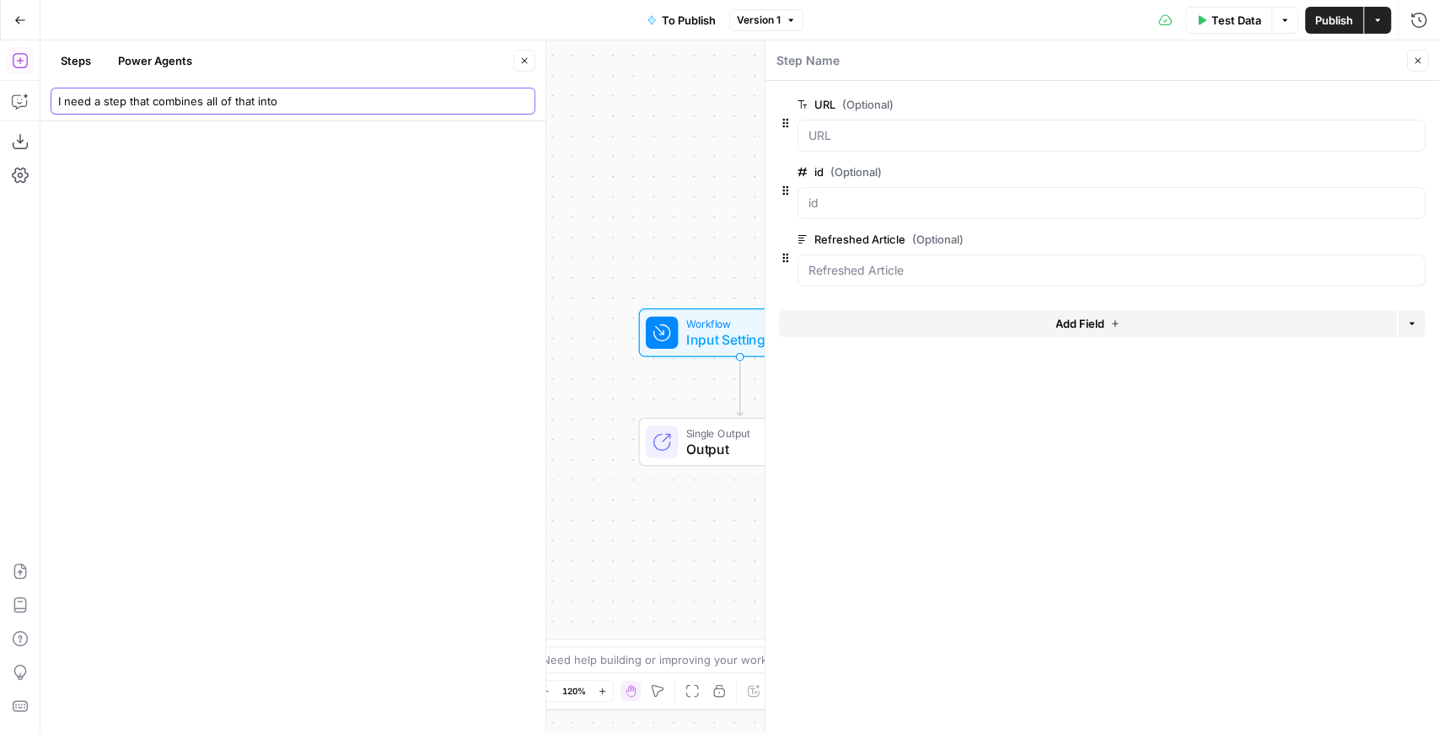
type input "I need a step that combines all of that into"
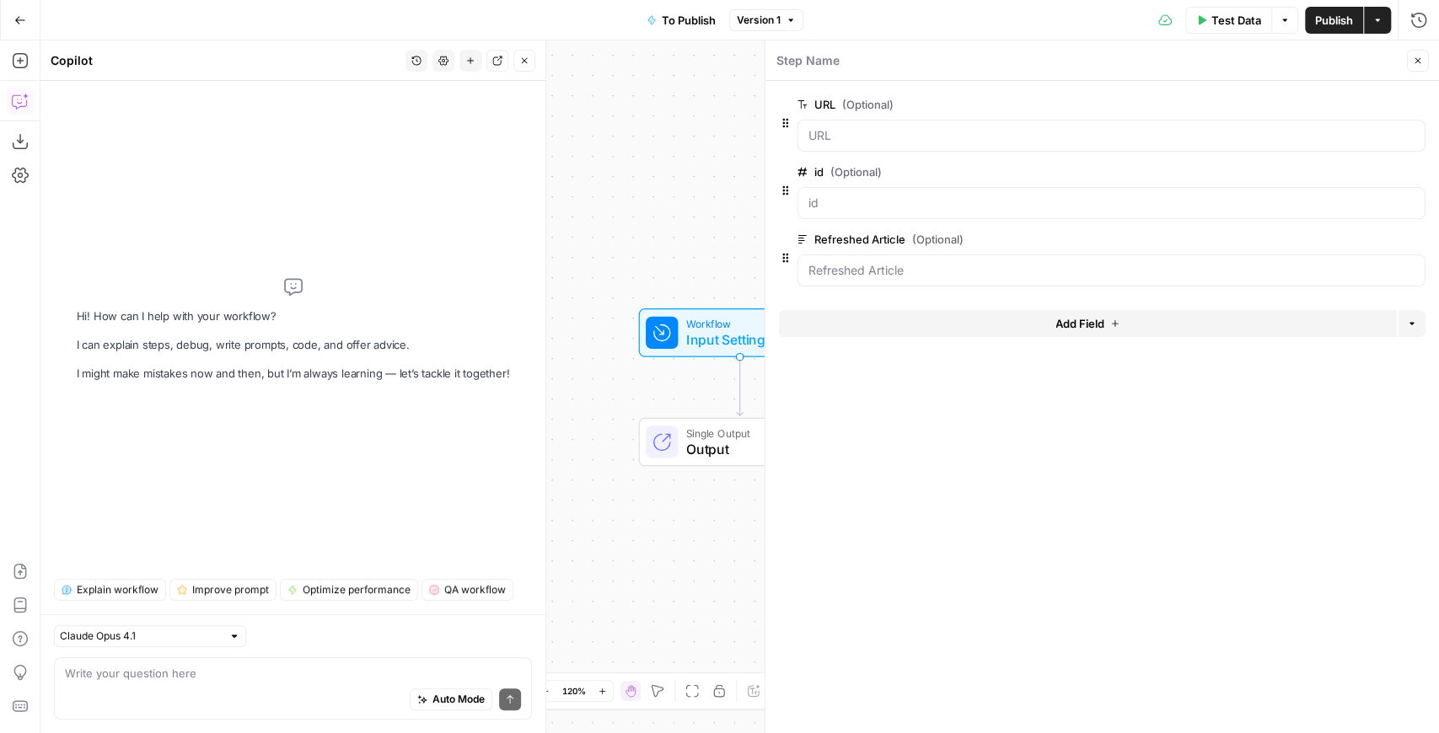
click at [199, 690] on div "Auto Mode Send" at bounding box center [293, 700] width 456 height 37
click at [271, 682] on div "Auto Mode Send" at bounding box center [293, 700] width 456 height 37
type textarea "I need a step that combines all of that into one json output"
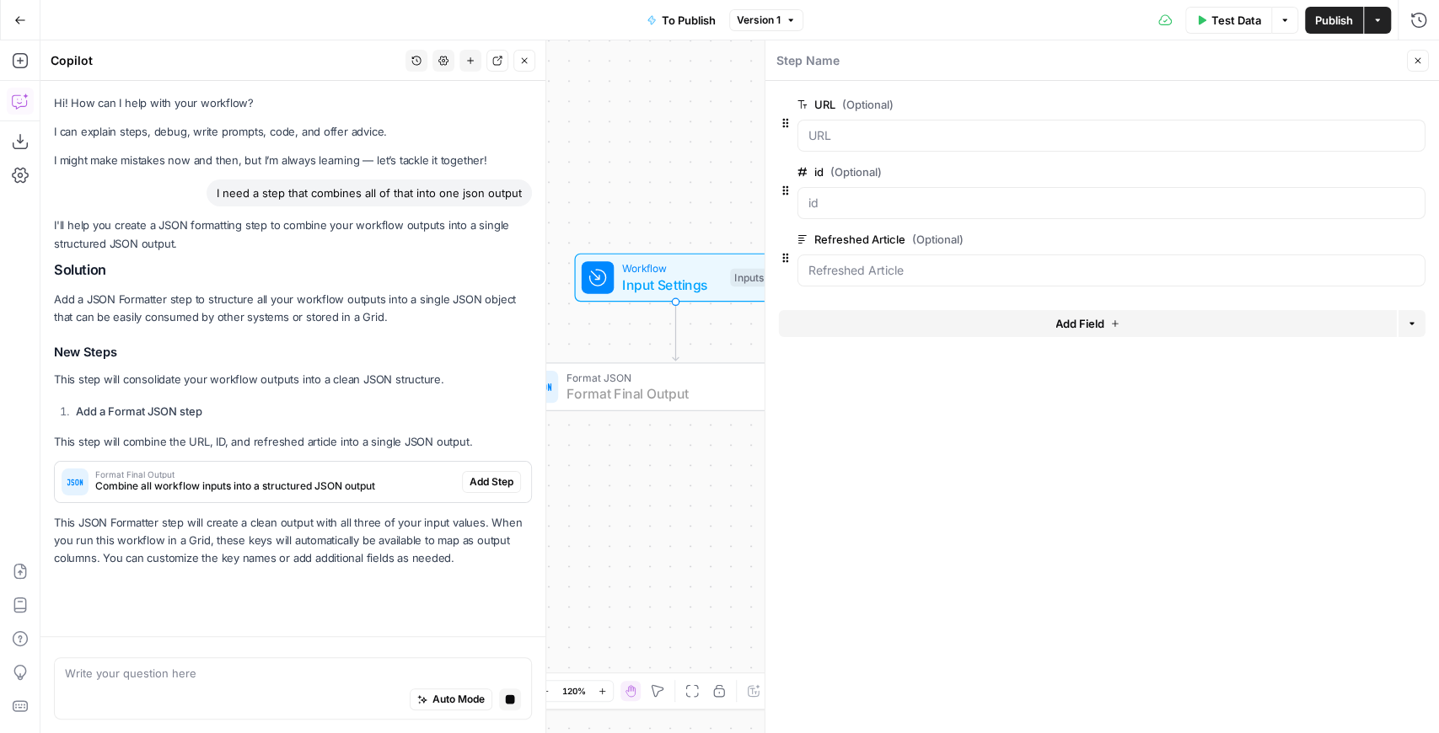
click at [497, 478] on span "Add Step" at bounding box center [492, 482] width 44 height 15
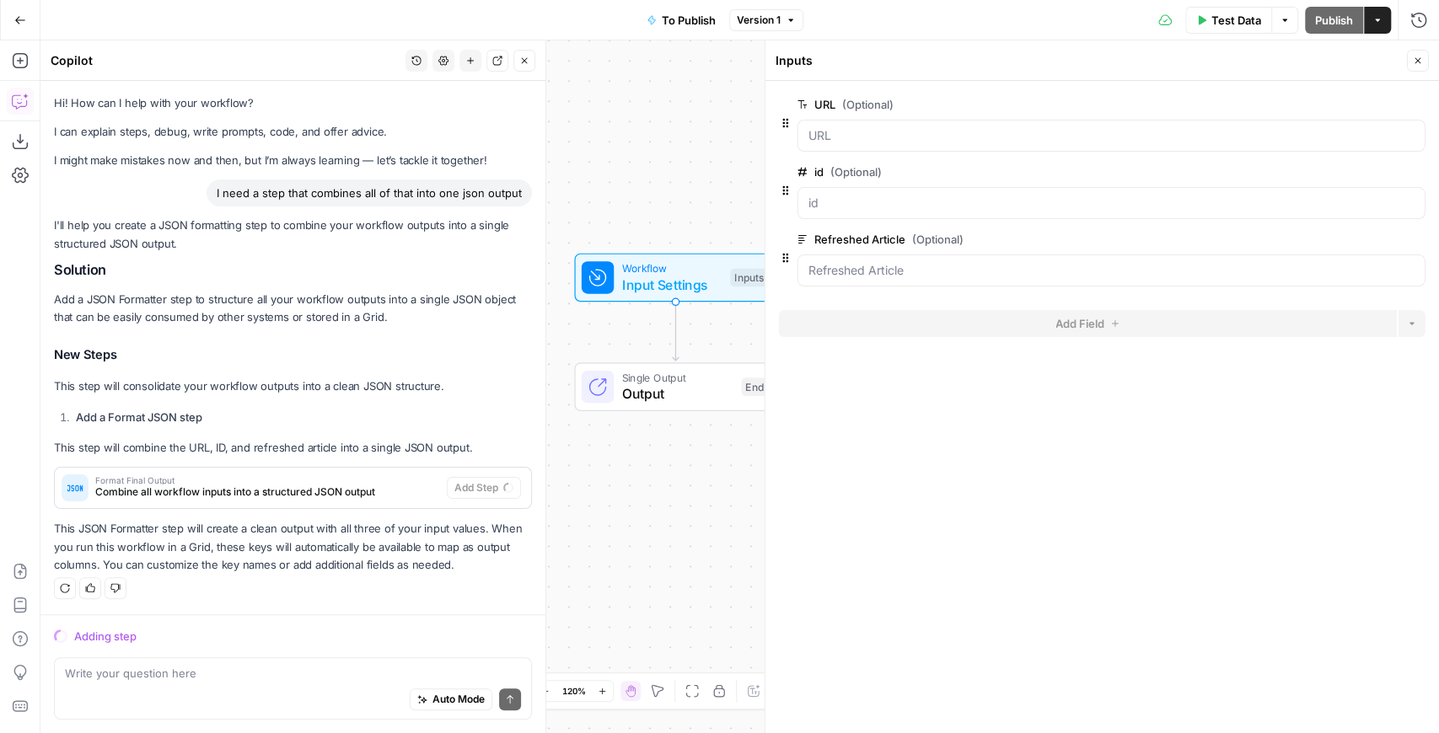
click at [1416, 59] on icon "button" at bounding box center [1418, 61] width 6 height 6
click at [1416, 59] on div "Inputs Close URL (Optional) edit field Delete group id (Optional) edit field De…" at bounding box center [1102, 386] width 674 height 693
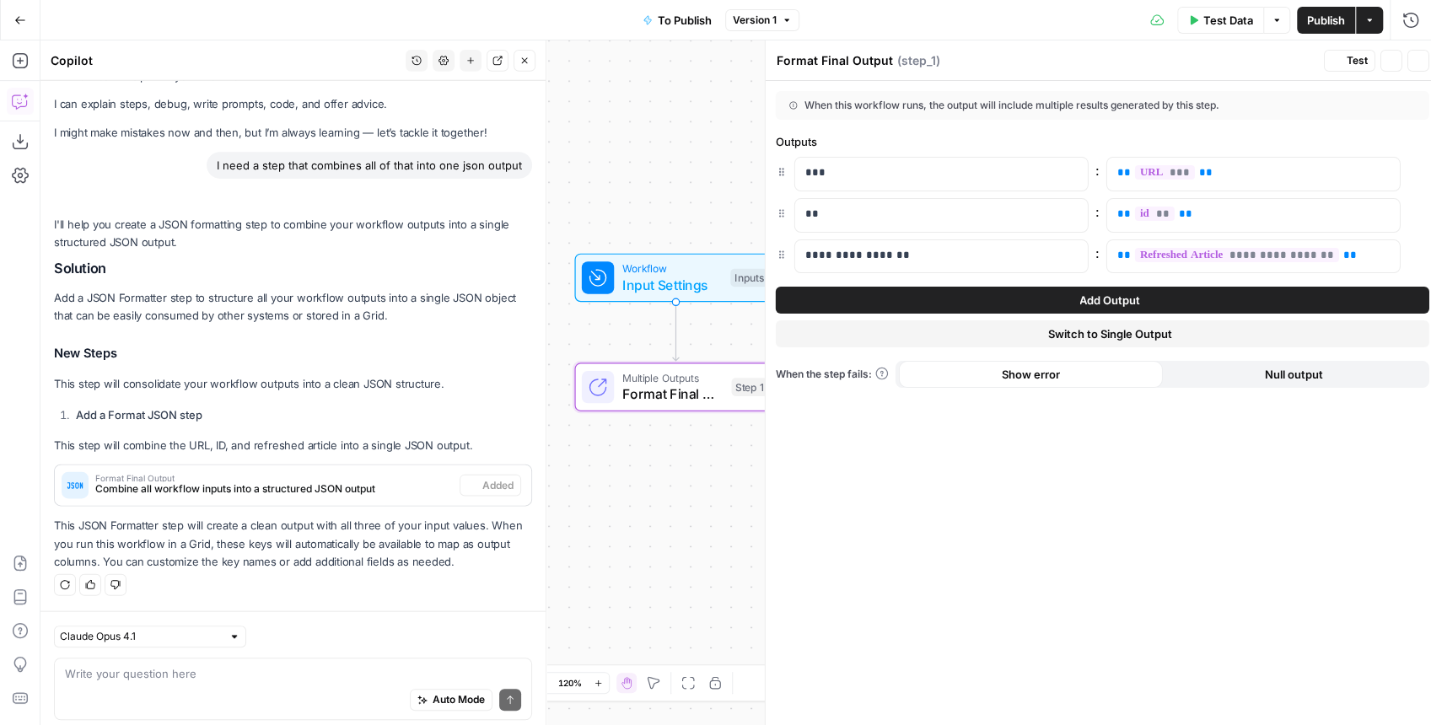
scroll to position [24, 0]
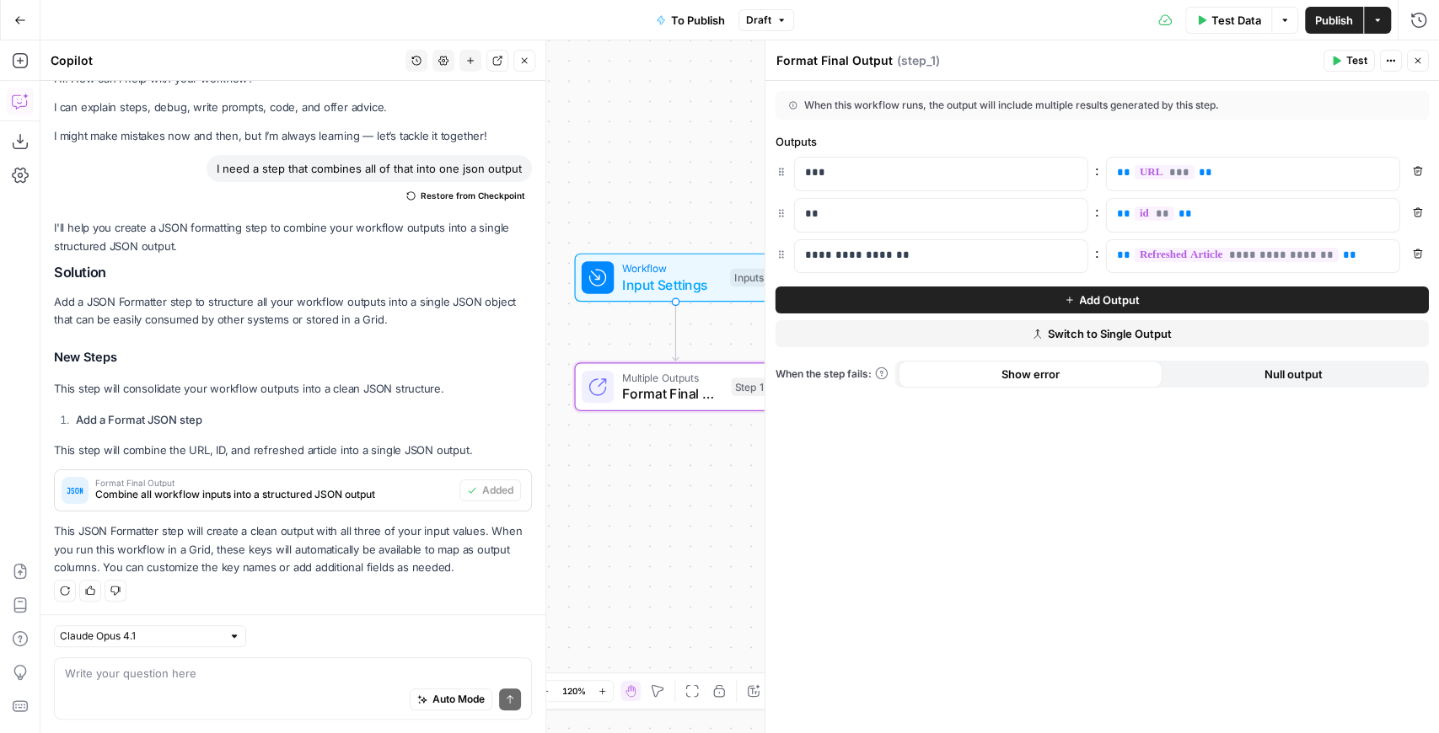
drag, startPoint x: 951, startPoint y: 106, endPoint x: 1070, endPoint y: 110, distance: 118.9
click at [1070, 110] on div "When this workflow runs, the output will include multiple results generated by …" at bounding box center [1053, 105] width 529 height 15
click at [1109, 336] on span "Switch to Single Output" at bounding box center [1110, 333] width 124 height 17
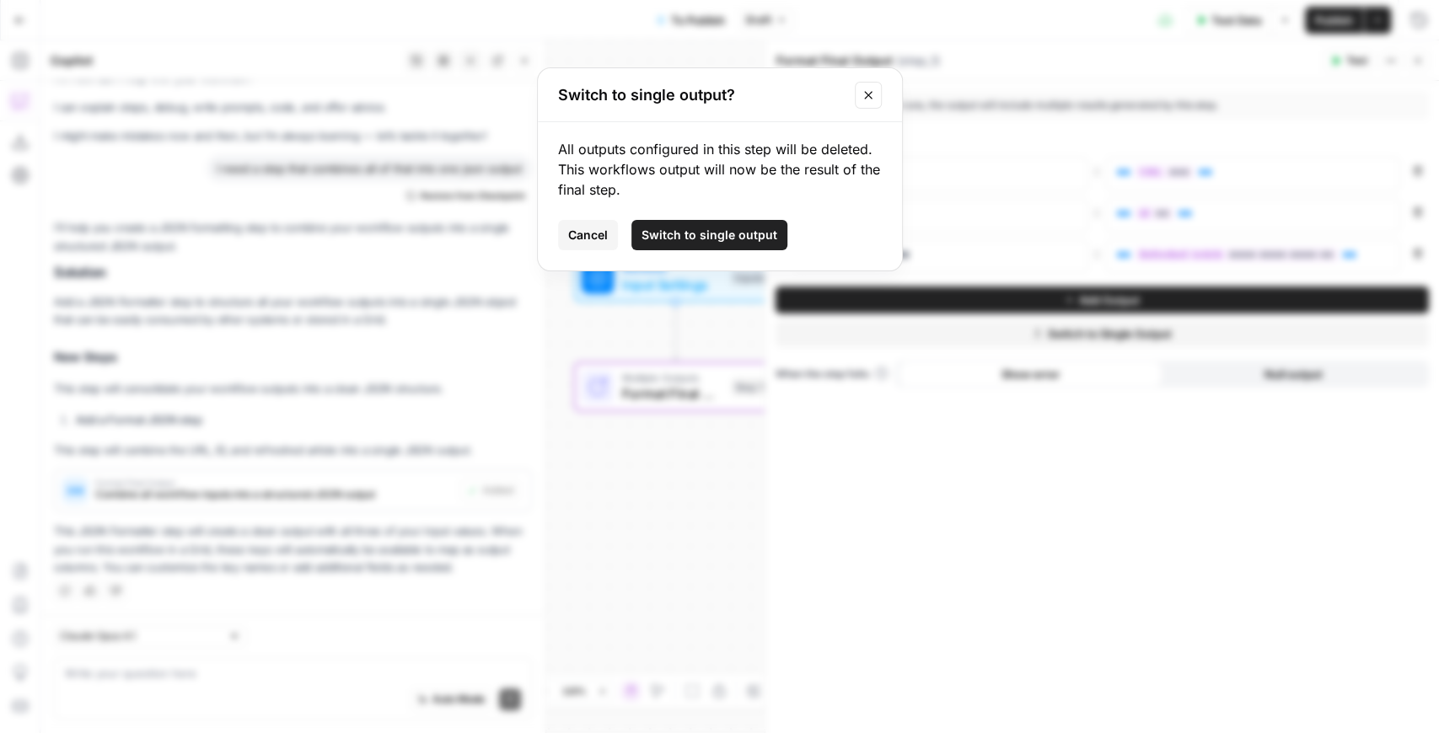
click at [708, 243] on span "Switch to single output" at bounding box center [710, 235] width 136 height 17
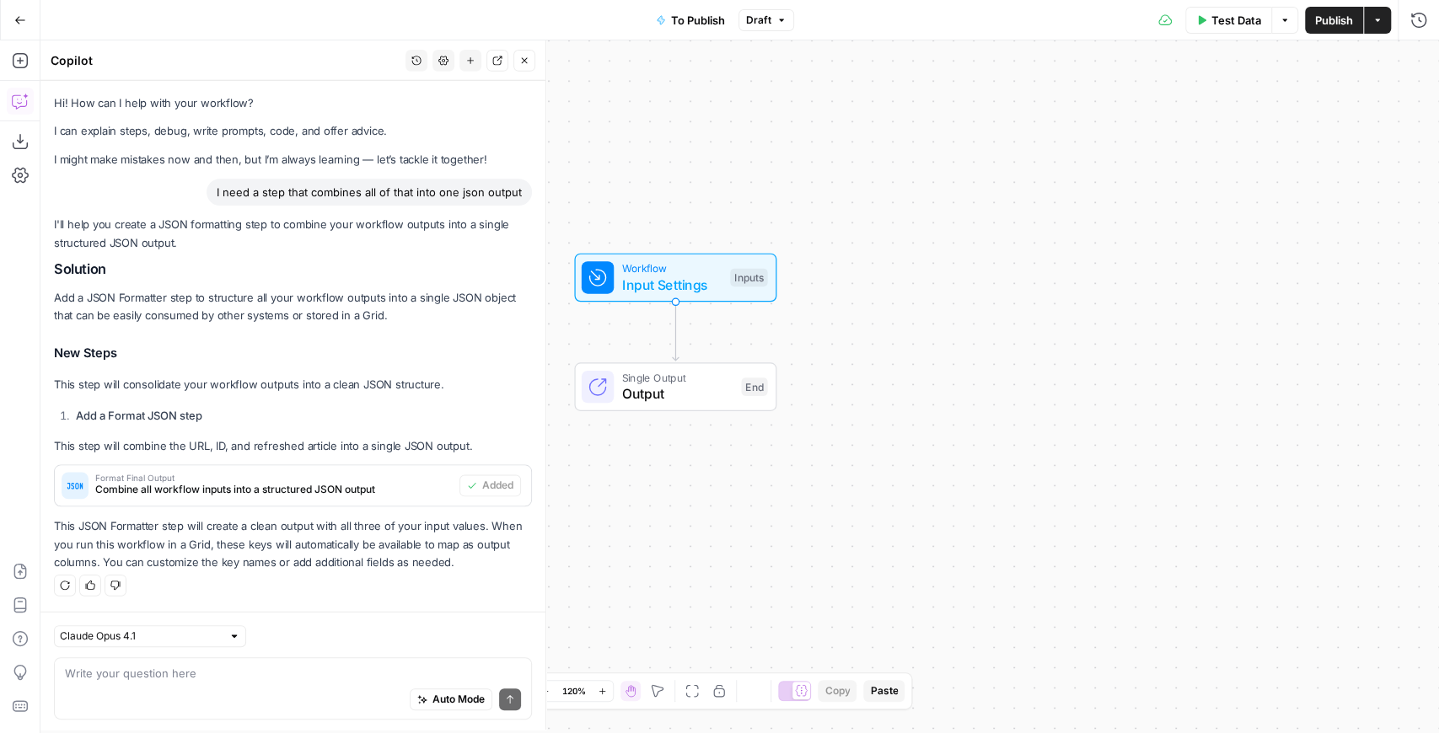
scroll to position [0, 0]
click at [1325, 29] on button "Publish" at bounding box center [1334, 20] width 58 height 27
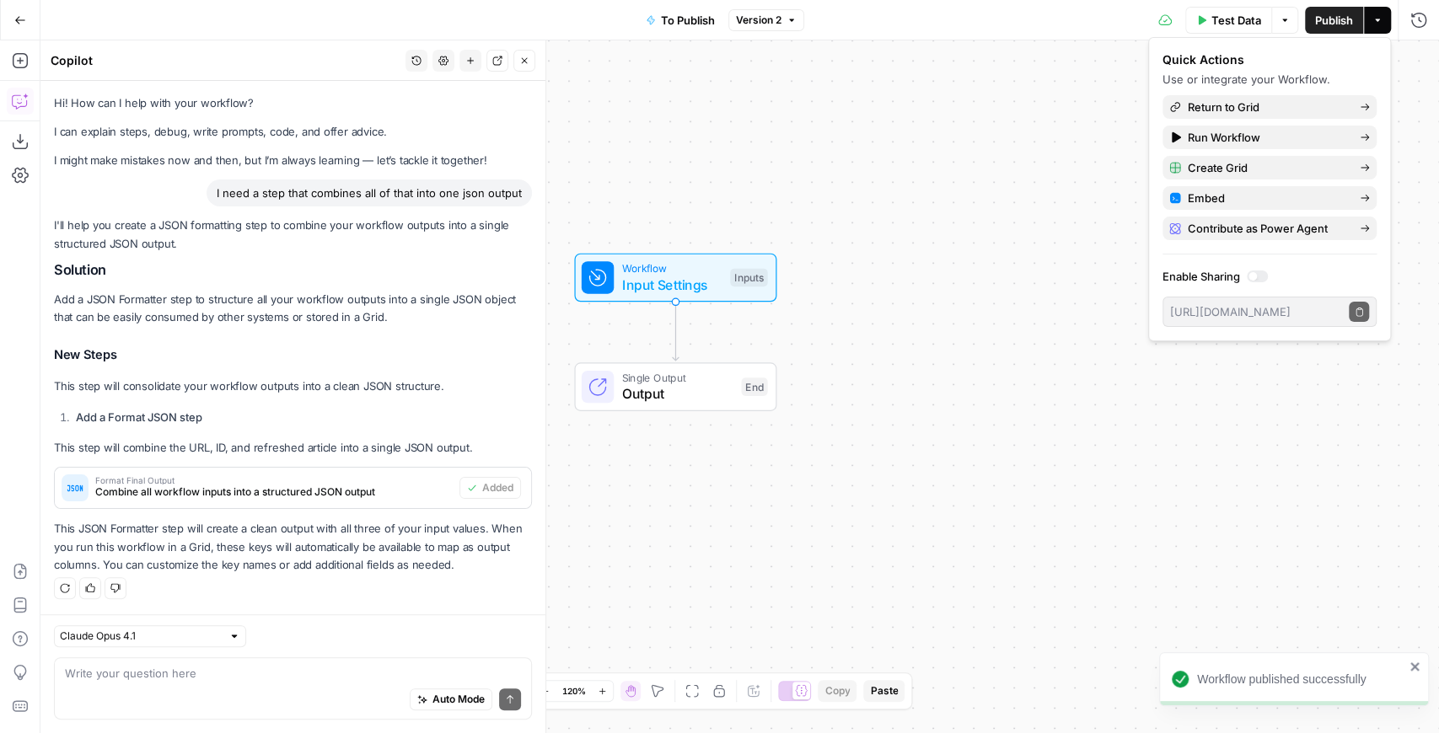
click at [20, 19] on icon "button" at bounding box center [20, 20] width 10 height 8
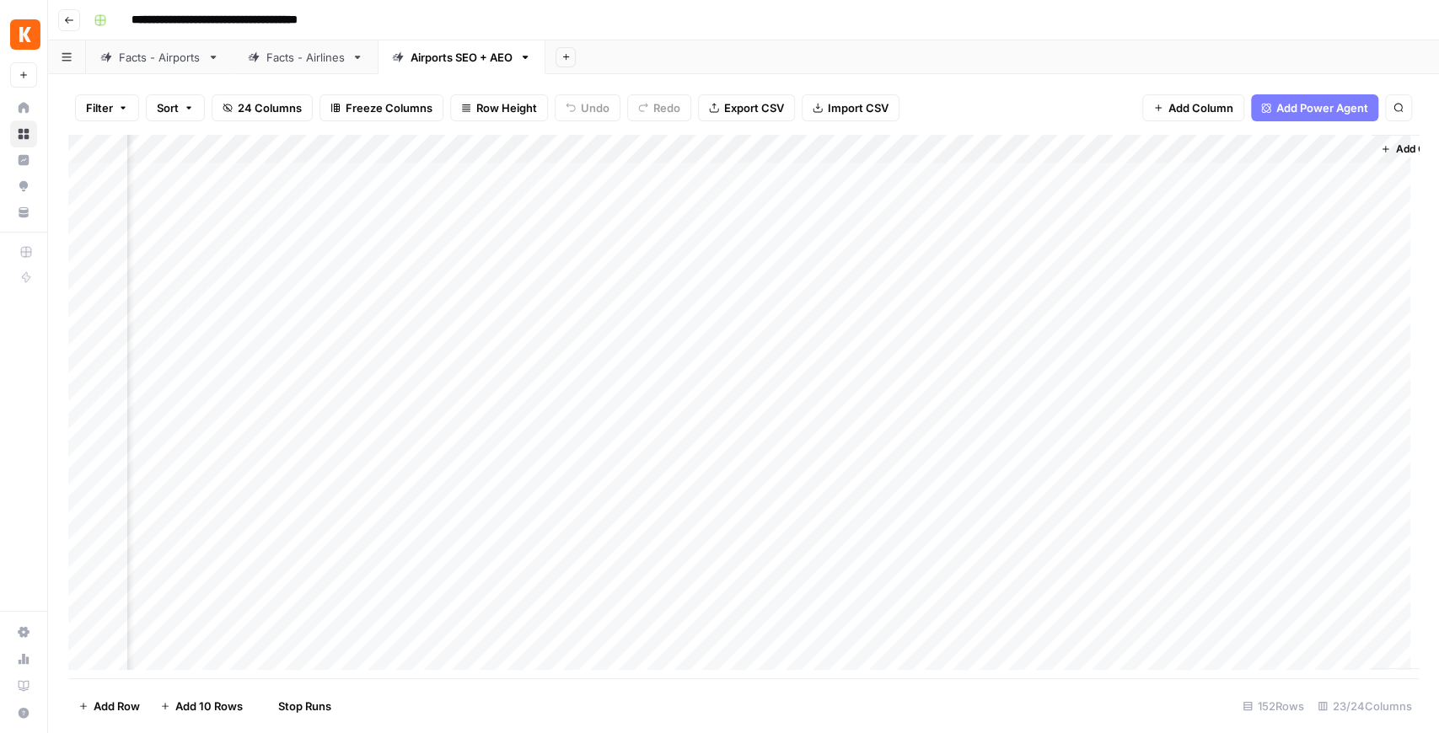
scroll to position [0, 2408]
click at [1246, 206] on div "Add Column" at bounding box center [743, 407] width 1351 height 544
click at [177, 64] on div "Facts - Airports" at bounding box center [160, 57] width 82 height 17
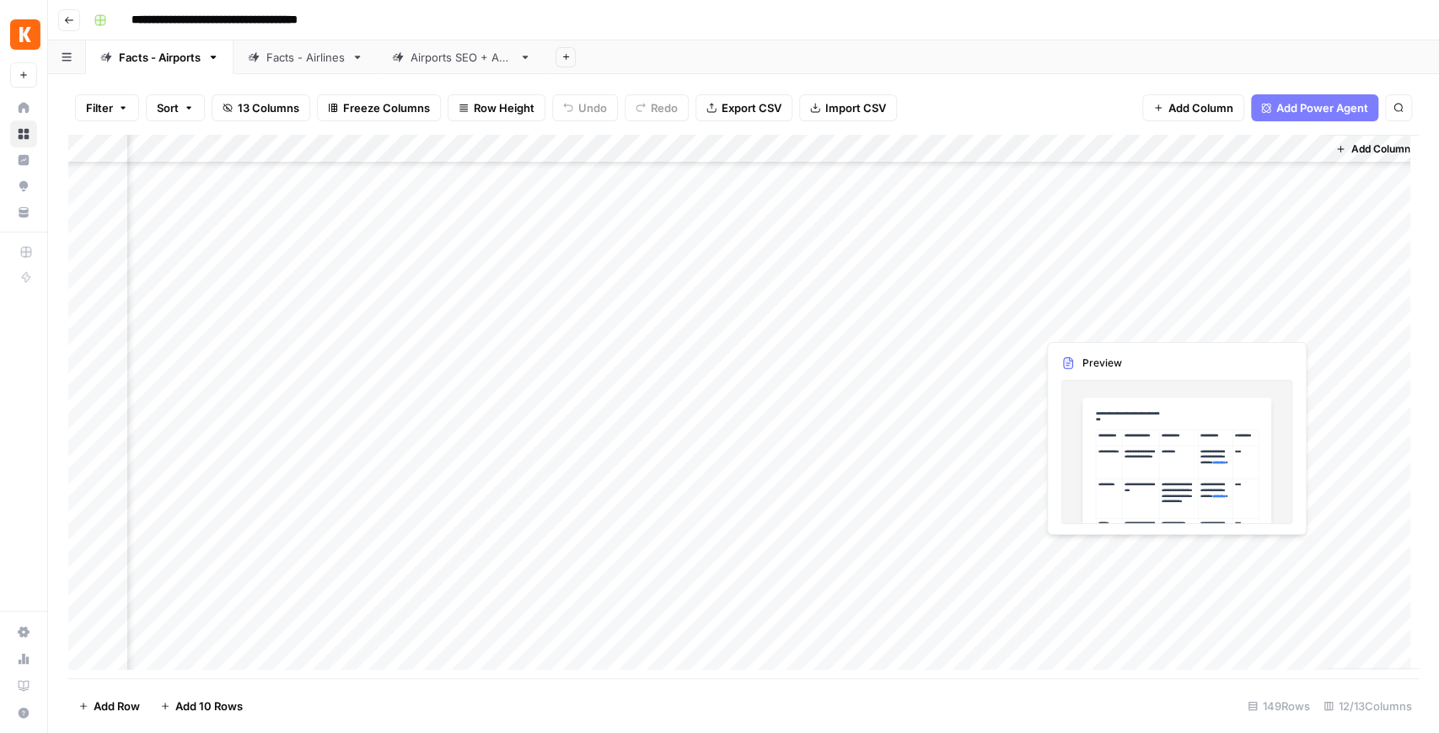
click at [1288, 554] on div "Add Column" at bounding box center [743, 407] width 1351 height 544
click at [1294, 553] on div "Add Column" at bounding box center [743, 407] width 1351 height 544
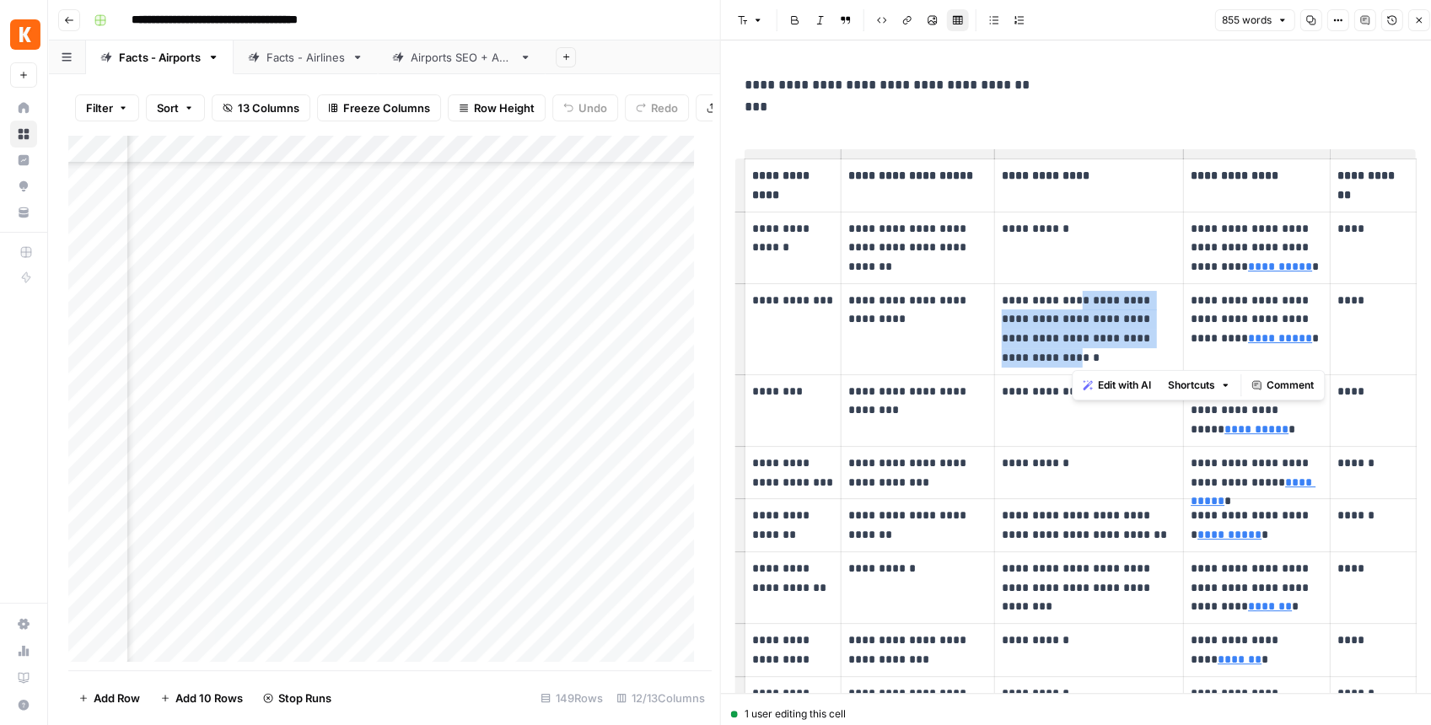
drag, startPoint x: 1071, startPoint y: 304, endPoint x: 1075, endPoint y: 347, distance: 43.2
click at [1075, 347] on p "**********" at bounding box center [1087, 329] width 173 height 77
click at [1095, 321] on p "**********" at bounding box center [1087, 329] width 173 height 77
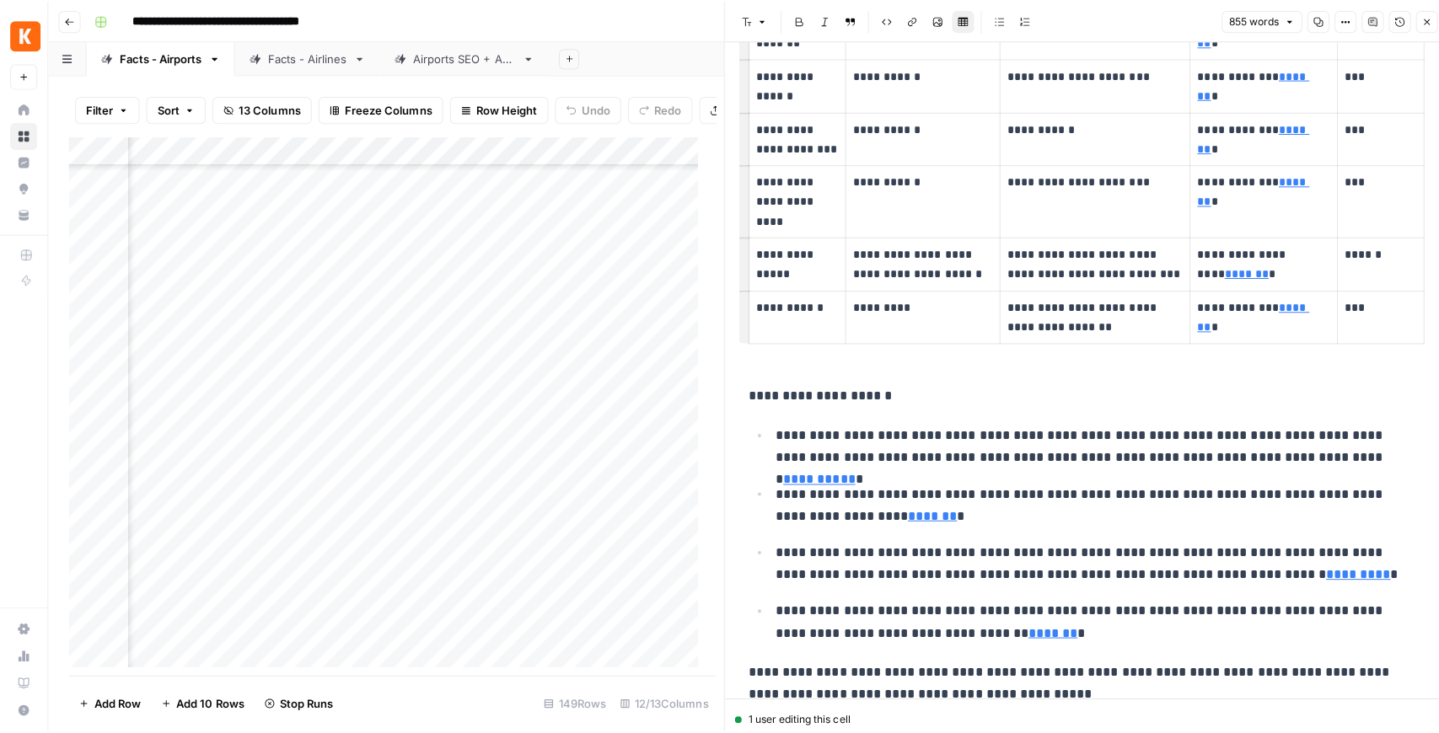
scroll to position [2345, 0]
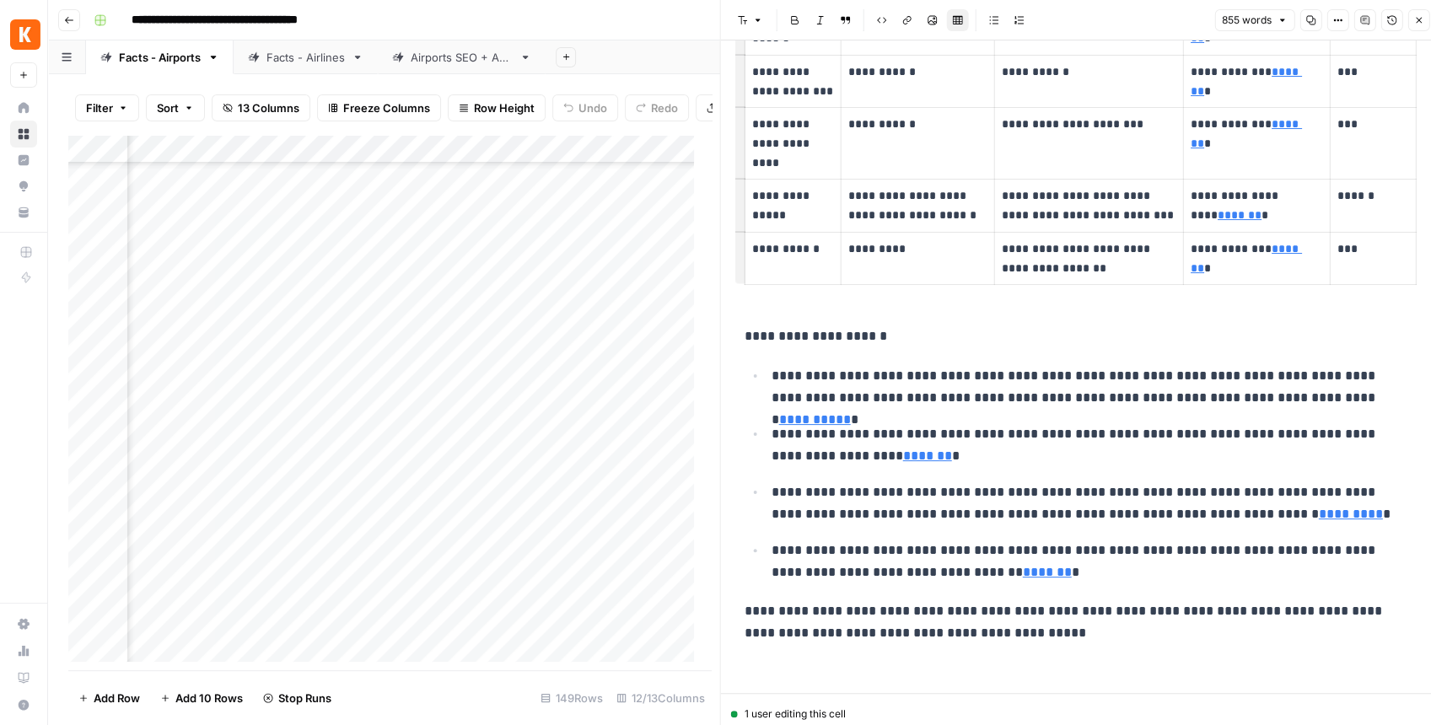
type input "[URL][DOMAIN_NAME][US_STATE]"
click at [1414, 24] on icon "button" at bounding box center [1418, 20] width 10 height 10
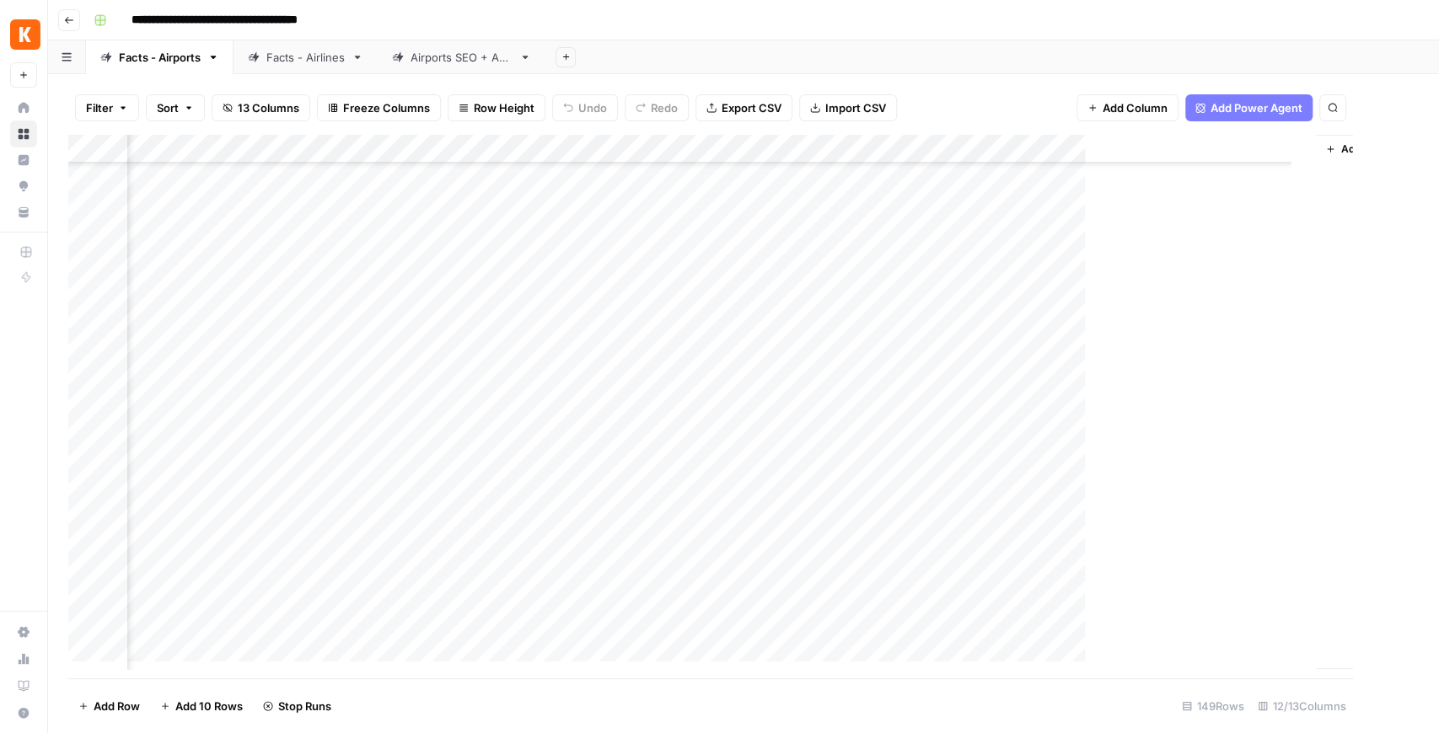
scroll to position [169, 902]
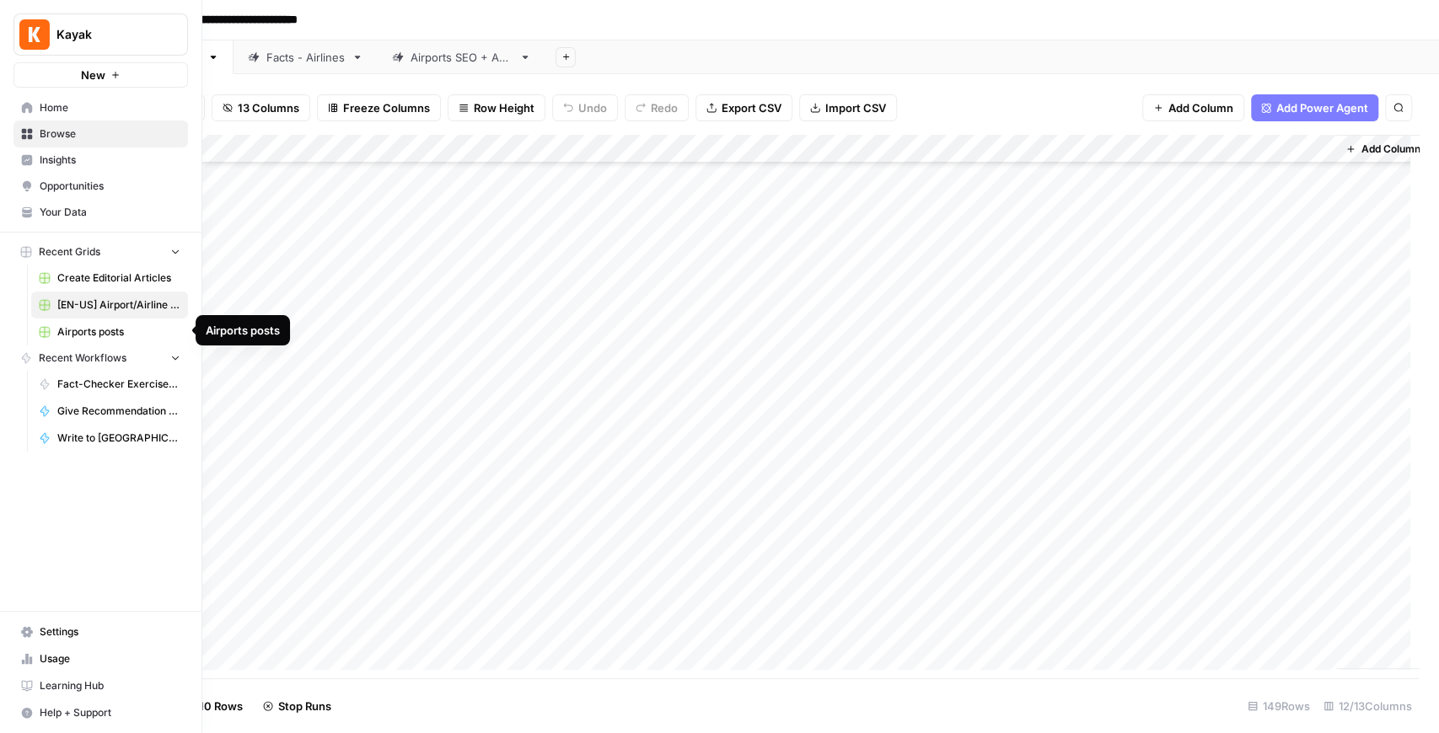
click at [96, 322] on link "Airports posts" at bounding box center [109, 332] width 157 height 27
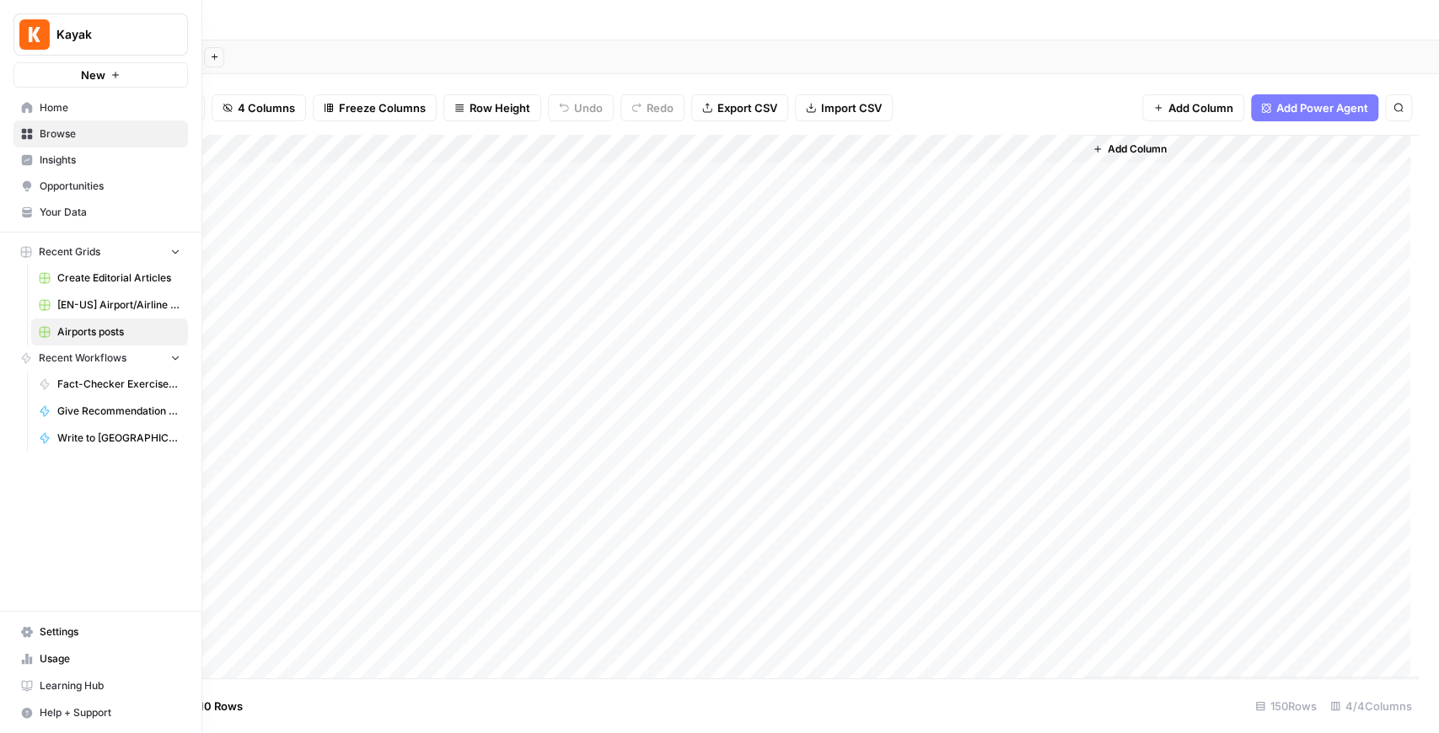
click at [82, 205] on span "Your Data" at bounding box center [110, 212] width 141 height 15
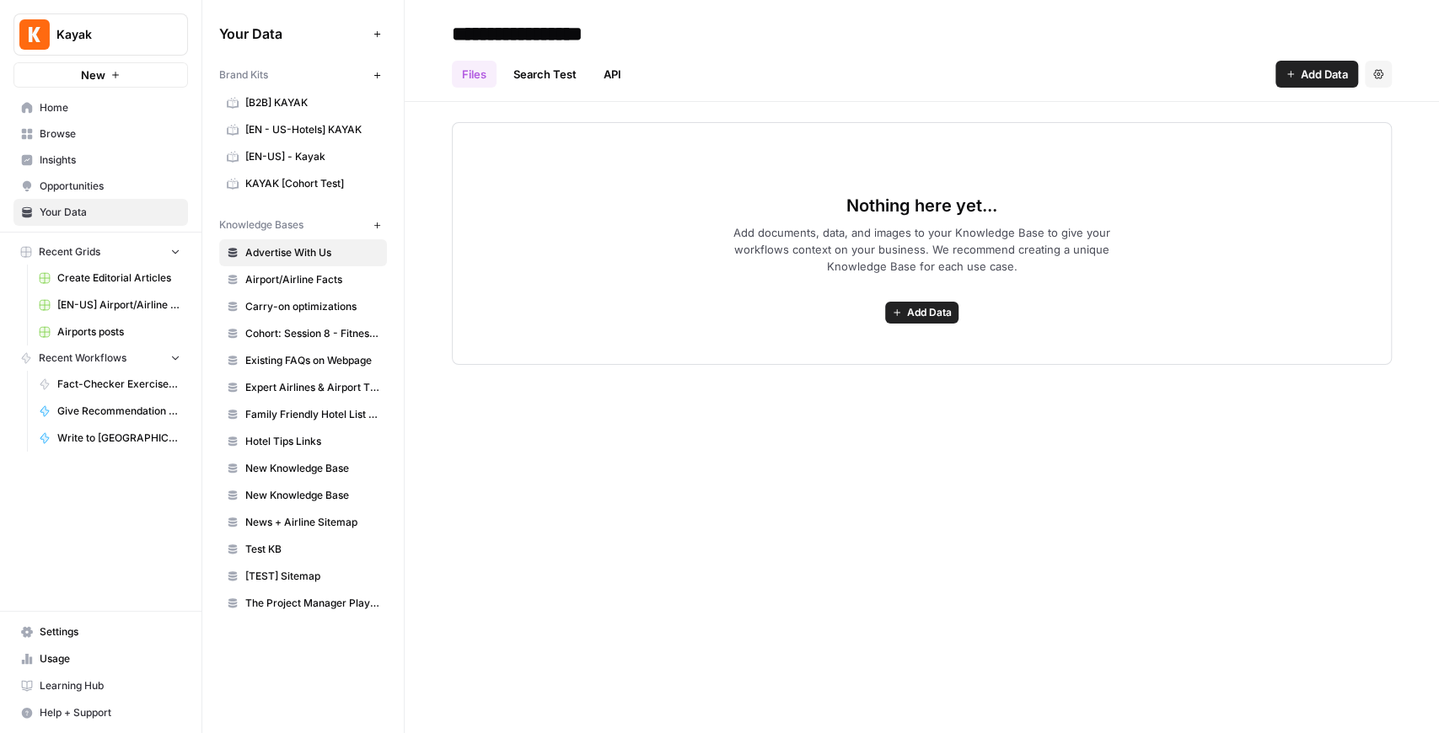
click at [73, 141] on span "Browse" at bounding box center [110, 133] width 141 height 15
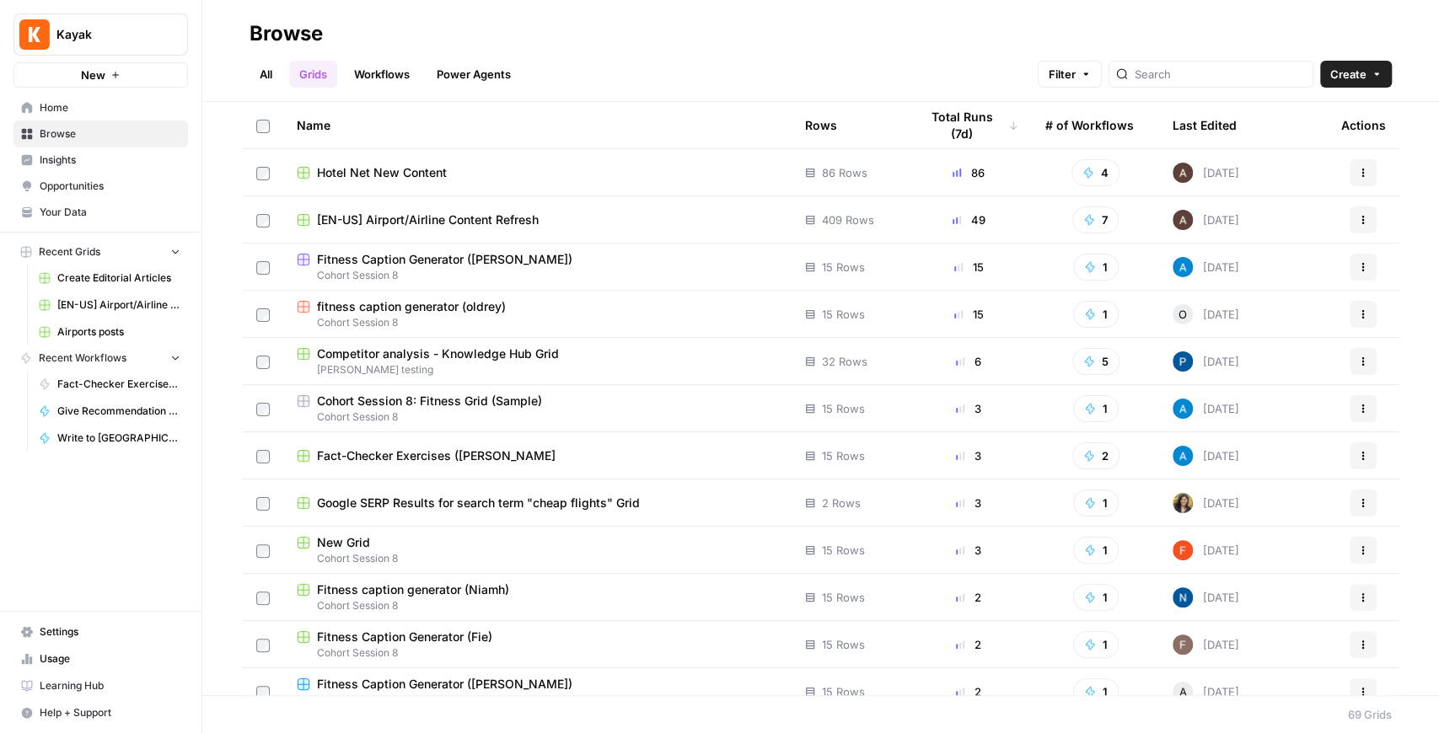
click at [368, 171] on span "Hotel Net New Content" at bounding box center [382, 172] width 130 height 17
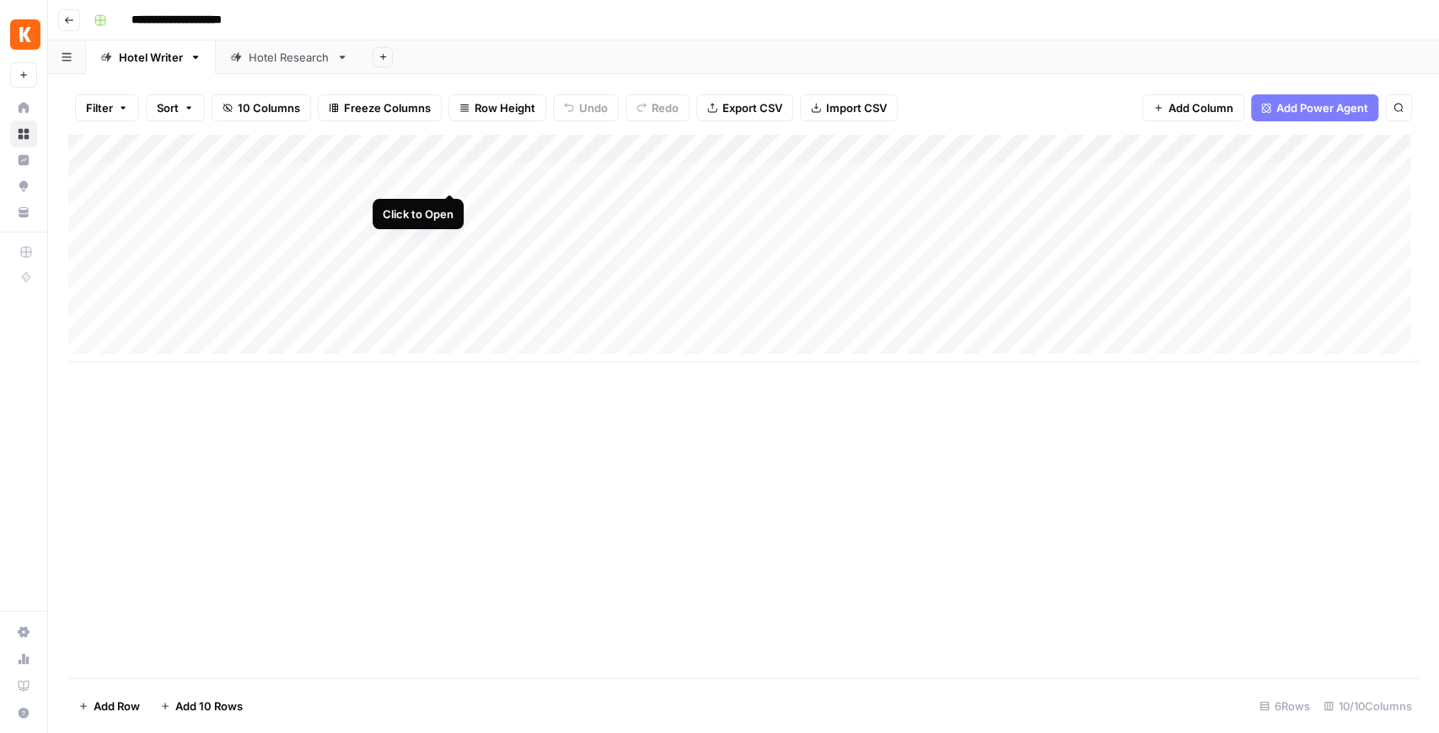
click at [450, 175] on div "Add Column" at bounding box center [743, 249] width 1351 height 228
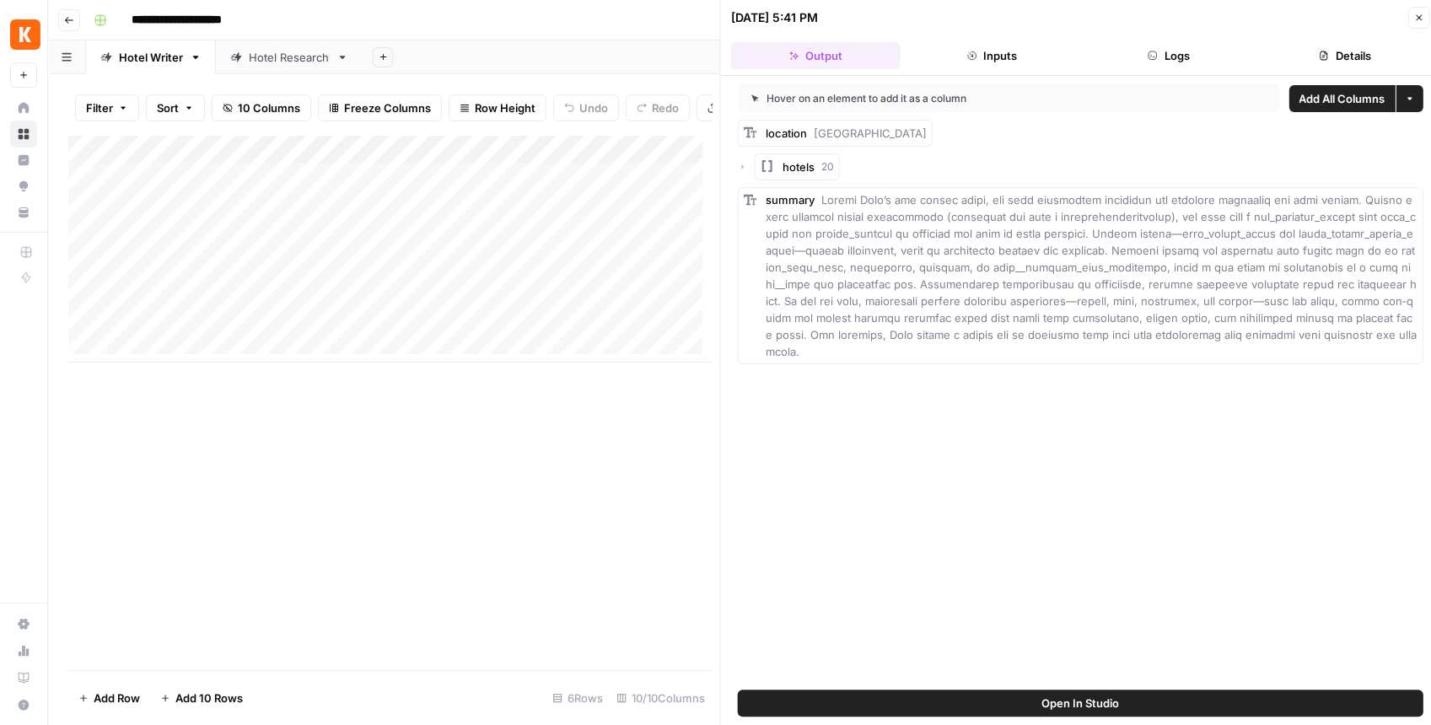
click at [1081, 697] on span "Open In Studio" at bounding box center [1080, 703] width 78 height 17
click at [1417, 21] on icon "button" at bounding box center [1418, 18] width 10 height 10
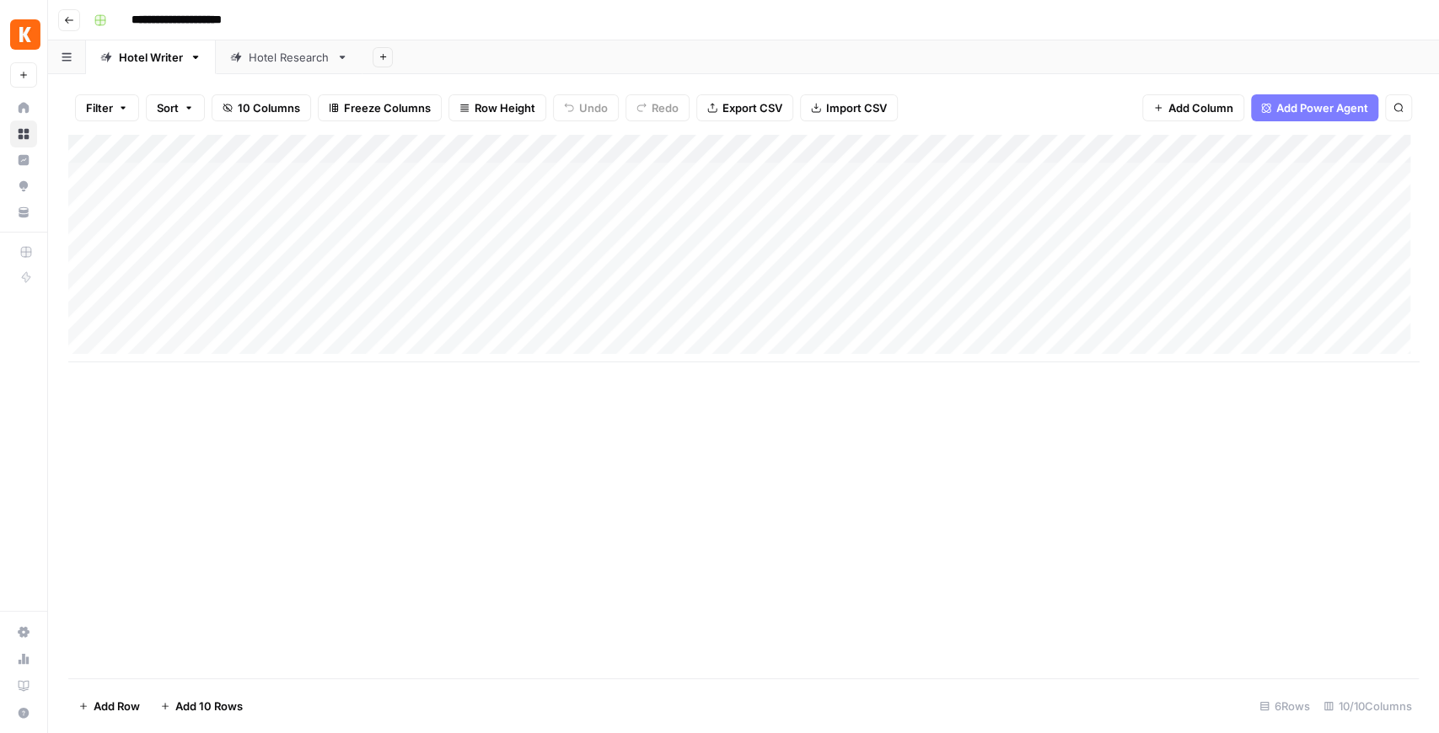
click at [31, 27] on img "Workspace: Kayak" at bounding box center [25, 34] width 30 height 30
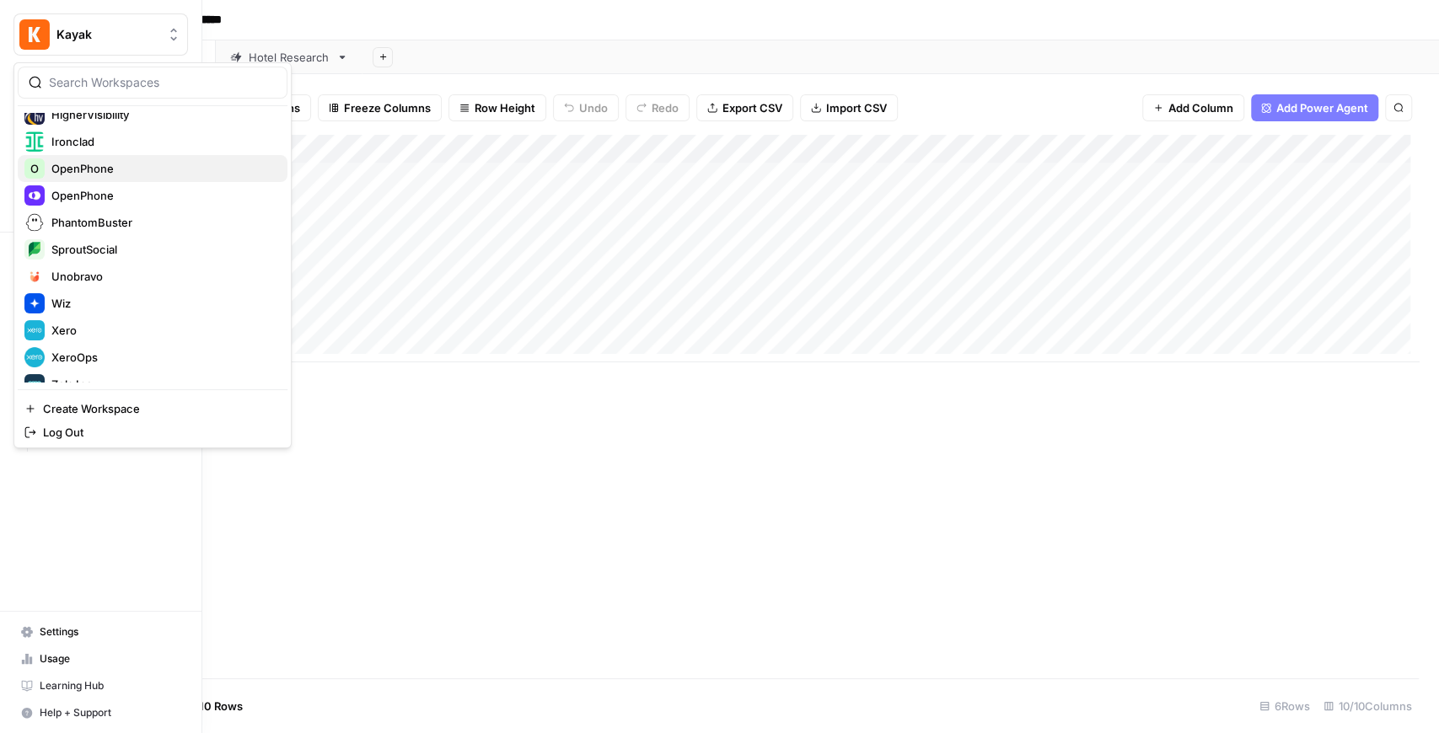
scroll to position [405, 0]
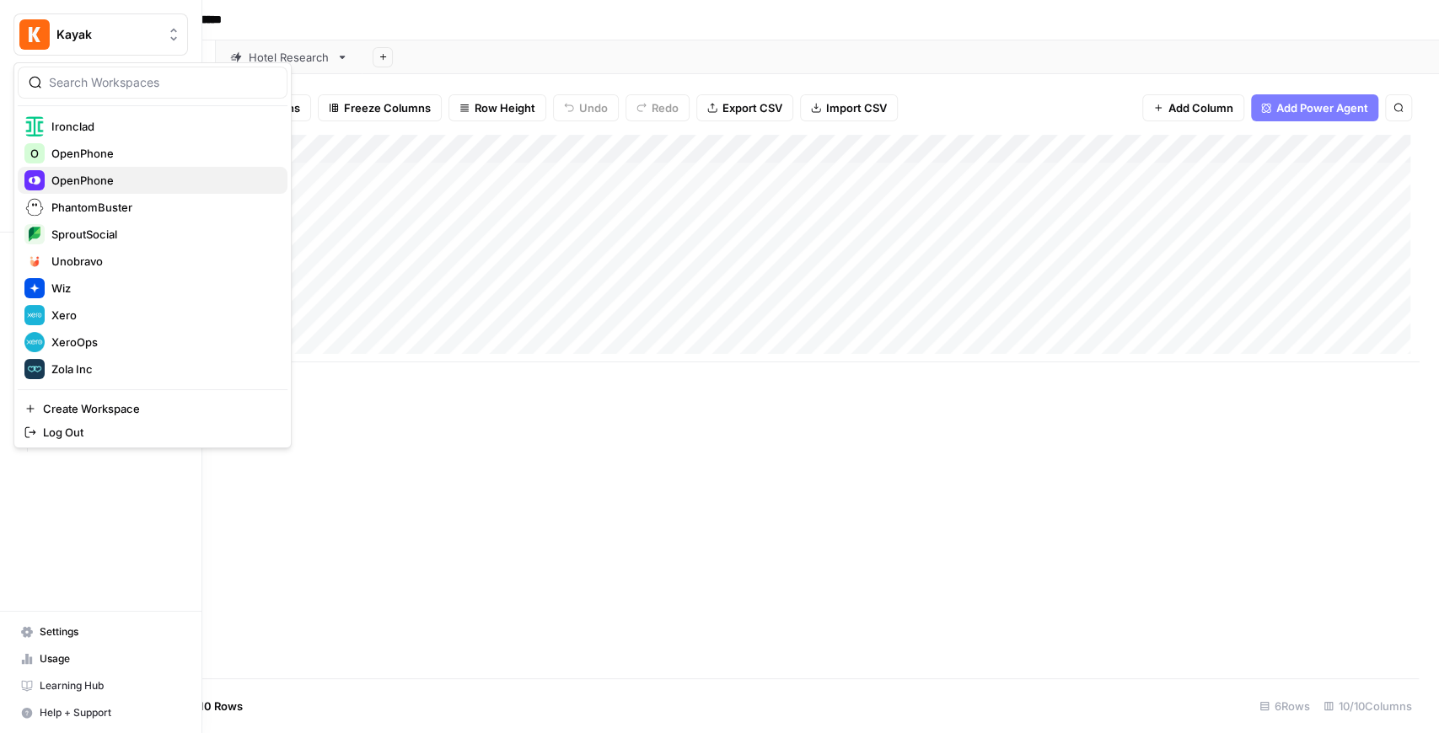
click at [94, 180] on span "OpenPhone" at bounding box center [162, 180] width 223 height 17
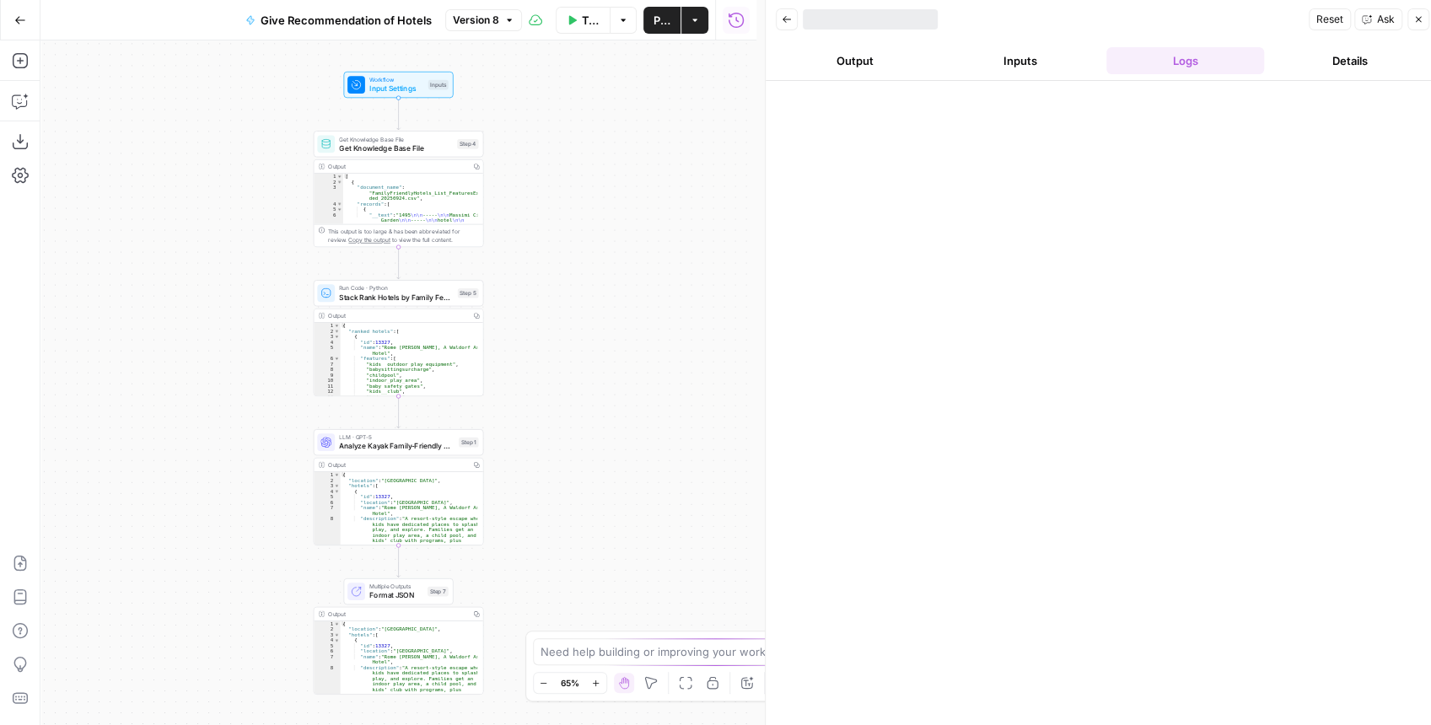
click at [383, 303] on div "Run Code · Python Stack Rank Hotels by Family Features Step 5 Copy step Delete …" at bounding box center [399, 293] width 170 height 26
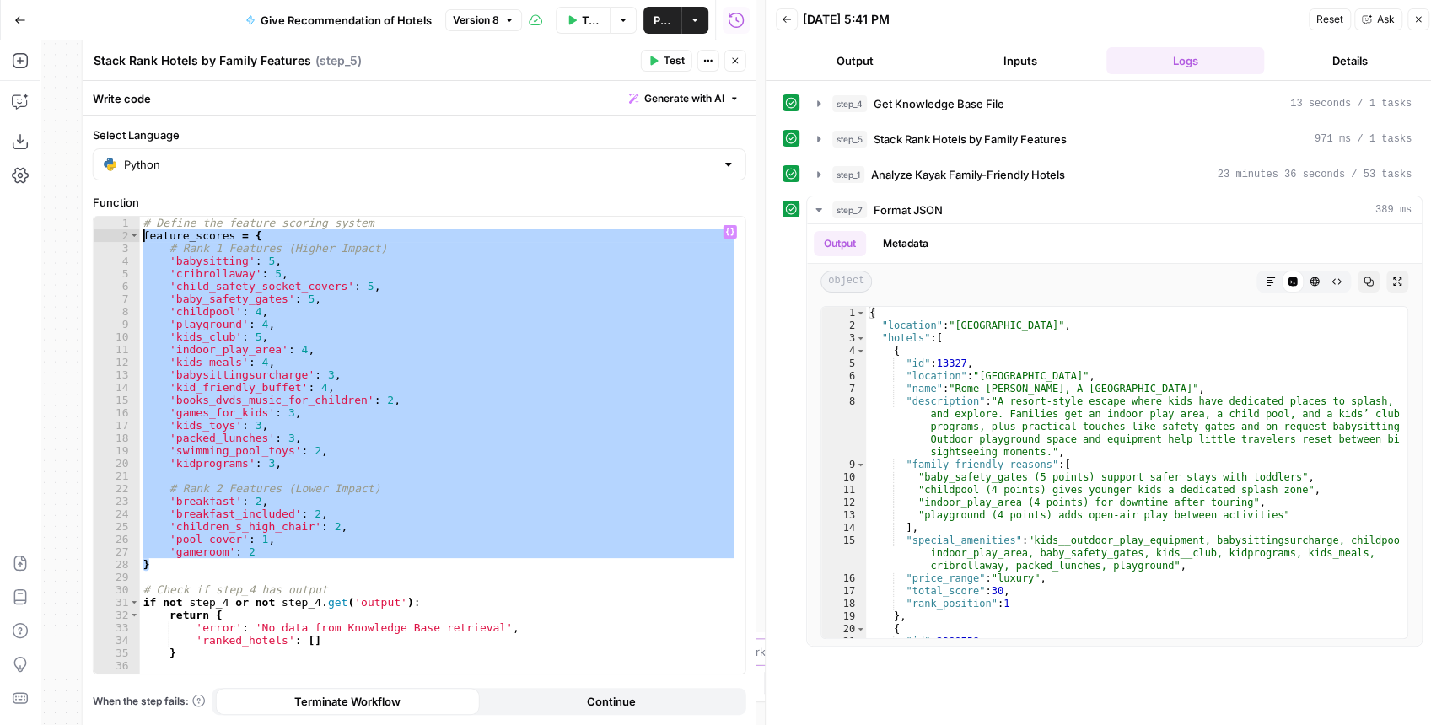
drag, startPoint x: 224, startPoint y: 567, endPoint x: 94, endPoint y: 238, distance: 353.5
click at [94, 238] on div "* 1 2 3 4 5 6 7 8 9 10 11 12 13 14 15 16 17 18 19 20 21 22 23 24 25 26 27 28 29…" at bounding box center [420, 445] width 652 height 457
type textarea "**********"
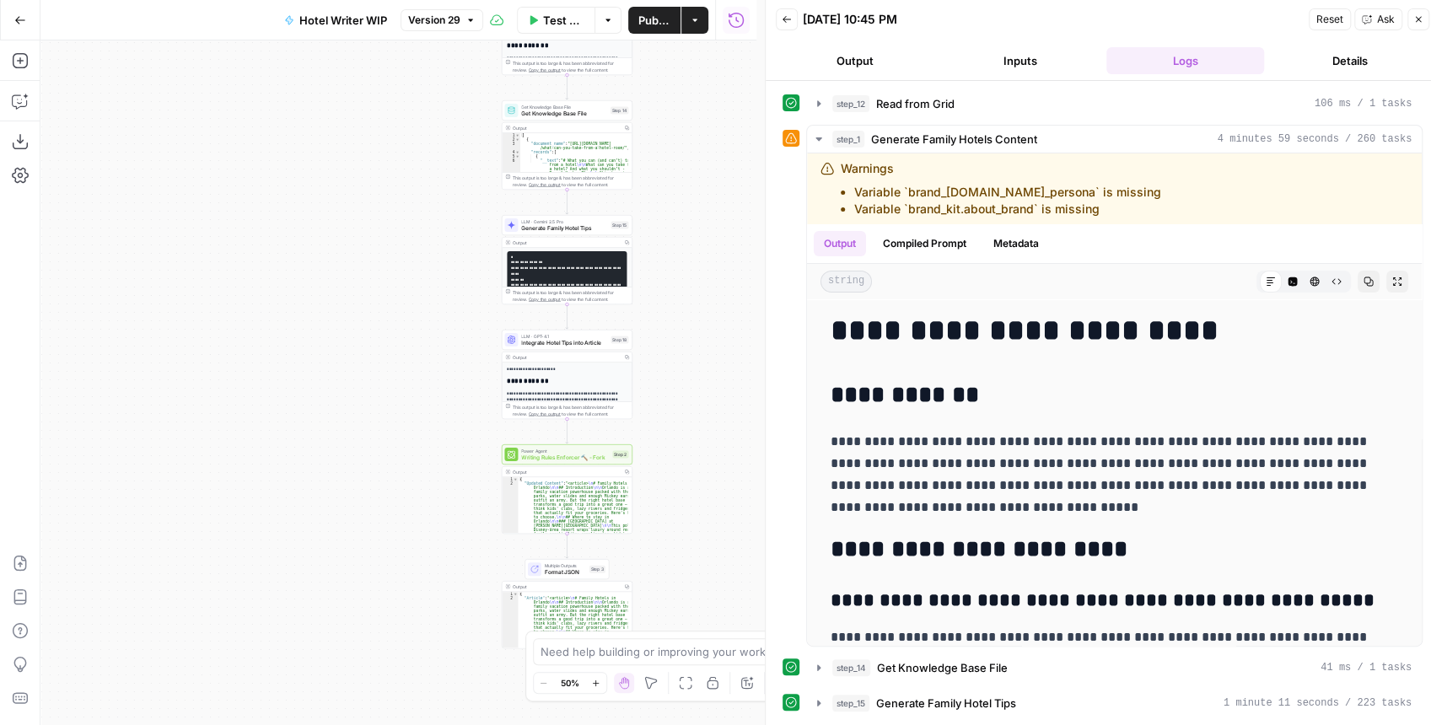
scroll to position [30824, 0]
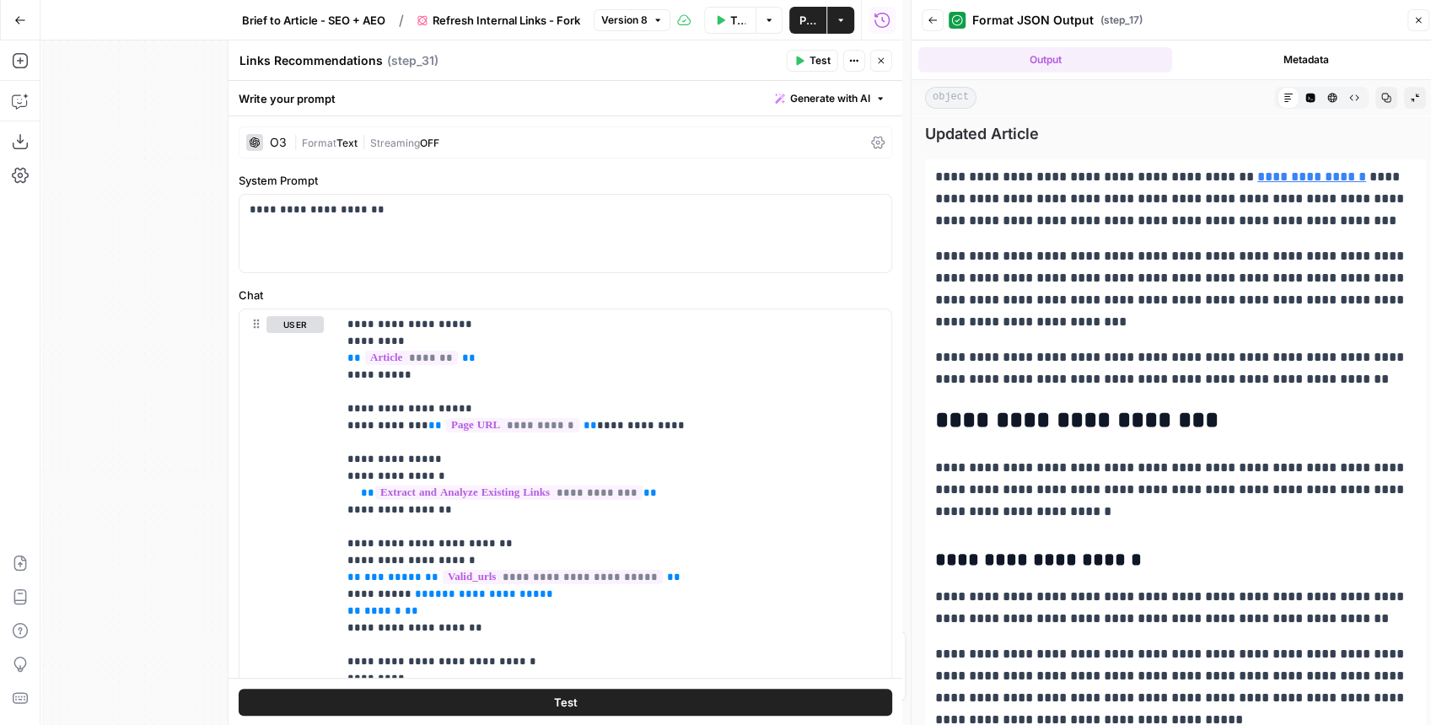
scroll to position [591, 0]
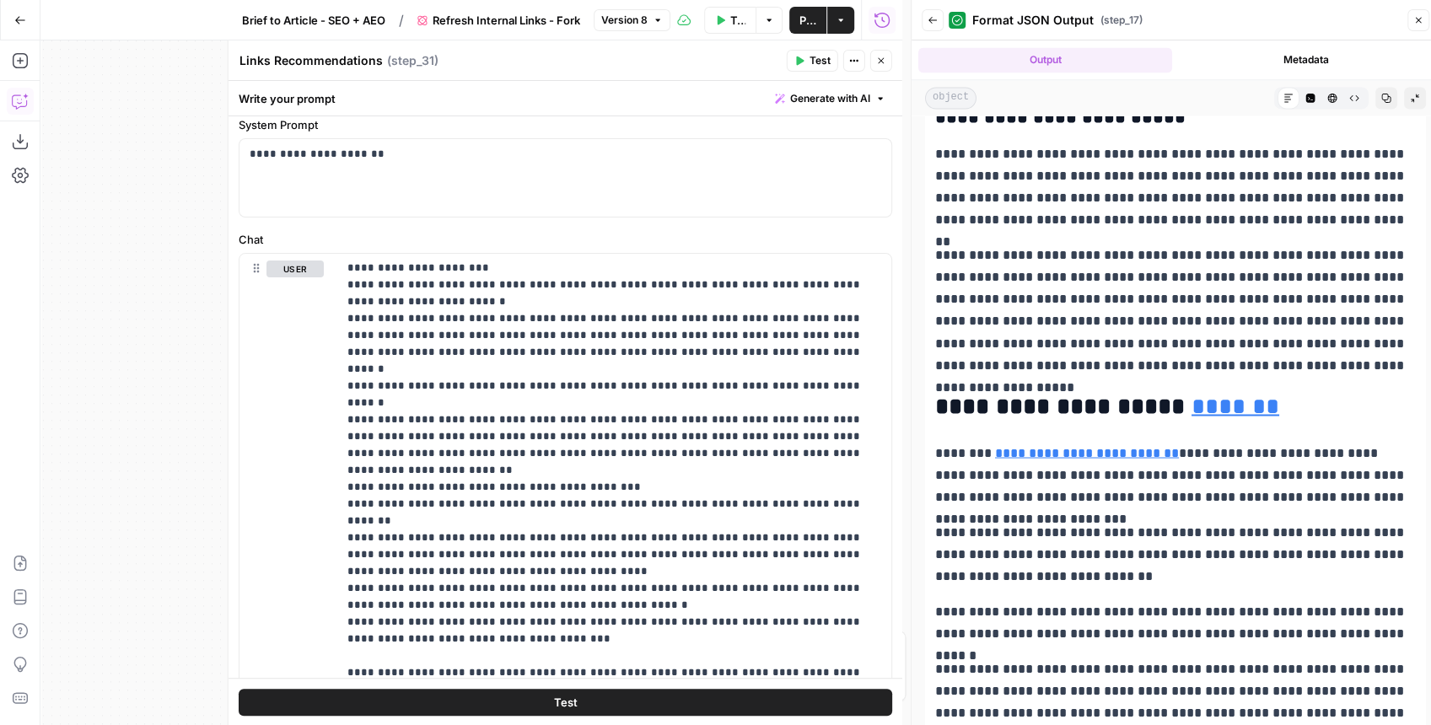
click at [24, 101] on icon "button" at bounding box center [20, 101] width 17 height 17
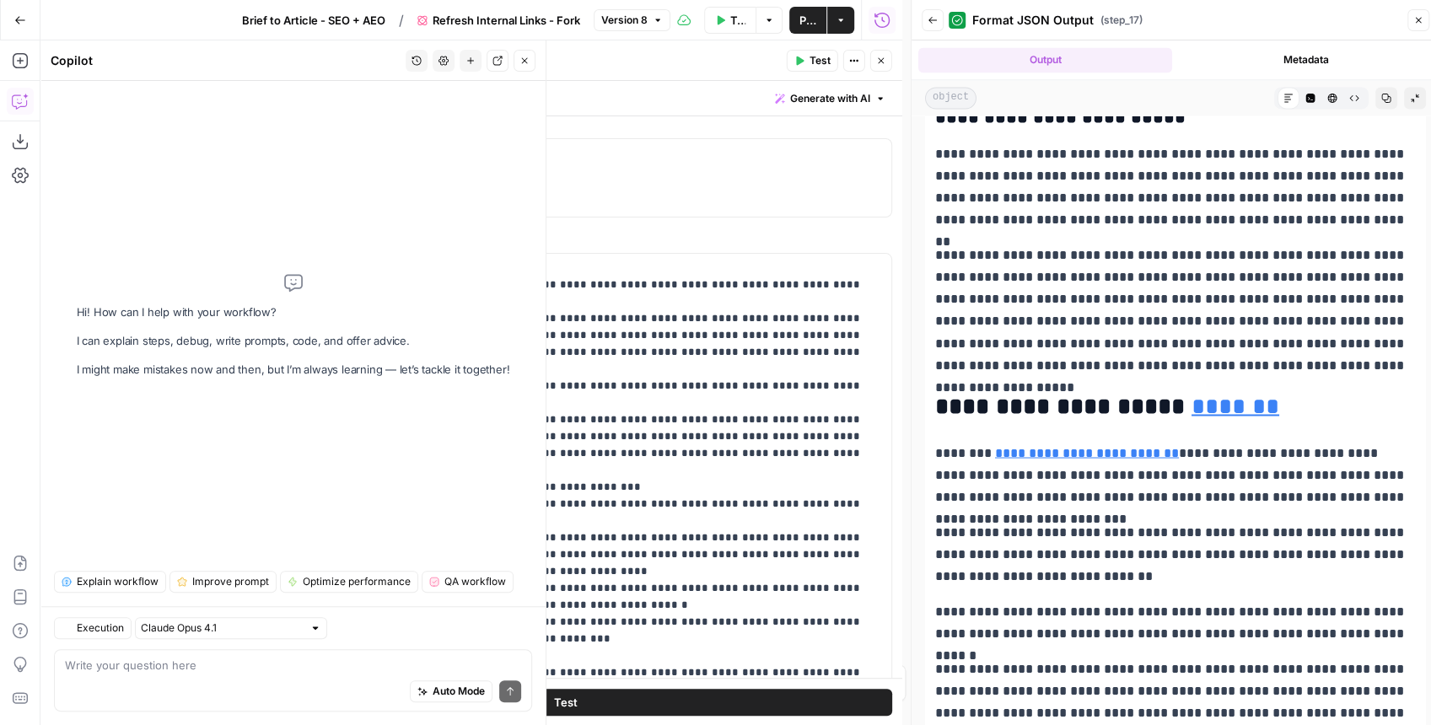
click at [223, 685] on div "Auto Mode Send" at bounding box center [293, 692] width 456 height 37
type textarea "Lounges"
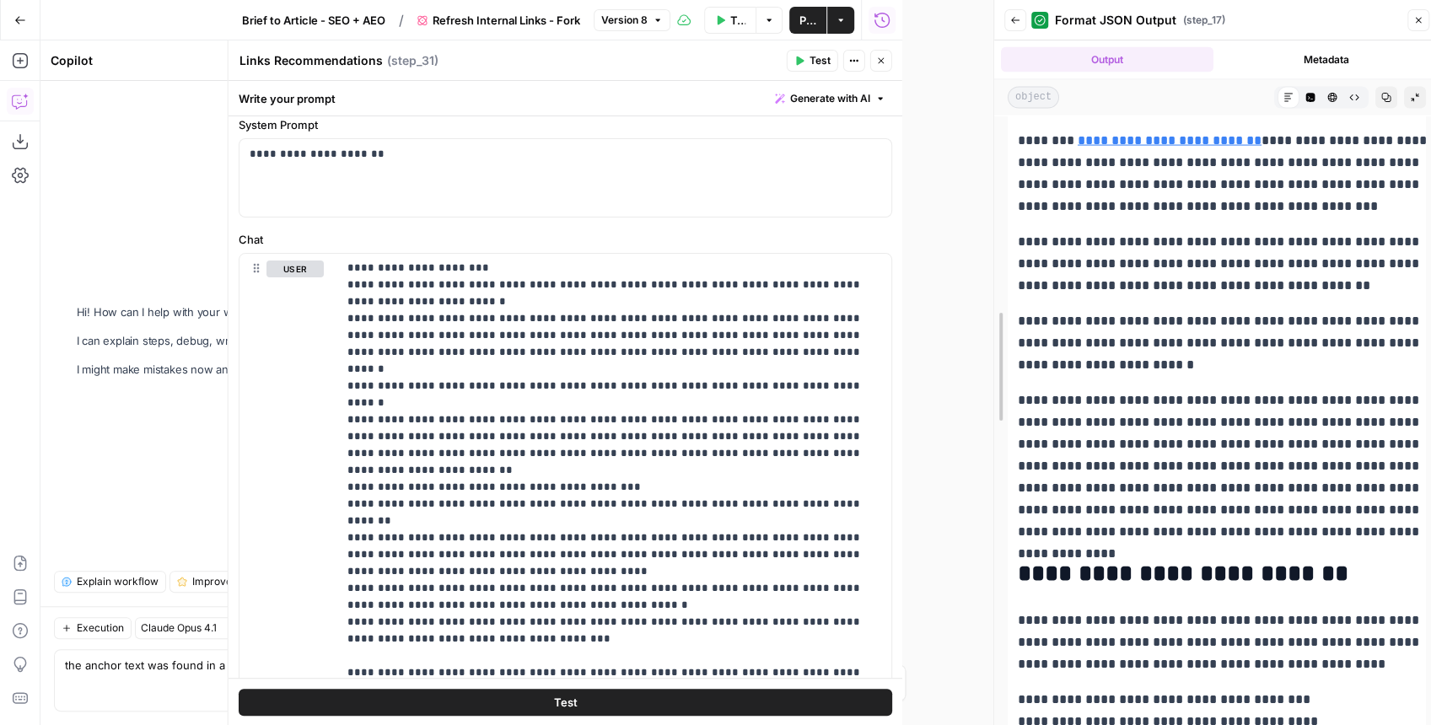
scroll to position [2561, 0]
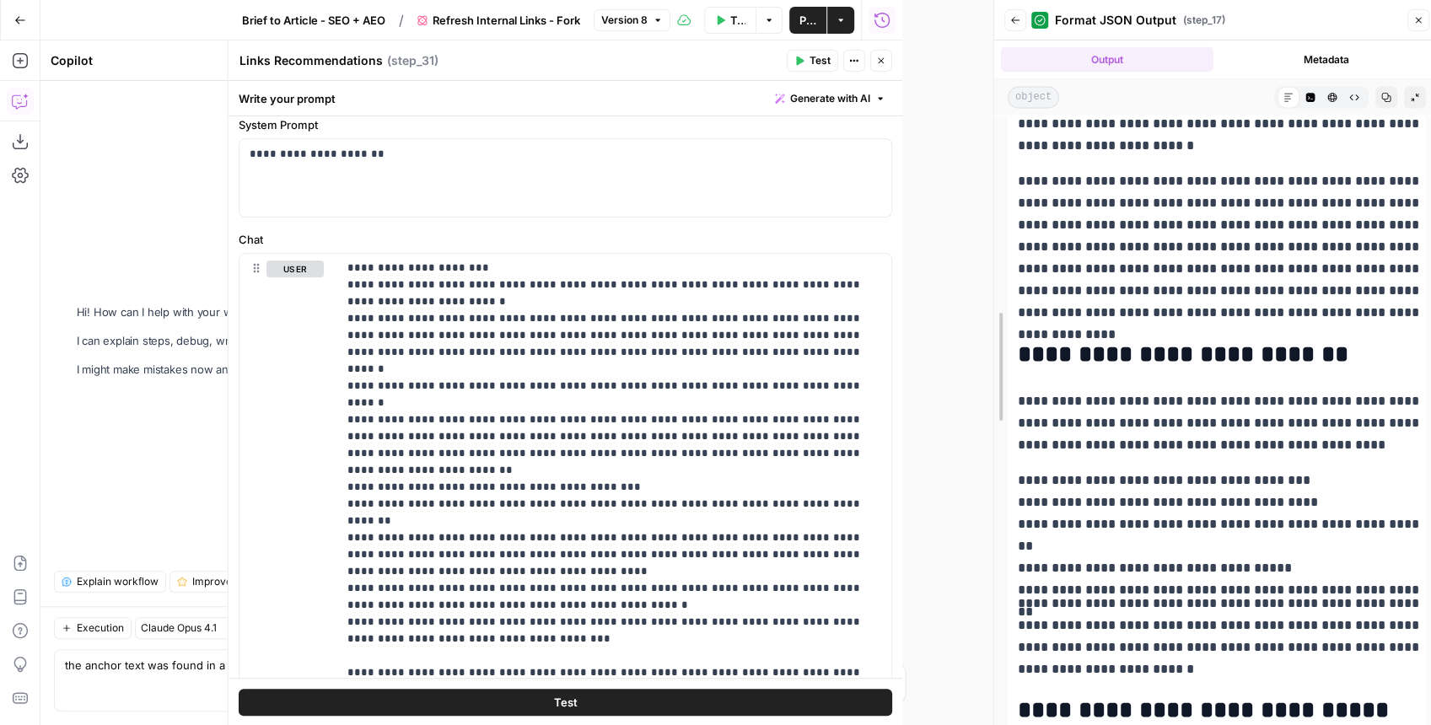
drag, startPoint x: 907, startPoint y: 287, endPoint x: 1086, endPoint y: 268, distance: 179.8
click at [1002, 268] on div at bounding box center [994, 366] width 17 height 733
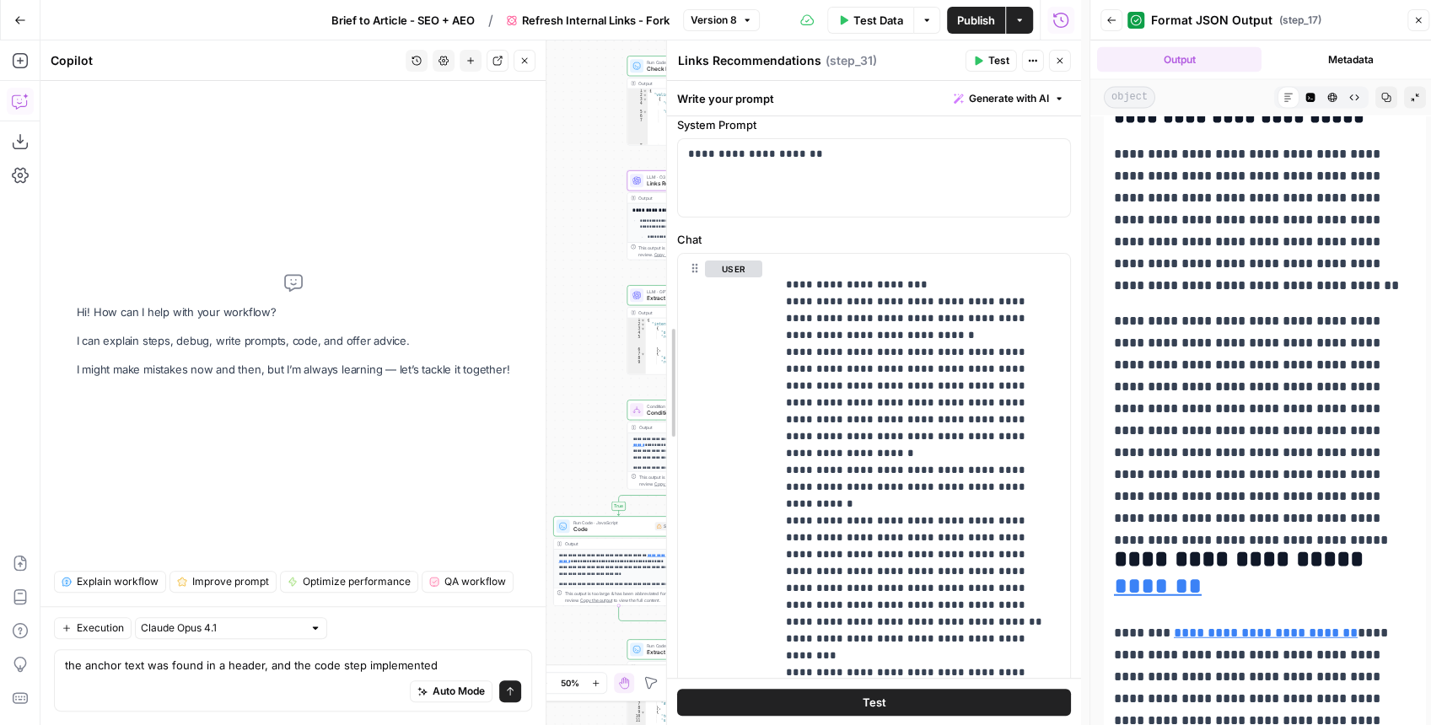
scroll to position [793, 0]
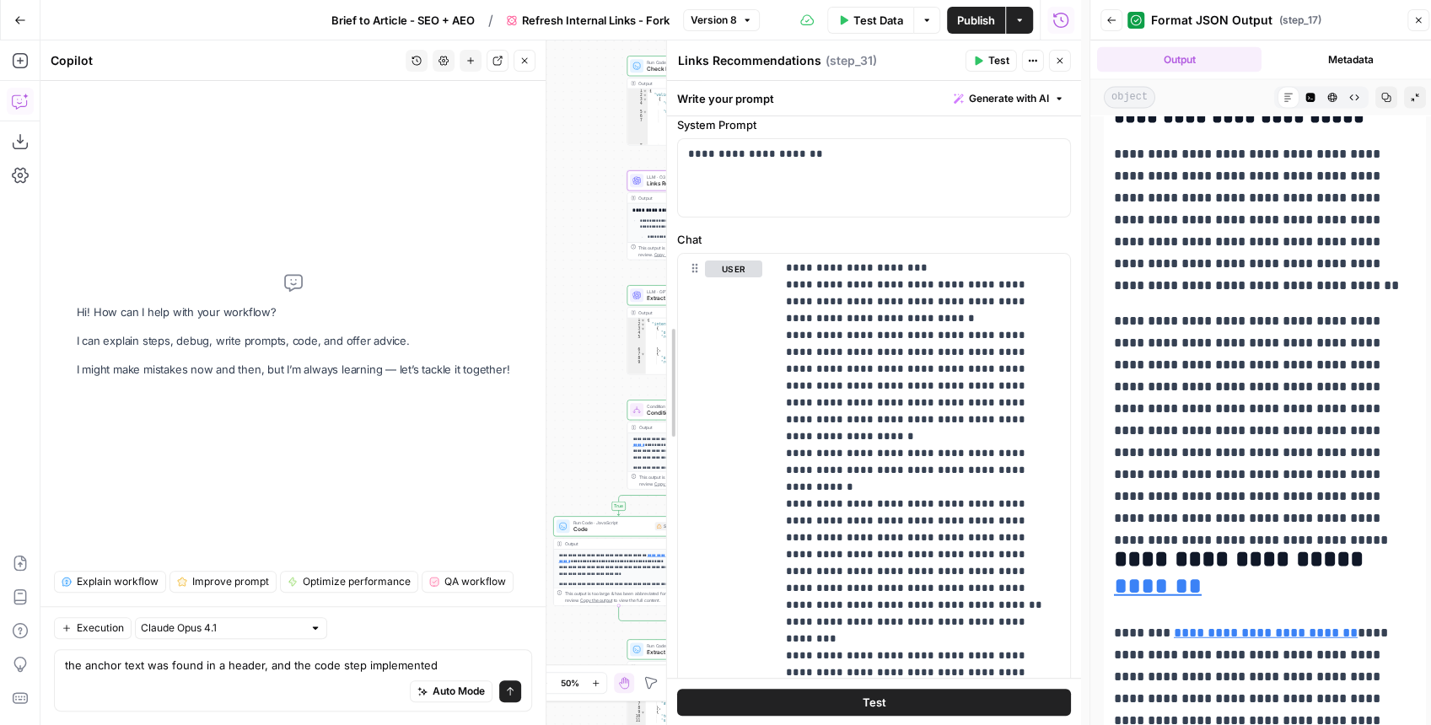
drag, startPoint x: 413, startPoint y: 351, endPoint x: 683, endPoint y: 346, distance: 269.8
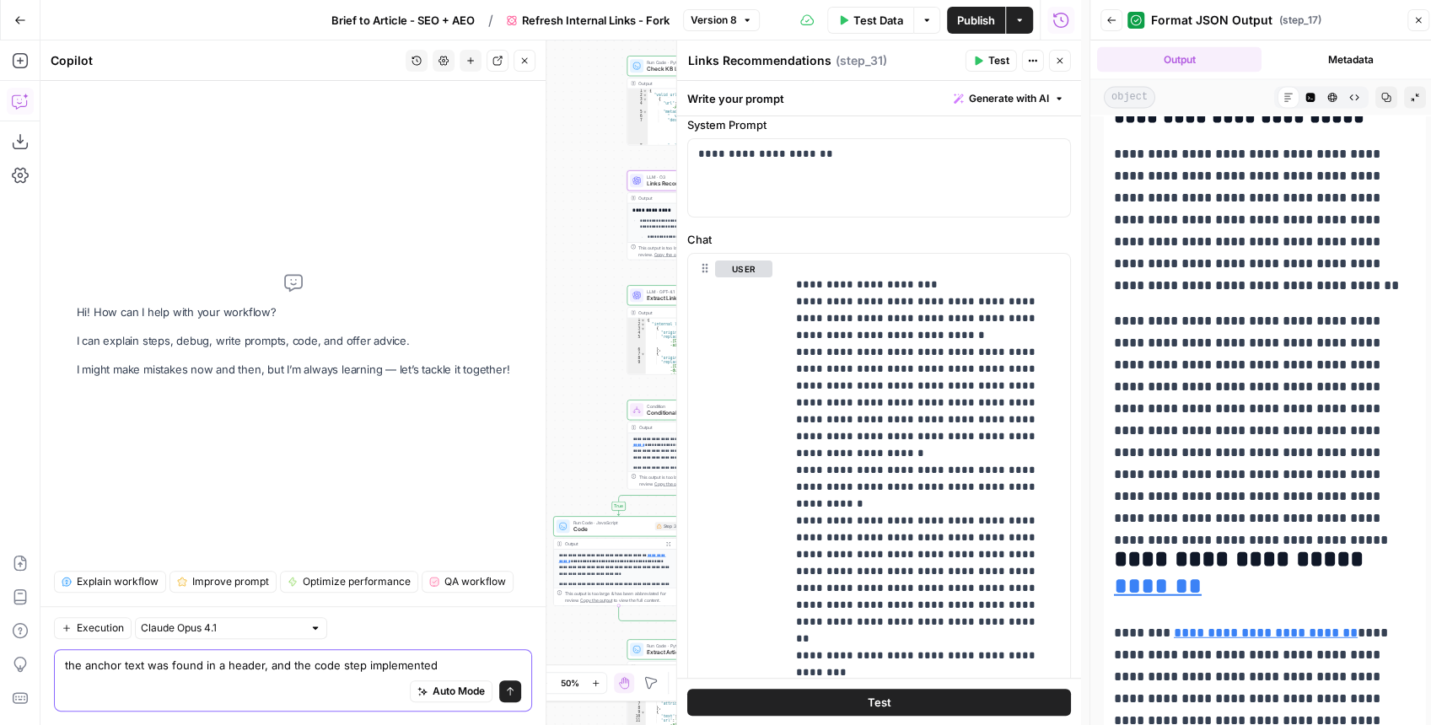
click at [431, 665] on textarea "the anchor text was found in a header, and the code step implemented" at bounding box center [293, 665] width 456 height 17
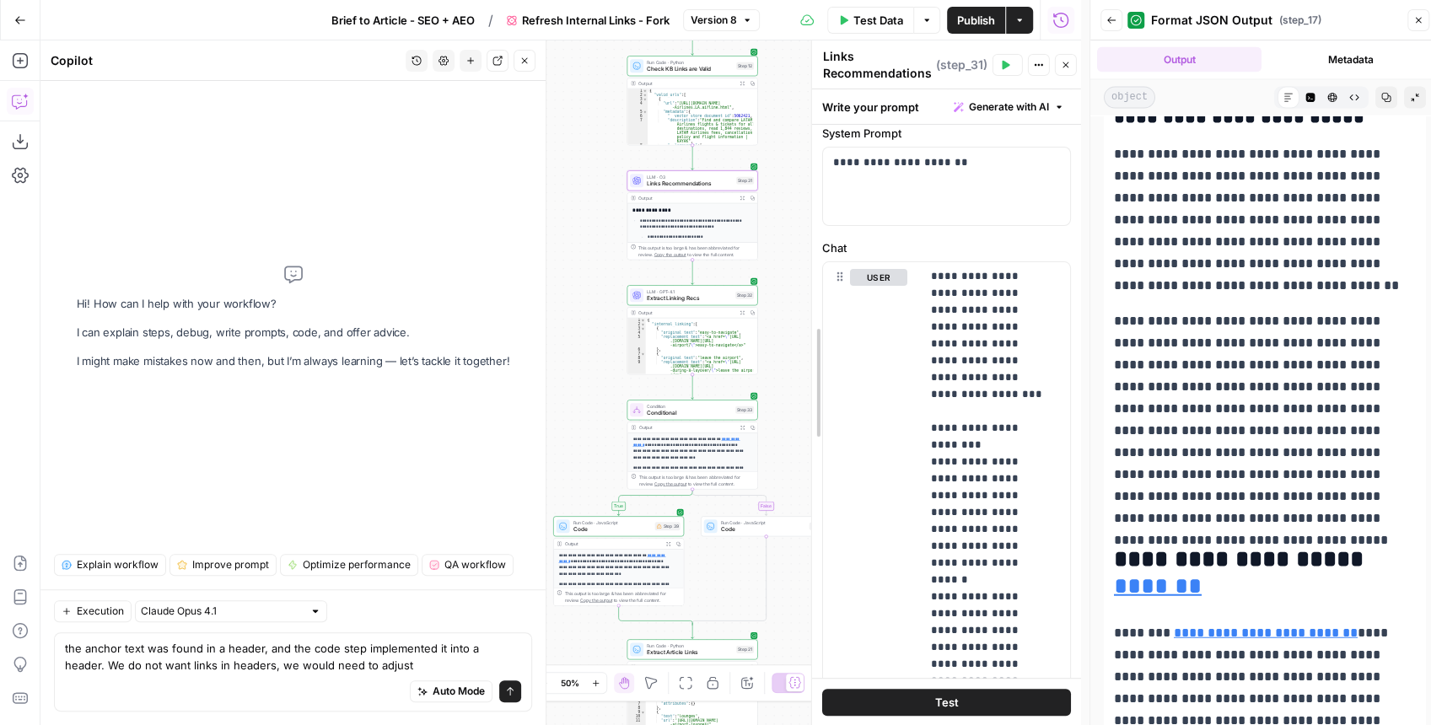
drag, startPoint x: 683, startPoint y: 489, endPoint x: 819, endPoint y: 475, distance: 136.5
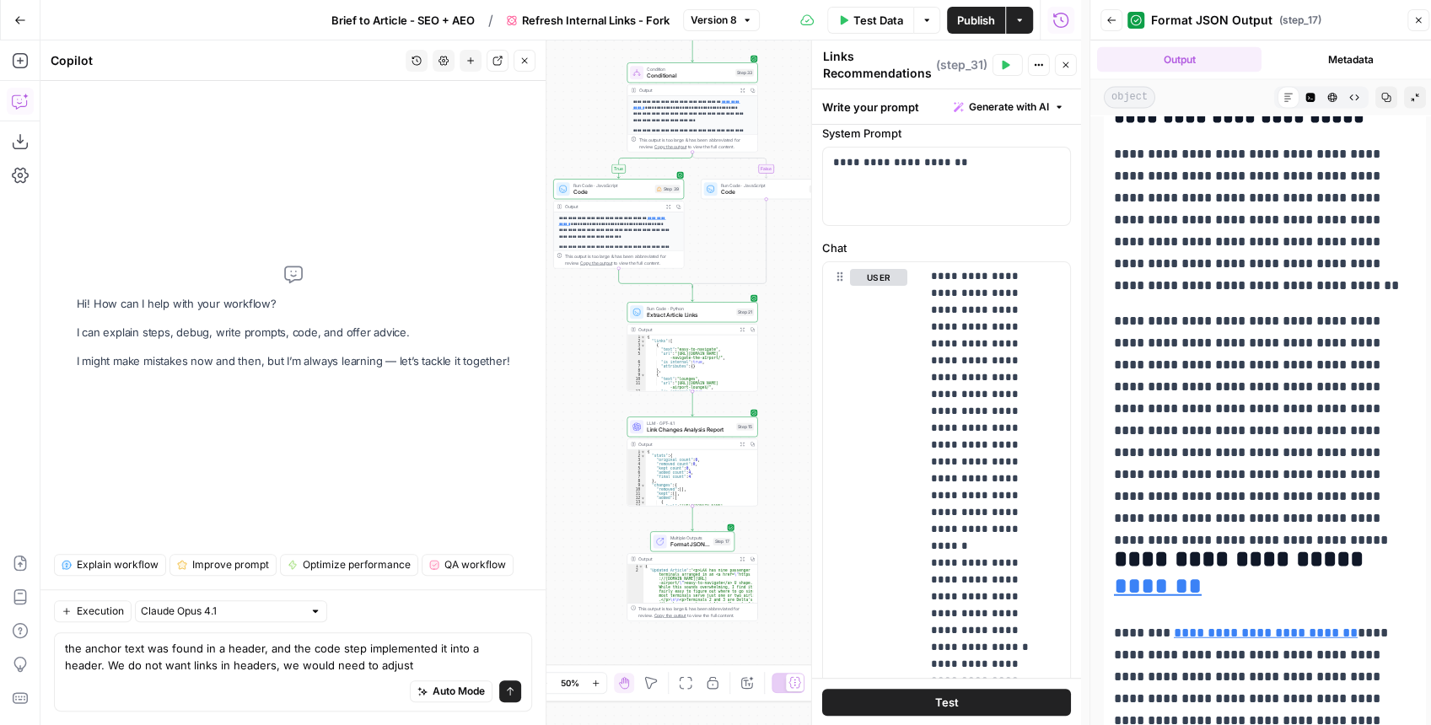
click at [382, 673] on div "the anchor text was found in a header, and the code step implemented it into a …" at bounding box center [293, 671] width 478 height 79
type textarea "the anchor text was found in a header, and the code step implemented it into a …"
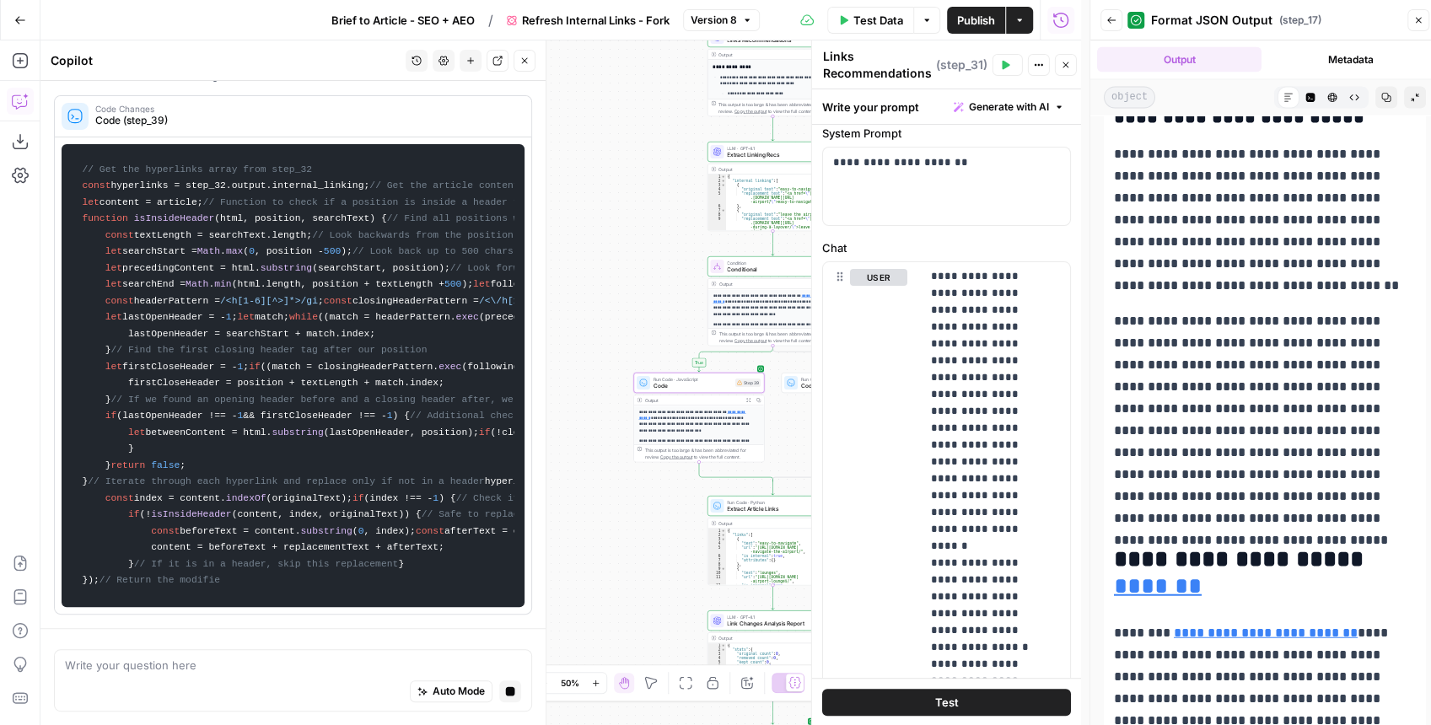
scroll to position [0, 0]
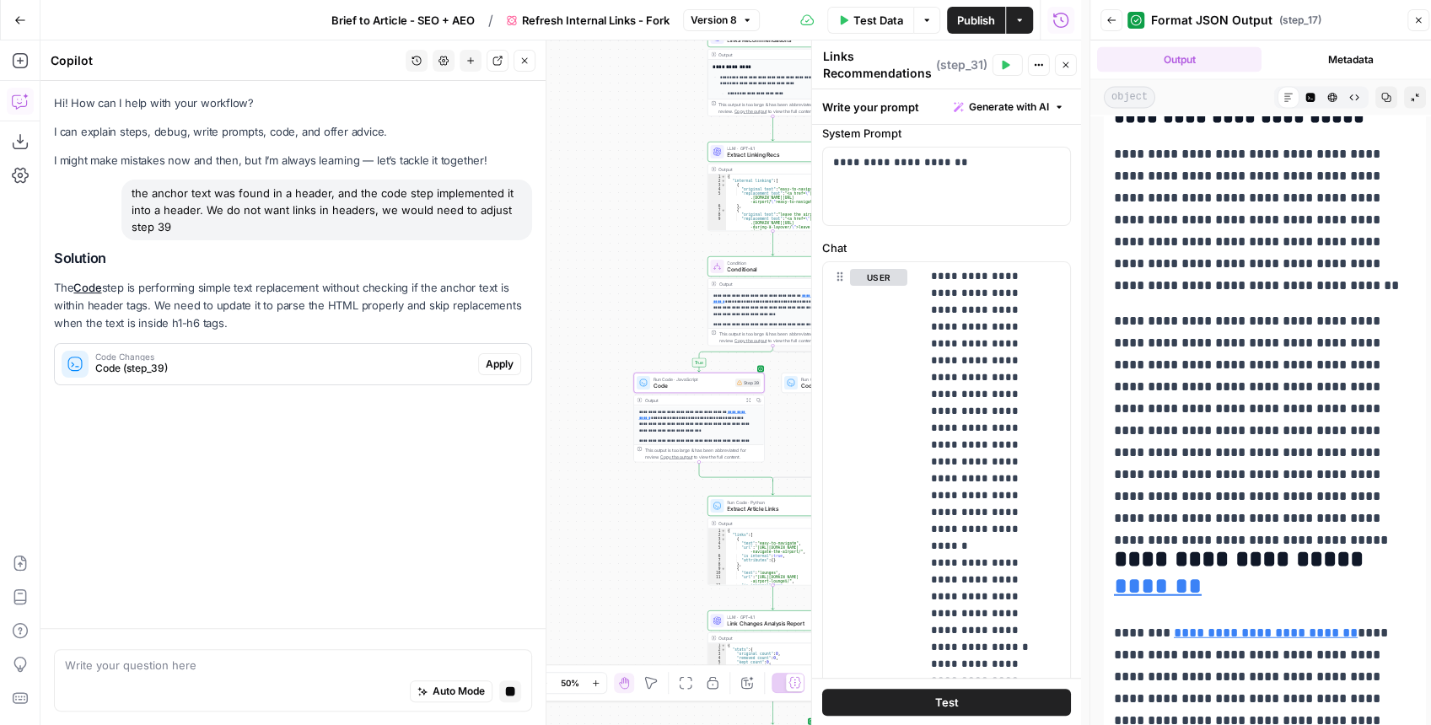
click at [499, 357] on span "Apply" at bounding box center [500, 364] width 28 height 15
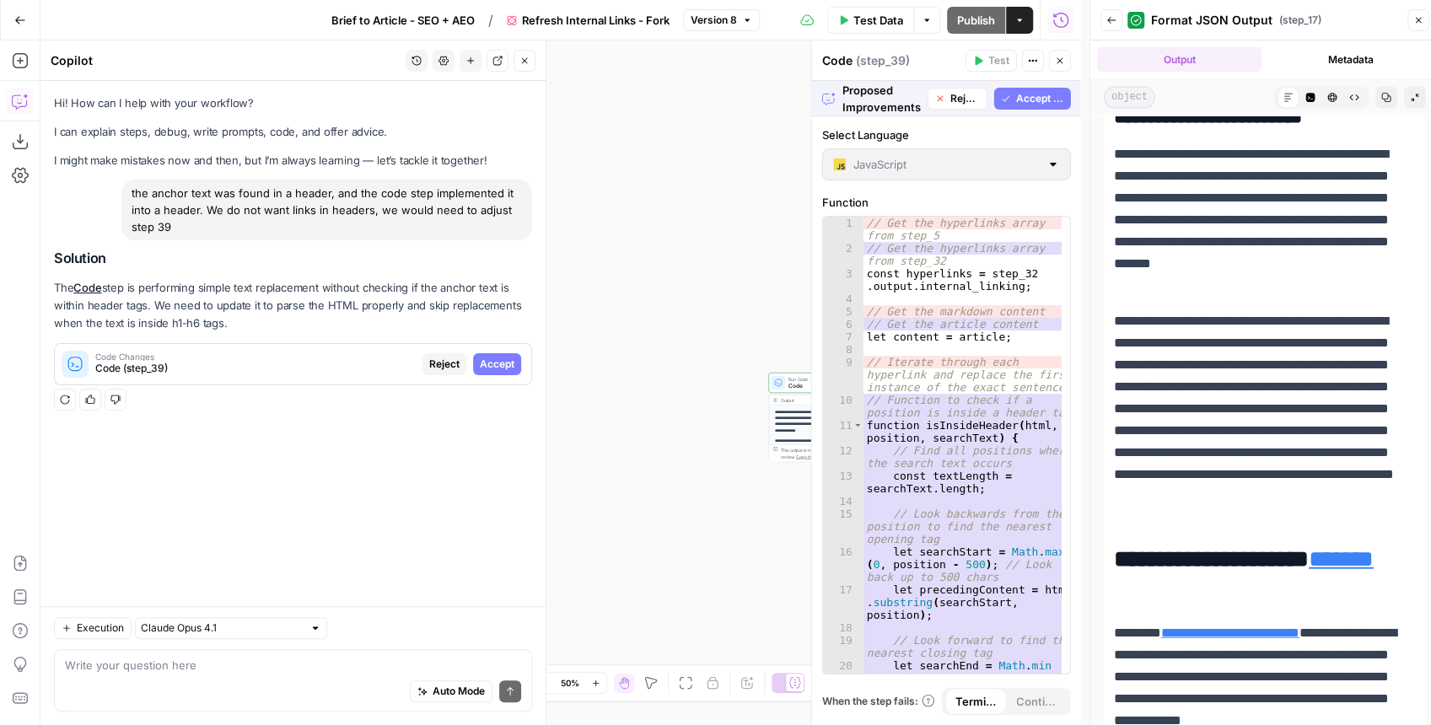
click at [1037, 102] on span "Accept All" at bounding box center [1039, 98] width 48 height 15
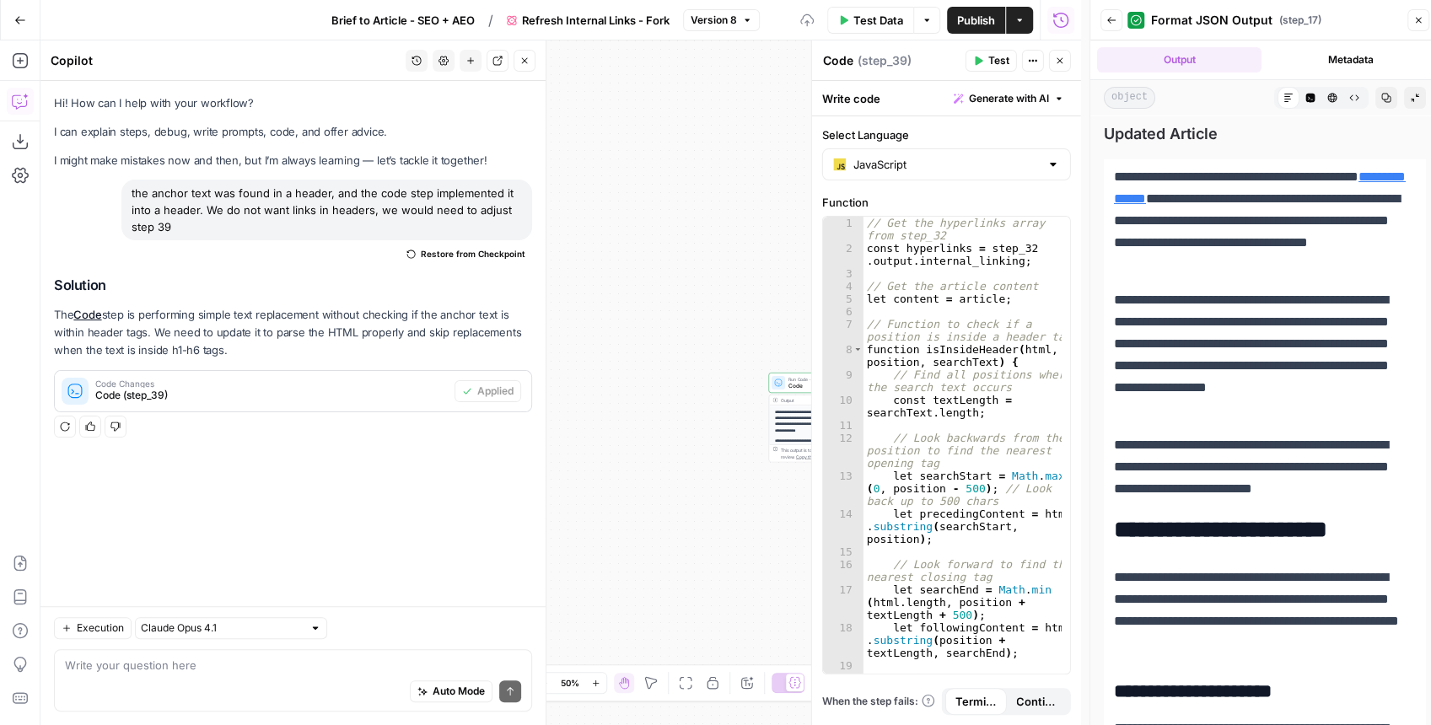
click at [987, 57] on button "Test" at bounding box center [990, 61] width 51 height 22
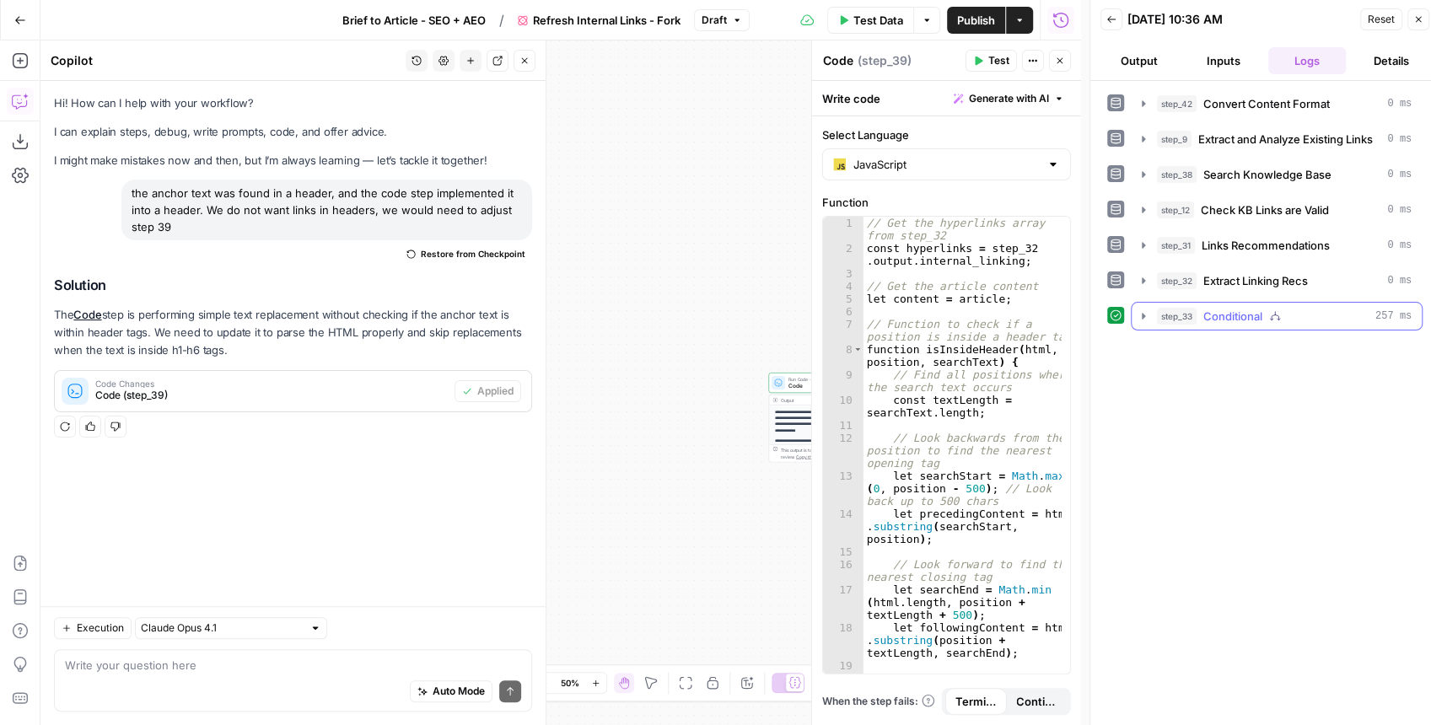
click at [1140, 312] on icon "button" at bounding box center [1142, 315] width 13 height 13
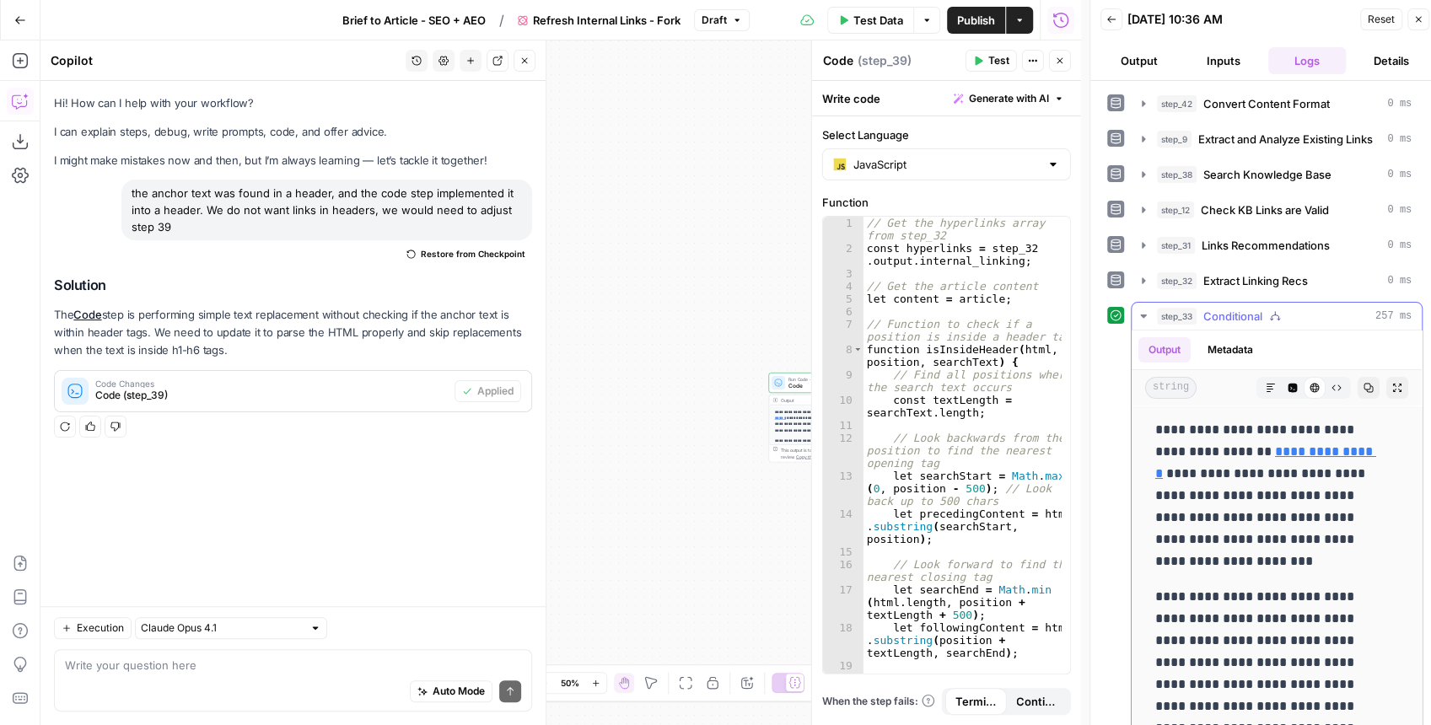
click at [1386, 389] on button "Expand Output" at bounding box center [1397, 388] width 22 height 22
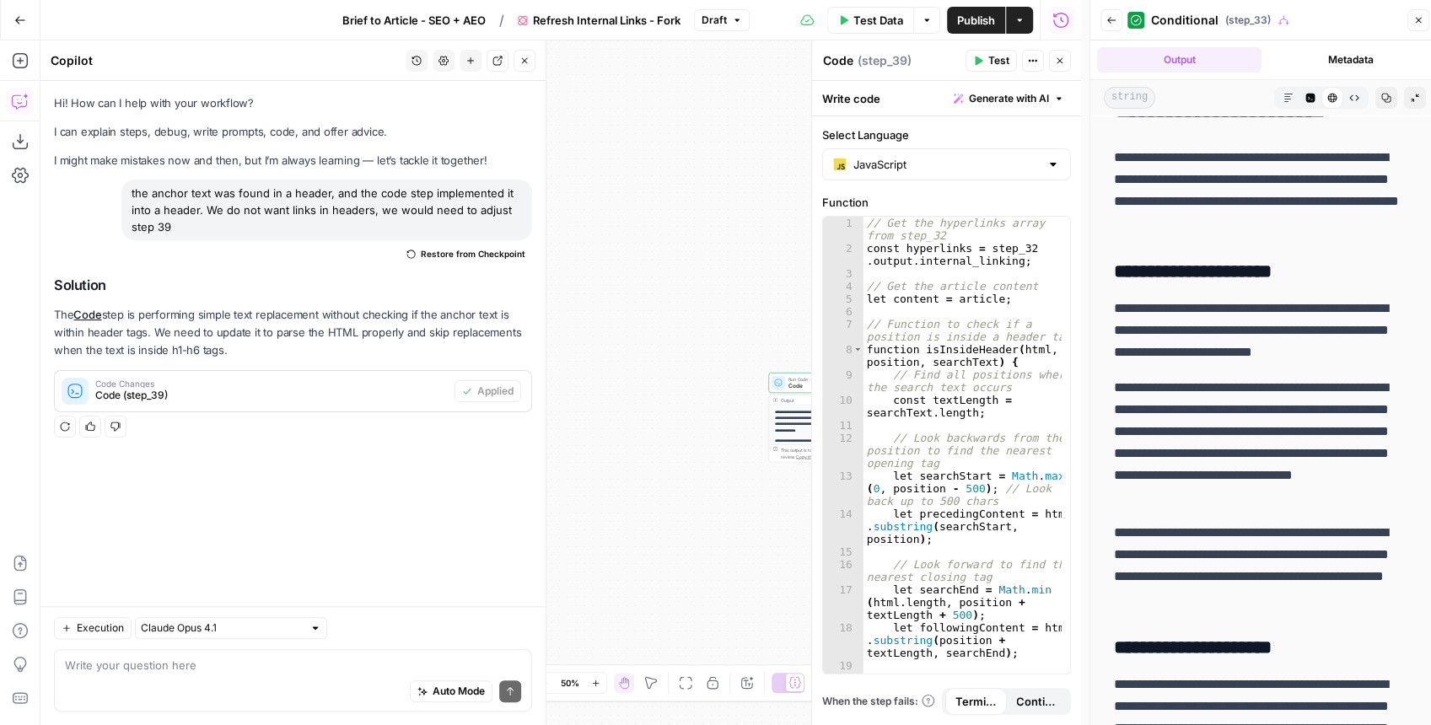
scroll to position [393, 0]
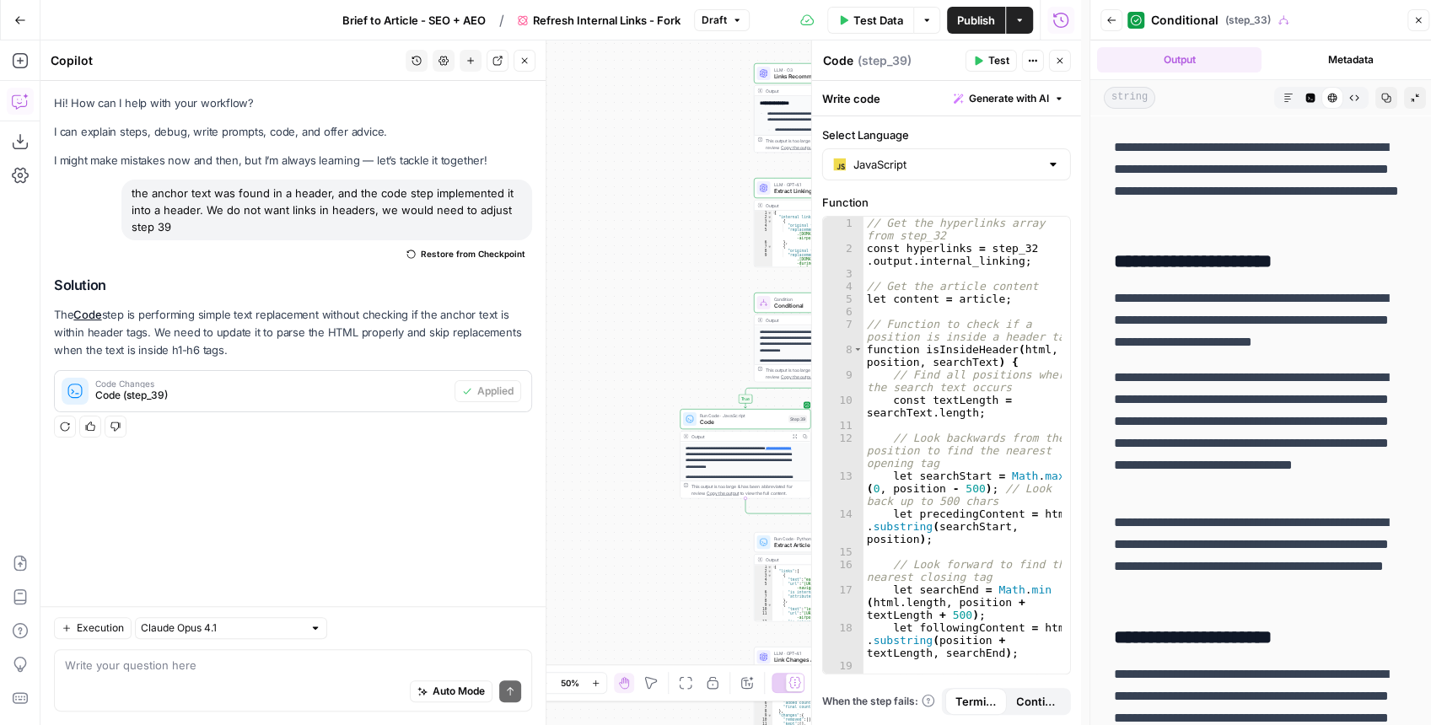
drag, startPoint x: 703, startPoint y: 272, endPoint x: 581, endPoint y: 325, distance: 132.9
click at [583, 323] on div "true false Workflow Input Settings Inputs Content Processing Convert Content Fo…" at bounding box center [560, 382] width 1040 height 685
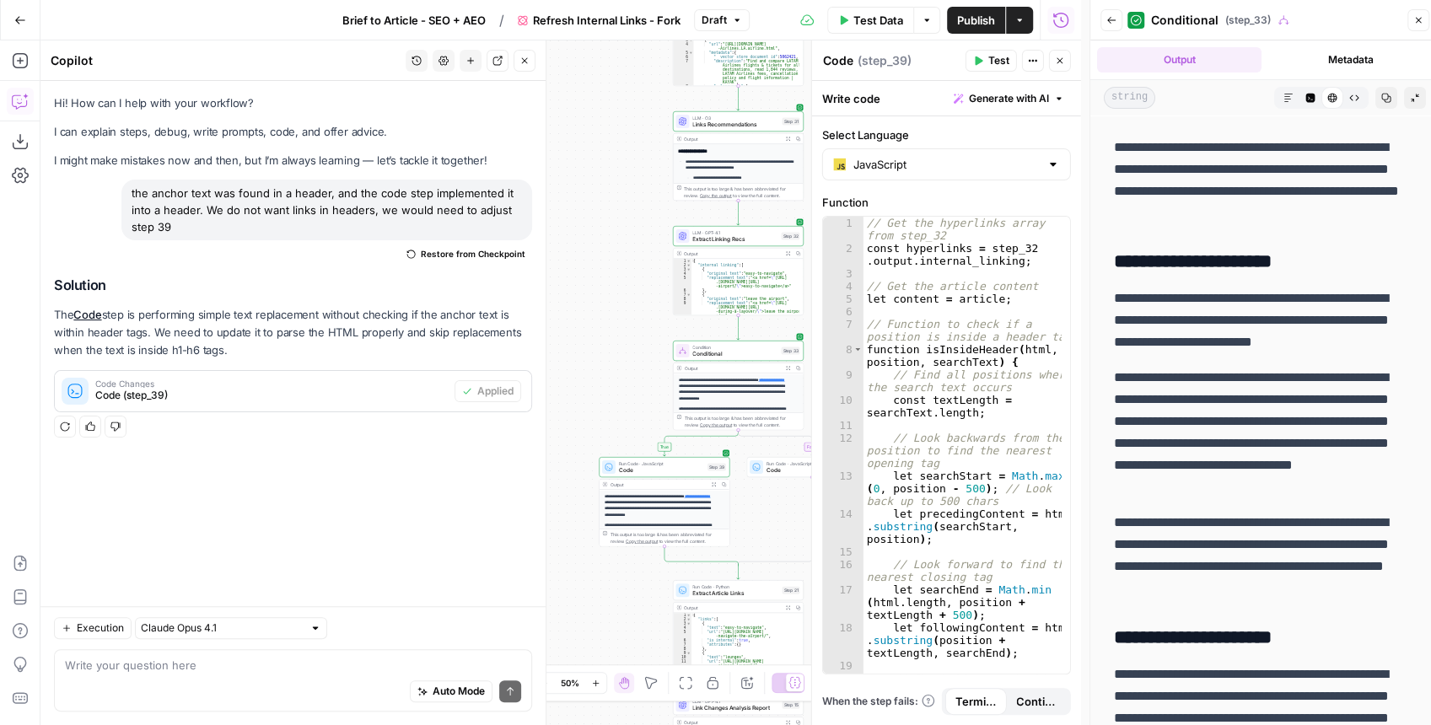
drag, startPoint x: 696, startPoint y: 271, endPoint x: 558, endPoint y: 361, distance: 165.1
click at [558, 360] on div "true false Workflow Input Settings Inputs Content Processing Convert Content Fo…" at bounding box center [560, 382] width 1040 height 685
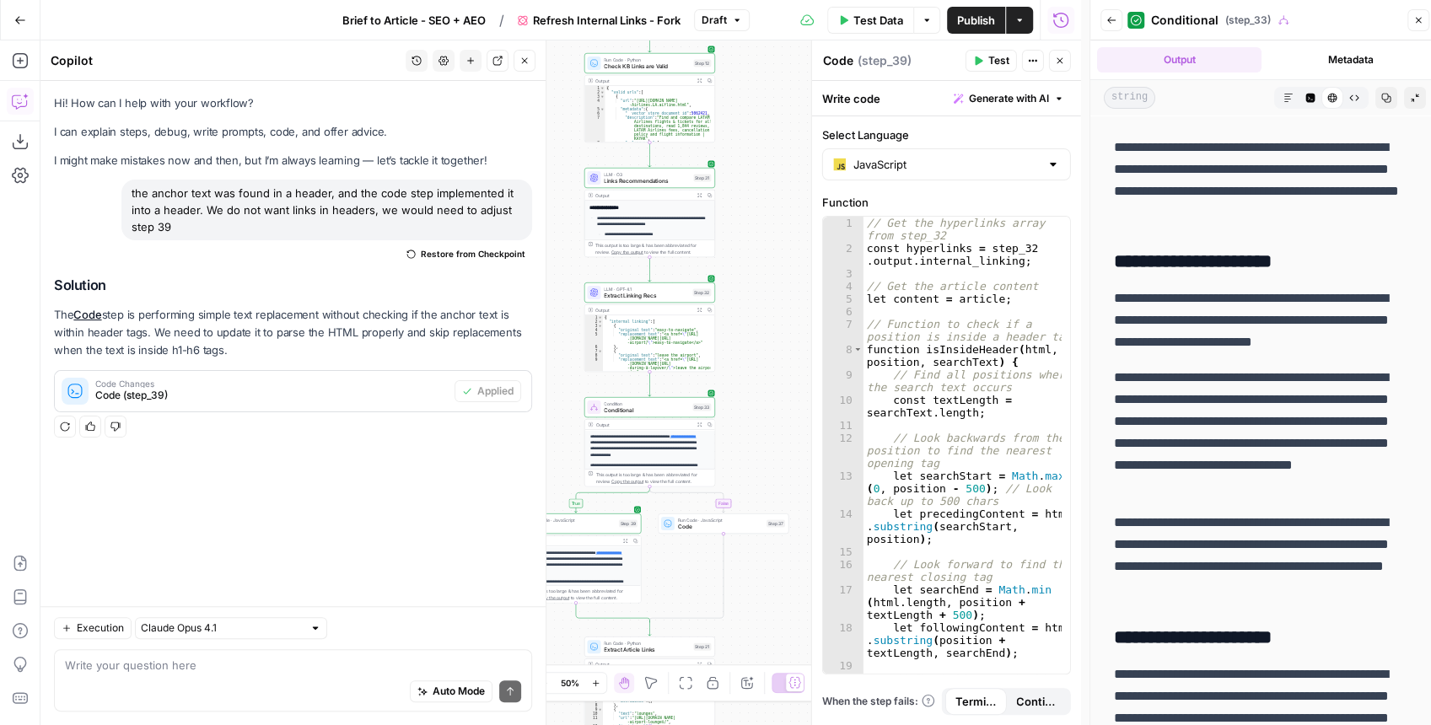
click at [624, 175] on span "LLM · O3" at bounding box center [647, 174] width 86 height 7
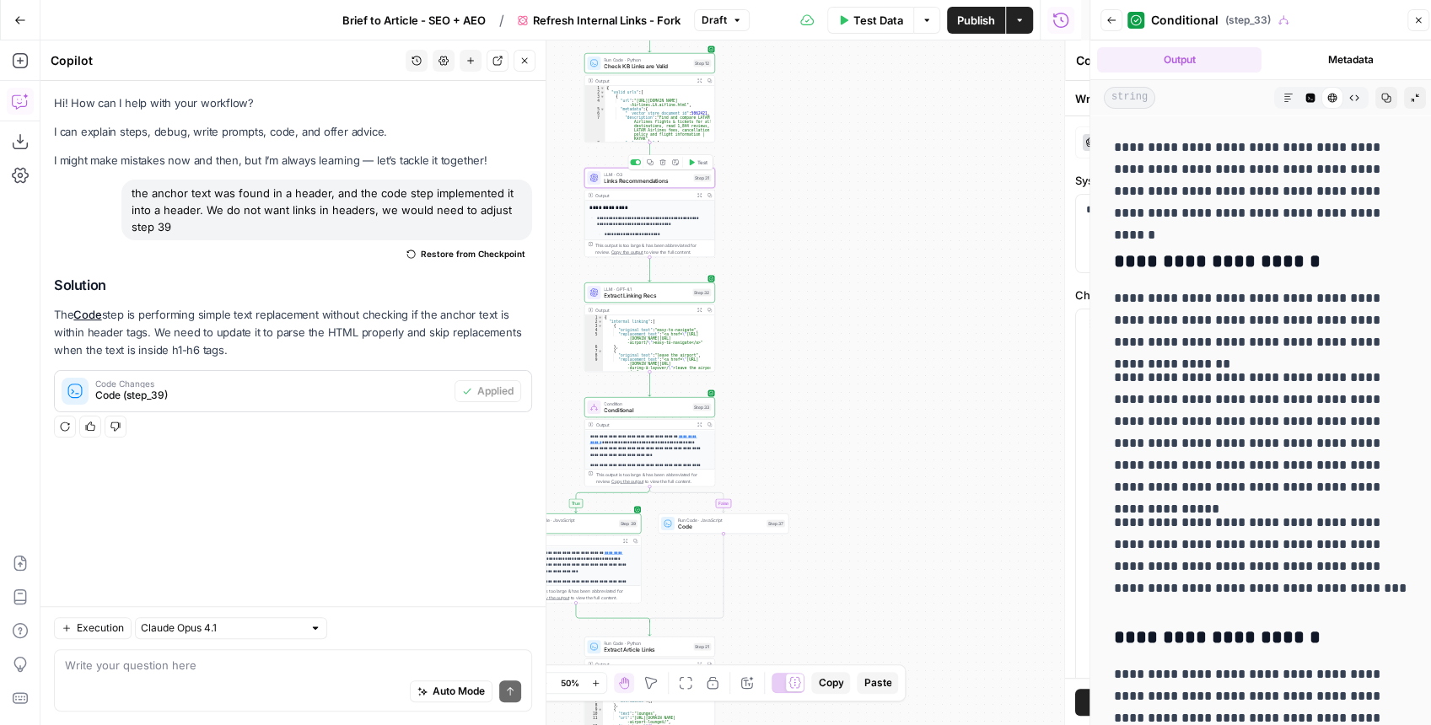
type textarea "Links Recommendations"
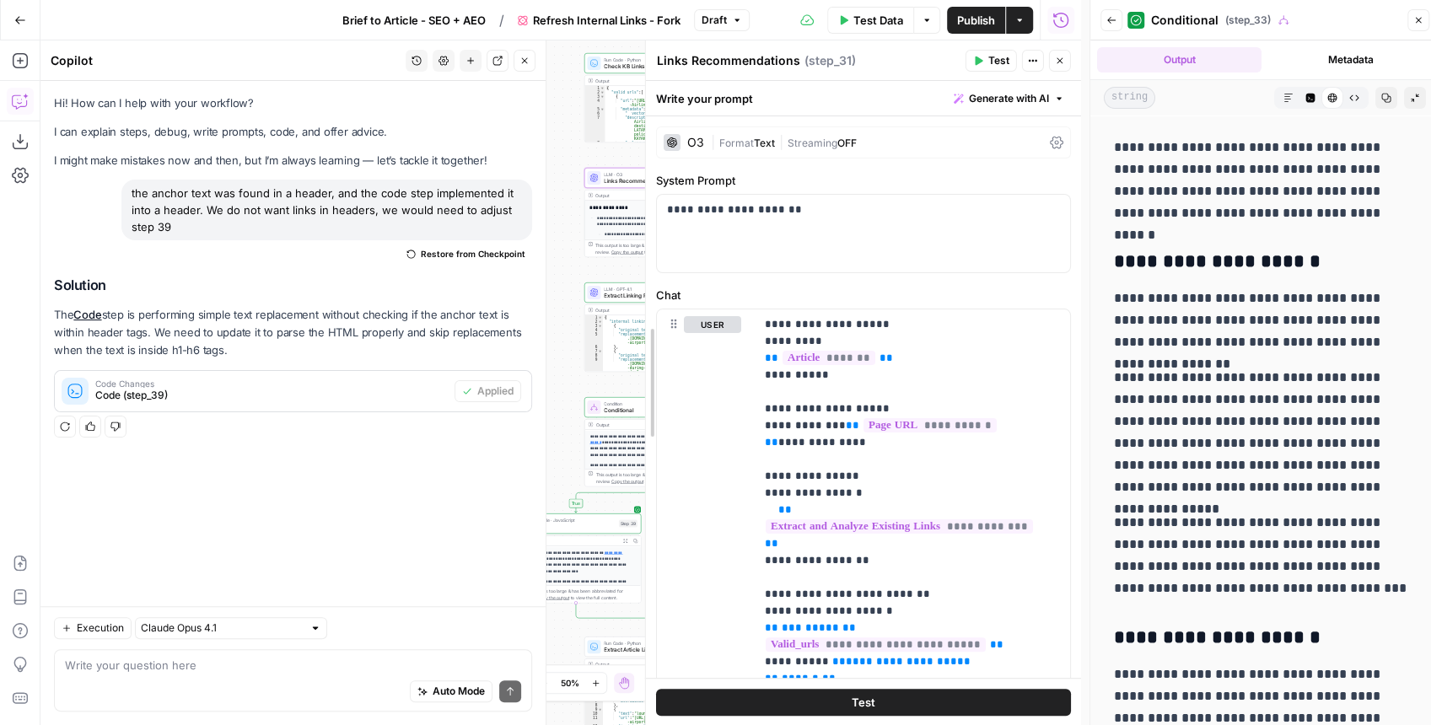
drag, startPoint x: 813, startPoint y: 288, endPoint x: 663, endPoint y: 309, distance: 151.4
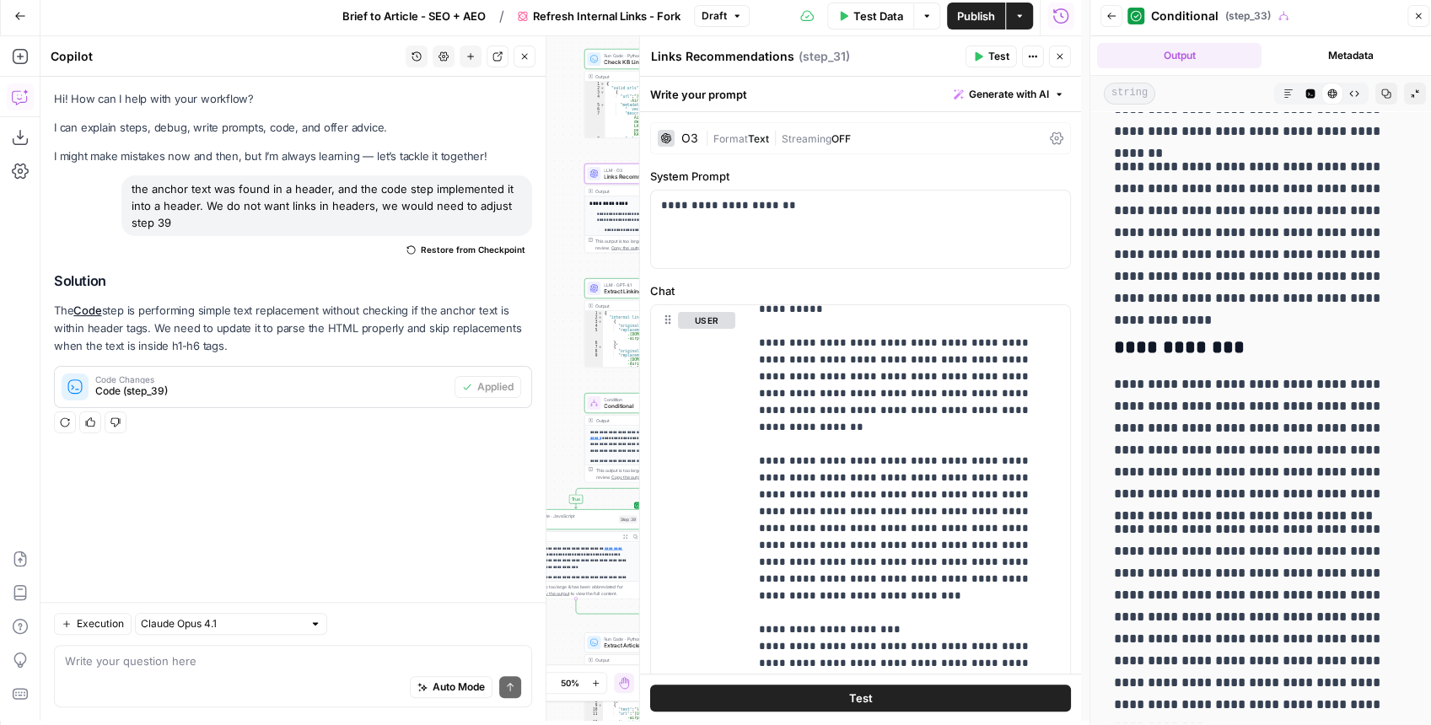
scroll to position [8, 0]
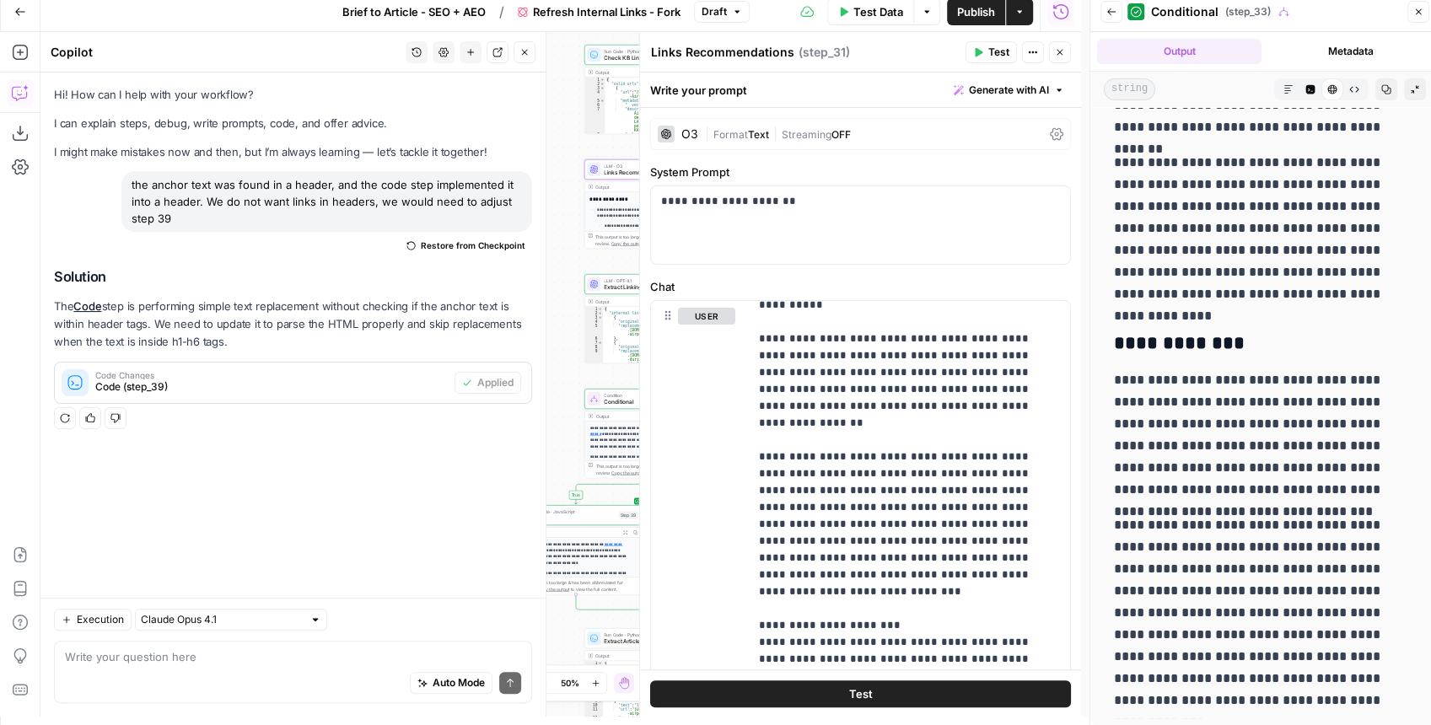
click at [1113, 12] on icon "button" at bounding box center [1111, 12] width 10 height 10
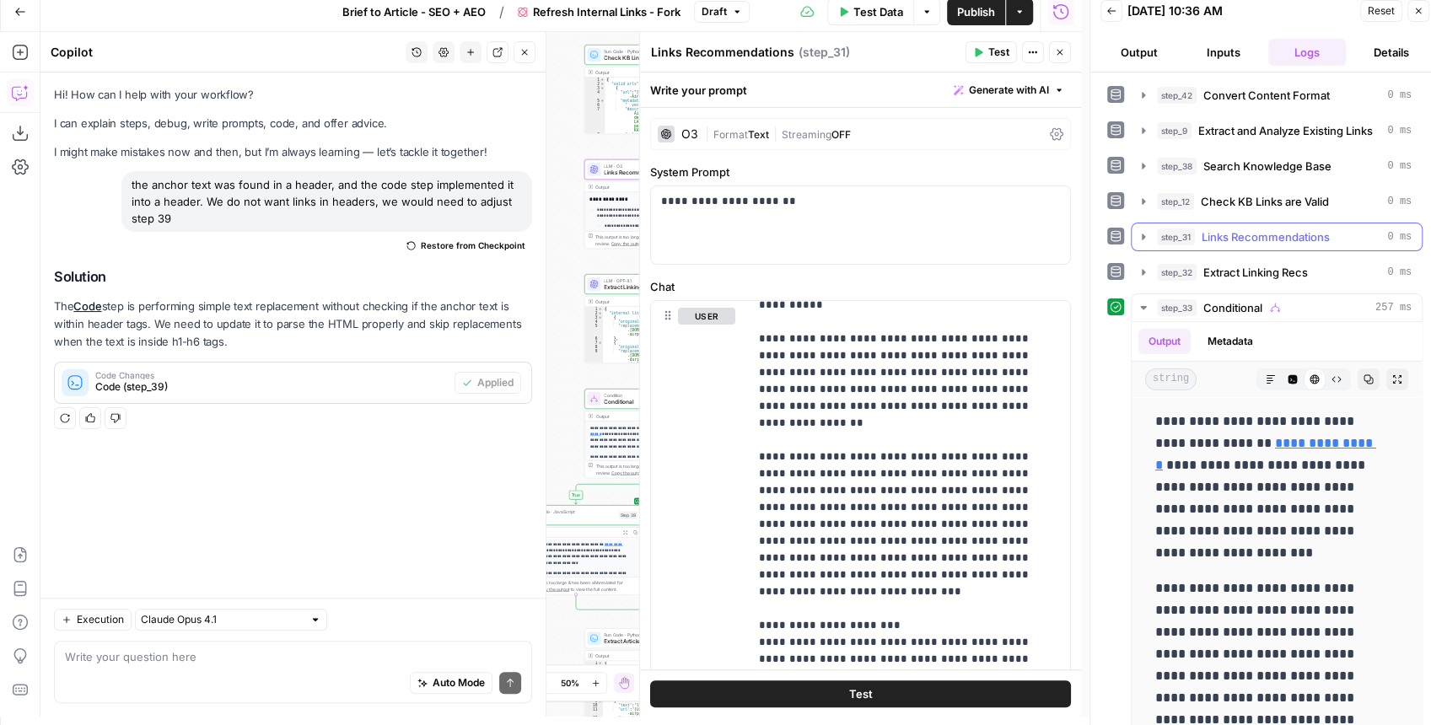
click at [1136, 225] on button "step_31 Links Recommendations 0 ms" at bounding box center [1276, 236] width 290 height 27
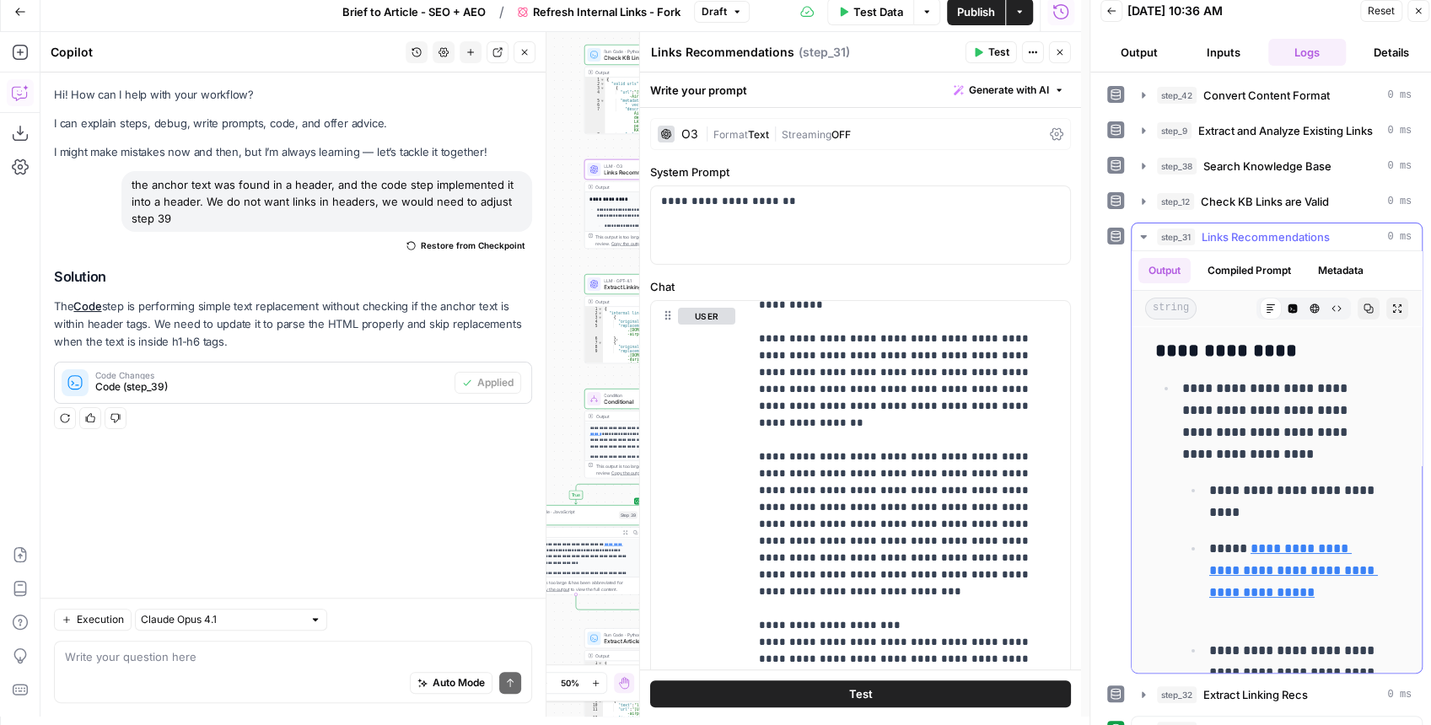
click at [1386, 300] on button "Expand Output" at bounding box center [1397, 309] width 22 height 22
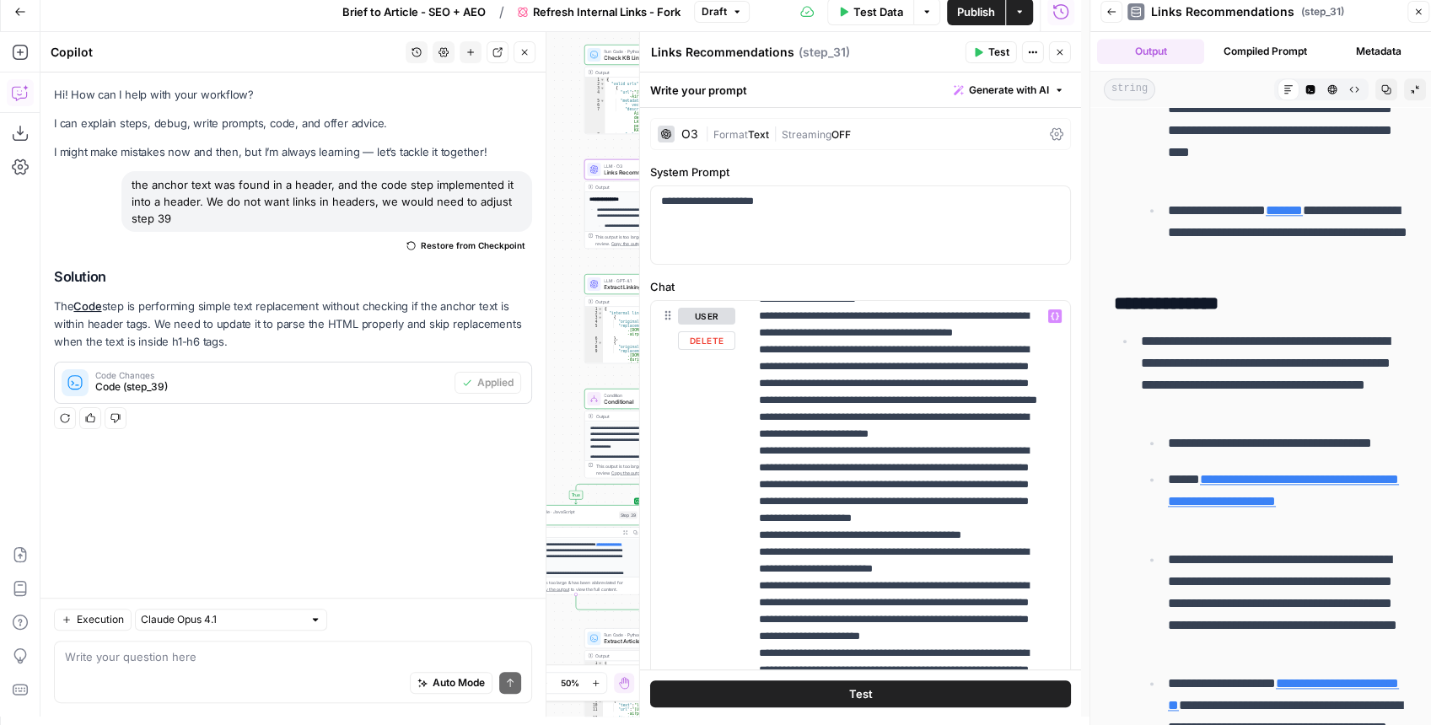
scroll to position [1255, 0]
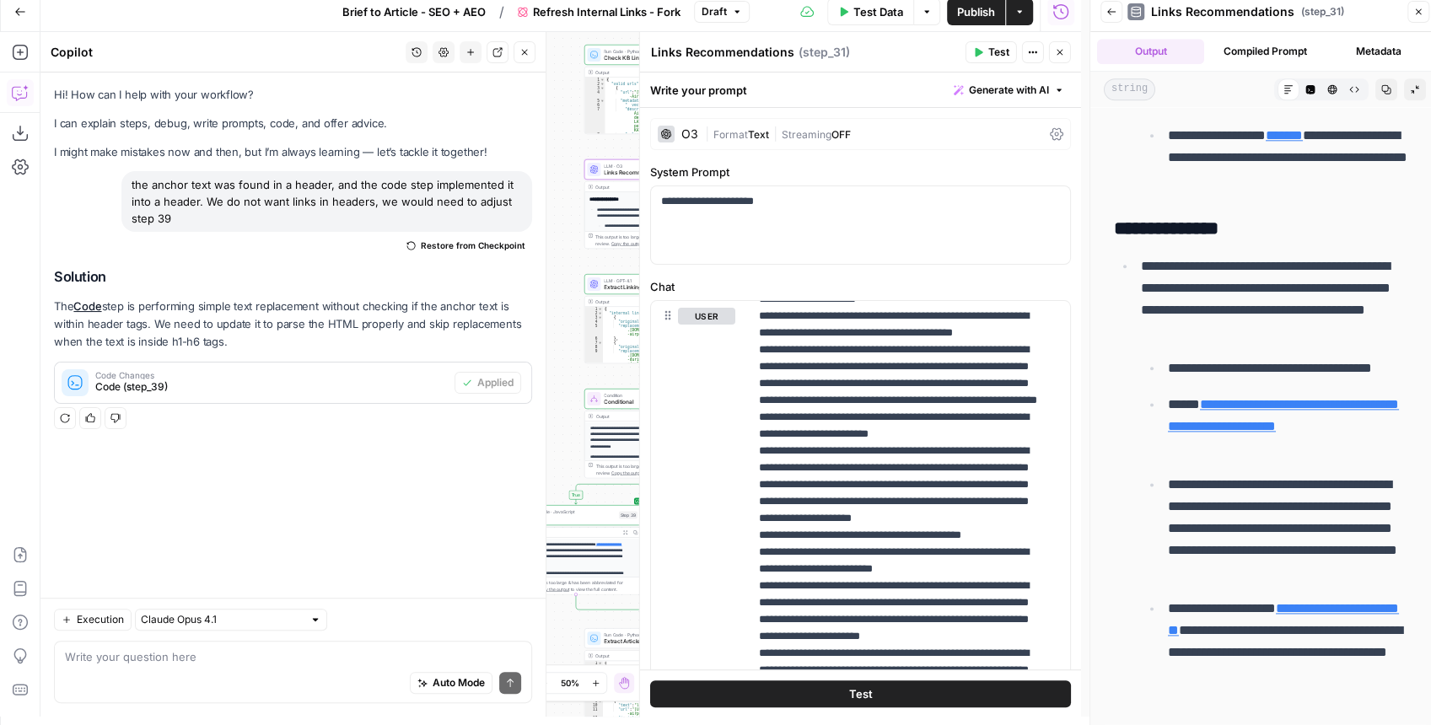
click at [1062, 60] on button "Close" at bounding box center [1060, 52] width 22 height 22
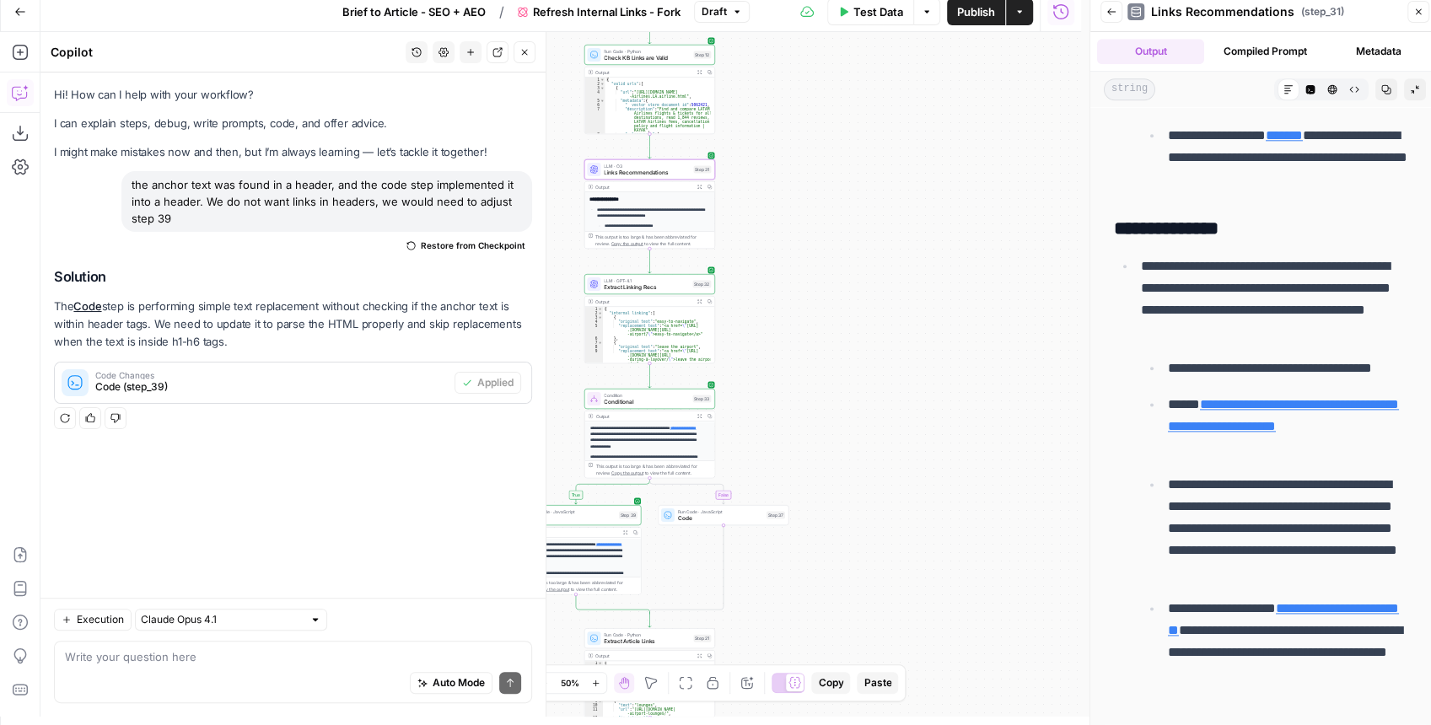
drag, startPoint x: 811, startPoint y: 309, endPoint x: 937, endPoint y: 185, distance: 175.9
click at [937, 185] on div "true false Workflow Input Settings Inputs Content Processing Convert Content Fo…" at bounding box center [560, 374] width 1040 height 685
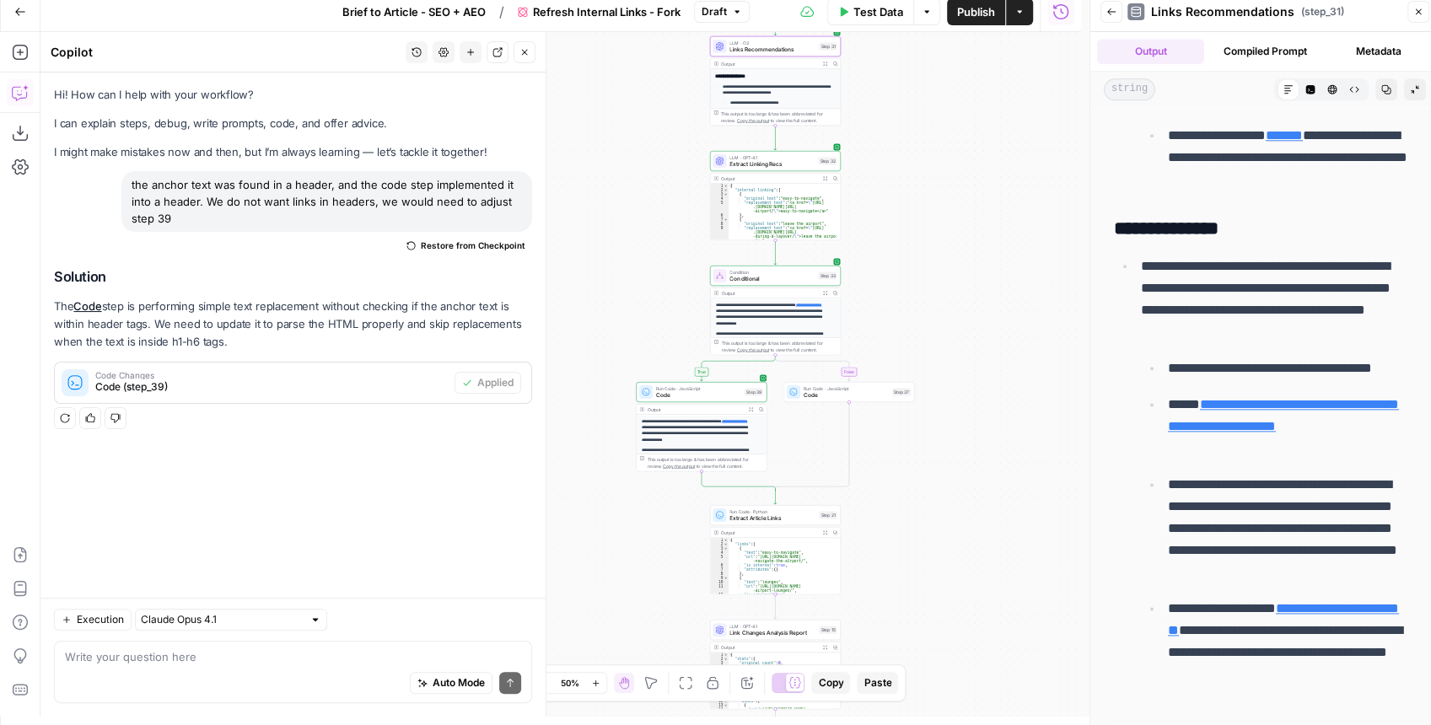
click at [1109, 20] on button "Back" at bounding box center [1111, 12] width 22 height 22
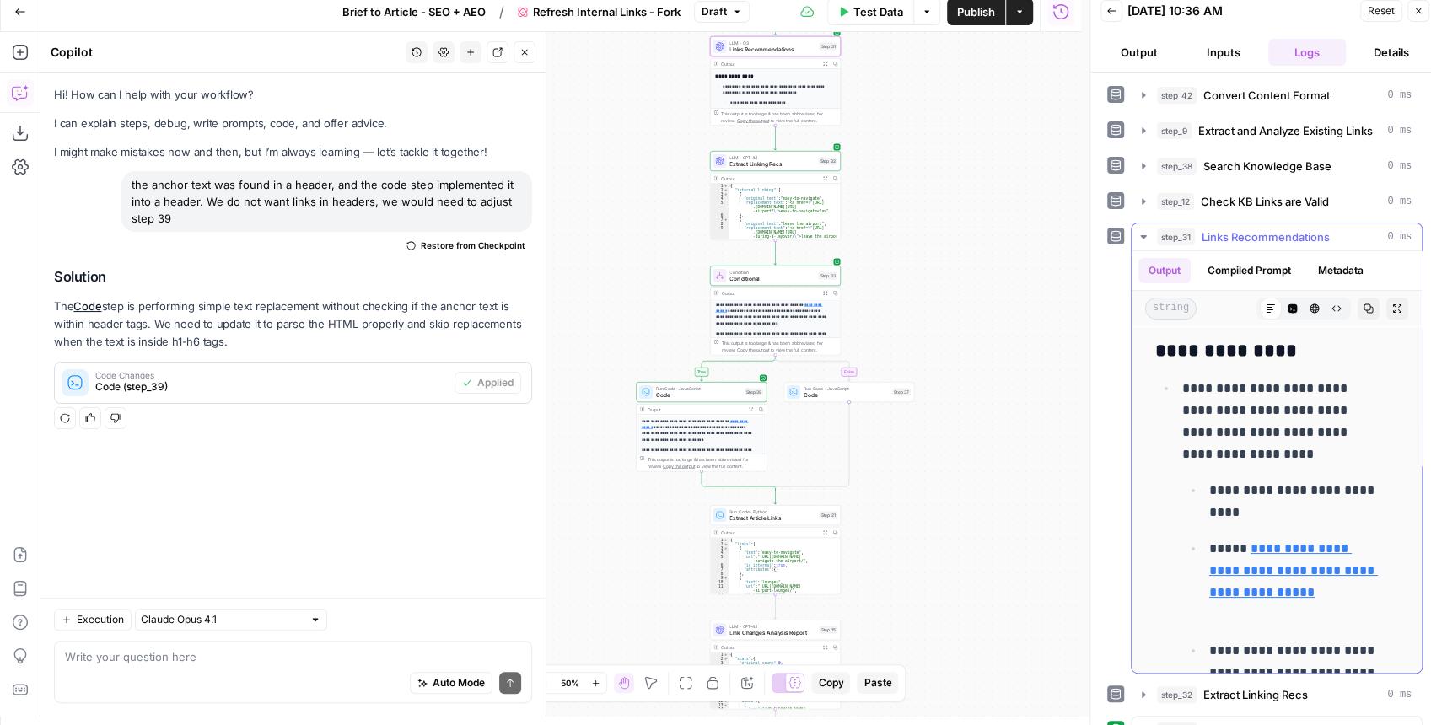
click at [1145, 236] on icon "button" at bounding box center [1142, 236] width 13 height 13
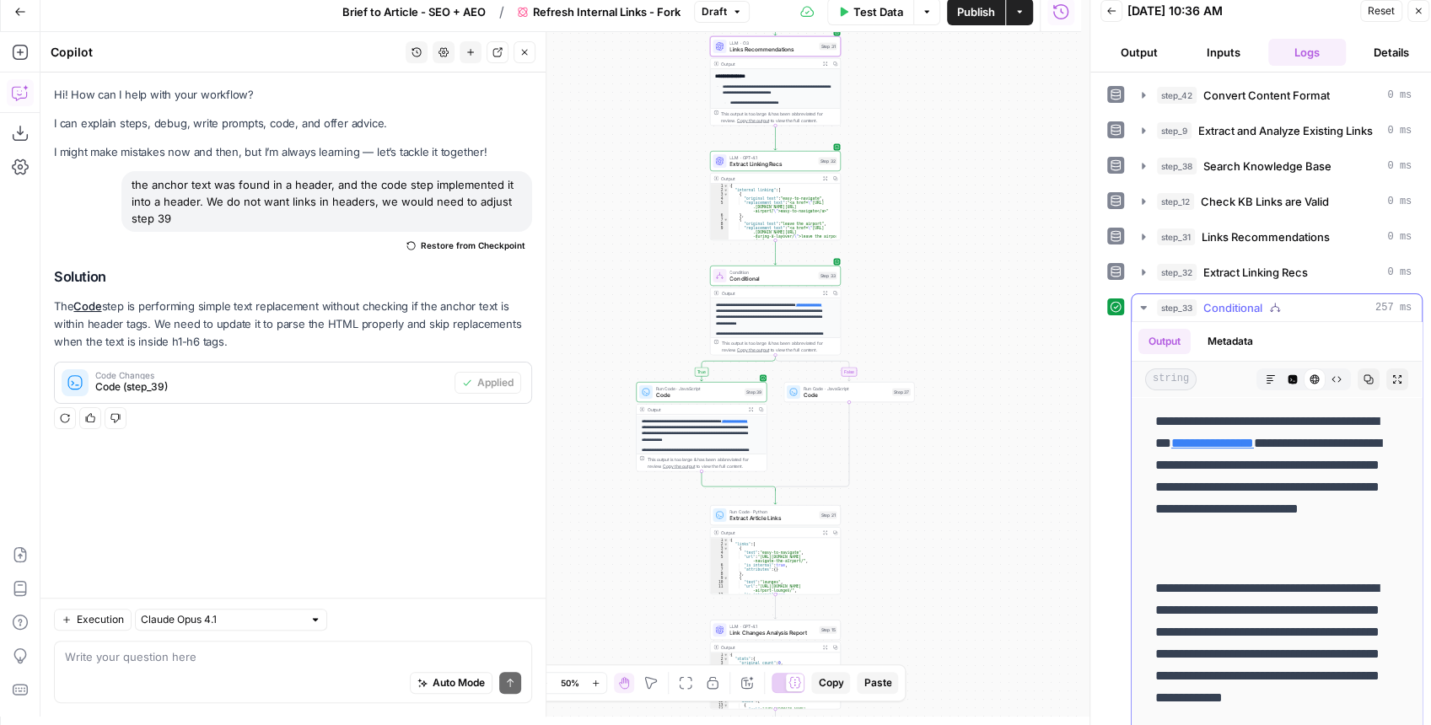
click at [1392, 378] on icon "button" at bounding box center [1397, 379] width 10 height 10
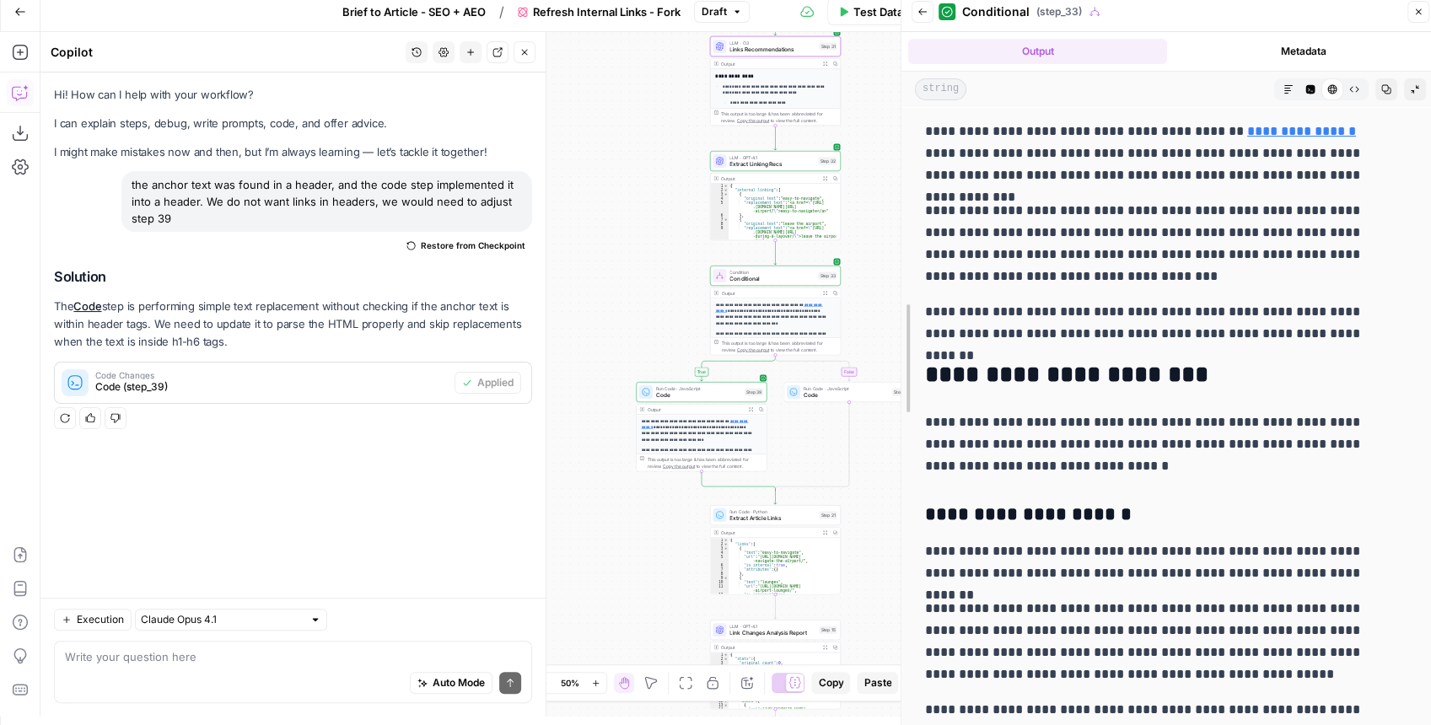
drag, startPoint x: 1088, startPoint y: 297, endPoint x: 855, endPoint y: 324, distance: 234.2
click at [893, 324] on div at bounding box center [901, 358] width 17 height 733
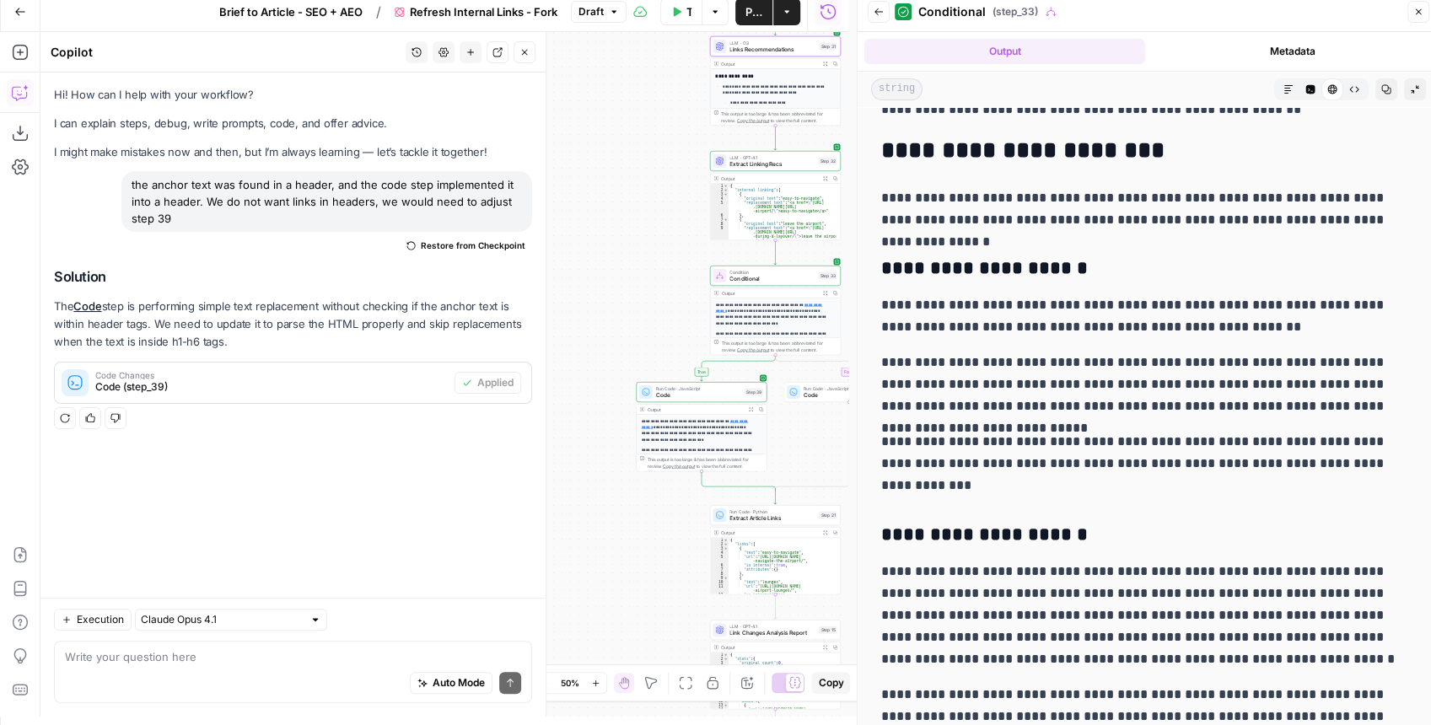
scroll to position [281, 0]
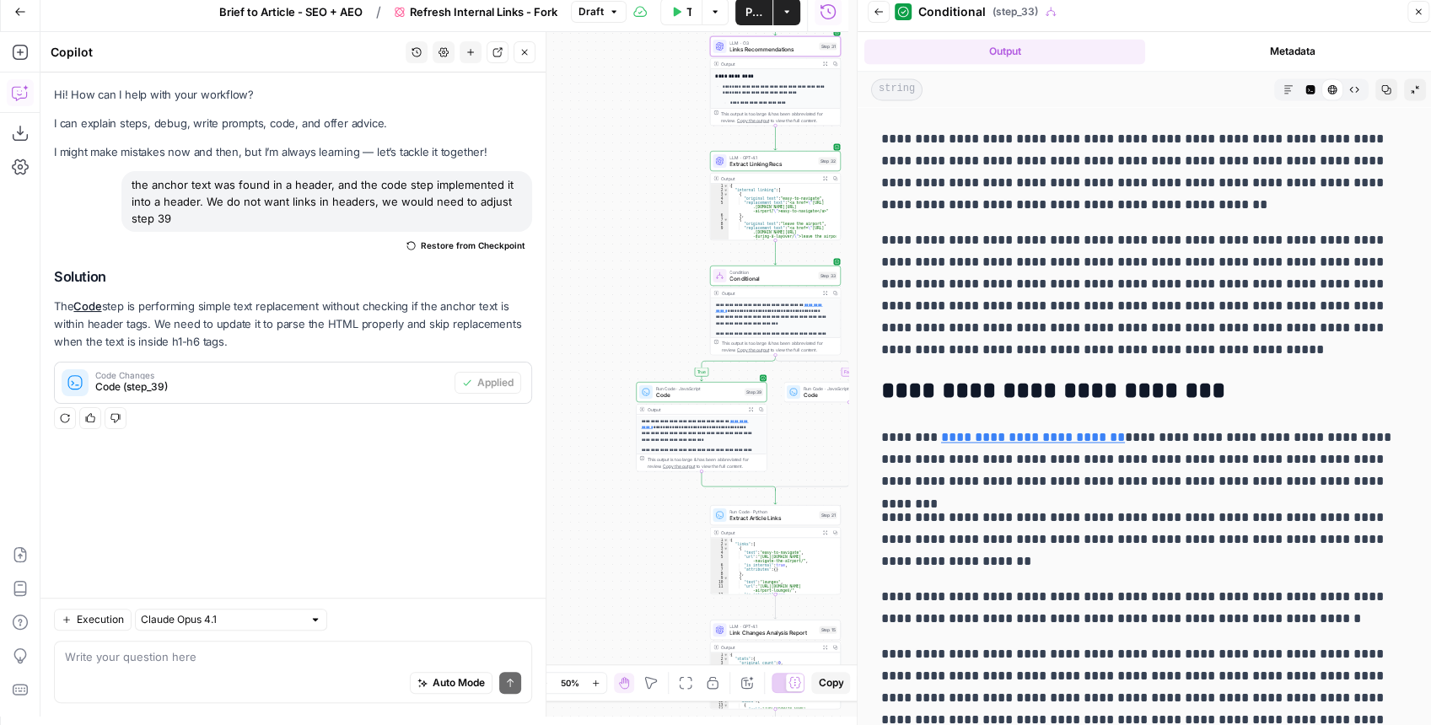
scroll to position [1814, 0]
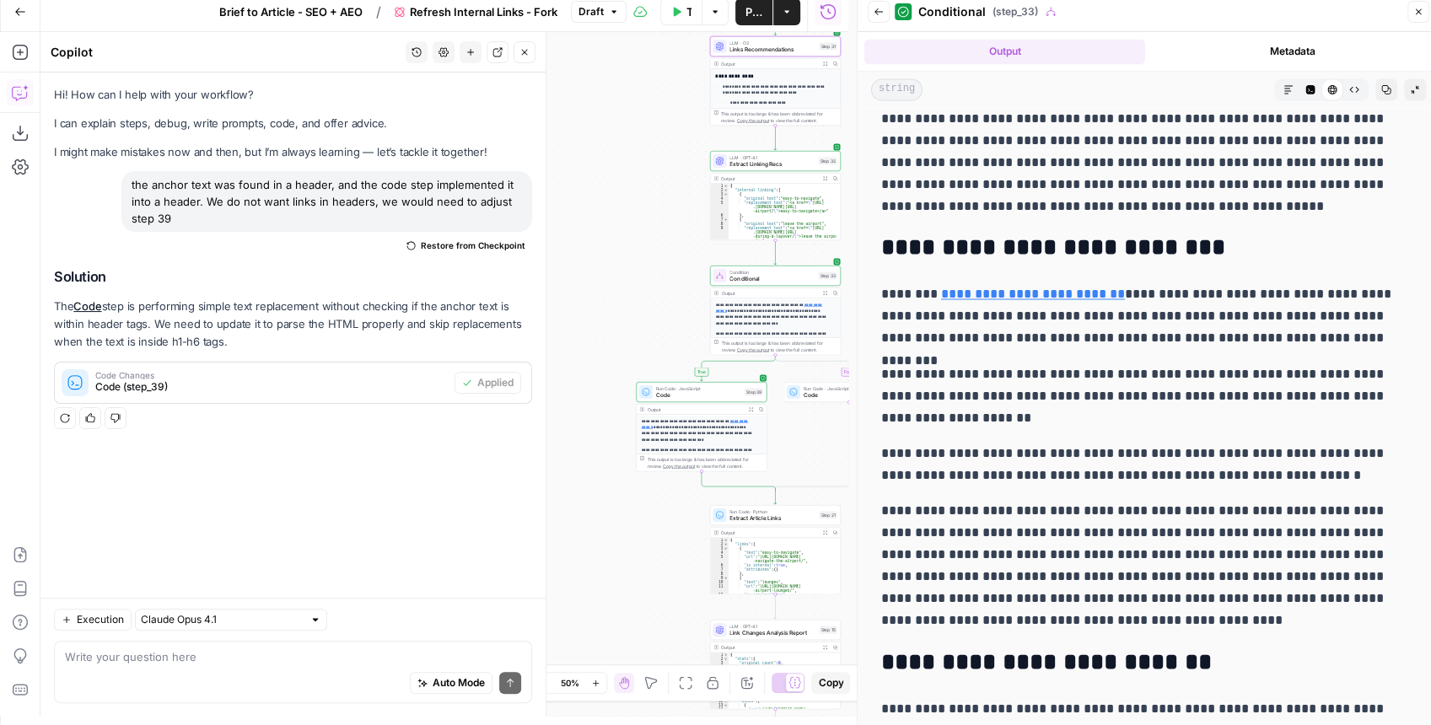
click at [231, 674] on div "Auto Mode Send" at bounding box center [293, 683] width 456 height 37
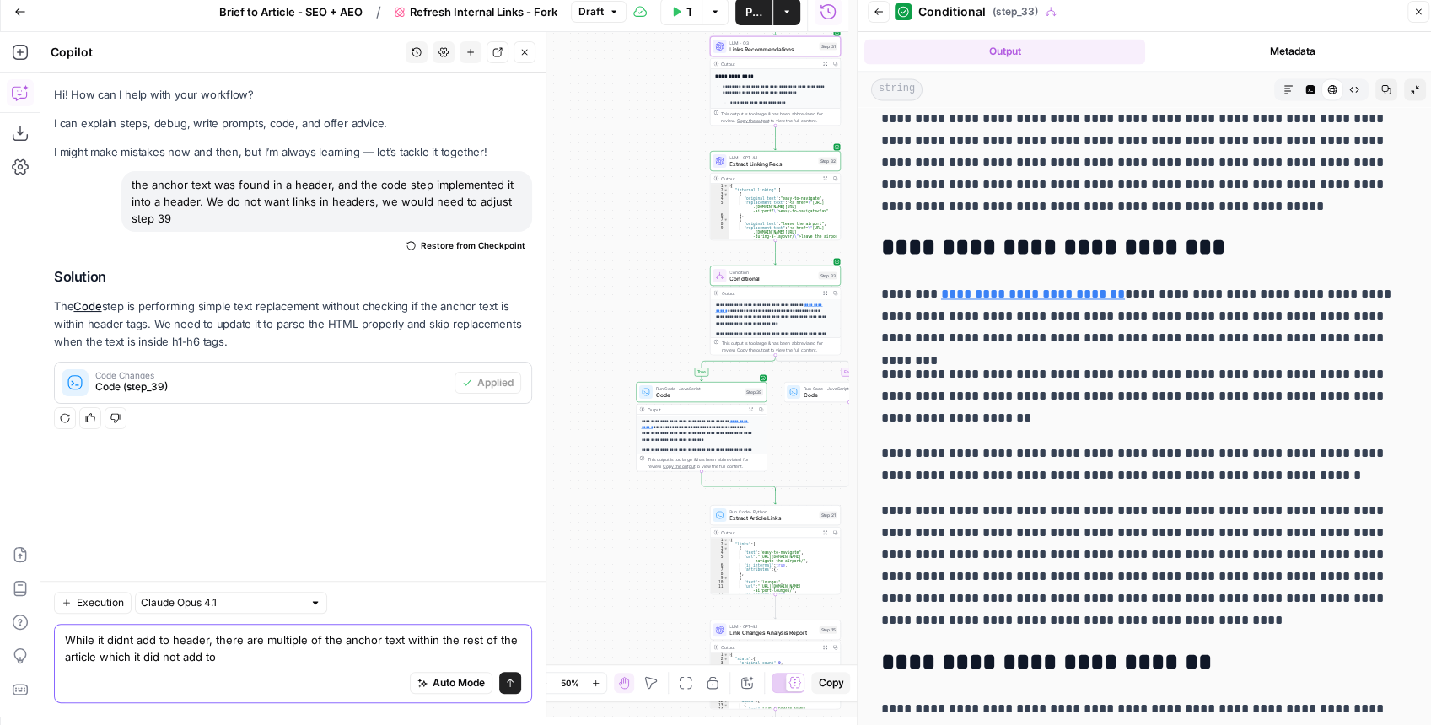
type textarea "While it didnt add to header, there are multiple of the anchor text within the …"
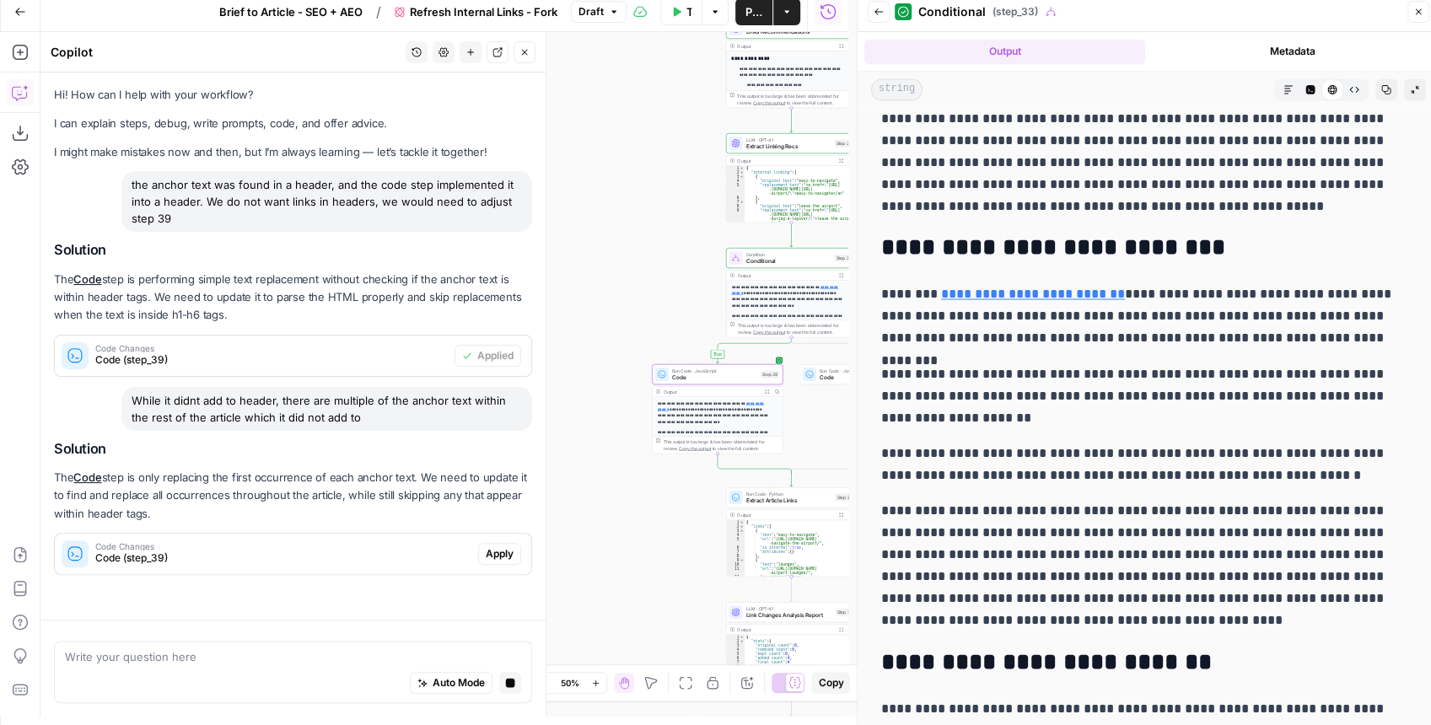
scroll to position [41, 0]
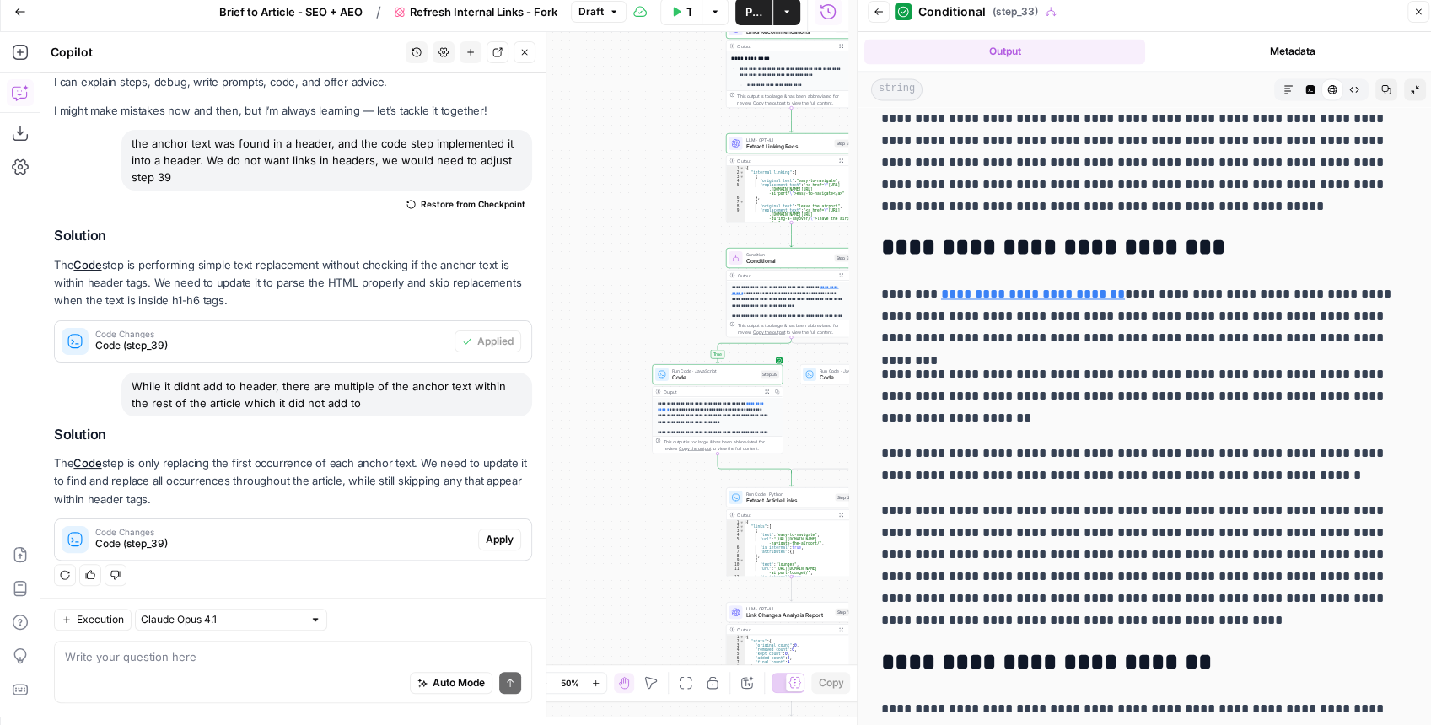
click at [188, 669] on div "Auto Mode Send" at bounding box center [293, 683] width 456 height 37
click at [486, 545] on button "Apply" at bounding box center [499, 540] width 43 height 22
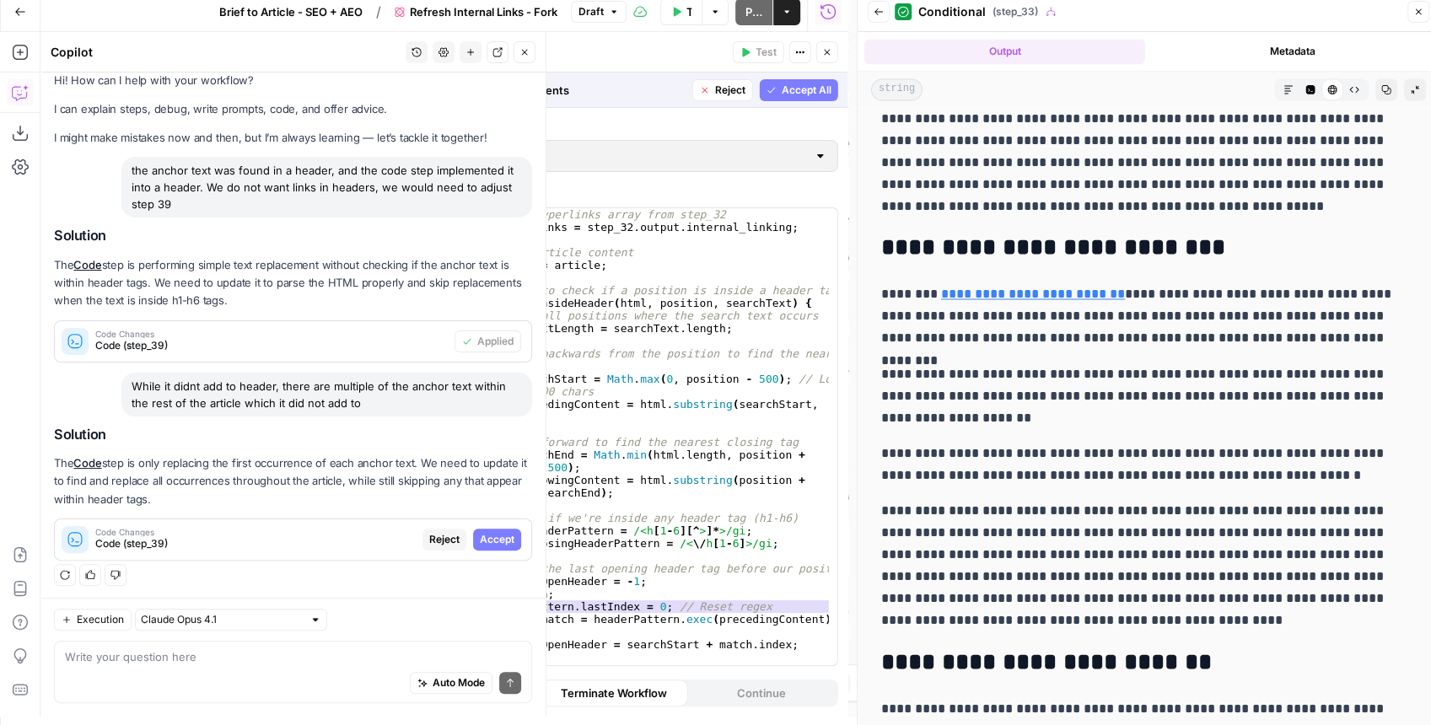
click at [484, 544] on span "Accept" at bounding box center [497, 539] width 35 height 15
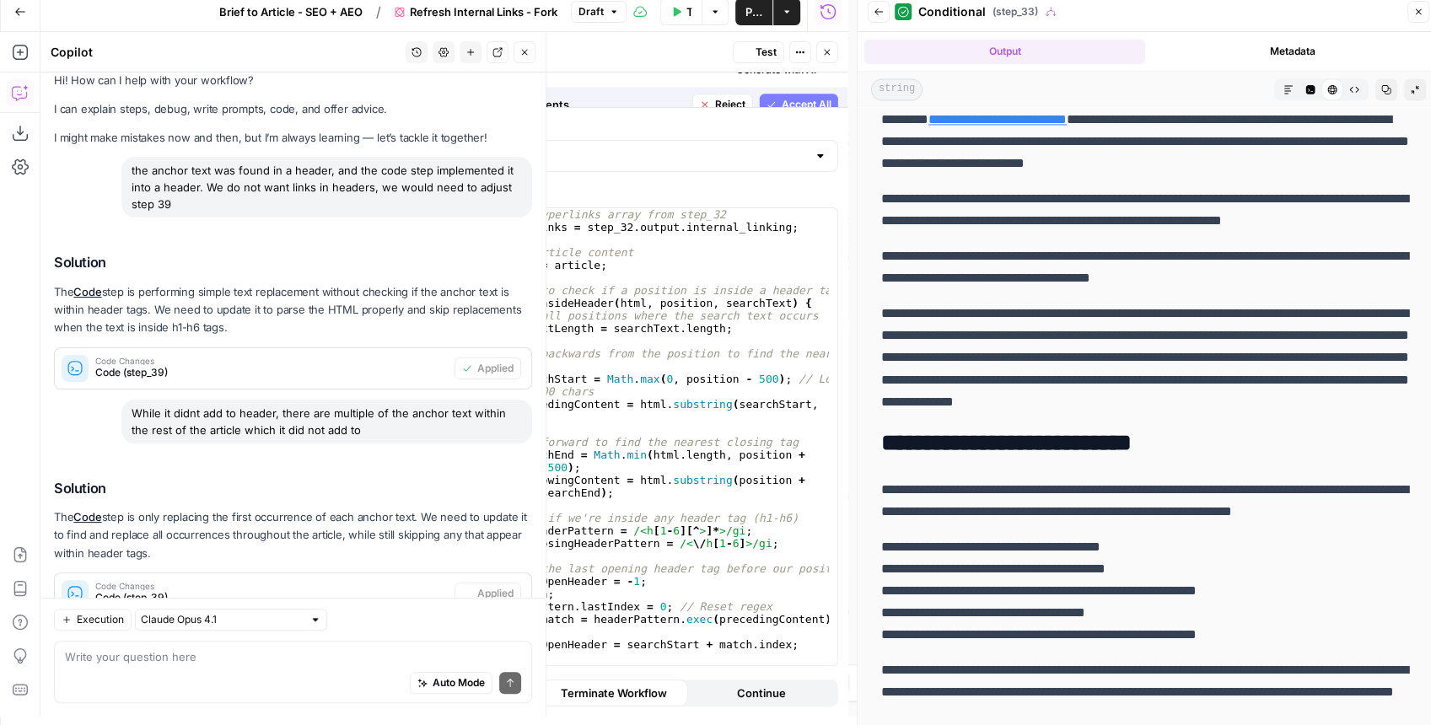
scroll to position [0, 0]
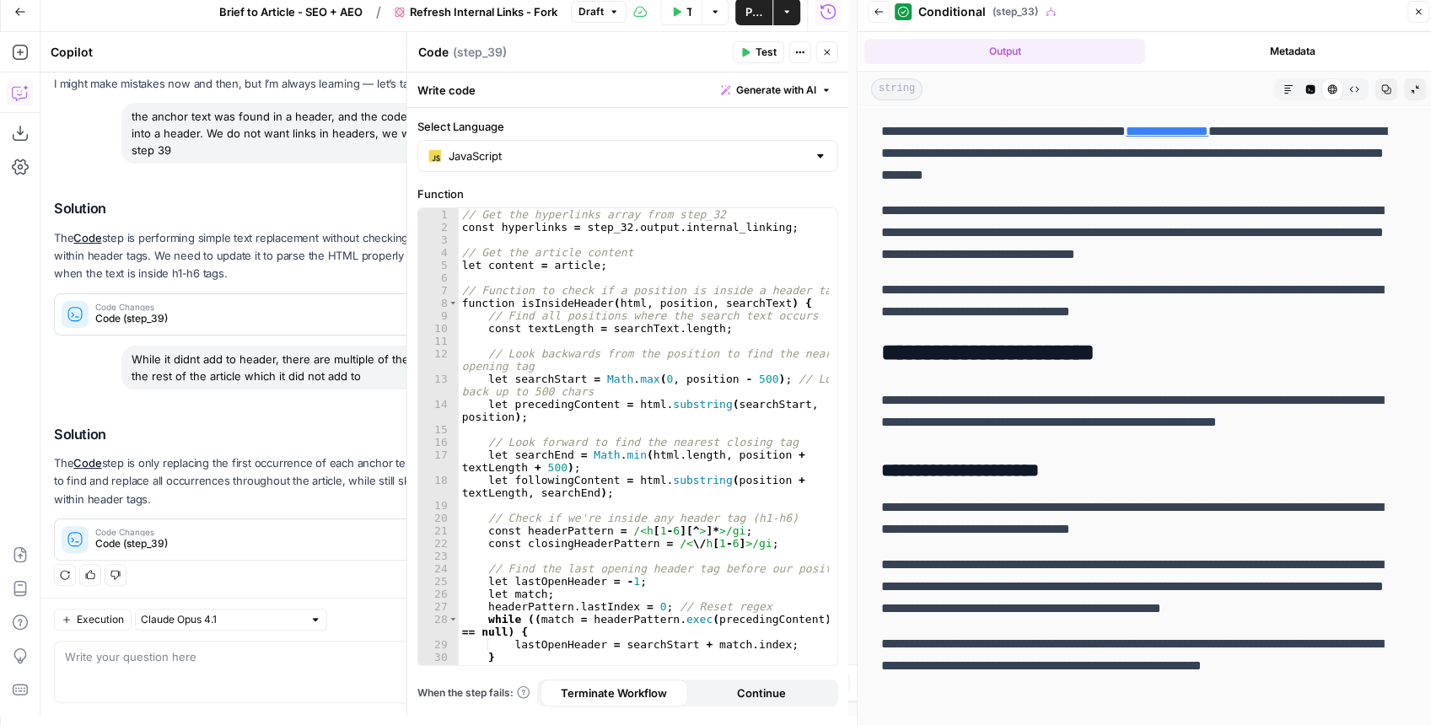
click at [764, 53] on span "Test" at bounding box center [765, 52] width 21 height 15
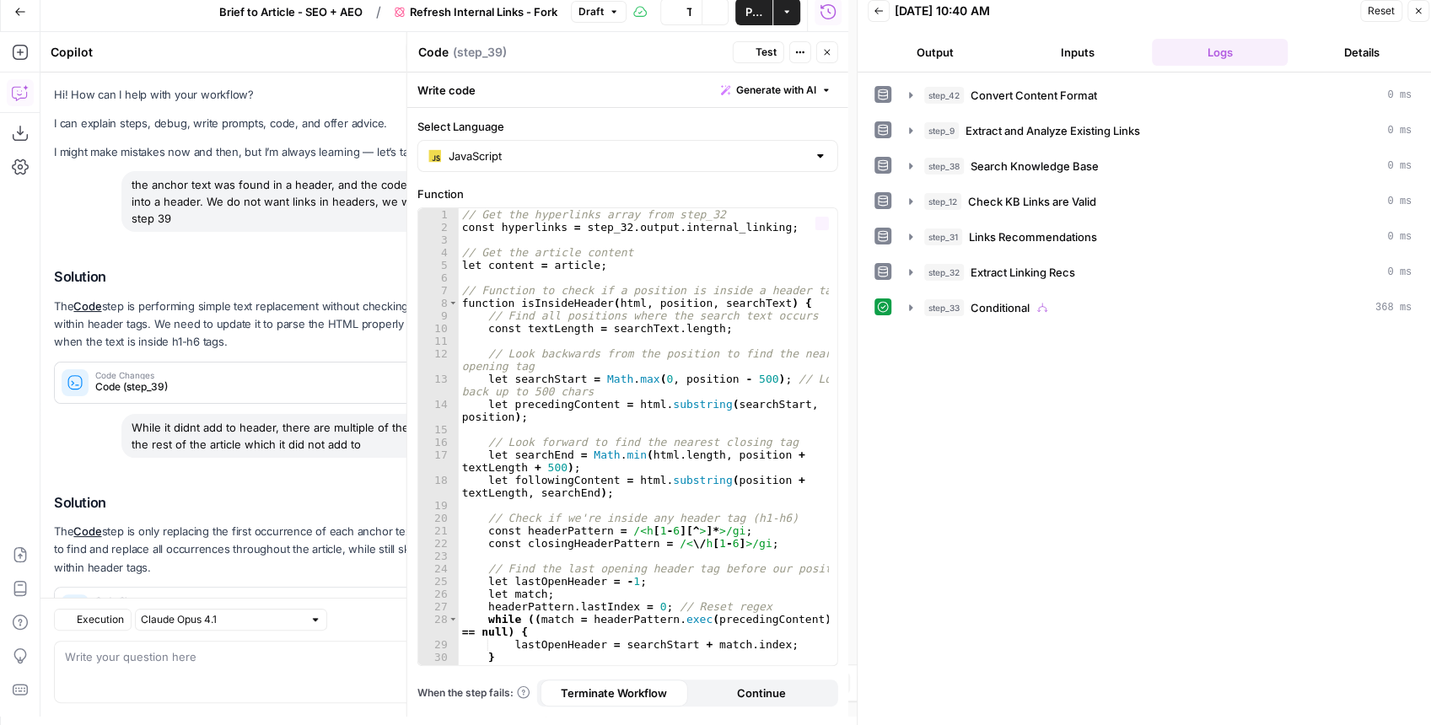
scroll to position [68, 0]
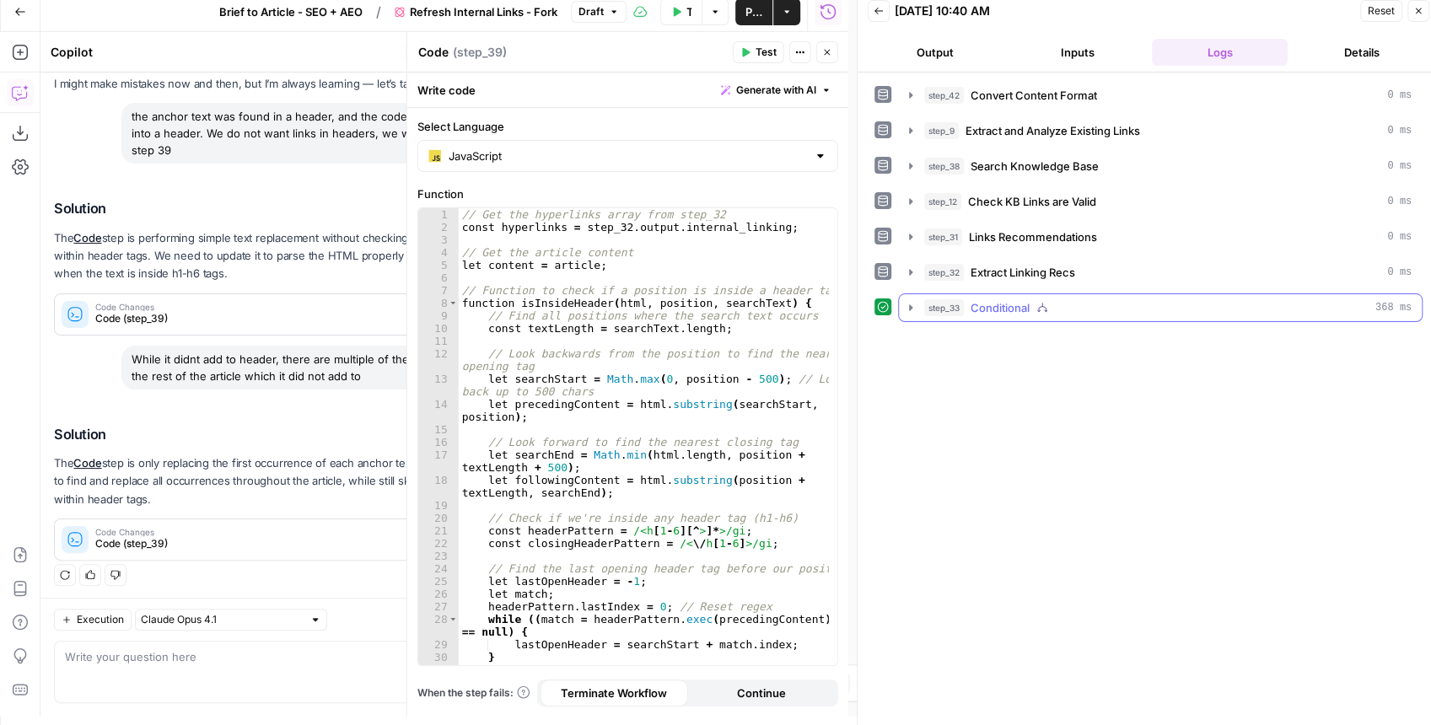
click at [911, 305] on icon "button" at bounding box center [910, 307] width 13 height 13
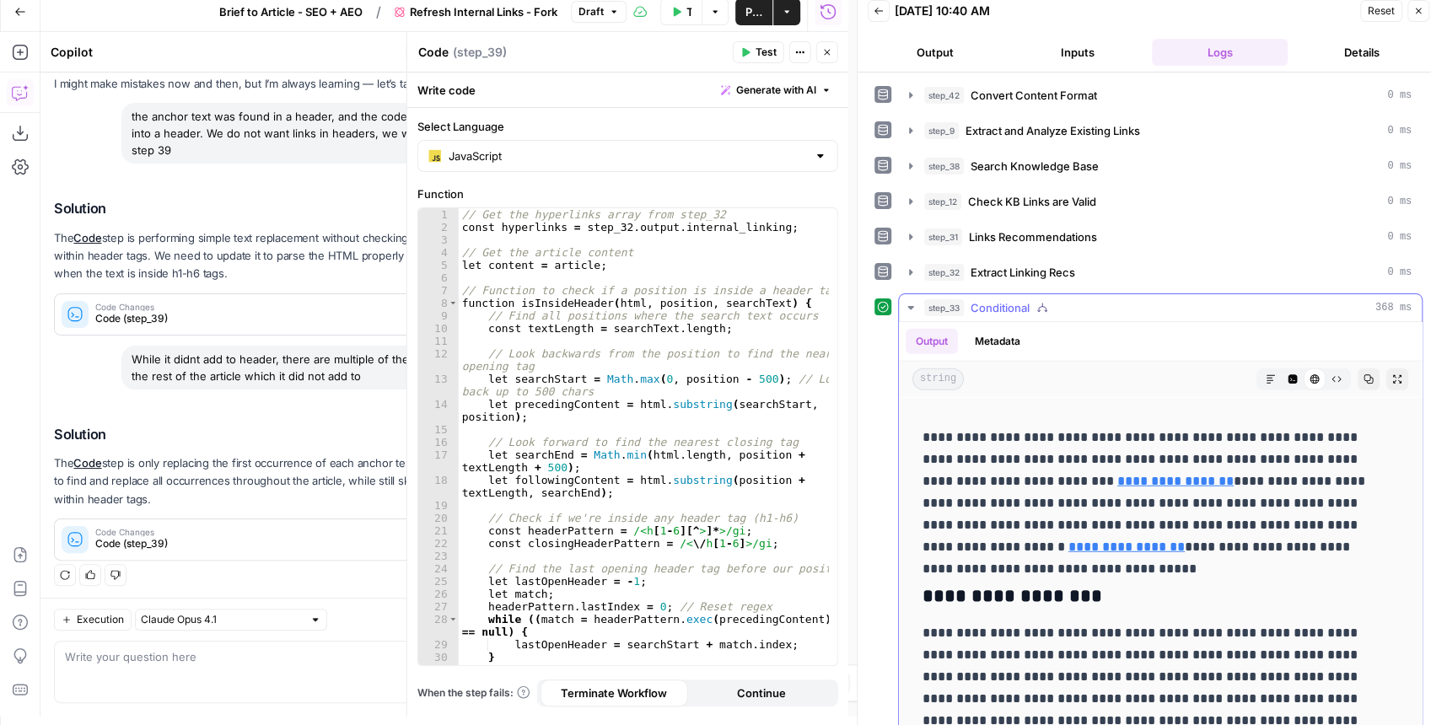
scroll to position [2922, 0]
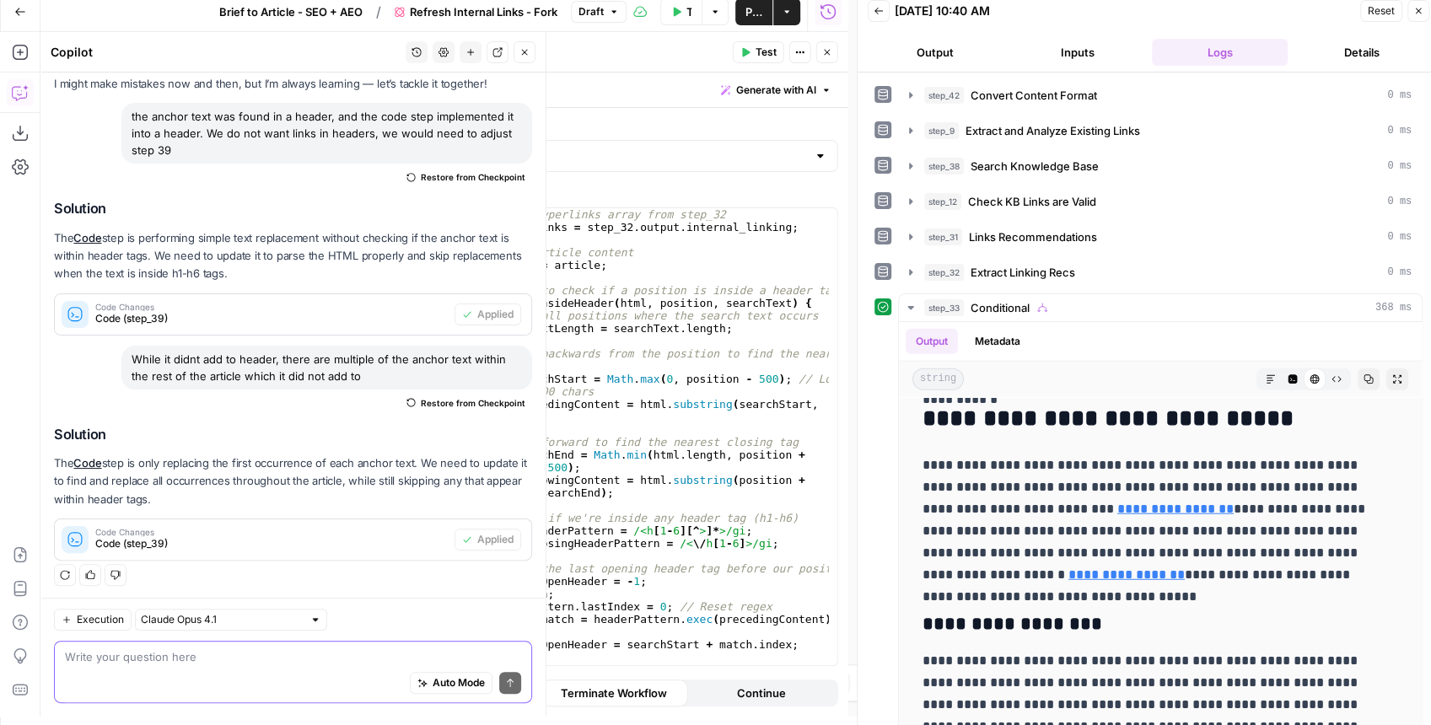
click at [178, 664] on textarea at bounding box center [293, 656] width 456 height 17
type textarea "It doesnt need to replace all instances, only should add the link once"
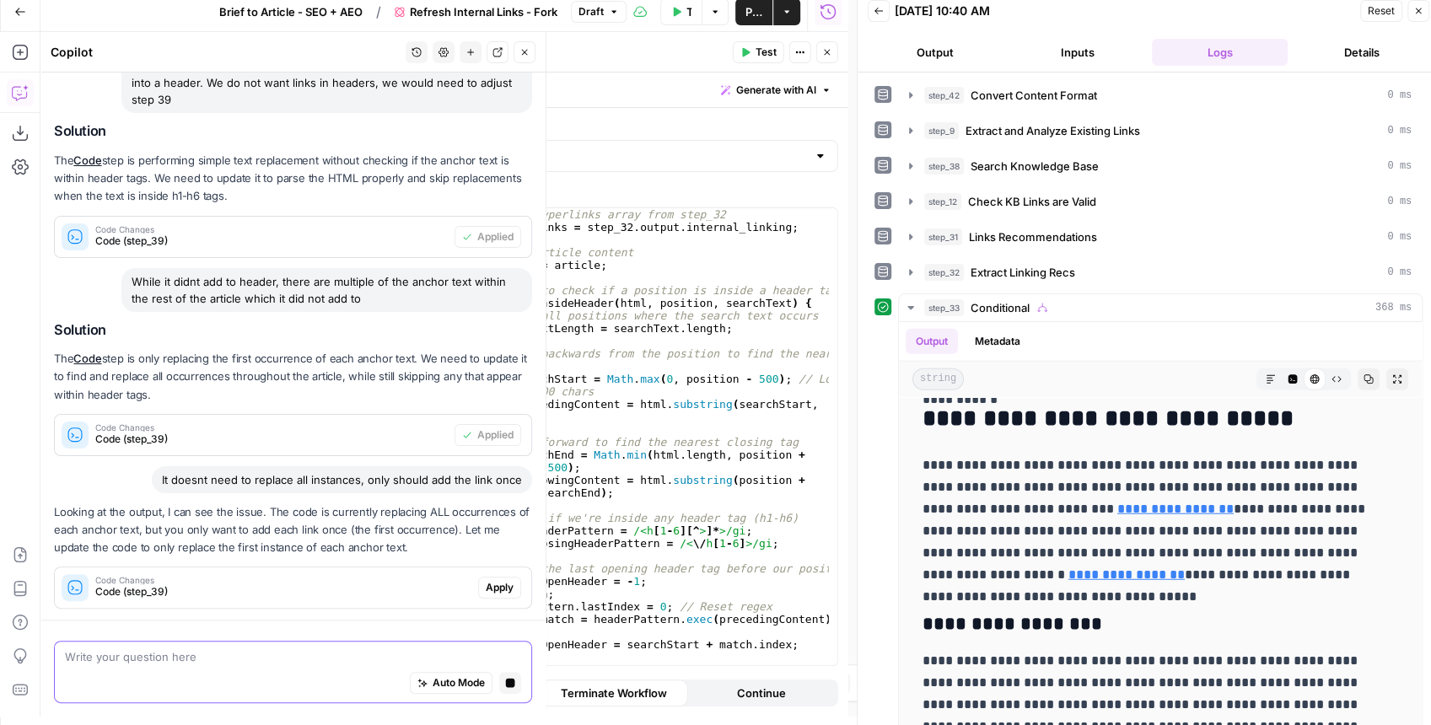
scroll to position [221, 0]
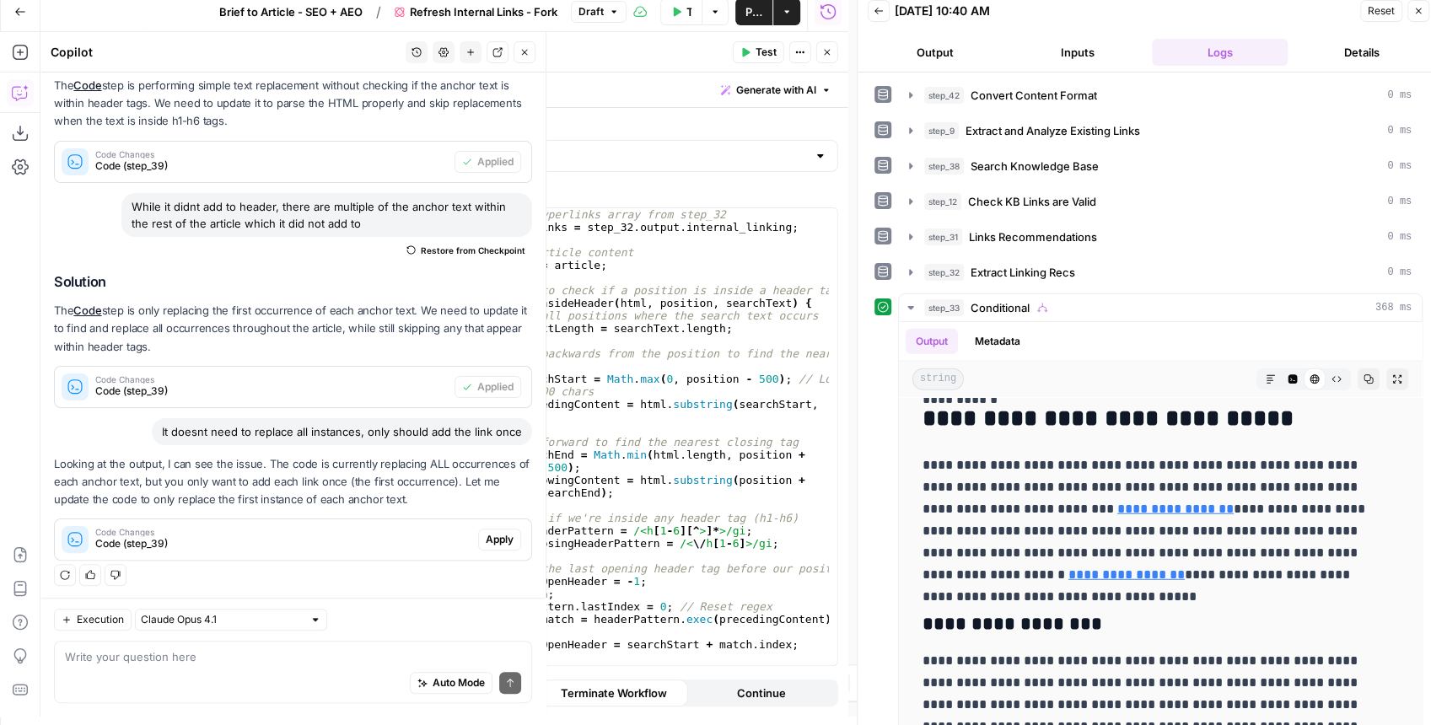
click at [499, 538] on span "Apply" at bounding box center [500, 539] width 28 height 15
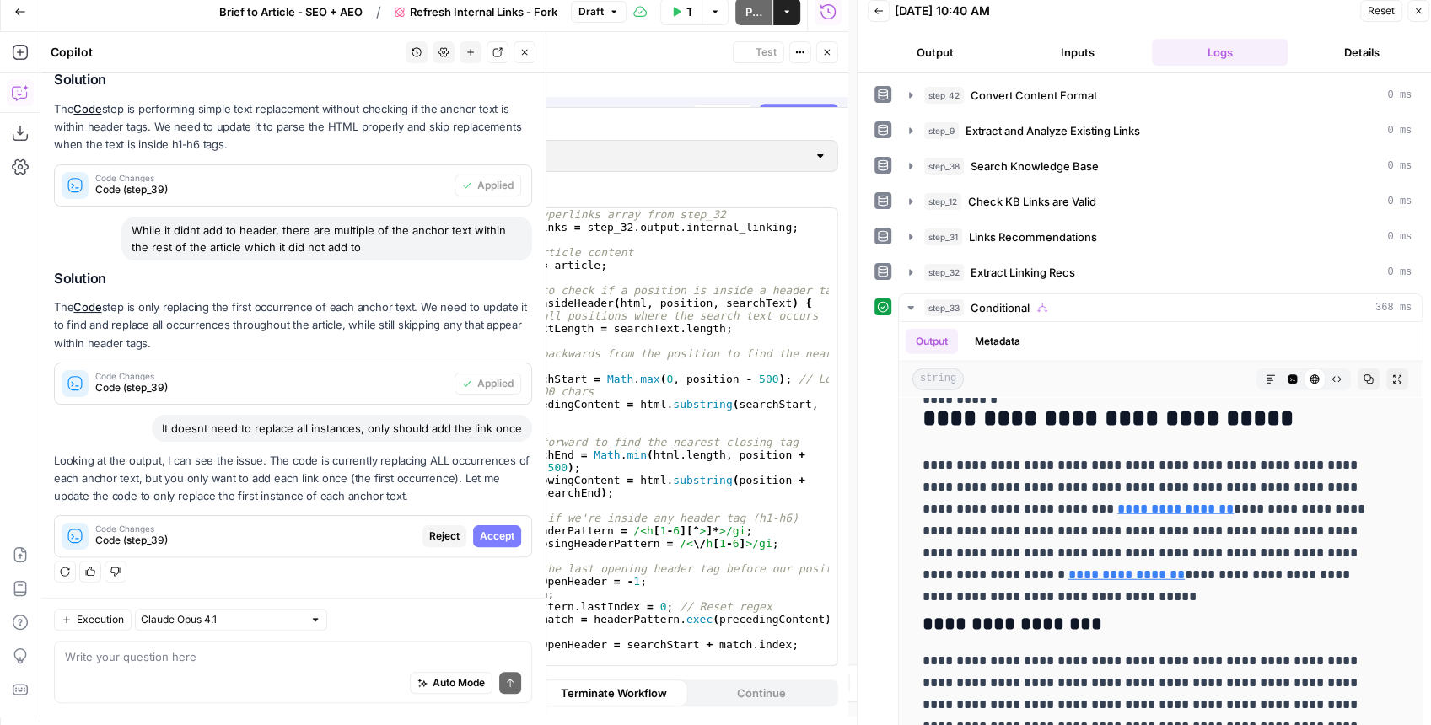
scroll to position [167, 0]
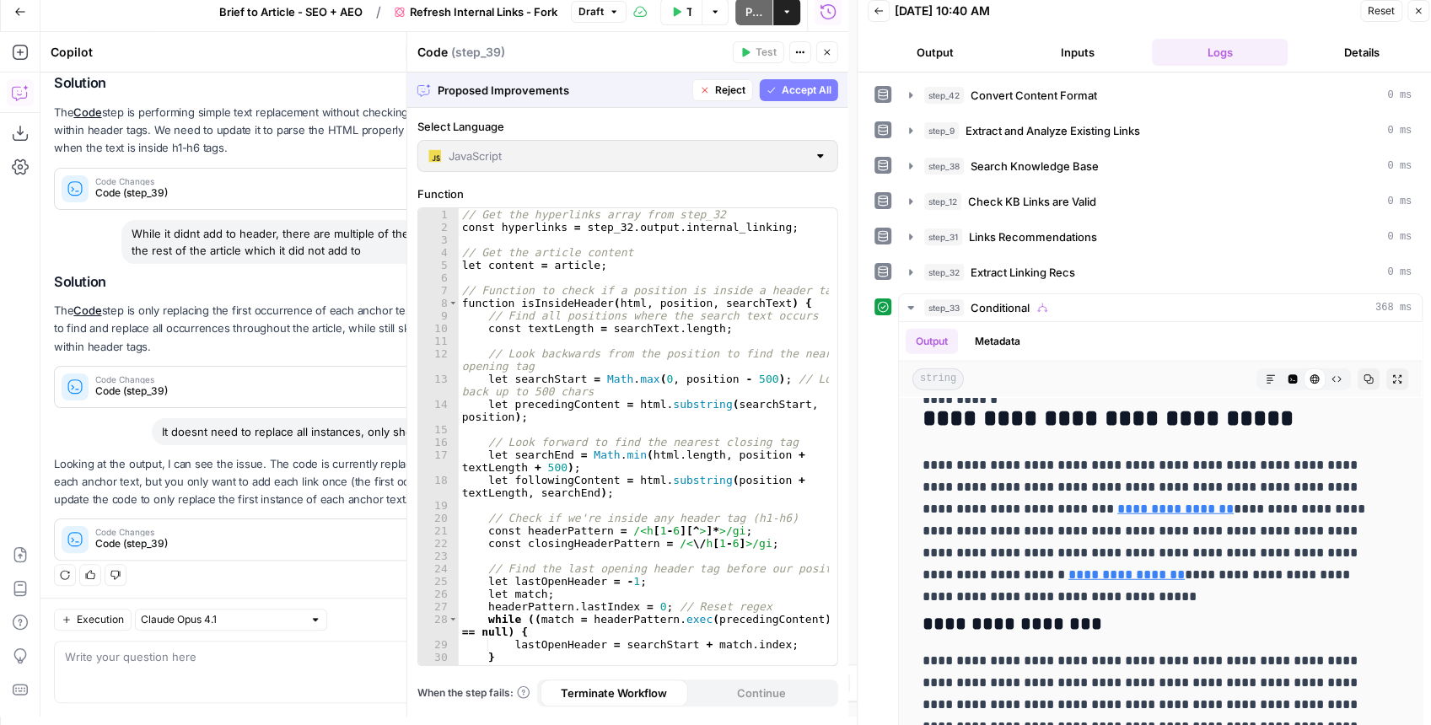
click at [799, 105] on div "Proposed Improvements Reject Accept All" at bounding box center [627, 90] width 441 height 35
click at [803, 94] on span "Accept All" at bounding box center [807, 90] width 50 height 15
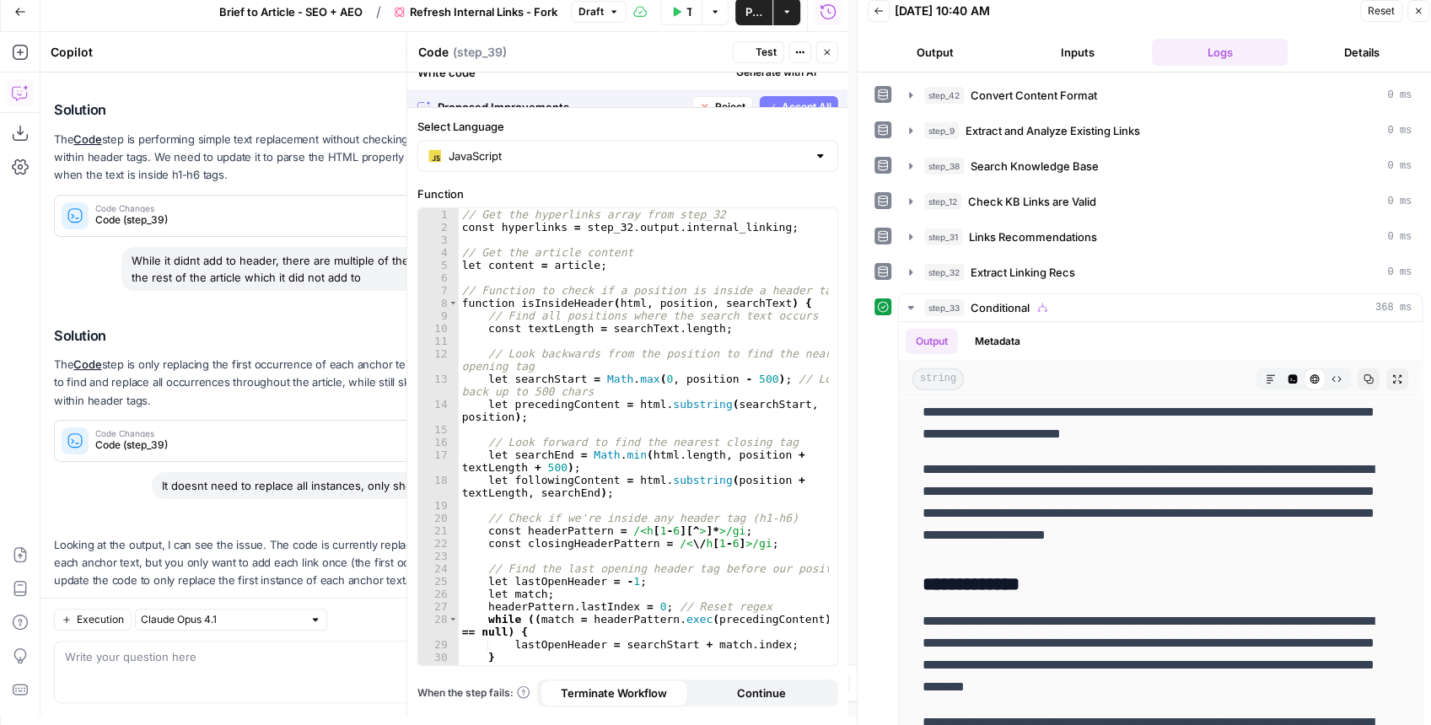
scroll to position [0, 0]
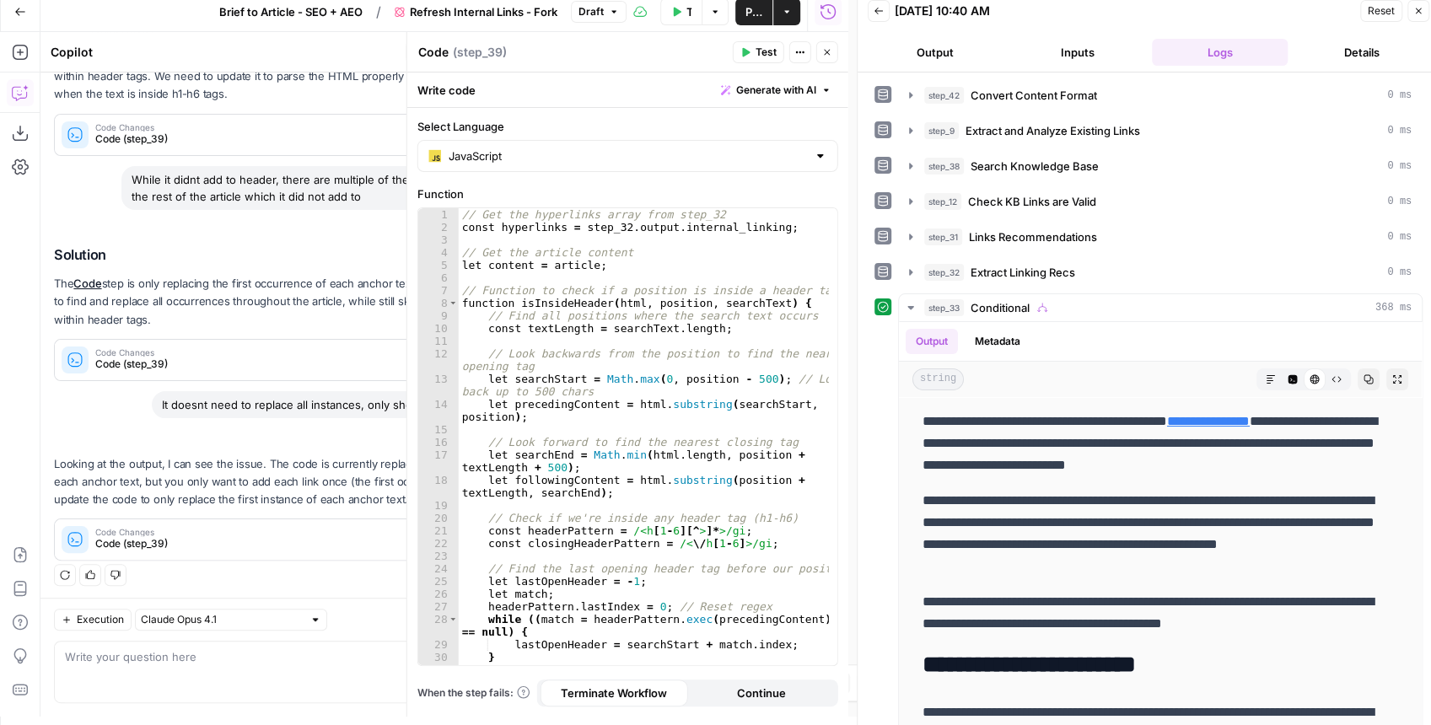
click at [764, 56] on span "Test" at bounding box center [765, 52] width 21 height 15
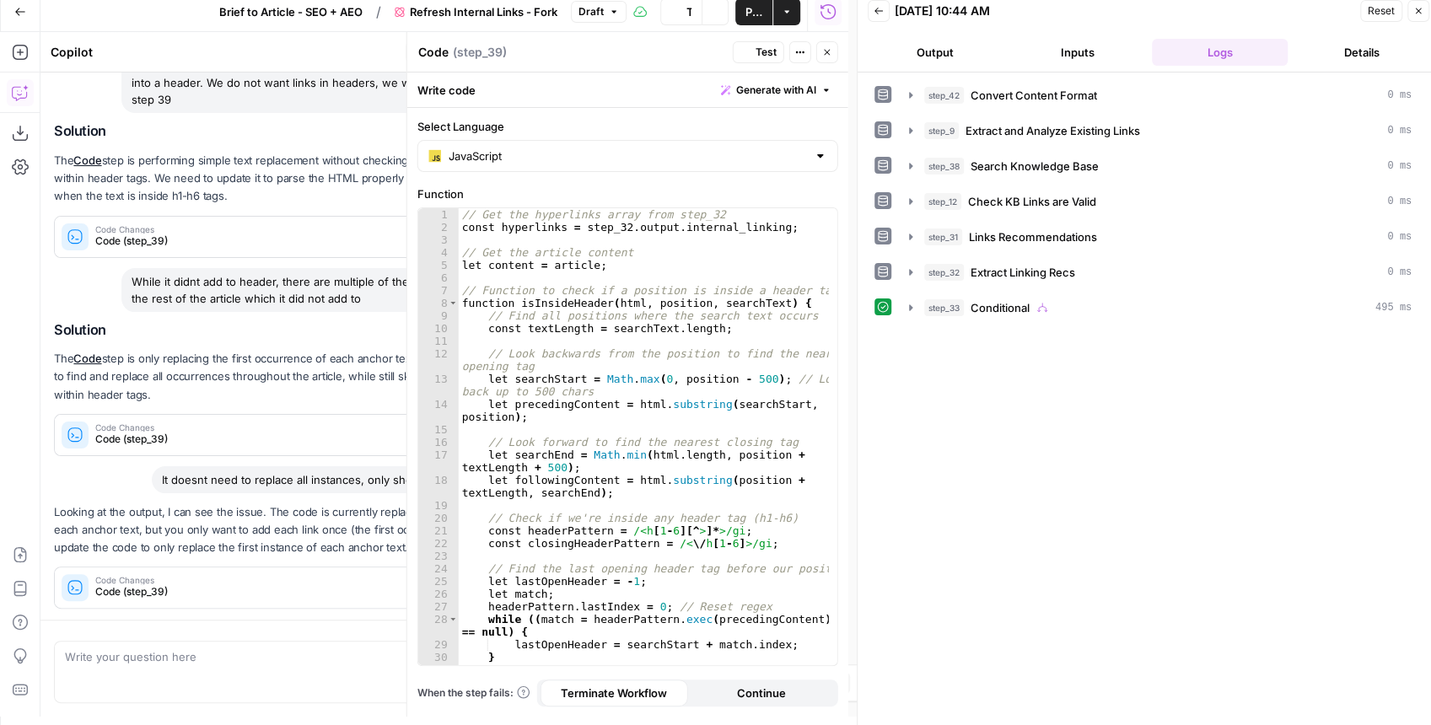
scroll to position [248, 0]
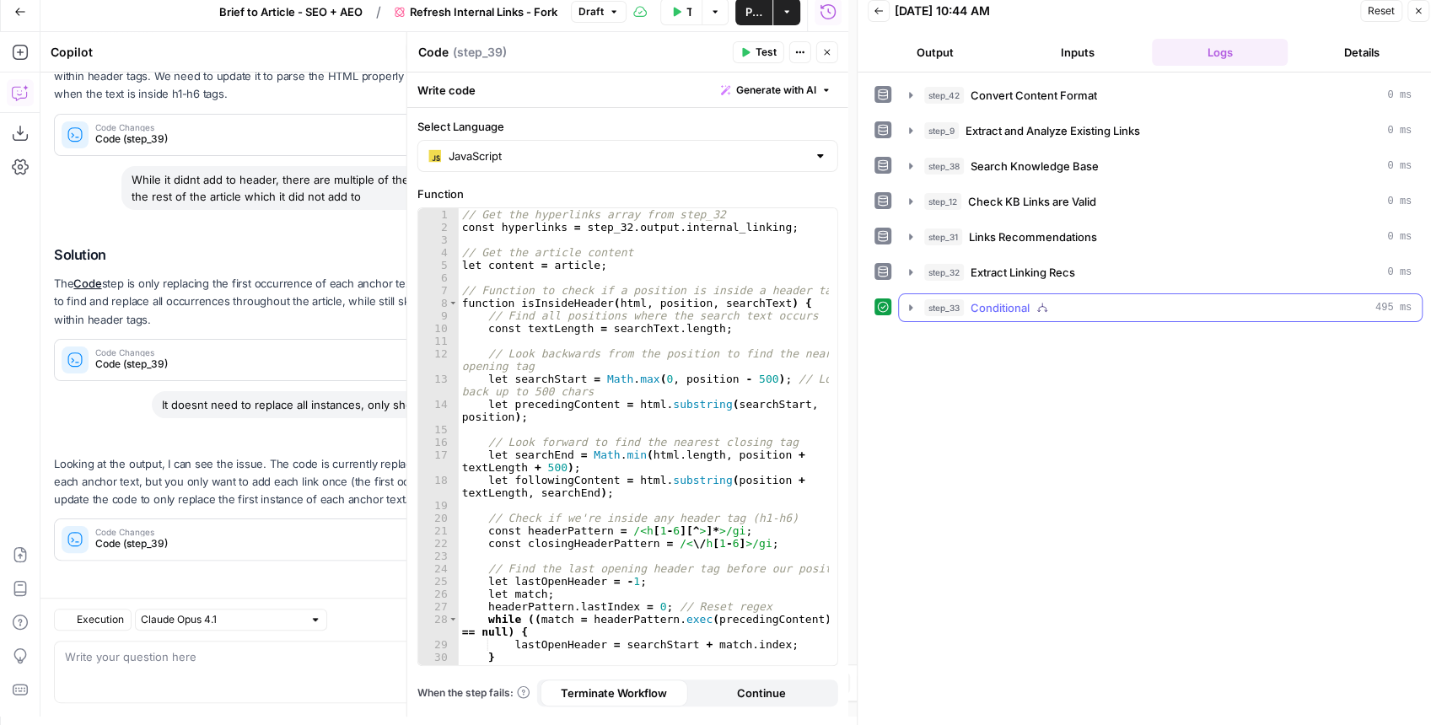
click at [901, 297] on button "step_33 Conditional 495 ms" at bounding box center [1160, 307] width 523 height 27
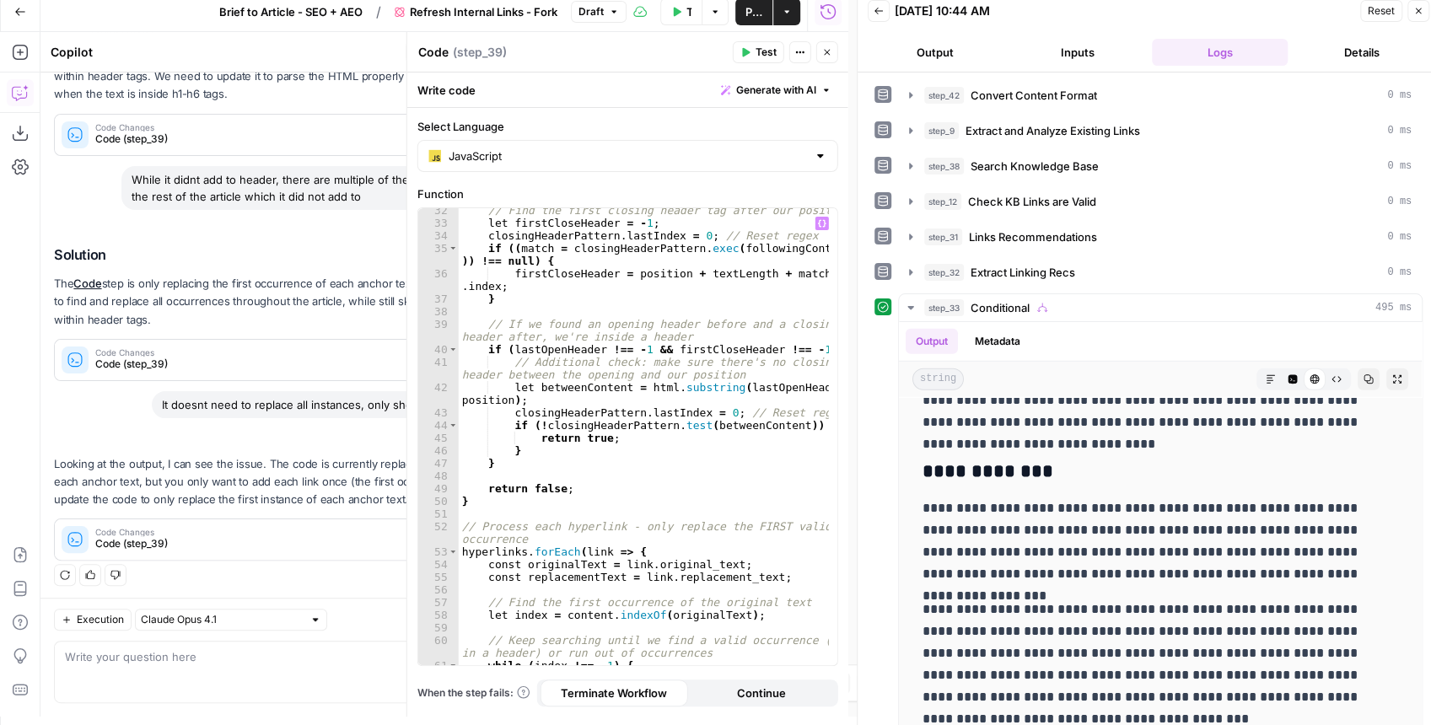
scroll to position [641, 0]
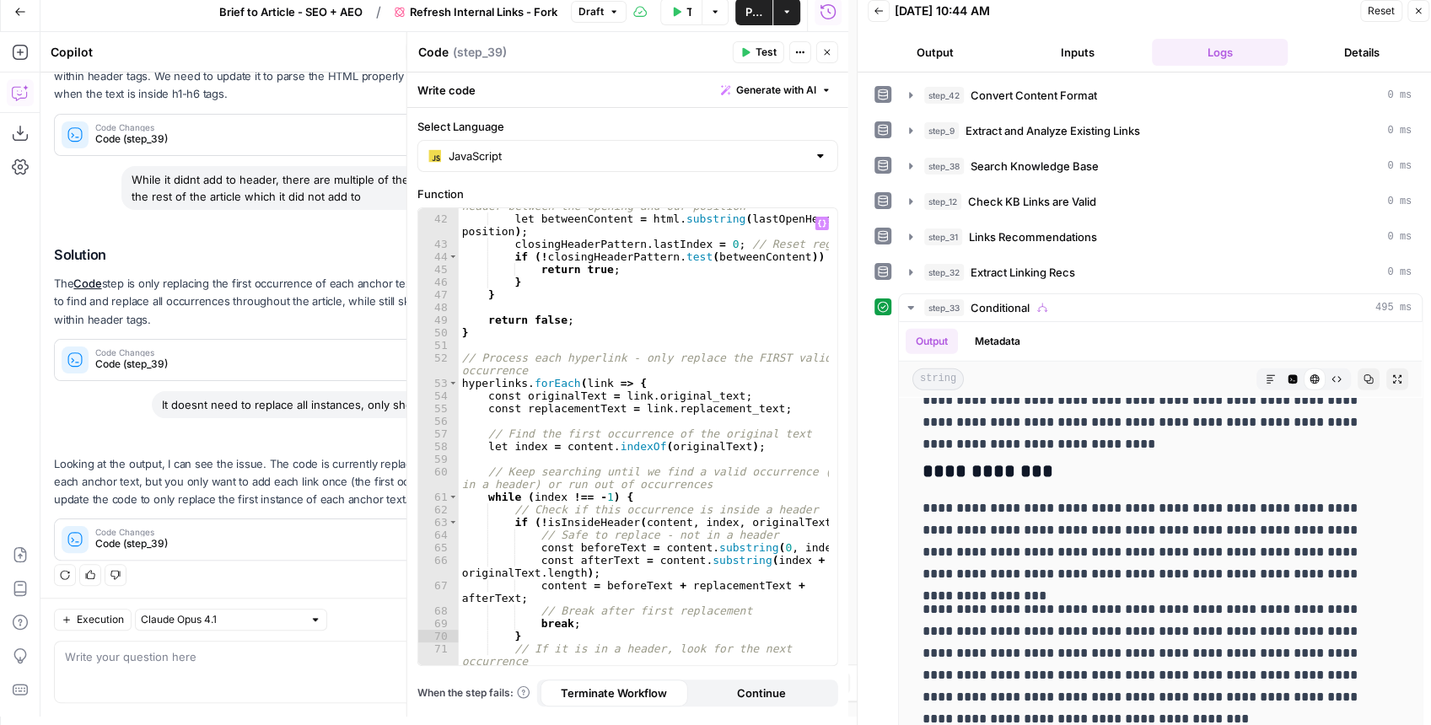
click at [735, 411] on div "// Additional check: make sure there's no closing header between the opening an…" at bounding box center [644, 435] width 371 height 496
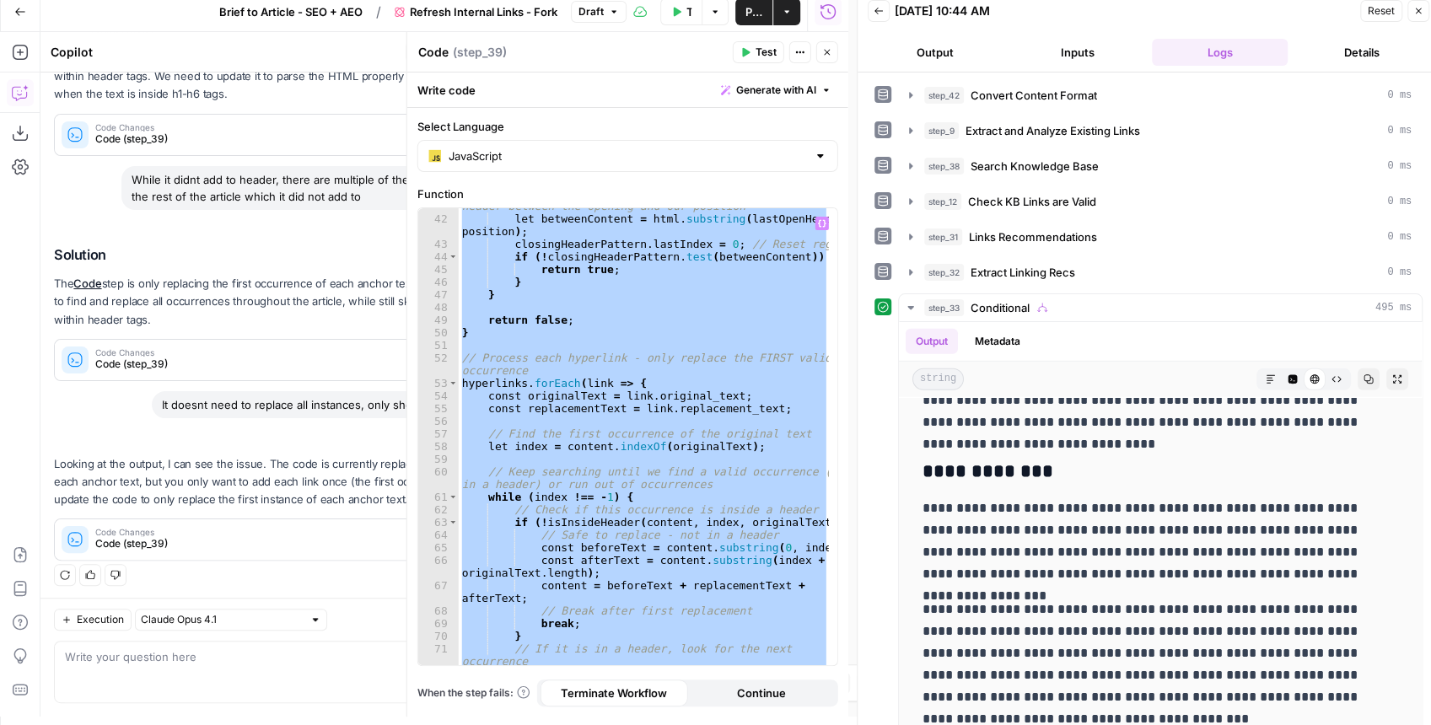
click at [587, 266] on div "// Additional check: make sure there's no closing header between the opening an…" at bounding box center [644, 436] width 370 height 457
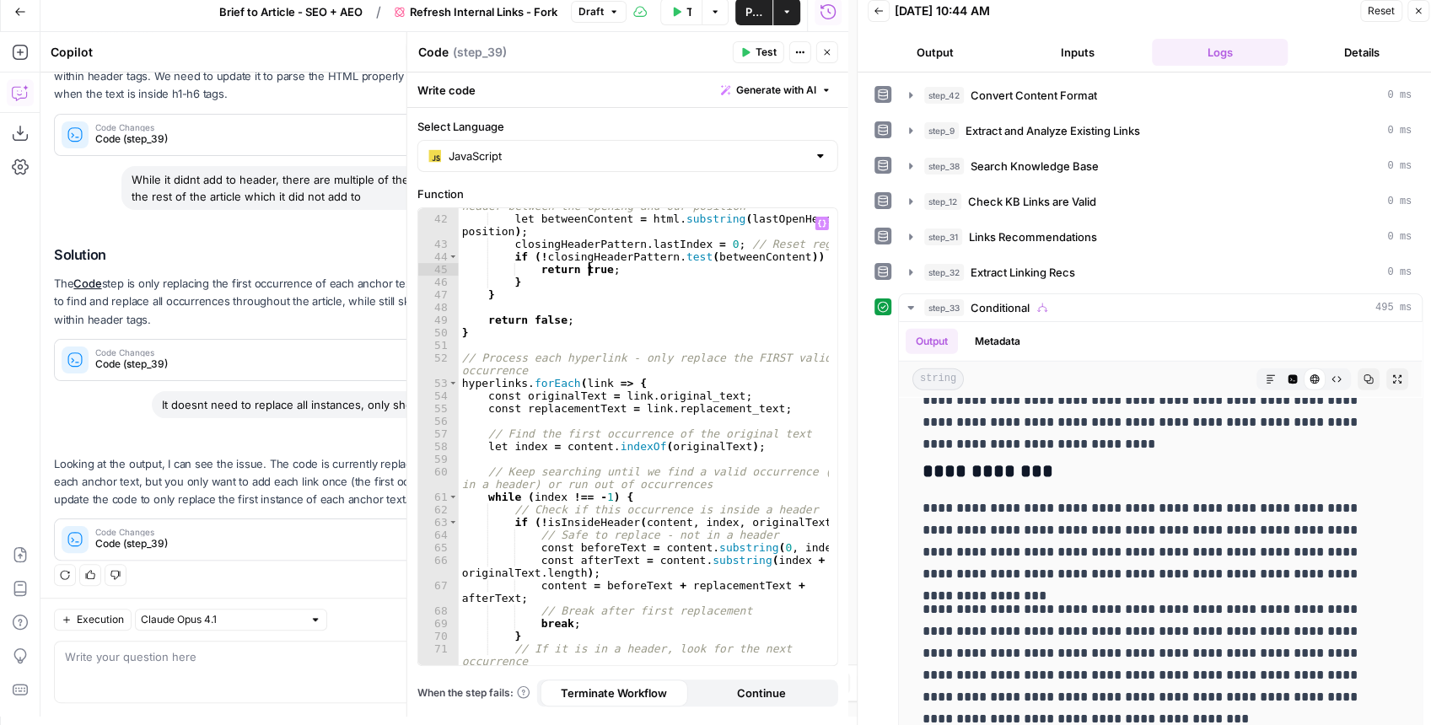
type textarea "**********"
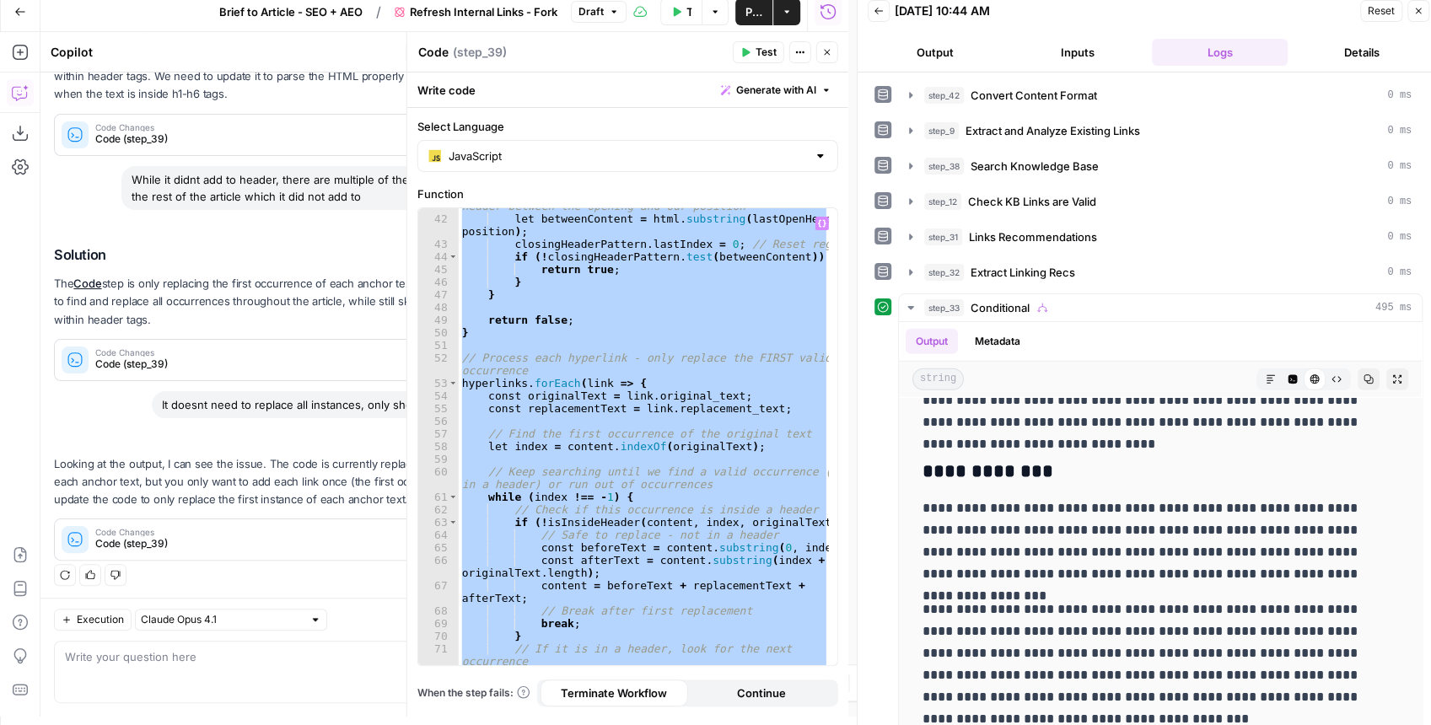
paste textarea
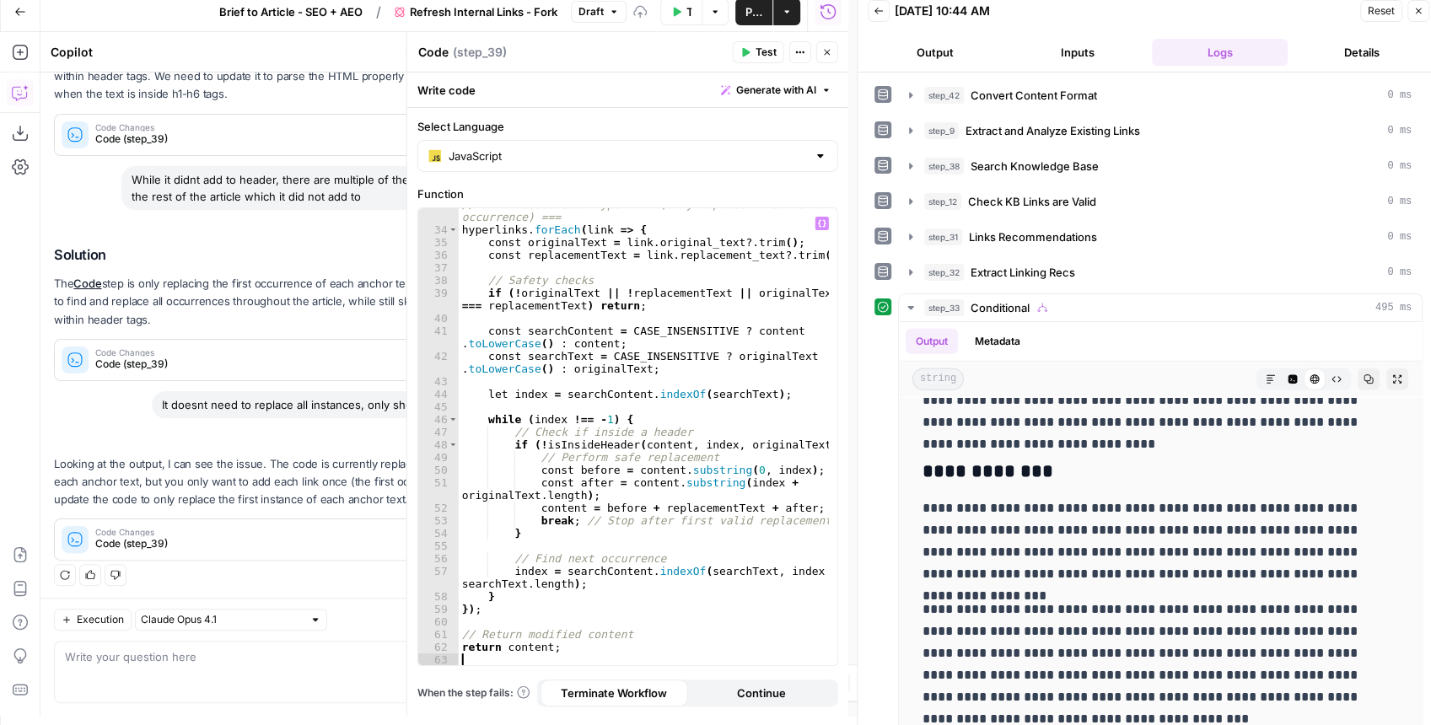
click at [755, 54] on button "Test" at bounding box center [758, 52] width 51 height 22
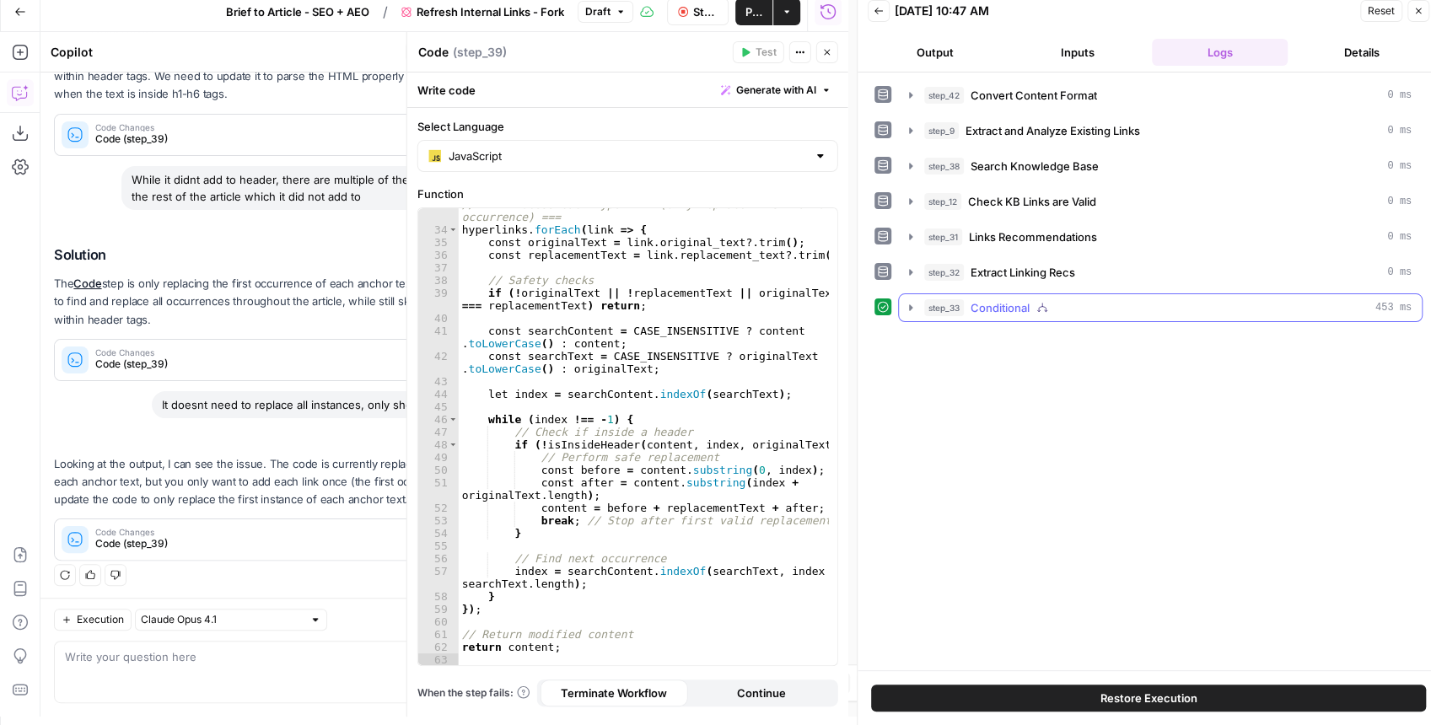
click at [914, 313] on button "step_33 Conditional 453 ms" at bounding box center [1160, 307] width 523 height 27
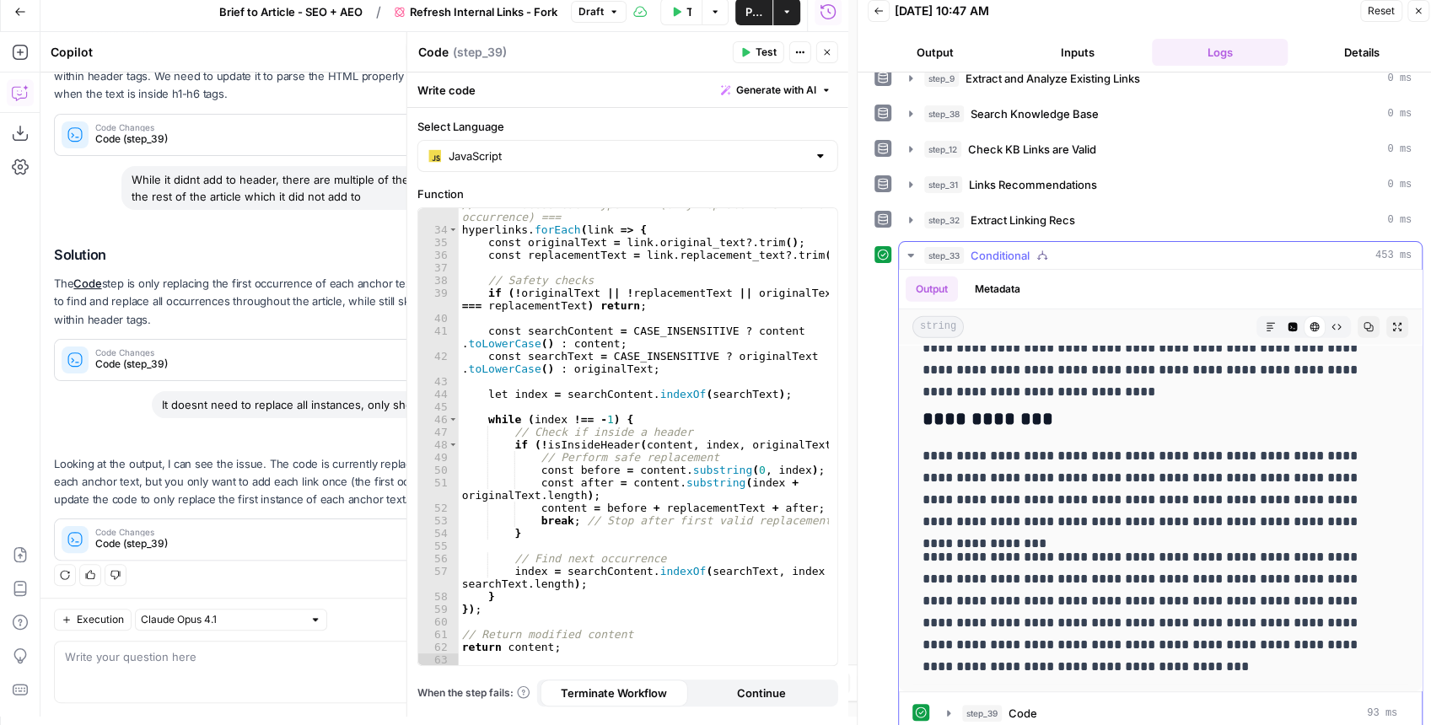
scroll to position [64, 0]
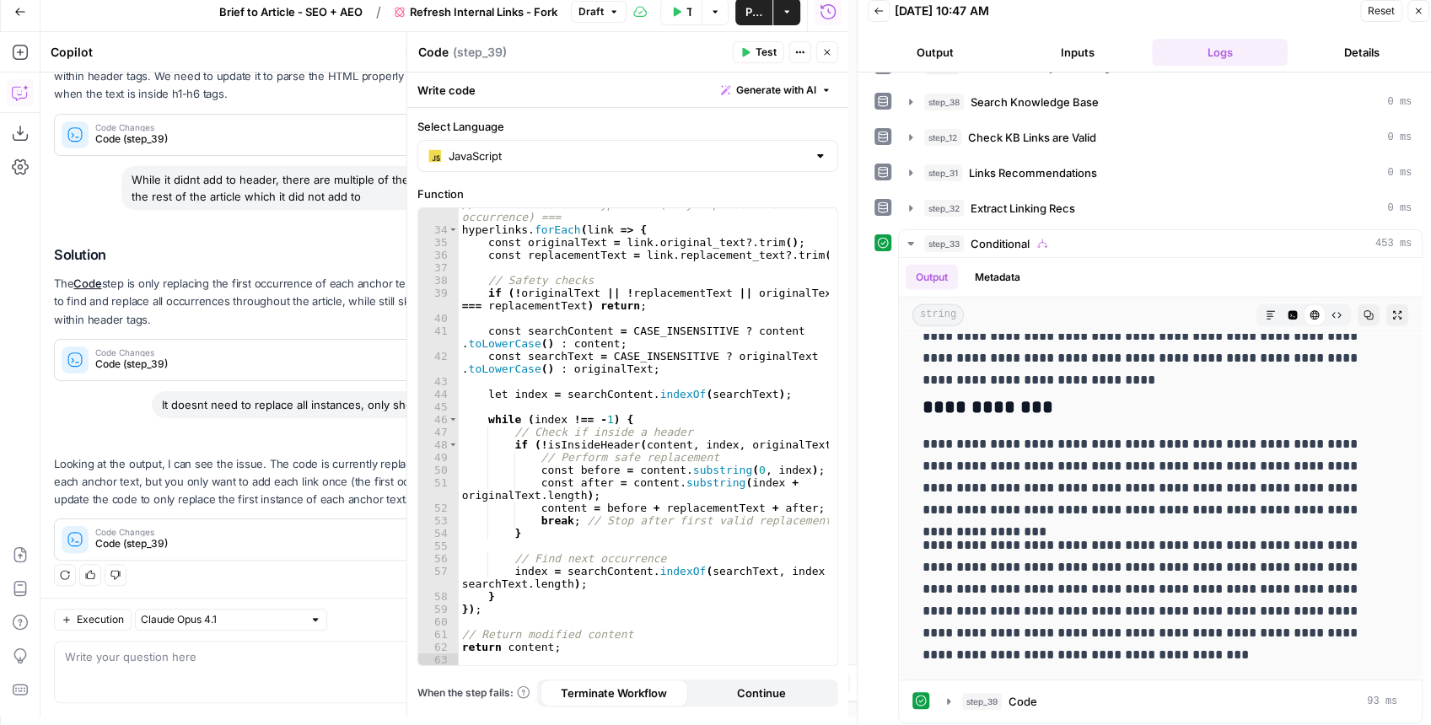
click at [750, 12] on span "Publish" at bounding box center [753, 11] width 17 height 17
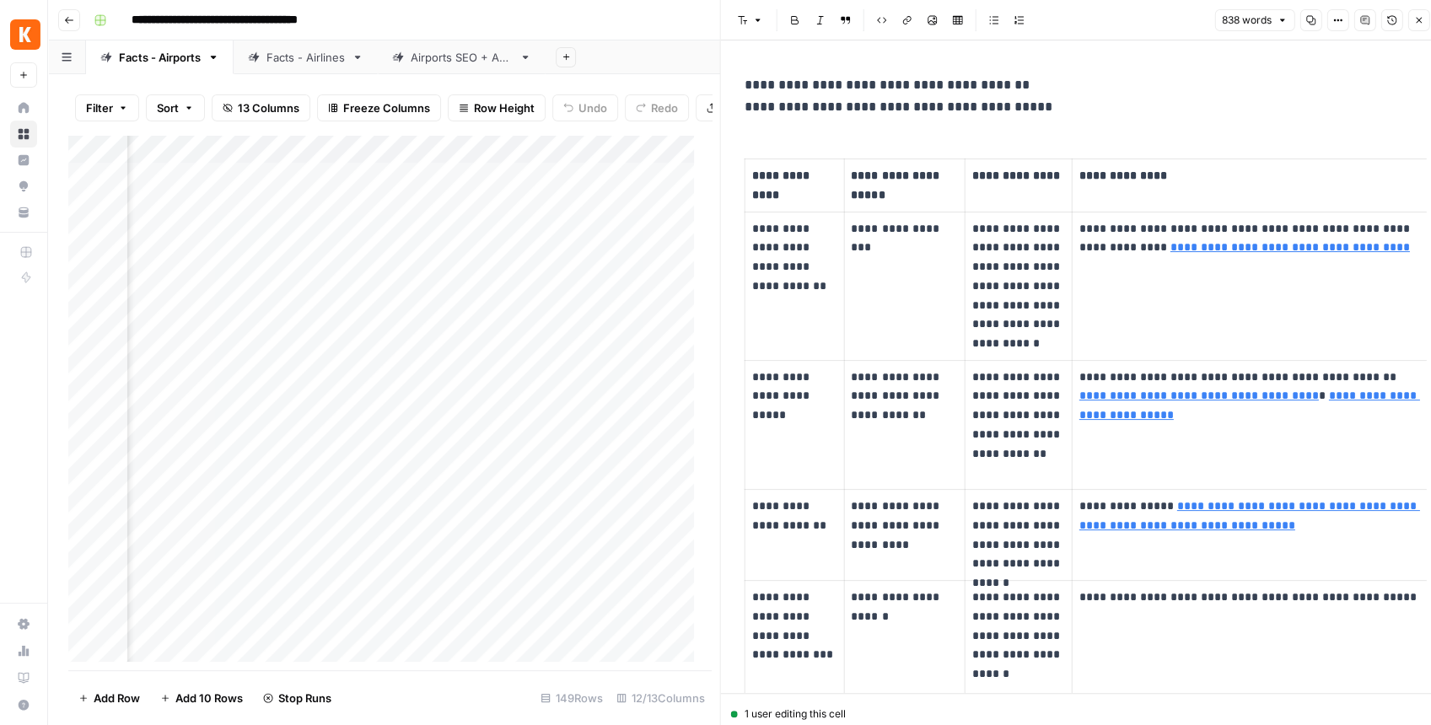
scroll to position [281, 0]
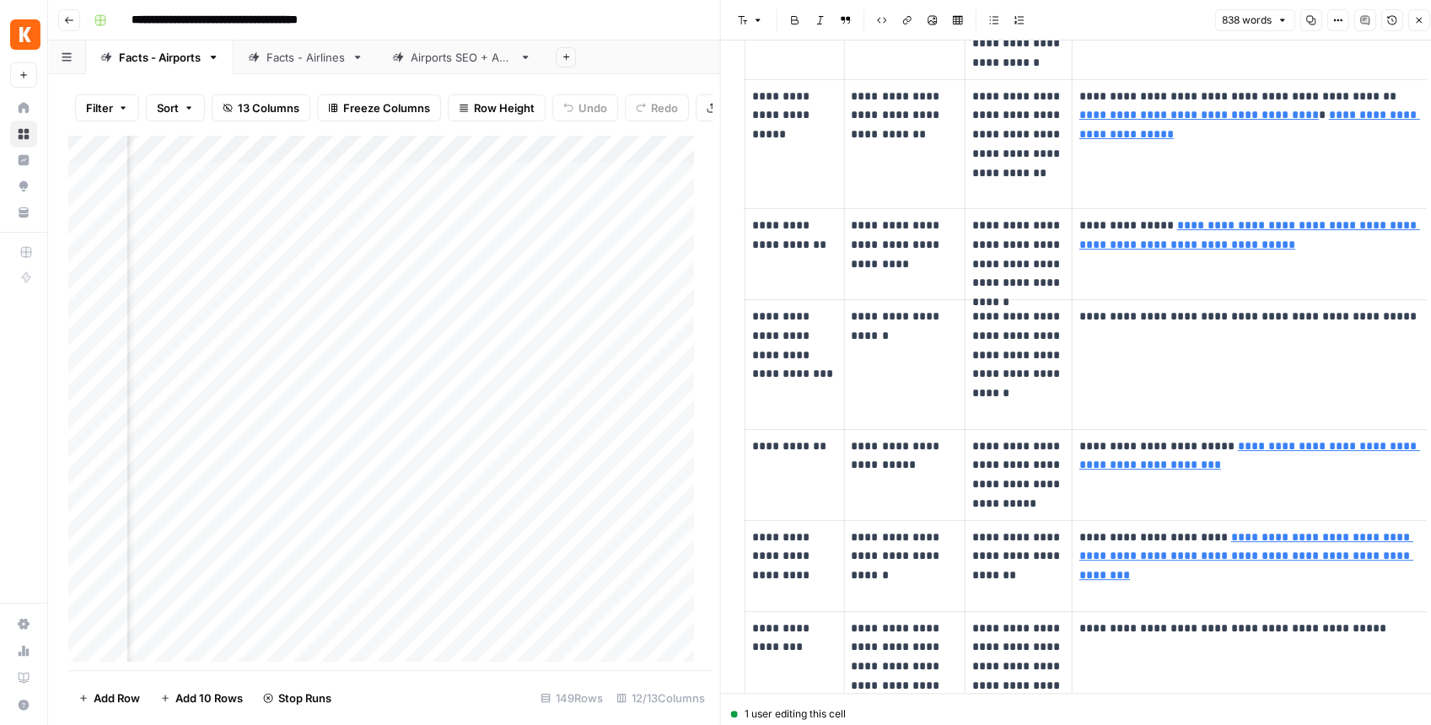
click at [1415, 13] on button "Close" at bounding box center [1418, 20] width 22 height 22
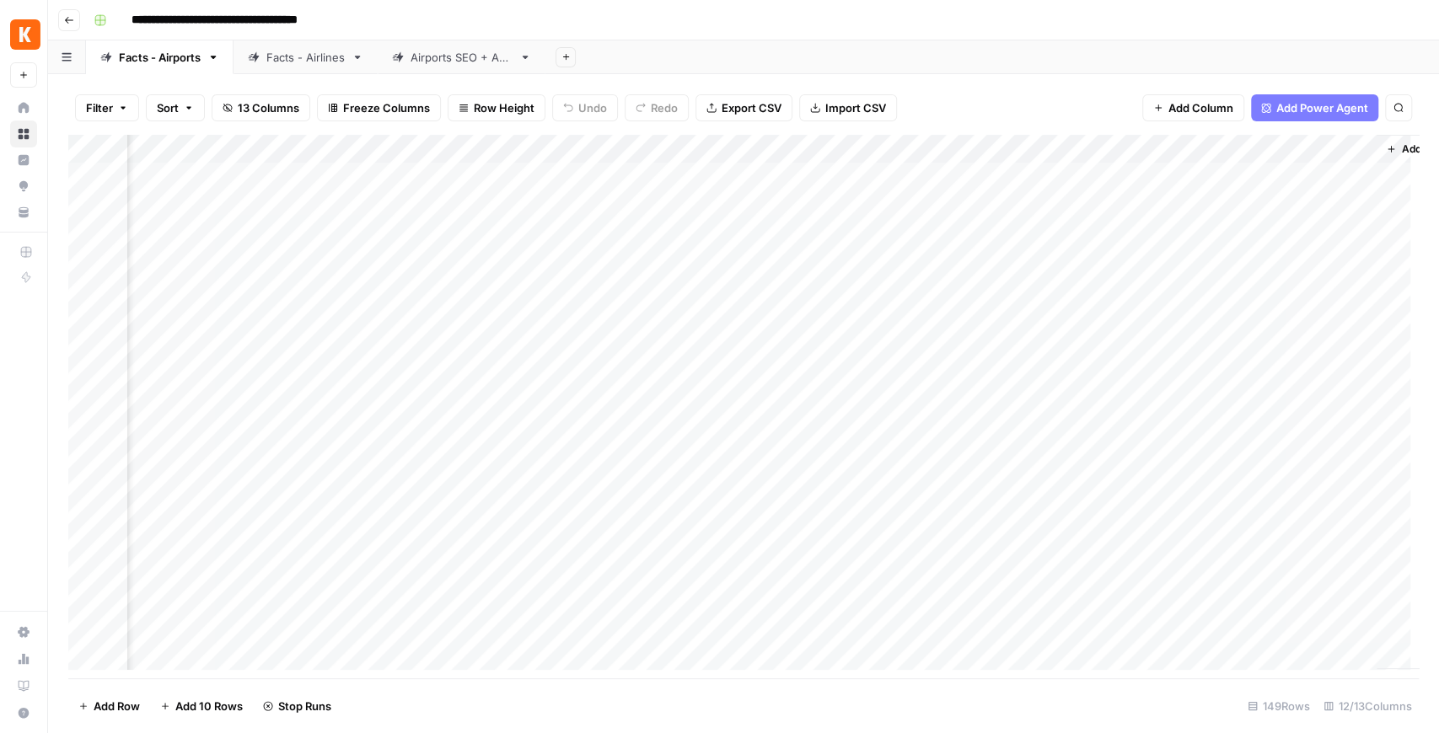
click at [445, 59] on div "Airports SEO + AEO" at bounding box center [462, 57] width 102 height 17
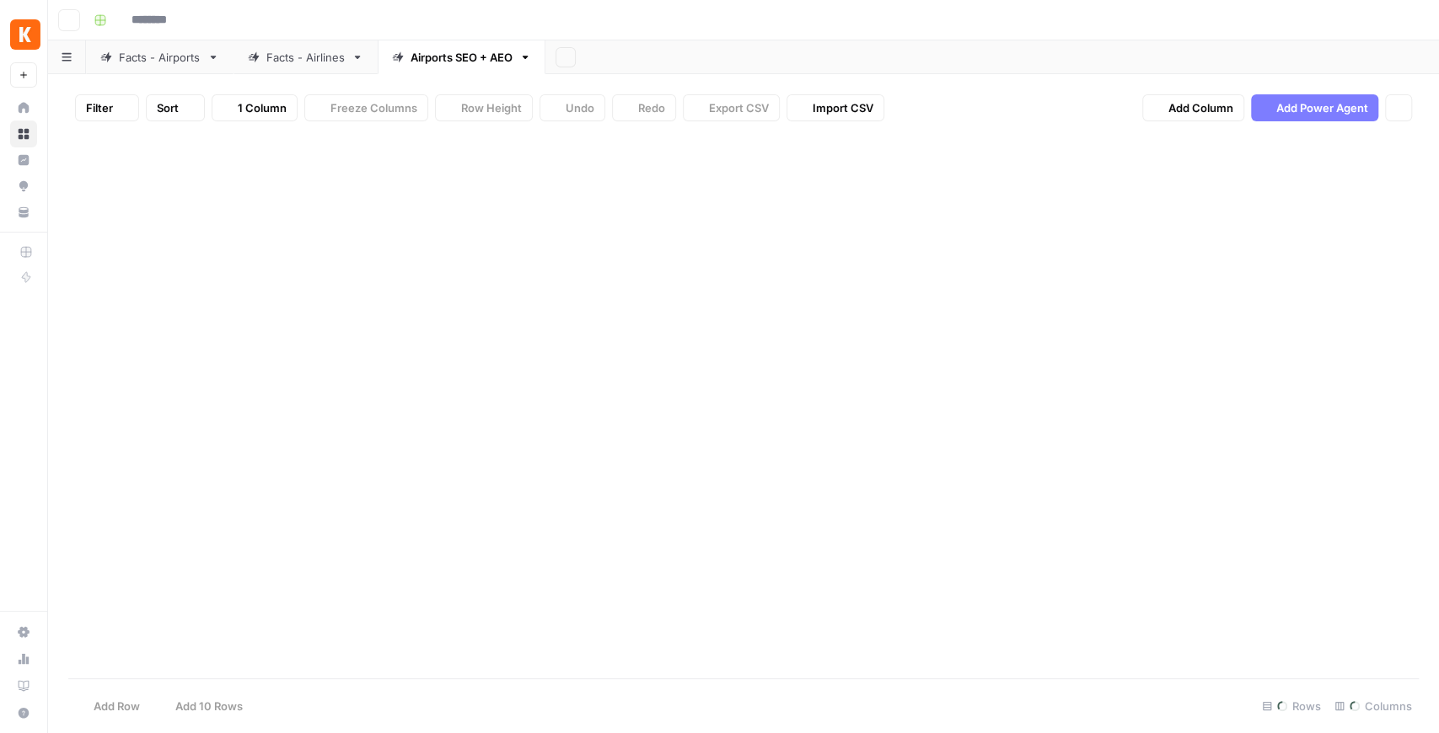
type input "**********"
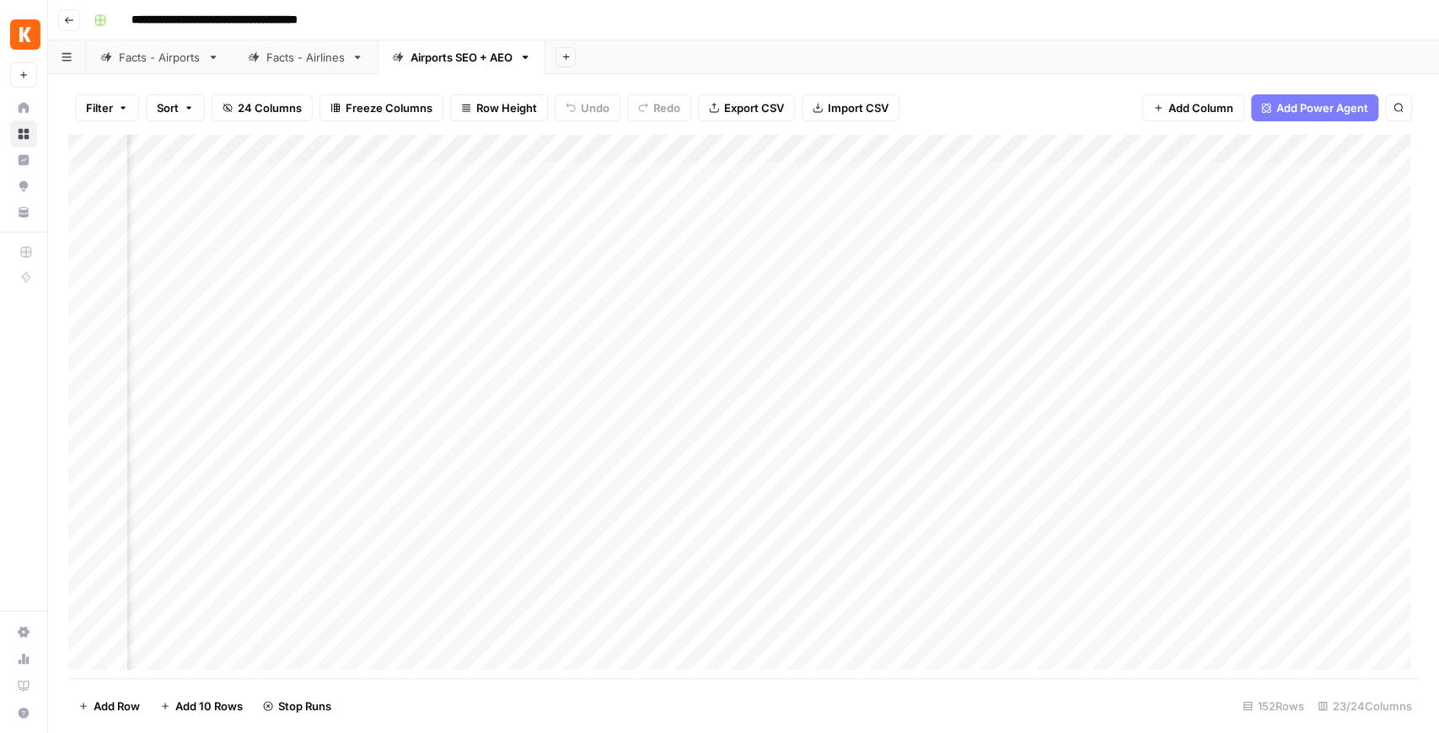
scroll to position [0, 2408]
click at [535, 179] on div "Add Column" at bounding box center [743, 407] width 1351 height 544
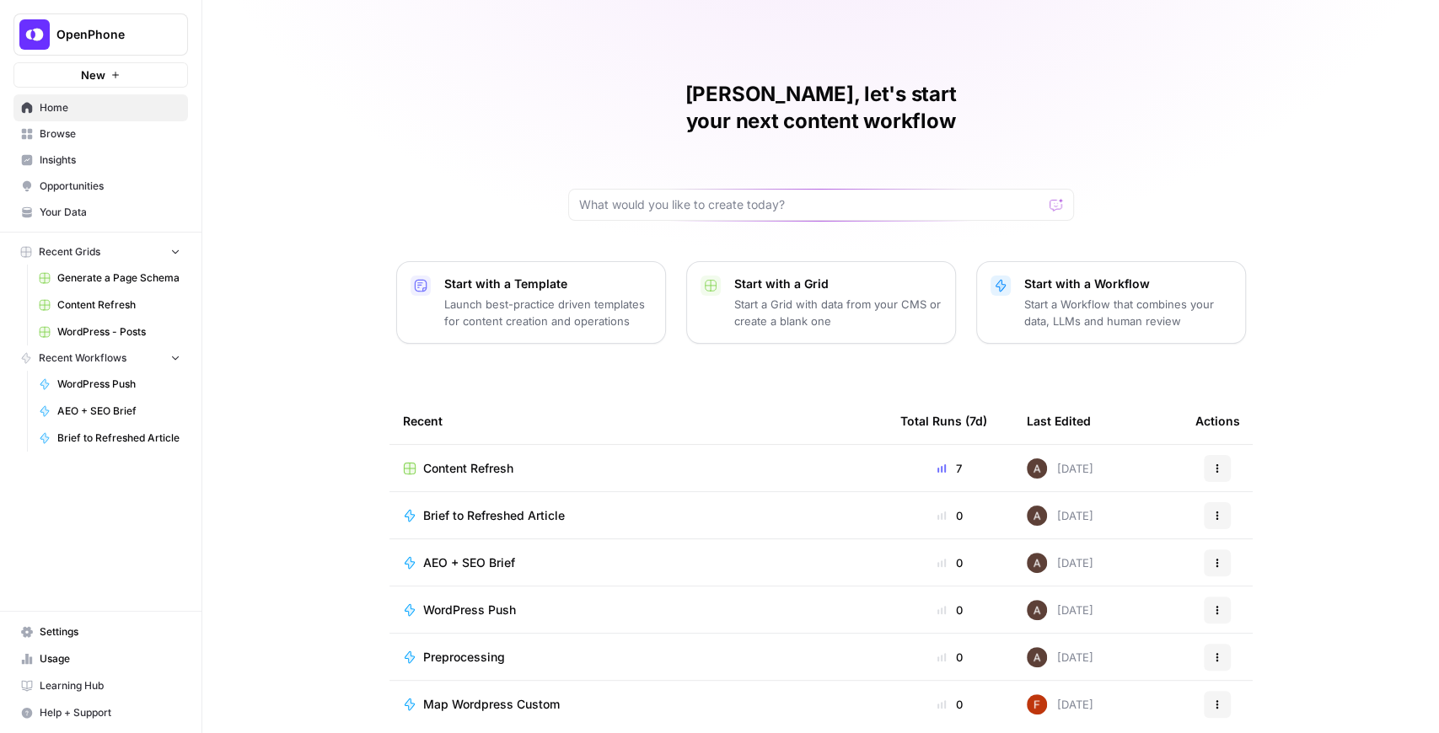
click at [102, 313] on link "Content Refresh" at bounding box center [109, 305] width 157 height 27
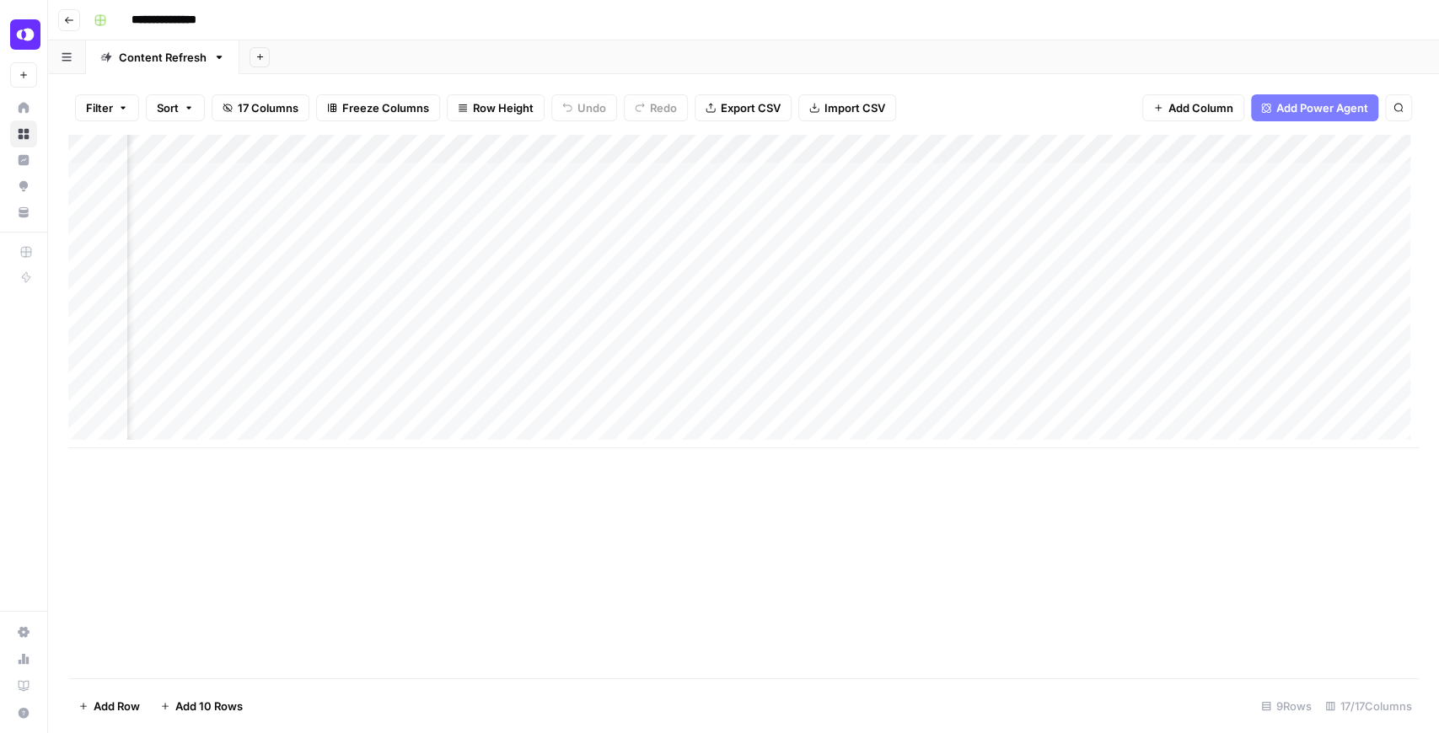
scroll to position [0, 779]
click at [818, 148] on div "Add Column" at bounding box center [743, 292] width 1351 height 314
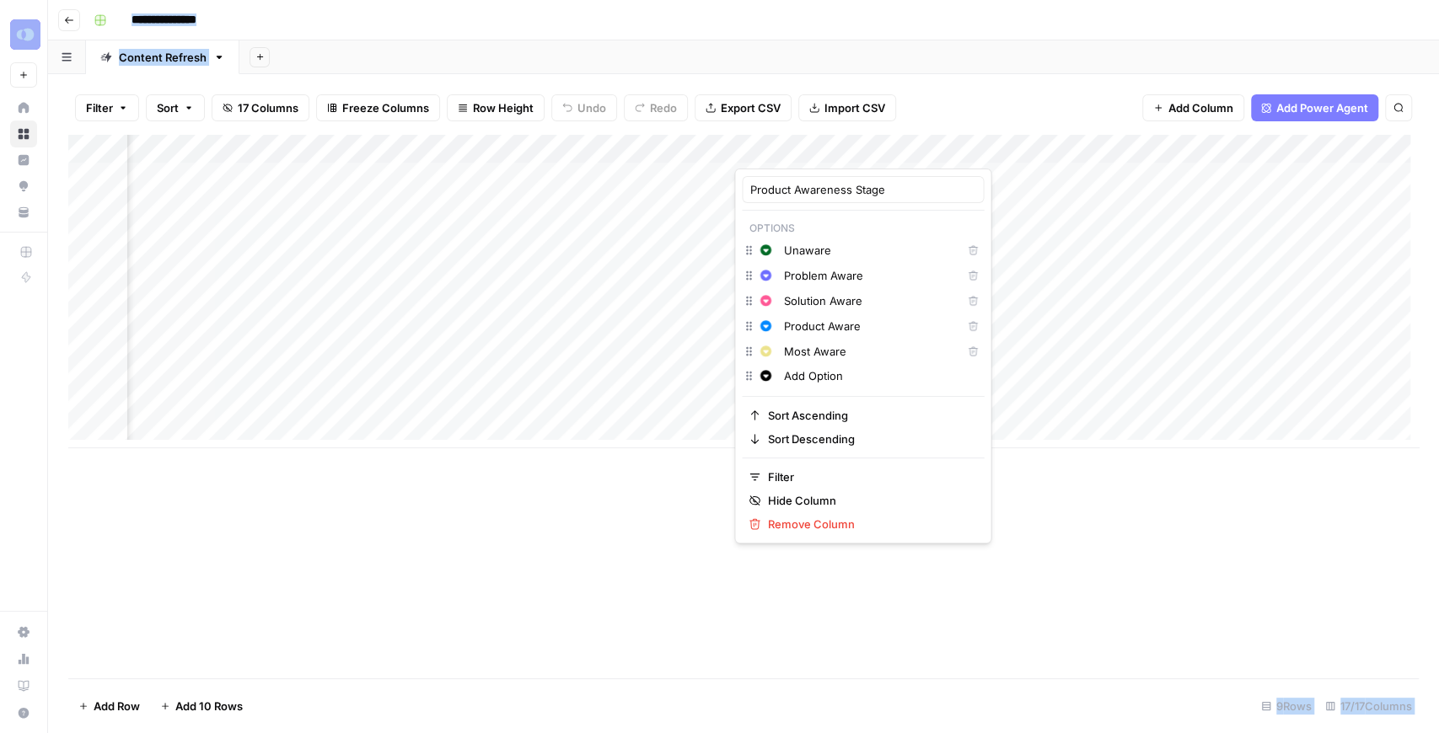
click at [818, 148] on div at bounding box center [810, 152] width 153 height 34
drag, startPoint x: 885, startPoint y: 191, endPoint x: 744, endPoint y: 186, distance: 141.7
click at [744, 186] on div "Product Awareness Stage" at bounding box center [863, 189] width 242 height 27
type input "<"
type input "Marketing Funnel Stage"
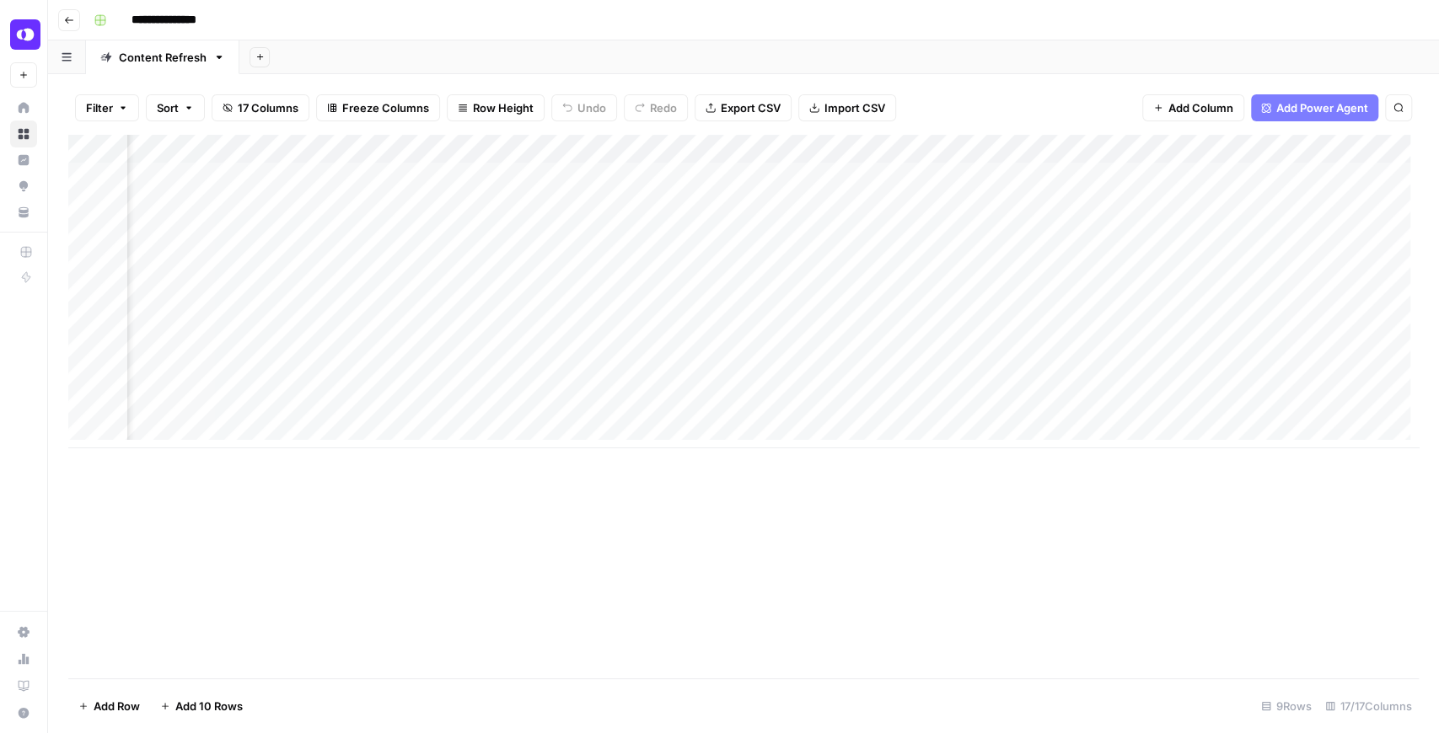
click at [816, 152] on div "Add Column" at bounding box center [743, 292] width 1351 height 314
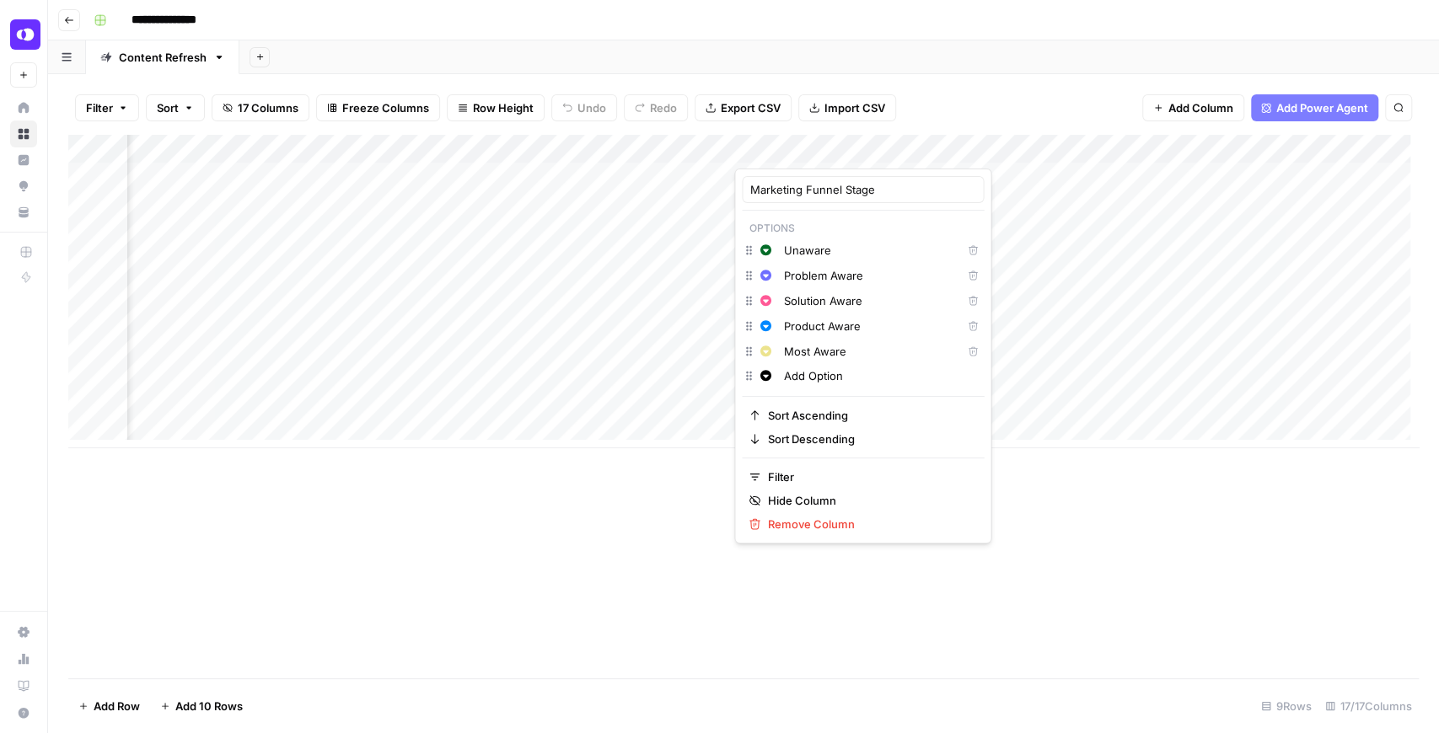
click at [968, 352] on icon "button" at bounding box center [973, 351] width 10 height 10
click at [962, 330] on button "Delete" at bounding box center [973, 326] width 22 height 22
click at [969, 349] on icon "button" at bounding box center [973, 351] width 9 height 9
click at [1069, 514] on div "Add Column" at bounding box center [743, 407] width 1351 height 544
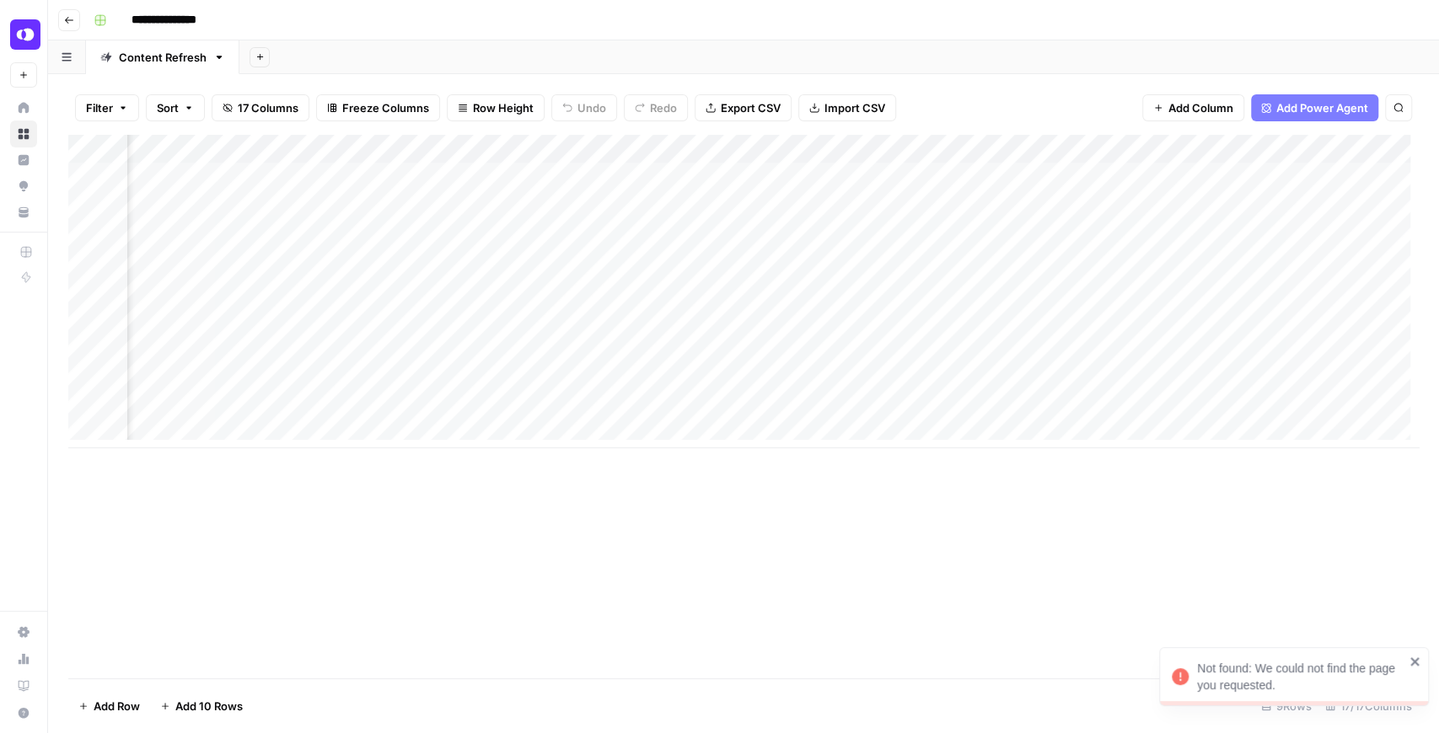
click at [850, 266] on div "Add Column" at bounding box center [743, 292] width 1351 height 314
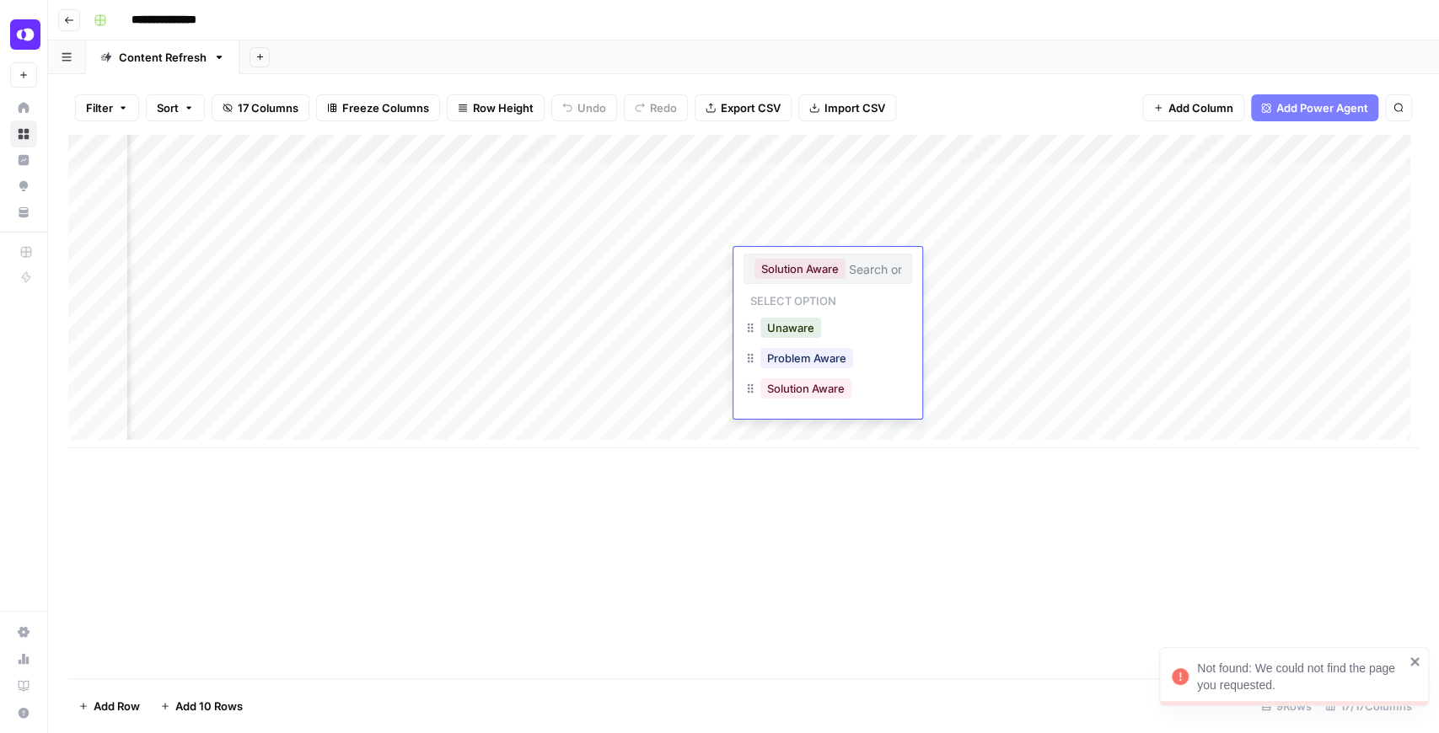
drag, startPoint x: 850, startPoint y: 266, endPoint x: 774, endPoint y: 264, distance: 75.9
click at [774, 264] on div "Solution Aware" at bounding box center [828, 269] width 169 height 30
click at [835, 505] on div "Add Column" at bounding box center [743, 407] width 1351 height 544
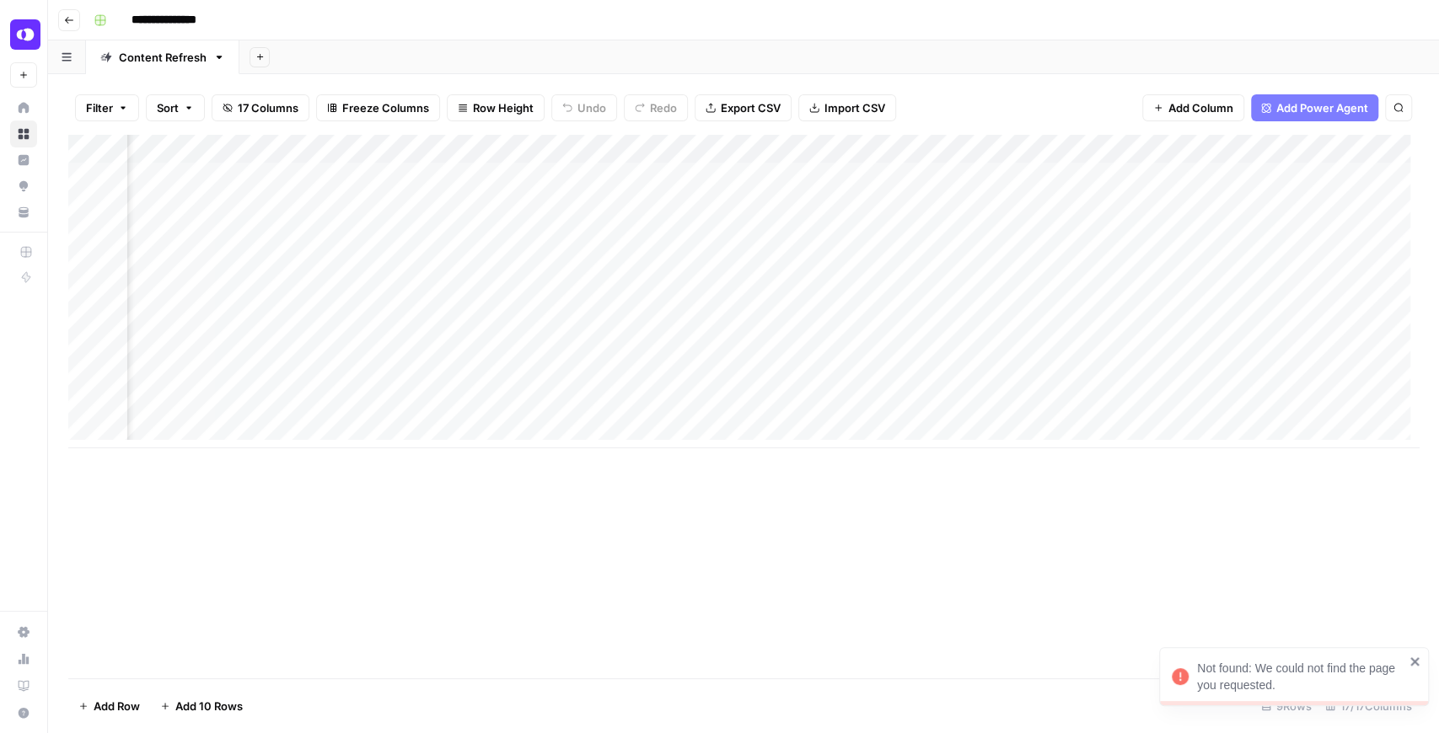
click at [841, 158] on div "Add Column" at bounding box center [743, 292] width 1351 height 314
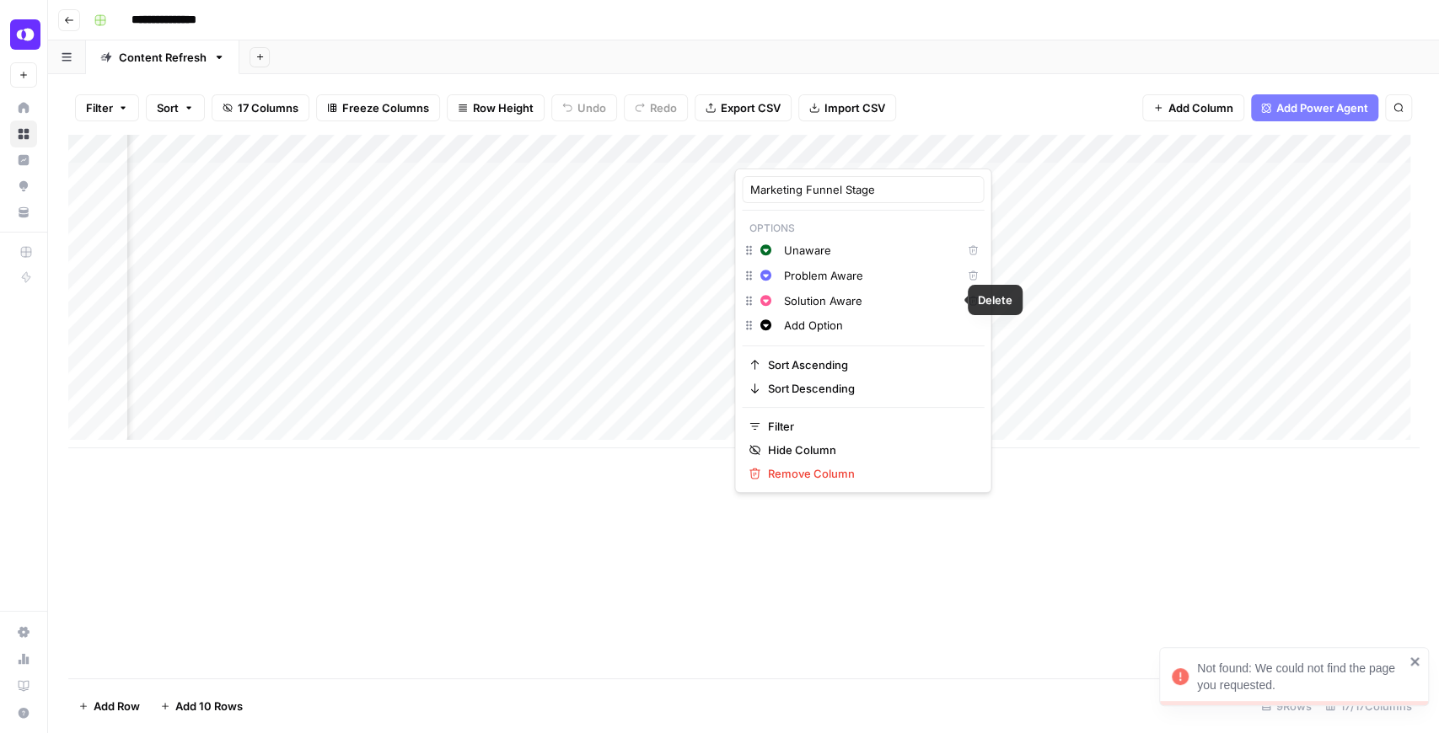
click at [819, 251] on input "Unaware" at bounding box center [868, 250] width 171 height 17
drag, startPoint x: 836, startPoint y: 249, endPoint x: 778, endPoint y: 253, distance: 58.3
click at [778, 253] on div "Change color Unaware Delete" at bounding box center [863, 251] width 242 height 25
type input "ToFu"
click at [806, 278] on input "Problem Aware" at bounding box center [868, 275] width 171 height 17
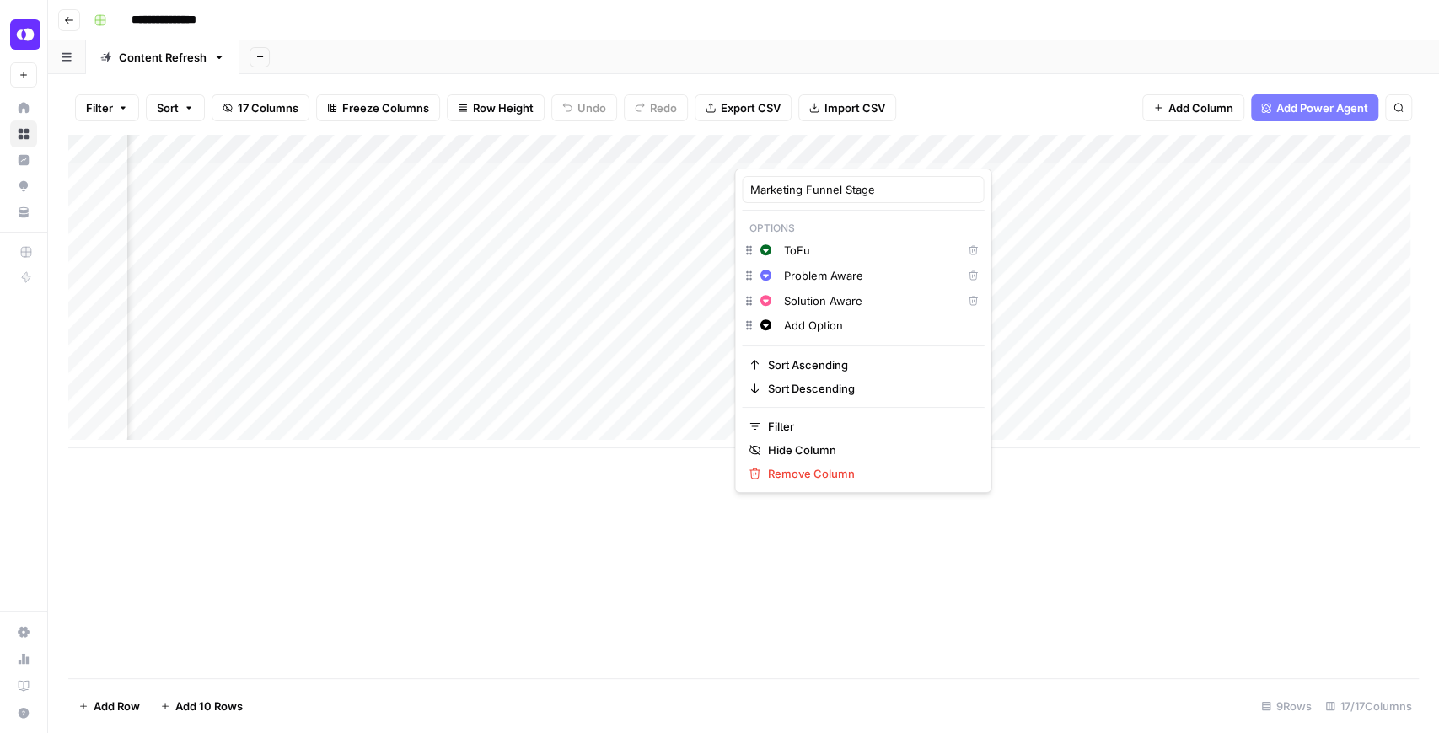
drag, startPoint x: 878, startPoint y: 270, endPoint x: 780, endPoint y: 268, distance: 98.7
click at [780, 268] on div "Problem Aware" at bounding box center [869, 275] width 180 height 19
type input "MoFu"
click at [875, 307] on input "Solution Aware" at bounding box center [868, 301] width 171 height 17
drag, startPoint x: 875, startPoint y: 307, endPoint x: 786, endPoint y: 297, distance: 89.9
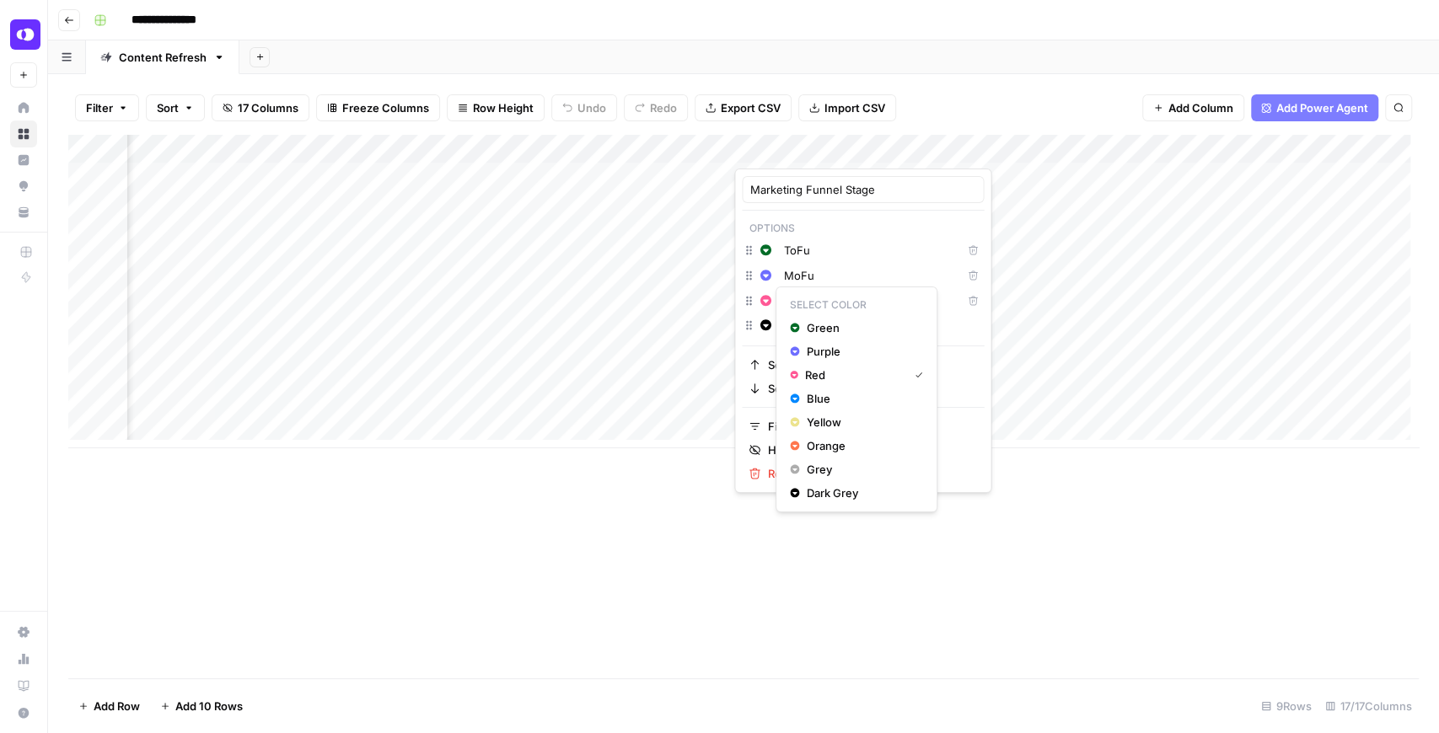
click at [786, 733] on div "Marketing Funnel Stage Options Change color ToFu Delete Change color MoFu Delet…" at bounding box center [719, 733] width 1439 height 0
drag, startPoint x: 878, startPoint y: 298, endPoint x: 809, endPoint y: 295, distance: 69.2
click at [809, 295] on input "Solution Aware" at bounding box center [868, 301] width 171 height 17
type input "BoFu"
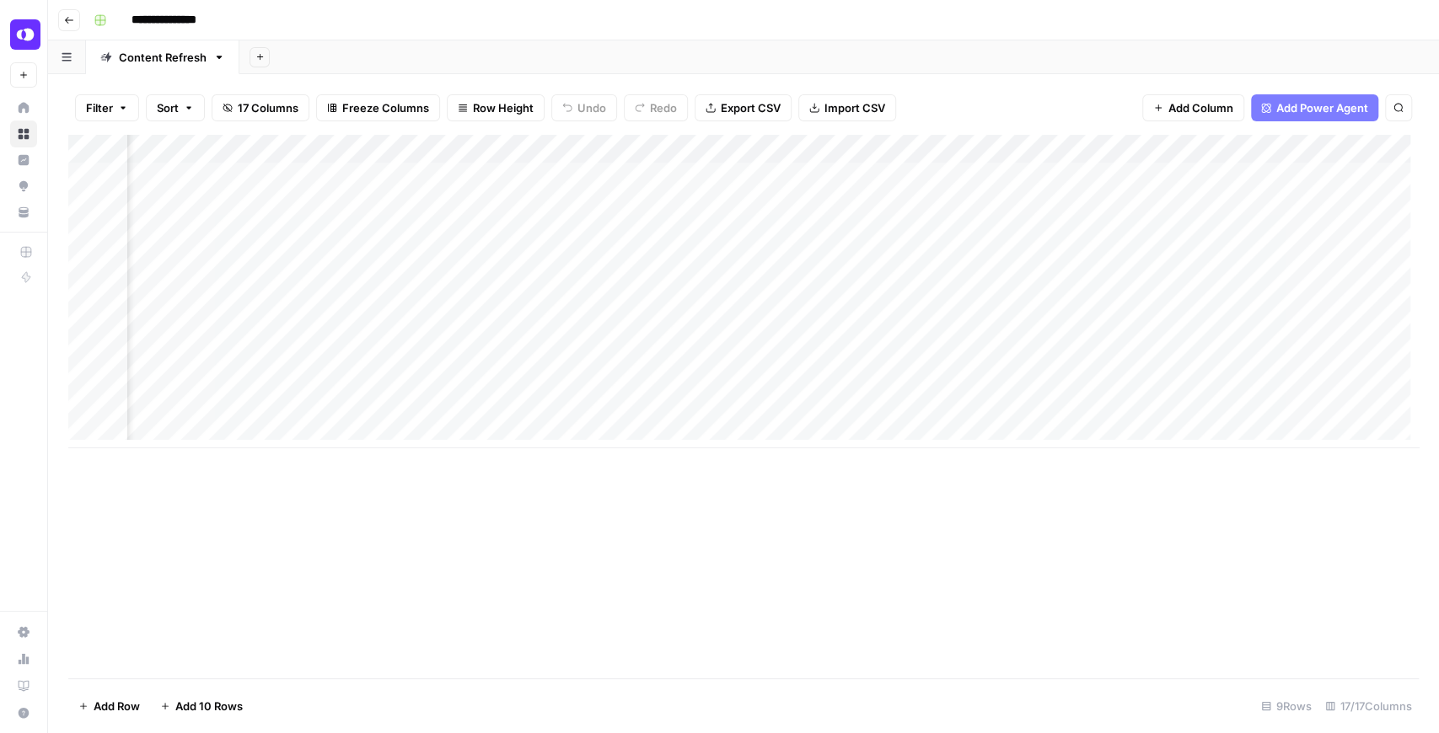
click at [958, 110] on div "Filter Sort 17 Columns Freeze Columns Row Height Undo Redo Export CSV Import CS…" at bounding box center [743, 108] width 1351 height 54
click at [364, 308] on div "Add Column" at bounding box center [743, 292] width 1351 height 314
type input "**********"
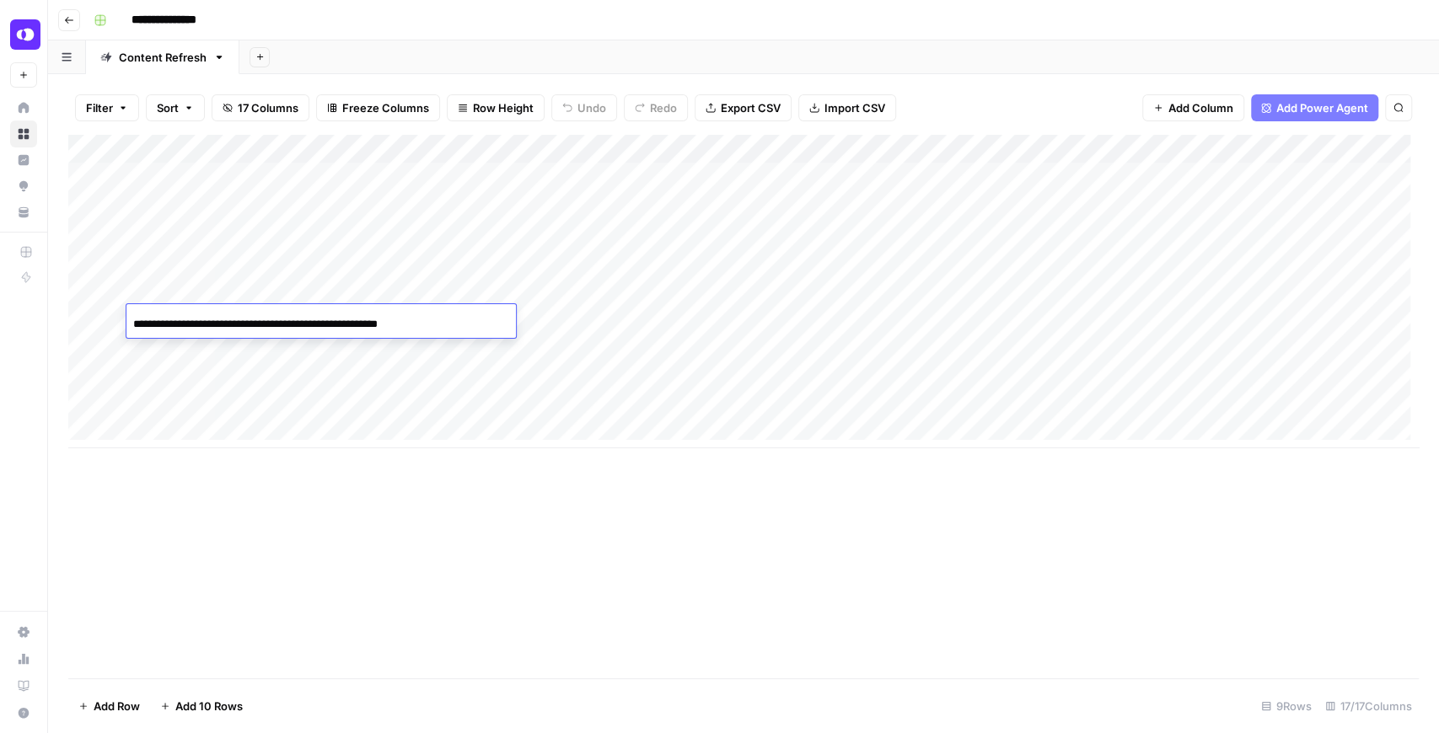
scroll to position [0, 63]
click at [491, 534] on div "Add Column" at bounding box center [743, 407] width 1351 height 544
click at [384, 357] on div "Add Column" at bounding box center [743, 292] width 1351 height 314
click at [386, 356] on div "Add Column" at bounding box center [743, 292] width 1351 height 314
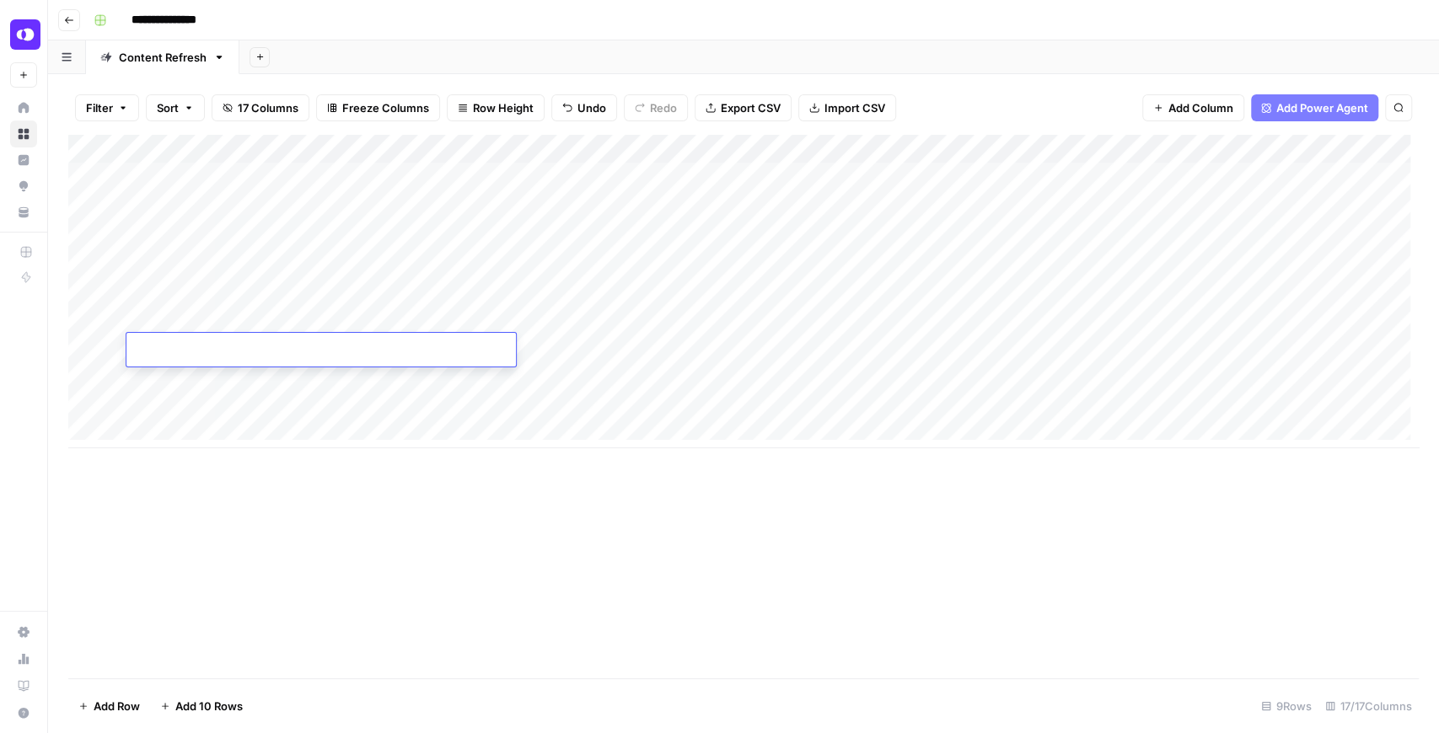
type input "**********"
click at [498, 523] on div "Add Column" at bounding box center [743, 407] width 1351 height 544
click at [614, 324] on div "Add Column" at bounding box center [743, 292] width 1351 height 314
click at [619, 347] on div "Add Column" at bounding box center [743, 292] width 1351 height 314
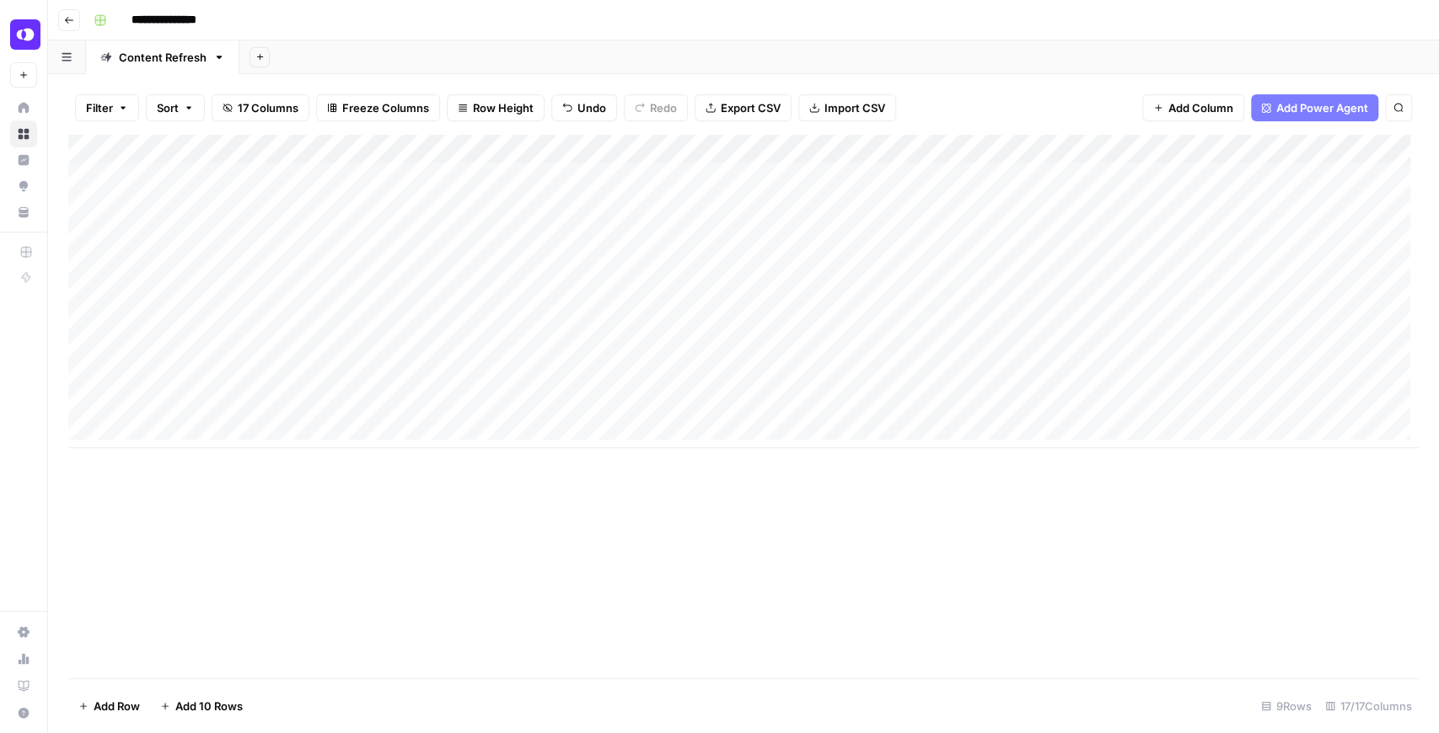
click at [621, 320] on div "Add Column" at bounding box center [743, 292] width 1351 height 314
click at [626, 449] on div "Add Column" at bounding box center [743, 407] width 1351 height 544
click at [902, 320] on div "Add Column" at bounding box center [743, 292] width 1351 height 314
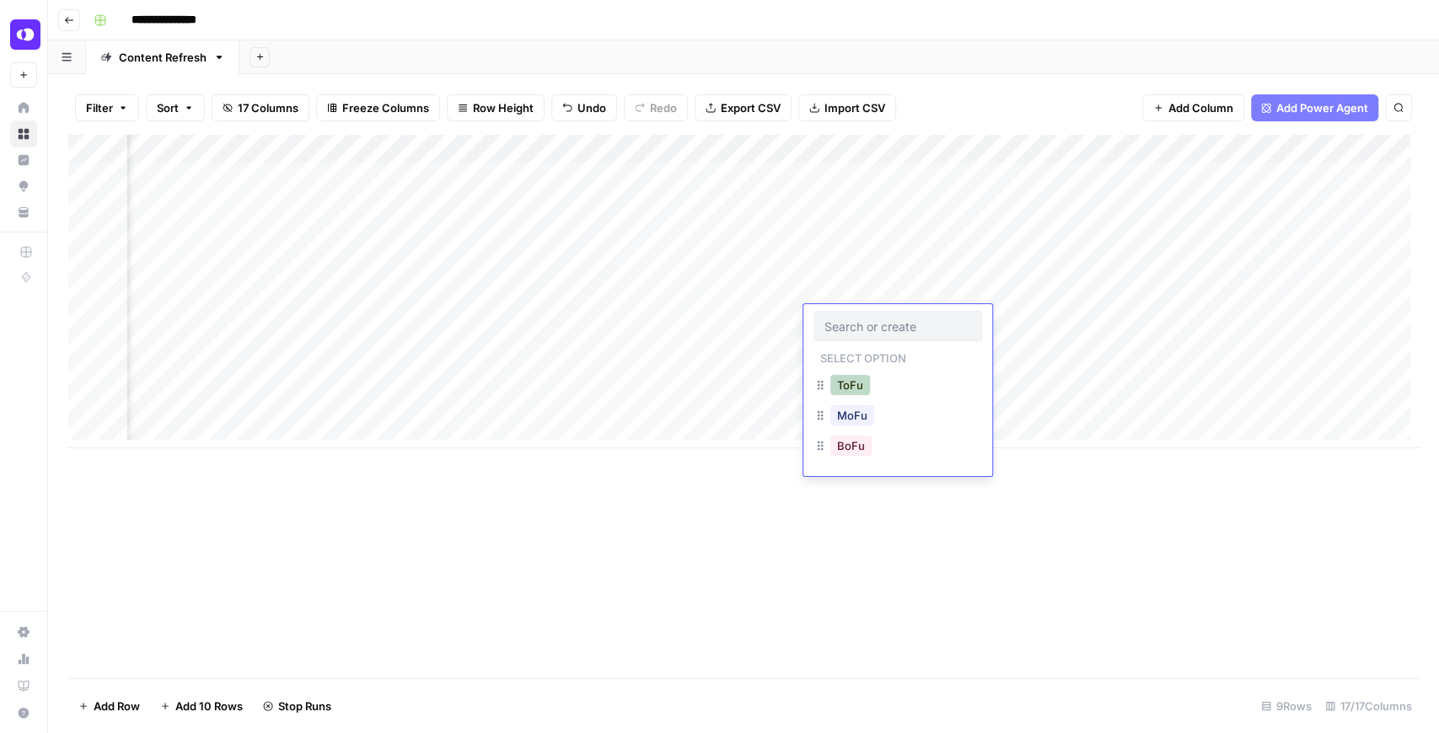
click at [864, 383] on button "ToFu" at bounding box center [850, 385] width 40 height 20
click at [870, 346] on div "Add Column" at bounding box center [743, 292] width 1351 height 314
click at [870, 351] on div "Add Column" at bounding box center [743, 292] width 1351 height 314
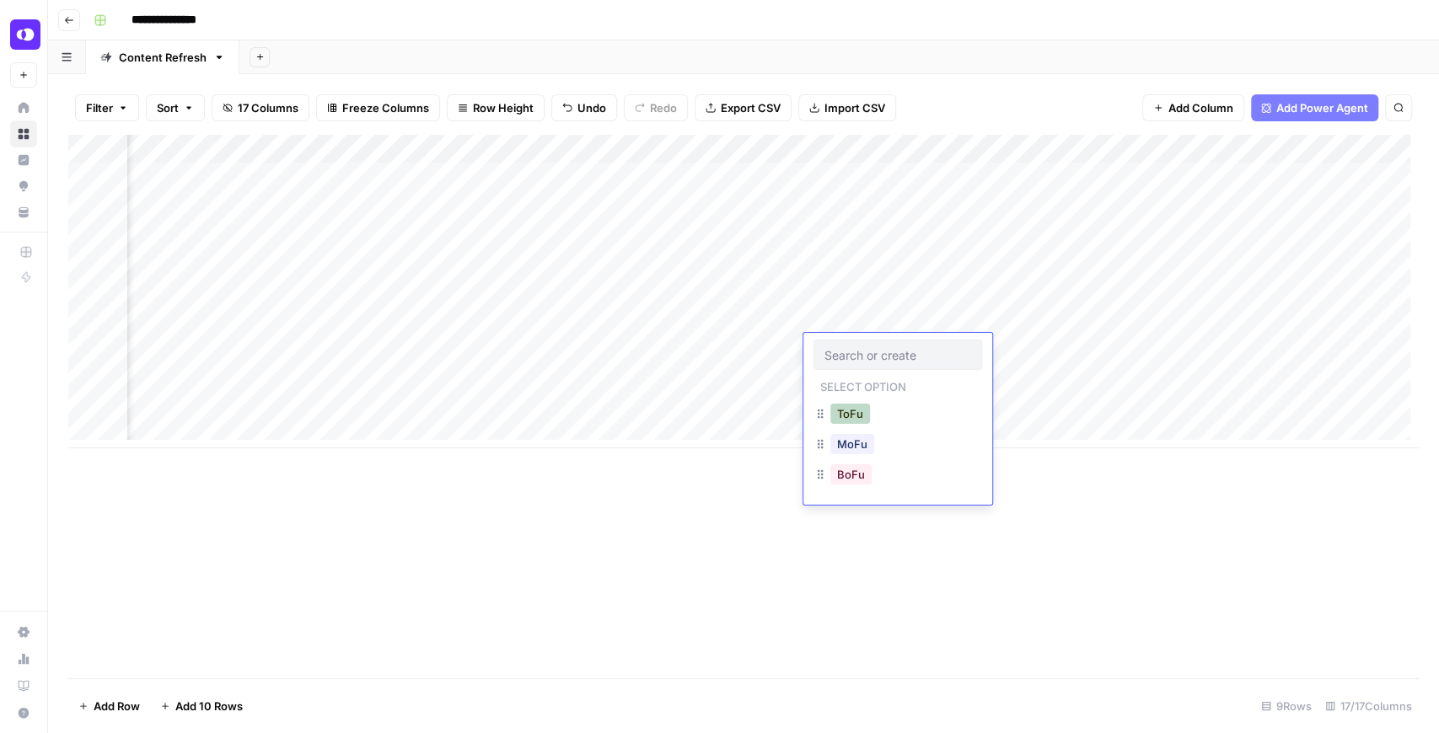
click at [851, 416] on button "ToFu" at bounding box center [850, 414] width 40 height 20
click at [887, 499] on div "Add Column" at bounding box center [743, 407] width 1351 height 544
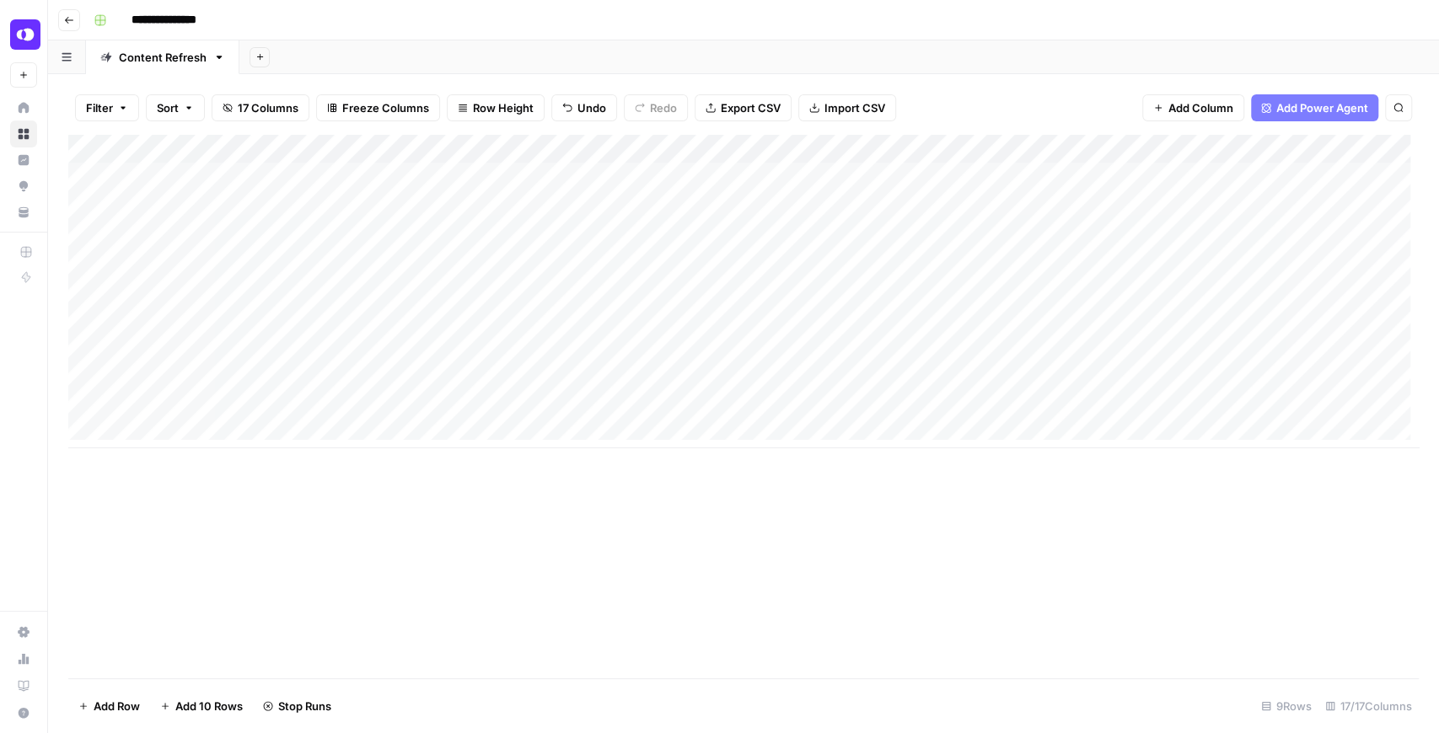
click at [1046, 636] on div "Add Column" at bounding box center [743, 407] width 1351 height 544
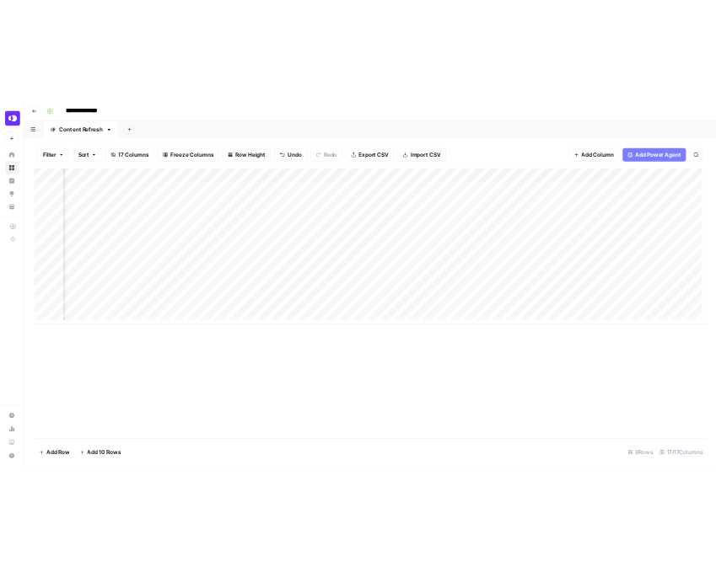
scroll to position [0, 791]
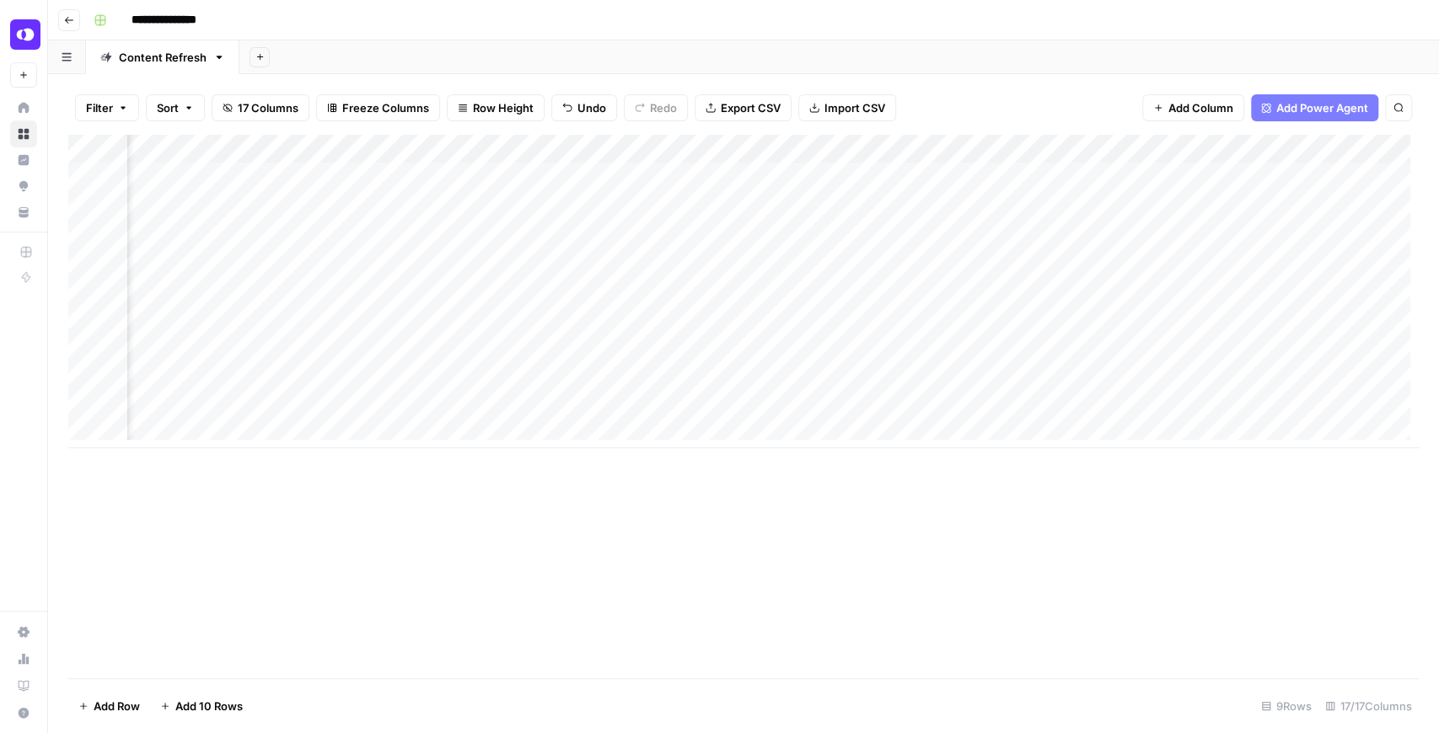
click at [802, 144] on div "Add Column" at bounding box center [743, 292] width 1351 height 314
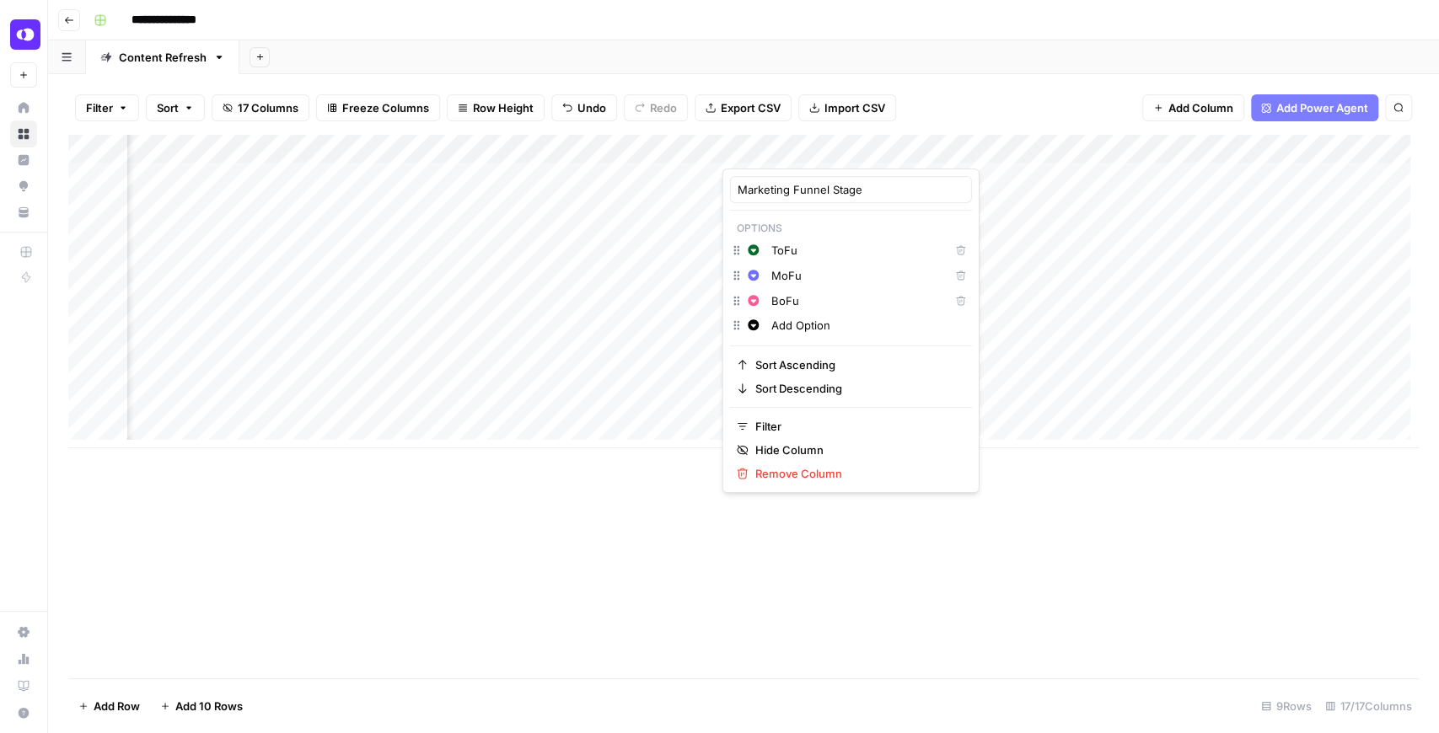
click at [792, 251] on input "ToFu" at bounding box center [856, 250] width 171 height 17
click at [804, 247] on input "ToFu" at bounding box center [856, 250] width 171 height 17
type input "Top of Funnel"
click at [804, 280] on input "MoFu" at bounding box center [856, 275] width 171 height 17
type input "Middle of Funnel"
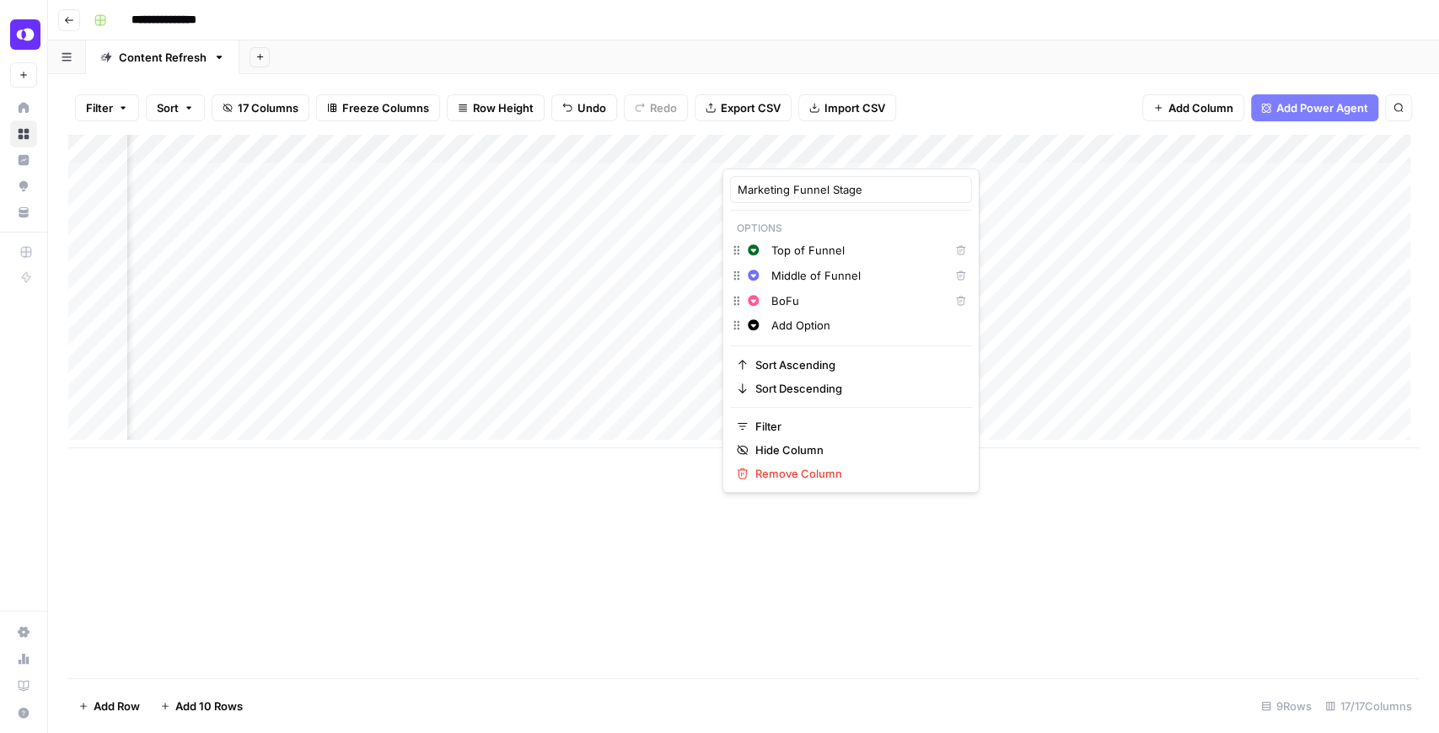
click at [794, 302] on input "BoFu" at bounding box center [856, 301] width 171 height 17
type input "Bottom of Funnel"
click at [1141, 523] on div "Add Column" at bounding box center [743, 407] width 1351 height 544
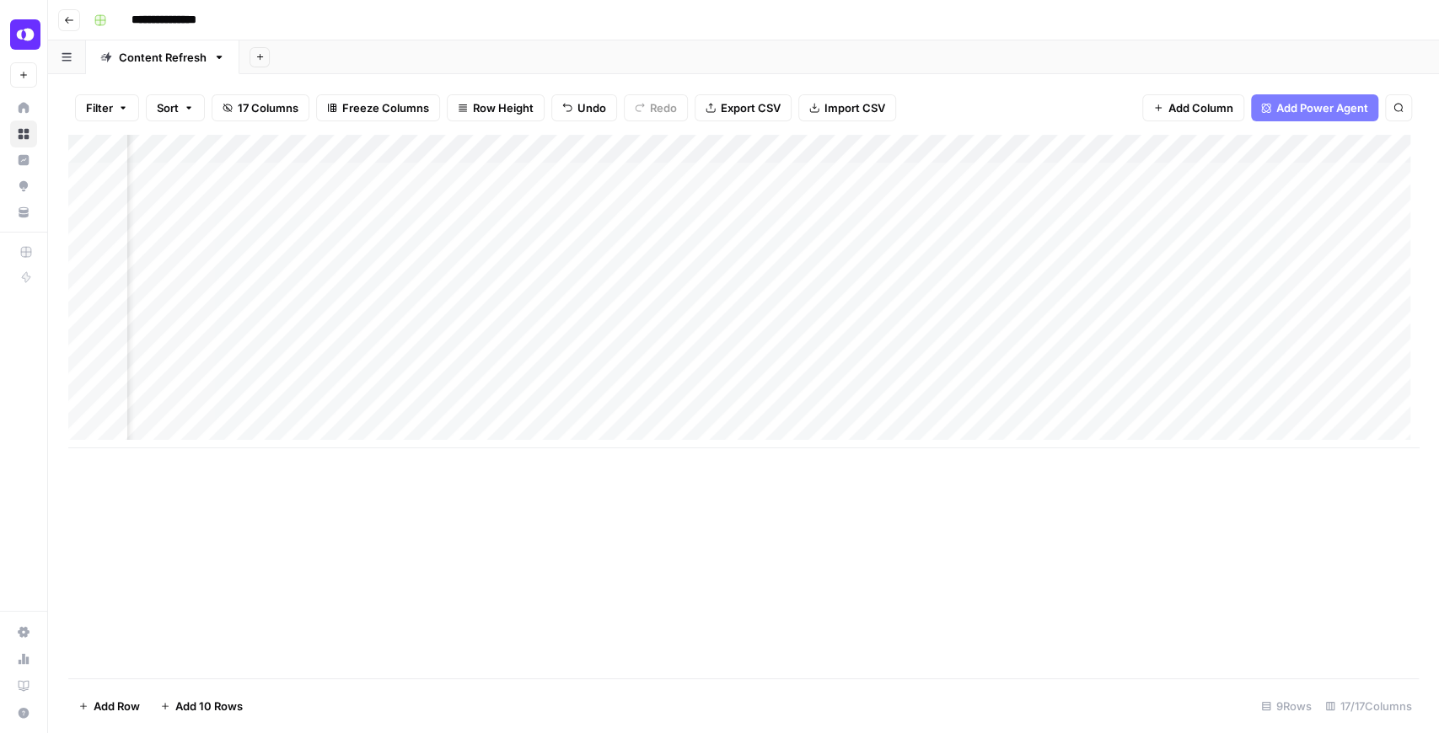
click at [934, 325] on div "Add Column" at bounding box center [743, 292] width 1351 height 314
click at [939, 349] on div "Add Column" at bounding box center [743, 292] width 1351 height 314
click at [946, 321] on div "Add Column" at bounding box center [743, 292] width 1351 height 314
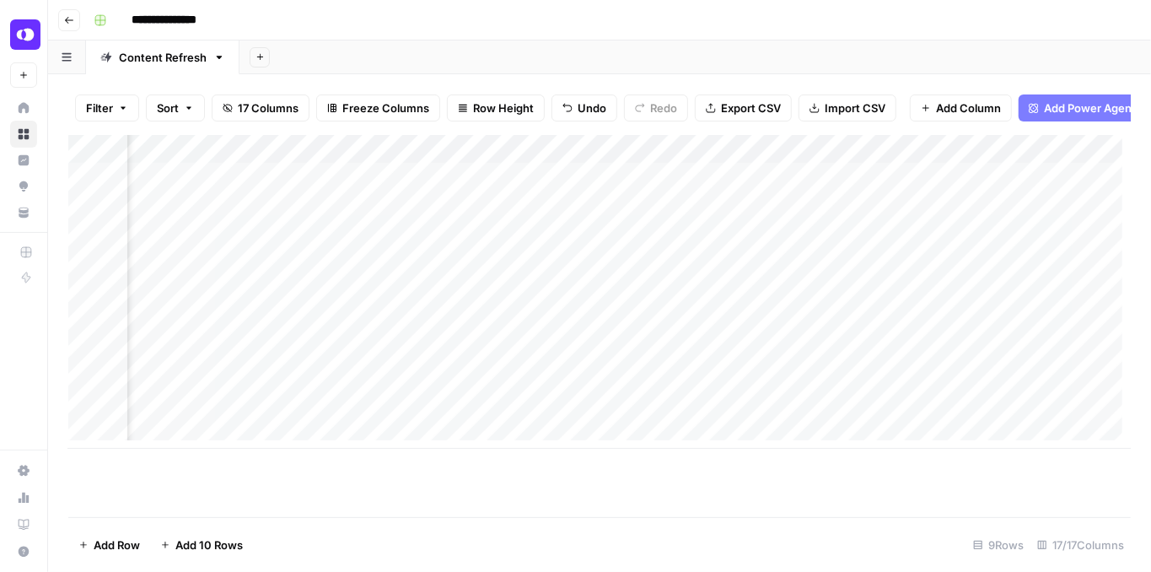
click at [1029, 330] on div "Add Column" at bounding box center [599, 292] width 1062 height 314
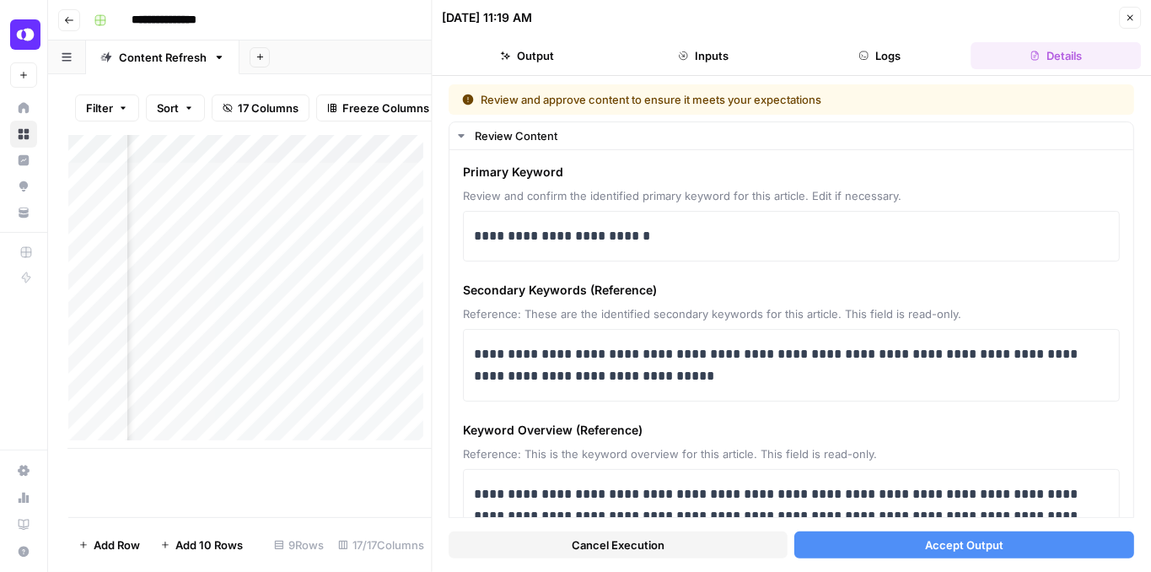
scroll to position [0, 122]
click at [929, 548] on span "Accept Output" at bounding box center [964, 544] width 78 height 17
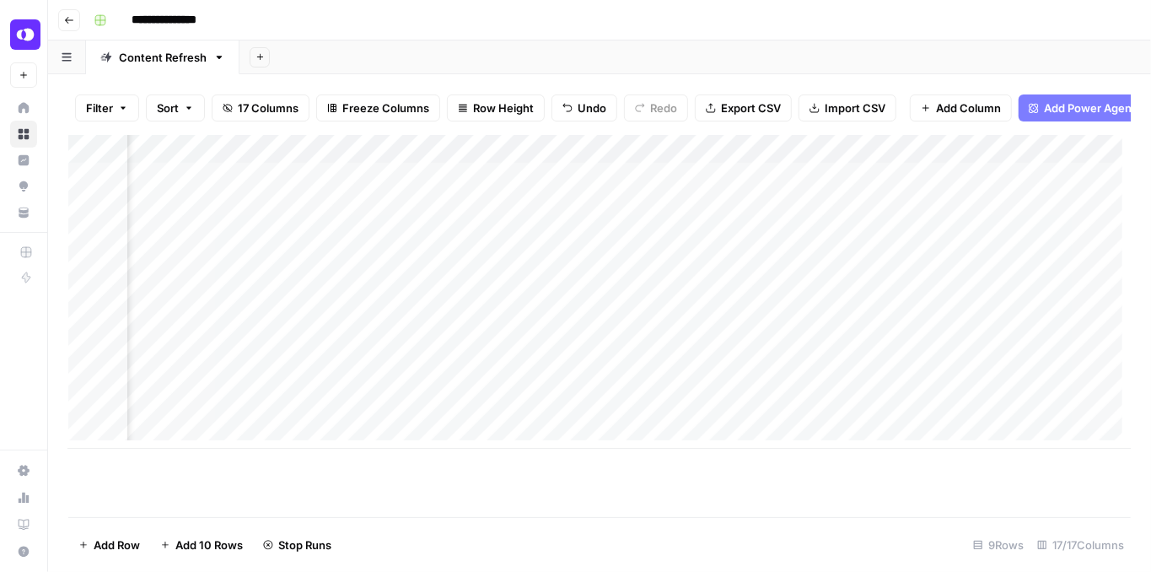
scroll to position [0, 870]
click at [943, 358] on div "Add Column" at bounding box center [599, 292] width 1062 height 314
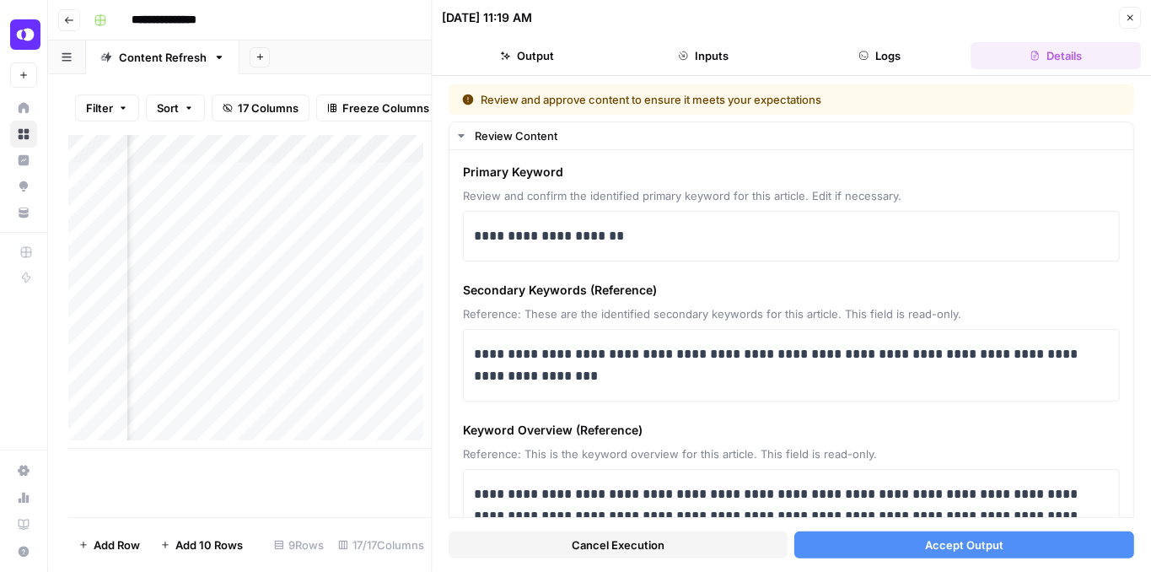
scroll to position [0, 178]
click at [475, 232] on p "**********" at bounding box center [789, 236] width 628 height 22
click at [996, 550] on span "Accept Output" at bounding box center [964, 544] width 78 height 17
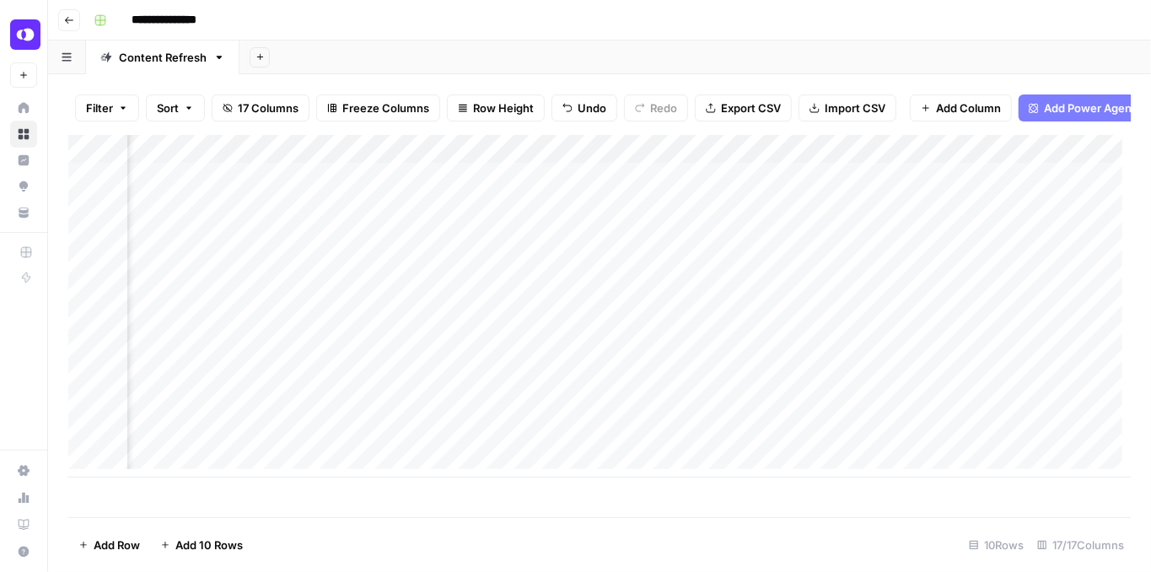
drag, startPoint x: 465, startPoint y: 448, endPoint x: 476, endPoint y: 450, distance: 11.2
click at [476, 450] on div "Add Column" at bounding box center [599, 306] width 1062 height 342
click at [843, 325] on div "Add Column" at bounding box center [599, 306] width 1062 height 342
click at [829, 353] on div "Add Column" at bounding box center [599, 306] width 1062 height 342
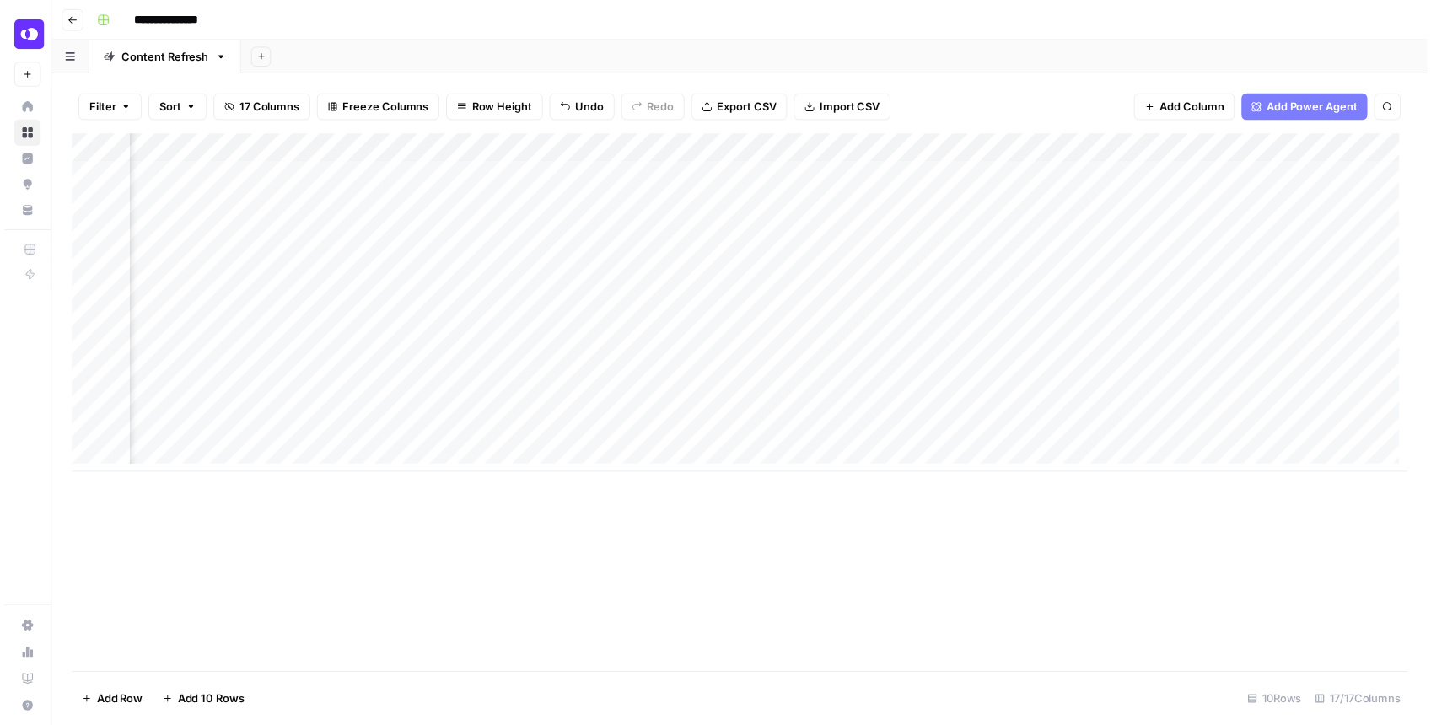
scroll to position [3, 782]
click at [714, 170] on div "Add Column" at bounding box center [743, 306] width 1351 height 342
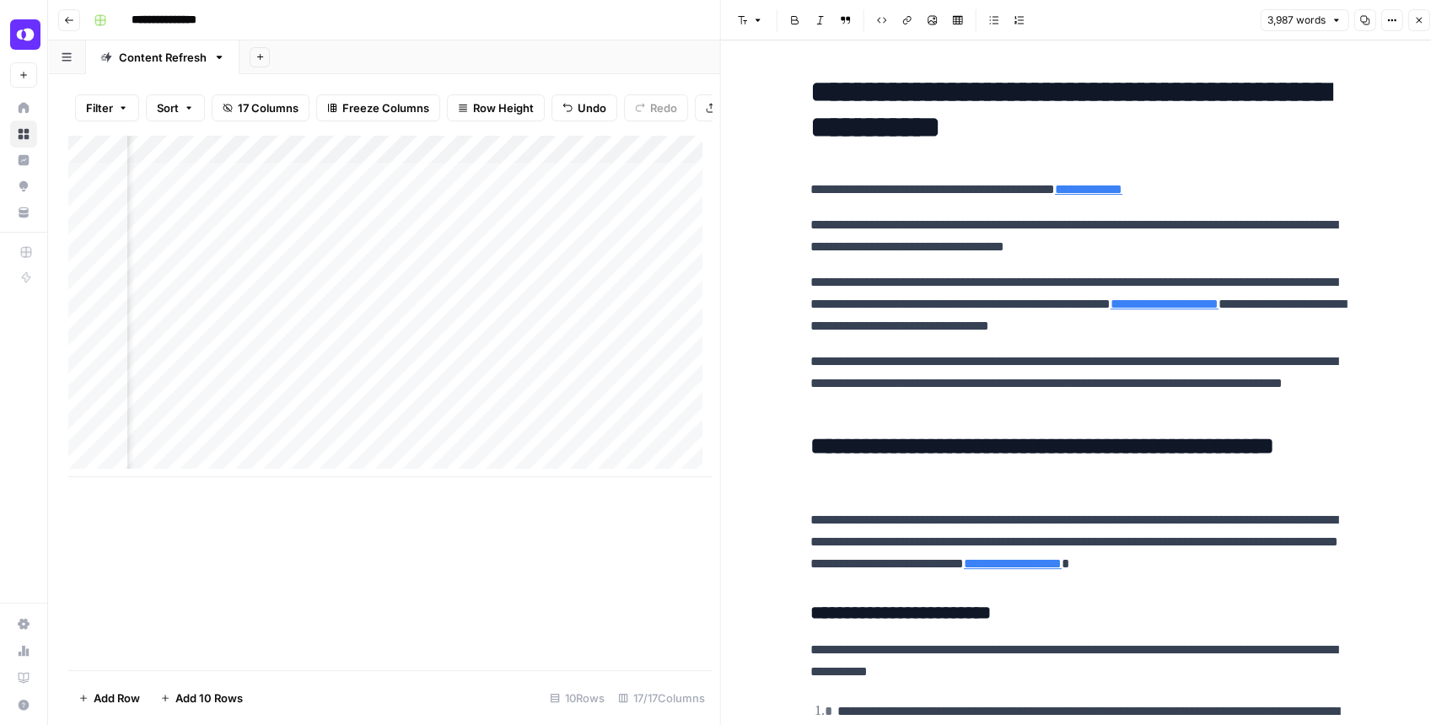
click at [1365, 19] on icon "button" at bounding box center [1364, 20] width 10 height 10
click at [418, 189] on div "Add Column" at bounding box center [389, 306] width 642 height 342
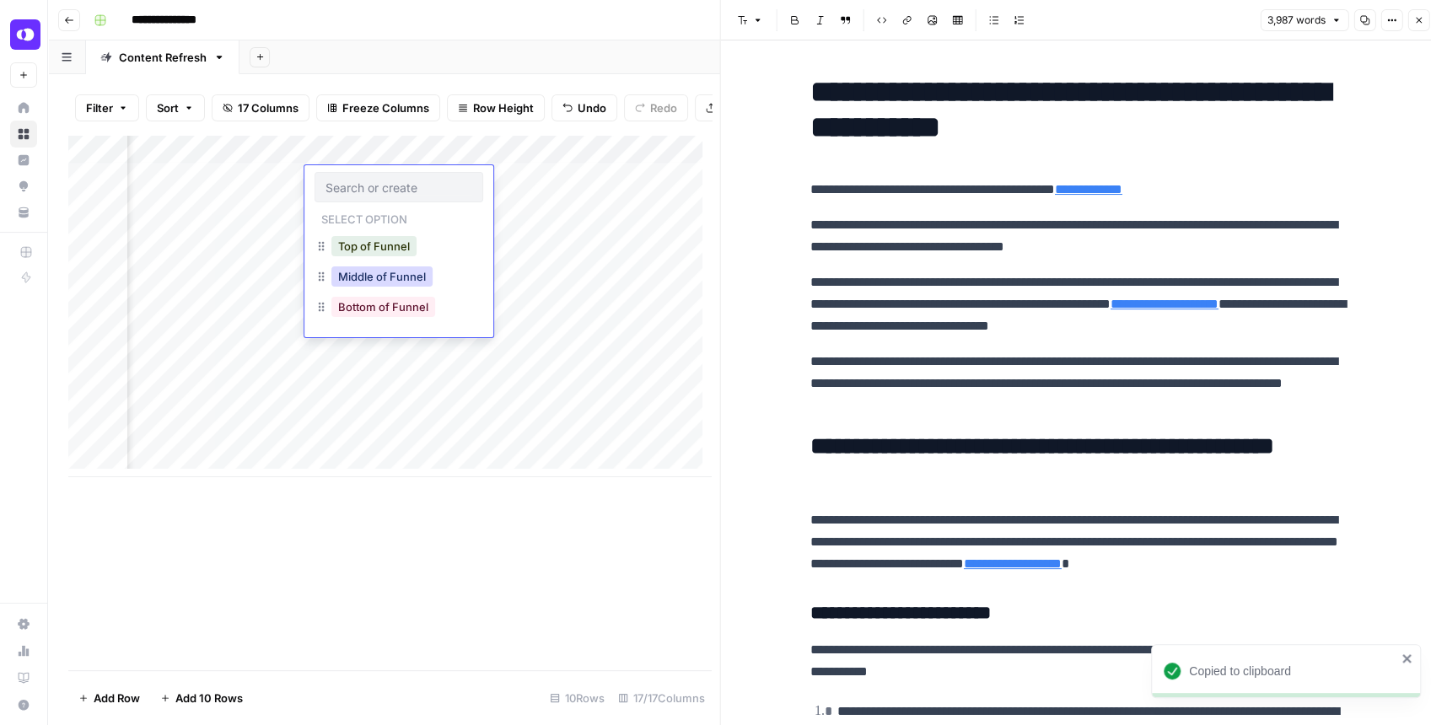
click at [387, 284] on button "Middle of Funnel" at bounding box center [381, 276] width 101 height 20
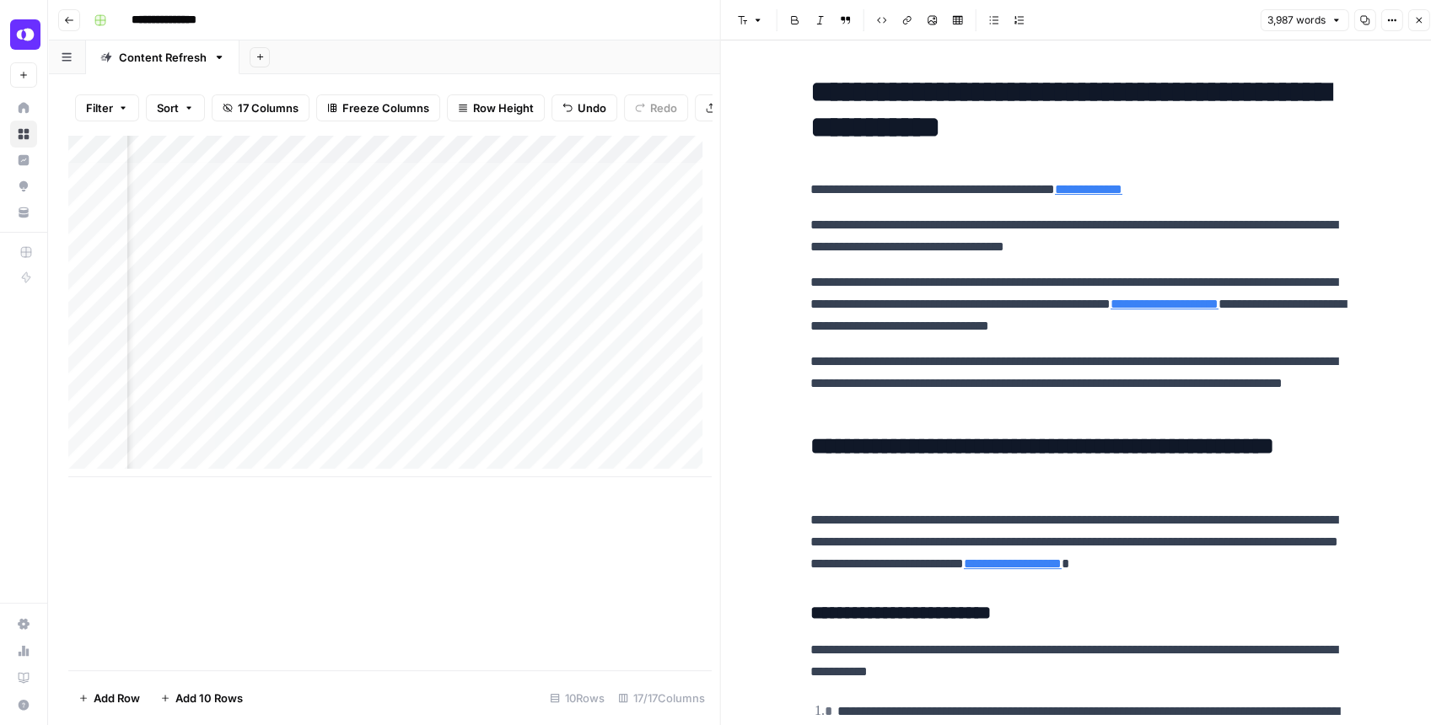
click at [287, 209] on div "Add Column" at bounding box center [389, 306] width 642 height 342
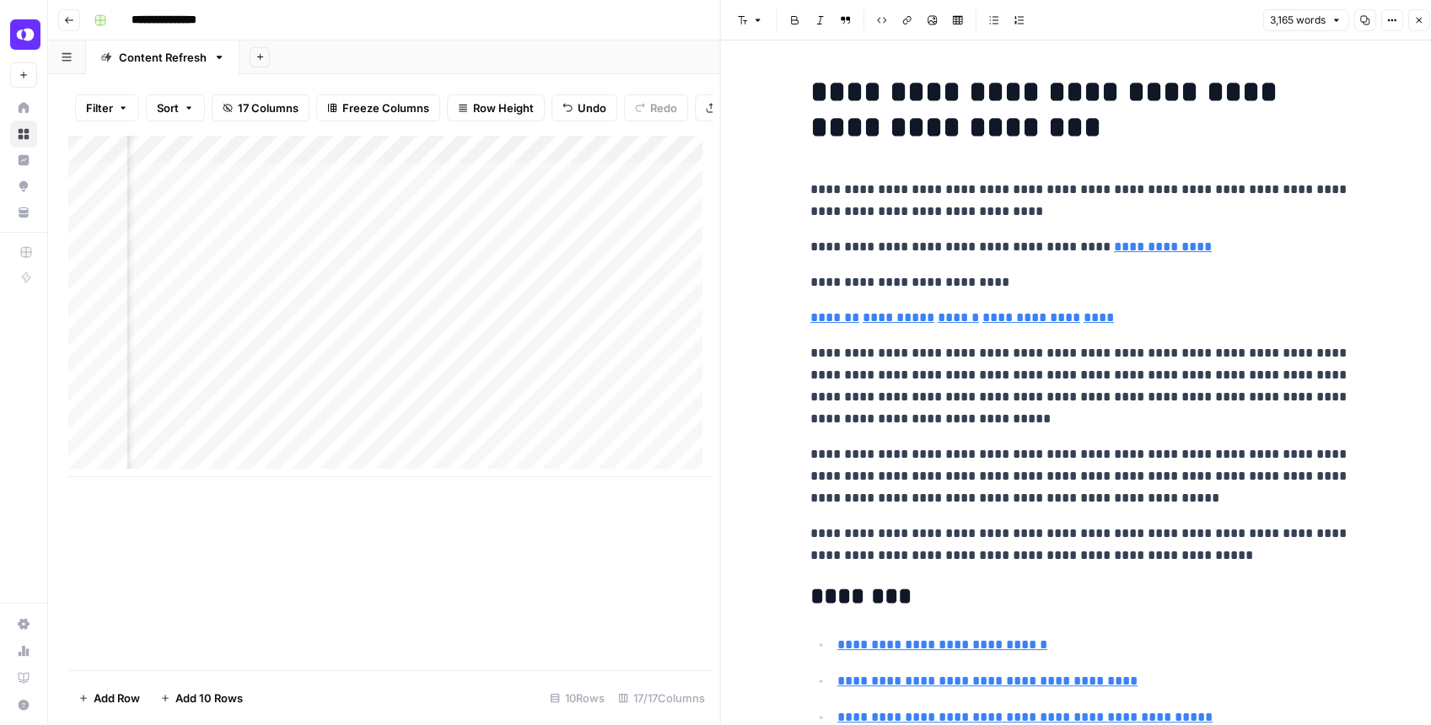
click at [1365, 22] on icon "button" at bounding box center [1364, 20] width 9 height 9
click at [415, 218] on div "Add Column" at bounding box center [389, 306] width 642 height 342
click at [419, 216] on div "Add Column" at bounding box center [389, 306] width 642 height 342
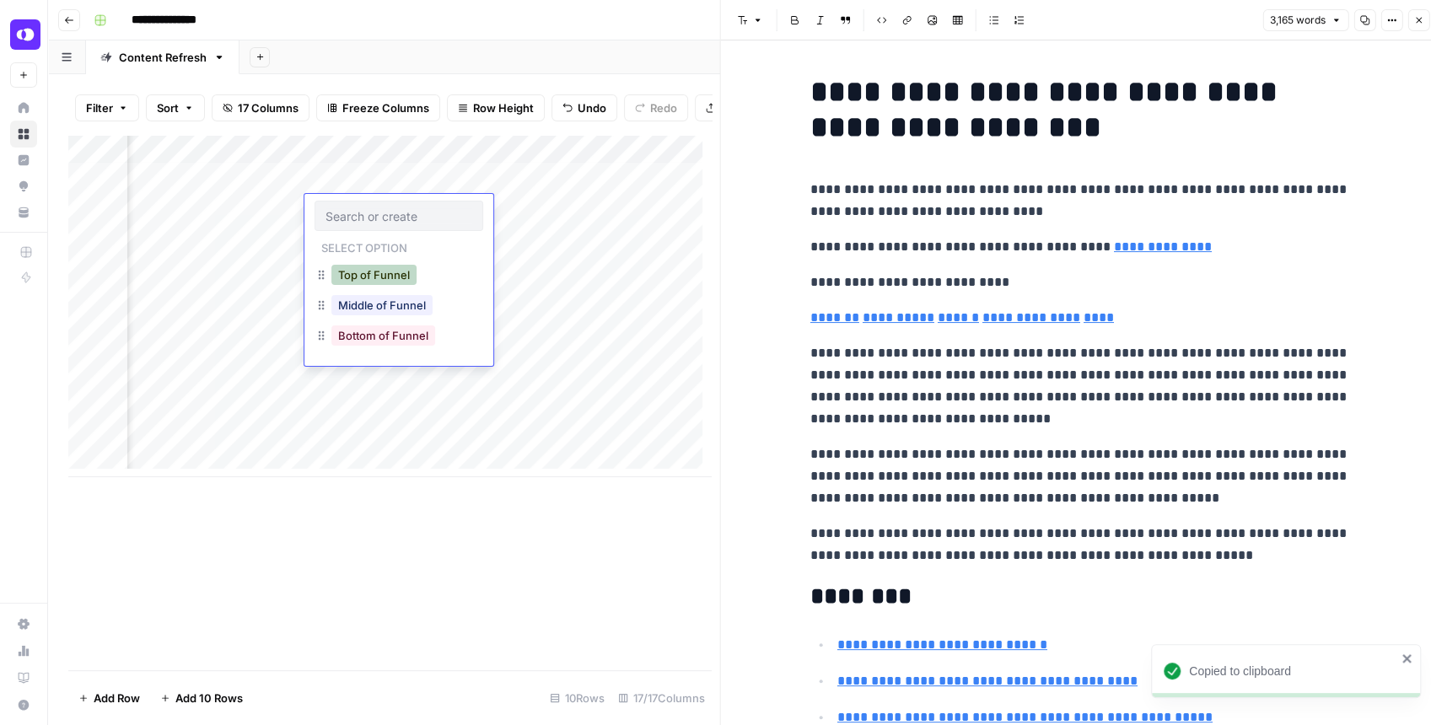
click at [405, 271] on button "Top of Funnel" at bounding box center [373, 275] width 85 height 20
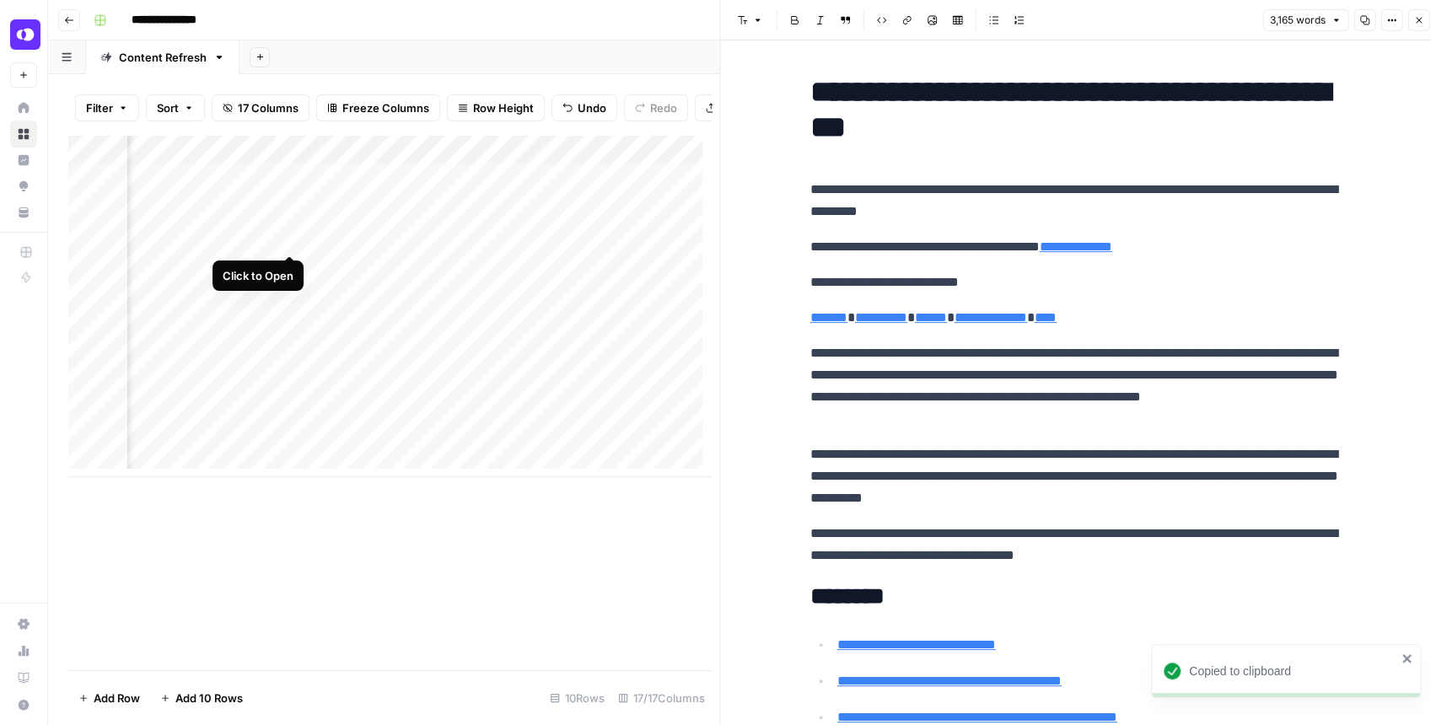
click at [287, 239] on div "Add Column" at bounding box center [389, 306] width 642 height 342
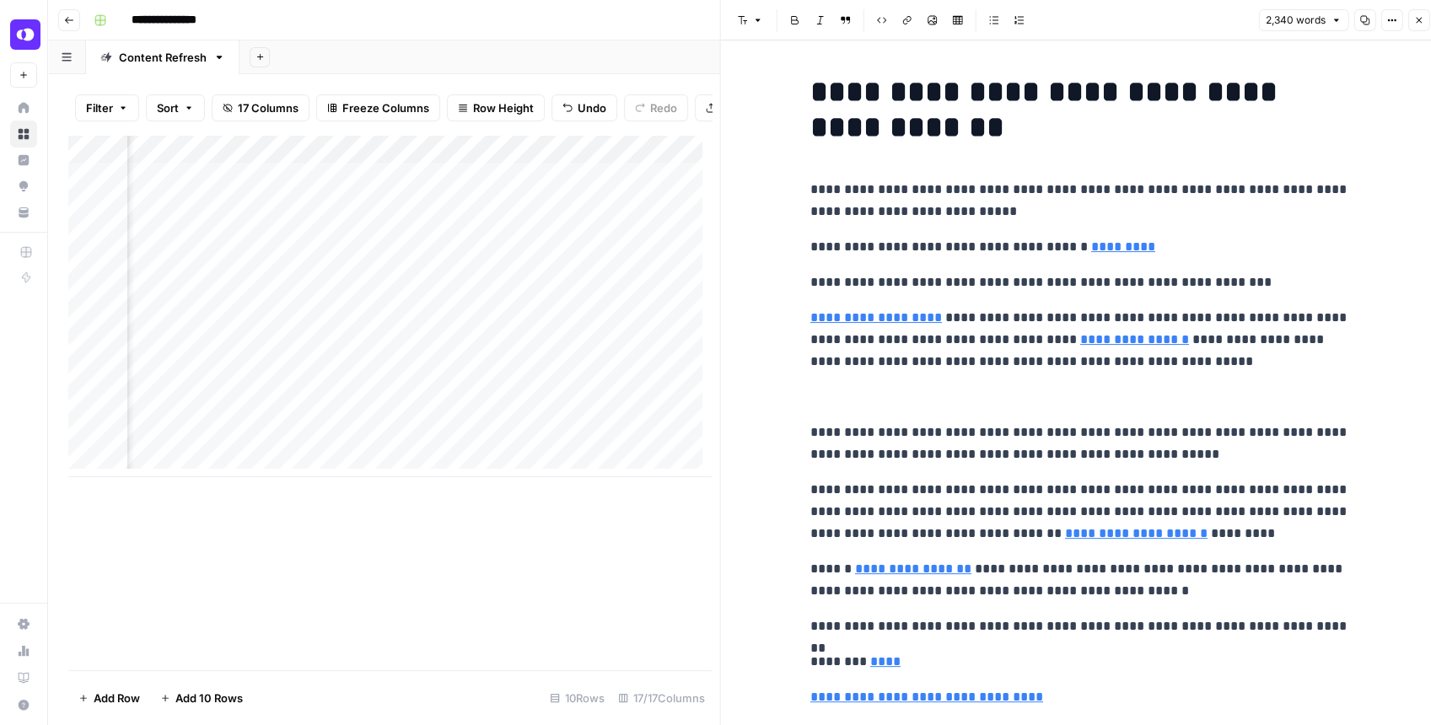
click at [1367, 21] on icon "button" at bounding box center [1364, 20] width 9 height 9
click at [391, 250] on div "Add Column" at bounding box center [389, 306] width 642 height 342
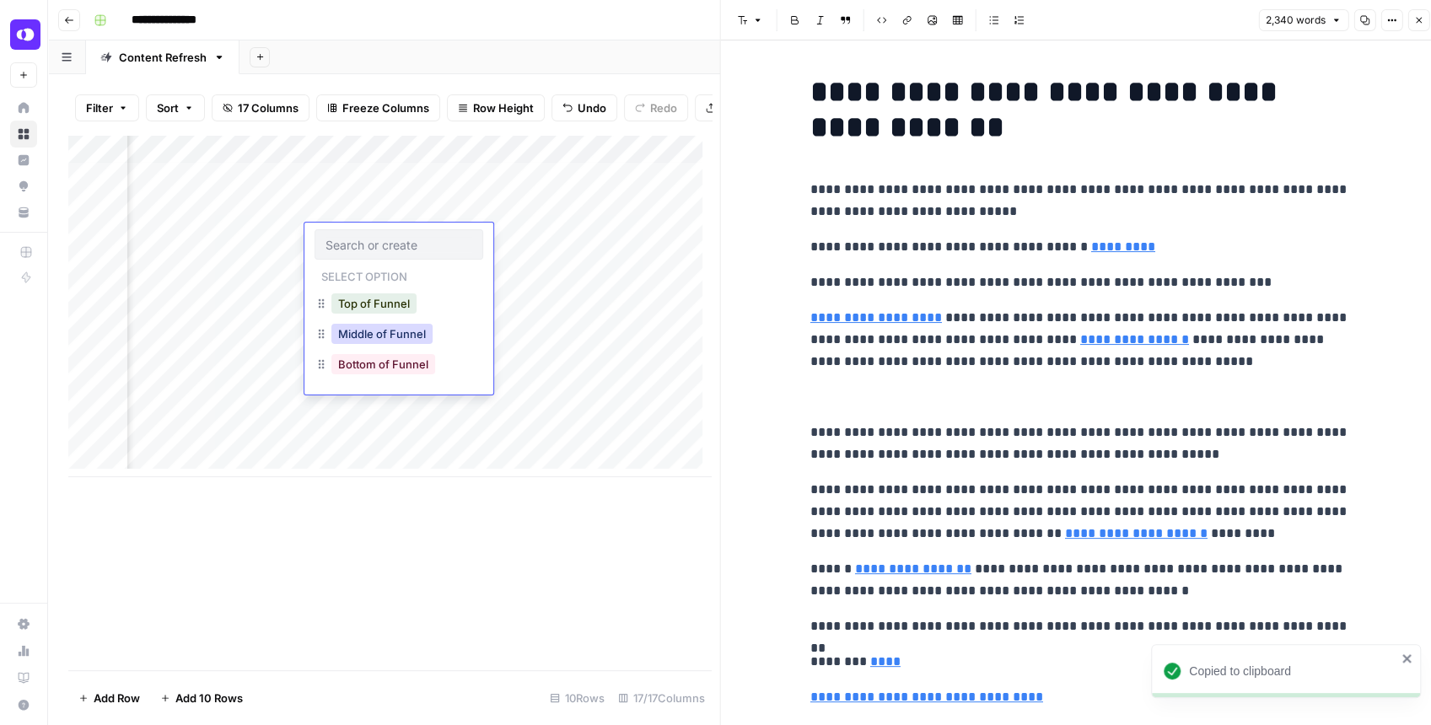
click at [390, 327] on button "Middle of Funnel" at bounding box center [381, 334] width 101 height 20
click at [372, 204] on div "Add Column" at bounding box center [389, 306] width 642 height 342
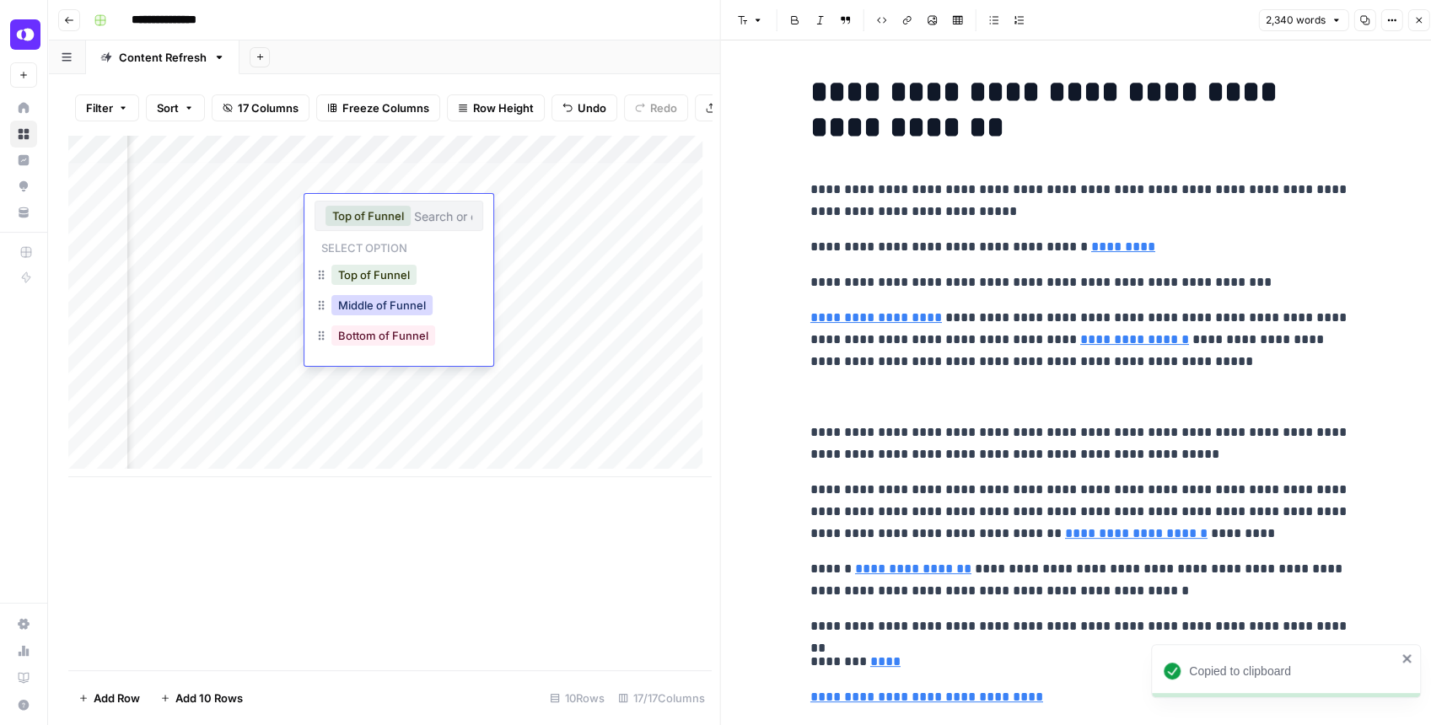
click at [376, 298] on button "Middle of Funnel" at bounding box center [381, 305] width 101 height 20
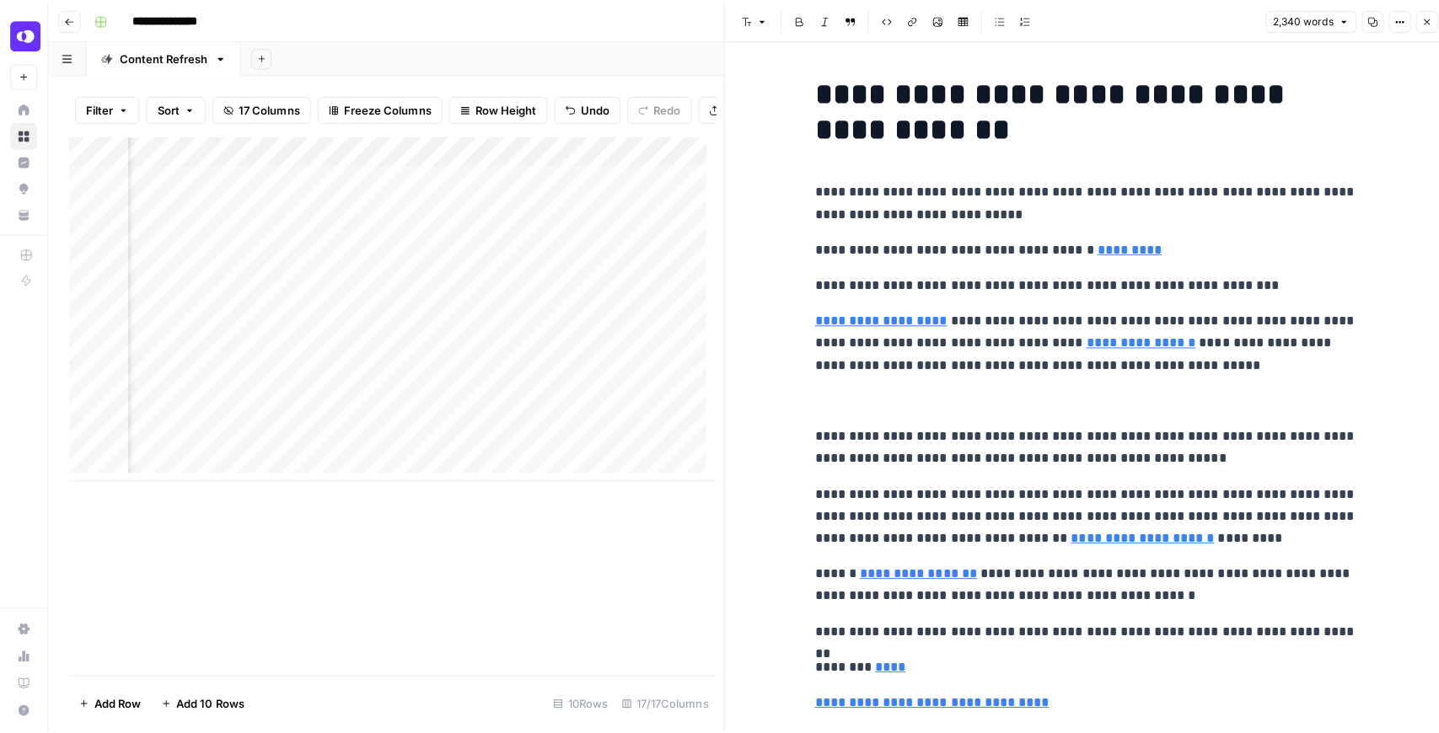
scroll to position [3, 1743]
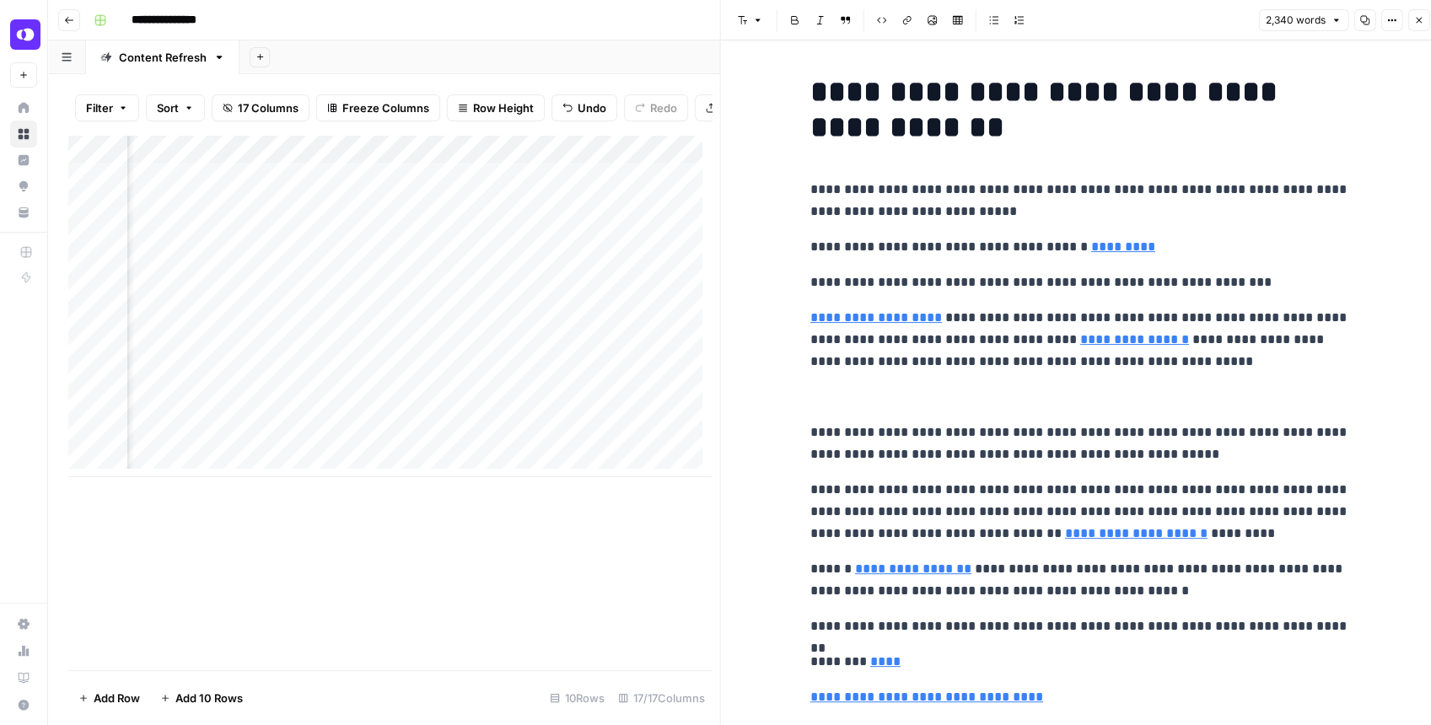
click at [1415, 21] on icon "button" at bounding box center [1418, 20] width 10 height 10
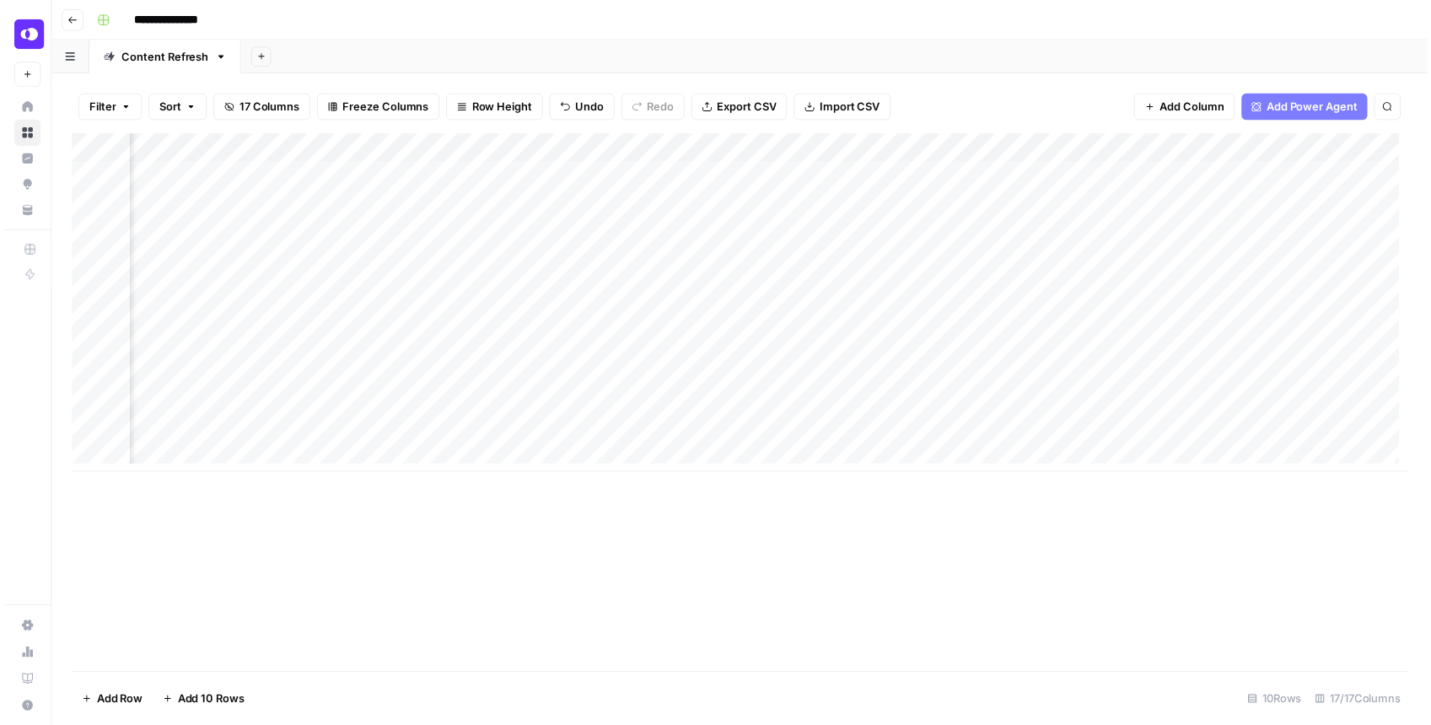
scroll to position [3, 1435]
click at [1349, 315] on div "Add Column" at bounding box center [743, 306] width 1351 height 342
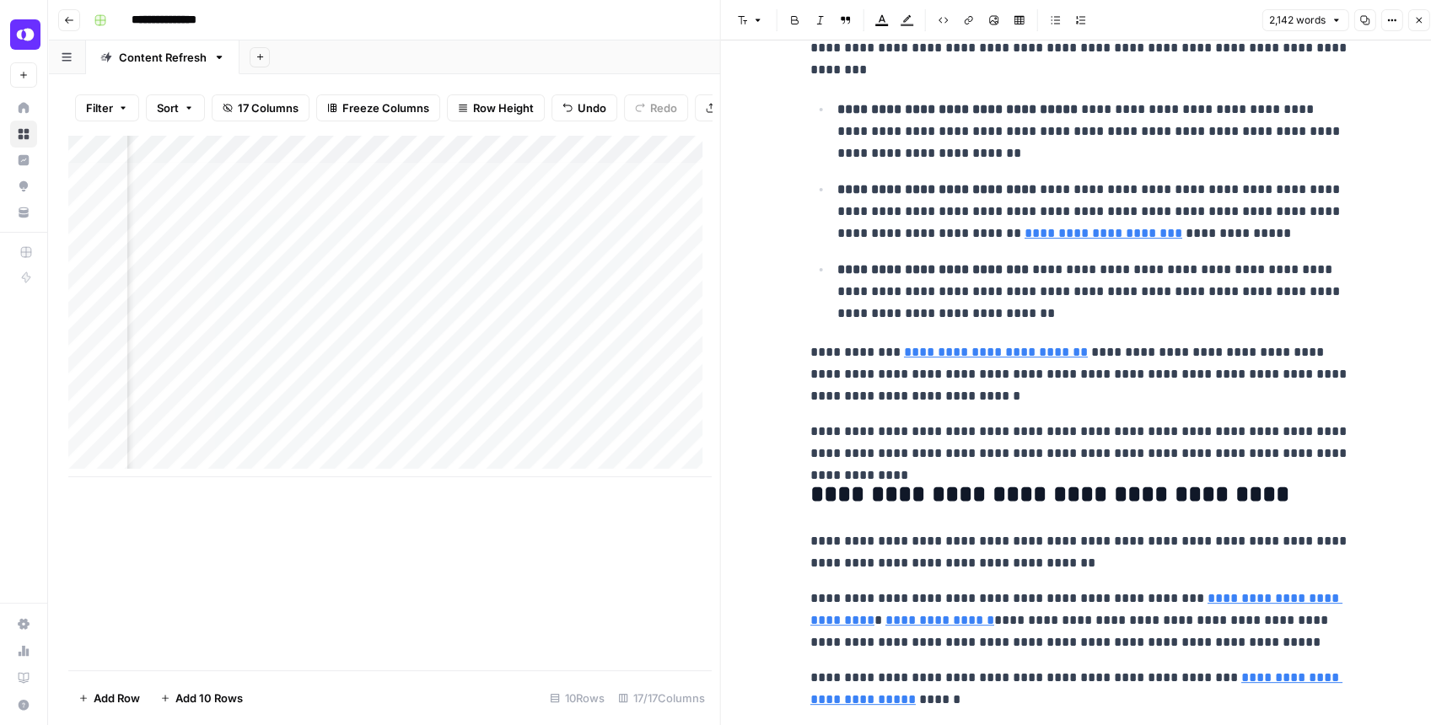
scroll to position [5684, 0]
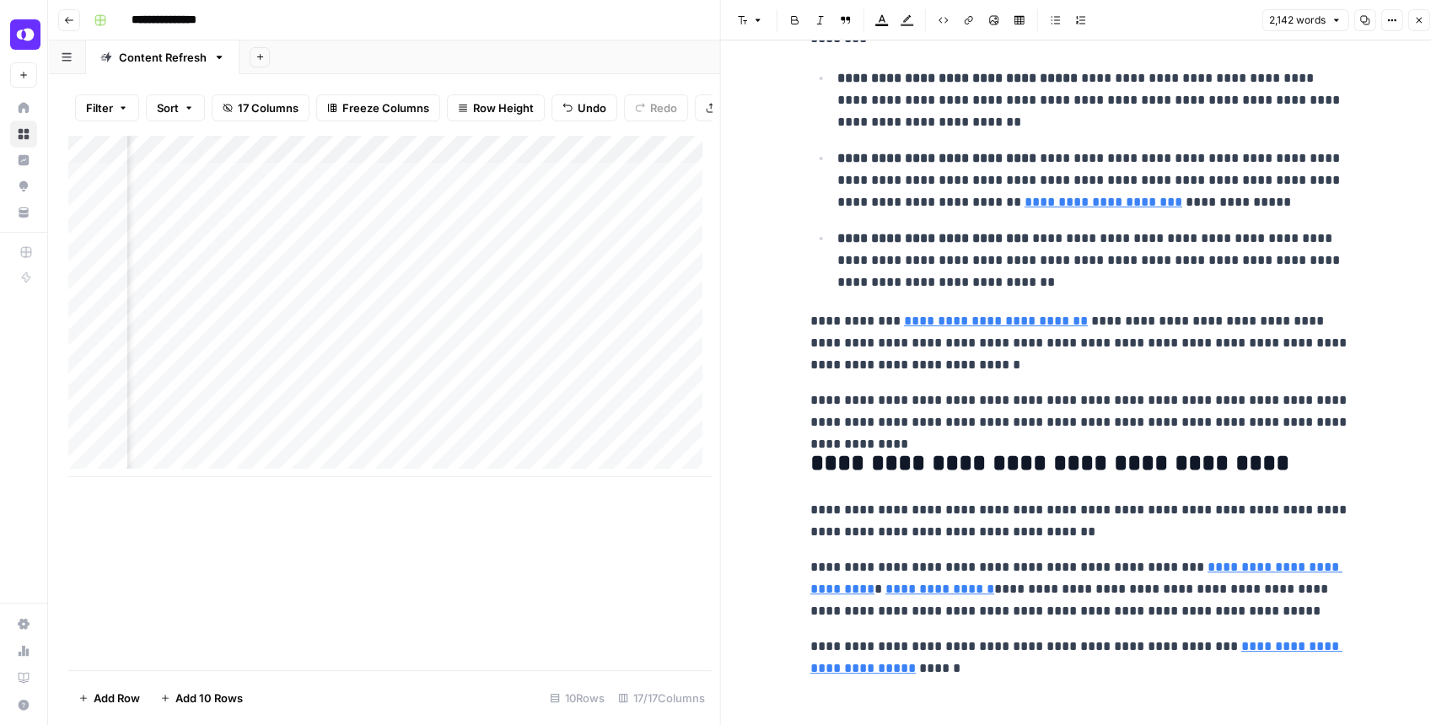
click at [1415, 29] on button "Close" at bounding box center [1418, 20] width 22 height 22
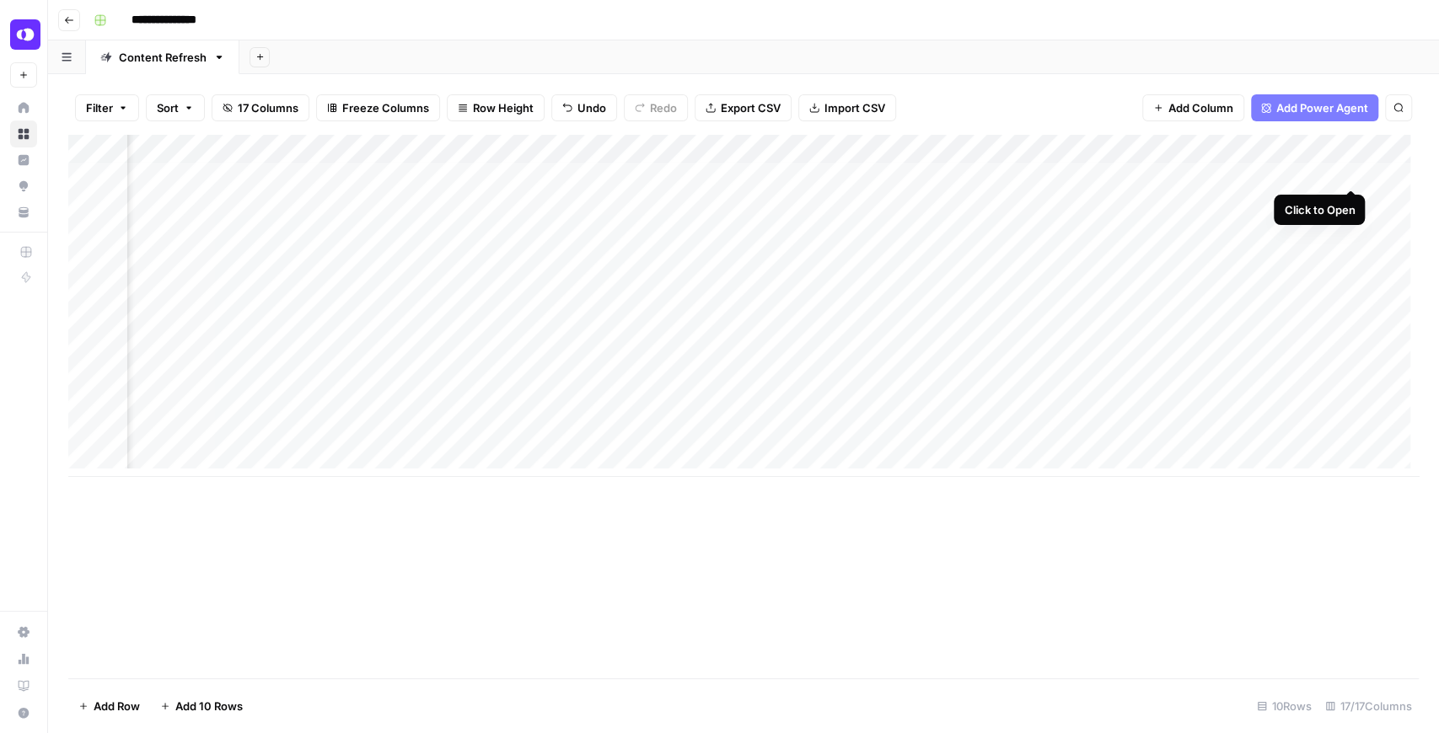
click at [1342, 177] on div "Add Column" at bounding box center [743, 306] width 1351 height 342
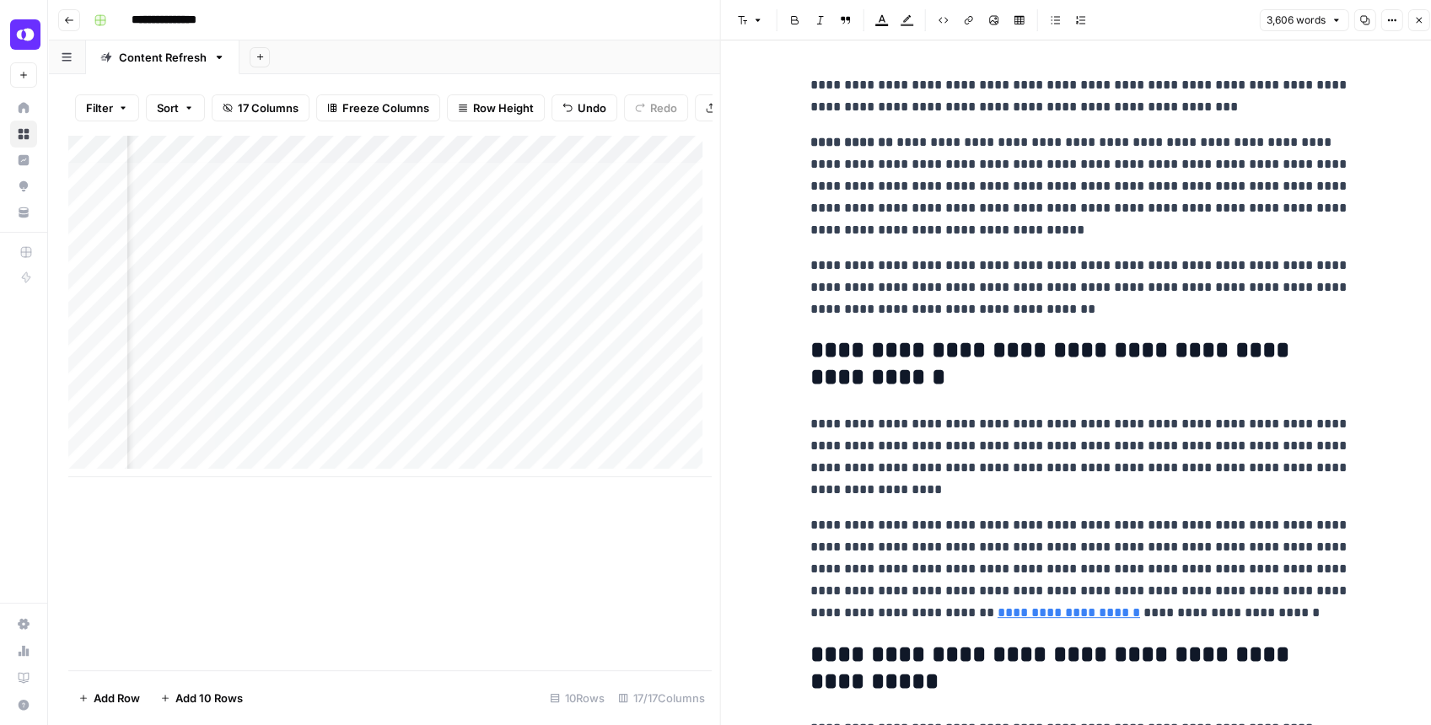
click at [1201, 320] on p "**********" at bounding box center [1080, 288] width 540 height 66
type input "("
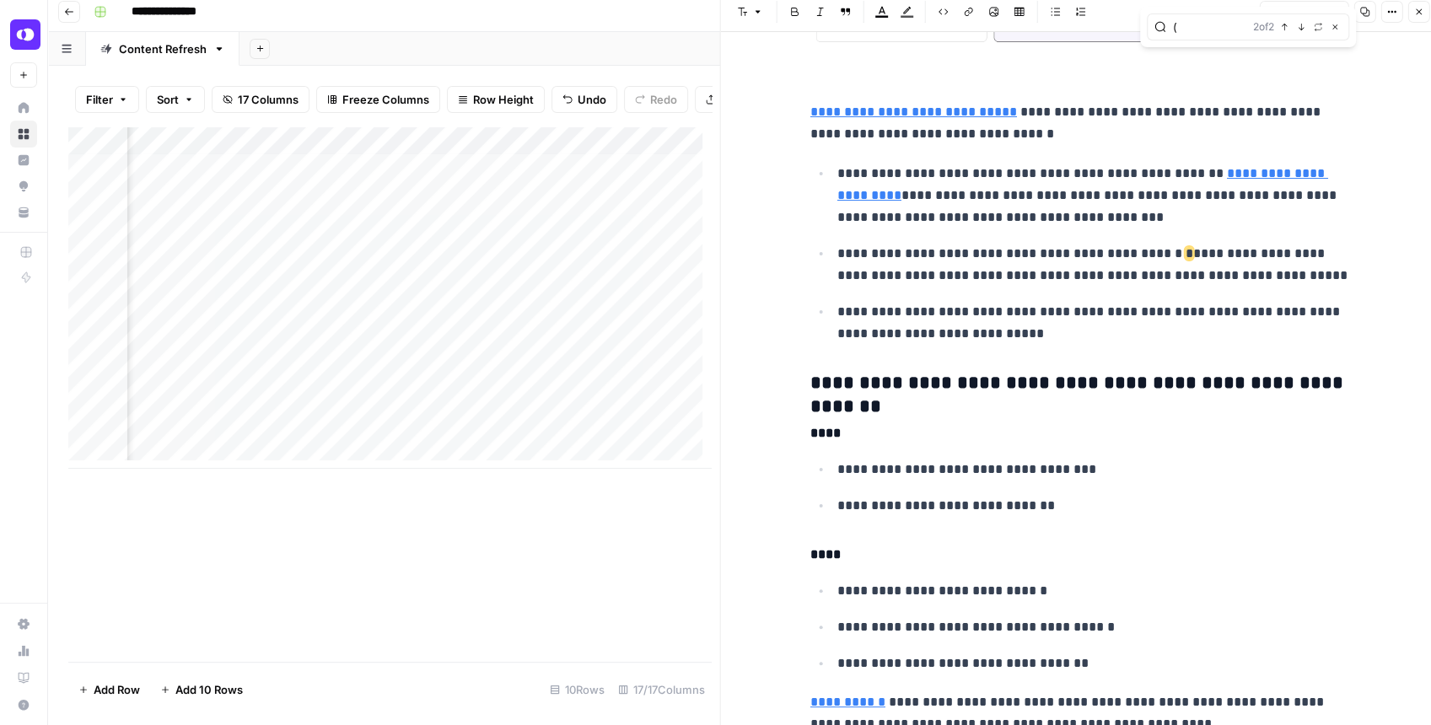
scroll to position [5492, 0]
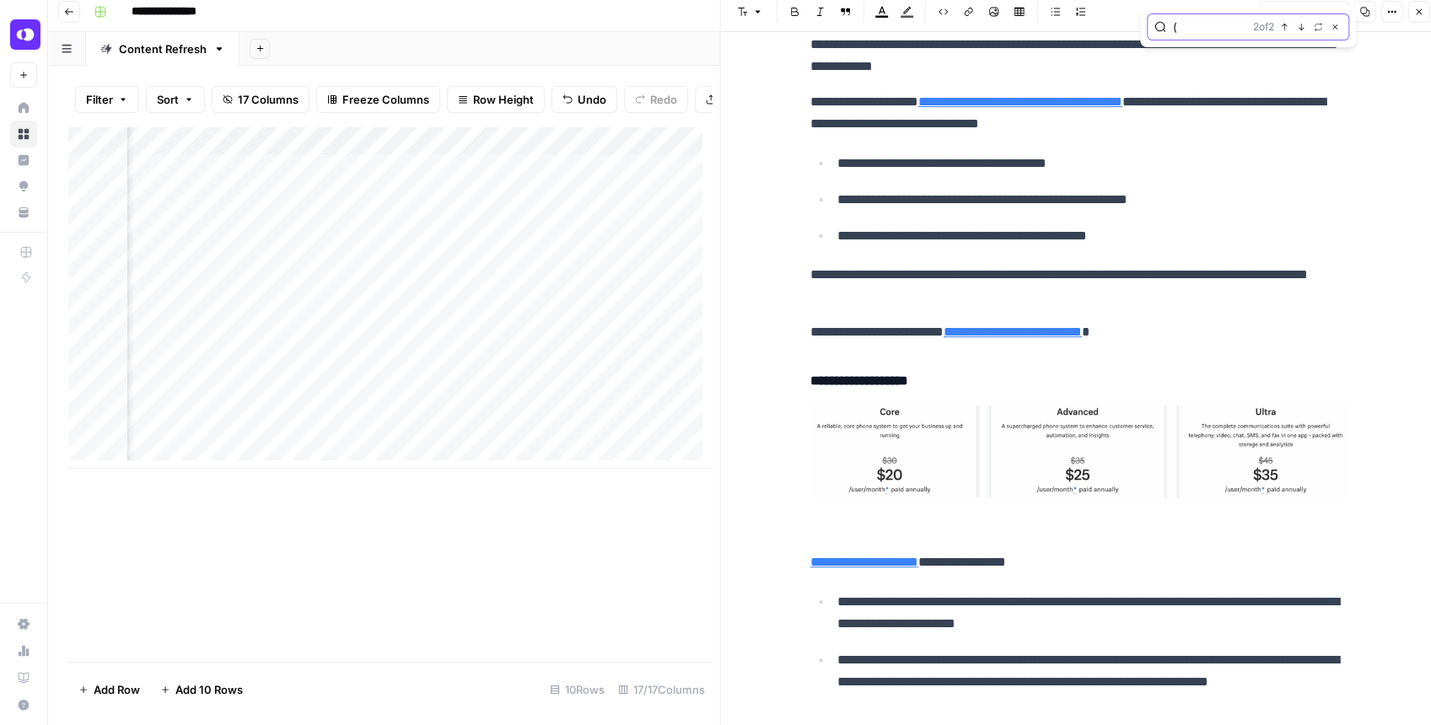
type input "[URL][DOMAIN_NAME]"
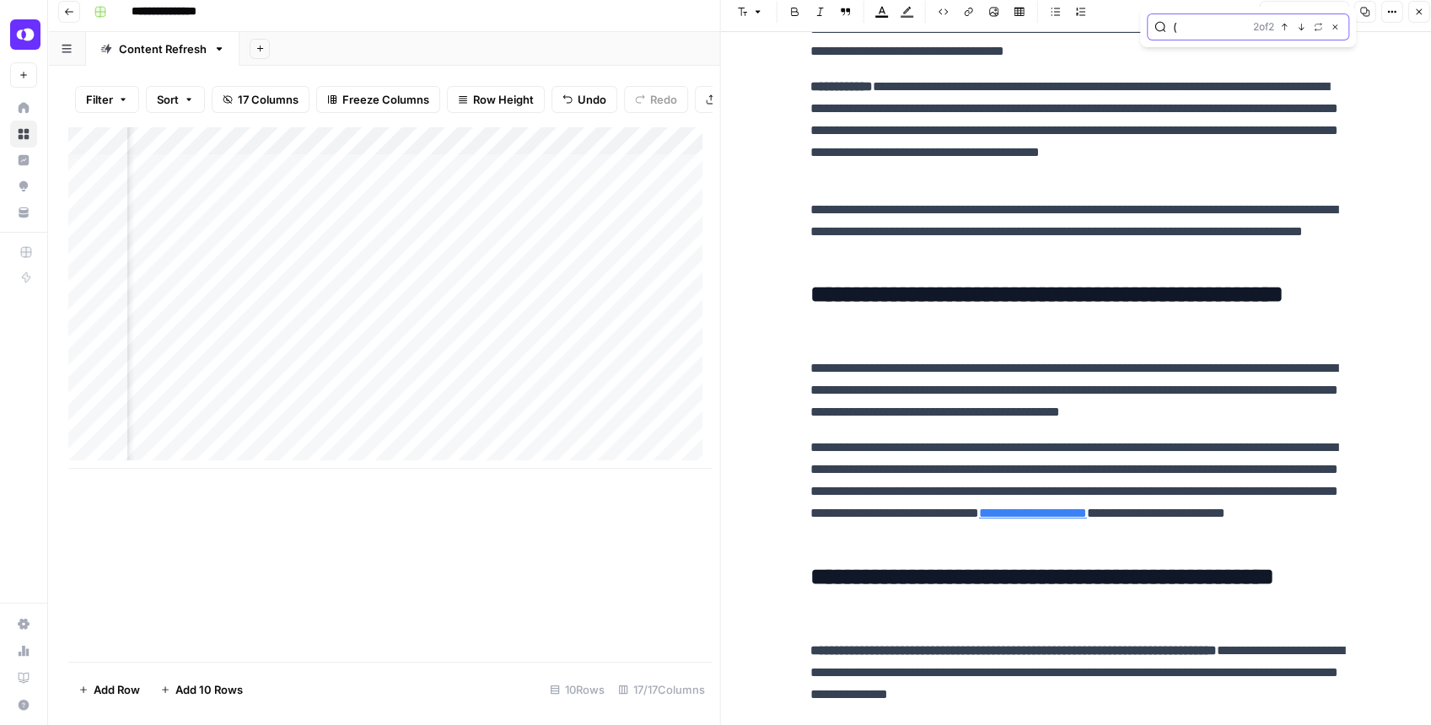
scroll to position [0, 0]
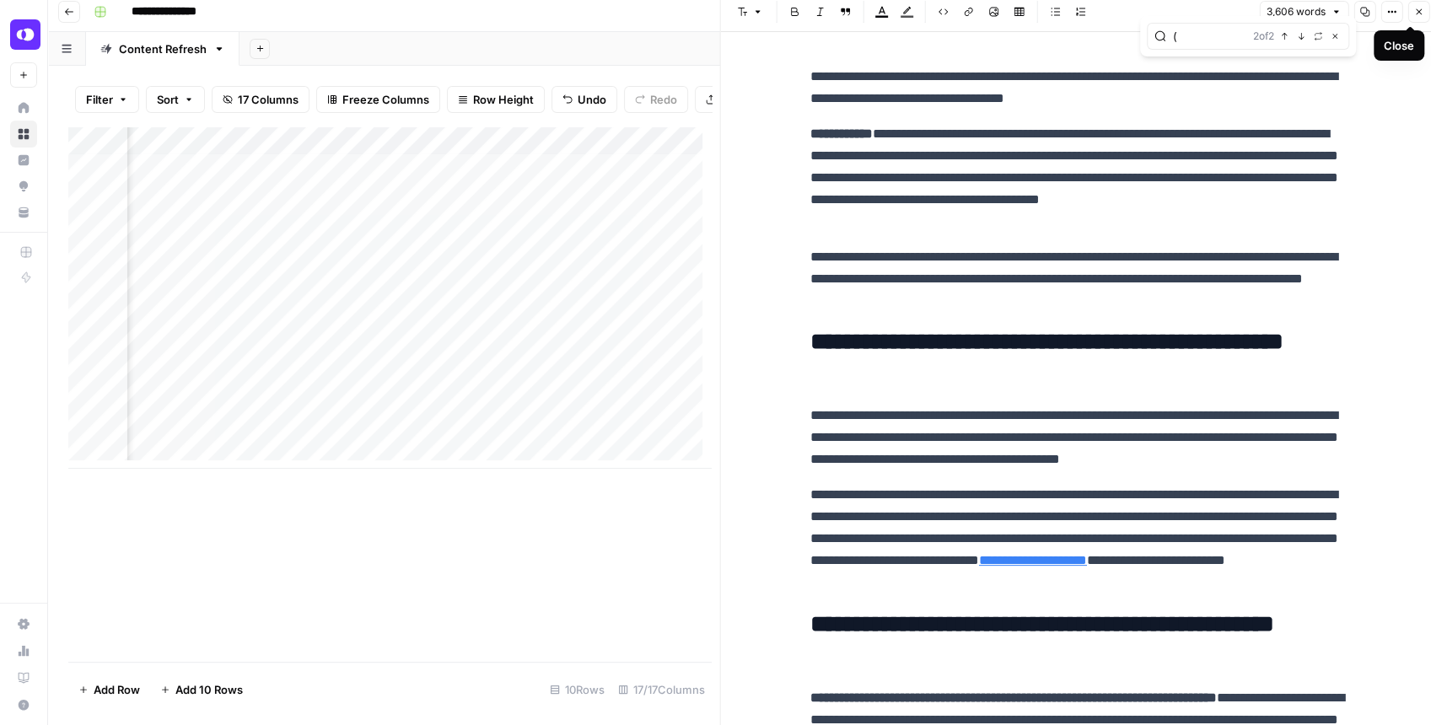
click at [1418, 8] on icon "button" at bounding box center [1418, 12] width 10 height 10
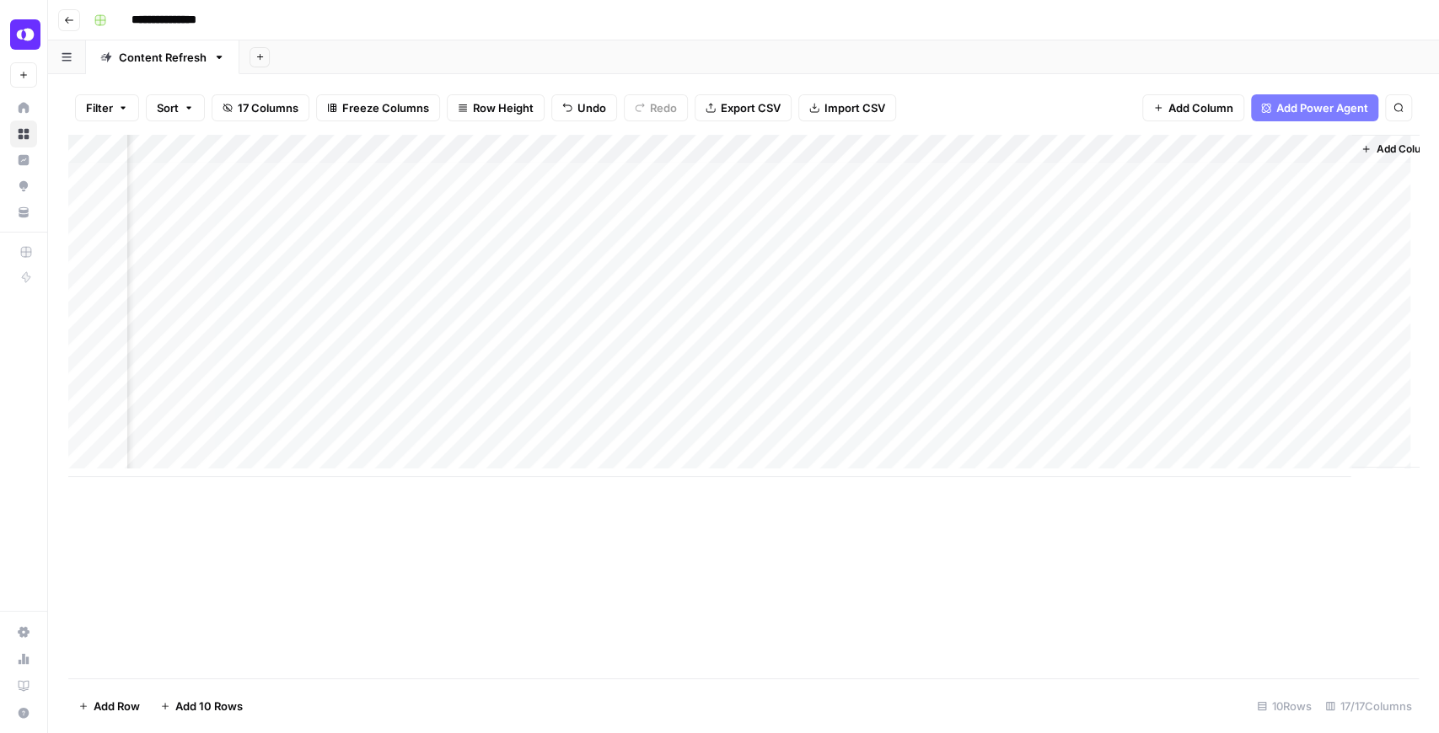
scroll to position [3, 1772]
click at [684, 168] on div "Add Column" at bounding box center [743, 306] width 1351 height 342
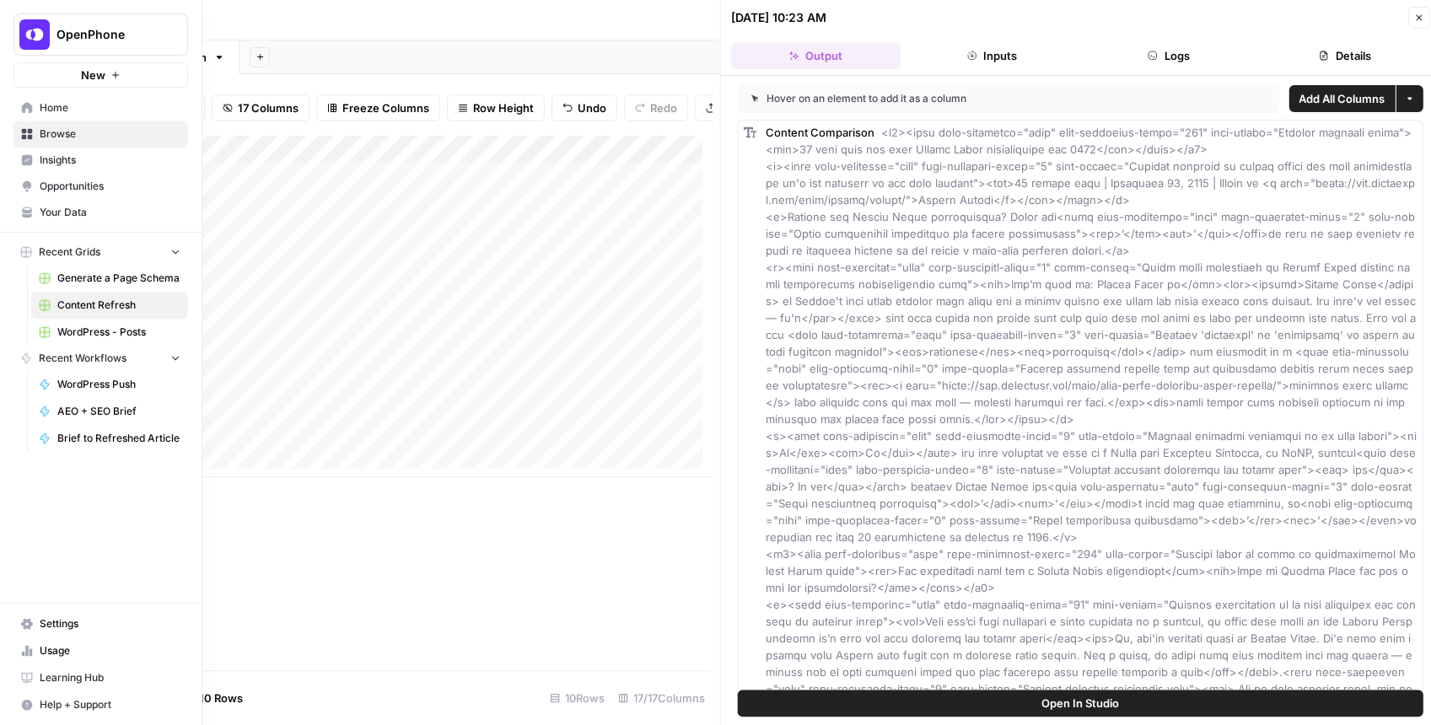
click at [61, 214] on span "Your Data" at bounding box center [110, 212] width 141 height 15
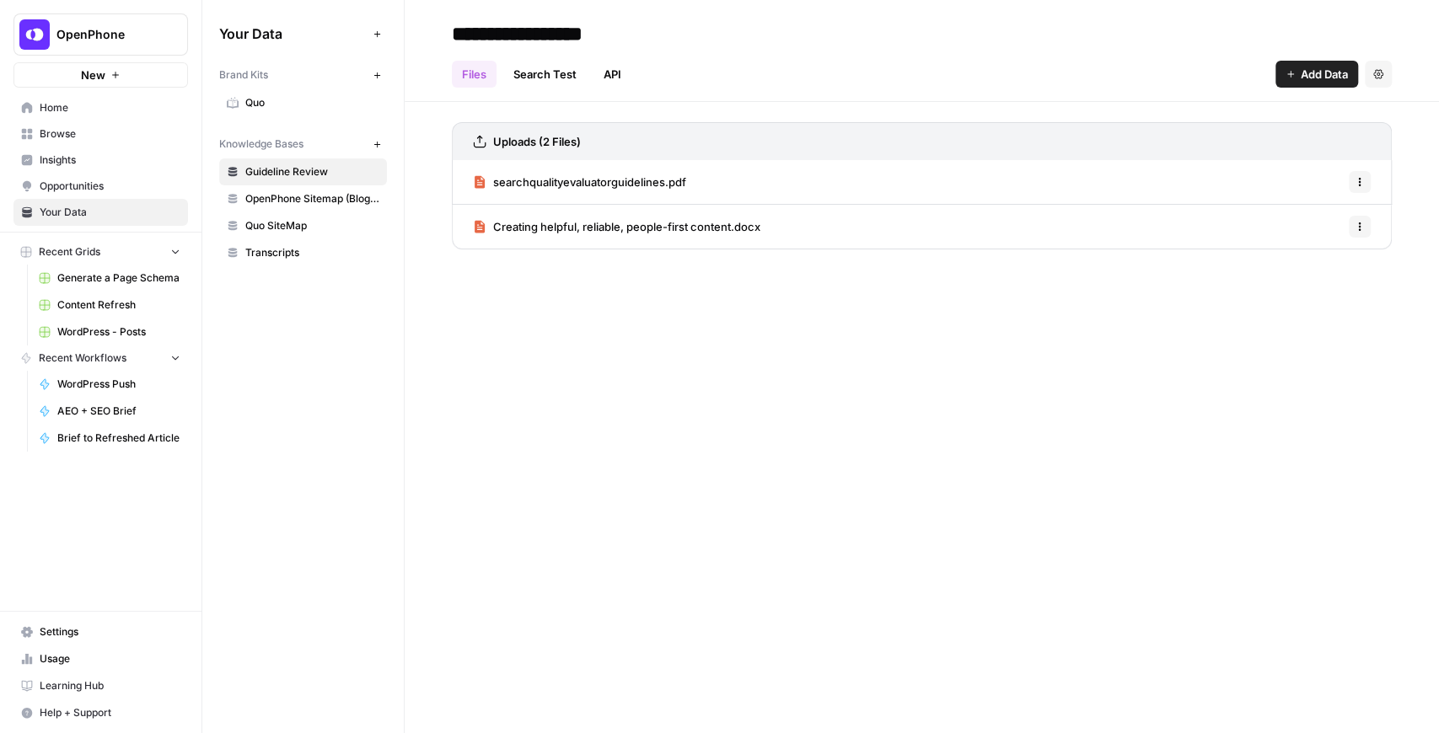
click at [297, 103] on span "Quo" at bounding box center [312, 102] width 134 height 15
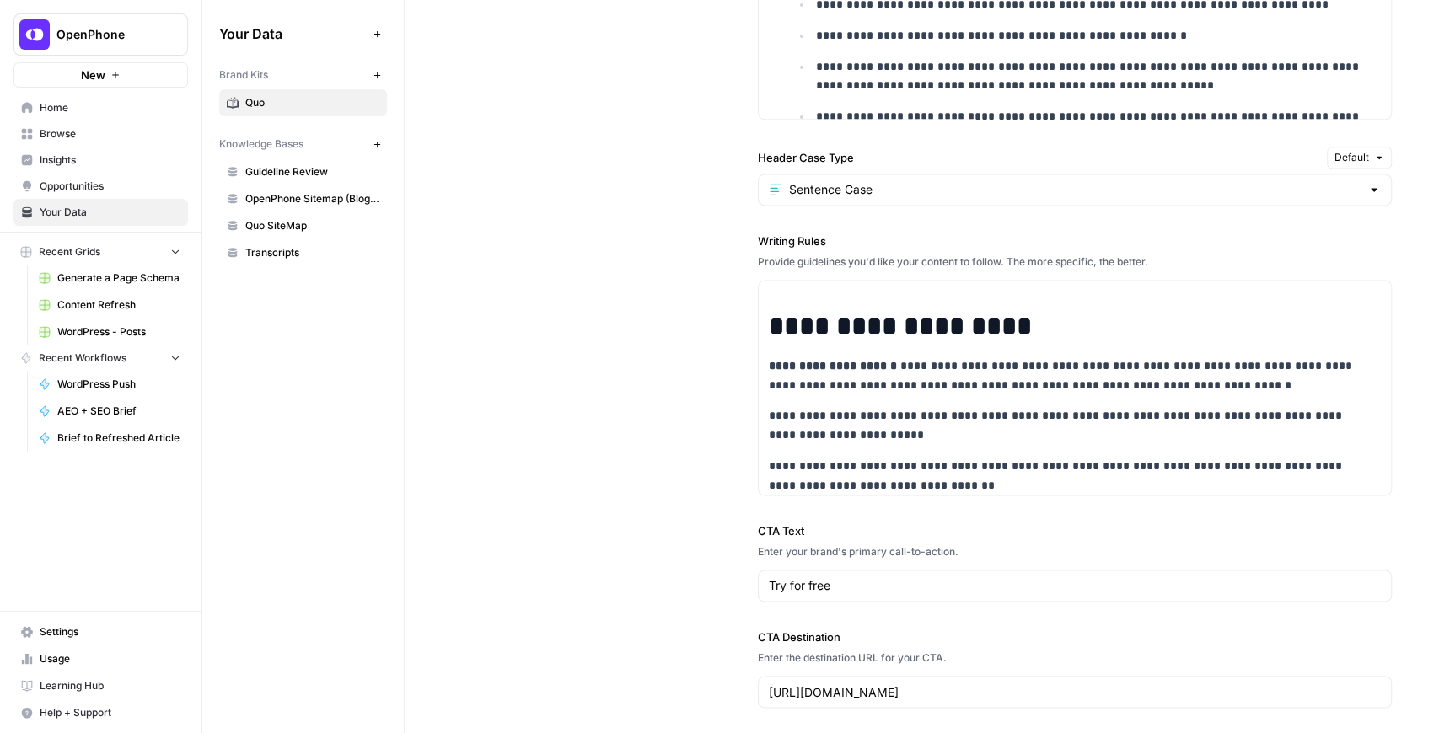
scroll to position [281, 0]
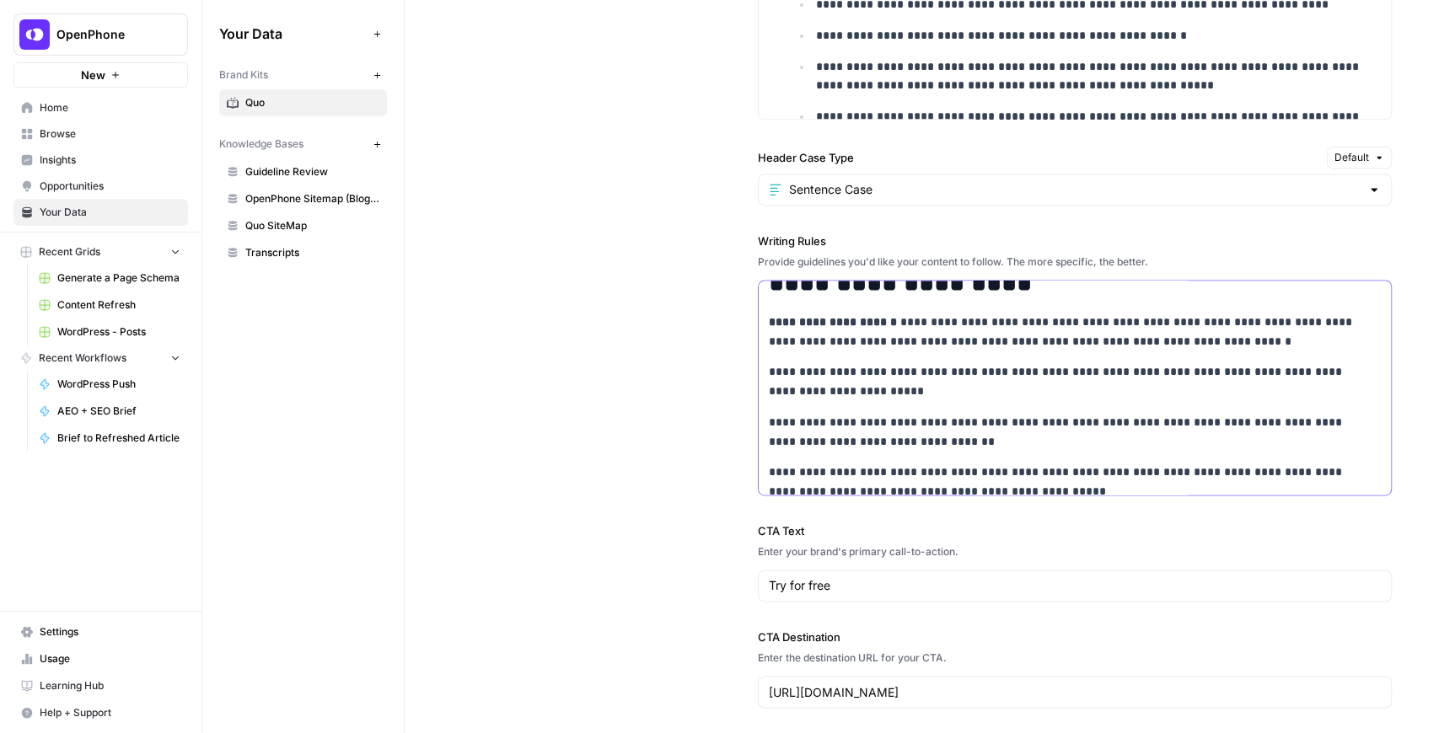
copy div "**********"
click at [1053, 363] on p "**********" at bounding box center [1068, 382] width 598 height 39
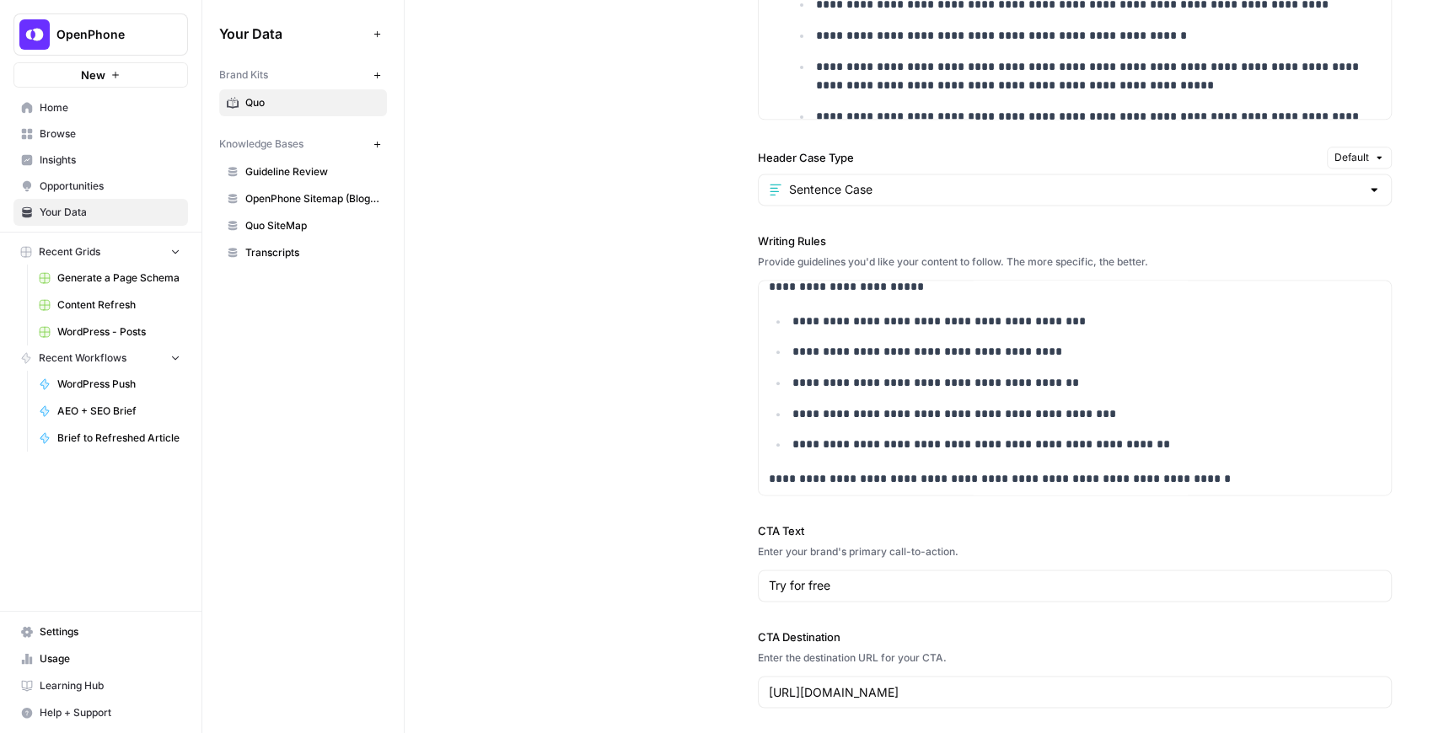
click at [126, 303] on span "Content Refresh" at bounding box center [118, 305] width 123 height 15
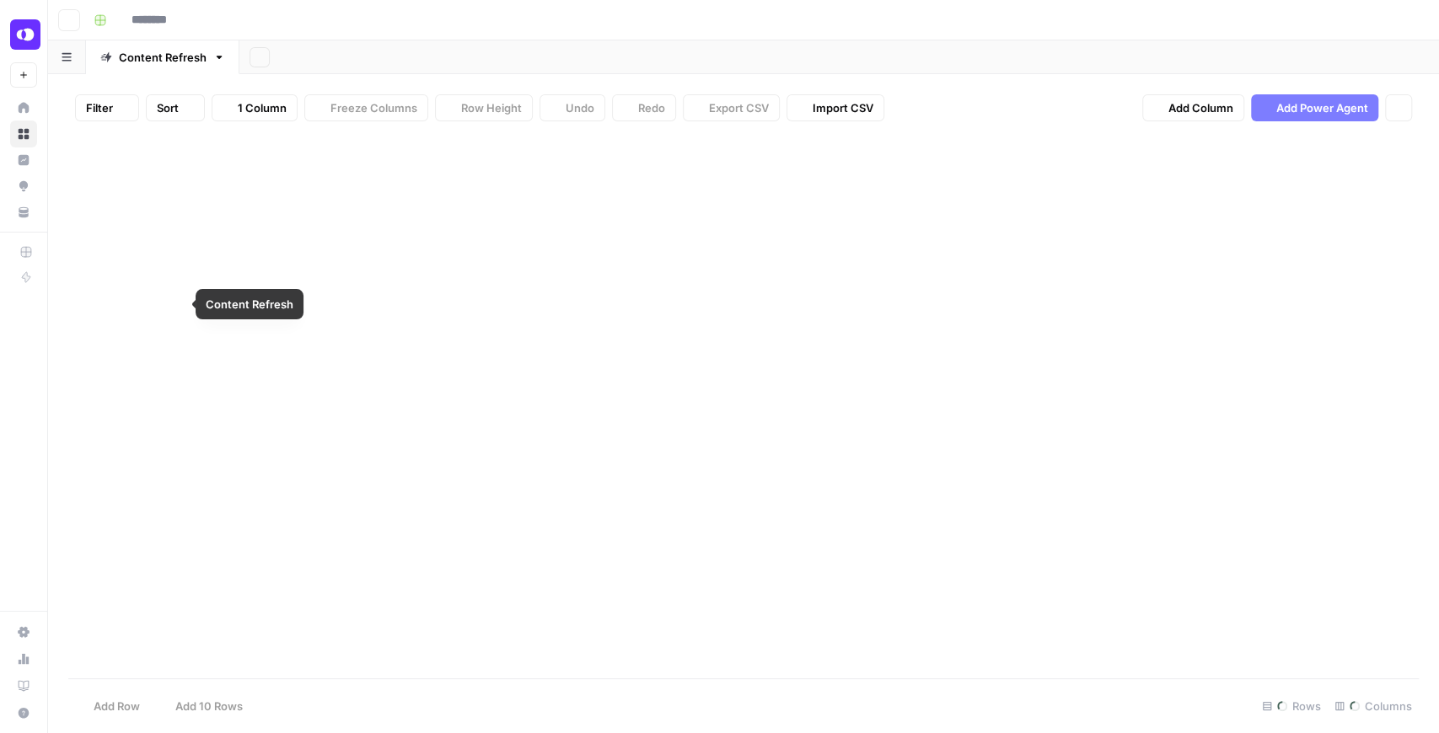
type input "**********"
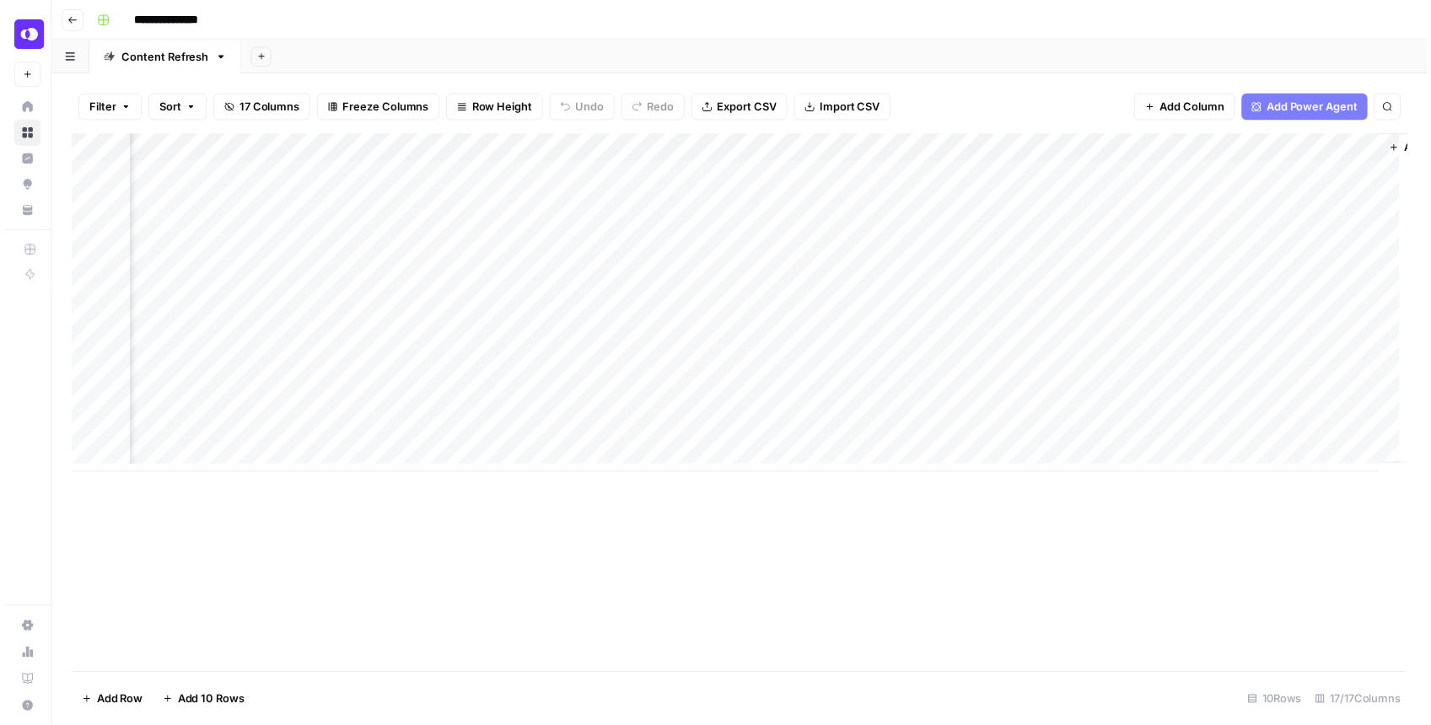
scroll to position [0, 1806]
click at [674, 178] on div "Add Column" at bounding box center [743, 306] width 1351 height 342
click at [678, 176] on div "Add Column" at bounding box center [743, 306] width 1351 height 342
click at [985, 204] on div "Add Column" at bounding box center [743, 306] width 1351 height 342
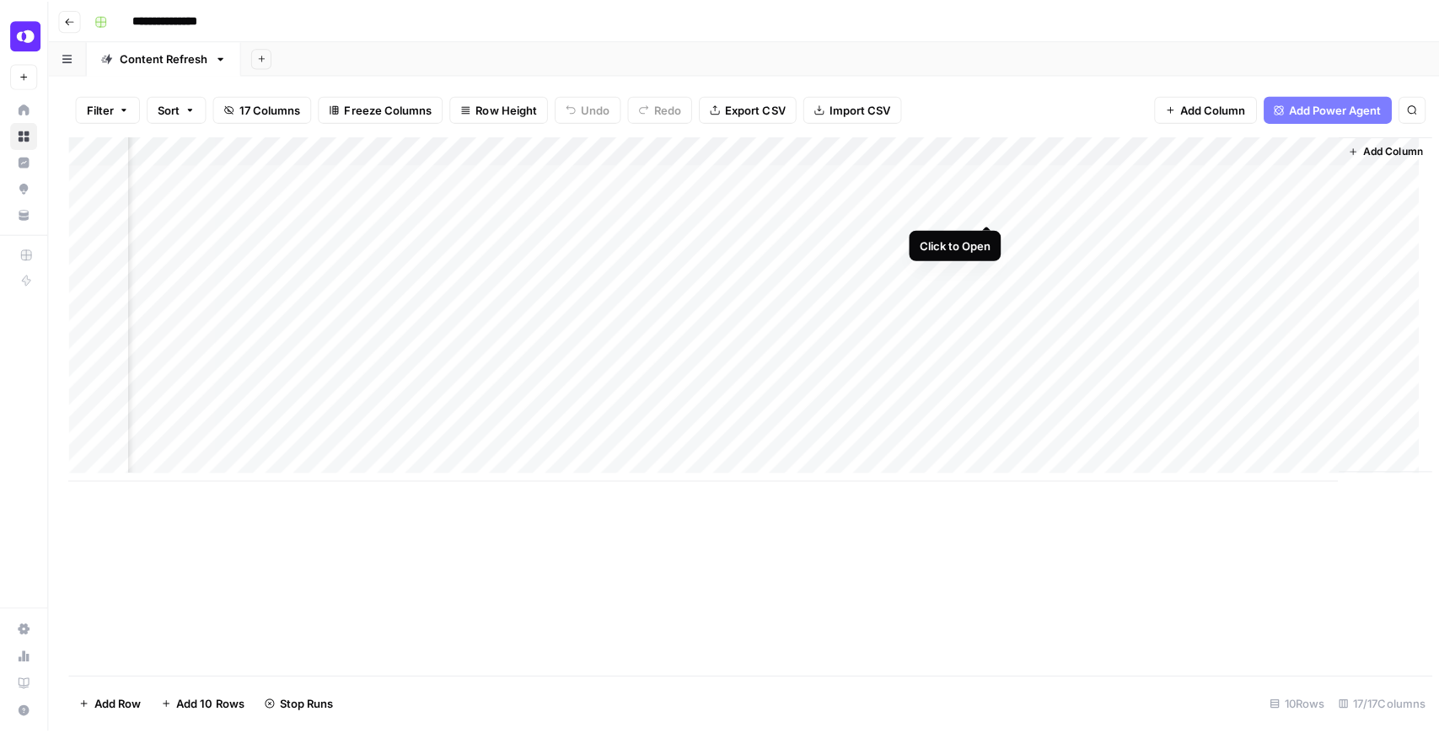
scroll to position [0, 1801]
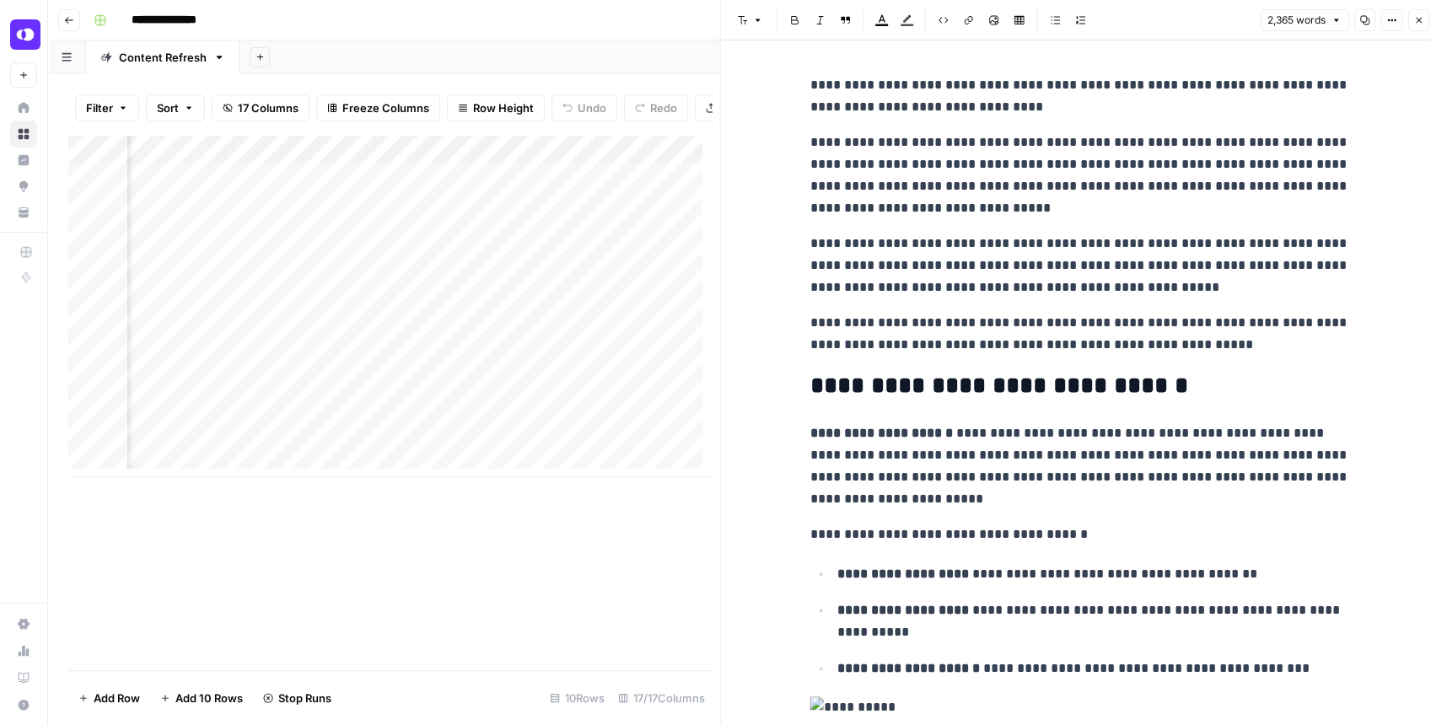
type input "("
click at [1411, 25] on div "2,365 words Copy Options Close" at bounding box center [1344, 20] width 169 height 22
click at [1411, 25] on button "Close" at bounding box center [1418, 20] width 22 height 22
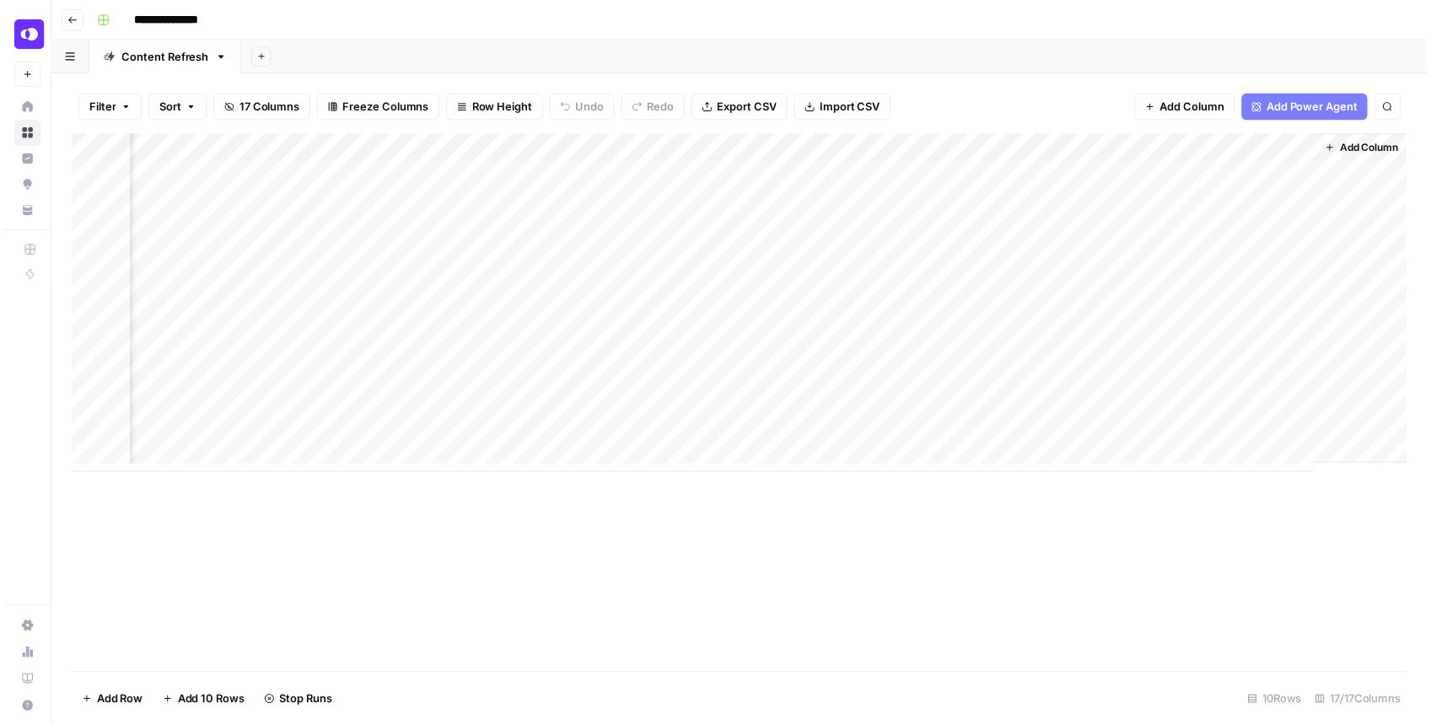
scroll to position [0, 1786]
click at [994, 234] on div "Add Column" at bounding box center [743, 306] width 1351 height 342
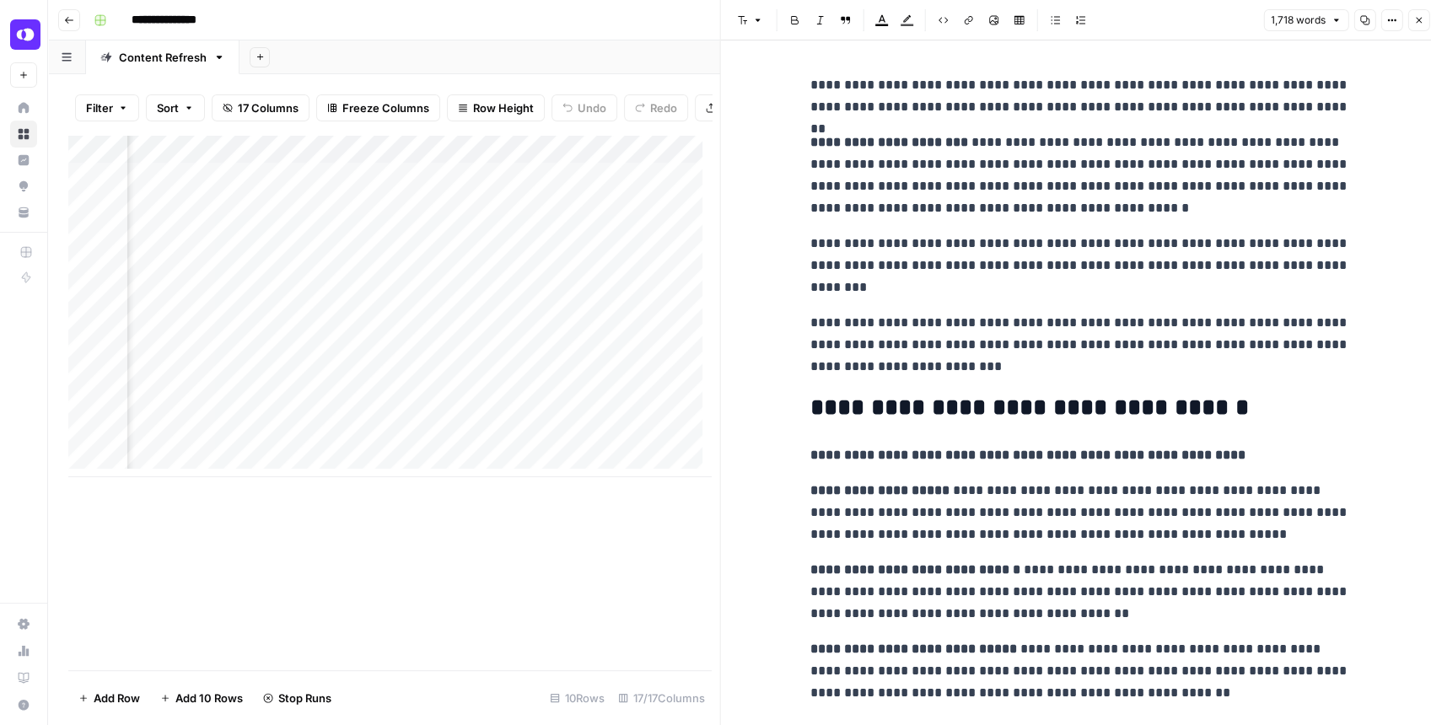
type input "("
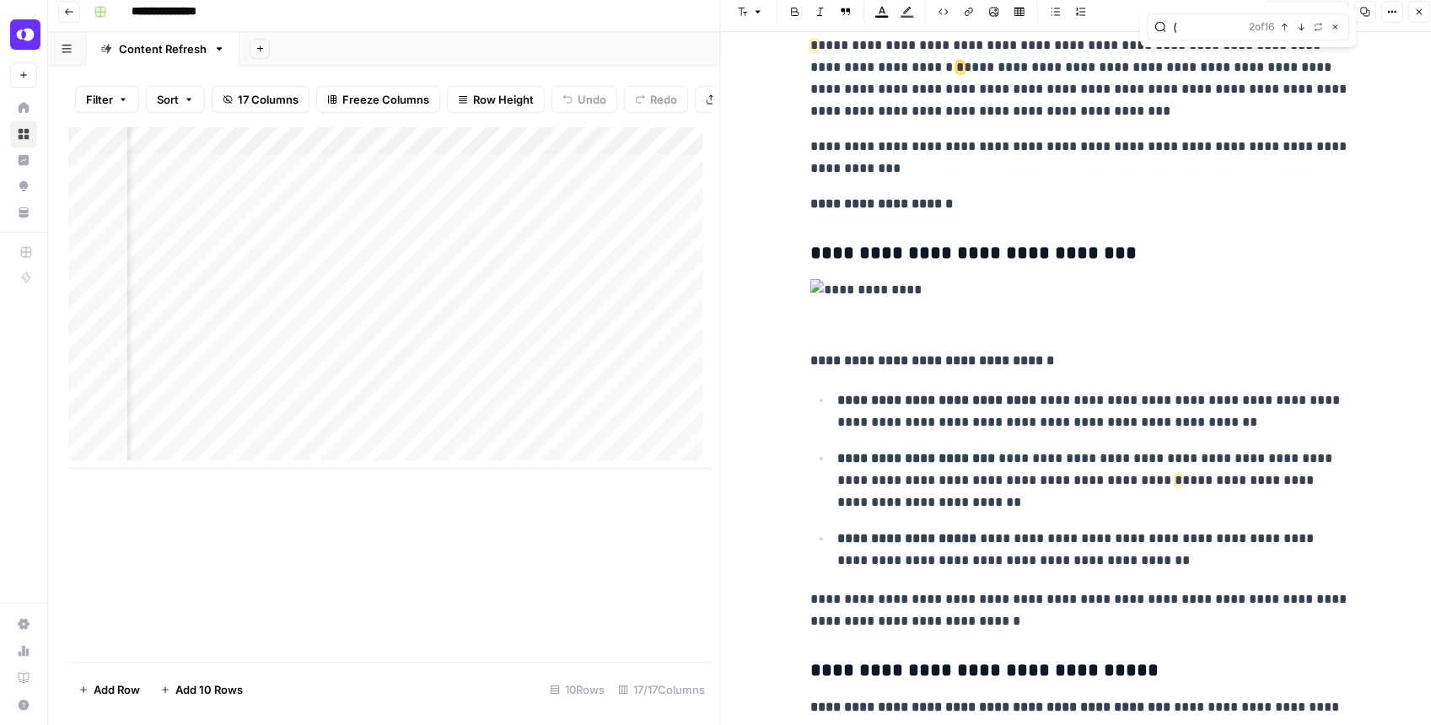
scroll to position [1044, 0]
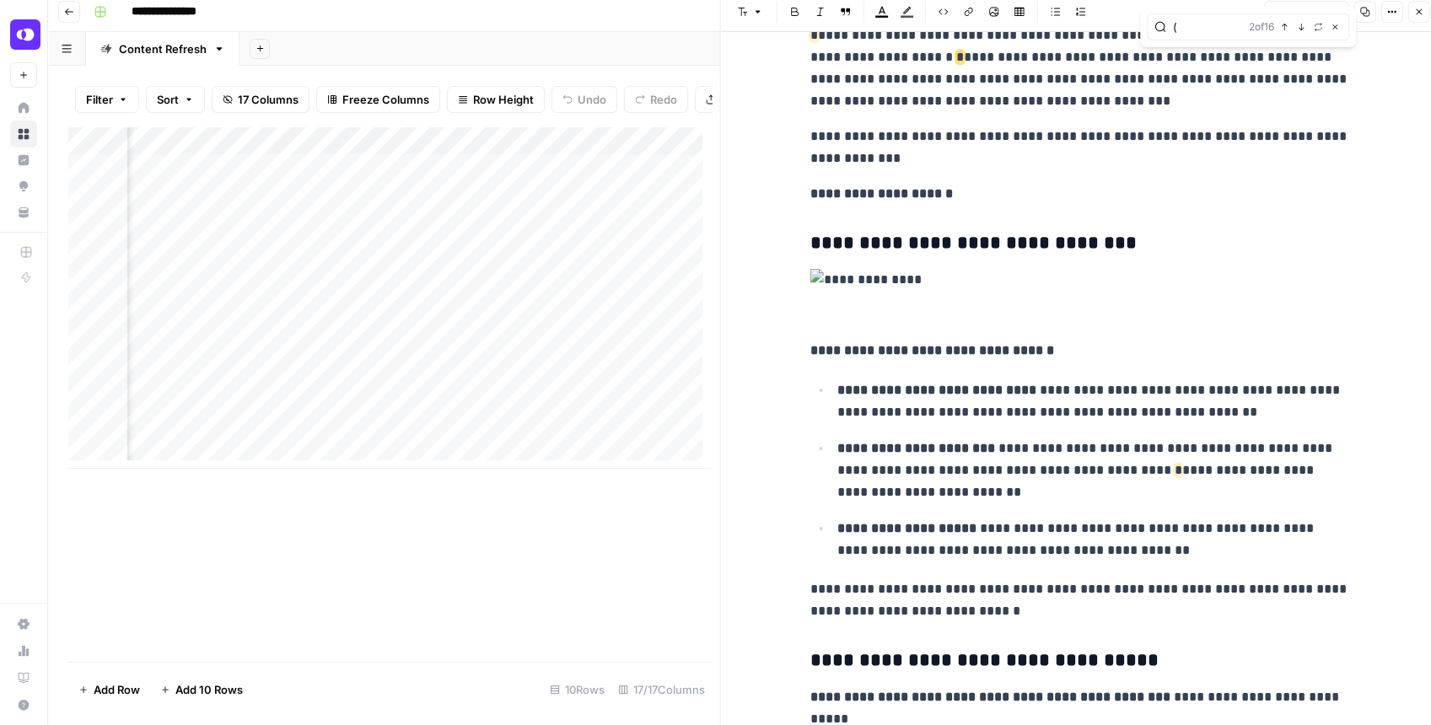
click at [1415, 13] on icon "button" at bounding box center [1418, 12] width 10 height 10
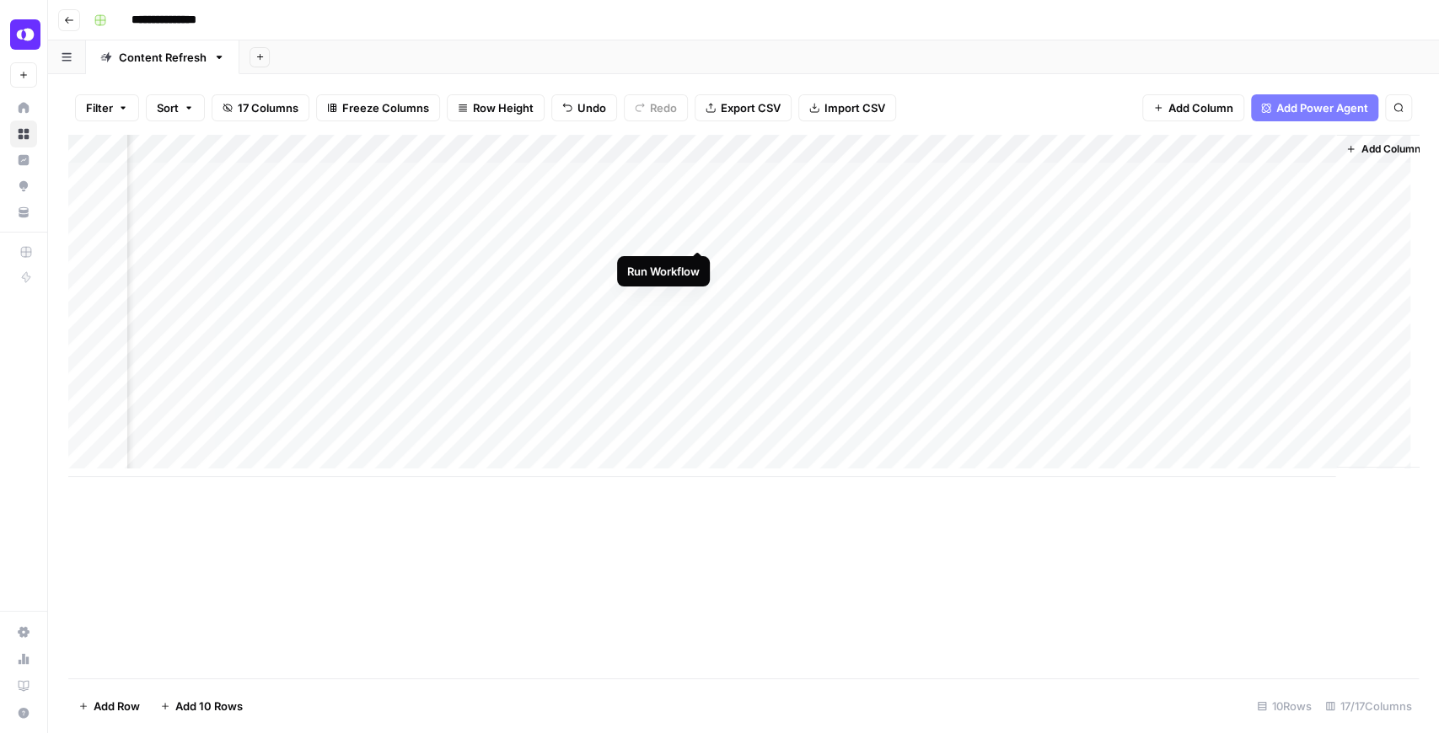
click at [696, 238] on div "Add Column" at bounding box center [743, 306] width 1351 height 342
